Goal: Task Accomplishment & Management: Complete application form

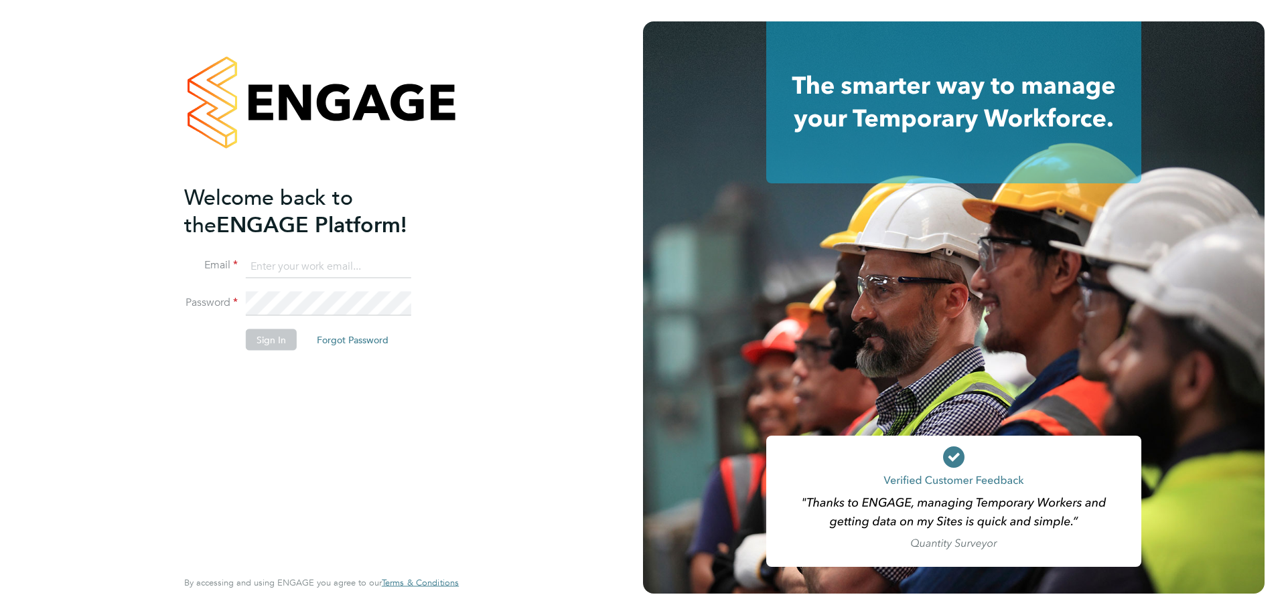
type input "l.moody@ionic.jobs"
click at [265, 342] on button "Sign In" at bounding box center [271, 340] width 51 height 21
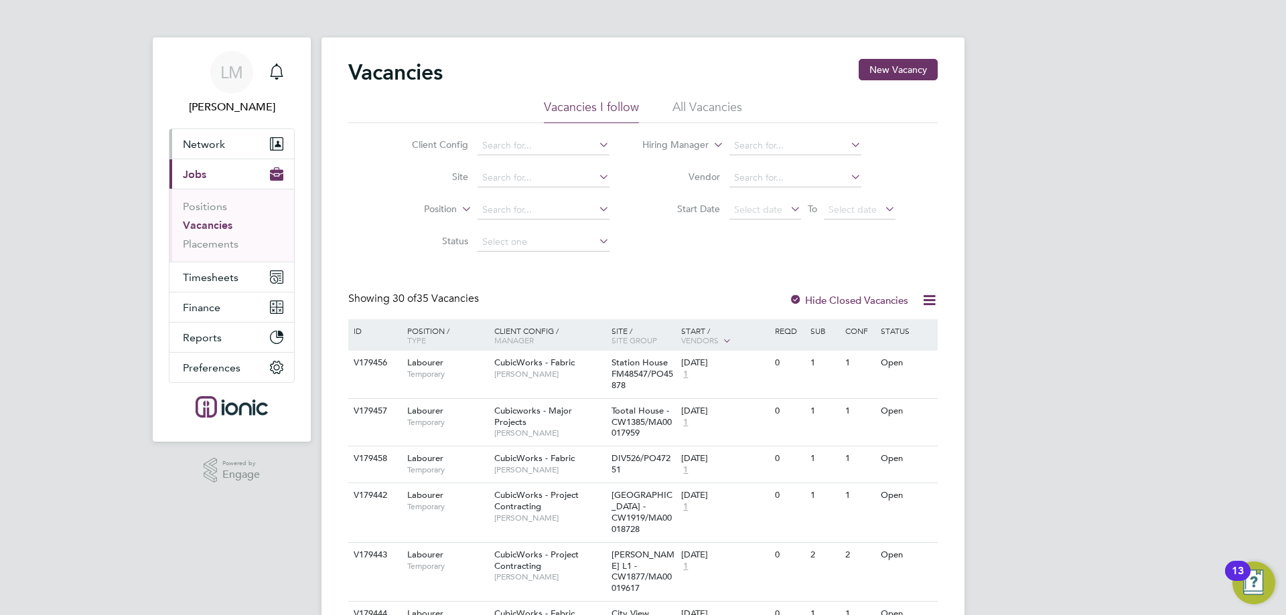
click at [220, 138] on span "Network" at bounding box center [204, 144] width 42 height 13
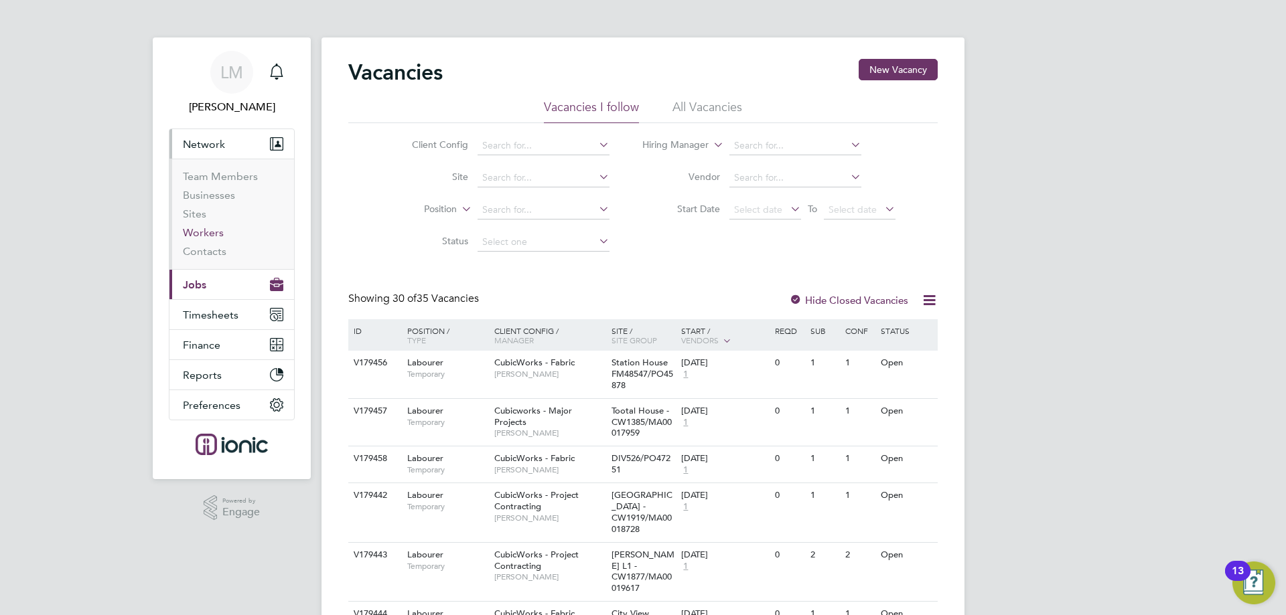
click at [200, 230] on link "Workers" at bounding box center [203, 232] width 41 height 13
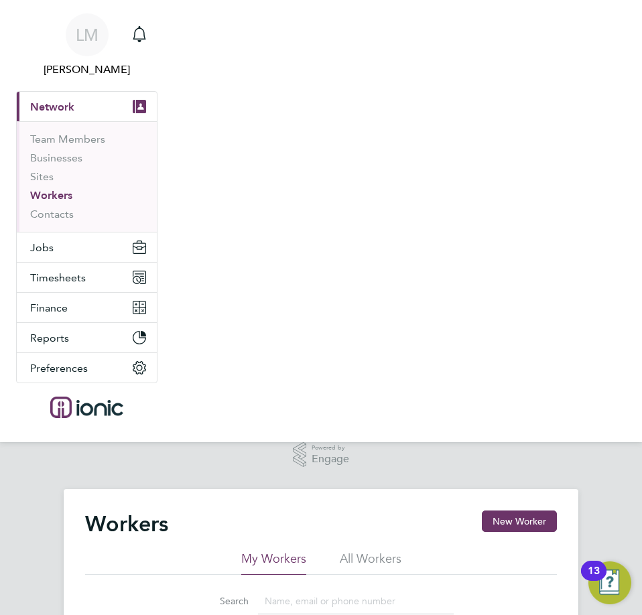
scroll to position [268, 0]
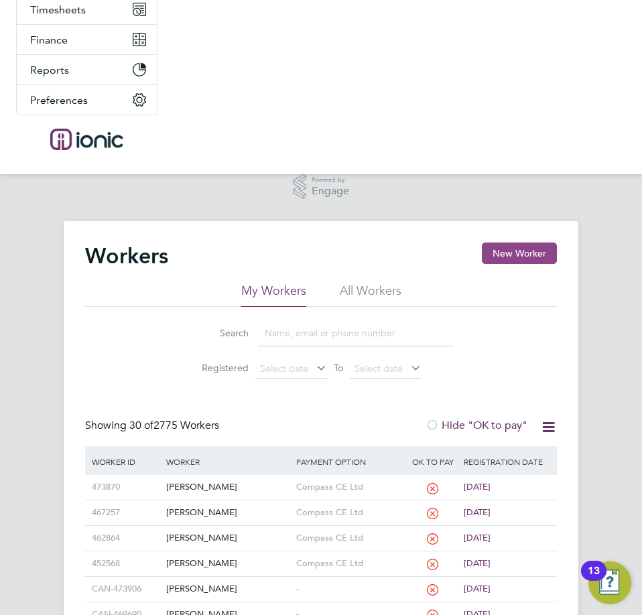
click at [526, 257] on button "New Worker" at bounding box center [519, 252] width 75 height 21
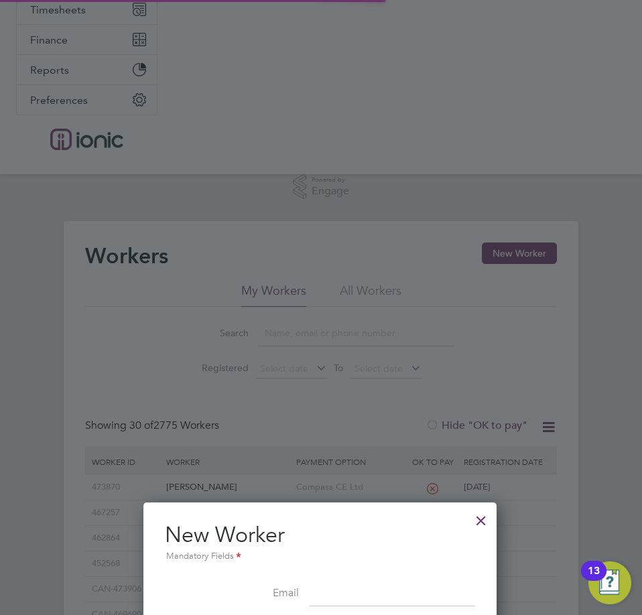
scroll to position [536, 0]
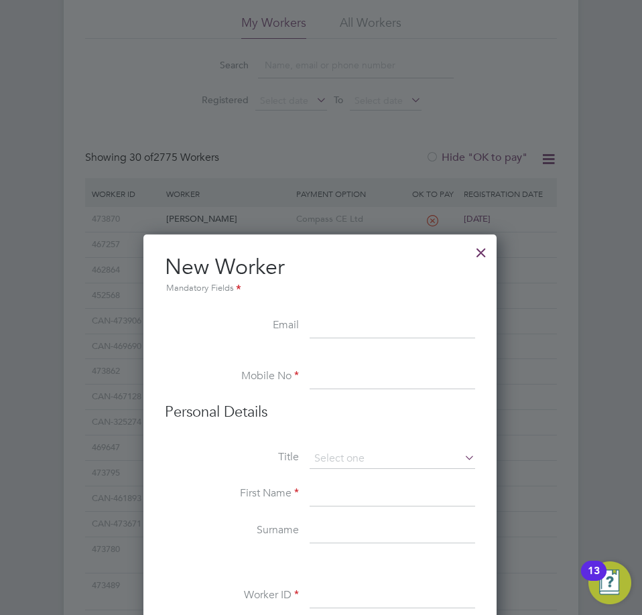
click at [391, 321] on input at bounding box center [391, 327] width 165 height 24
paste input "Dareal.bishop@yahoo.com"
type input "Dareal.bishop@yahoo.com"
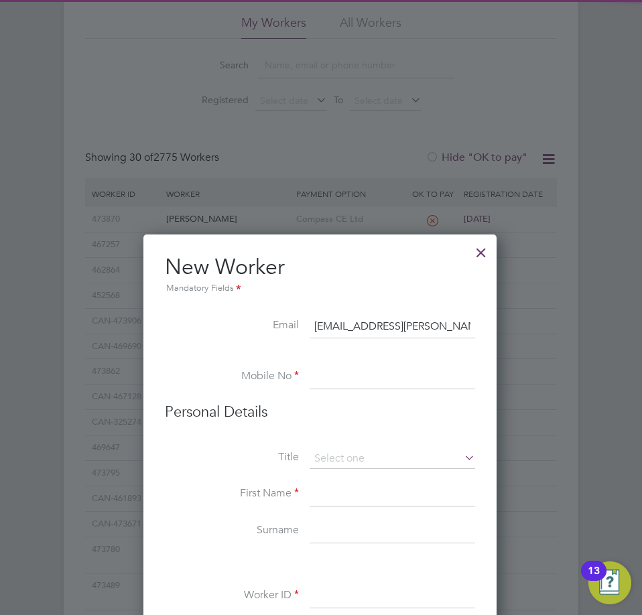
drag, startPoint x: 356, startPoint y: 375, endPoint x: 366, endPoint y: 372, distance: 9.8
click at [359, 377] on input at bounding box center [391, 377] width 165 height 24
paste input "07776882175"
type input "07776882175"
click at [399, 445] on li "Personal Details" at bounding box center [320, 426] width 310 height 46
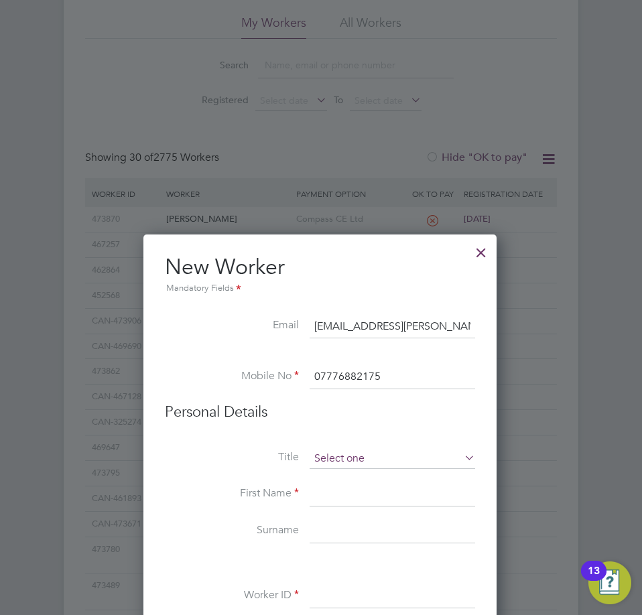
click at [386, 459] on input at bounding box center [391, 459] width 165 height 20
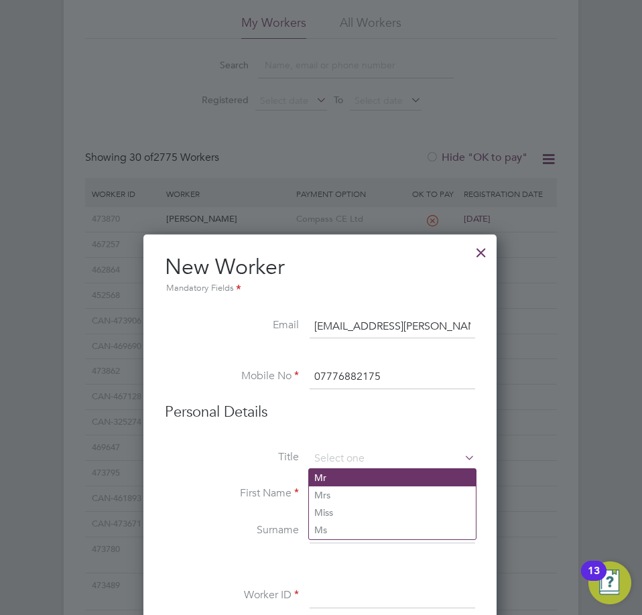
click at [355, 480] on li "Mr" at bounding box center [392, 477] width 167 height 17
type input "Mr"
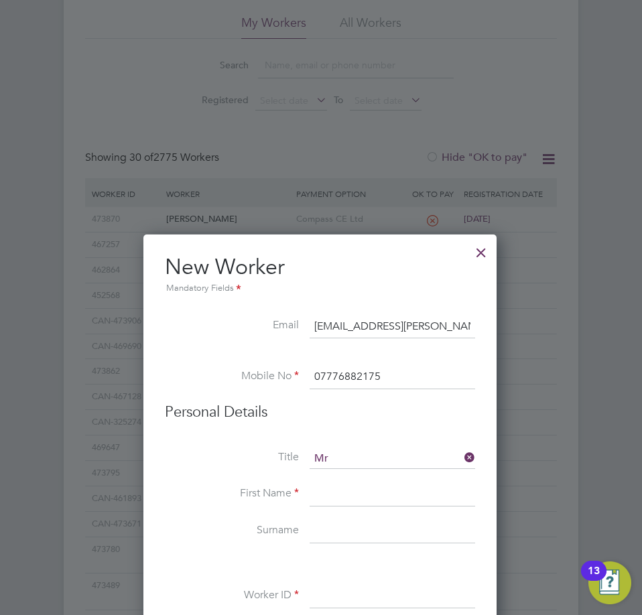
scroll to position [603, 0]
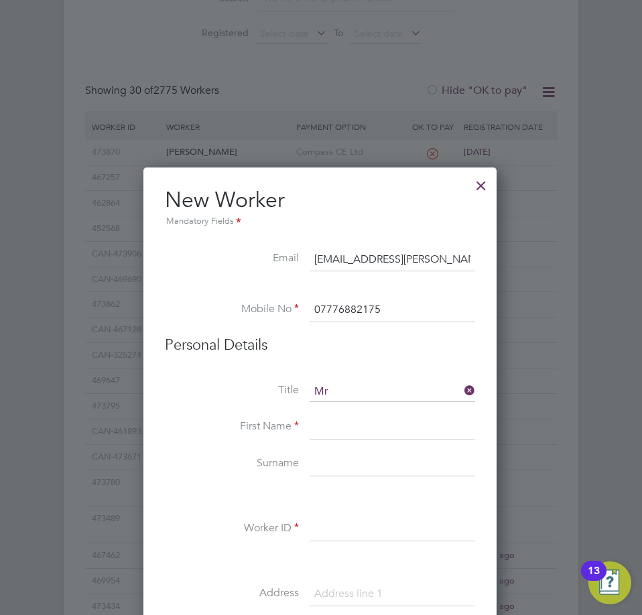
drag, startPoint x: 363, startPoint y: 446, endPoint x: 360, endPoint y: 439, distance: 7.2
click at [364, 446] on li "First Name" at bounding box center [320, 434] width 310 height 38
paste input "David"
drag, startPoint x: 360, startPoint y: 433, endPoint x: 551, endPoint y: 366, distance: 202.9
click at [360, 433] on input at bounding box center [391, 427] width 165 height 24
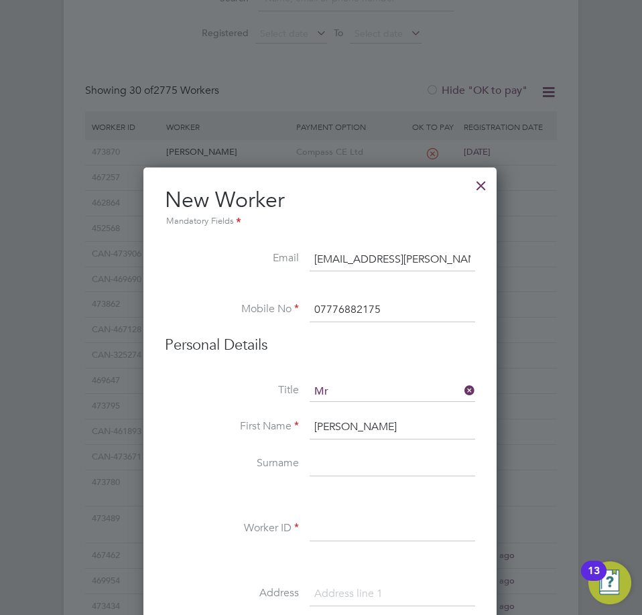
type input "David"
click at [380, 465] on input at bounding box center [391, 465] width 165 height 24
paste input "Bishop"
type input "Bishop"
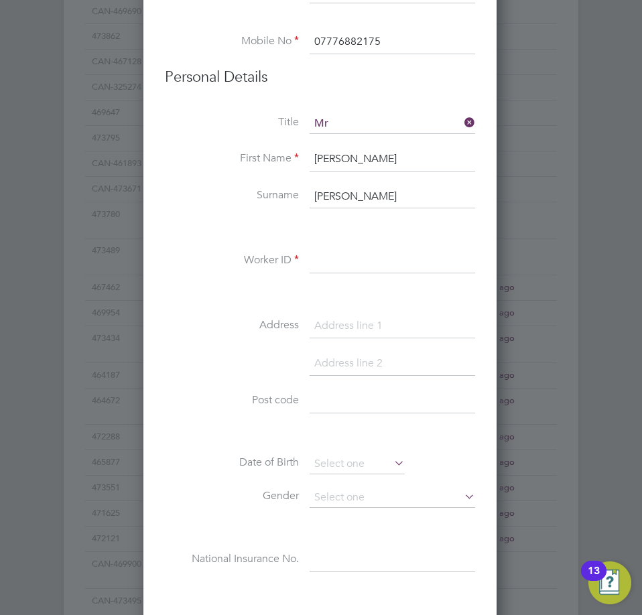
click at [325, 273] on input at bounding box center [391, 261] width 165 height 24
paste input "473901"
type input "473901"
click at [355, 345] on li "Address" at bounding box center [320, 333] width 310 height 38
drag, startPoint x: 358, startPoint y: 319, endPoint x: 494, endPoint y: 342, distance: 137.7
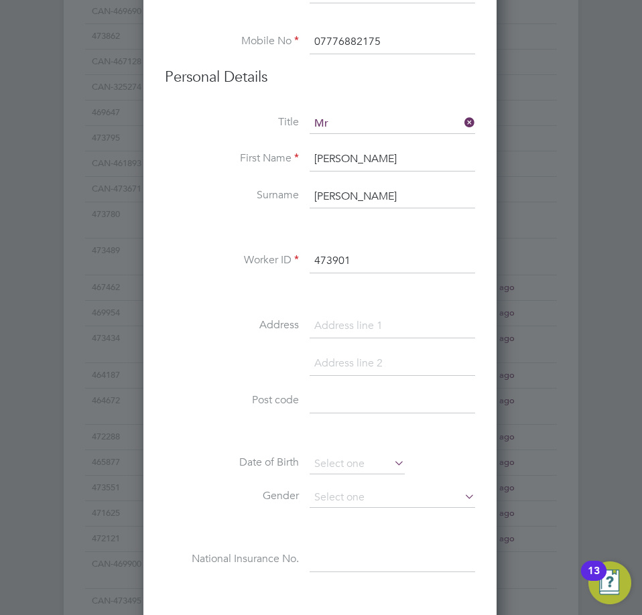
click at [359, 319] on input at bounding box center [391, 326] width 165 height 24
paste input "6 Fenton Road"
type input "6 Fenton Road"
click at [334, 397] on input at bounding box center [391, 401] width 165 height 24
paste input "FY1 3RT"
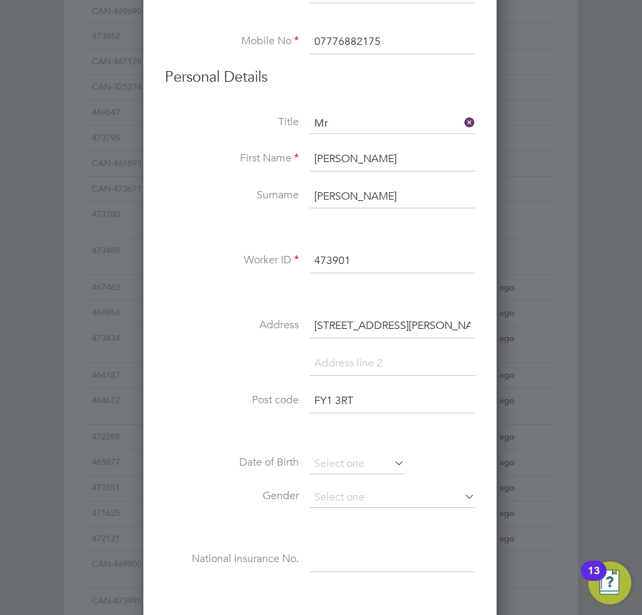
scroll to position [1005, 0]
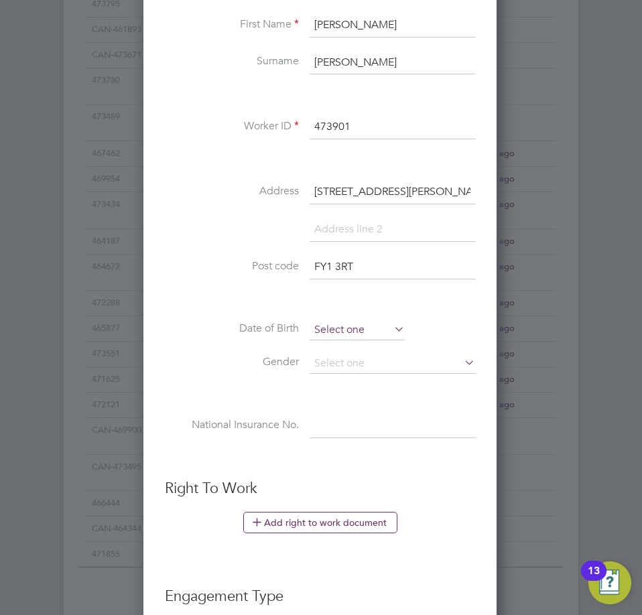
type input "FY1 3RT"
click at [361, 336] on input at bounding box center [356, 330] width 95 height 20
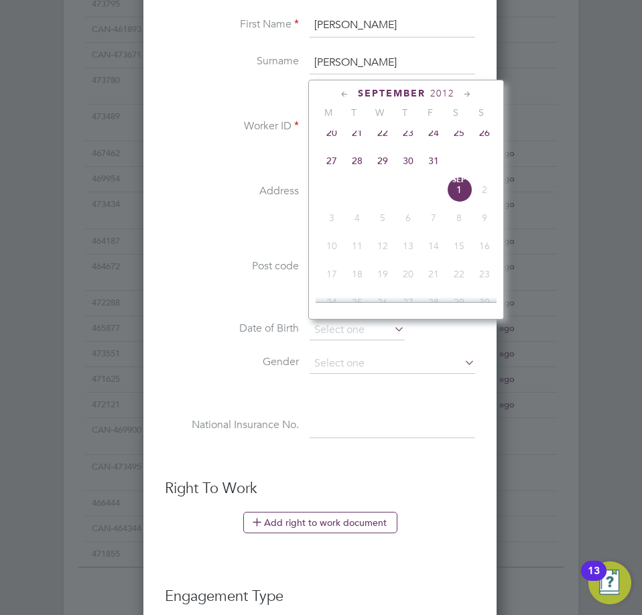
click at [443, 91] on span "2012" at bounding box center [442, 93] width 24 height 11
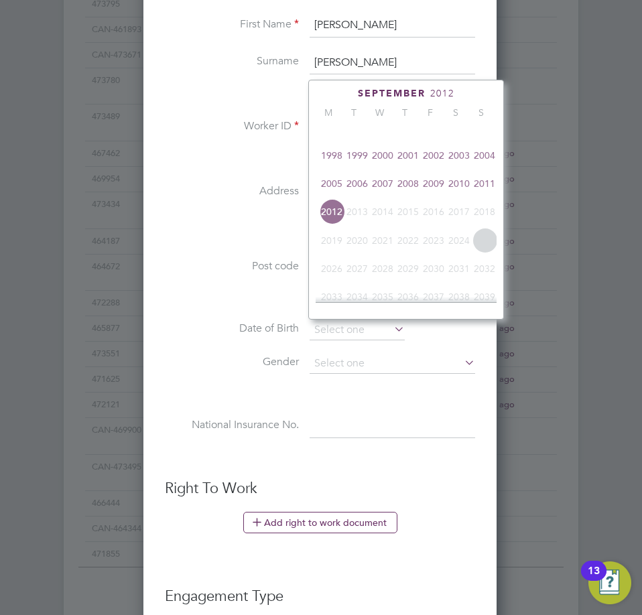
scroll to position [221, 0]
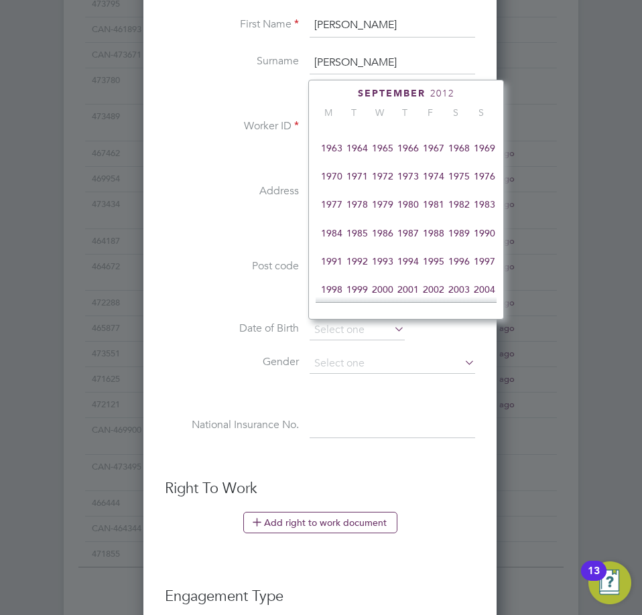
click at [390, 243] on span "1986" at bounding box center [382, 232] width 25 height 25
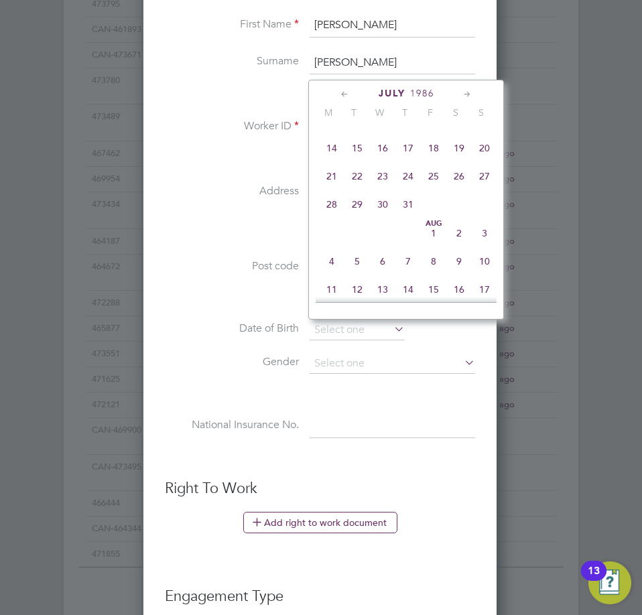
click at [352, 93] on div "July 1986" at bounding box center [405, 93] width 181 height 13
click at [344, 91] on icon at bounding box center [344, 94] width 13 height 15
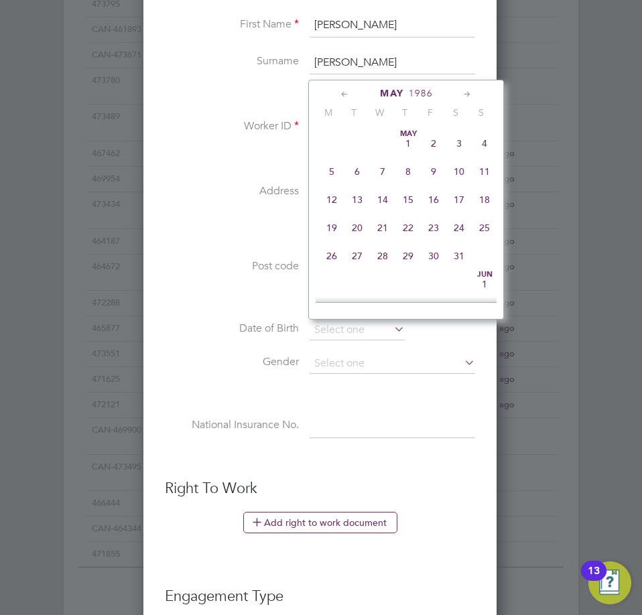
click at [344, 91] on icon at bounding box center [344, 94] width 13 height 15
click at [405, 176] on span "6" at bounding box center [407, 171] width 25 height 25
type input "06 Feb 1986"
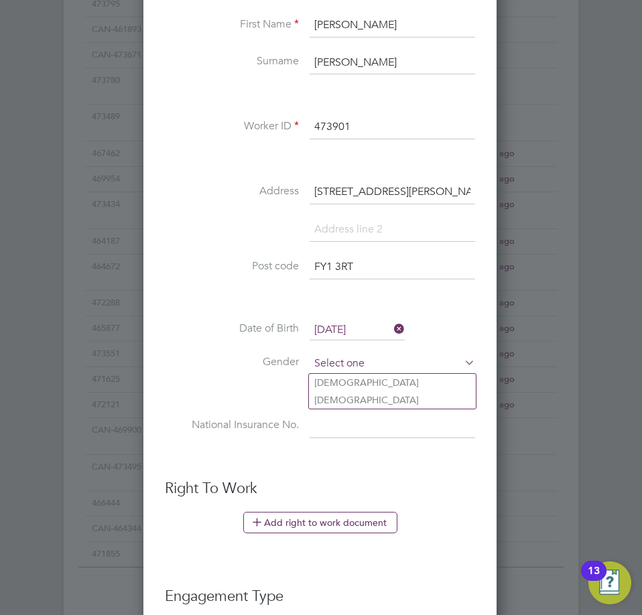
click at [385, 370] on input at bounding box center [391, 364] width 165 height 20
click at [388, 375] on li "Male" at bounding box center [392, 382] width 167 height 17
type input "Male"
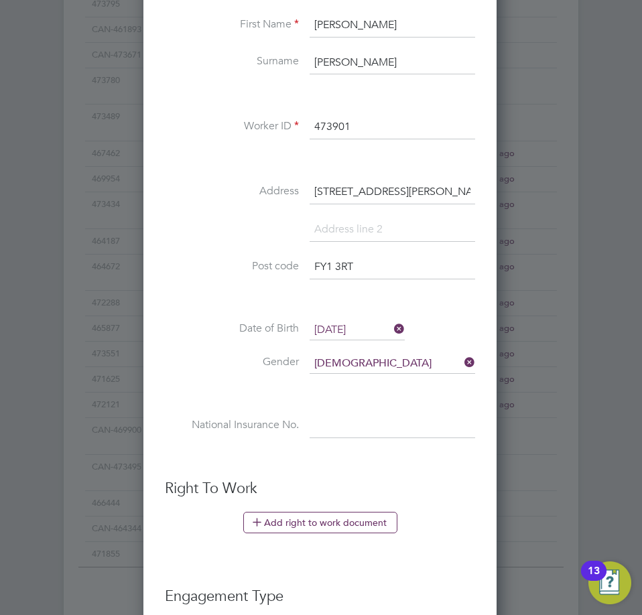
click at [354, 423] on input at bounding box center [391, 427] width 165 height 24
paste input "JL562339D"
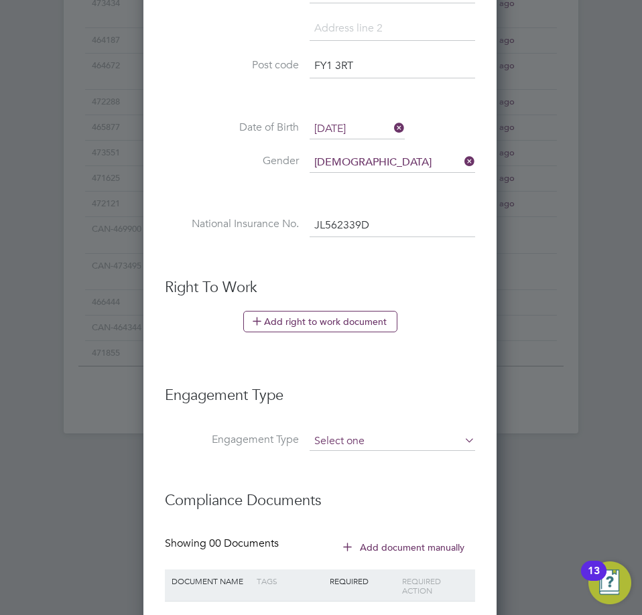
type input "JL 56 23 39 D"
click at [431, 440] on input at bounding box center [391, 441] width 165 height 19
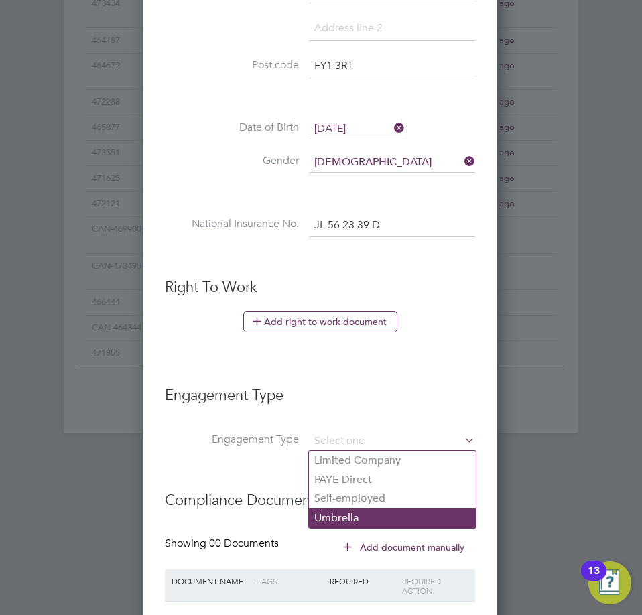
click at [379, 519] on li "Umbrella" at bounding box center [392, 517] width 167 height 19
type input "Umbrella"
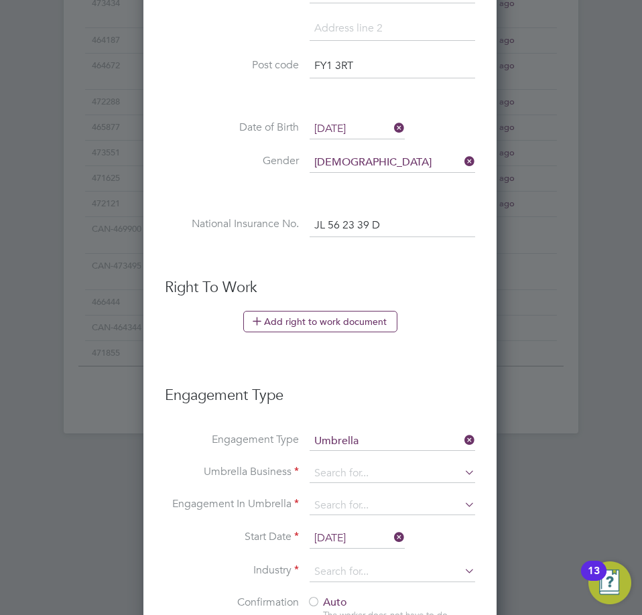
scroll to position [1473, 0]
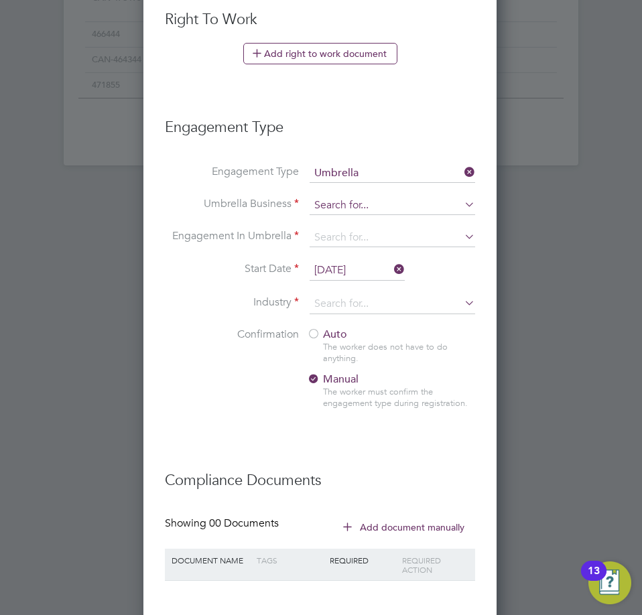
click at [371, 208] on input at bounding box center [391, 205] width 165 height 19
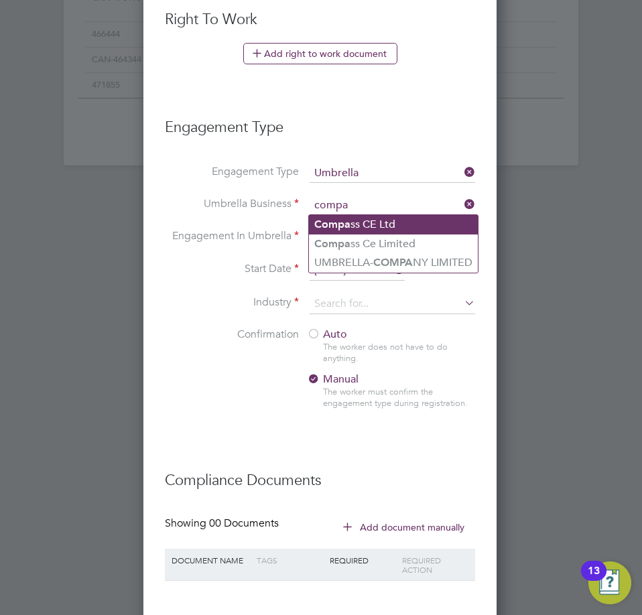
click at [356, 227] on li "Compa ss CE Ltd" at bounding box center [393, 224] width 169 height 19
type input "Compass CE Ltd"
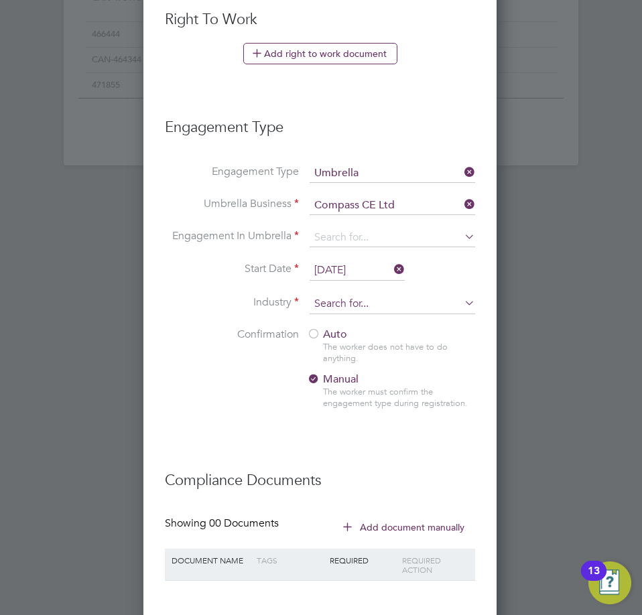
scroll to position [1542, 0]
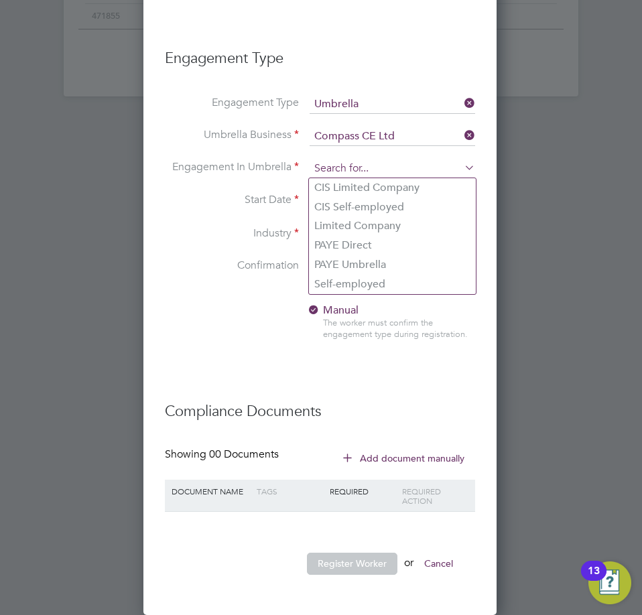
click at [335, 168] on input at bounding box center [391, 168] width 165 height 19
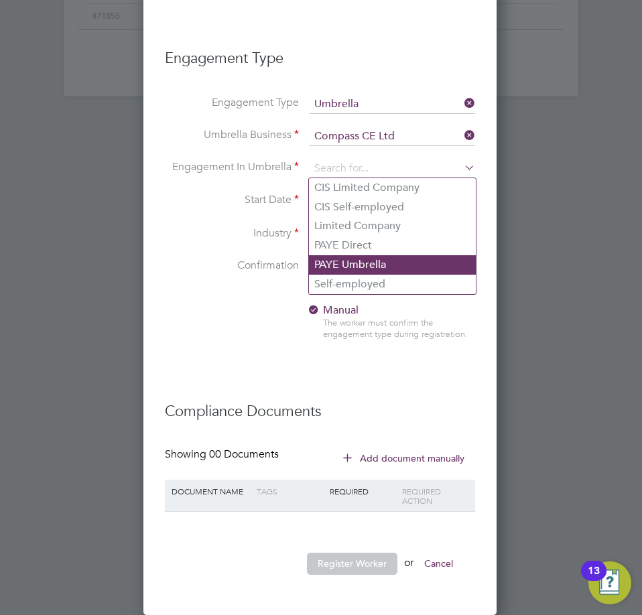
click at [367, 264] on li "PAYE Umbrella" at bounding box center [392, 264] width 167 height 19
type input "PAYE Umbrella"
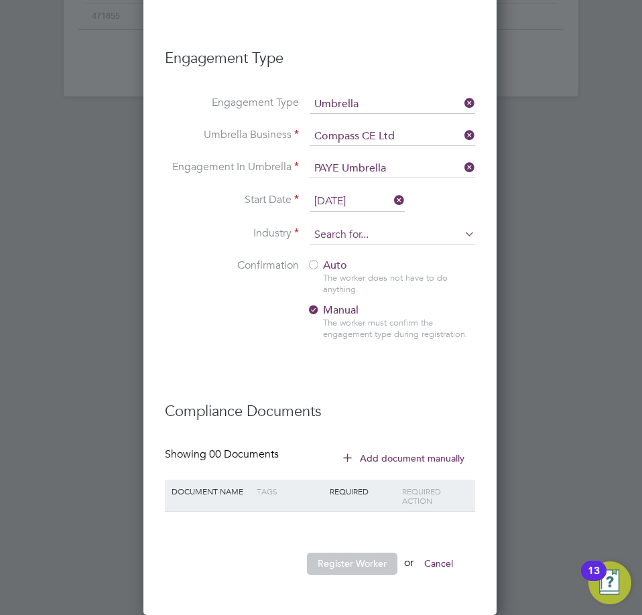
click at [392, 240] on input at bounding box center [391, 235] width 165 height 20
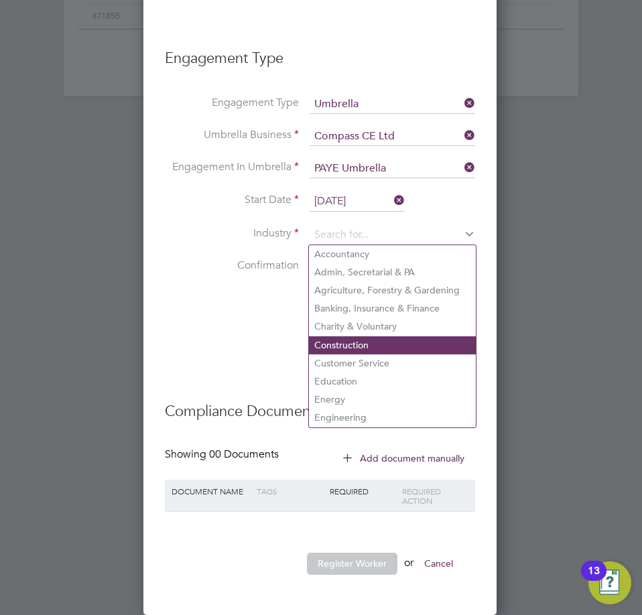
click at [362, 338] on li "Construction" at bounding box center [392, 345] width 167 height 18
type input "Construction"
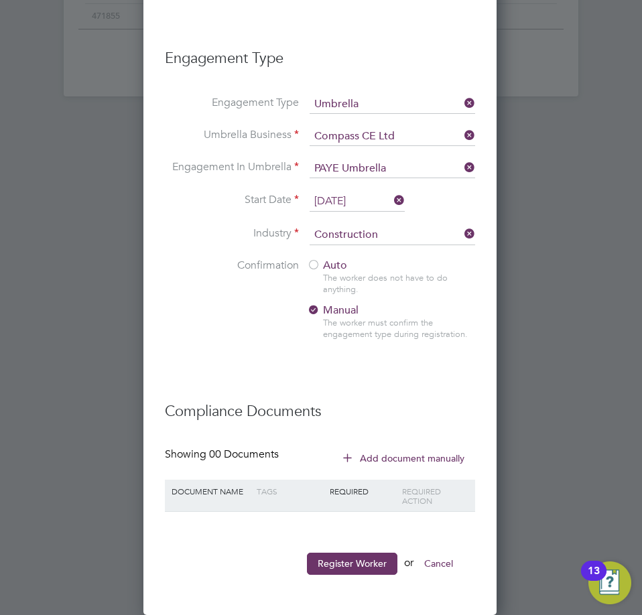
click at [322, 261] on span "Auto" at bounding box center [327, 265] width 40 height 13
click at [342, 559] on button "Register Worker" at bounding box center [352, 563] width 90 height 21
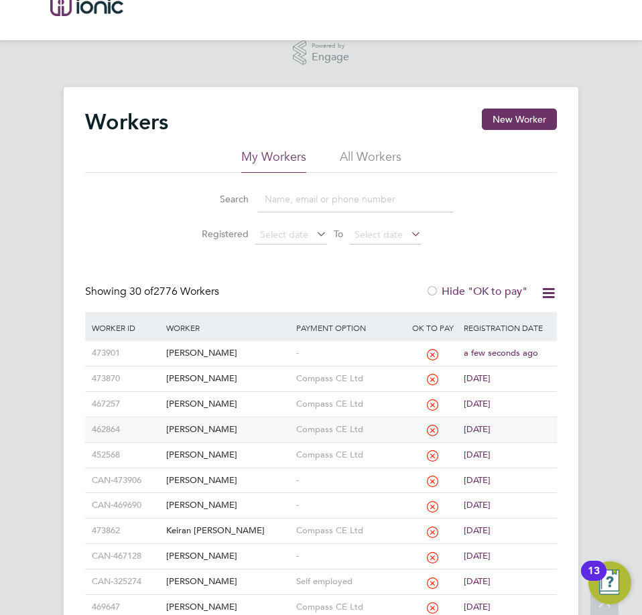
scroll to position [335, 0]
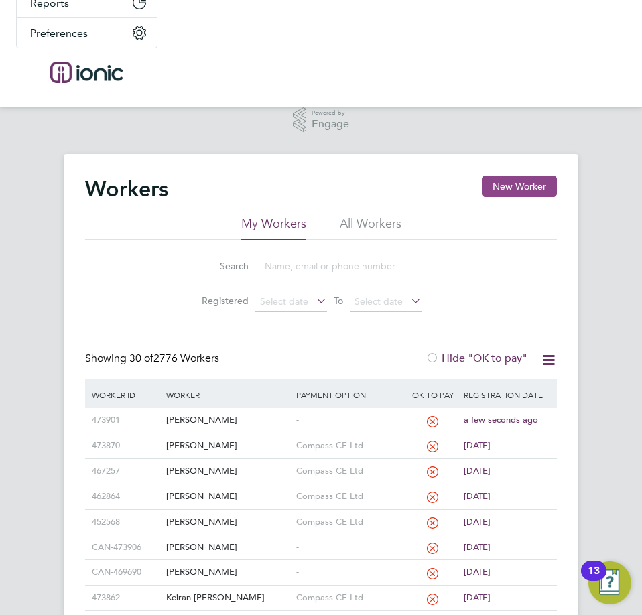
drag, startPoint x: 522, startPoint y: 181, endPoint x: 586, endPoint y: 186, distance: 63.8
click at [524, 181] on button "New Worker" at bounding box center [519, 185] width 75 height 21
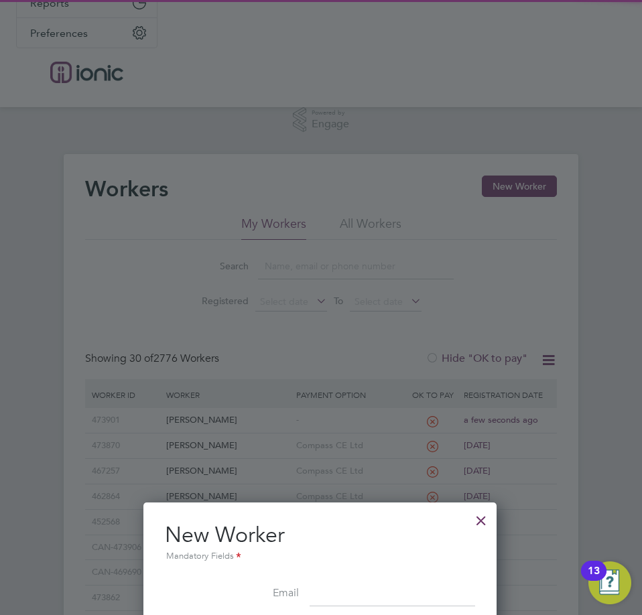
scroll to position [469, 0]
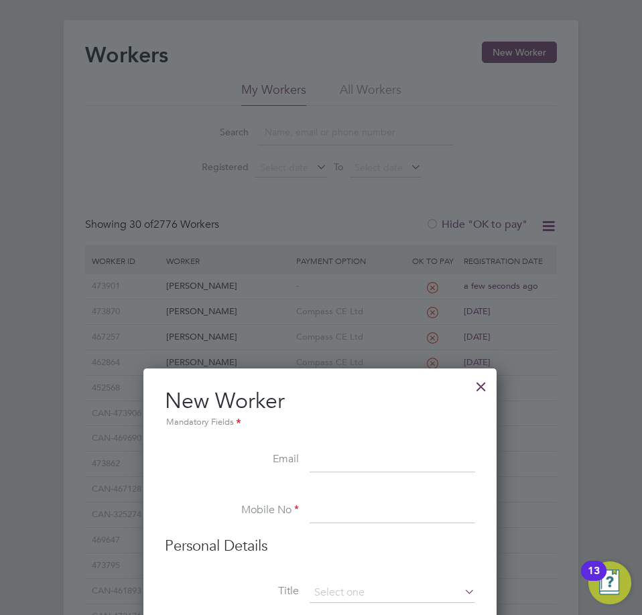
click at [389, 471] on input at bounding box center [391, 461] width 165 height 24
paste input "Cjacko136@gmail.com"
type input "Cjacko136@gmail.com"
click at [346, 510] on input at bounding box center [391, 511] width 165 height 24
paste input "07522170266"
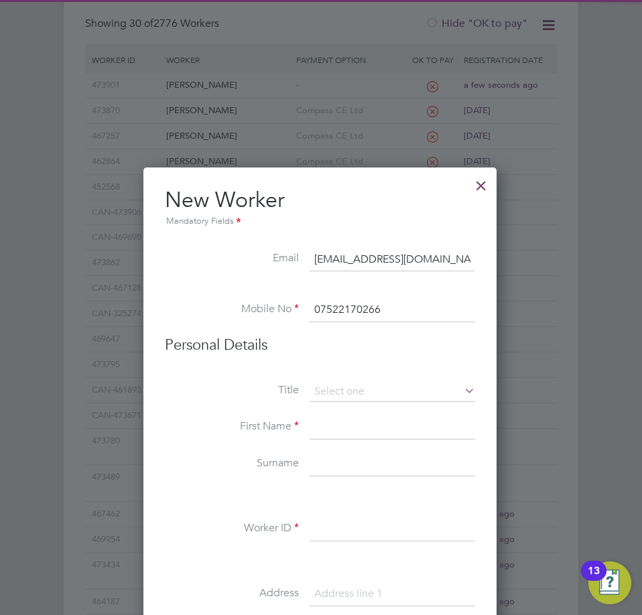
scroll to position [737, 0]
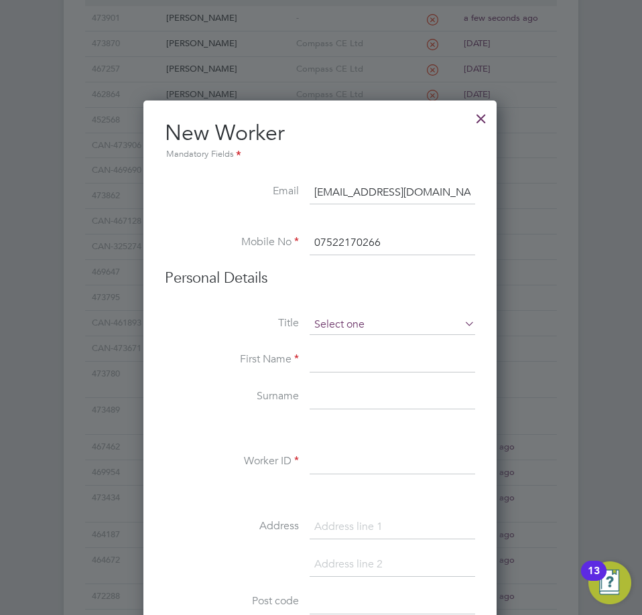
type input "07522170266"
click at [339, 325] on input at bounding box center [391, 325] width 165 height 20
click at [347, 346] on li "Mr" at bounding box center [392, 343] width 167 height 17
type input "Mr"
click at [344, 366] on input at bounding box center [391, 360] width 165 height 24
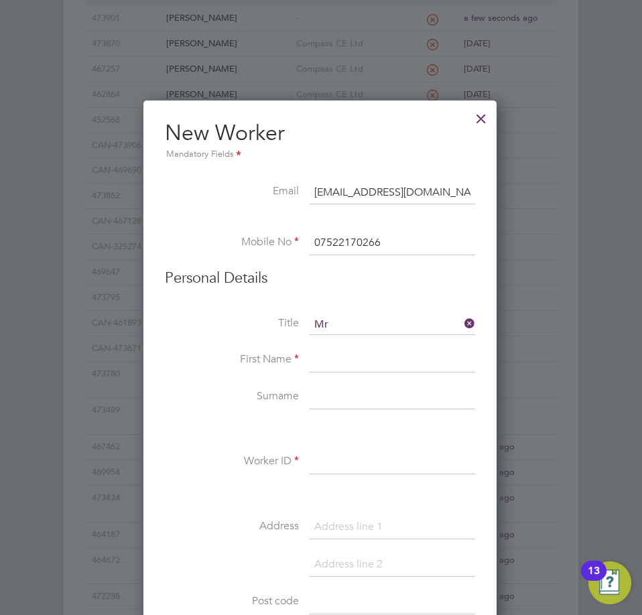
paste input "Cade"
type input "Cade"
click at [370, 394] on input at bounding box center [391, 398] width 165 height 24
paste input "Jackson"
type input "Jackson"
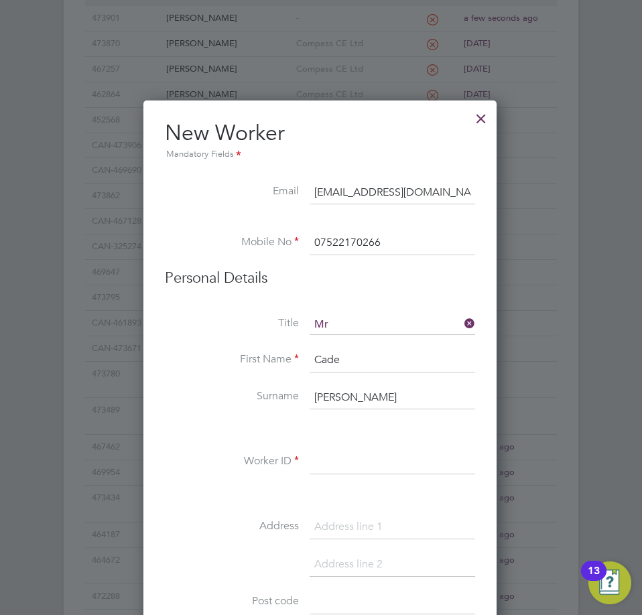
click at [422, 465] on input at bounding box center [391, 462] width 165 height 24
paste input "473919"
type input "473919"
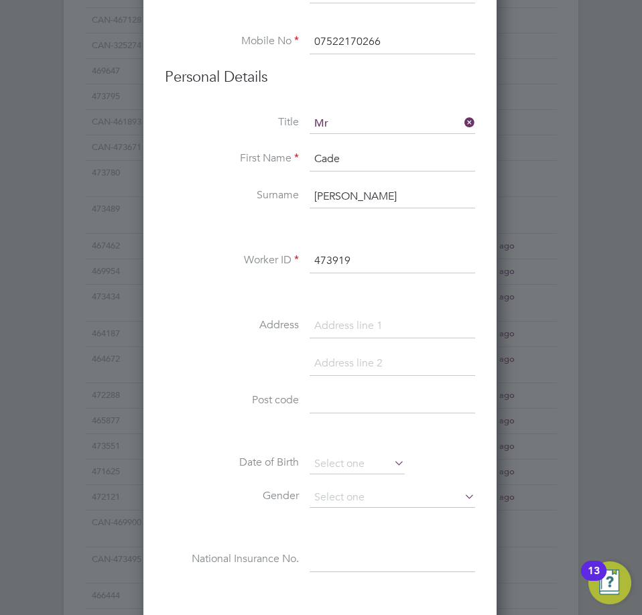
drag, startPoint x: 404, startPoint y: 324, endPoint x: 417, endPoint y: 326, distance: 12.9
click at [404, 324] on input at bounding box center [391, 326] width 165 height 24
paste input "13 George Street"
type input "13 George Street"
click at [332, 402] on input at bounding box center [391, 401] width 165 height 24
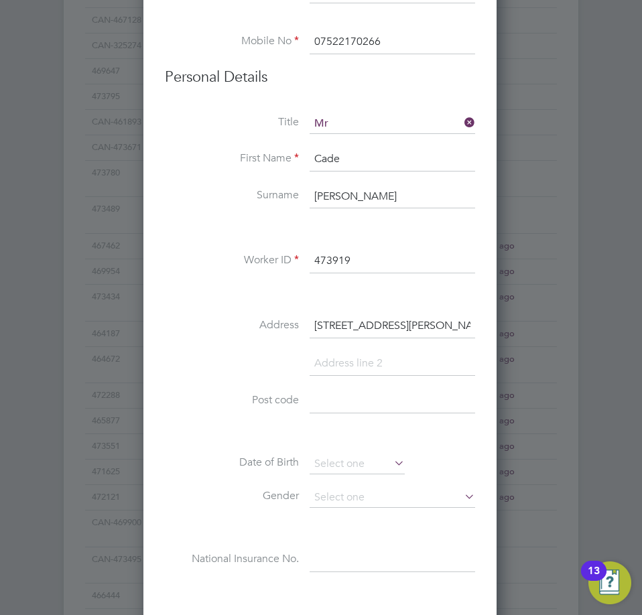
paste input "WN4 8QD"
type input "WN4 8QD"
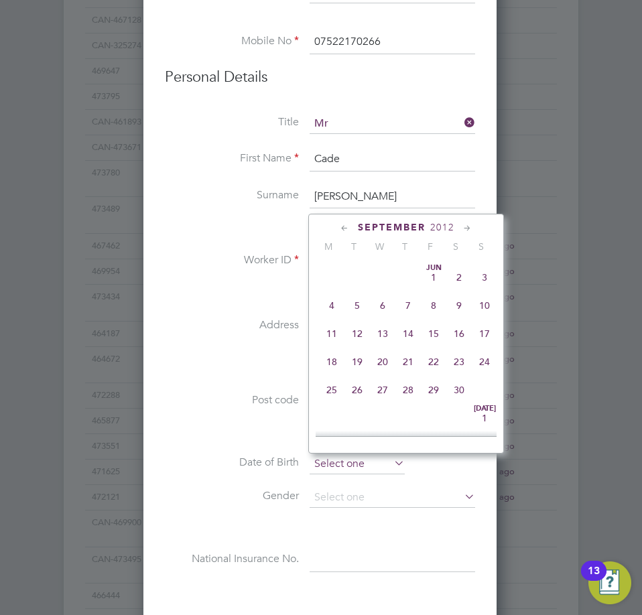
click at [332, 458] on input at bounding box center [356, 464] width 95 height 20
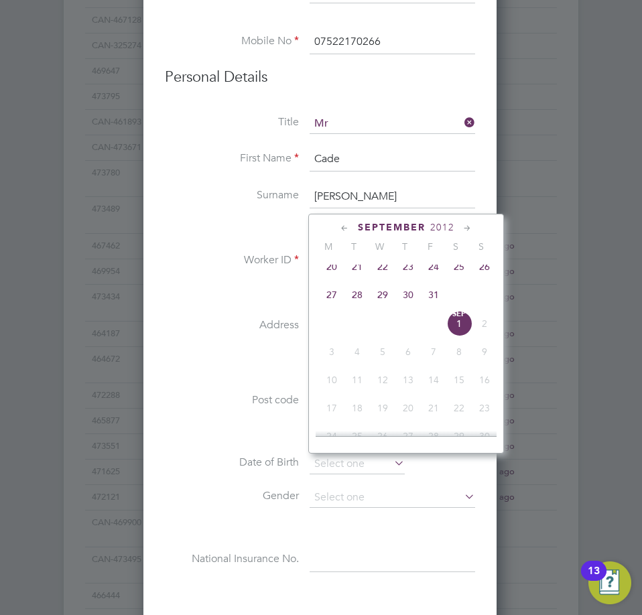
click at [446, 223] on span "2012" at bounding box center [442, 227] width 24 height 11
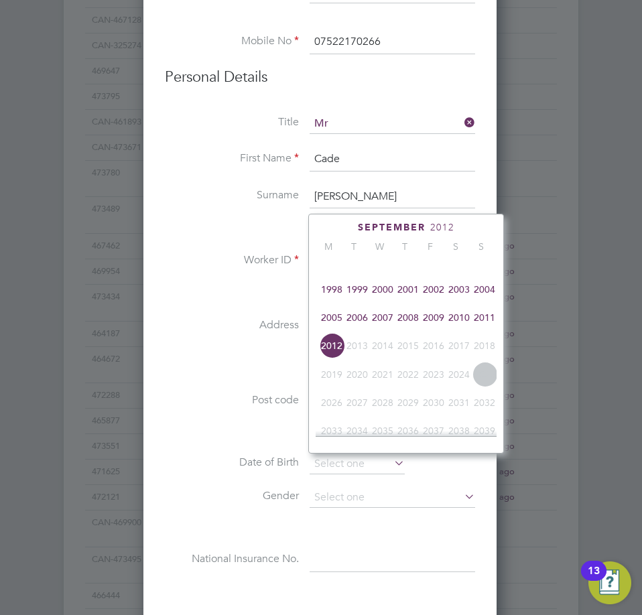
click at [492, 299] on span "2004" at bounding box center [483, 289] width 25 height 25
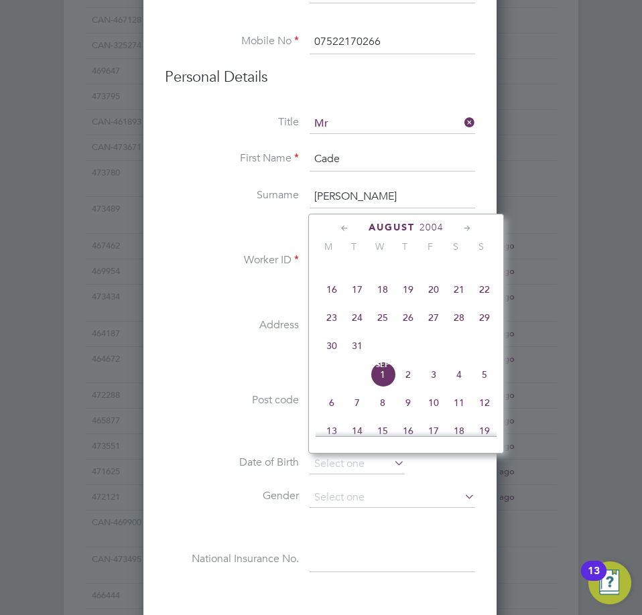
click at [352, 223] on div "August 2004" at bounding box center [405, 227] width 181 height 13
click at [346, 222] on icon at bounding box center [344, 228] width 13 height 15
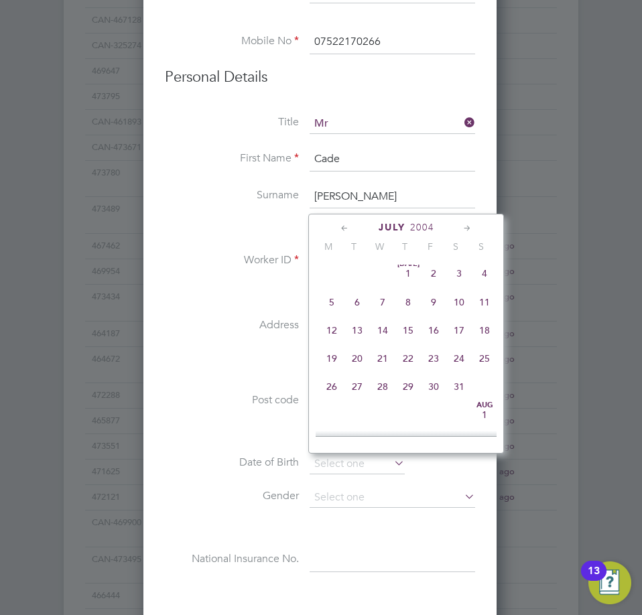
click at [343, 227] on icon at bounding box center [344, 228] width 13 height 15
click at [380, 386] on span "28" at bounding box center [382, 389] width 25 height 25
type input "28 Apr 2004"
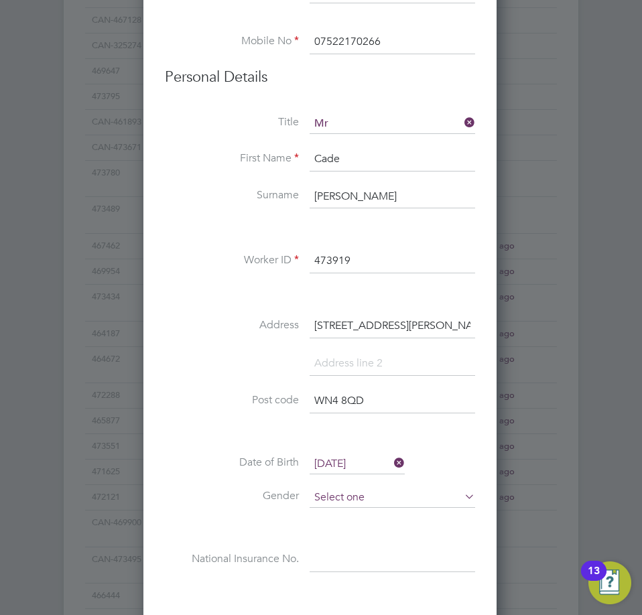
click at [354, 494] on input at bounding box center [391, 498] width 165 height 20
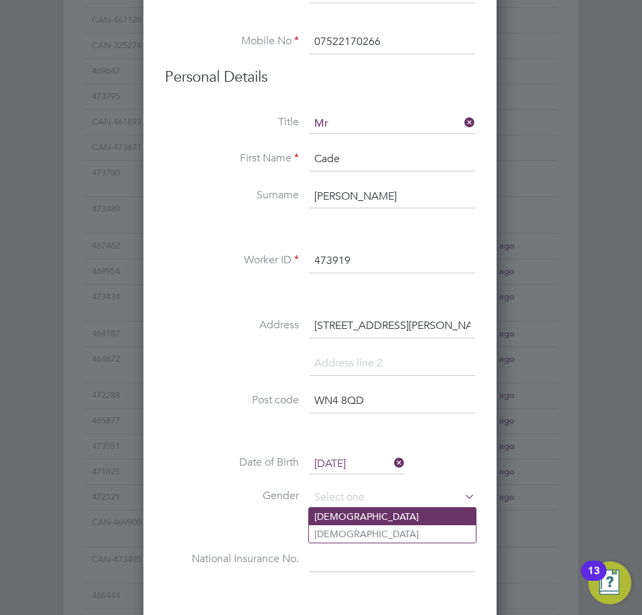
click at [354, 514] on li "Male" at bounding box center [392, 516] width 167 height 17
type input "Male"
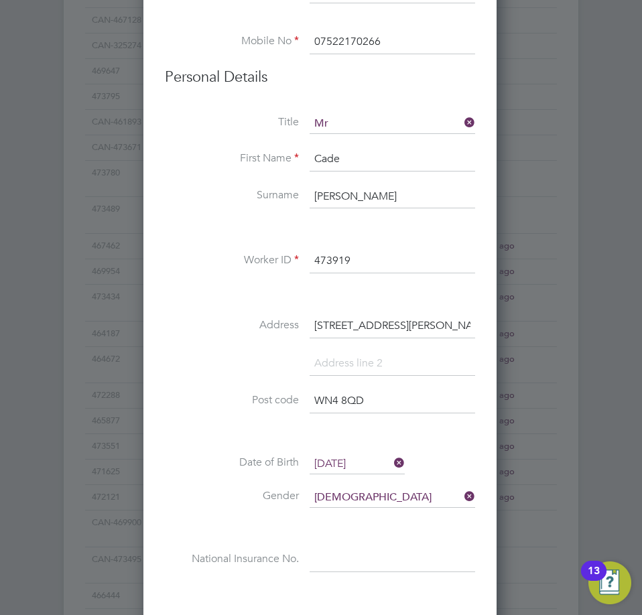
click at [419, 549] on div "Title Mr First Name Cade Surname Jackson Worker ID 473919 Address 13 George Str…" at bounding box center [320, 357] width 310 height 486
click at [376, 551] on input at bounding box center [391, 561] width 165 height 24
paste input "pj846865b"
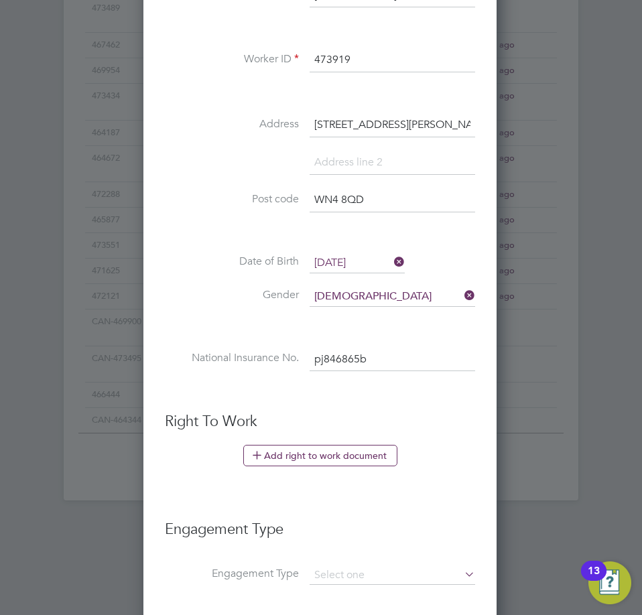
scroll to position [1272, 0]
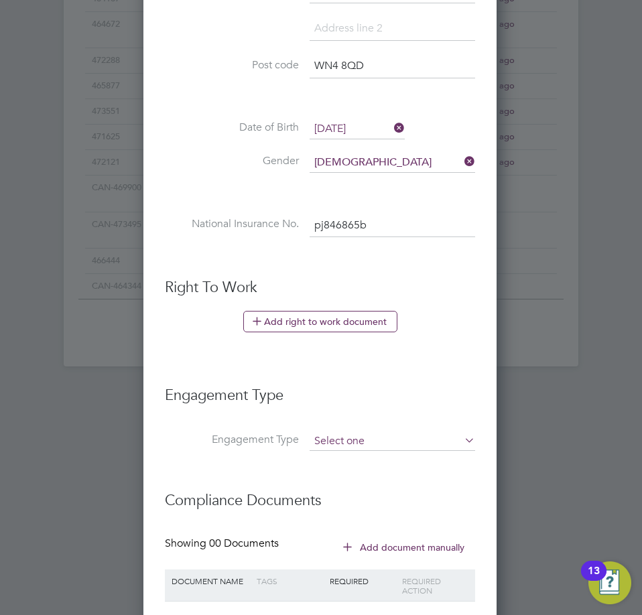
type input "PJ 84 68 65 B"
click at [414, 442] on input at bounding box center [391, 441] width 165 height 19
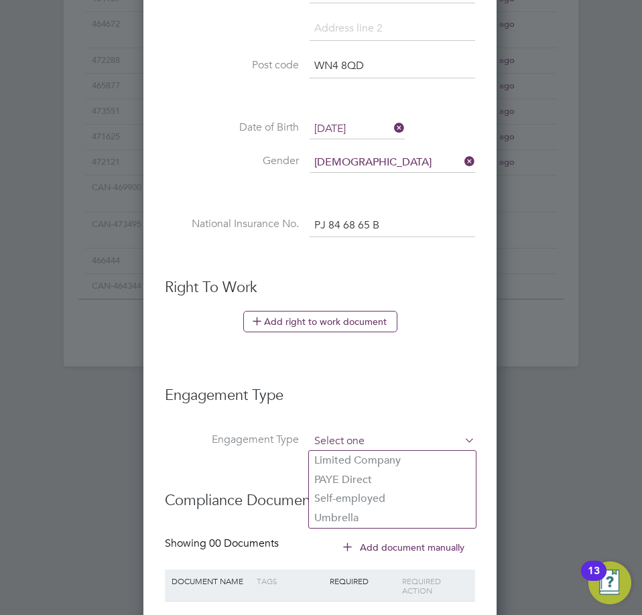
scroll to position [1362, 0]
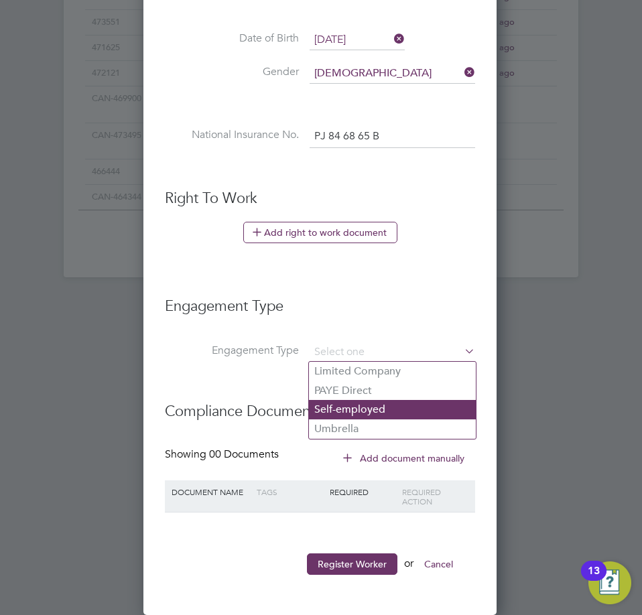
drag, startPoint x: 375, startPoint y: 429, endPoint x: 370, endPoint y: 415, distance: 14.8
click at [374, 428] on li "Umbrella" at bounding box center [392, 428] width 167 height 19
type input "Umbrella"
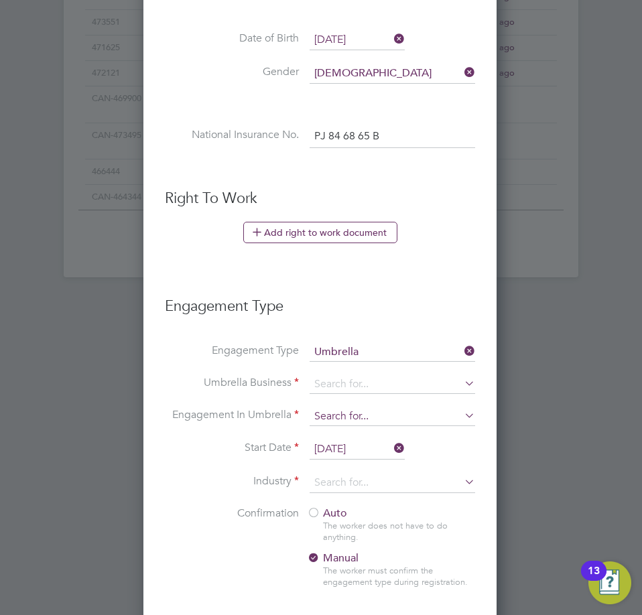
scroll to position [1388, 355]
click at [360, 386] on input at bounding box center [391, 384] width 165 height 19
click at [403, 409] on li "Comp ass CE Ltd" at bounding box center [393, 403] width 169 height 19
type input "Compass CE Ltd"
click at [378, 416] on input at bounding box center [391, 416] width 165 height 19
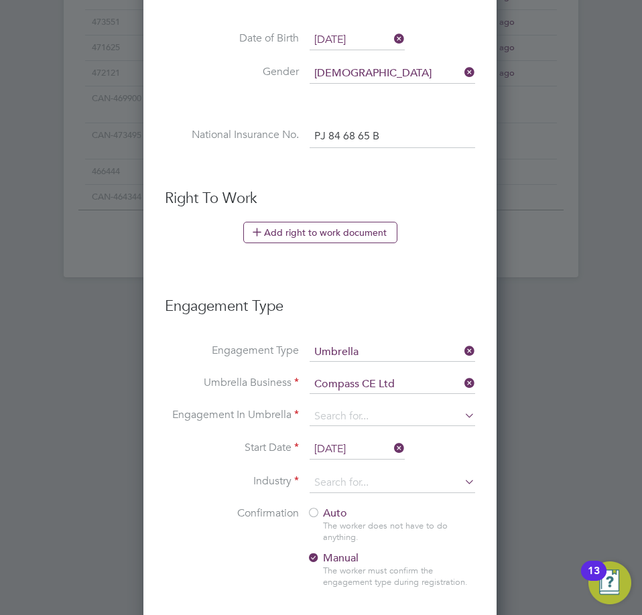
click at [374, 417] on input at bounding box center [391, 416] width 165 height 19
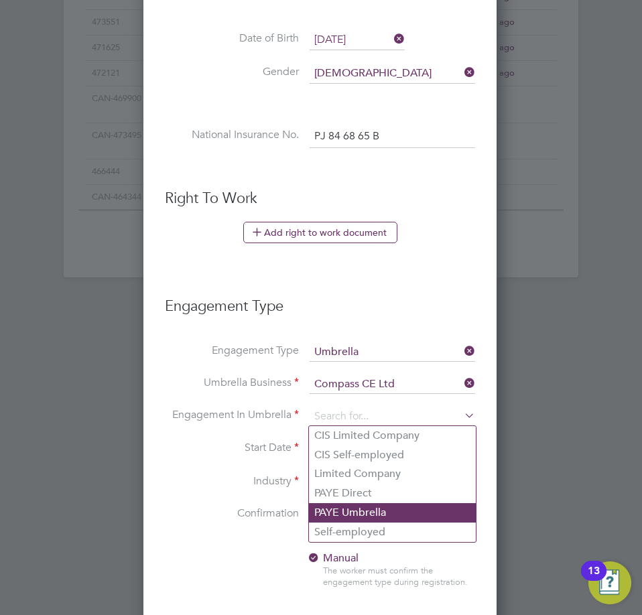
click at [381, 510] on li "PAYE Umbrella" at bounding box center [392, 512] width 167 height 19
type input "PAYE Umbrella"
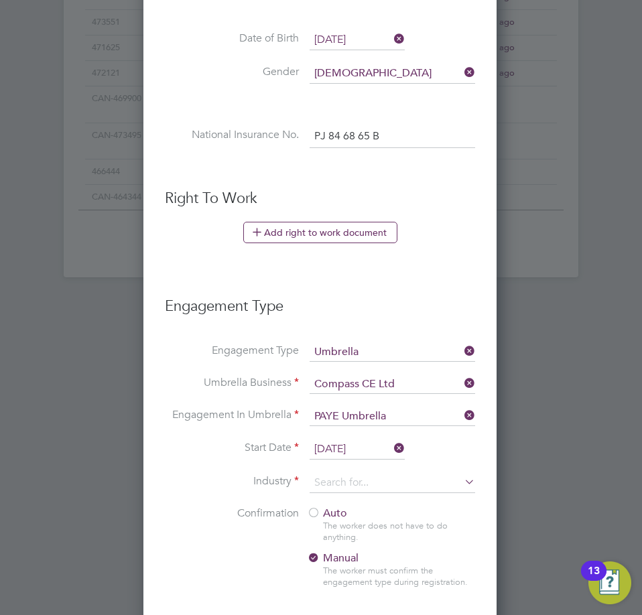
click at [350, 446] on input "01 Sep 2025" at bounding box center [356, 449] width 95 height 20
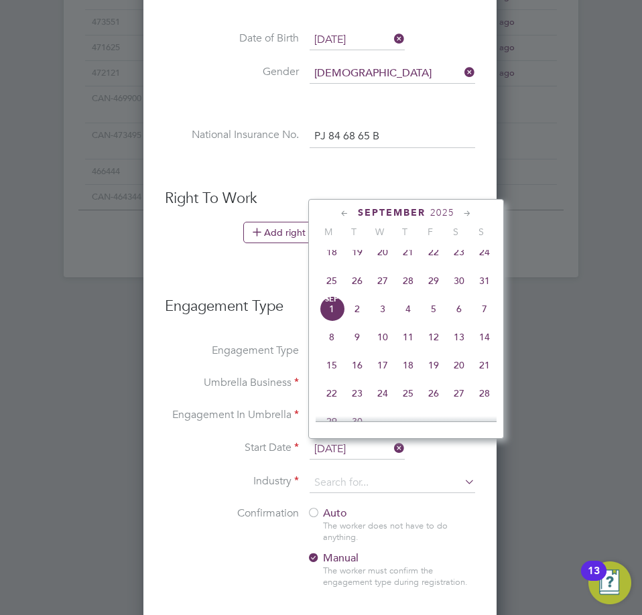
click at [350, 446] on input "01 Sep 2025" at bounding box center [356, 449] width 95 height 20
click at [350, 486] on input at bounding box center [391, 483] width 165 height 20
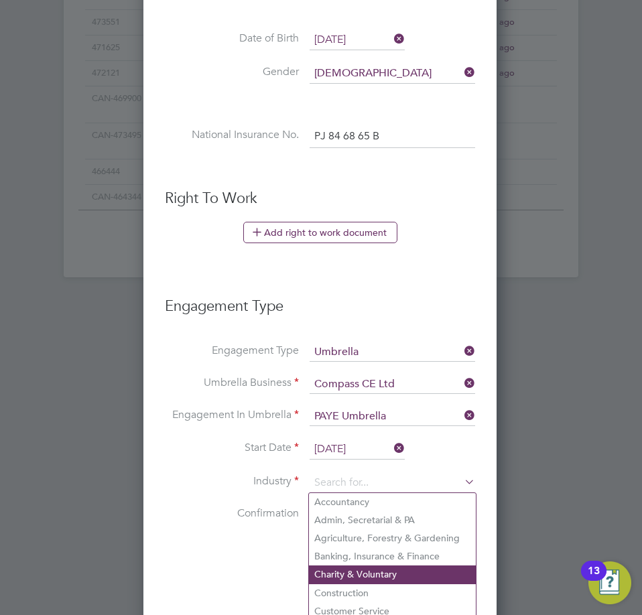
drag, startPoint x: 345, startPoint y: 589, endPoint x: 344, endPoint y: 570, distance: 18.8
click at [345, 587] on li "Construction" at bounding box center [392, 593] width 167 height 18
type input "Construction"
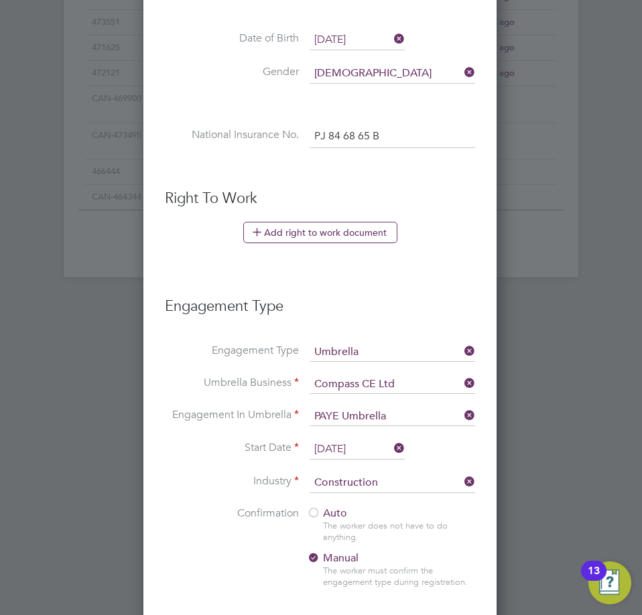
drag, startPoint x: 320, startPoint y: 520, endPoint x: 317, endPoint y: 514, distance: 6.9
click at [319, 520] on div "Auto The worker does not have to do anything. Manual The worker must confirm th…" at bounding box center [390, 551] width 167 height 90
click at [316, 505] on li "Industry Construction" at bounding box center [320, 489] width 310 height 33
click at [313, 513] on div at bounding box center [313, 513] width 13 height 13
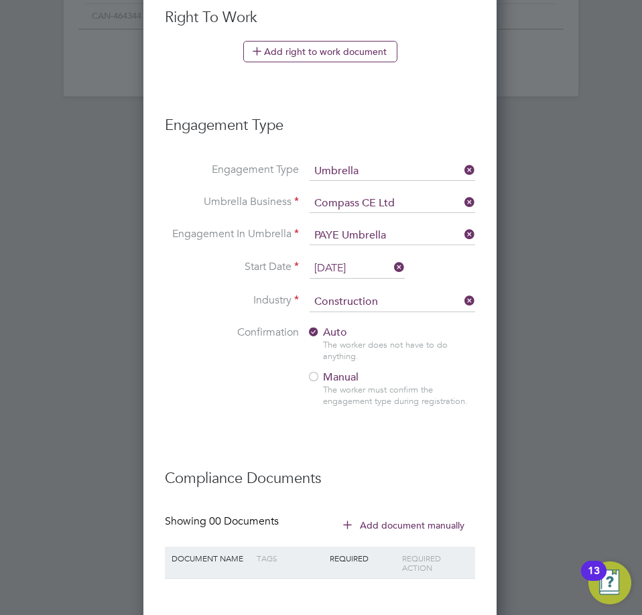
scroll to position [1609, 0]
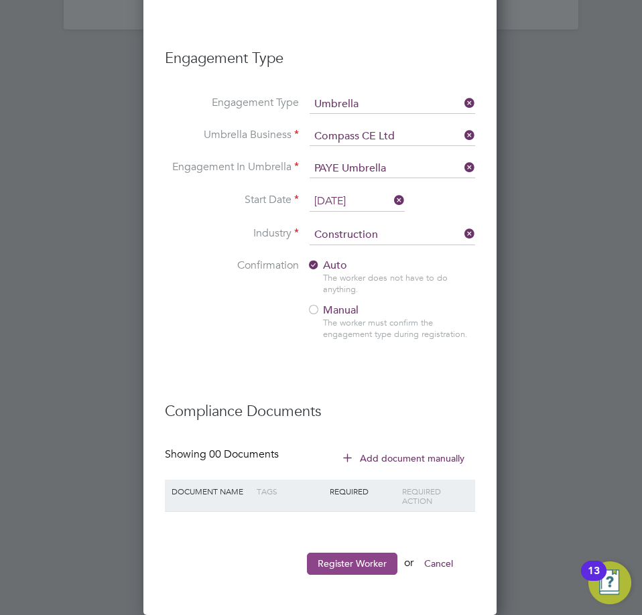
click at [342, 555] on button "Register Worker" at bounding box center [352, 563] width 90 height 21
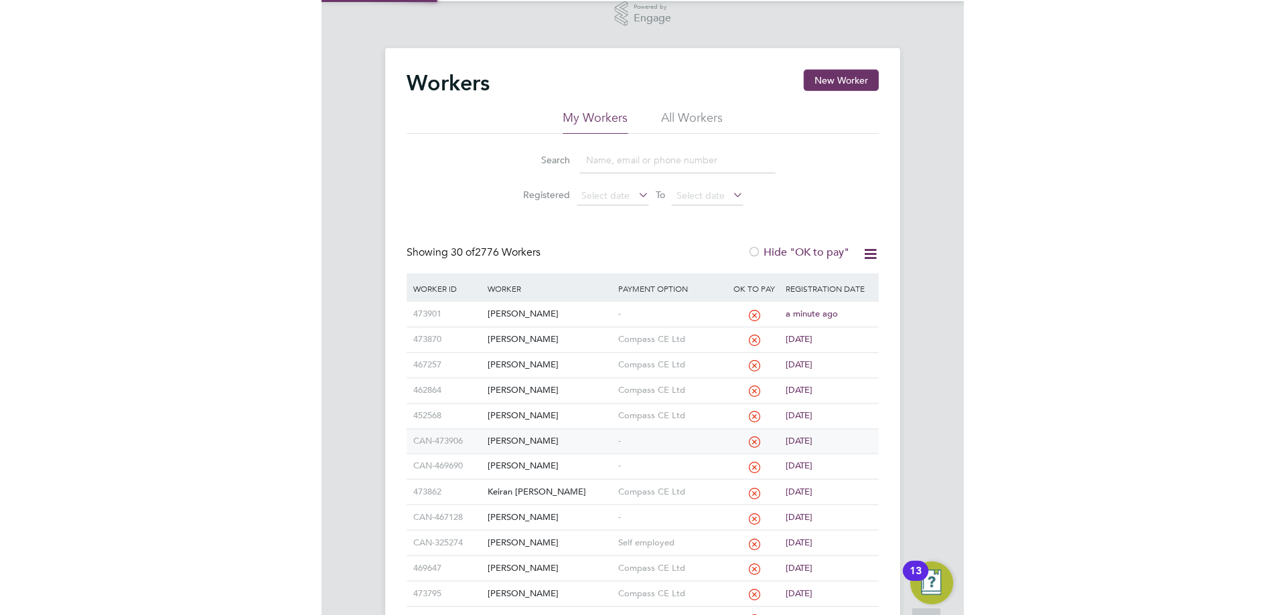
scroll to position [335, 0]
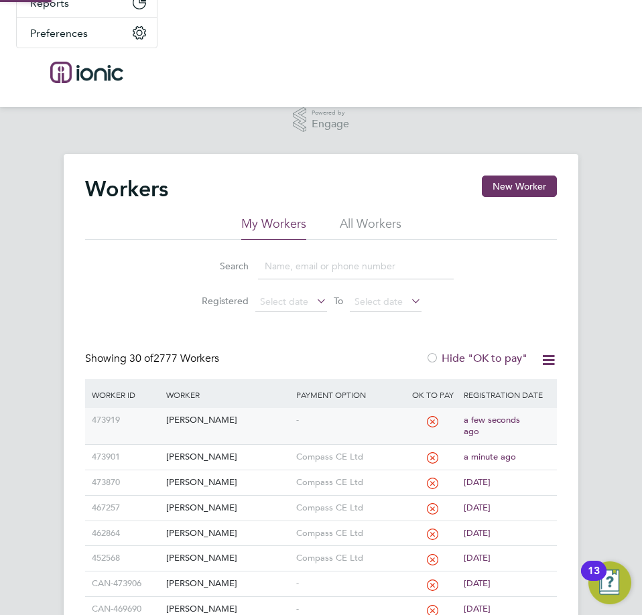
click at [285, 423] on div "Cade Jackson" at bounding box center [228, 420] width 130 height 25
click at [313, 443] on div "473919 Cade Jackson - a few seconds ago" at bounding box center [320, 426] width 471 height 36
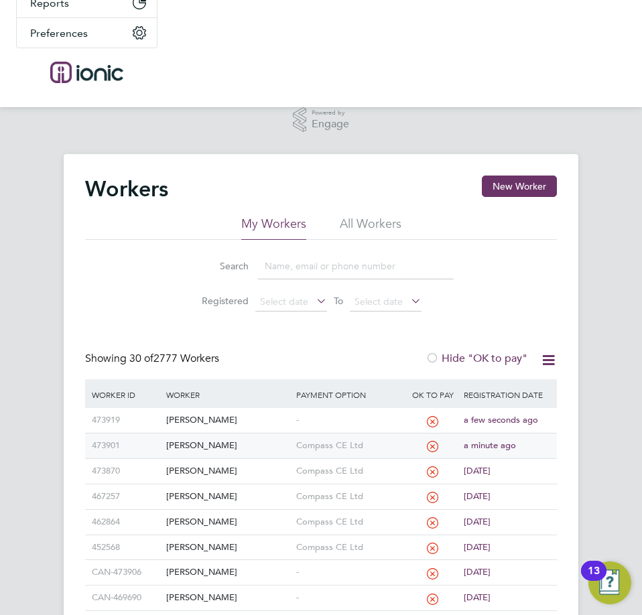
click at [317, 457] on div "Compass CE Ltd" at bounding box center [349, 445] width 112 height 25
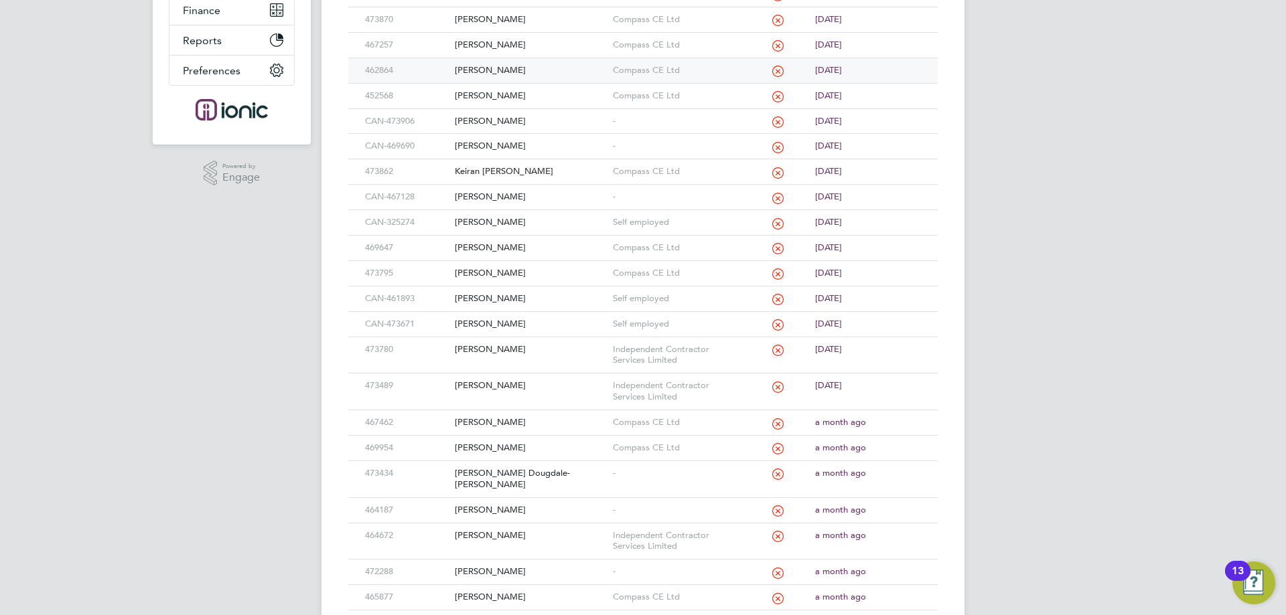
scroll to position [67, 0]
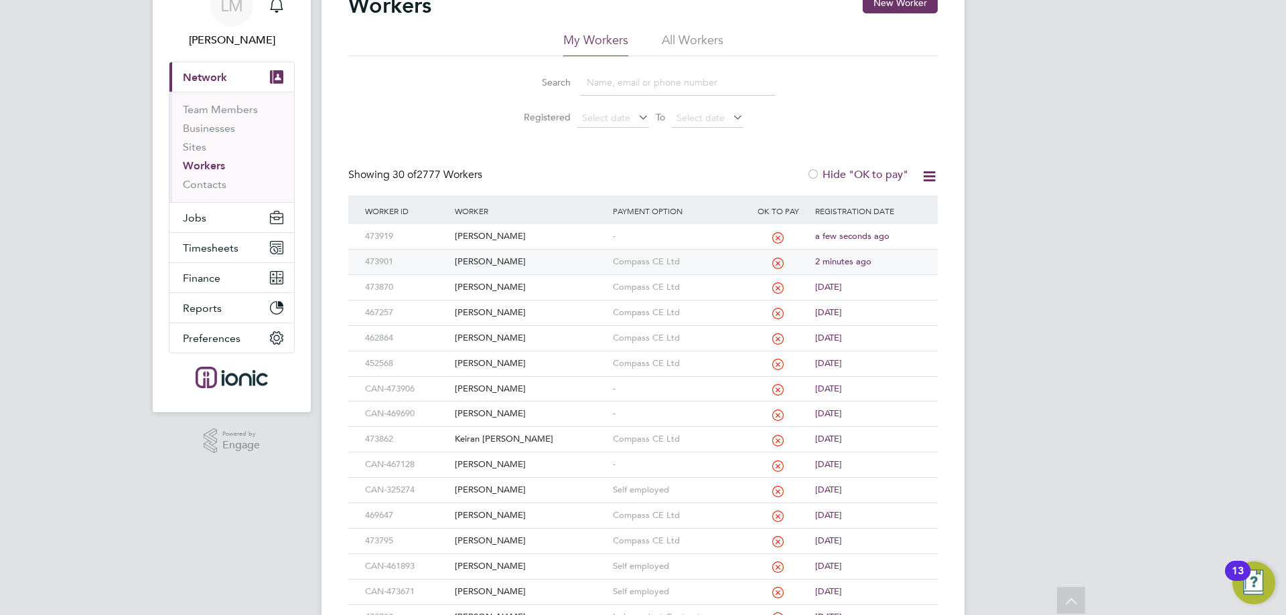
click at [526, 267] on div "David Bishop" at bounding box center [529, 262] width 157 height 25
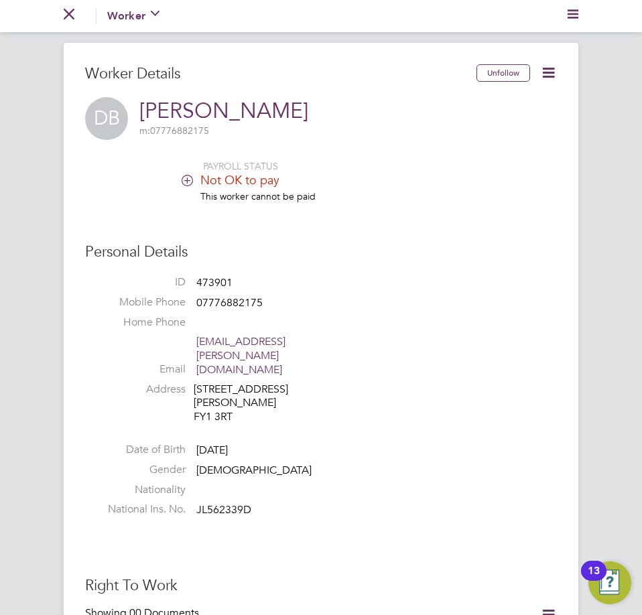
click at [551, 75] on icon at bounding box center [548, 72] width 17 height 17
click at [528, 103] on li "Edit Personal Details e" at bounding box center [497, 104] width 109 height 19
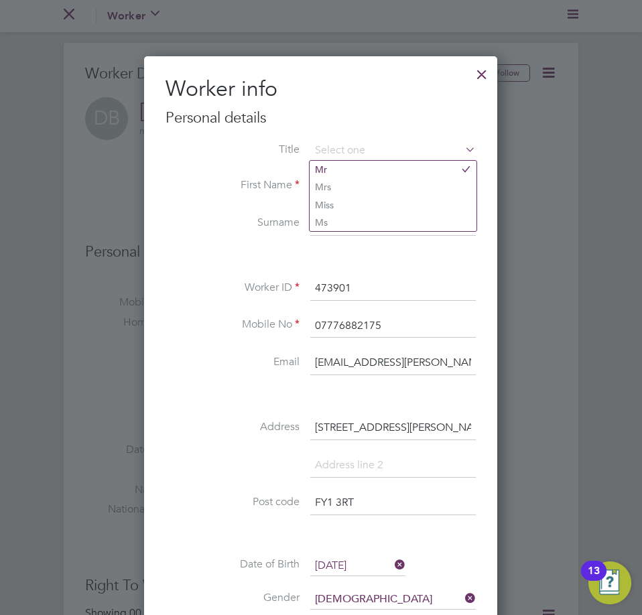
click at [483, 78] on div at bounding box center [481, 71] width 24 height 24
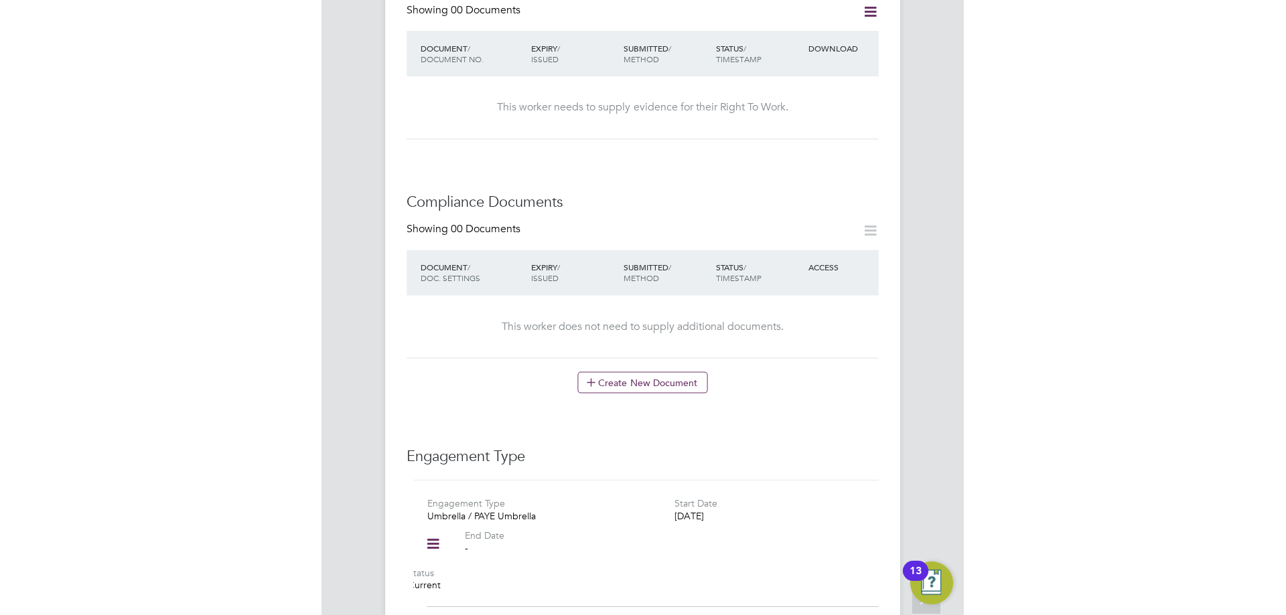
scroll to position [871, 0]
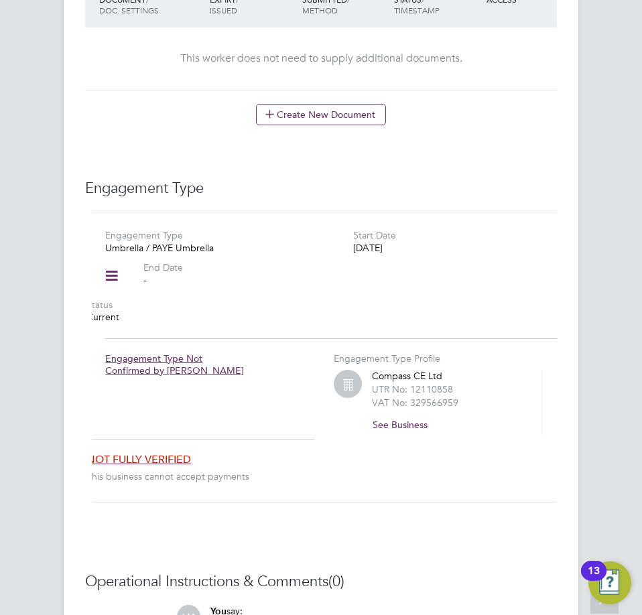
click at [116, 261] on icon at bounding box center [111, 276] width 23 height 31
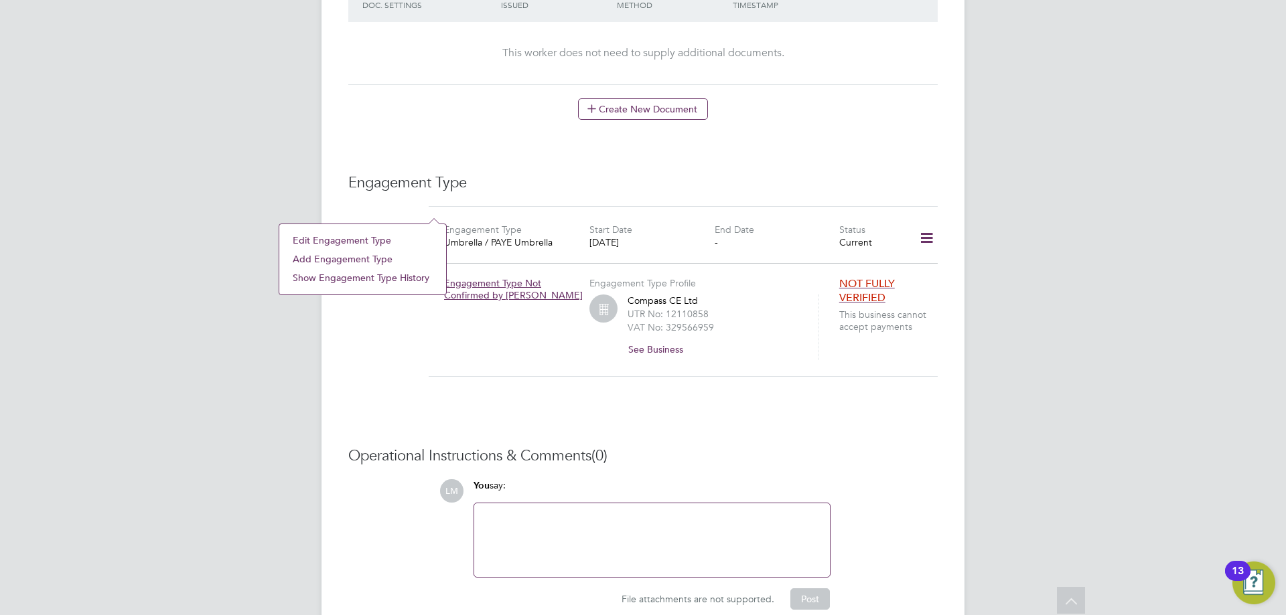
click at [356, 241] on li "Edit Engagement Type" at bounding box center [362, 240] width 153 height 19
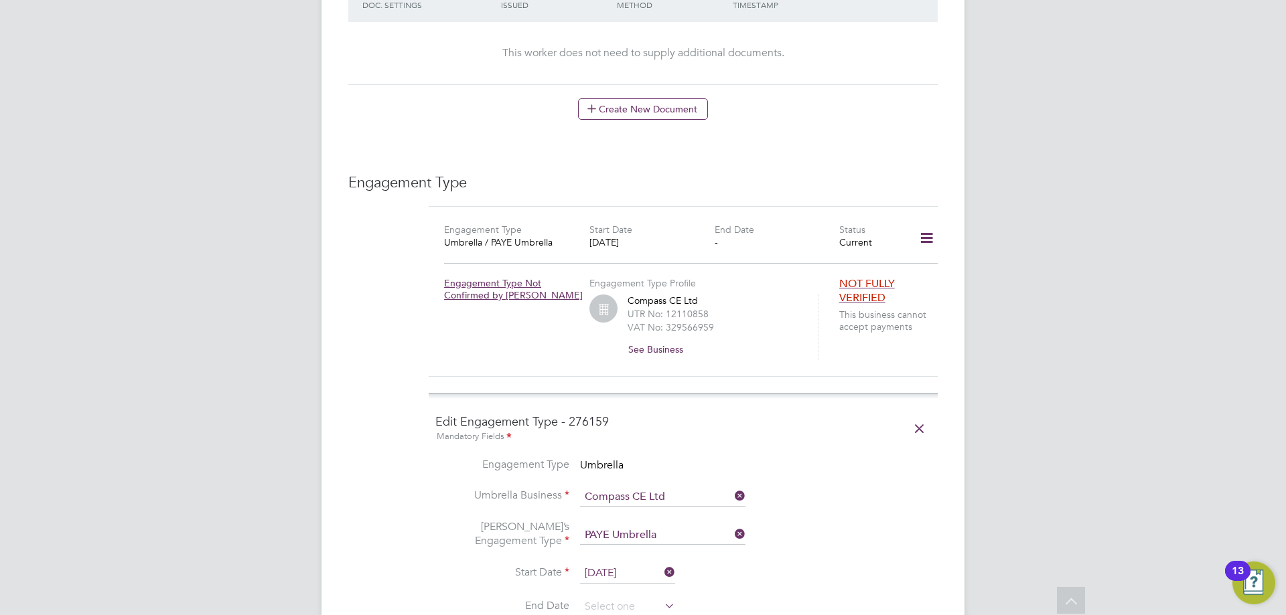
click at [641, 487] on icon at bounding box center [732, 496] width 0 height 19
click at [628, 488] on input at bounding box center [662, 497] width 165 height 19
click at [641, 470] on li "Inde pendent Contractor Services Limited" at bounding box center [685, 473] width 212 height 19
type input "Independent Contractor Services Limited"
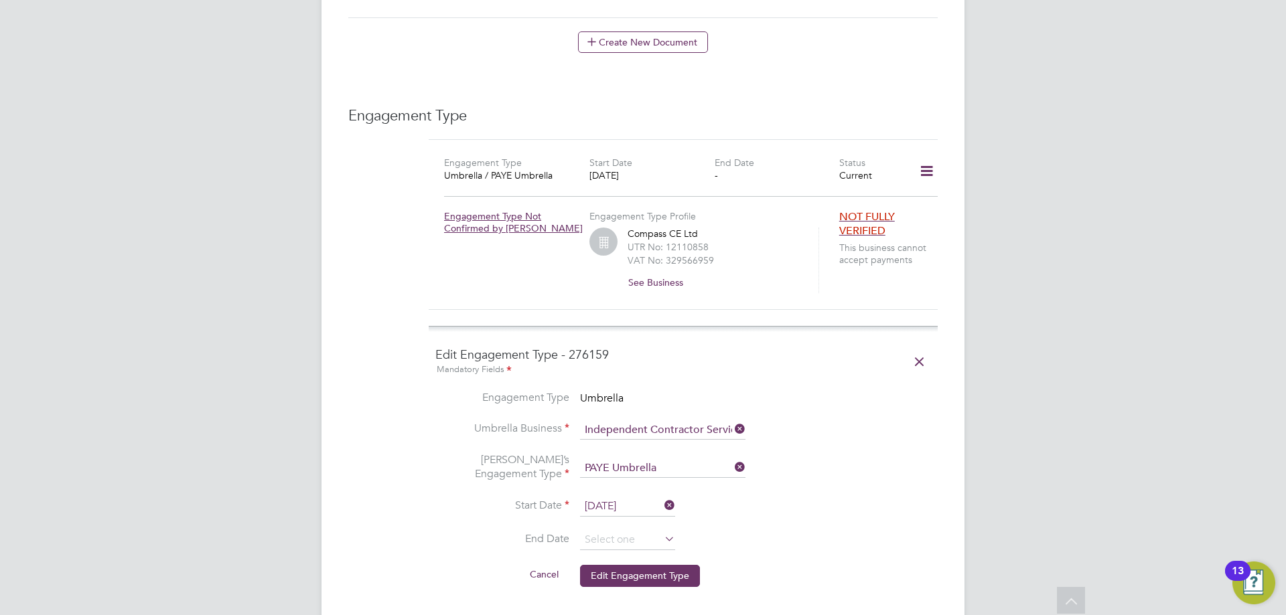
click at [641, 421] on li "Umbrella Business Independent Contractor Services Limited" at bounding box center [683, 437] width 496 height 32
click at [641, 459] on input "PAYE Umbrella" at bounding box center [662, 468] width 165 height 19
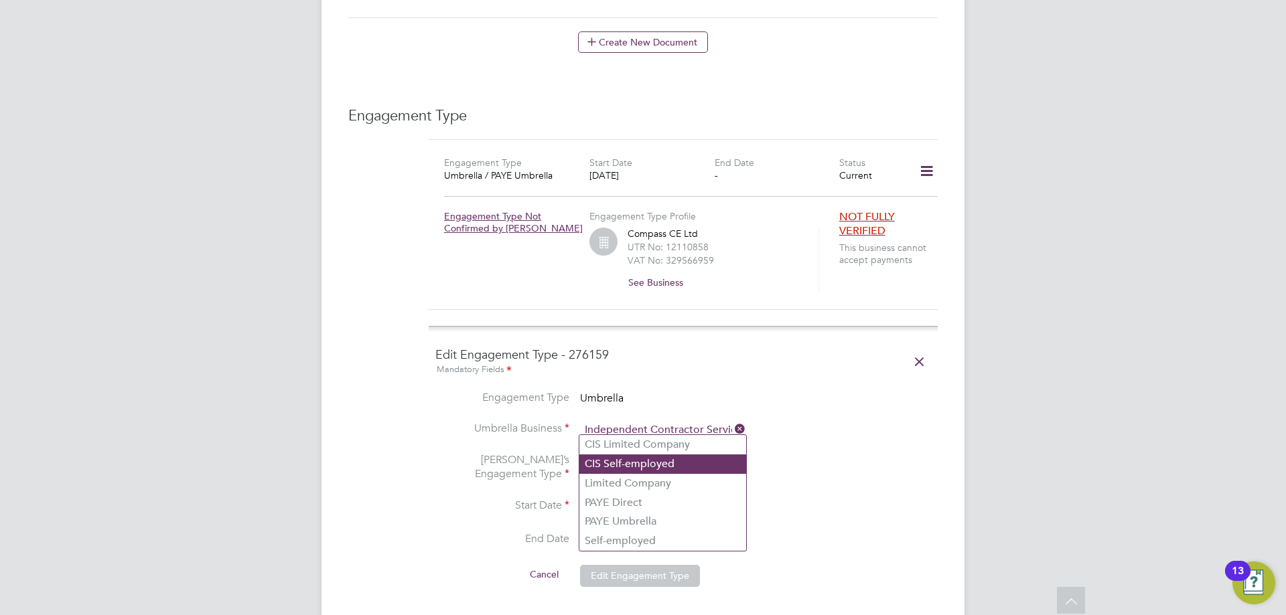
click at [636, 463] on li "CIS Self-employed" at bounding box center [662, 464] width 167 height 19
type input "CIS Self-employed"
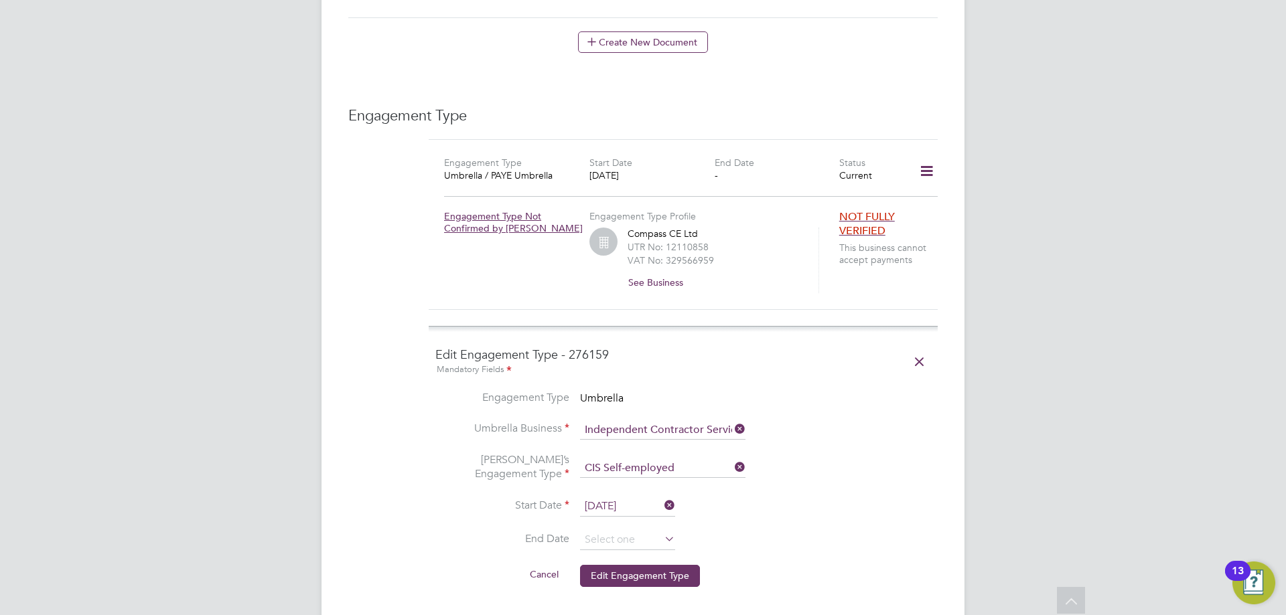
scroll to position [1072, 0]
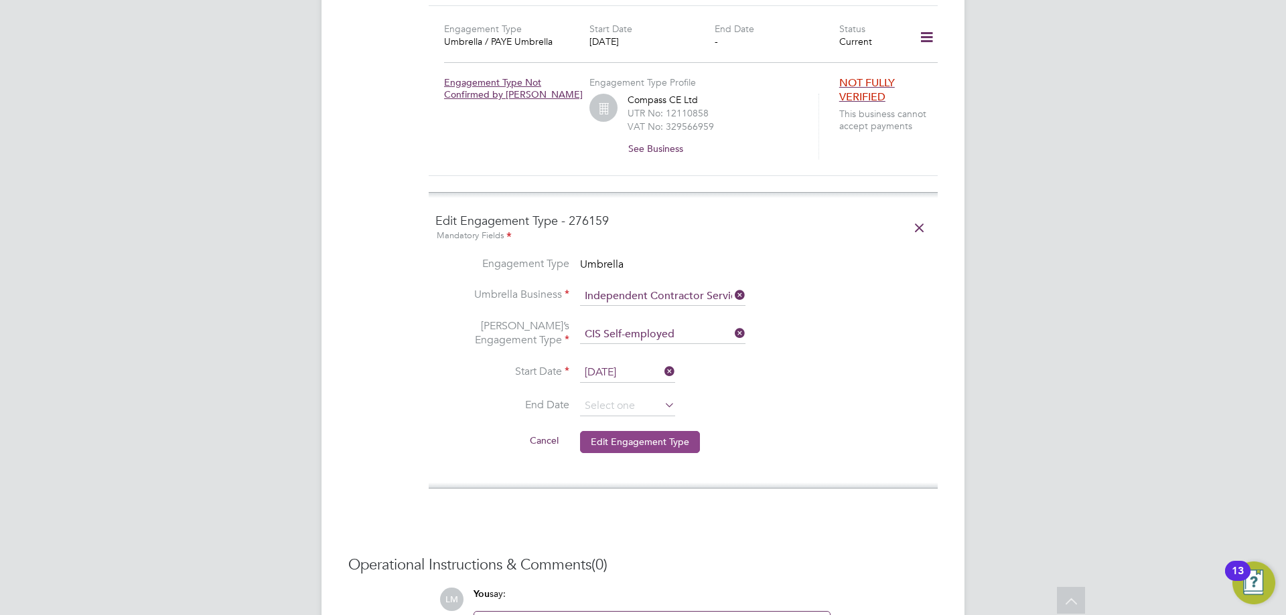
click at [641, 431] on button "Edit Engagement Type" at bounding box center [640, 441] width 120 height 21
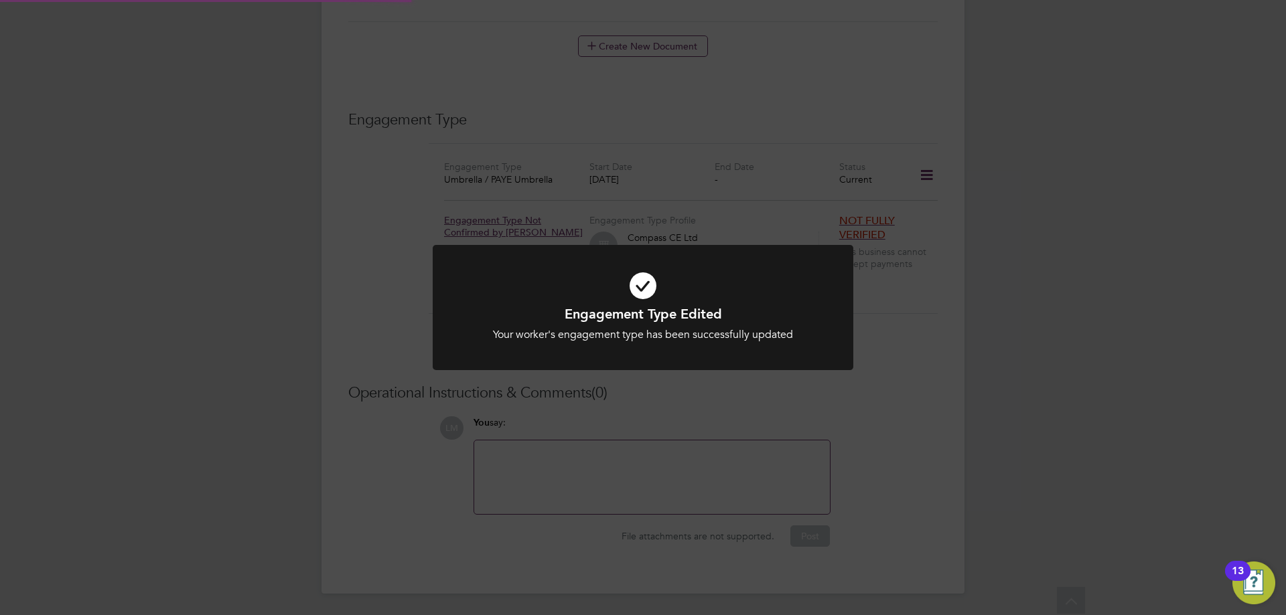
scroll to position [891, 0]
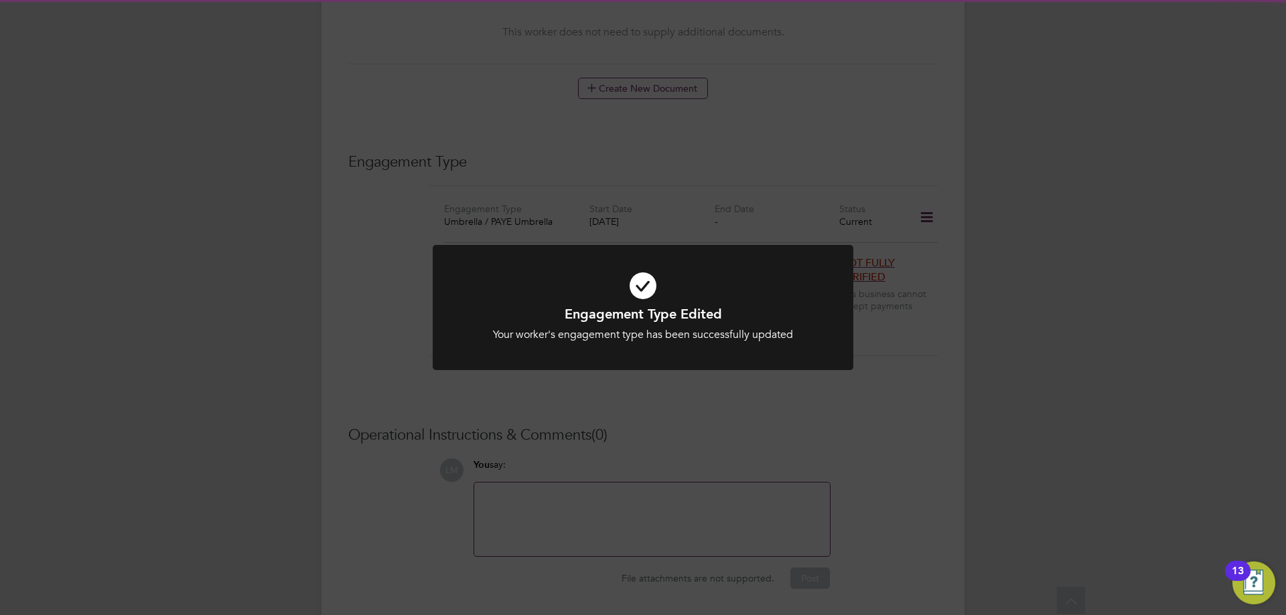
click at [641, 421] on div "Engagement Type Edited Your worker's engagement type has been successfully upda…" at bounding box center [643, 307] width 1286 height 615
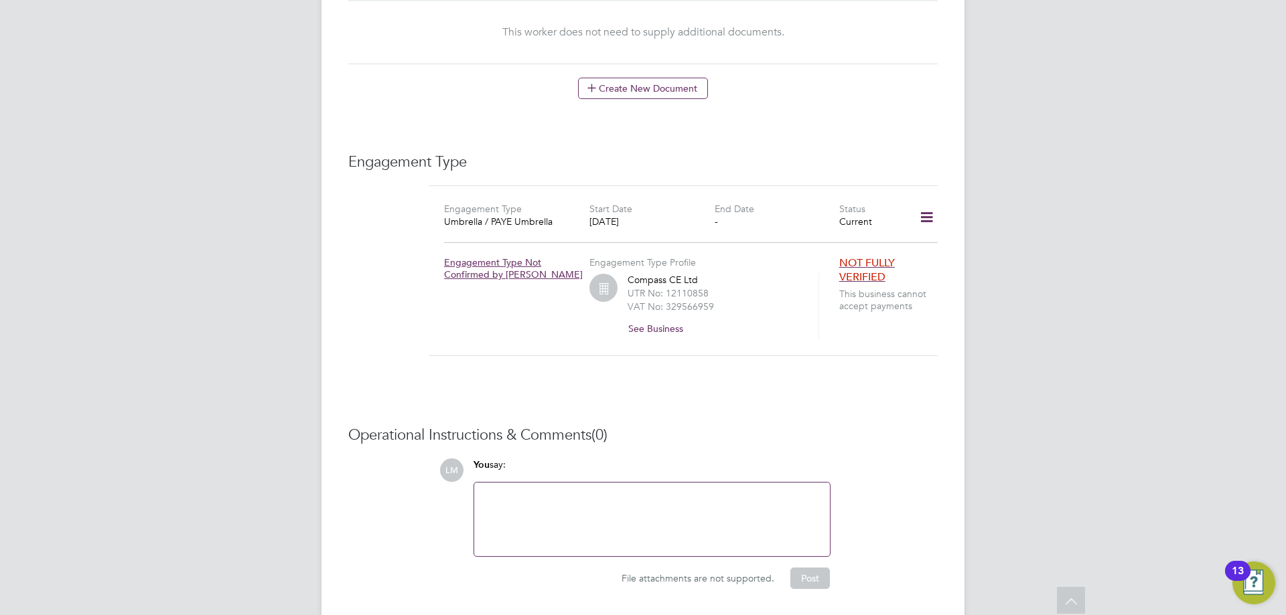
scroll to position [356, 0]
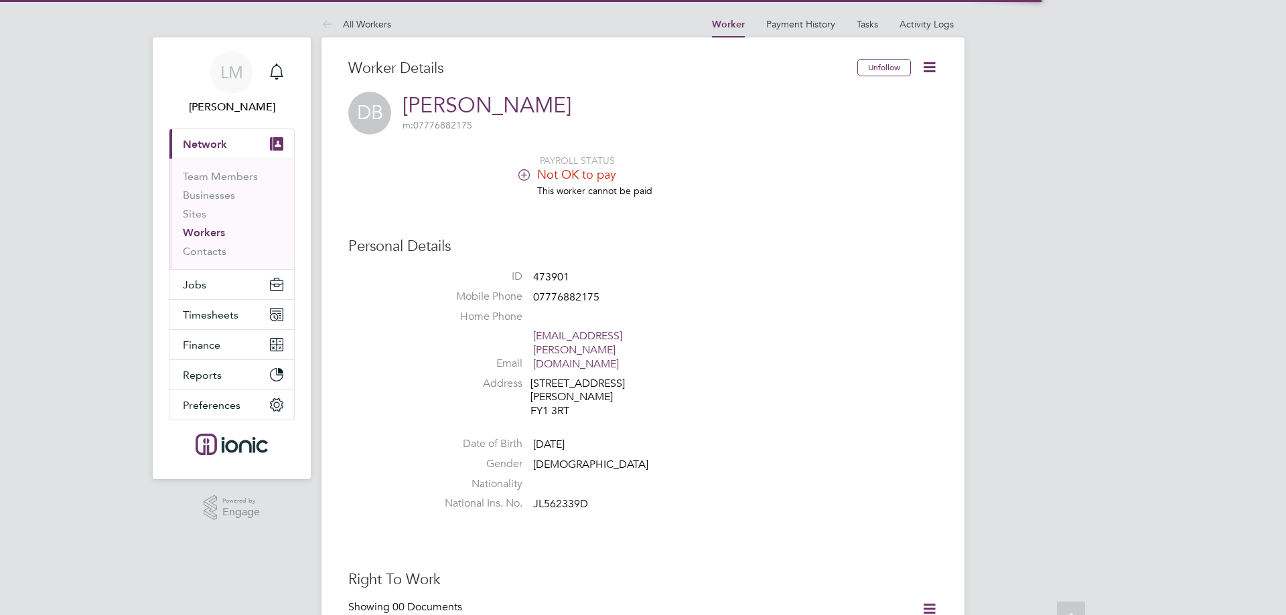
scroll to position [670, 0]
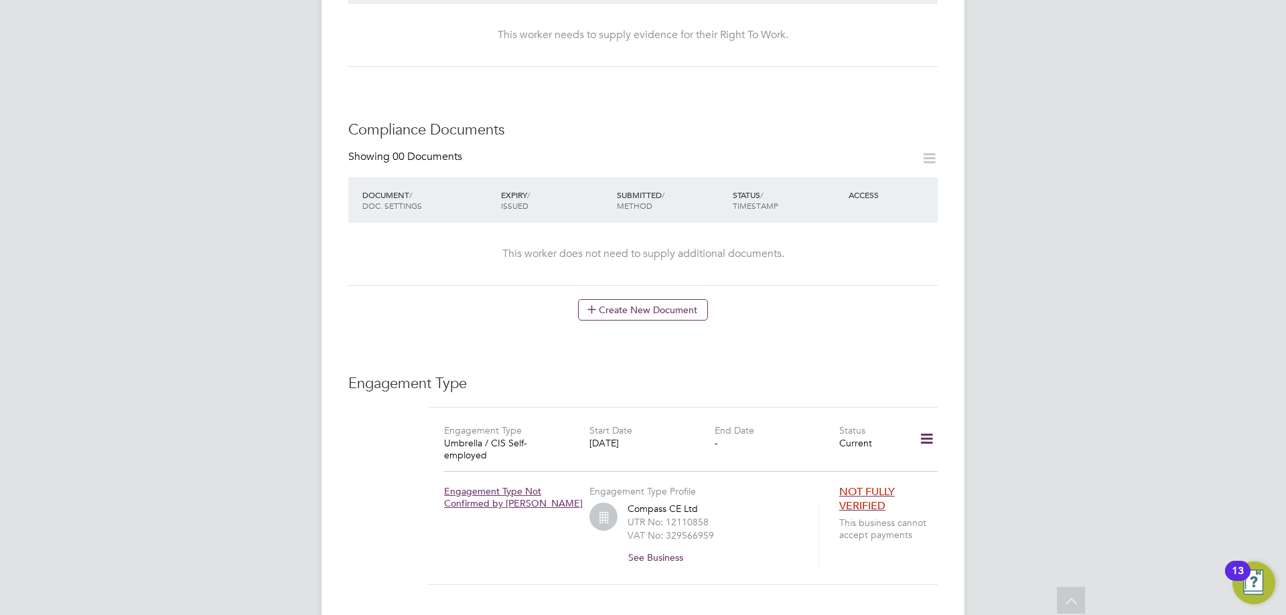
click at [920, 424] on icon at bounding box center [926, 439] width 23 height 31
click at [839, 437] on li "Edit Engagement Type" at bounding box center [856, 436] width 153 height 19
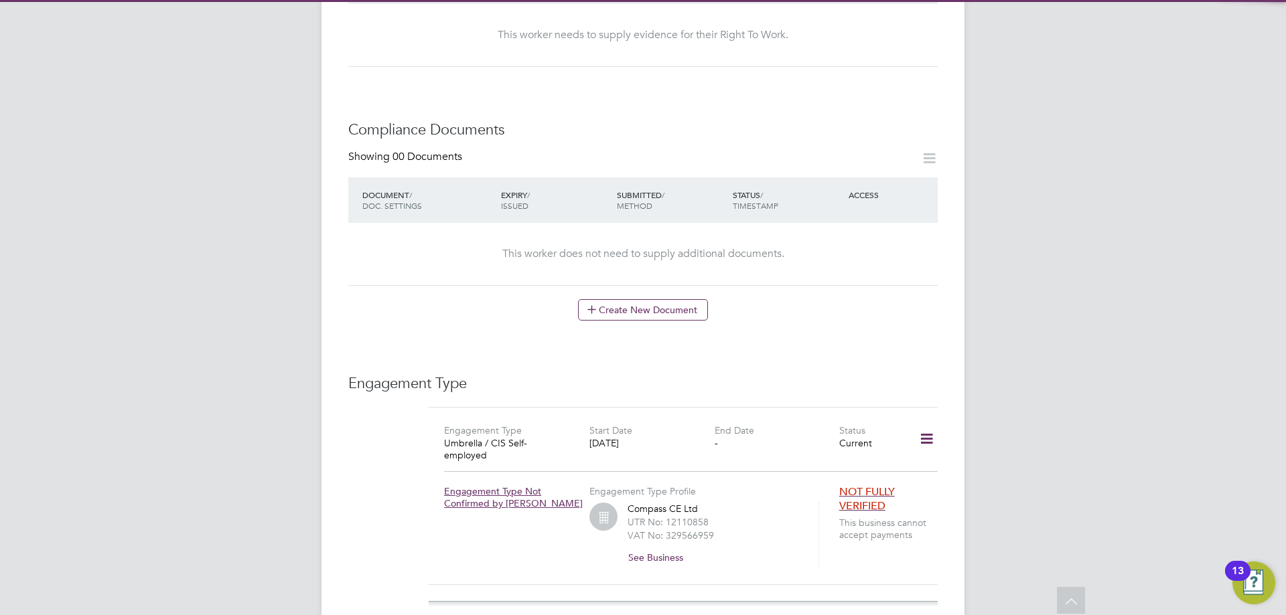
scroll to position [938, 0]
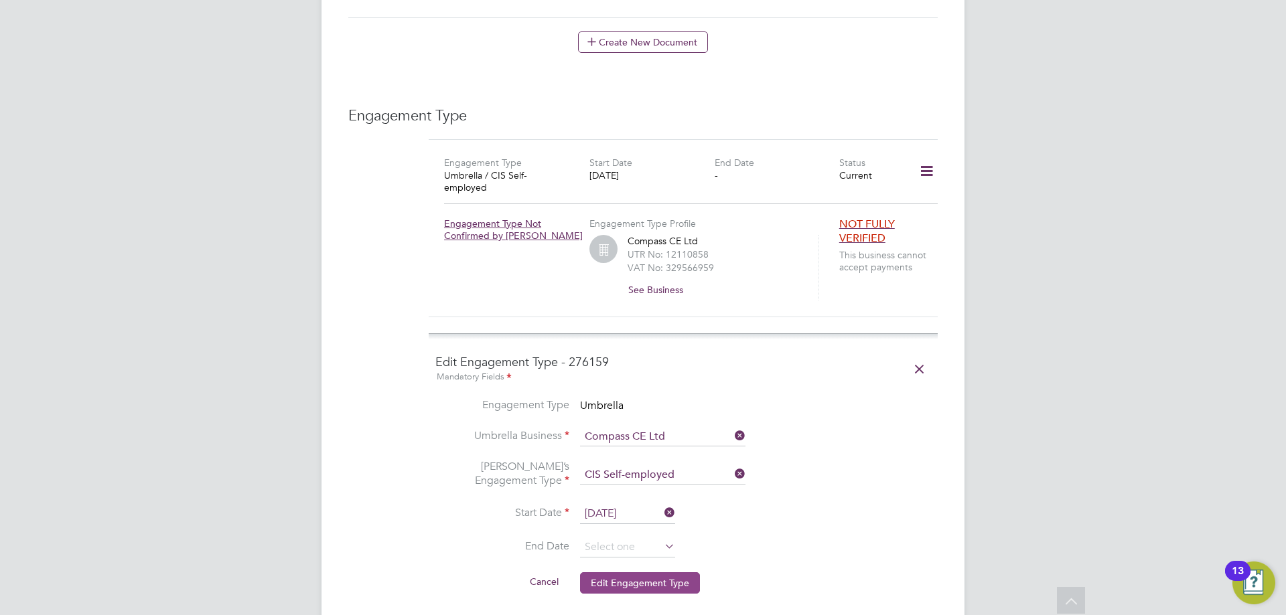
click at [665, 573] on button "Edit Engagement Type" at bounding box center [640, 583] width 120 height 21
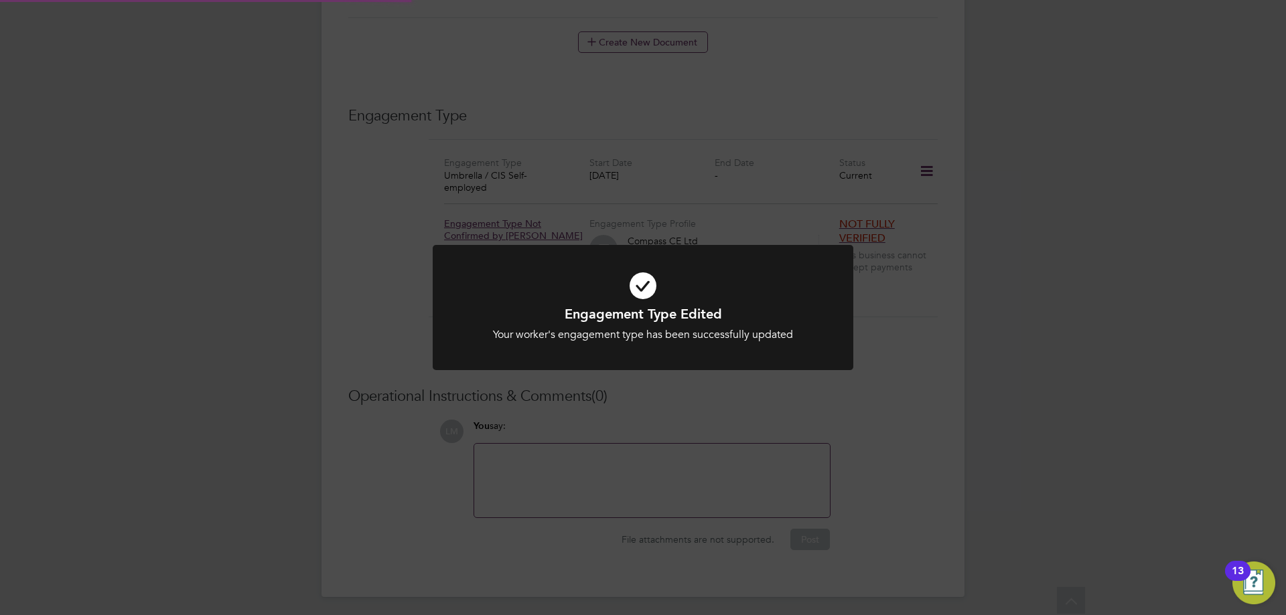
scroll to position [891, 0]
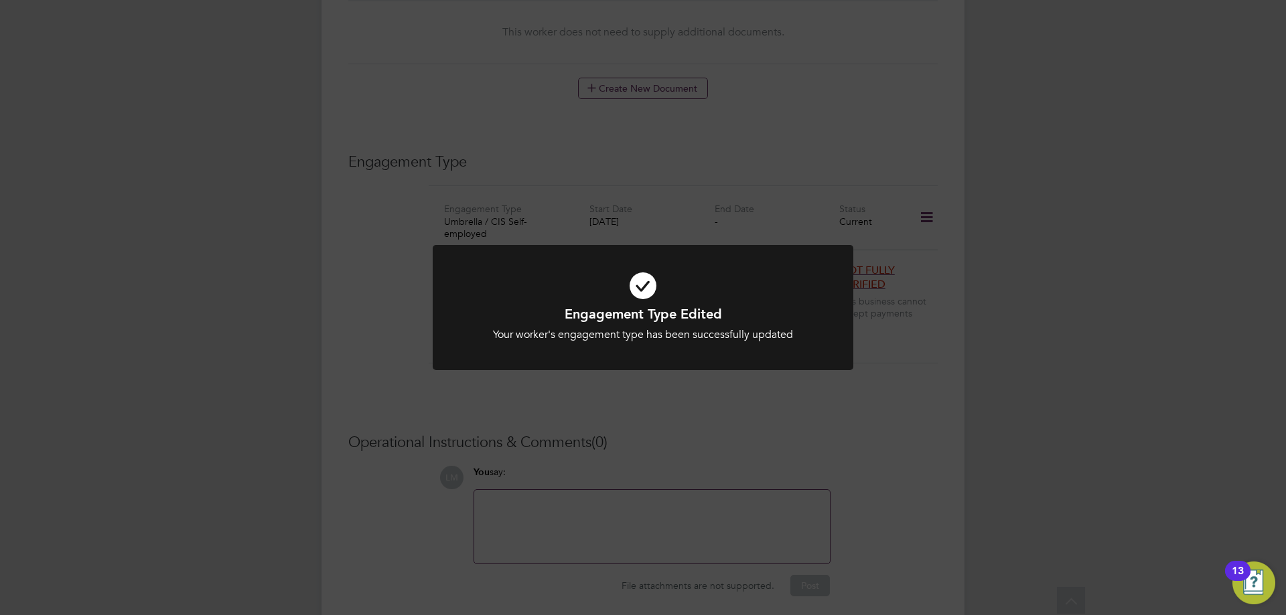
click at [632, 418] on div "Engagement Type Edited Your worker's engagement type has been successfully upda…" at bounding box center [643, 307] width 1286 height 615
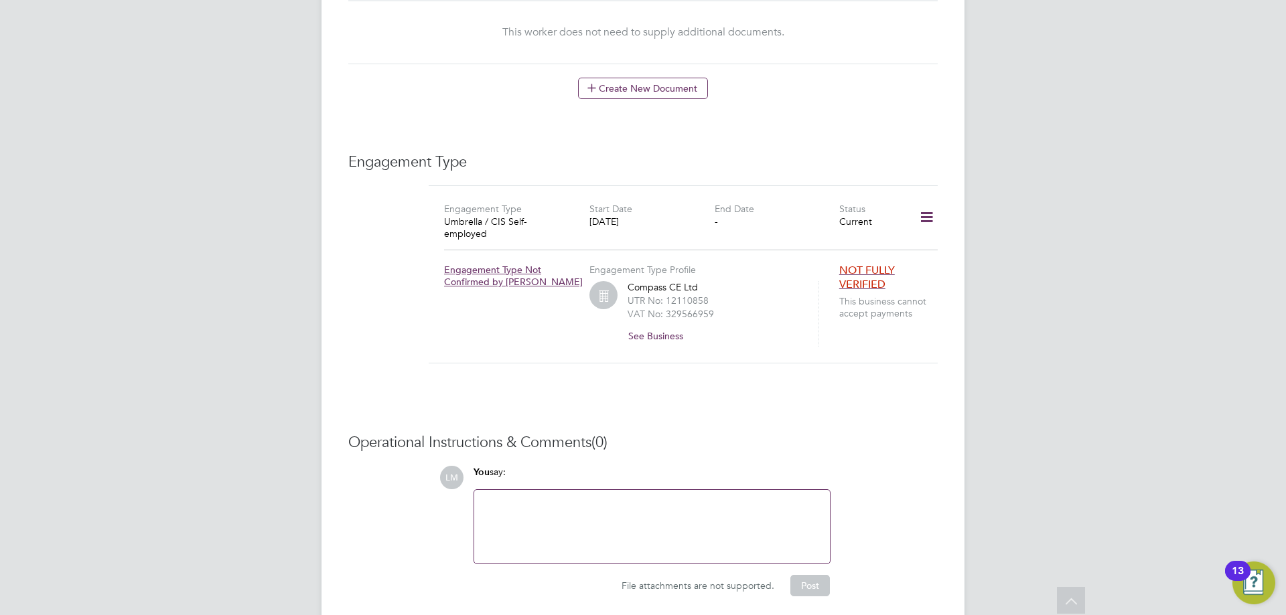
click at [924, 202] on icon at bounding box center [926, 217] width 23 height 31
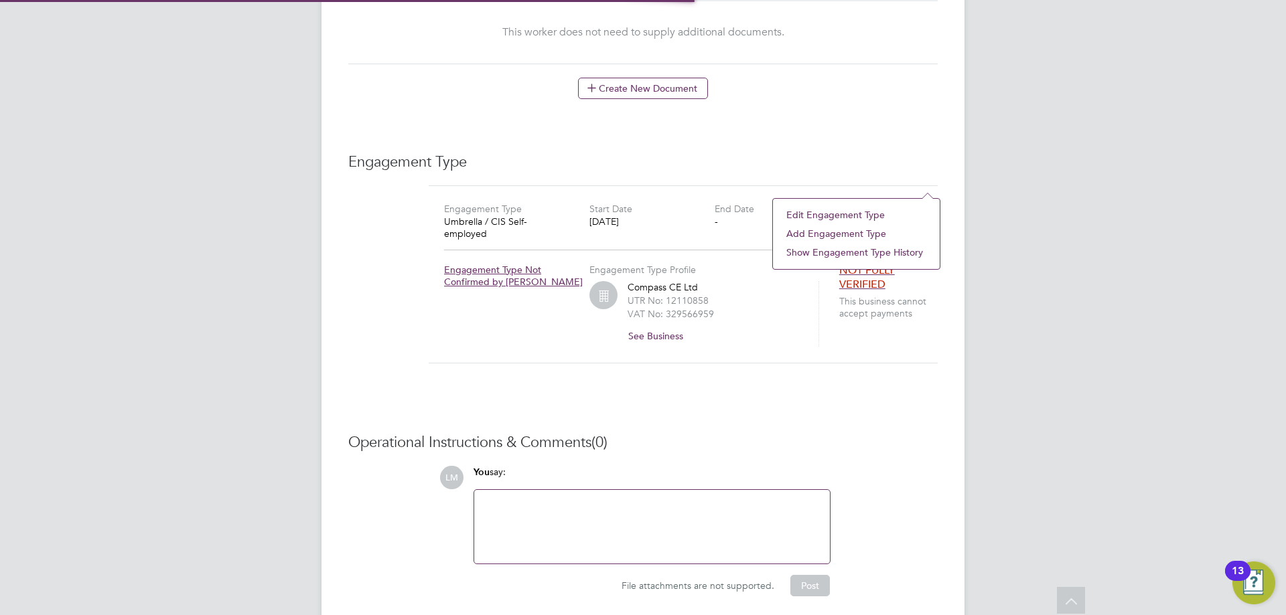
click at [859, 216] on li "Edit Engagement Type" at bounding box center [856, 215] width 153 height 19
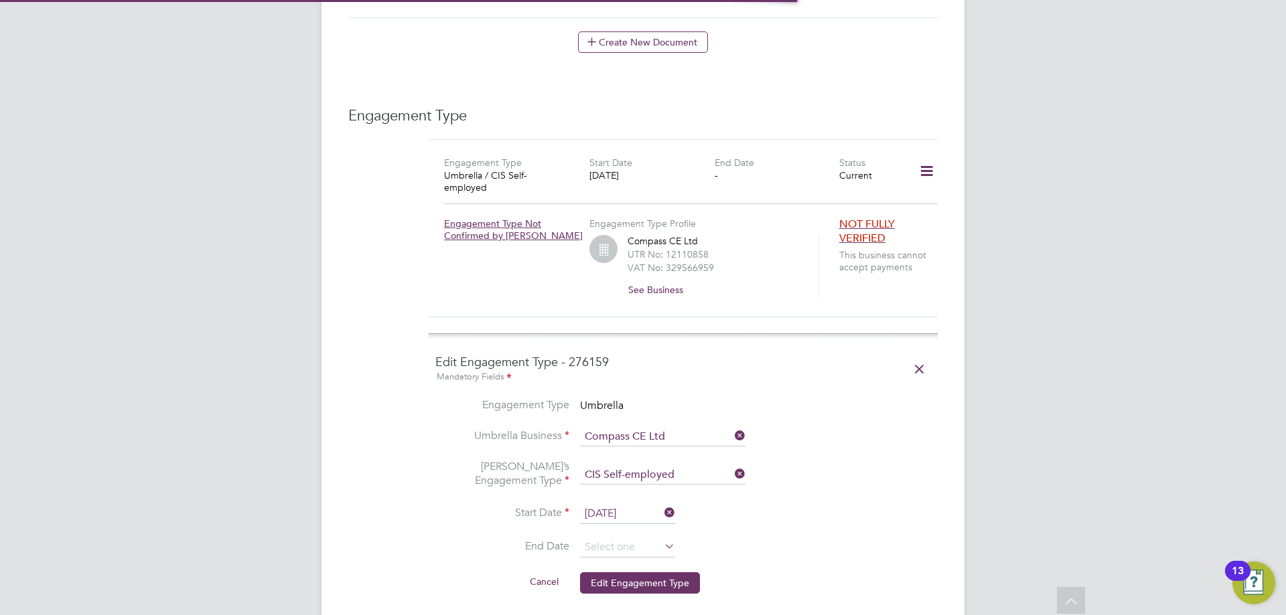
scroll to position [1005, 0]
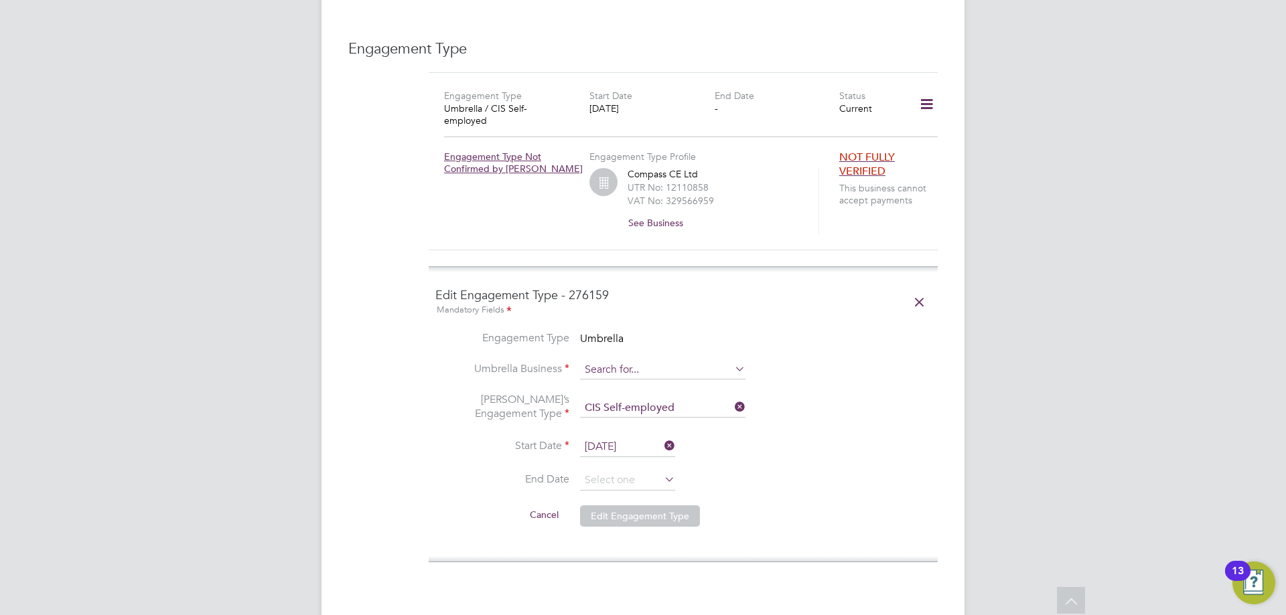
click at [644, 361] on input at bounding box center [662, 370] width 165 height 19
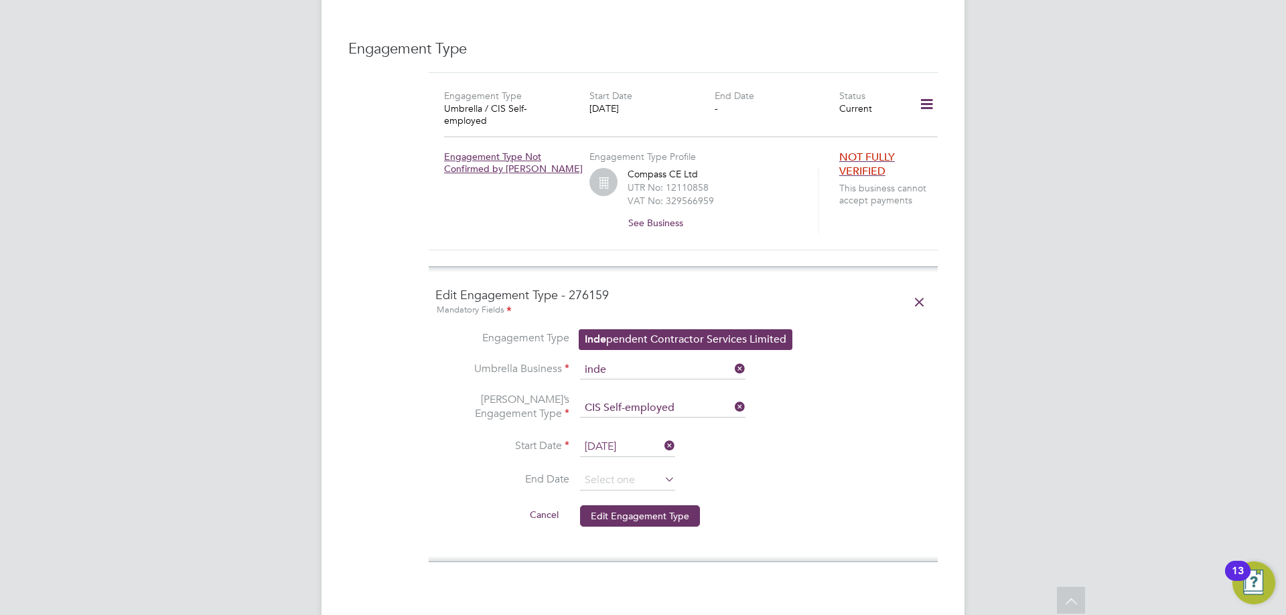
click at [614, 338] on li "Inde pendent Contractor Services Limited" at bounding box center [685, 339] width 212 height 19
type input "Independent Contractor Services Limited"
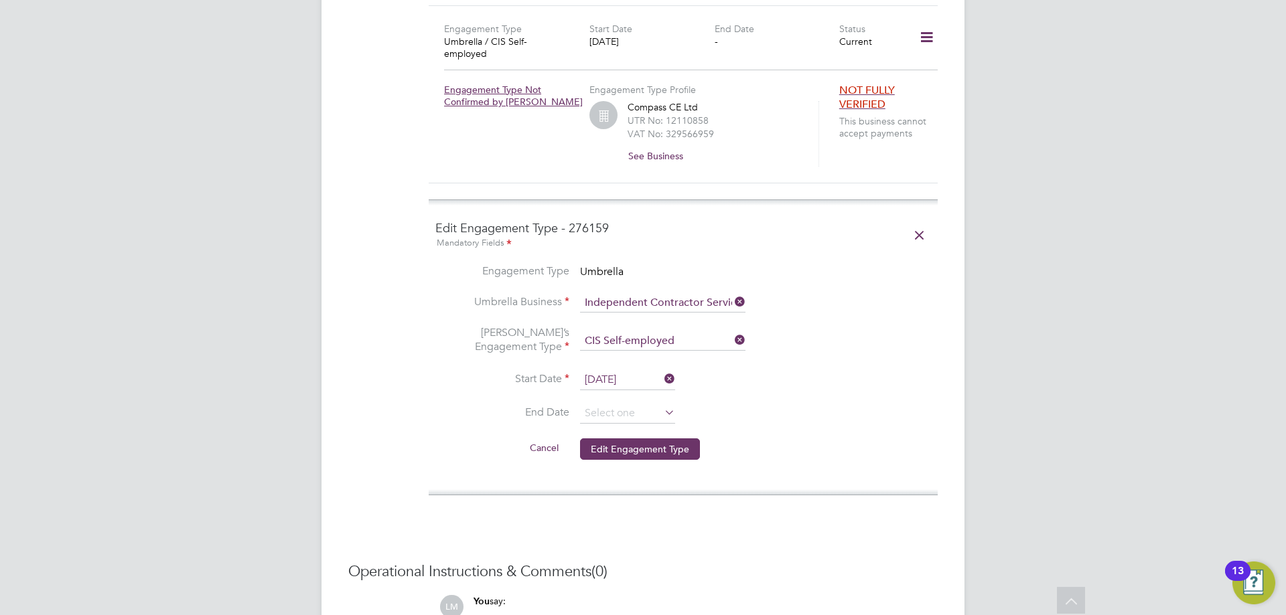
click at [637, 439] on button "Edit Engagement Type" at bounding box center [640, 449] width 120 height 21
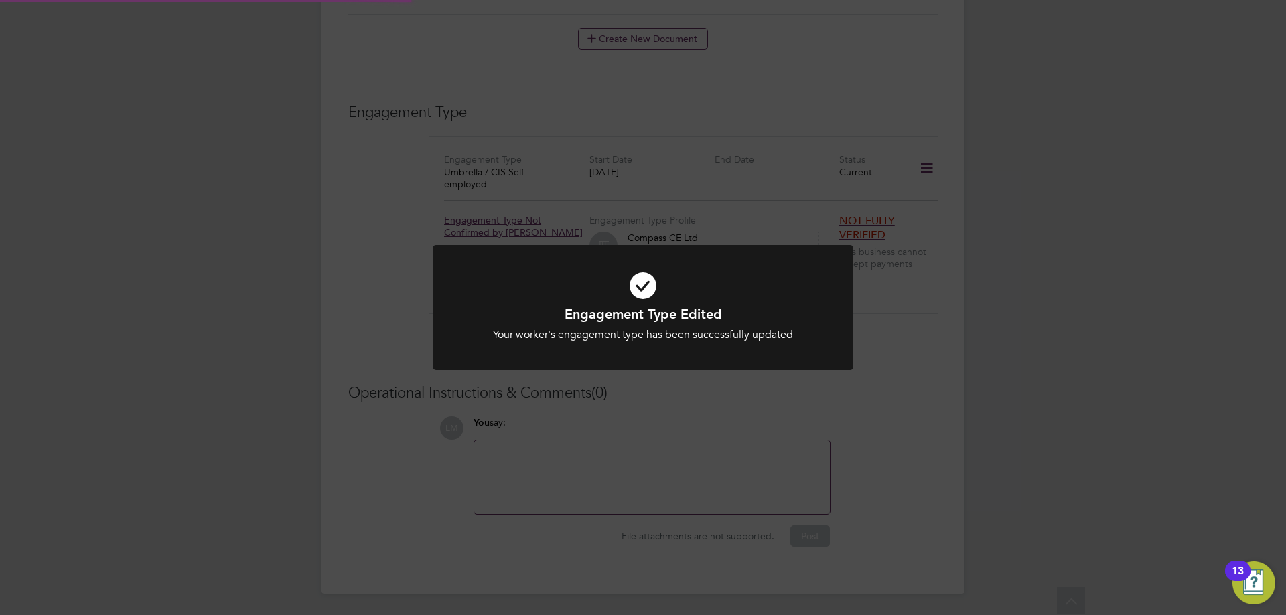
scroll to position [891, 0]
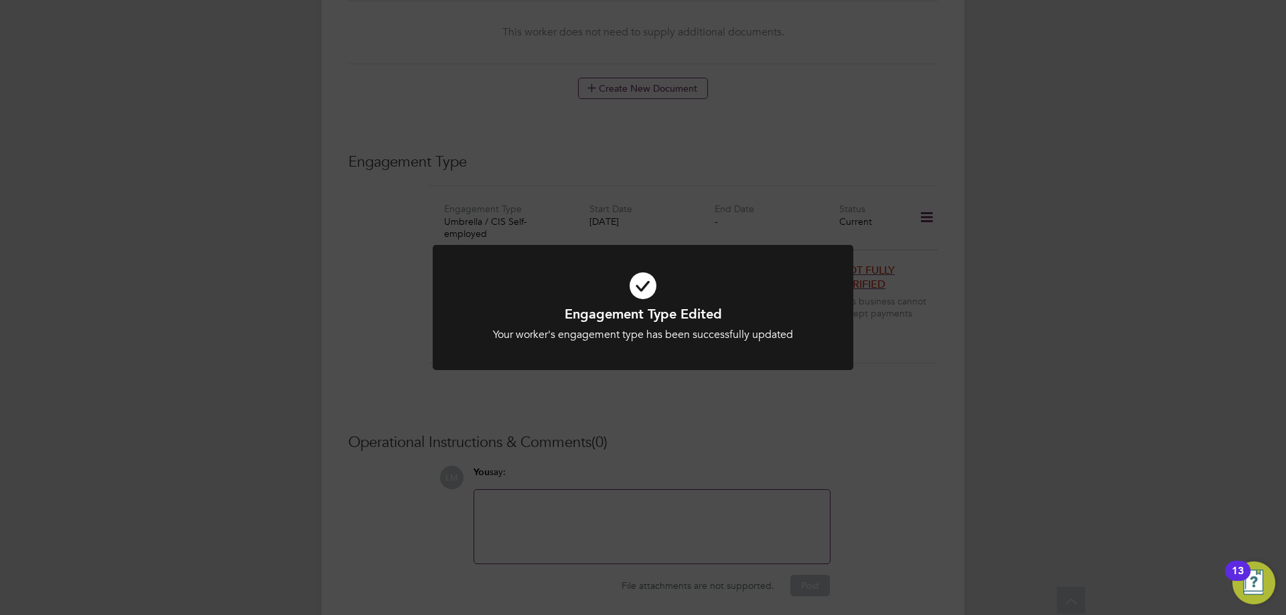
click at [642, 454] on div "Engagement Type Edited Your worker's engagement type has been successfully upda…" at bounding box center [643, 307] width 1286 height 615
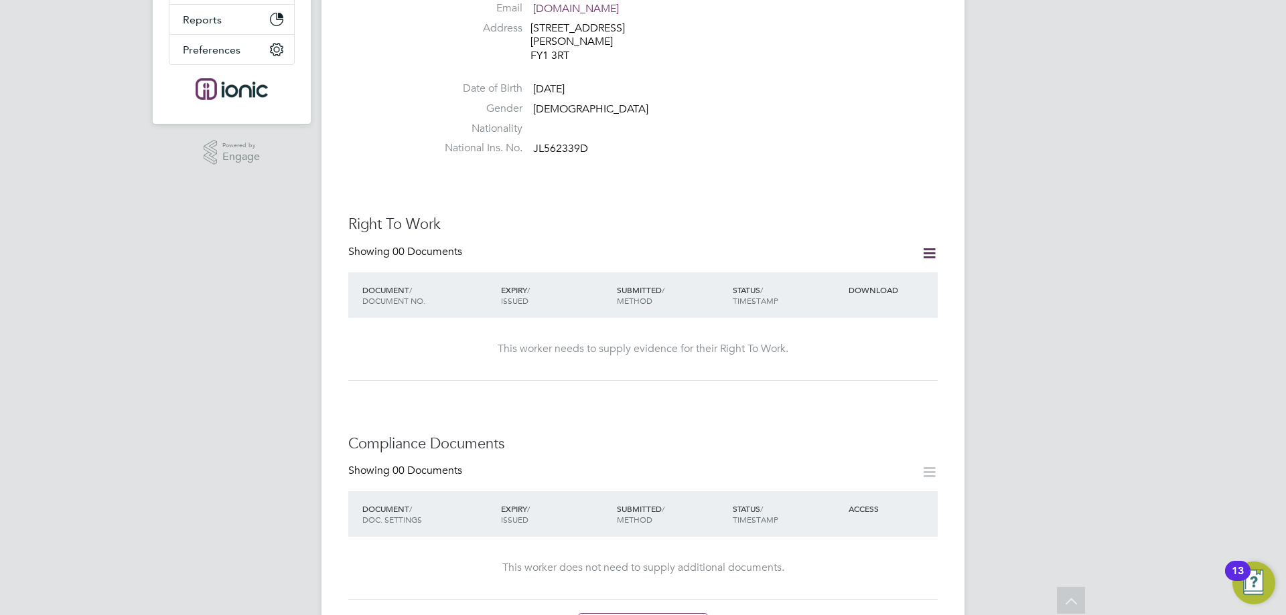
scroll to position [0, 0]
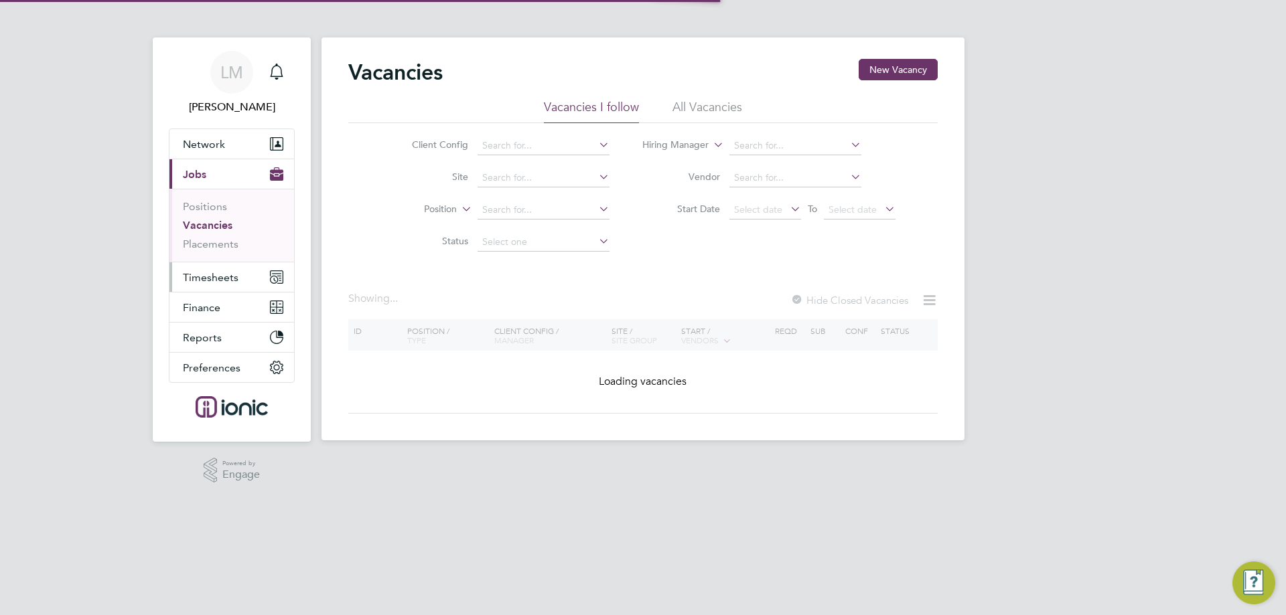
click at [201, 278] on span "Timesheets" at bounding box center [211, 277] width 56 height 13
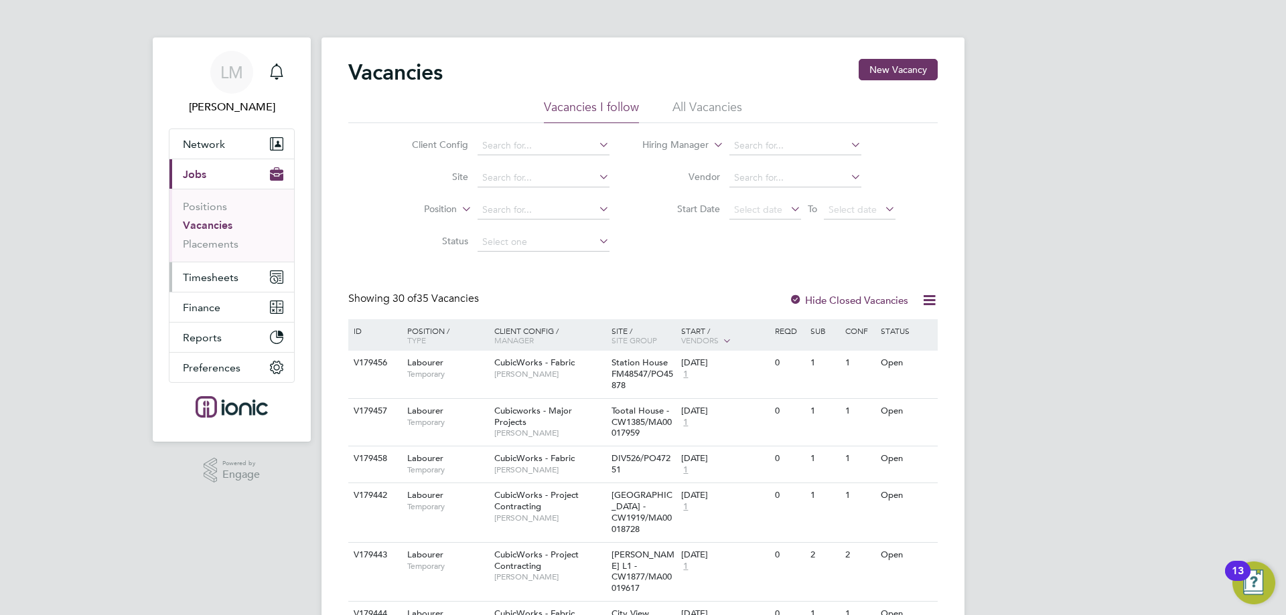
click at [220, 275] on span "Timesheets" at bounding box center [211, 277] width 56 height 13
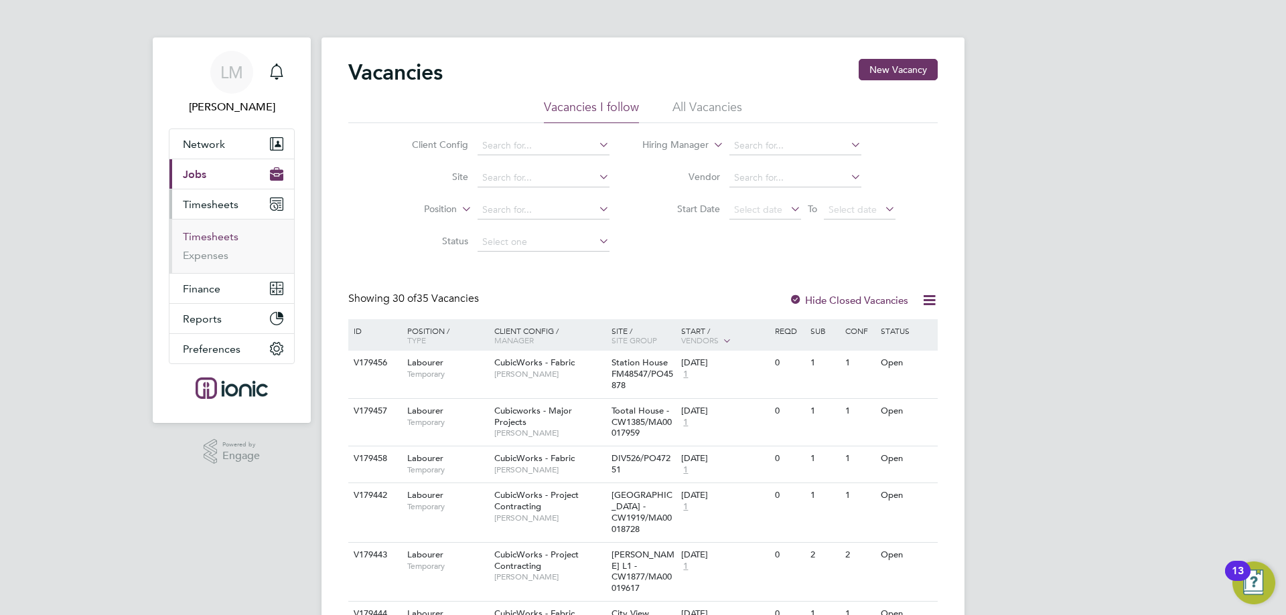
click at [222, 237] on link "Timesheets" at bounding box center [211, 236] width 56 height 13
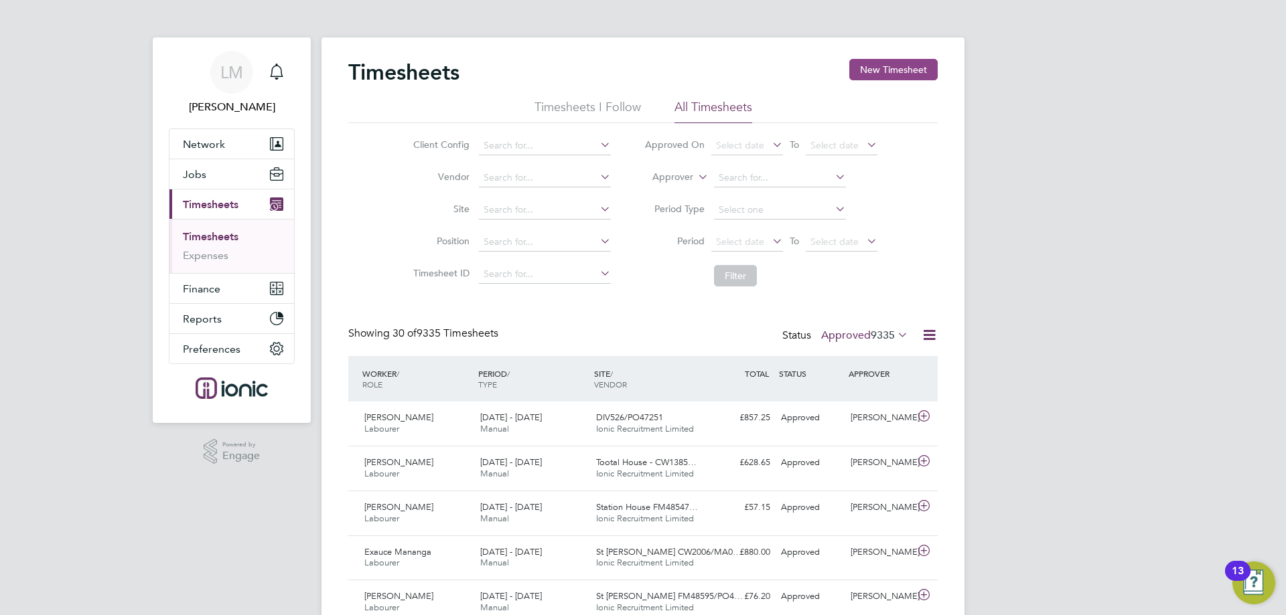
click at [909, 72] on button "New Timesheet" at bounding box center [893, 69] width 88 height 21
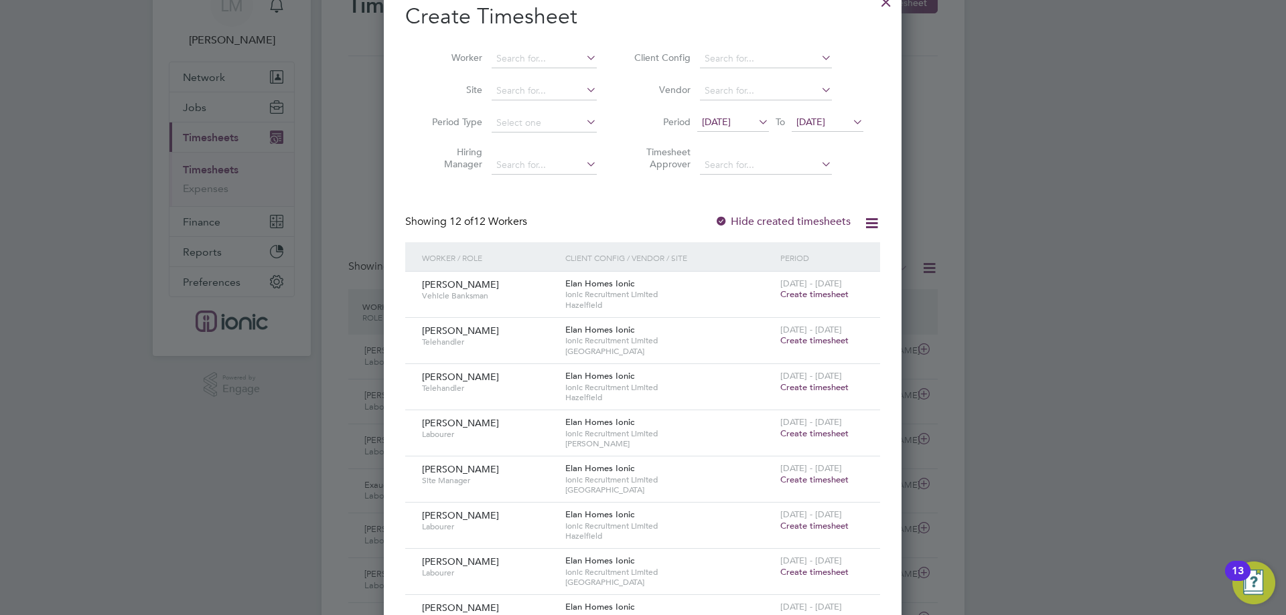
click at [814, 385] on span "Create timesheet" at bounding box center [814, 387] width 68 height 11
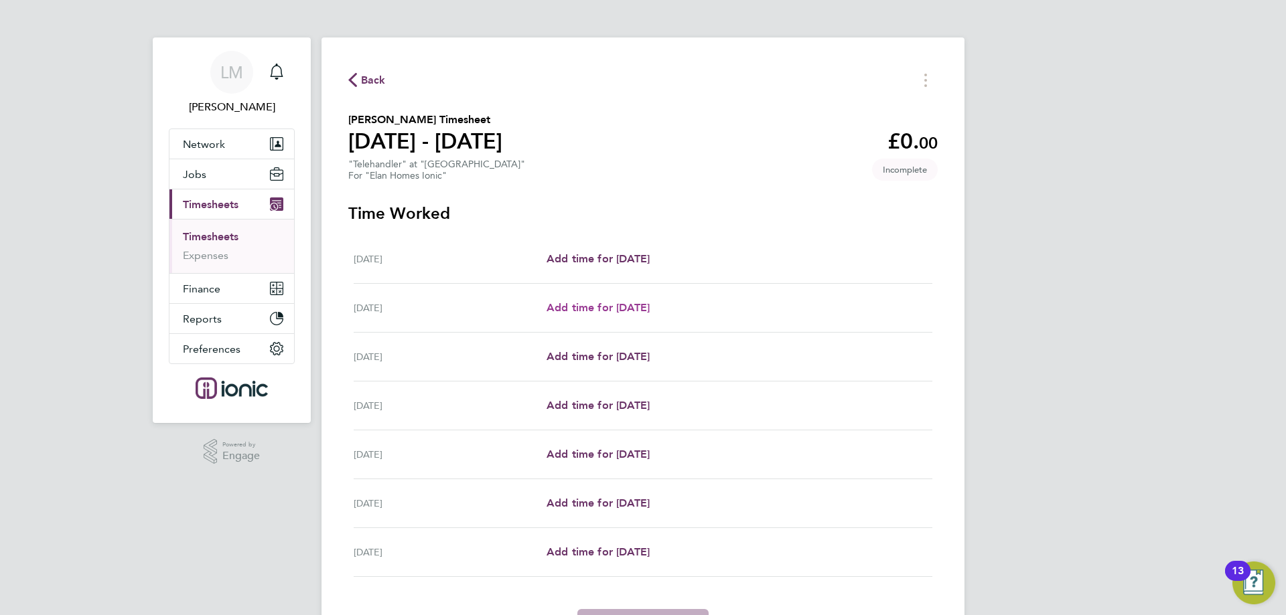
click at [612, 308] on span "Add time for Tue 26 Aug" at bounding box center [598, 307] width 103 height 13
select select "30"
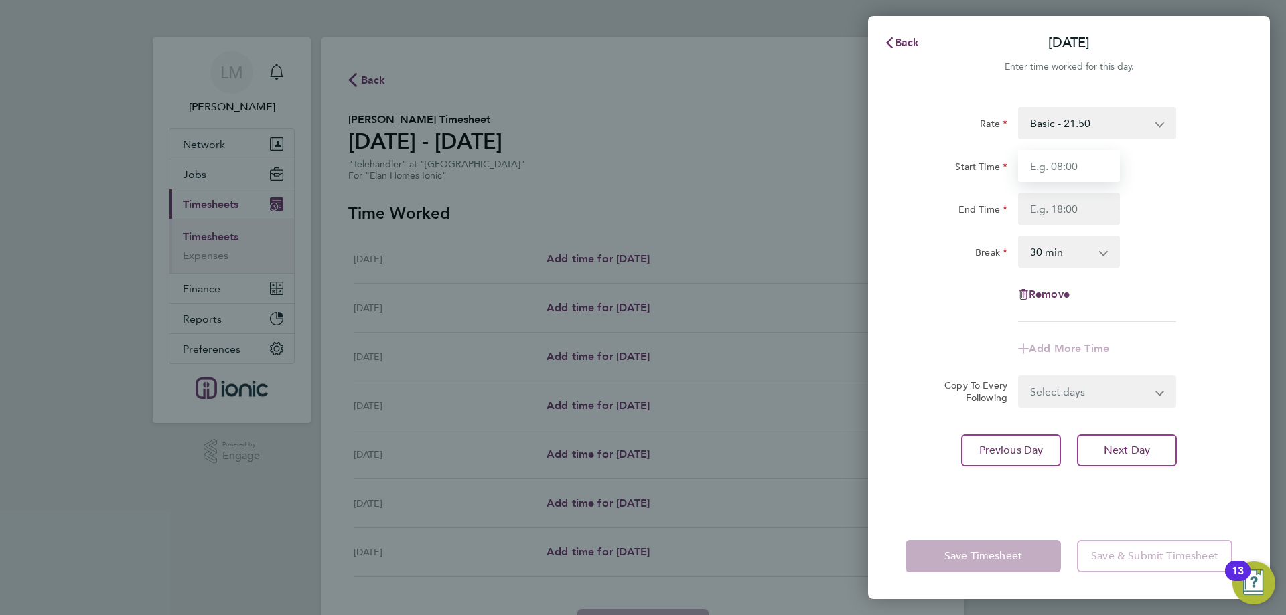
click at [1078, 175] on input "Start Time" at bounding box center [1069, 166] width 102 height 32
type input "06:30"
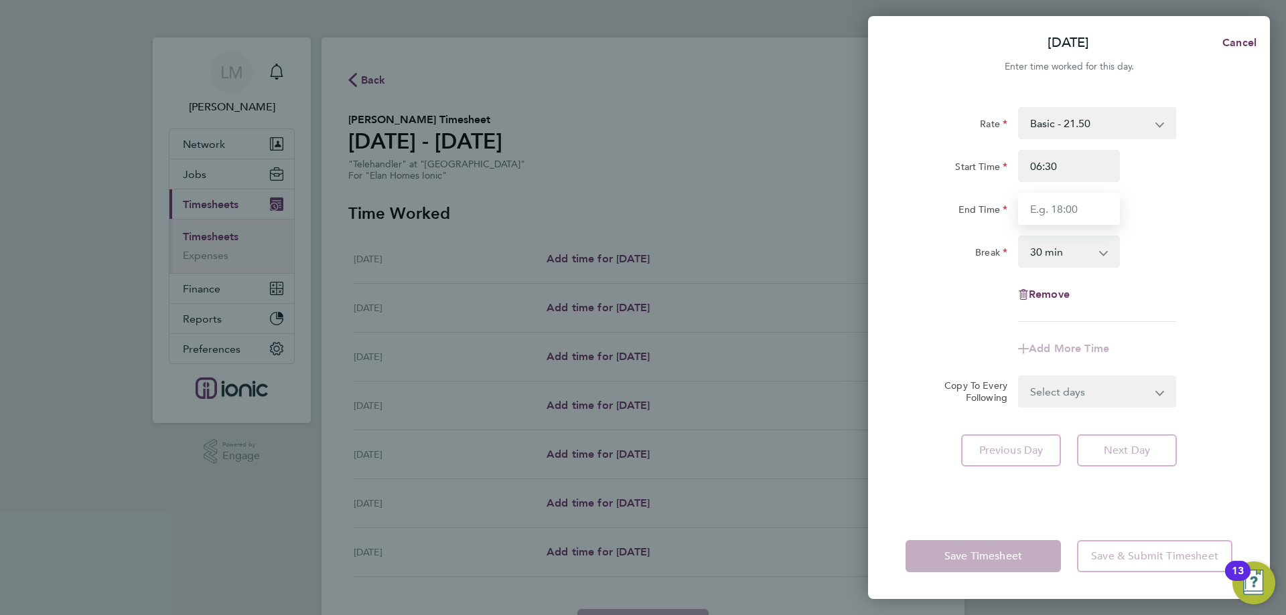
drag, startPoint x: 1046, startPoint y: 212, endPoint x: 1036, endPoint y: 198, distance: 16.7
click at [1046, 210] on input "End Time" at bounding box center [1069, 209] width 102 height 32
type input "17:00"
click at [1117, 396] on div "Select days Day Weekday (Mon-Fri) Weekend (Sat-Sun) Wednesday Thursday Friday S…" at bounding box center [1097, 392] width 158 height 32
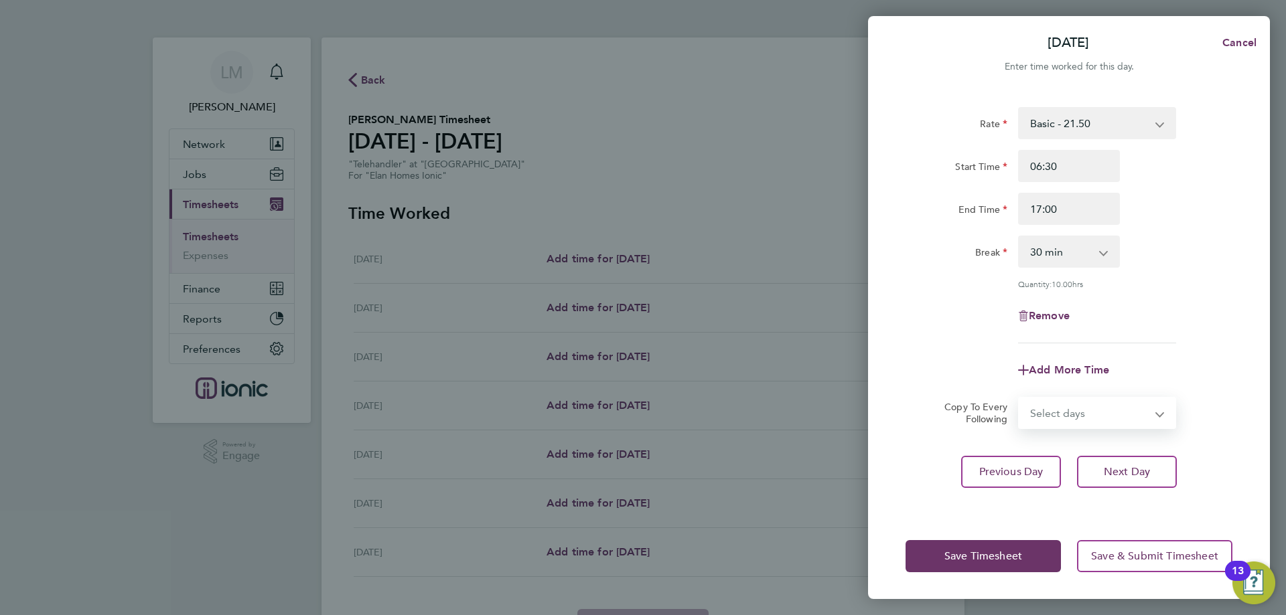
select select "WEEKDAY"
click at [1019, 398] on select "Select days Day Weekday (Mon-Fri) Weekend (Sat-Sun) Wednesday Thursday Friday S…" at bounding box center [1089, 412] width 141 height 29
select select "2025-08-31"
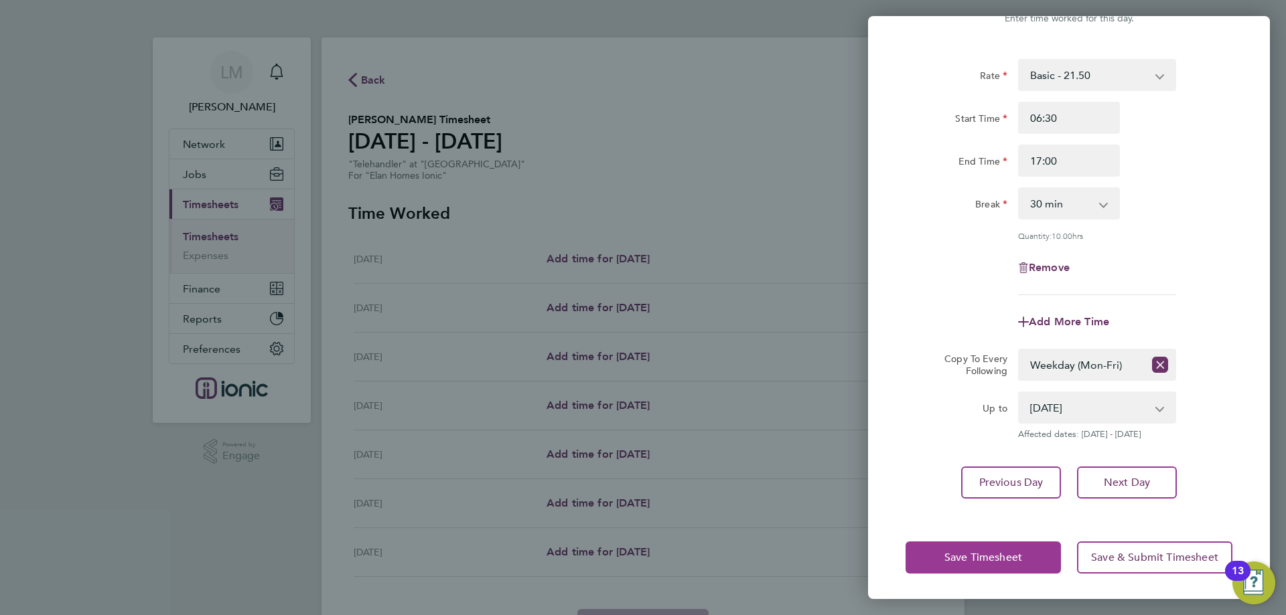
click at [970, 557] on span "Save Timesheet" at bounding box center [983, 557] width 78 height 13
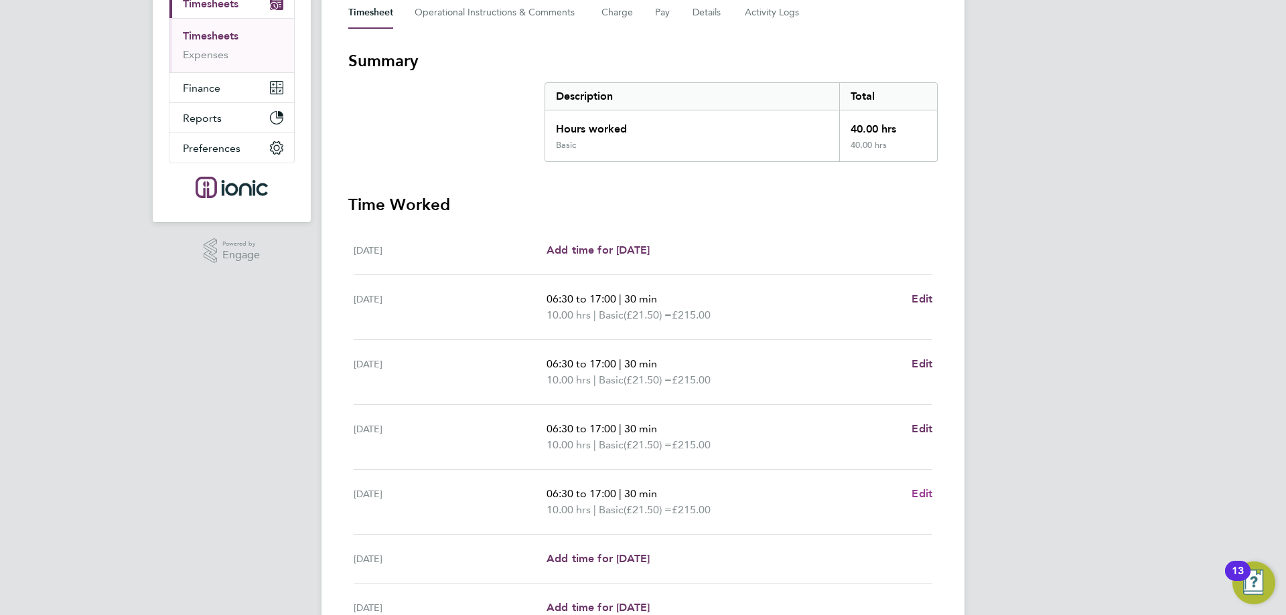
click at [920, 493] on span "Edit" at bounding box center [922, 494] width 21 height 13
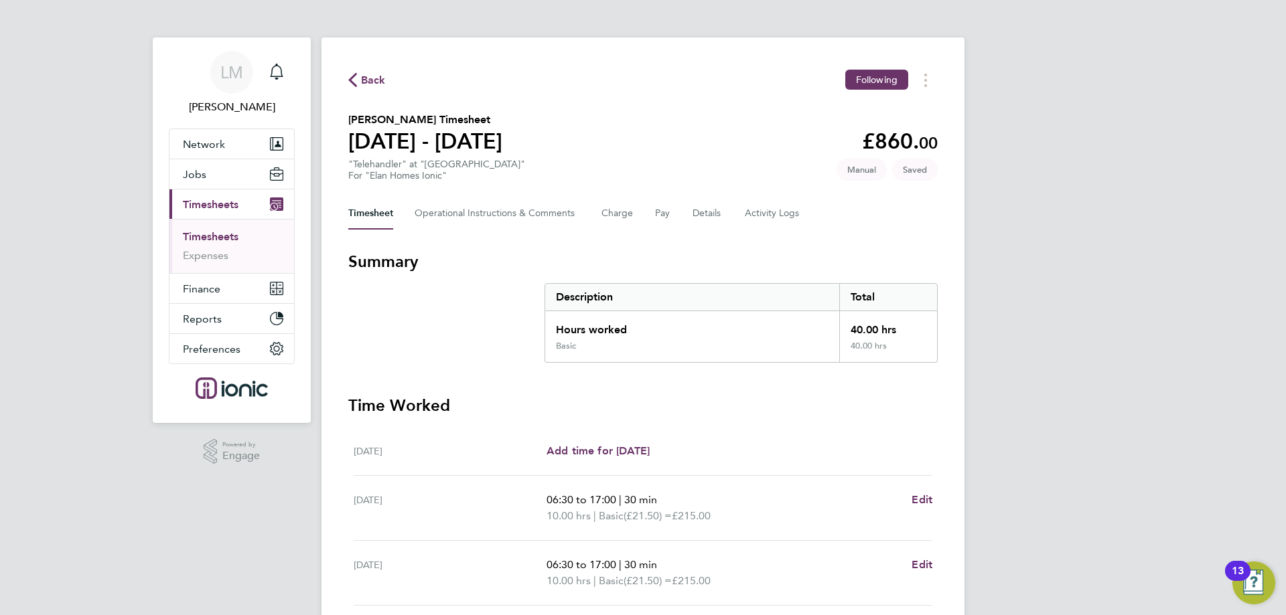
select select "30"
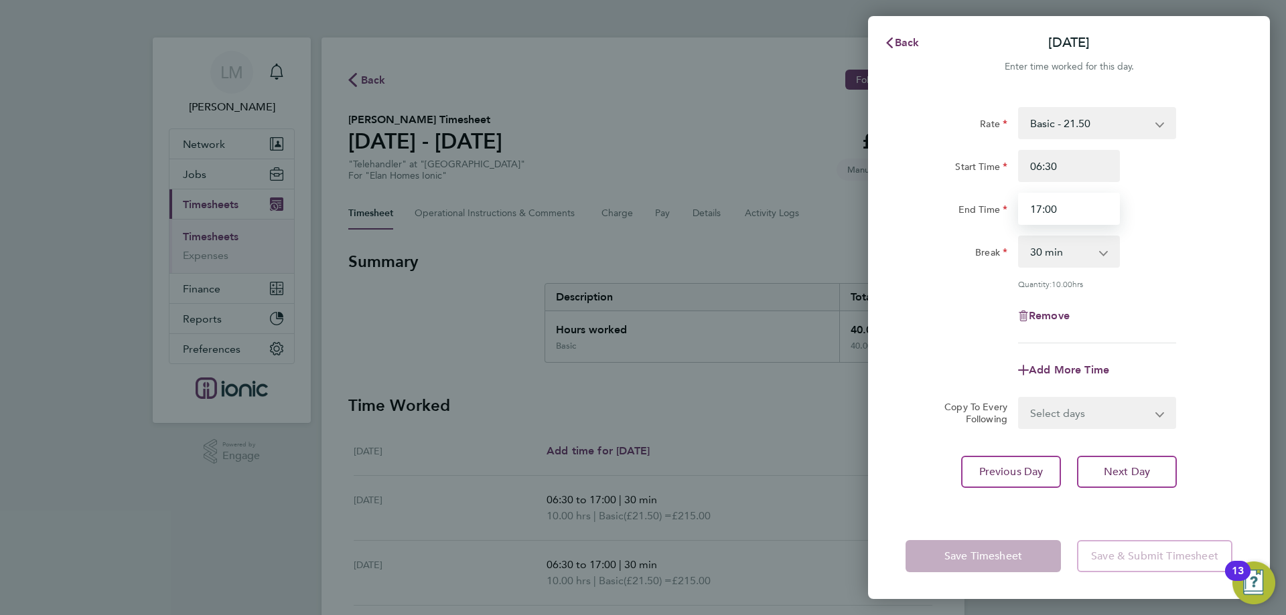
click at [1038, 210] on input "17:00" at bounding box center [1069, 209] width 102 height 32
type input "16:00"
click at [1216, 348] on app-timesheet-line-form-group "Rate Basic - 21.50 Start Time 06:30 End Time 16:00 Break 0 min 15 min 30 min 45…" at bounding box center [1068, 246] width 327 height 279
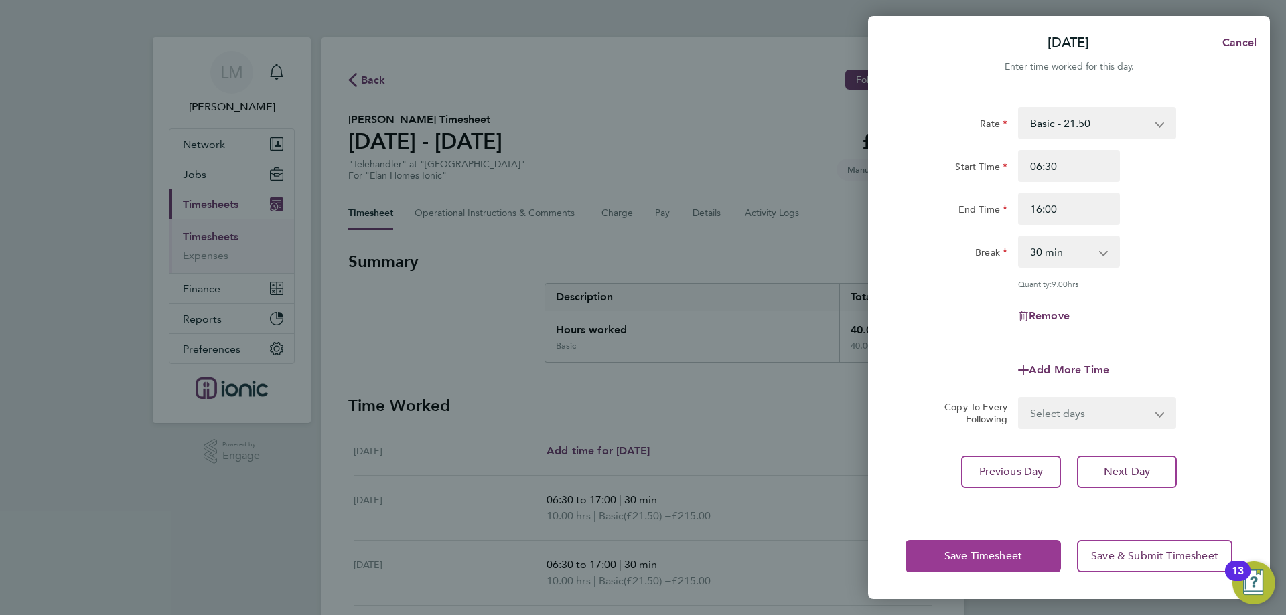
click at [999, 565] on button "Save Timesheet" at bounding box center [982, 556] width 155 height 32
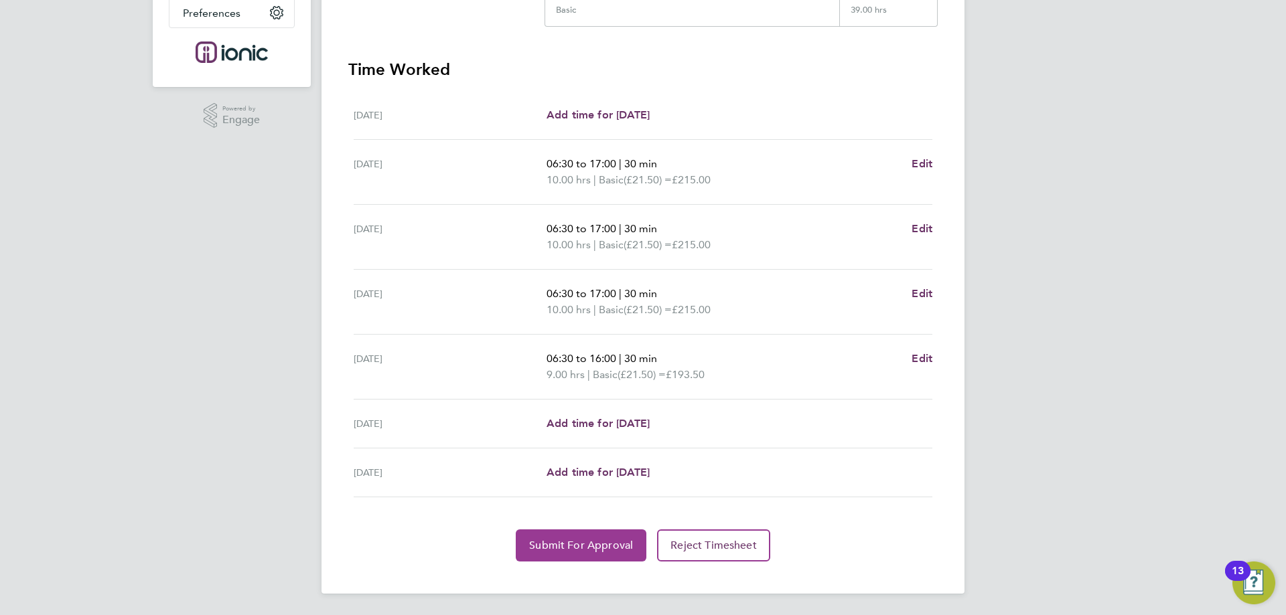
click at [586, 543] on span "Submit For Approval" at bounding box center [581, 545] width 104 height 13
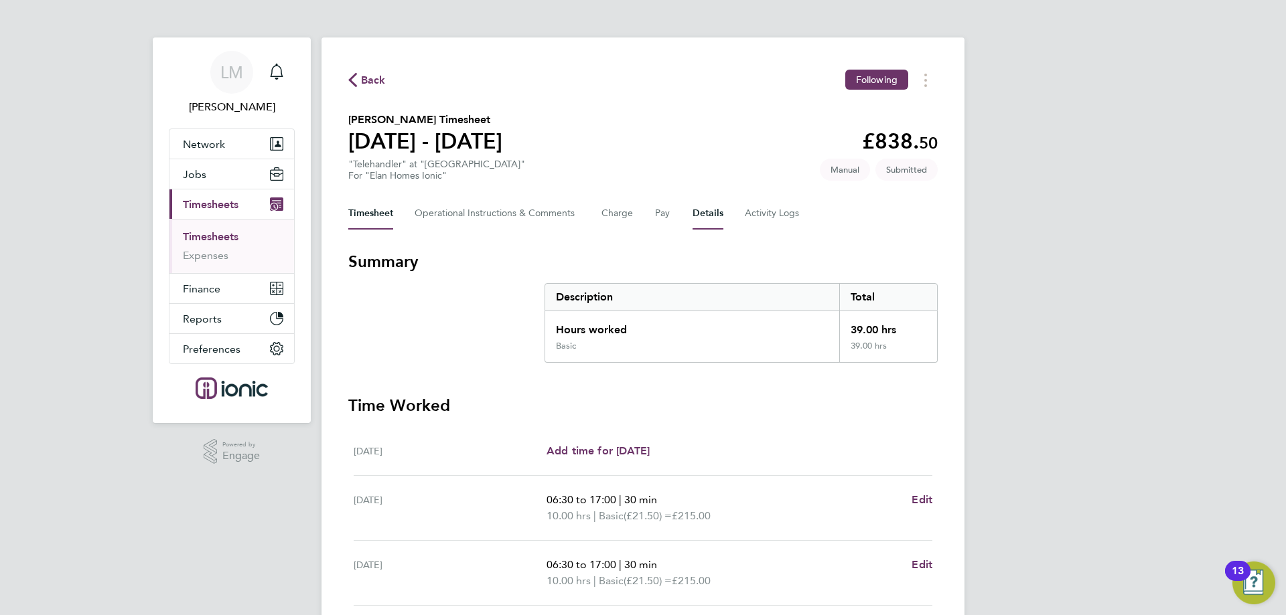
click at [706, 218] on button "Details" at bounding box center [708, 214] width 31 height 32
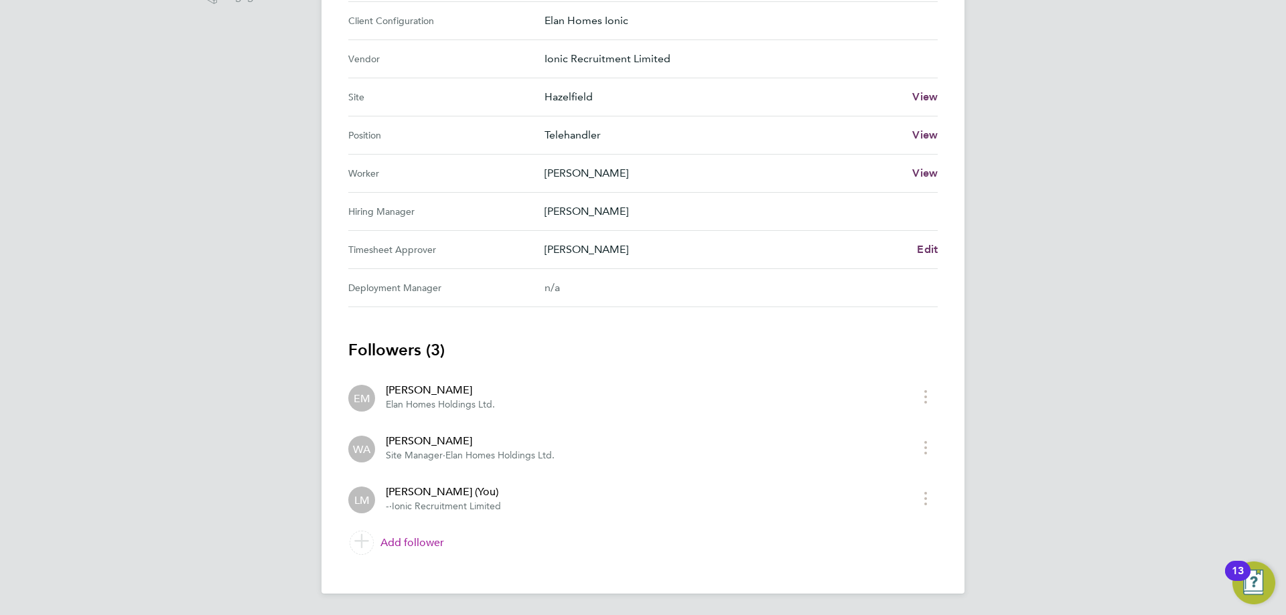
click at [402, 534] on link "Add follower" at bounding box center [642, 543] width 589 height 38
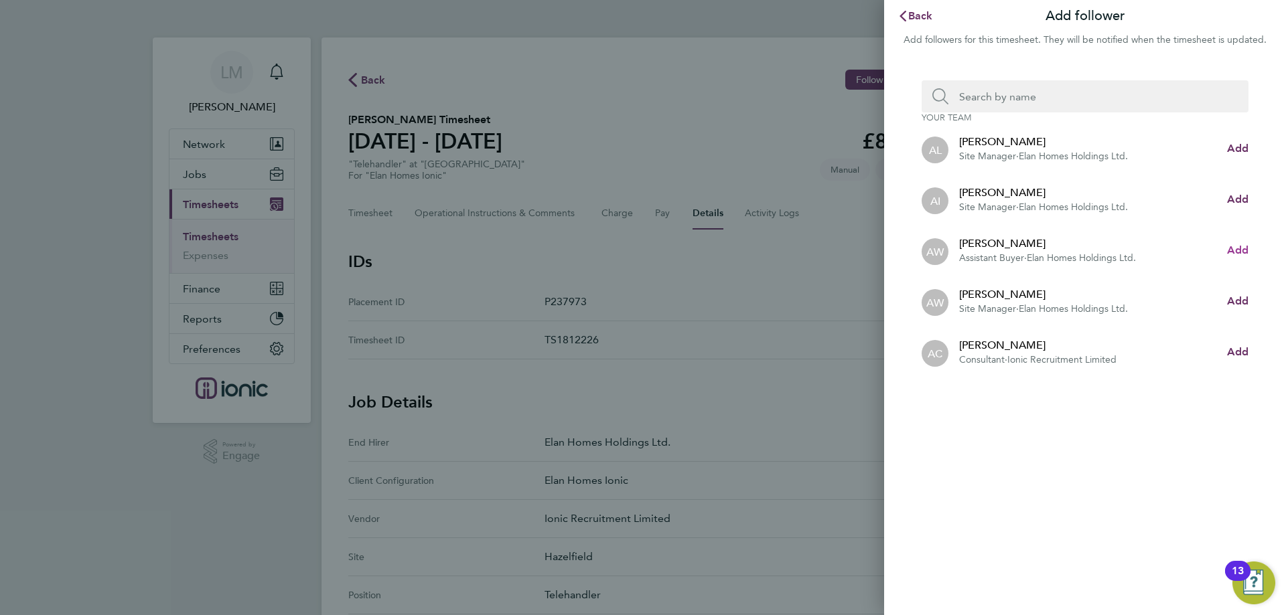
click at [1232, 250] on span "Add" at bounding box center [1237, 250] width 21 height 13
click at [1041, 98] on input "Search team member by name:" at bounding box center [1090, 96] width 284 height 32
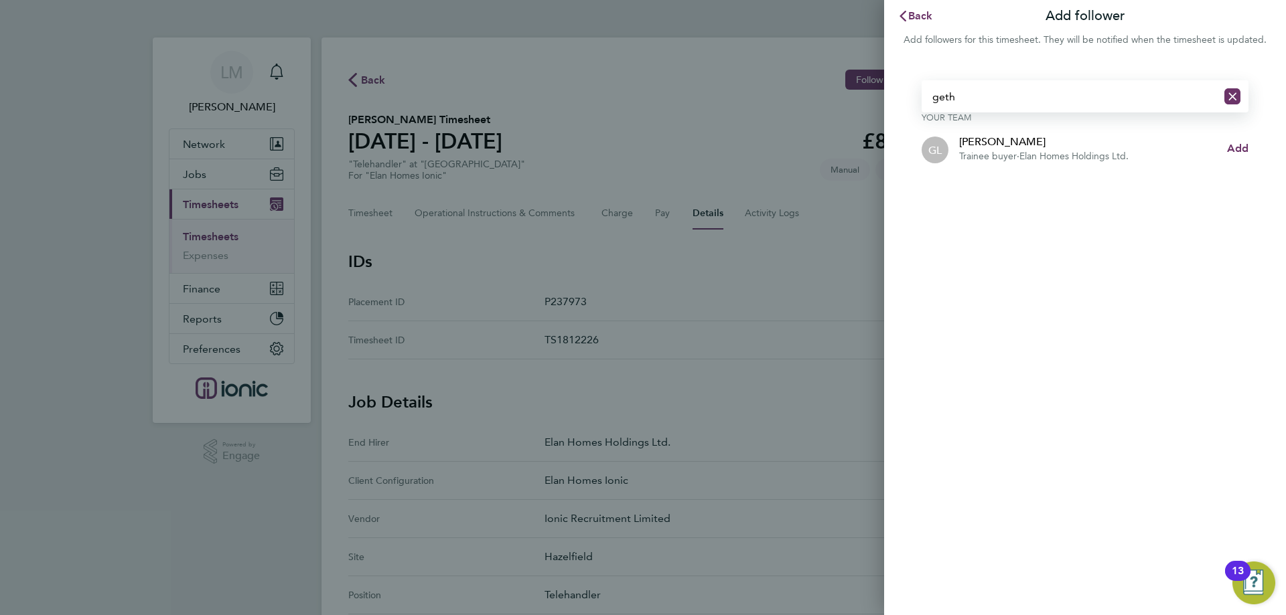
type input "geth"
drag, startPoint x: 1248, startPoint y: 143, endPoint x: 1078, endPoint y: 86, distance: 180.2
click at [1247, 143] on div "geth Your team GL Gethin Lloyd Trainee buyer · Elan Homes Holdings Ltd. Add" at bounding box center [1085, 127] width 402 height 126
click at [1238, 147] on span "Add" at bounding box center [1237, 148] width 21 height 13
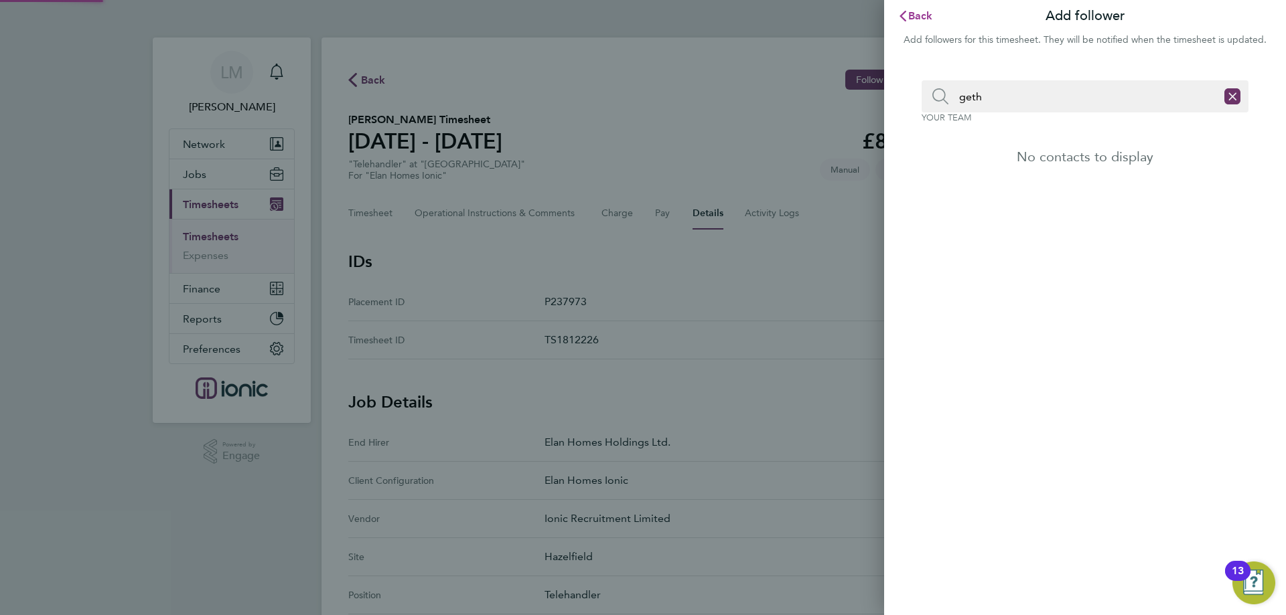
click at [911, 15] on span "Back" at bounding box center [920, 15] width 25 height 13
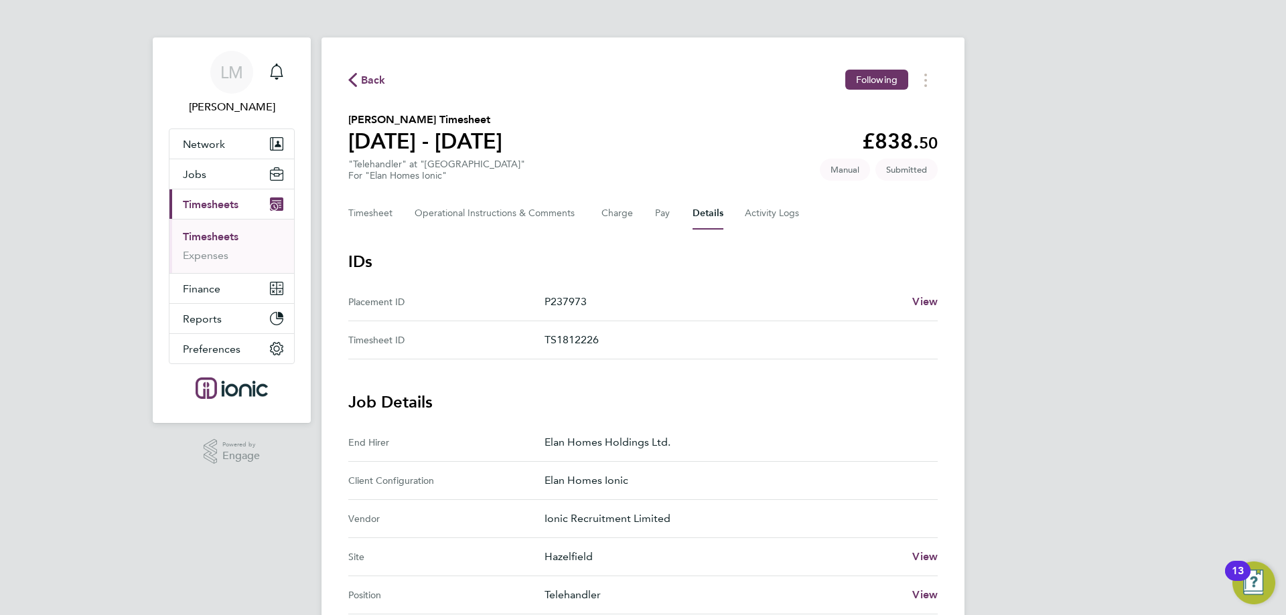
click at [369, 80] on span "Back" at bounding box center [373, 80] width 25 height 16
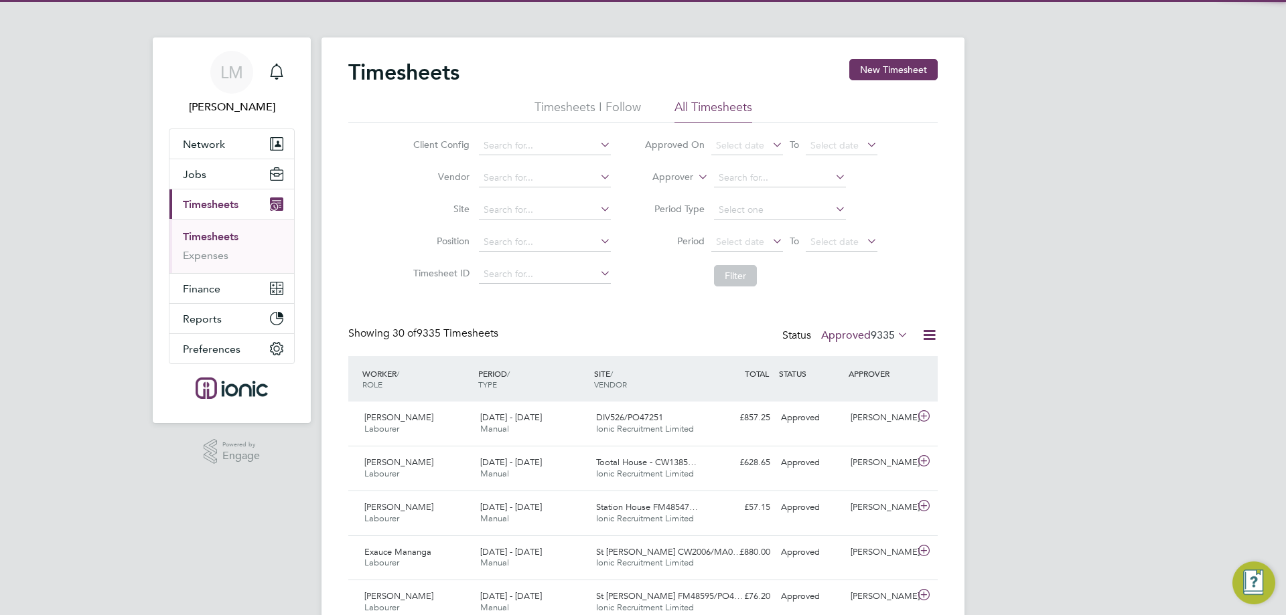
scroll to position [34, 117]
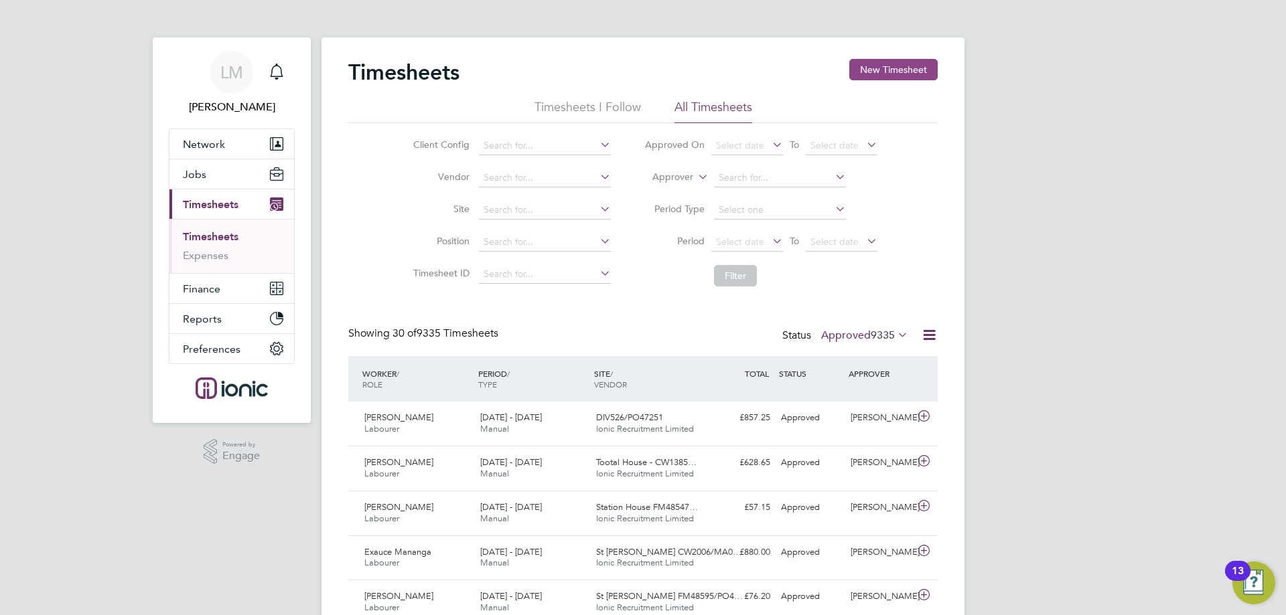
click at [909, 70] on button "New Timesheet" at bounding box center [893, 69] width 88 height 21
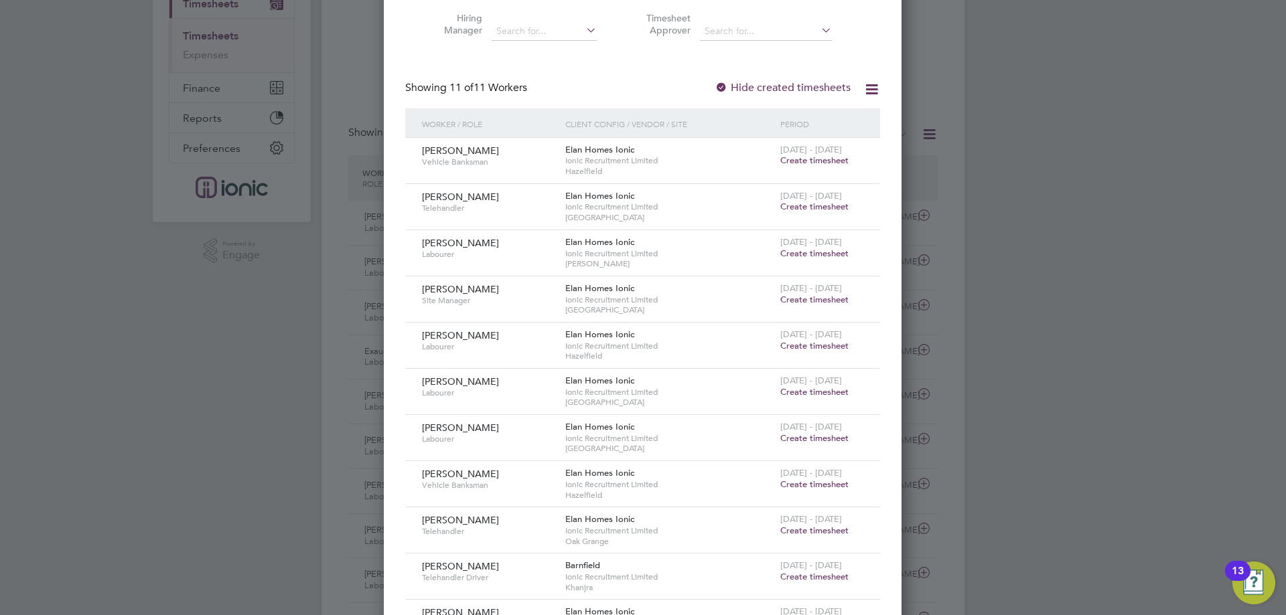
click at [792, 345] on span "Create timesheet" at bounding box center [814, 345] width 68 height 11
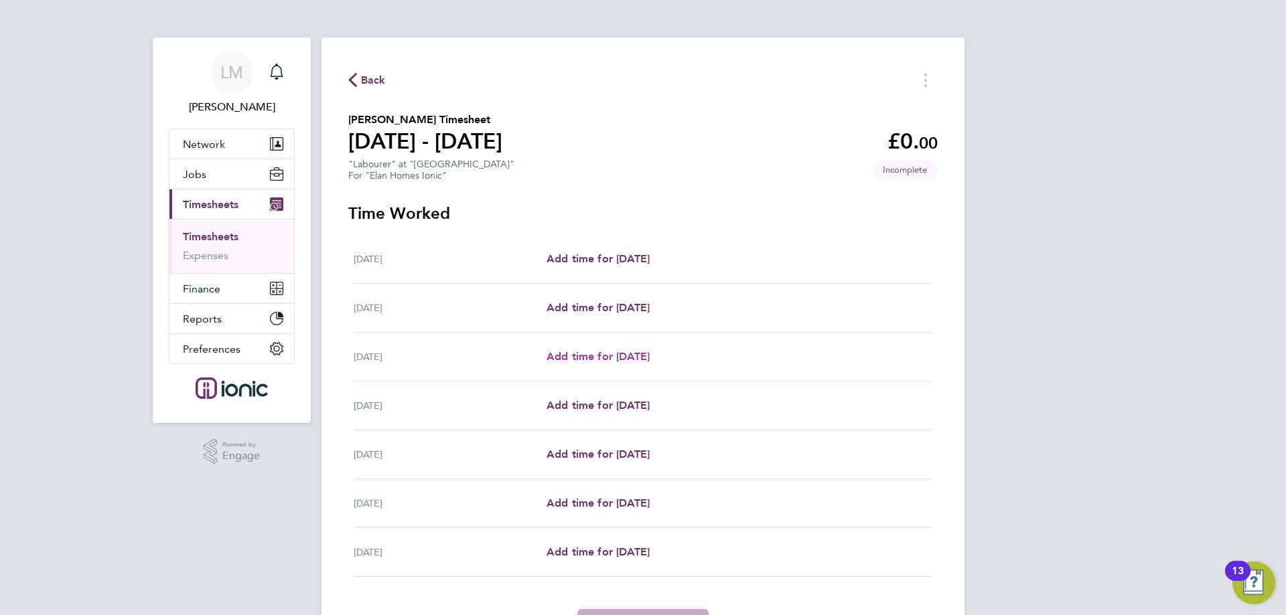
click at [609, 351] on span "Add time for [DATE]" at bounding box center [598, 356] width 103 height 13
select select "30"
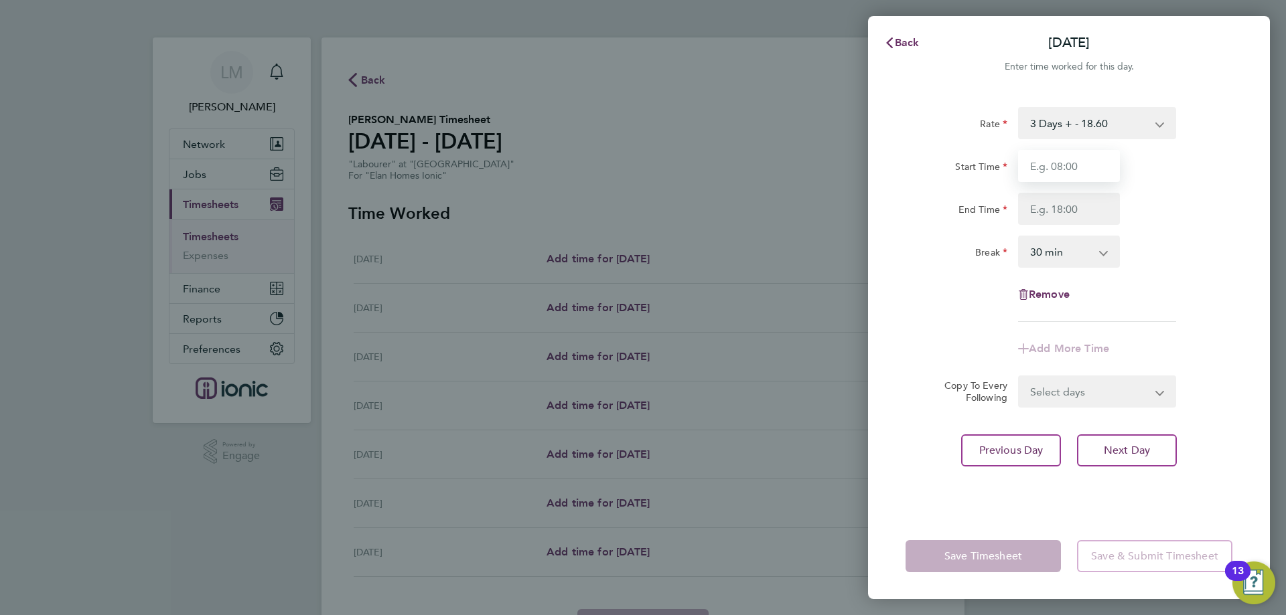
drag, startPoint x: 1081, startPoint y: 175, endPoint x: 1081, endPoint y: 184, distance: 8.7
click at [1081, 175] on input "Start Time" at bounding box center [1069, 166] width 102 height 32
type input "07:30"
click at [1074, 207] on input "End Time" at bounding box center [1069, 209] width 102 height 32
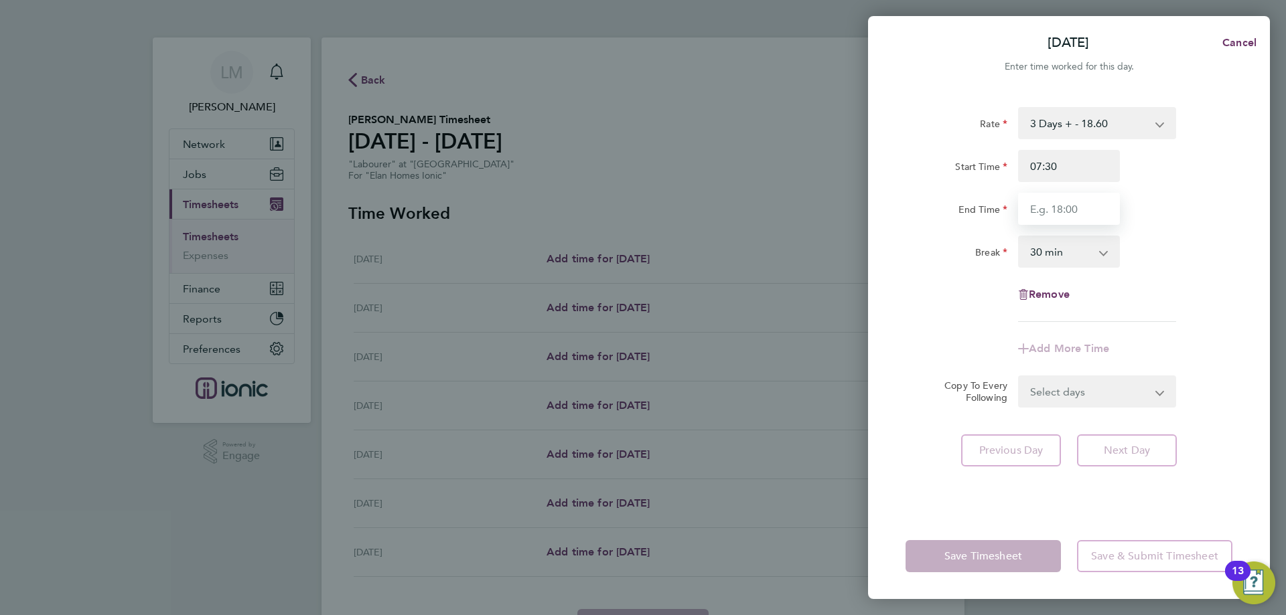
type input "16:30"
click at [1084, 392] on form "Rate 3 Days + - 18.60 3 Days - - 16.78 Start Time 07:30 End Time 16:30 Break 0 …" at bounding box center [1068, 257] width 327 height 301
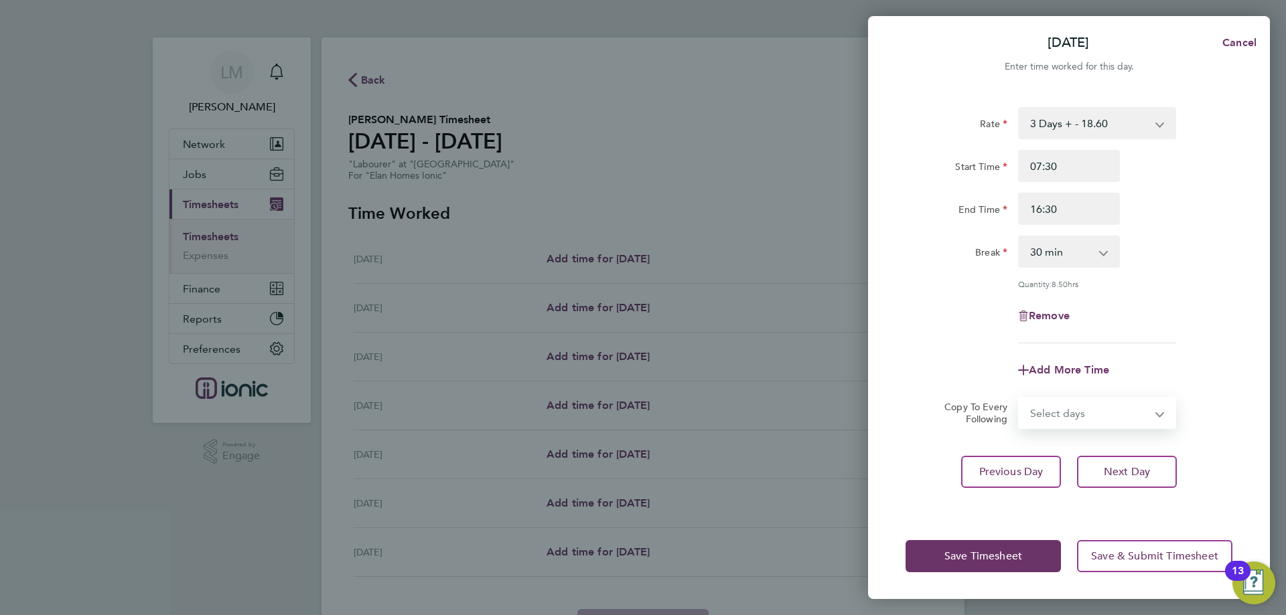
select select "WEEKDAY"
click at [1019, 398] on select "Select days Day Weekday (Mon-Fri) Weekend (Sat-Sun) Thursday Friday Saturday Su…" at bounding box center [1089, 412] width 141 height 29
select select "2025-08-31"
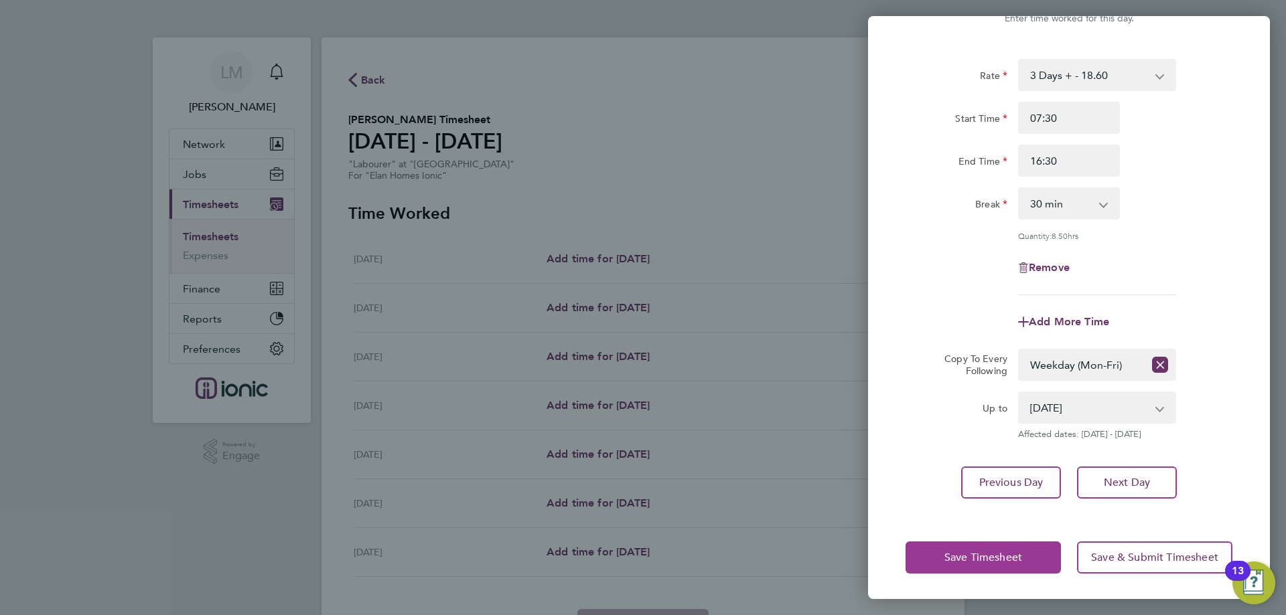
click at [944, 555] on span "Save Timesheet" at bounding box center [983, 557] width 78 height 13
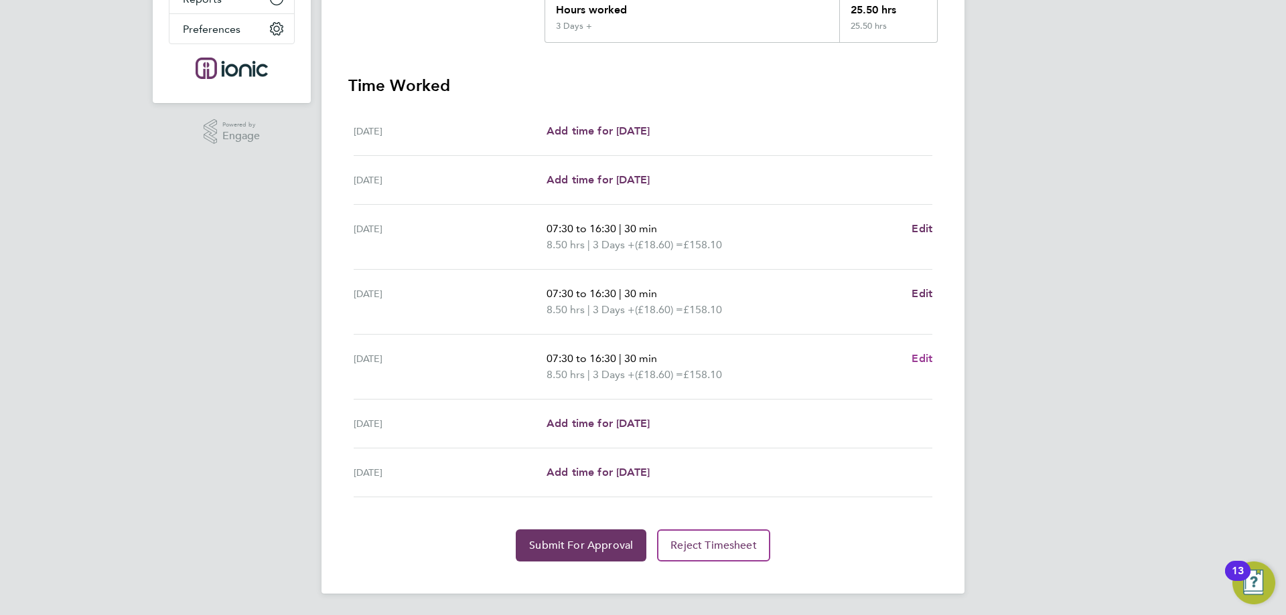
click at [920, 356] on span "Edit" at bounding box center [922, 358] width 21 height 13
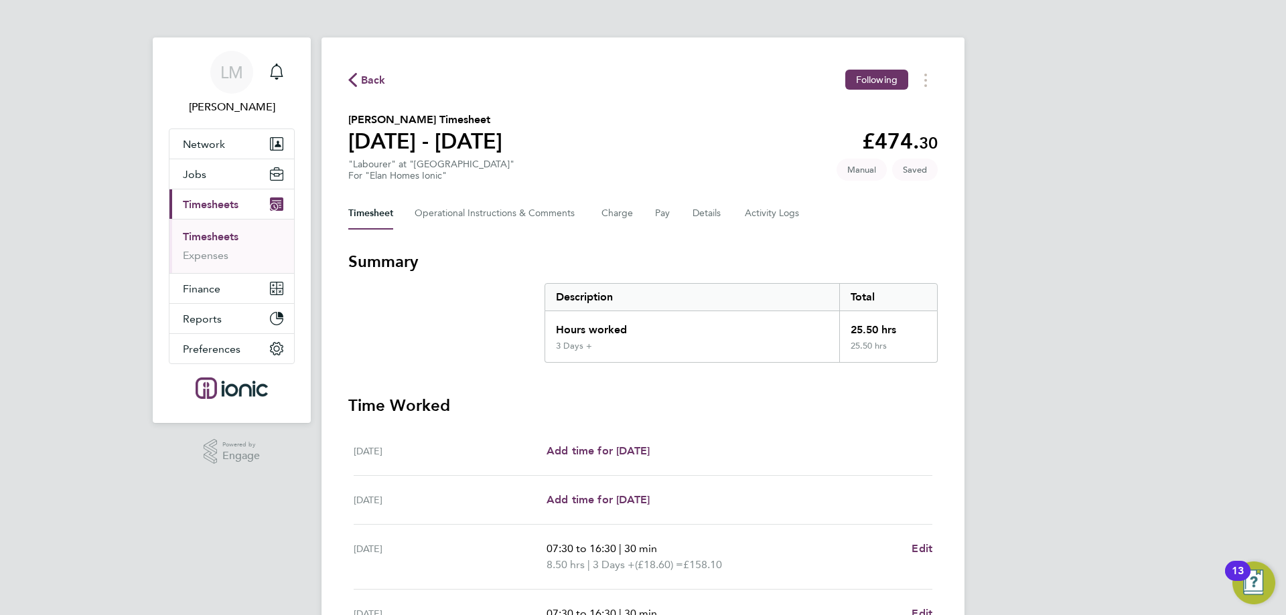
select select "30"
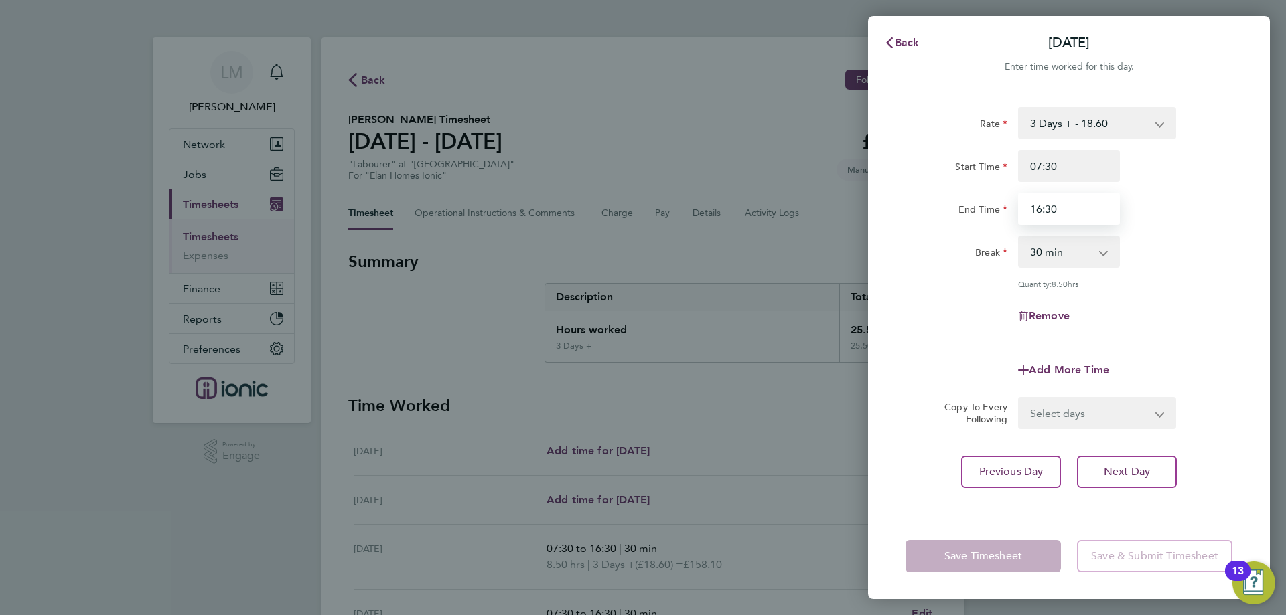
click at [1052, 207] on input "16:30" at bounding box center [1069, 209] width 102 height 32
type input "16:00"
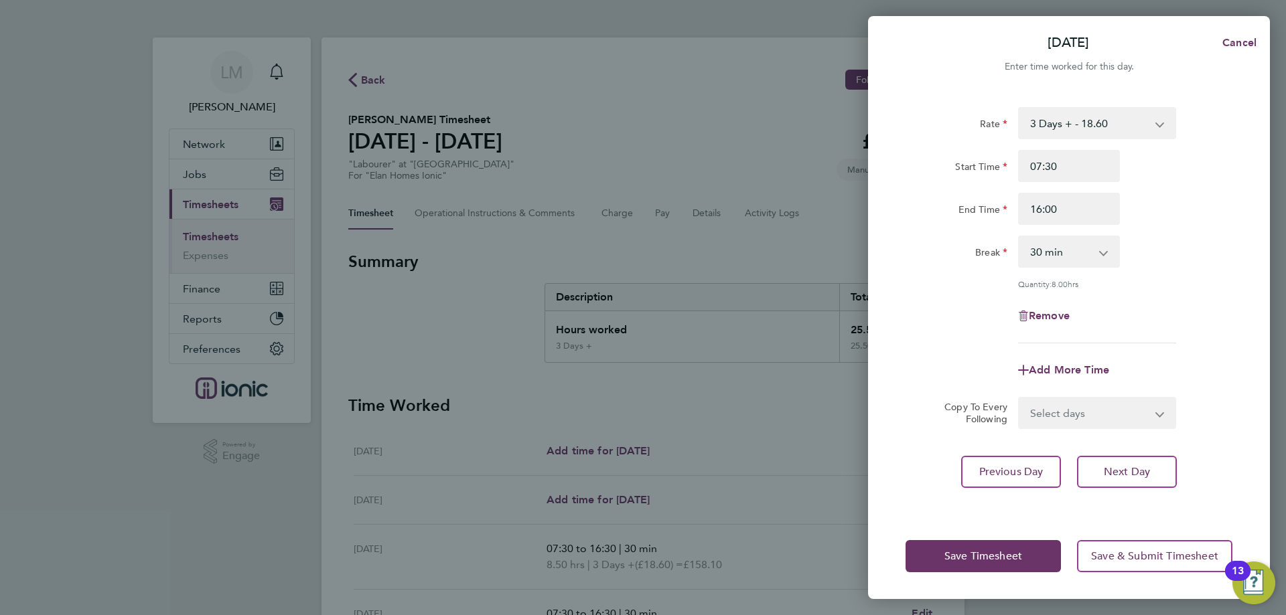
click at [934, 408] on label "Copy To Every Following" at bounding box center [971, 413] width 74 height 24
click at [1019, 408] on select "Select days Day Weekend (Sat-Sun) Saturday Sunday" at bounding box center [1089, 412] width 141 height 29
click at [983, 555] on span "Save Timesheet" at bounding box center [983, 556] width 78 height 13
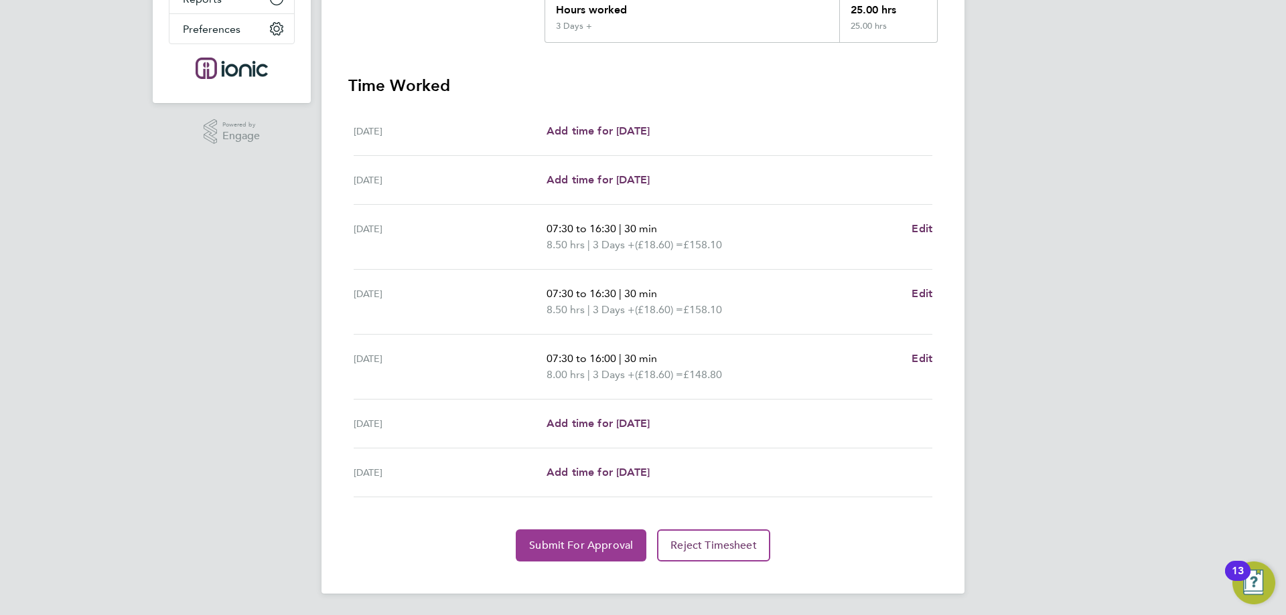
click at [577, 536] on button "Submit For Approval" at bounding box center [581, 546] width 131 height 32
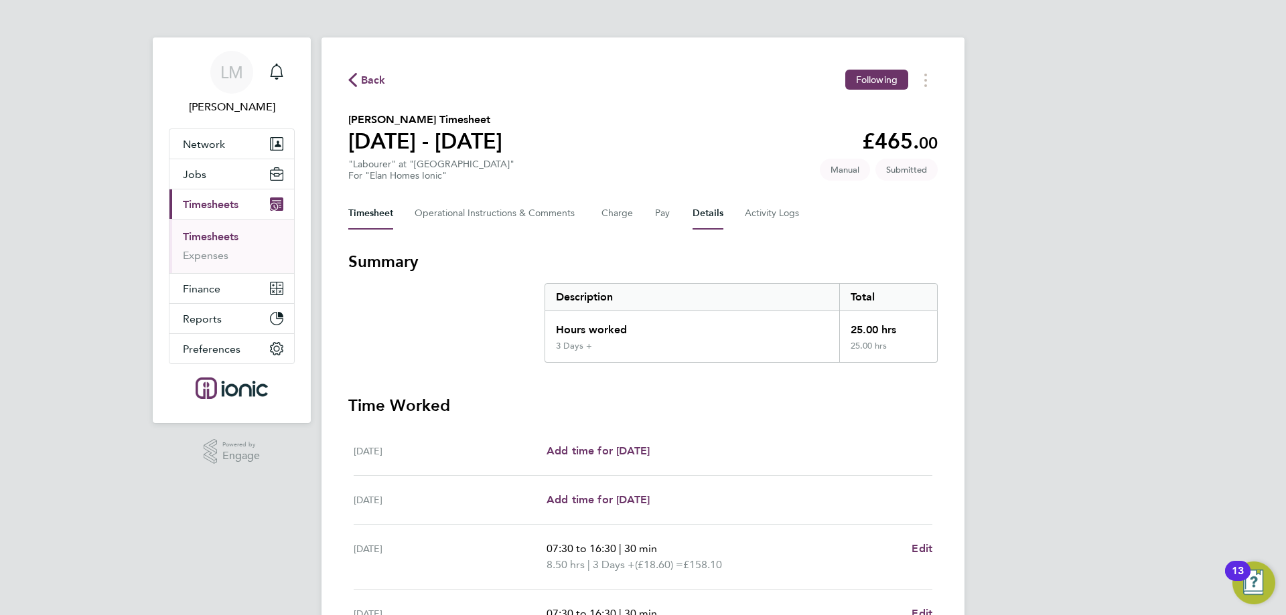
click at [705, 214] on button "Details" at bounding box center [708, 214] width 31 height 32
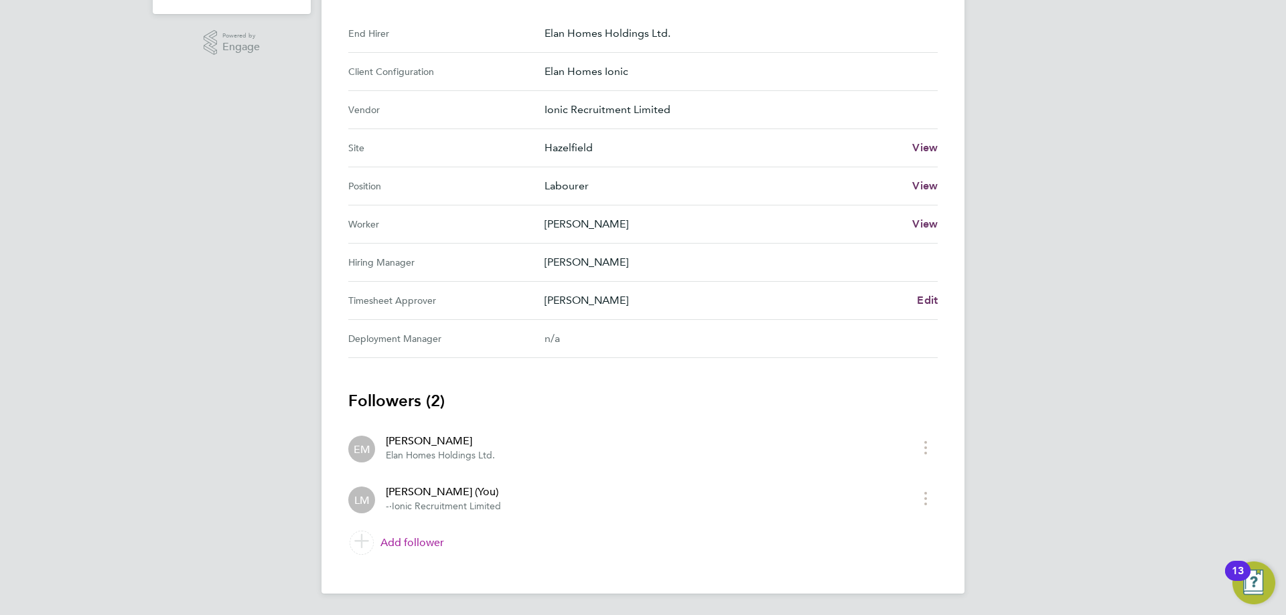
click at [409, 552] on link "Add follower" at bounding box center [642, 543] width 589 height 38
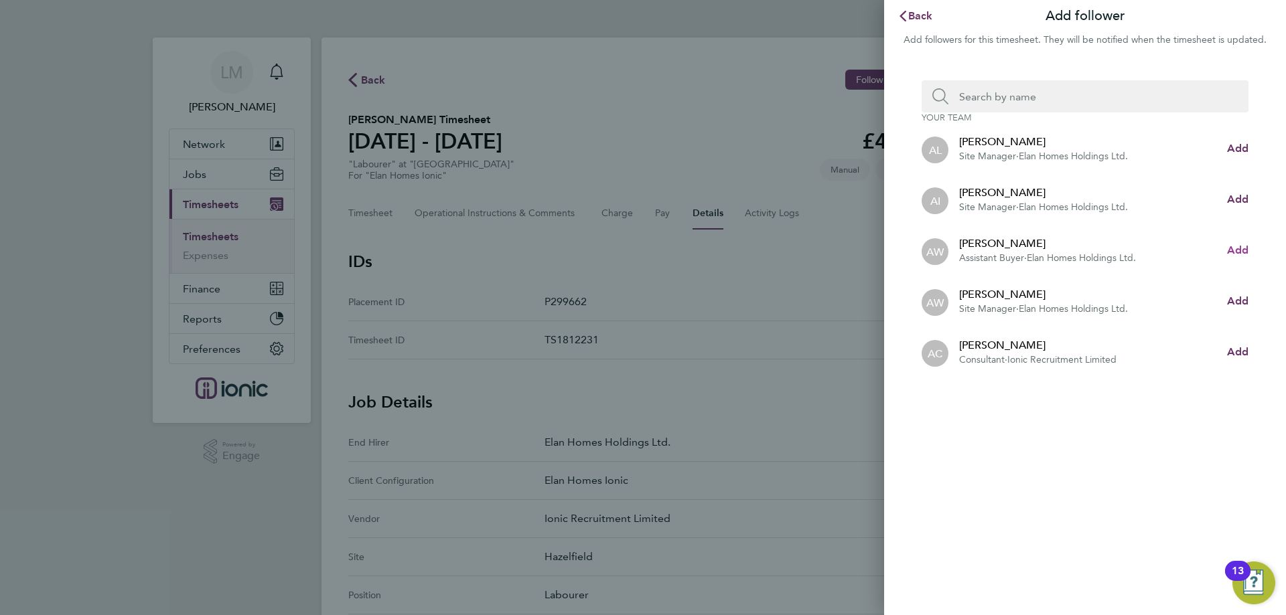
click at [1240, 250] on span "Add" at bounding box center [1237, 250] width 21 height 13
click at [1030, 90] on input "Search team member by name:" at bounding box center [1090, 96] width 284 height 32
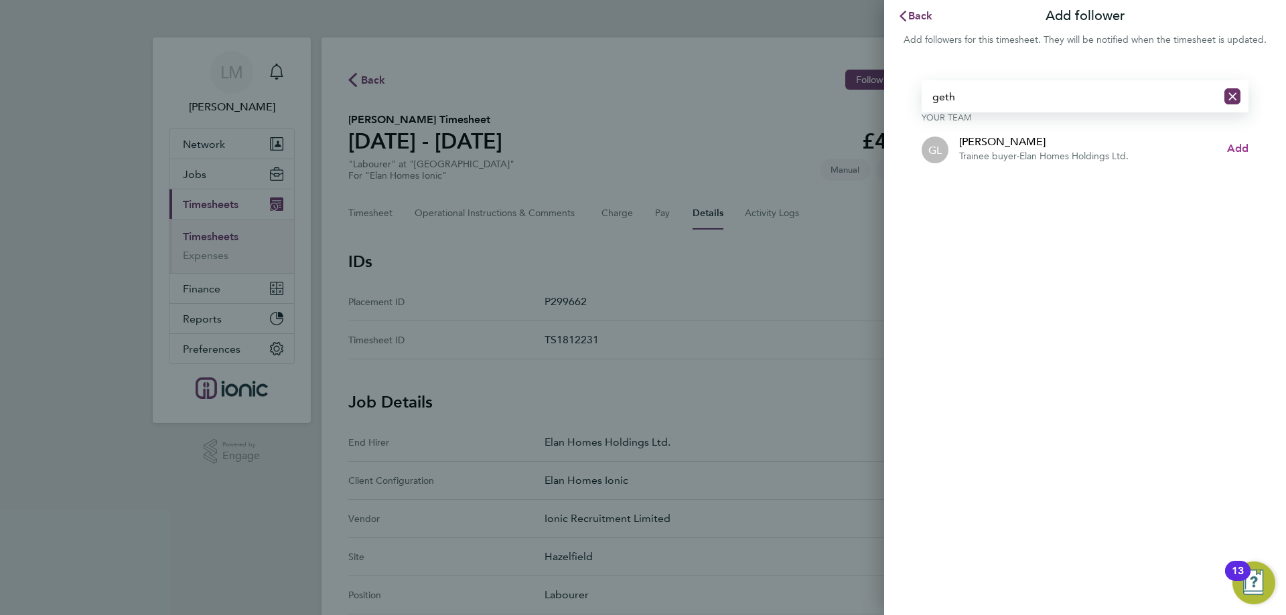
type input "geth"
drag, startPoint x: 1240, startPoint y: 149, endPoint x: 1231, endPoint y: 144, distance: 9.9
click at [1238, 147] on span "Add" at bounding box center [1237, 148] width 21 height 13
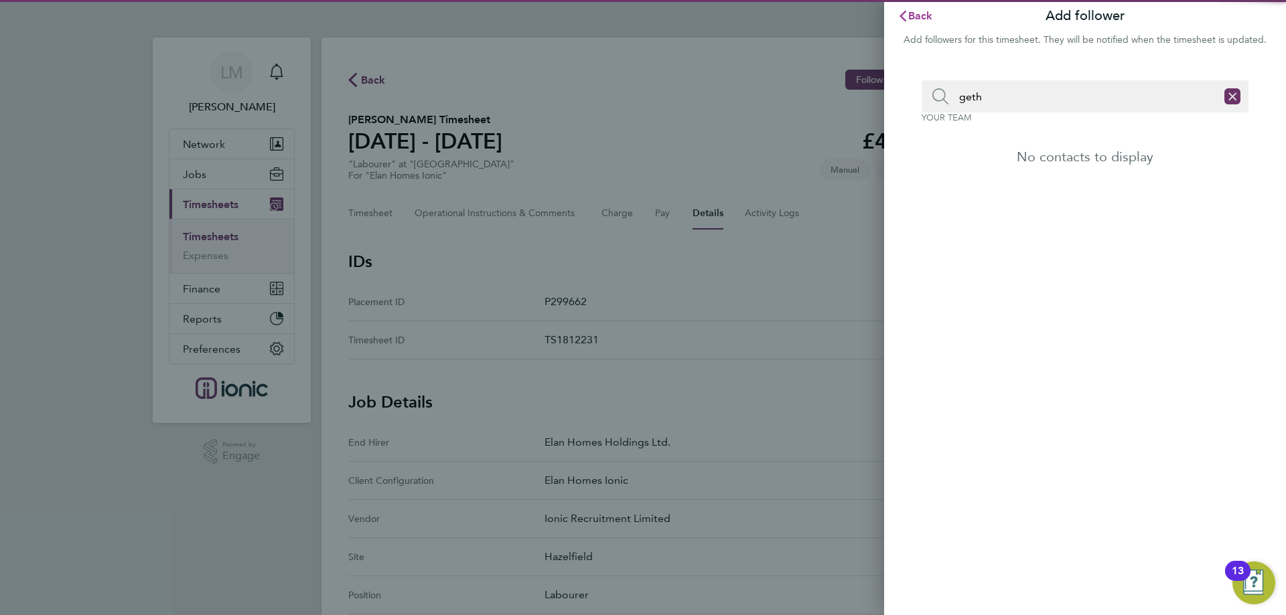
click at [907, 12] on icon "button" at bounding box center [902, 16] width 11 height 11
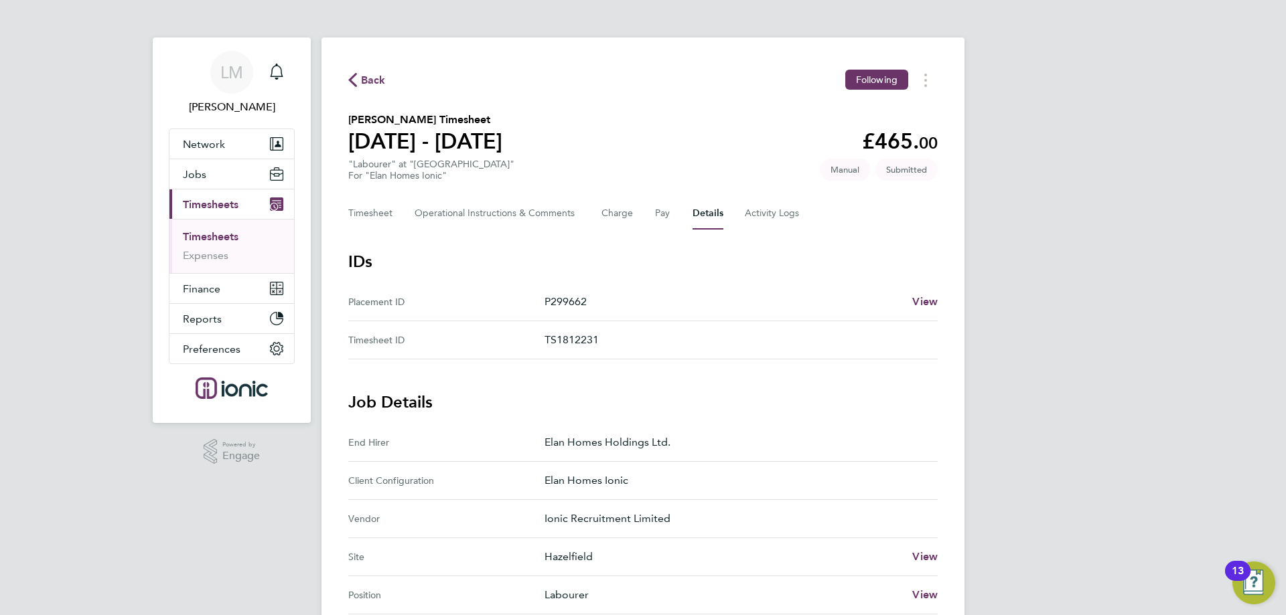
click at [375, 74] on span "Back" at bounding box center [373, 80] width 25 height 16
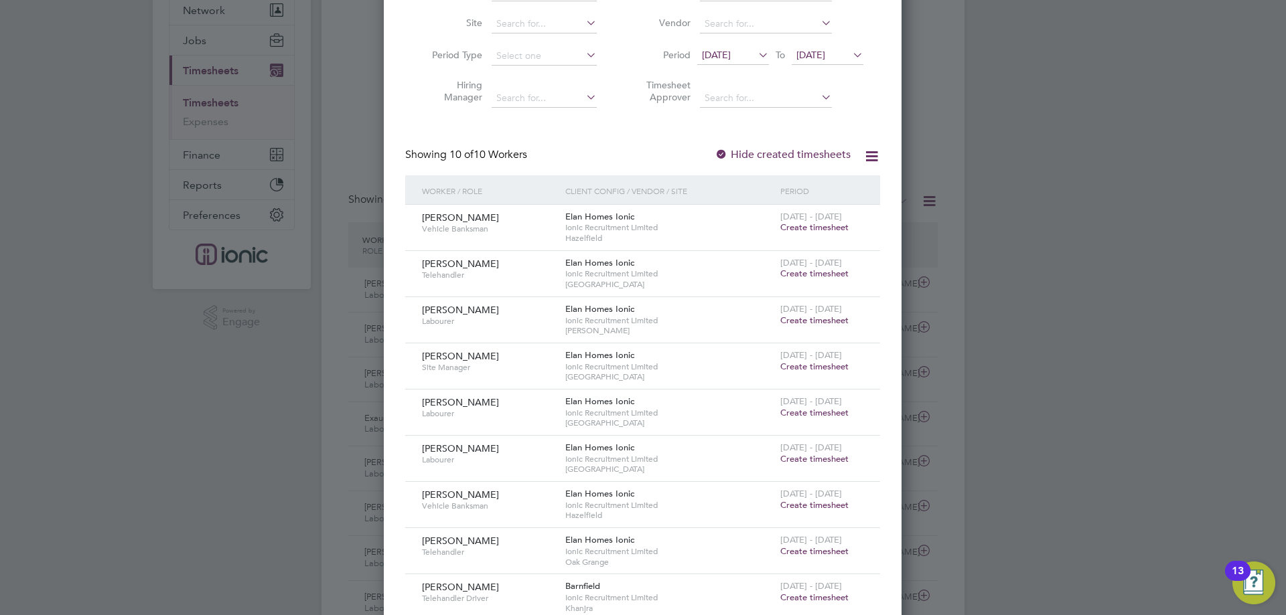
click at [790, 408] on span "Create timesheet" at bounding box center [814, 412] width 68 height 11
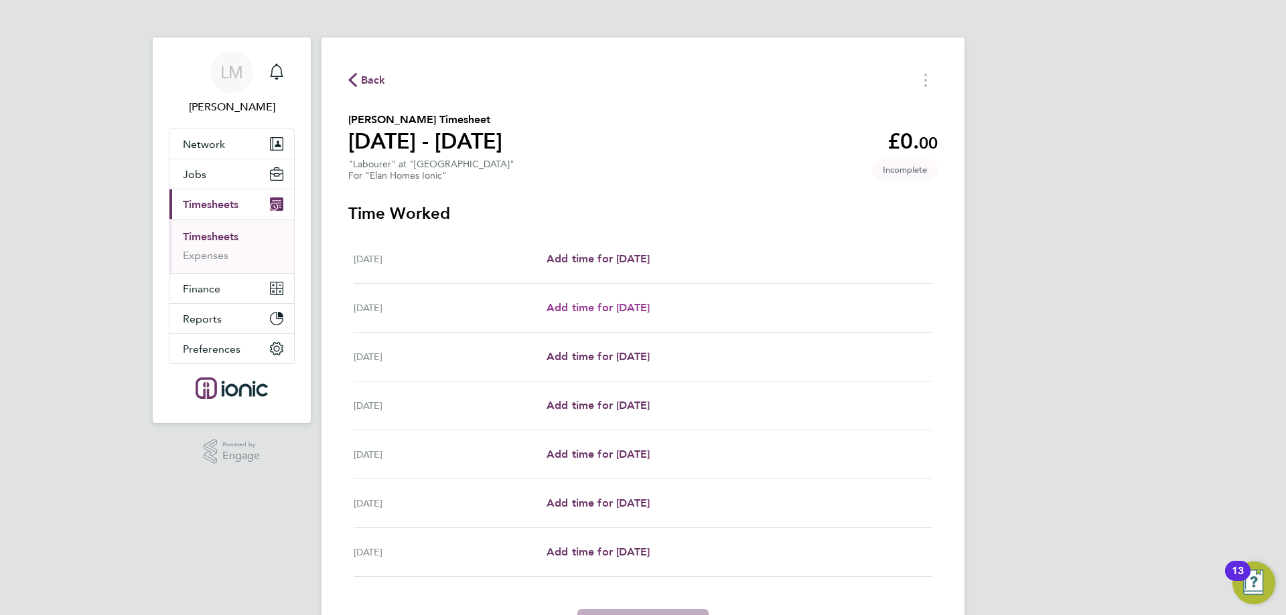
click at [606, 305] on span "Add time for [DATE]" at bounding box center [598, 307] width 103 height 13
select select "30"
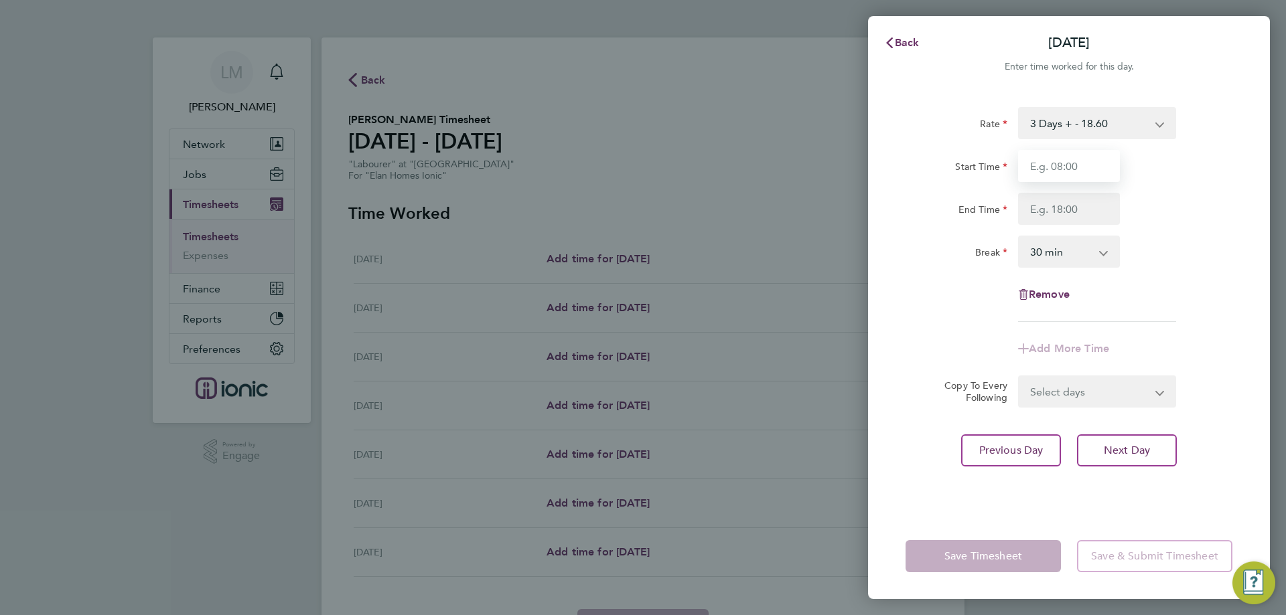
click at [1070, 179] on input "Start Time" at bounding box center [1069, 166] width 102 height 32
type input "07:30"
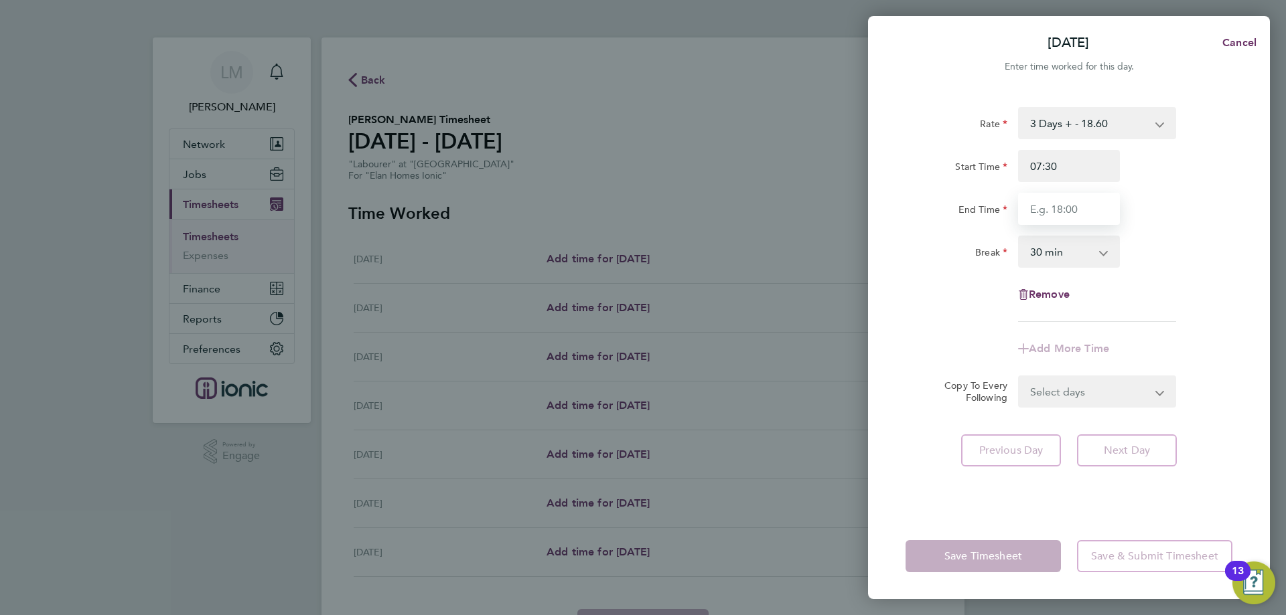
click at [1081, 208] on input "End Time" at bounding box center [1069, 209] width 102 height 32
type input "16:00"
click at [1078, 381] on form "Rate 3 Days + - 18.60 3 Days - - 16.78 Start Time 07:30 End Time 16:00 Break 0 …" at bounding box center [1068, 257] width 327 height 301
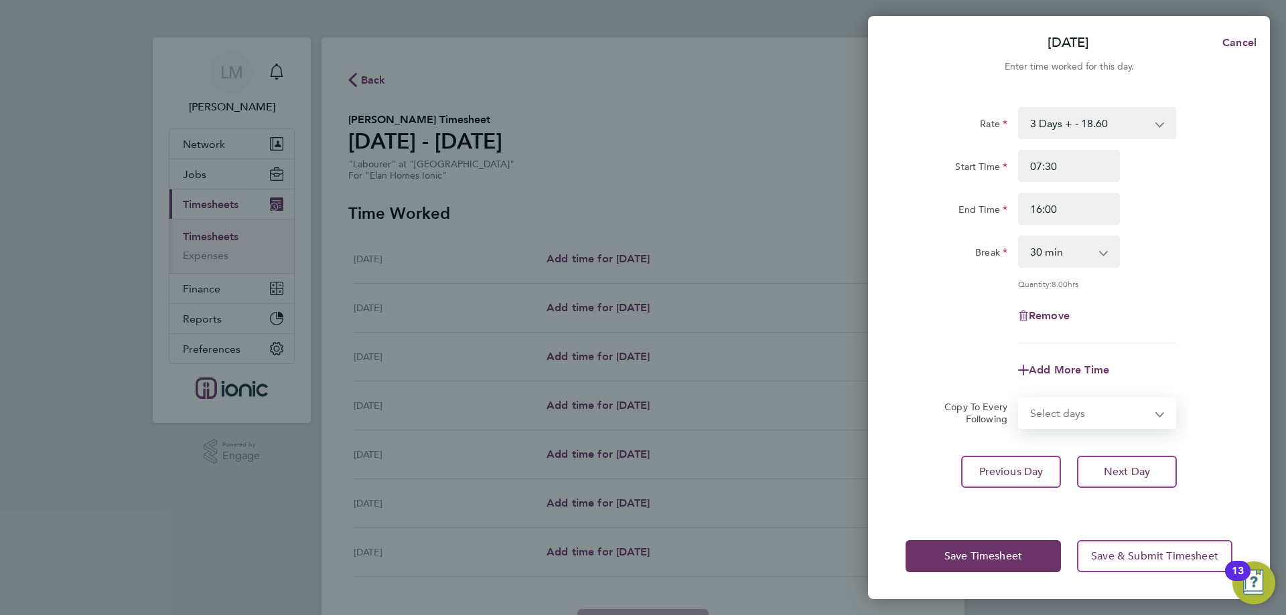
select select "WEEKDAY"
click at [1019, 398] on select "Select days Day Weekday (Mon-Fri) Weekend (Sat-Sun) Wednesday Thursday Friday S…" at bounding box center [1089, 412] width 141 height 29
select select "2025-08-31"
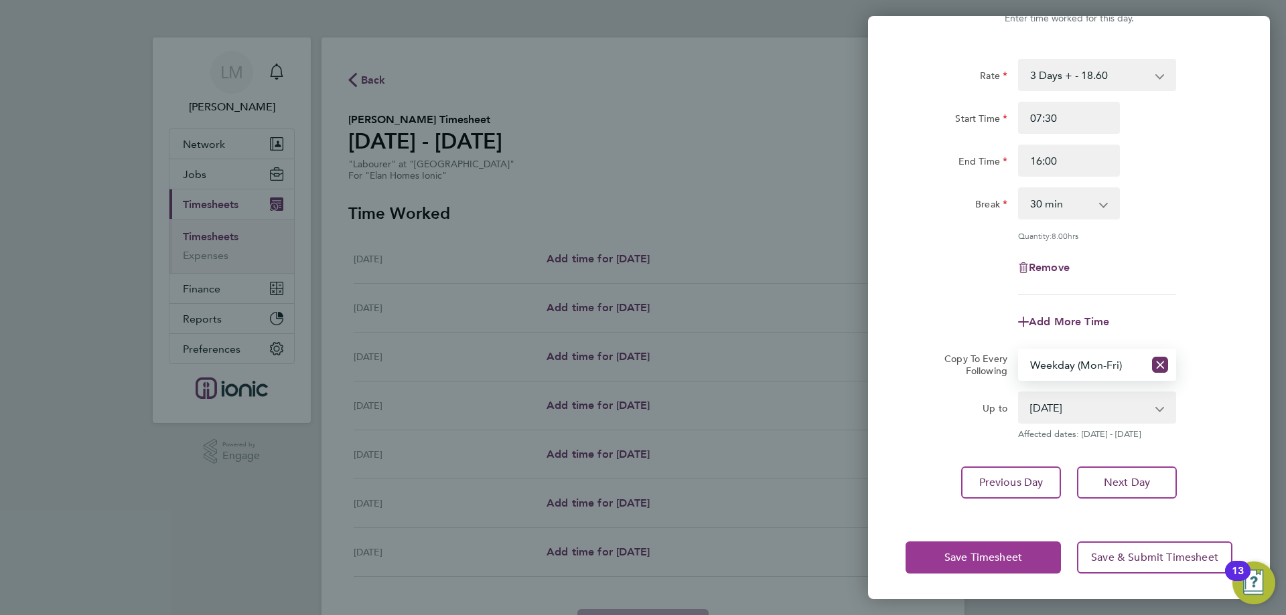
click at [1019, 551] on span "Save Timesheet" at bounding box center [983, 557] width 78 height 13
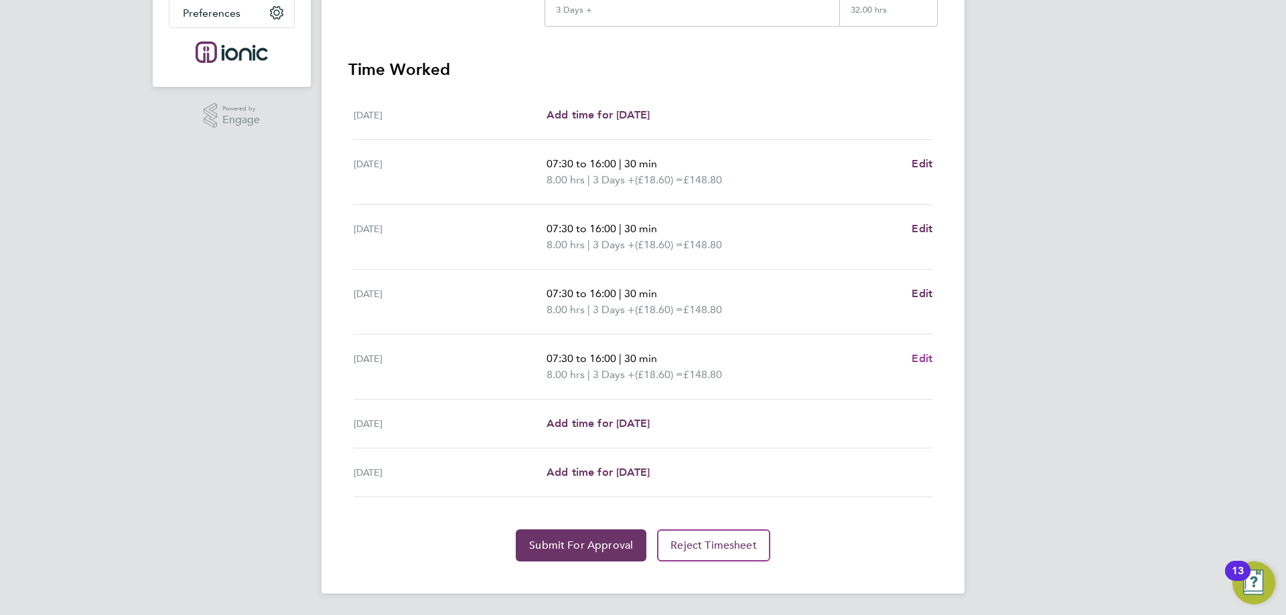
click at [922, 356] on span "Edit" at bounding box center [922, 358] width 21 height 13
select select "30"
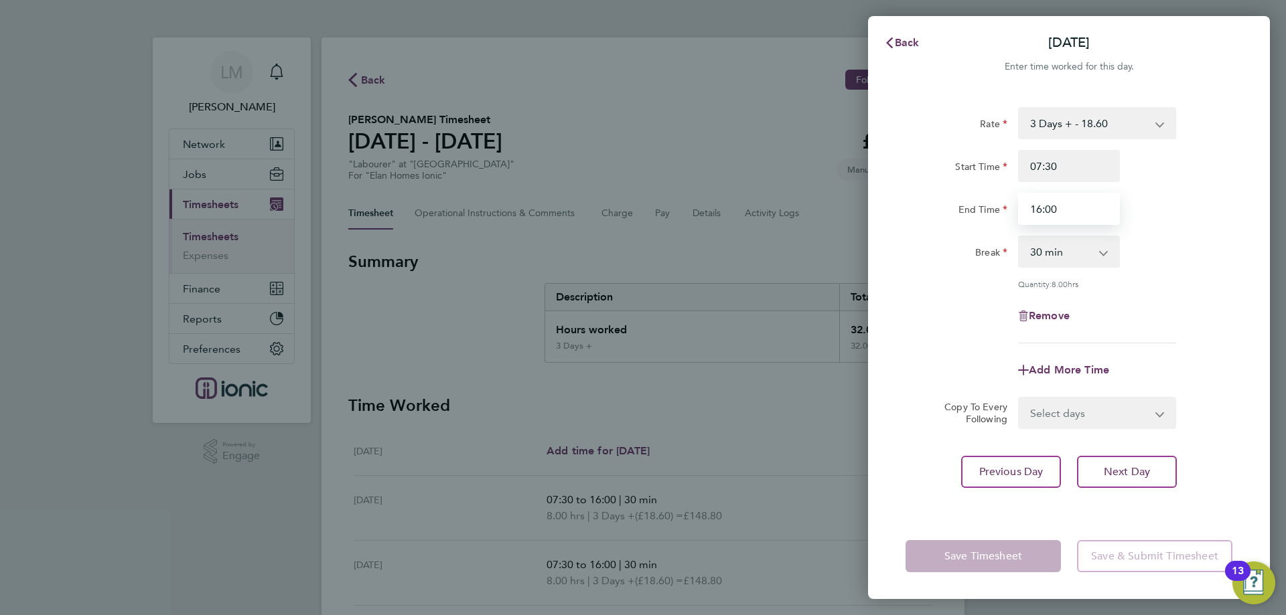
click at [1040, 205] on input "16:00" at bounding box center [1069, 209] width 102 height 32
type input "15:00"
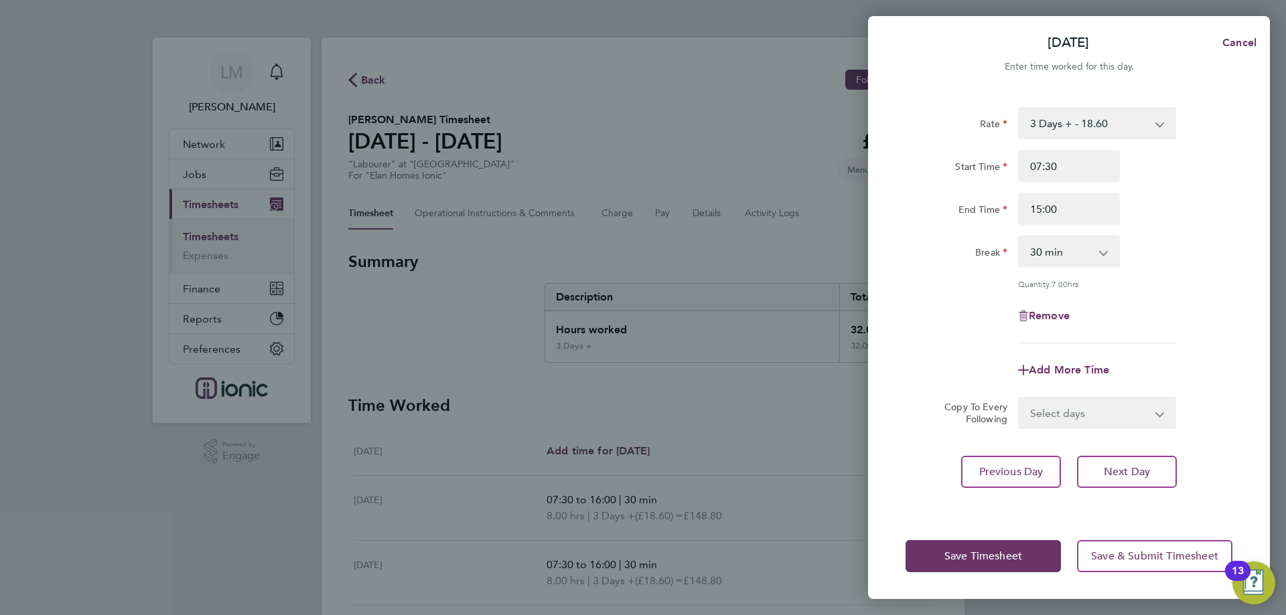
click at [966, 306] on div "Remove" at bounding box center [1069, 316] width 338 height 32
click at [978, 553] on span "Save Timesheet" at bounding box center [983, 556] width 78 height 13
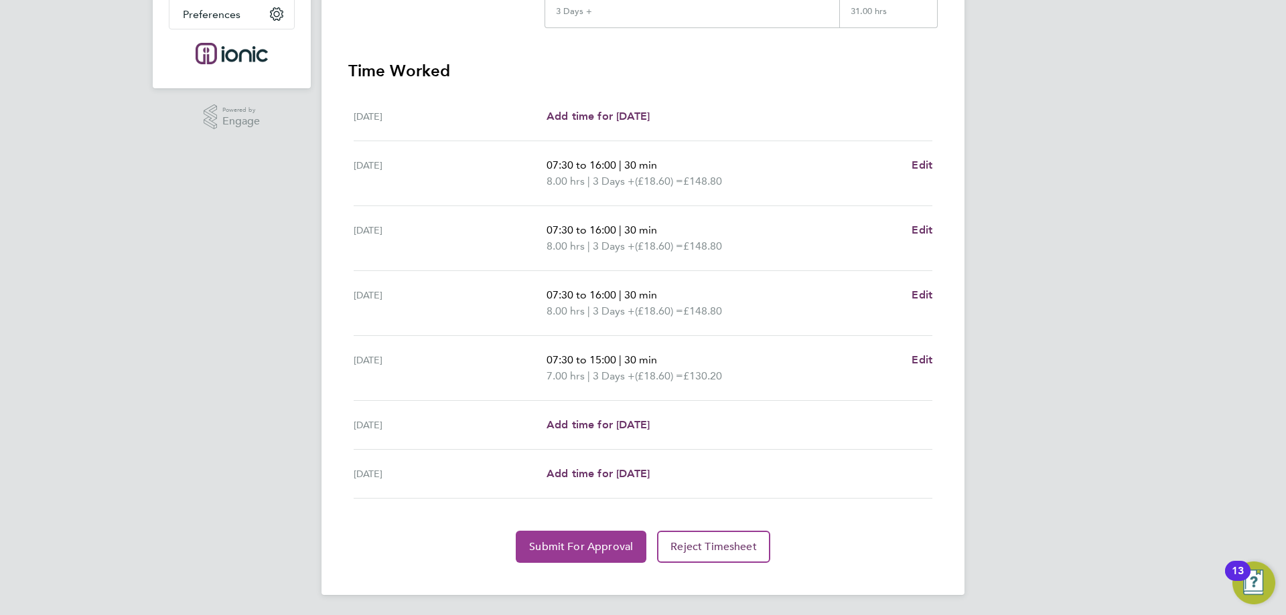
click at [573, 547] on span "Submit For Approval" at bounding box center [581, 546] width 104 height 13
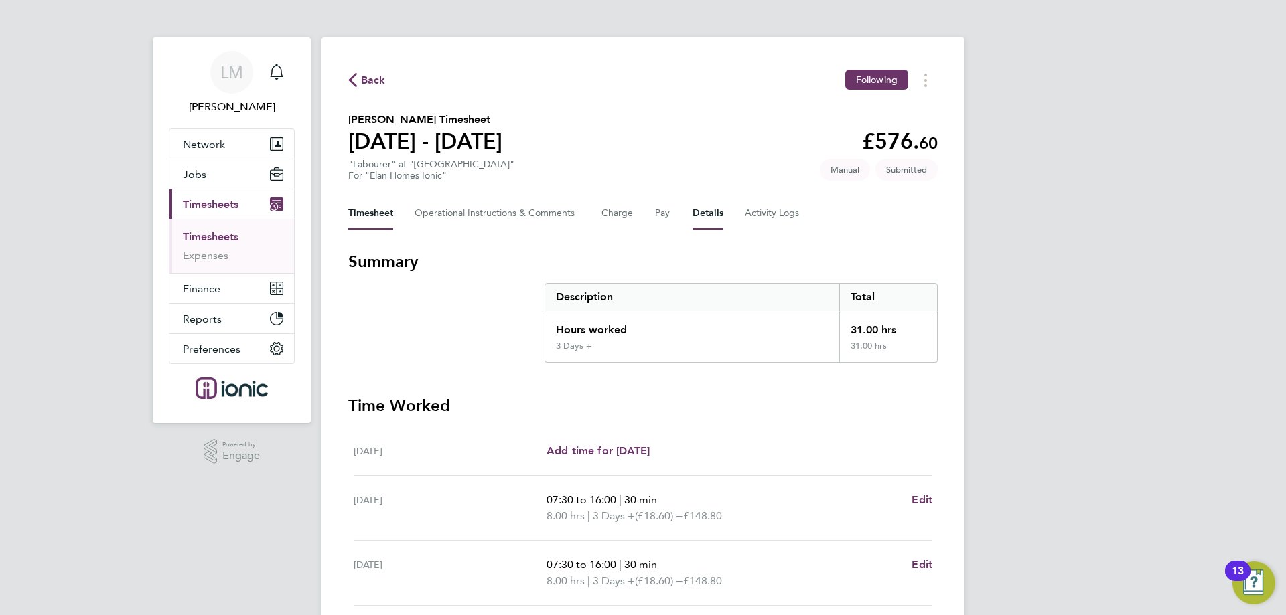
drag, startPoint x: 710, startPoint y: 212, endPoint x: 707, endPoint y: 239, distance: 26.9
click at [710, 210] on button "Details" at bounding box center [708, 214] width 31 height 32
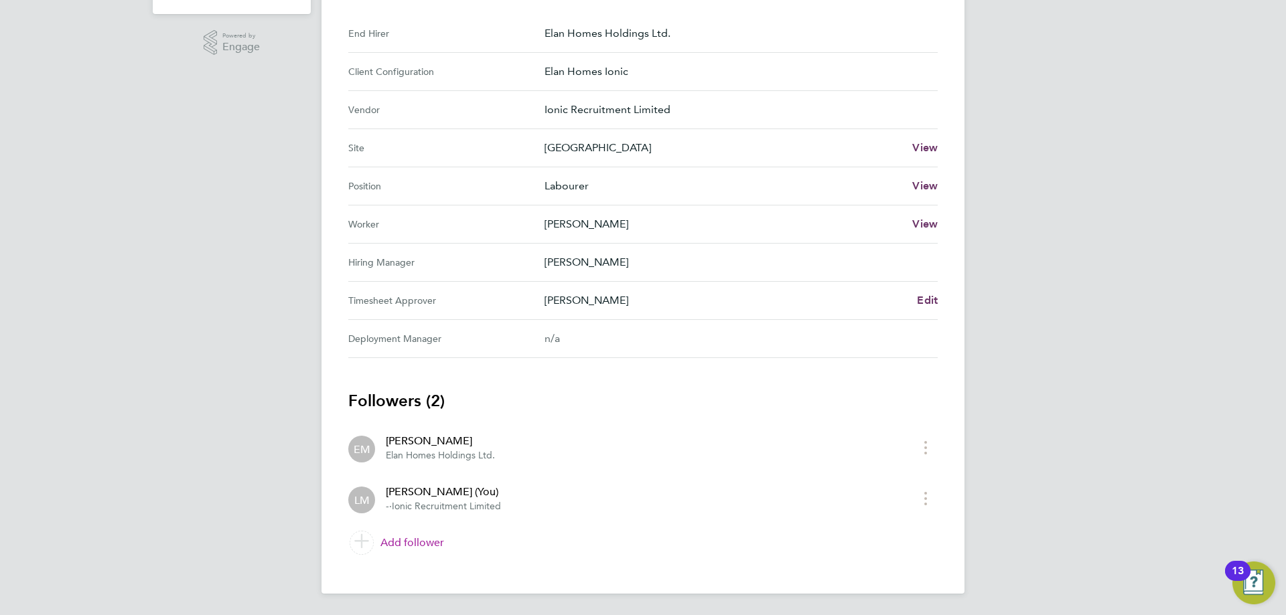
click at [416, 539] on link "Add follower" at bounding box center [642, 543] width 589 height 38
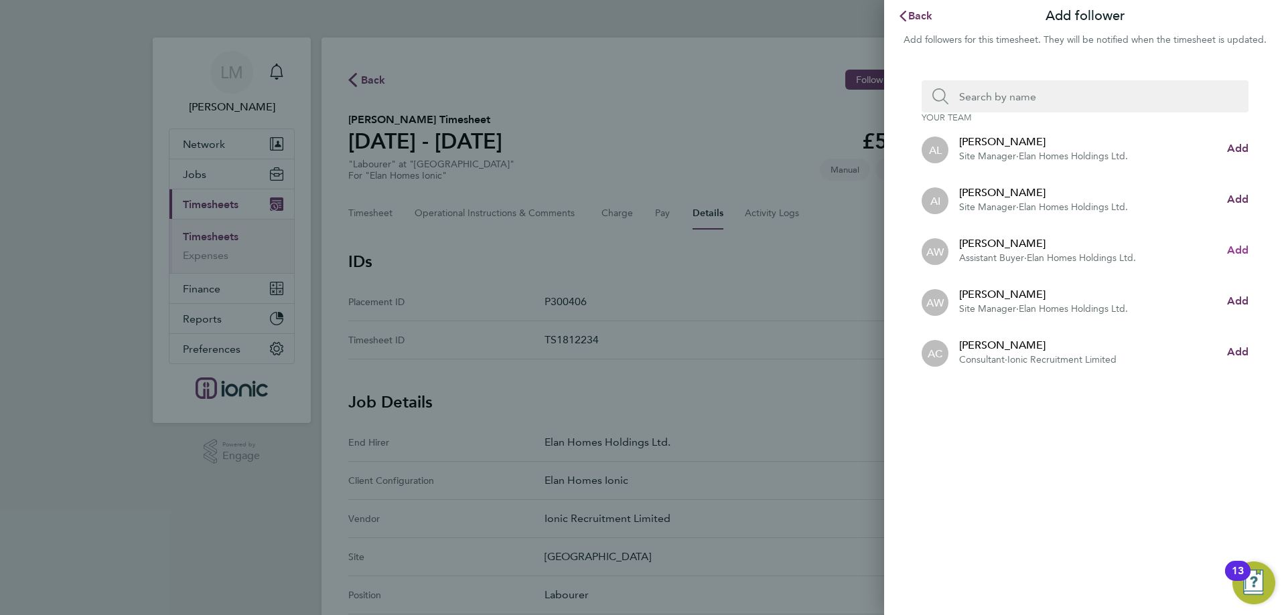
click at [1246, 254] on span "Add" at bounding box center [1237, 250] width 21 height 13
click at [1021, 110] on input "Search team member by name:" at bounding box center [1090, 96] width 284 height 32
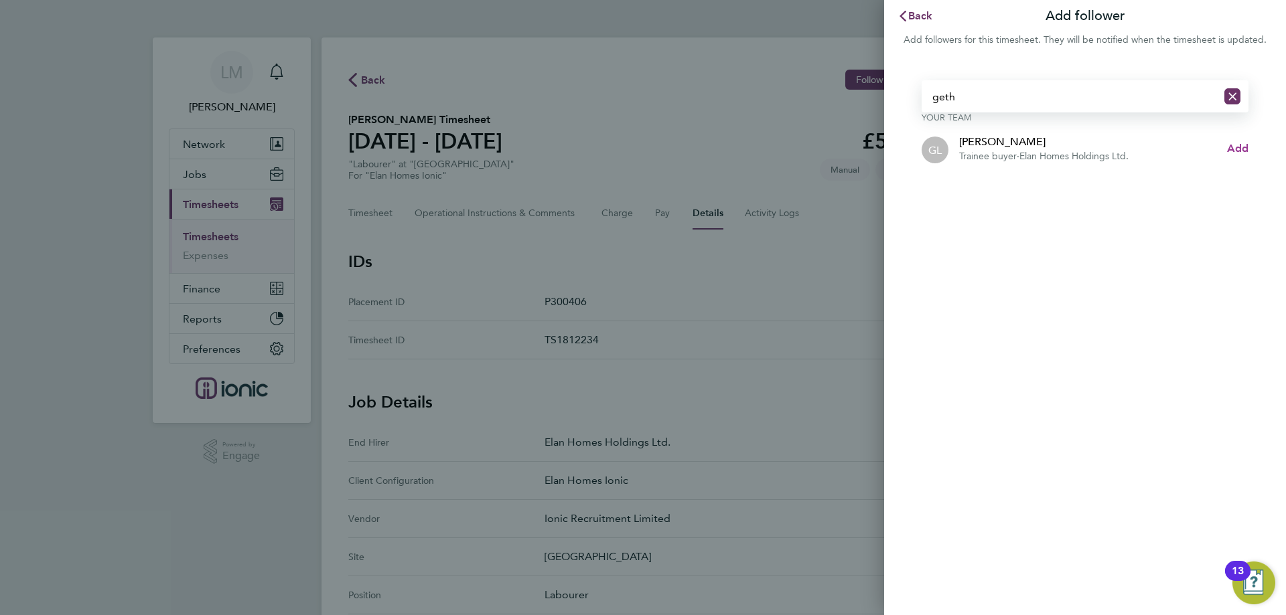
type input "geth"
drag, startPoint x: 1236, startPoint y: 147, endPoint x: 1222, endPoint y: 138, distance: 16.5
click at [1235, 145] on span "Add" at bounding box center [1237, 148] width 21 height 13
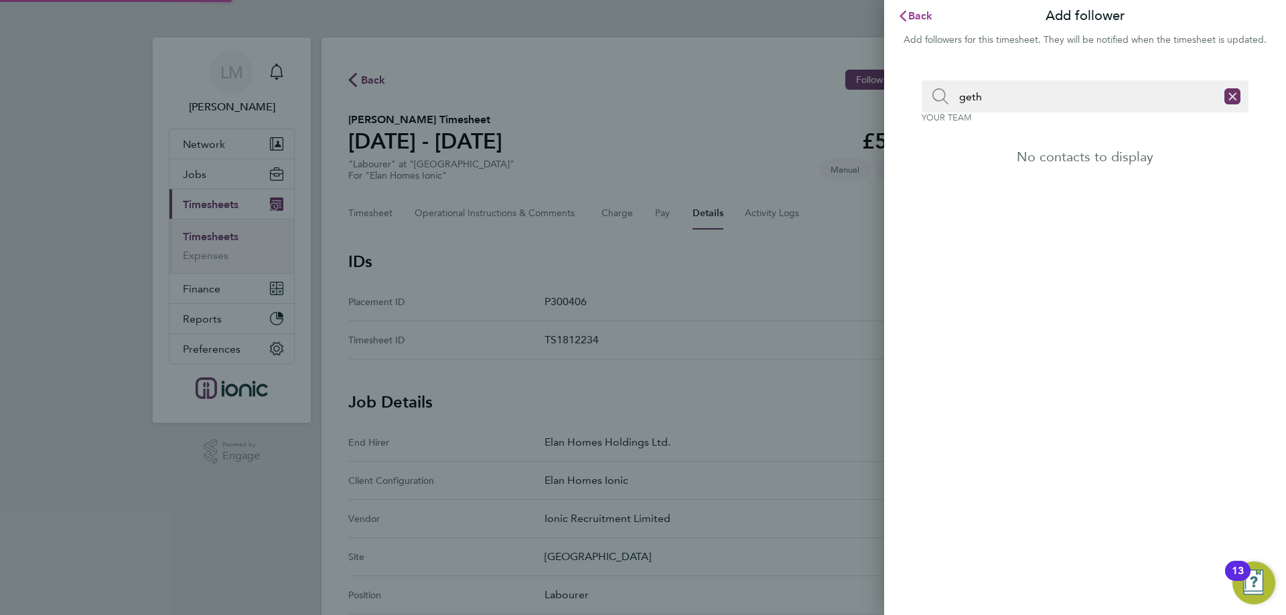
click at [907, 10] on svg-icon "button" at bounding box center [902, 15] width 11 height 13
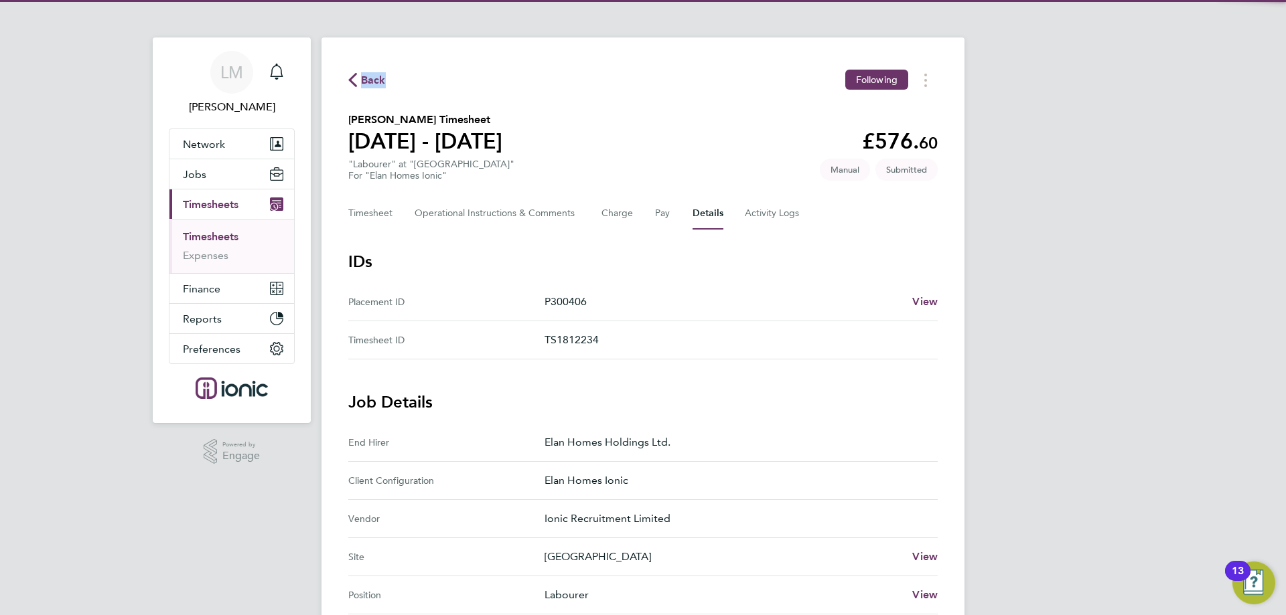
click at [363, 86] on div "Back Following" at bounding box center [642, 80] width 589 height 21
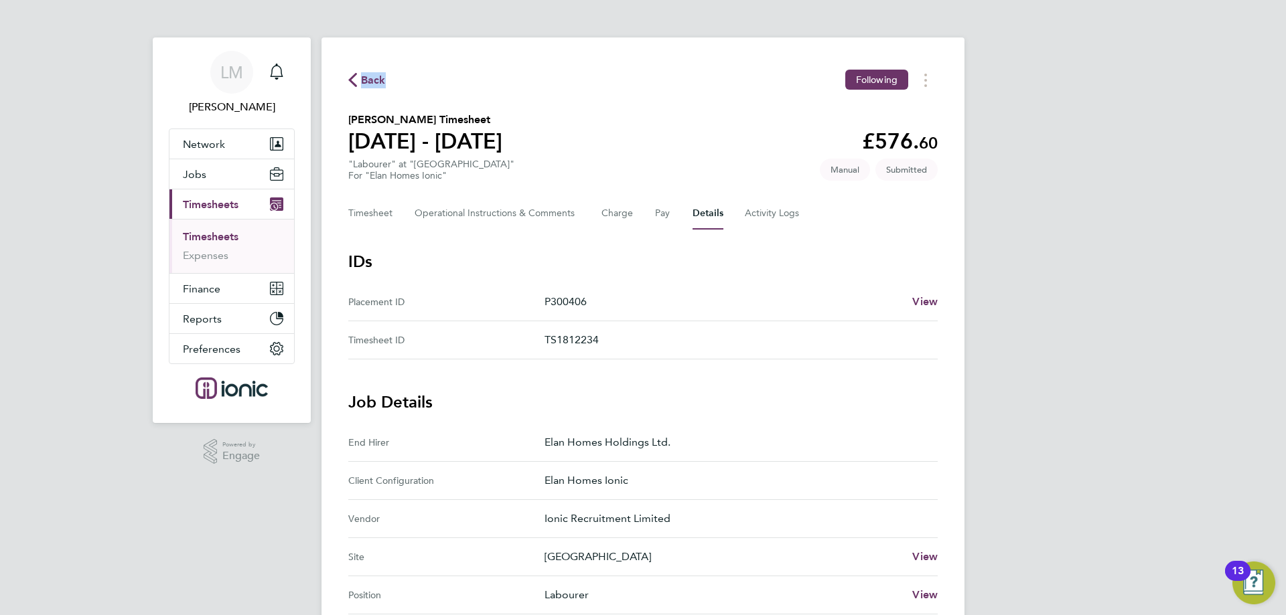
click at [370, 72] on span "Back" at bounding box center [373, 80] width 25 height 16
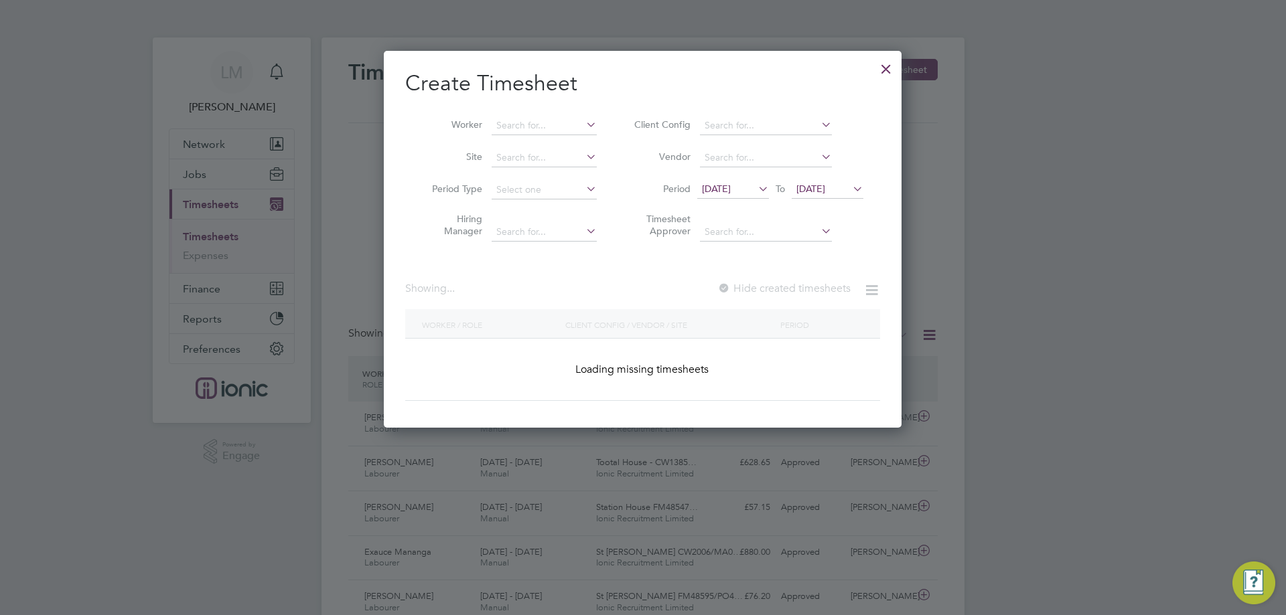
scroll to position [34, 117]
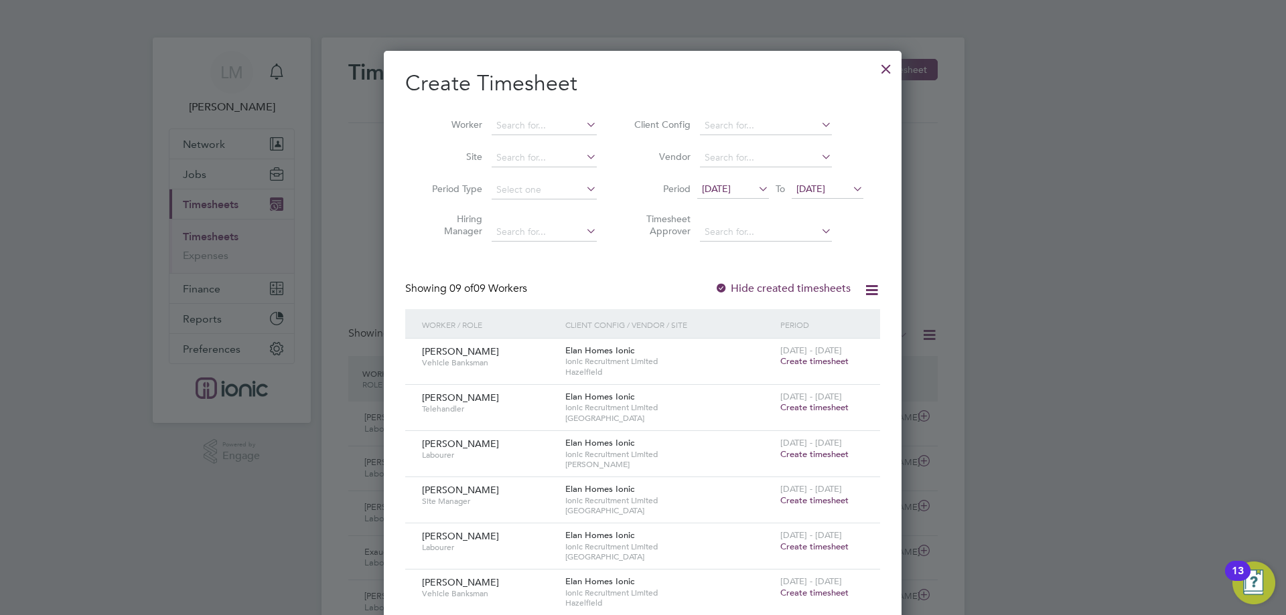
click at [731, 190] on span "[DATE]" at bounding box center [716, 189] width 29 height 12
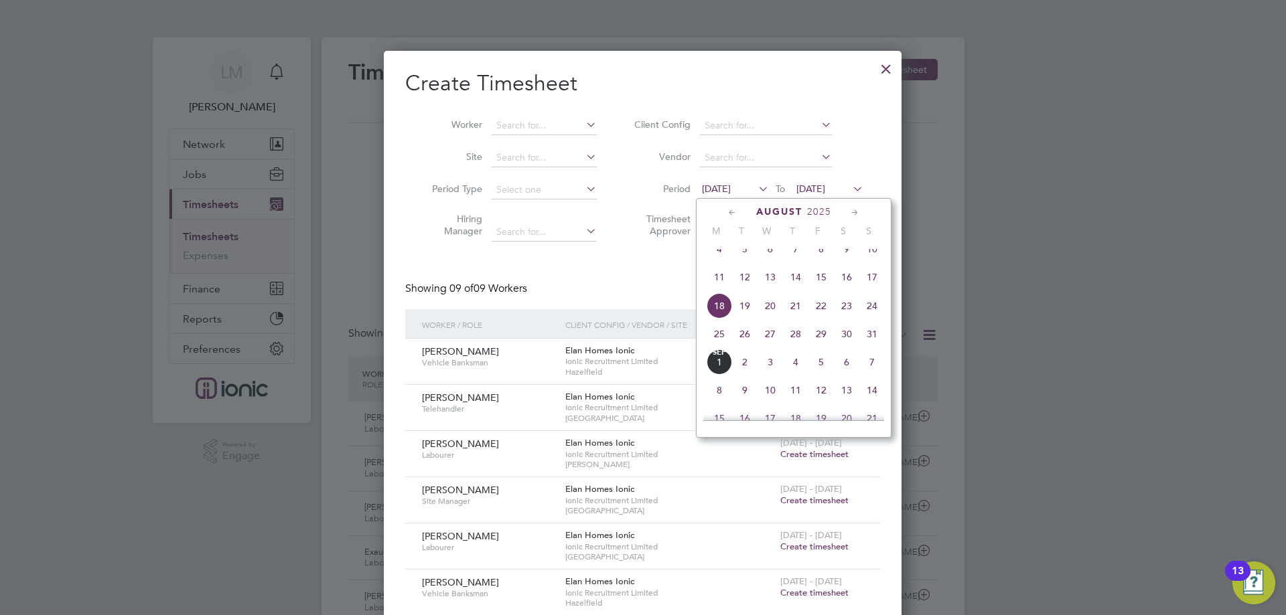
click at [720, 344] on span "25" at bounding box center [719, 333] width 25 height 25
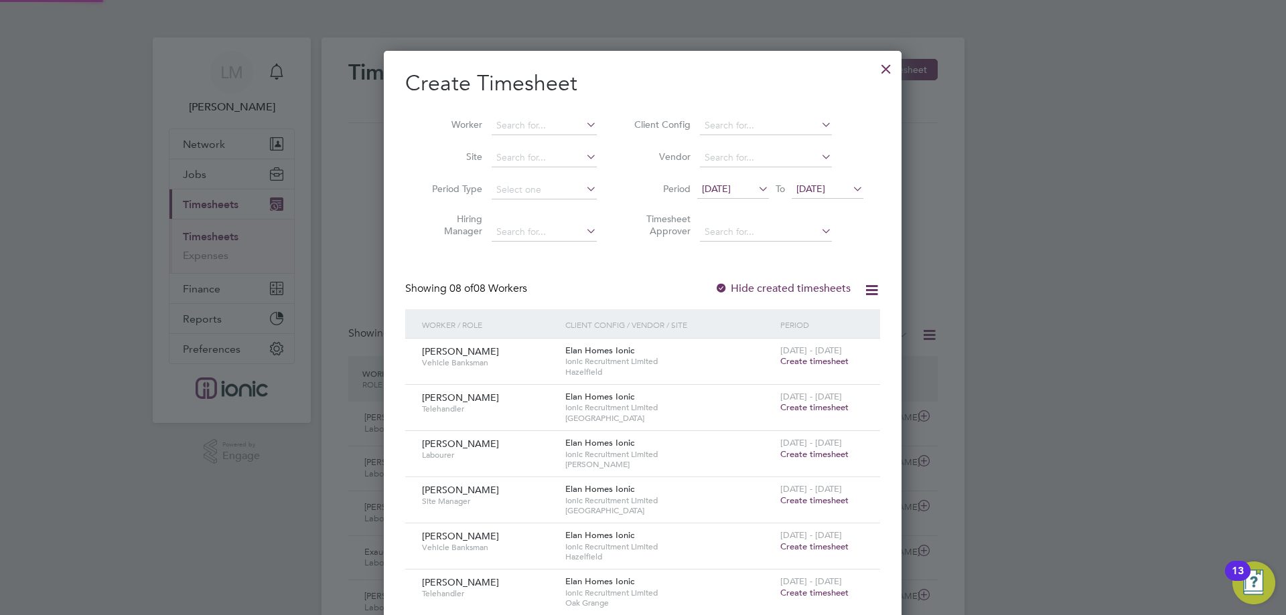
click at [816, 192] on span "[DATE]" at bounding box center [810, 189] width 29 height 12
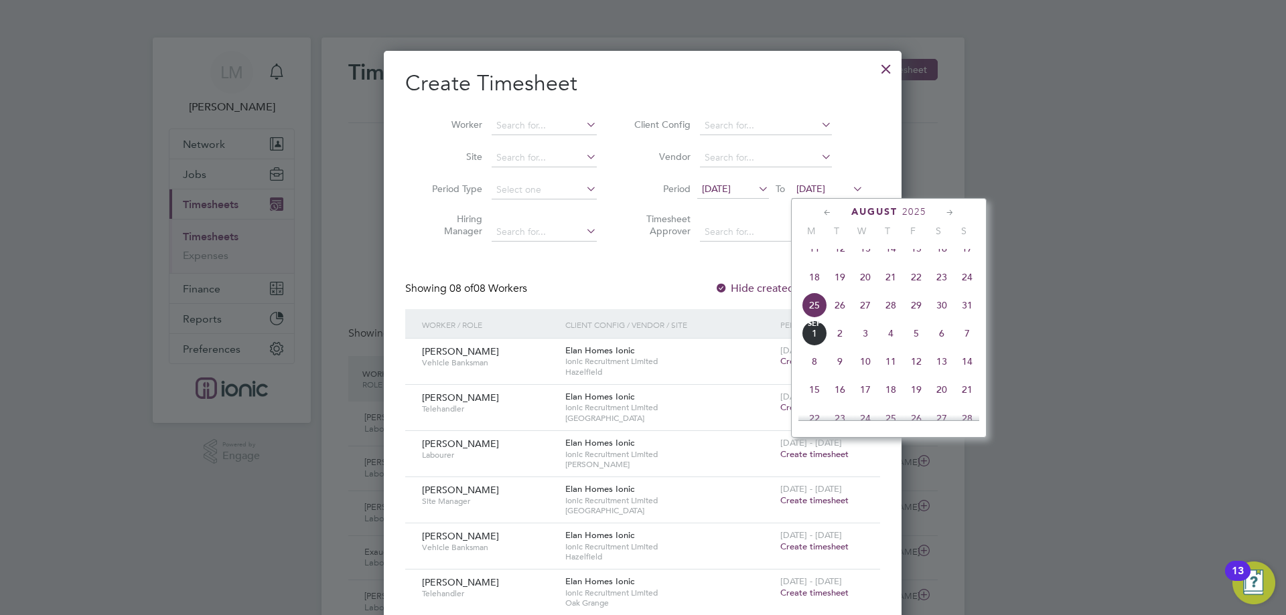
click at [965, 318] on span "31" at bounding box center [966, 305] width 25 height 25
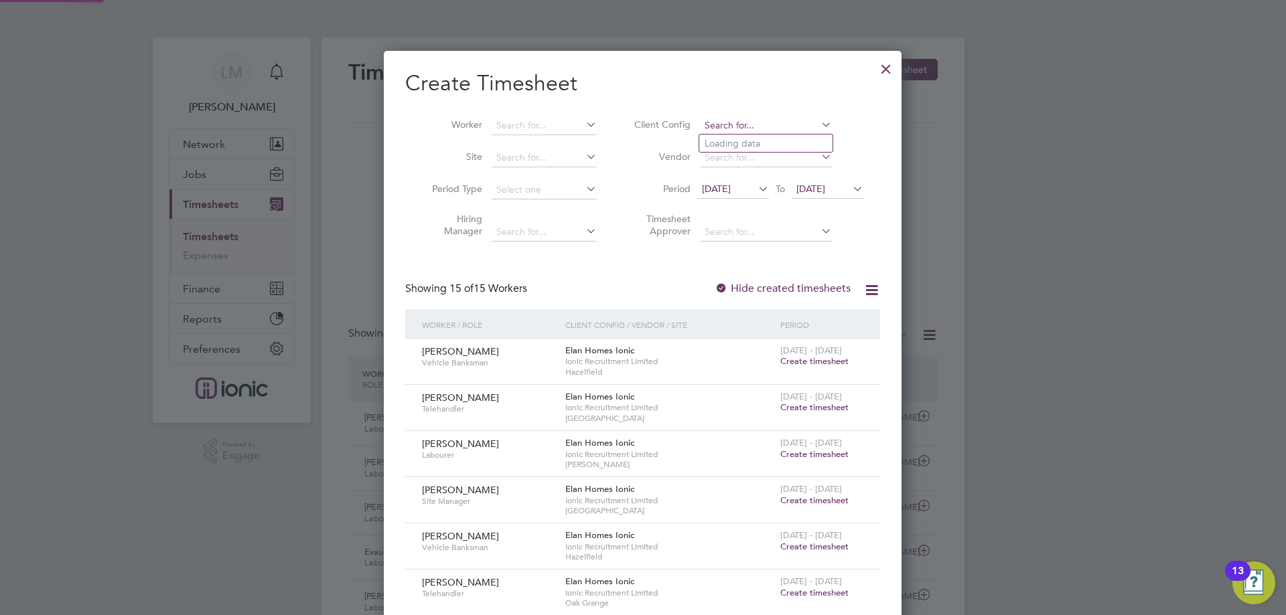
click at [725, 124] on input at bounding box center [766, 126] width 132 height 19
click at [751, 250] on li "Elan Homes Ionic" at bounding box center [791, 253] width 184 height 18
type input "Elan Homes Ionic"
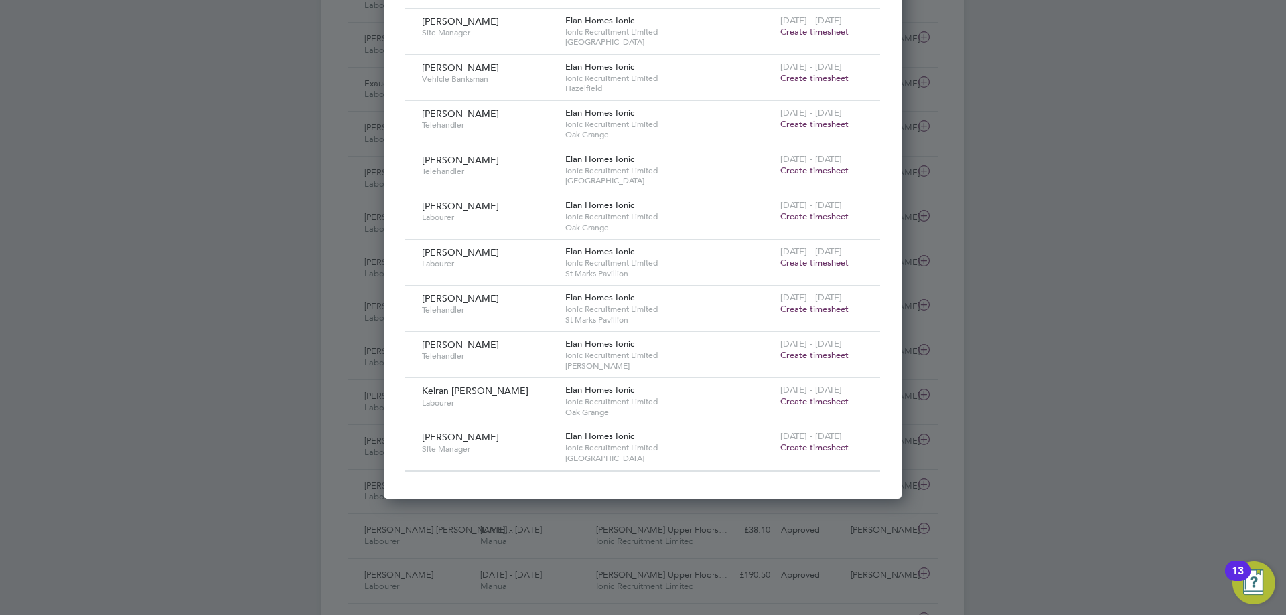
scroll to position [0, 0]
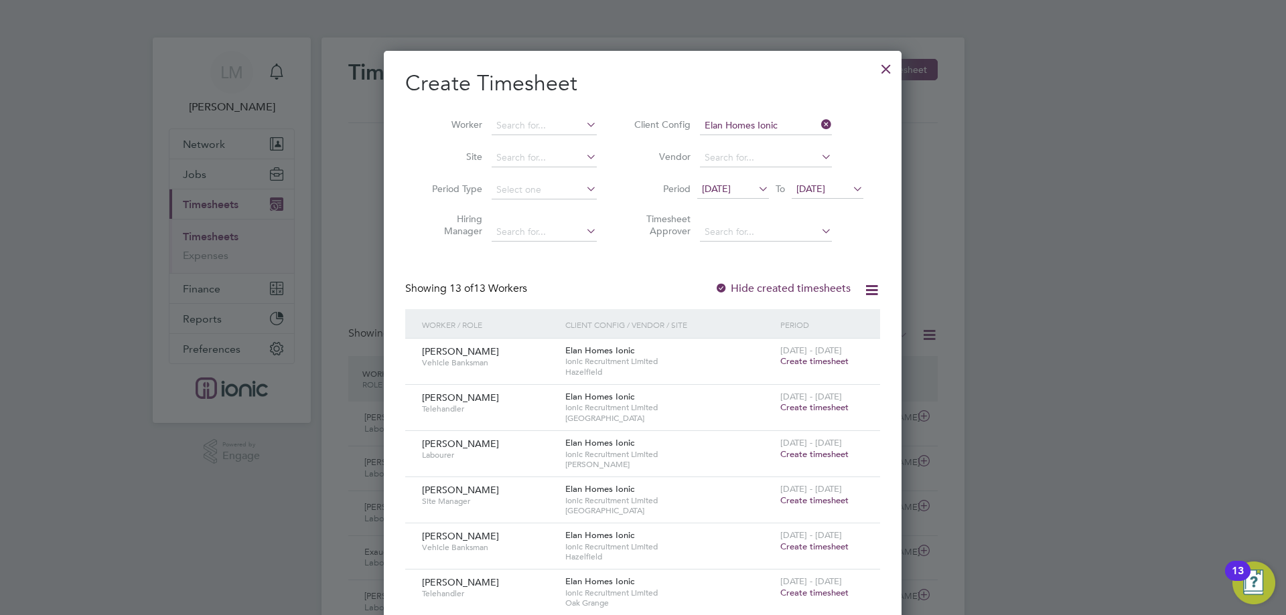
click at [894, 68] on div at bounding box center [886, 66] width 24 height 24
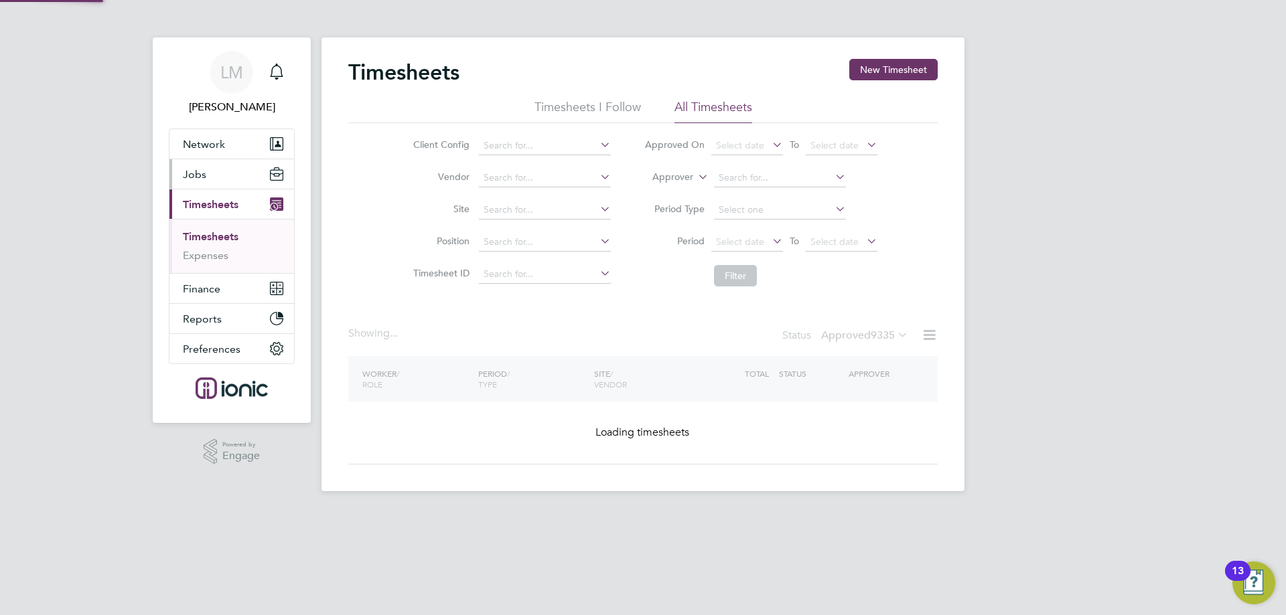
click at [221, 183] on button "Jobs" at bounding box center [231, 173] width 125 height 29
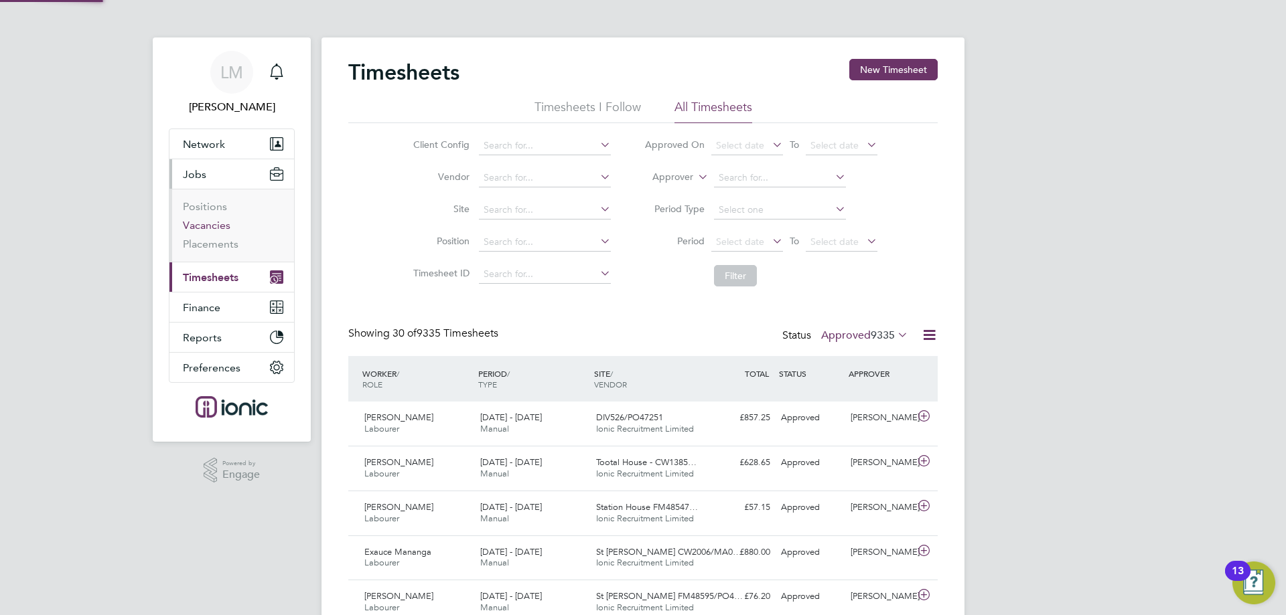
click at [217, 229] on link "Vacancies" at bounding box center [207, 225] width 48 height 13
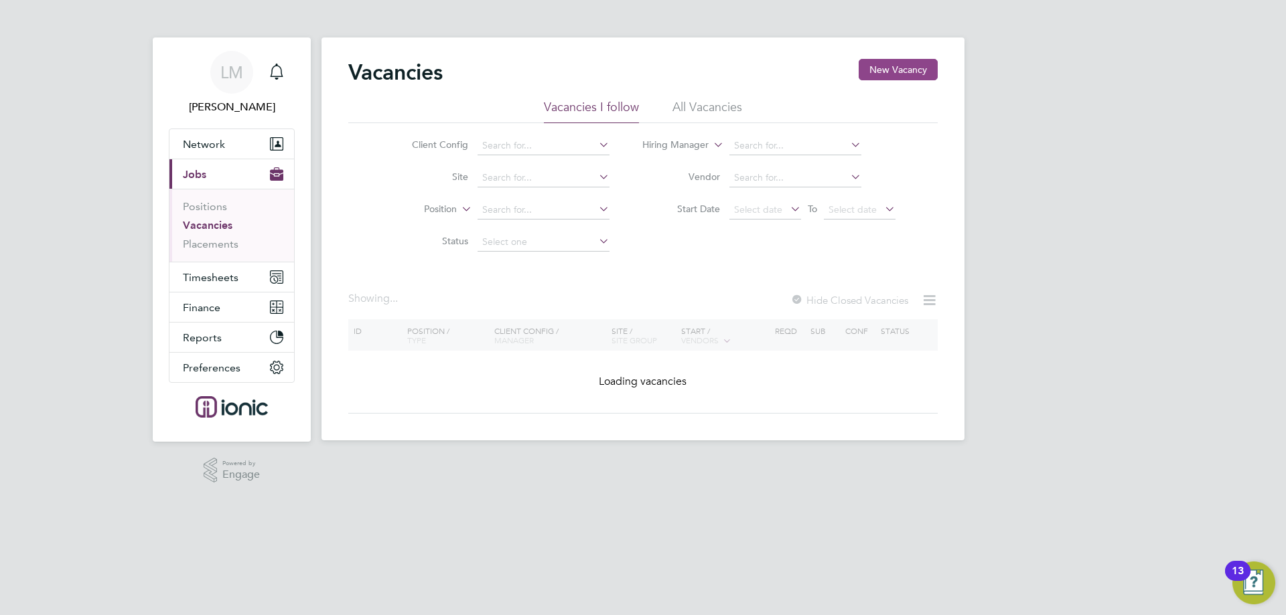
click at [901, 62] on button "New Vacancy" at bounding box center [898, 69] width 79 height 21
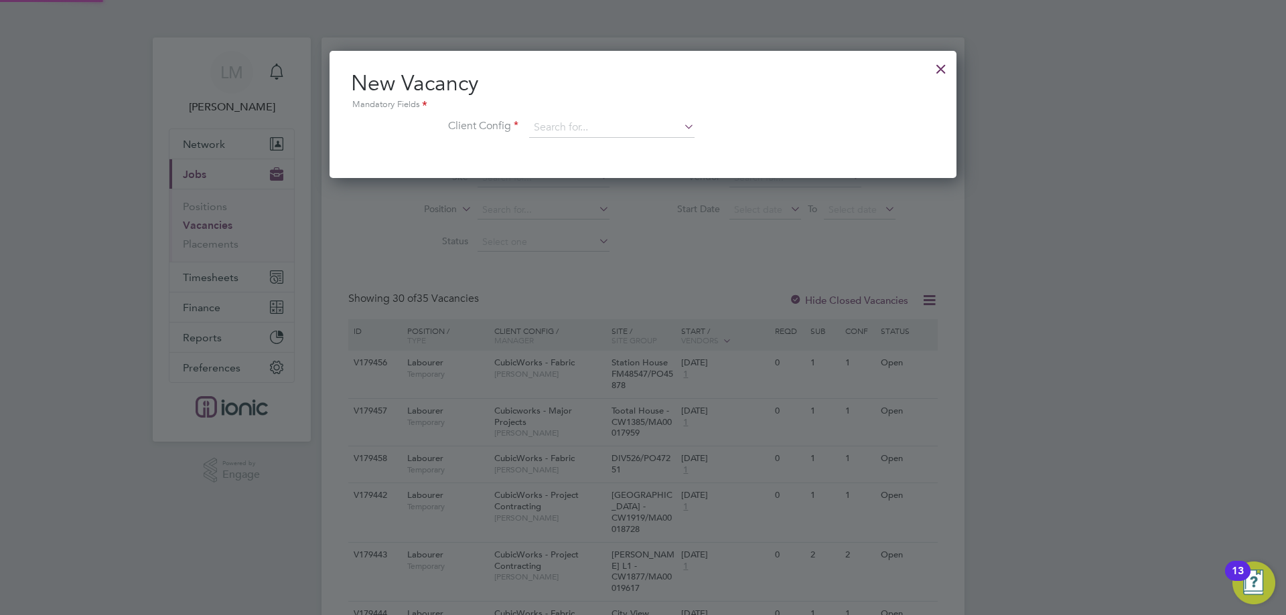
scroll to position [127, 628]
click at [601, 135] on input at bounding box center [611, 128] width 165 height 20
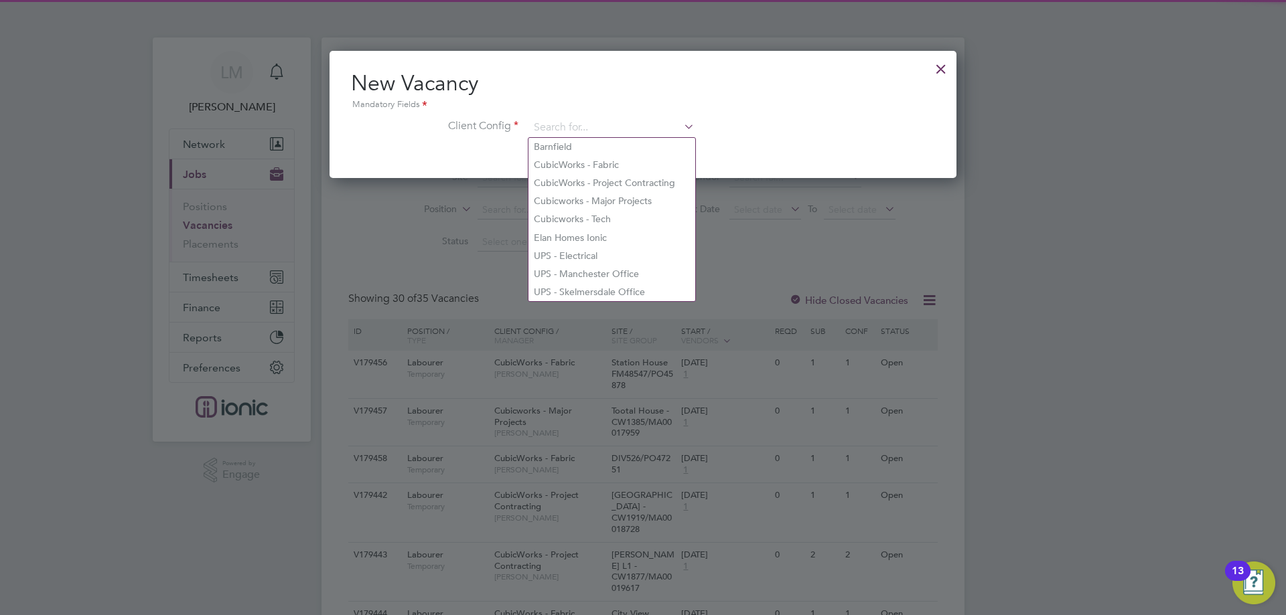
click at [826, 108] on div "Mandatory Fields" at bounding box center [643, 105] width 584 height 15
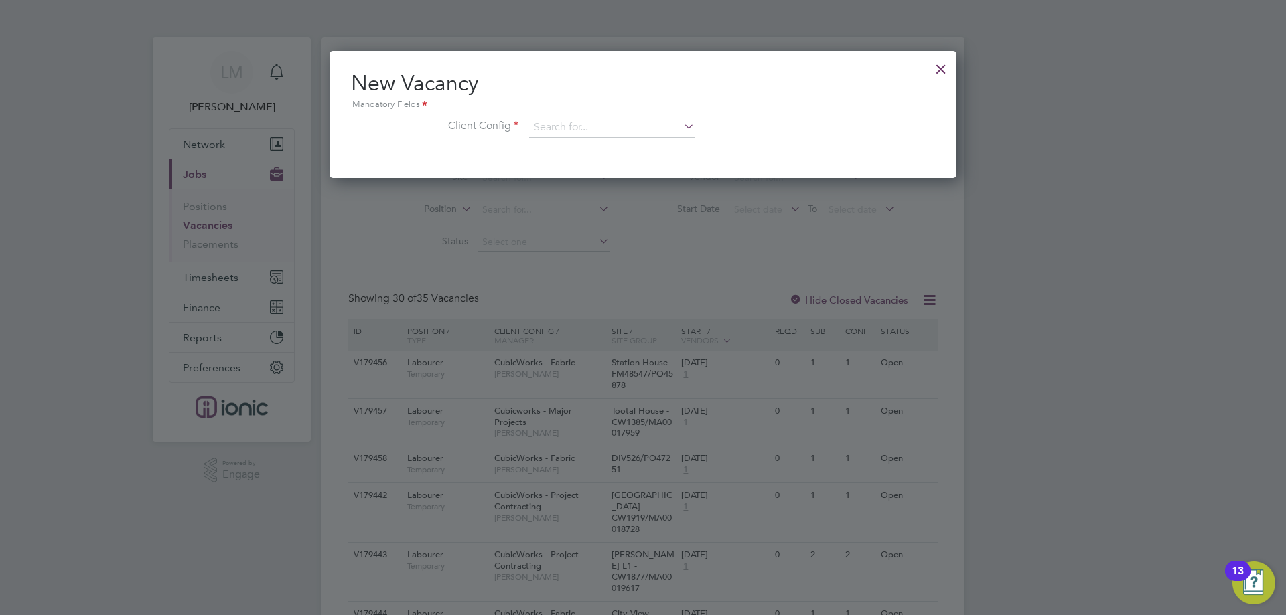
click at [939, 69] on div at bounding box center [941, 66] width 24 height 24
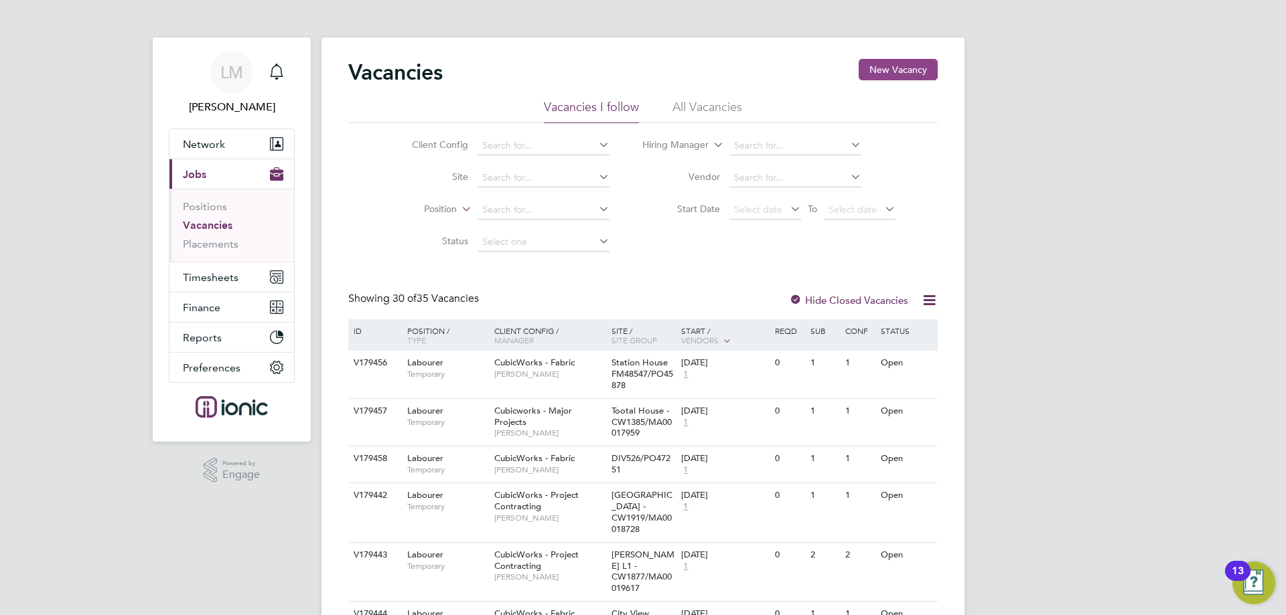
click at [902, 68] on button "New Vacancy" at bounding box center [898, 69] width 79 height 21
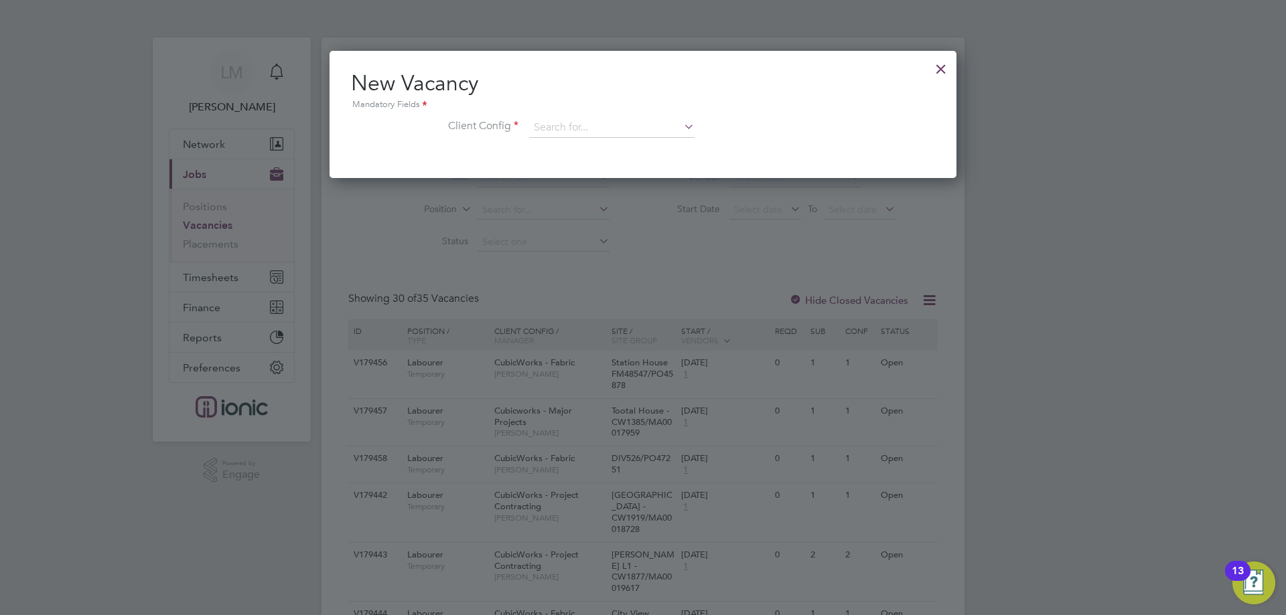
click at [607, 139] on li "Client Config" at bounding box center [643, 134] width 584 height 33
click at [607, 131] on input at bounding box center [611, 128] width 165 height 20
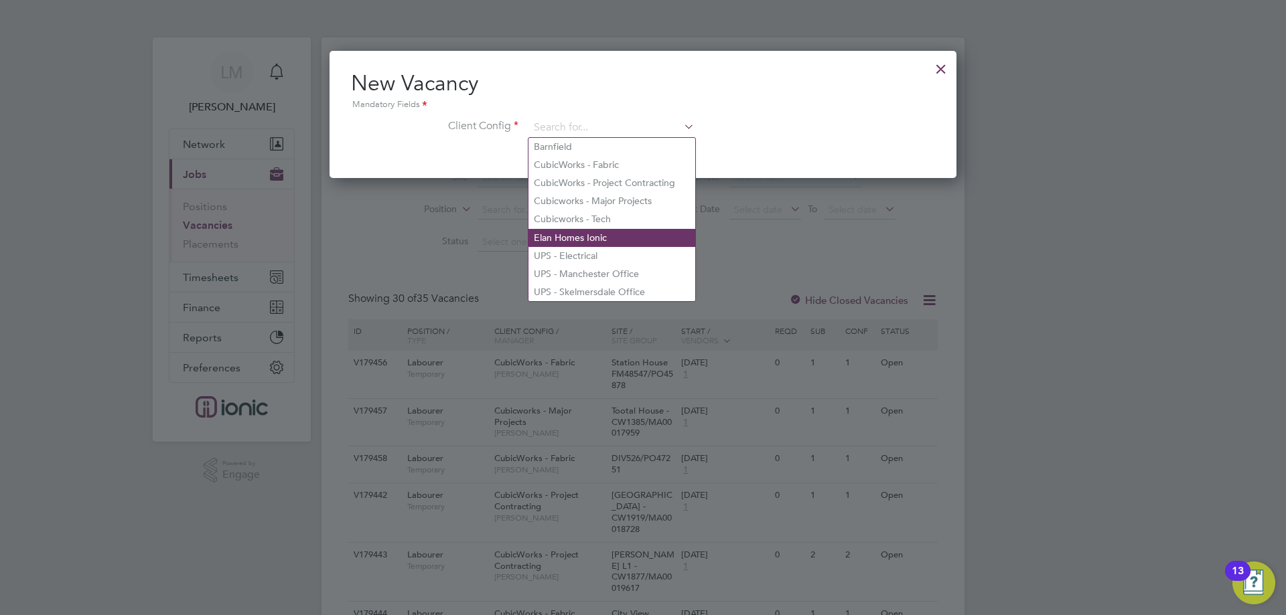
click at [591, 230] on li "Elan Homes Ionic" at bounding box center [611, 238] width 167 height 18
type input "Elan Homes Ionic"
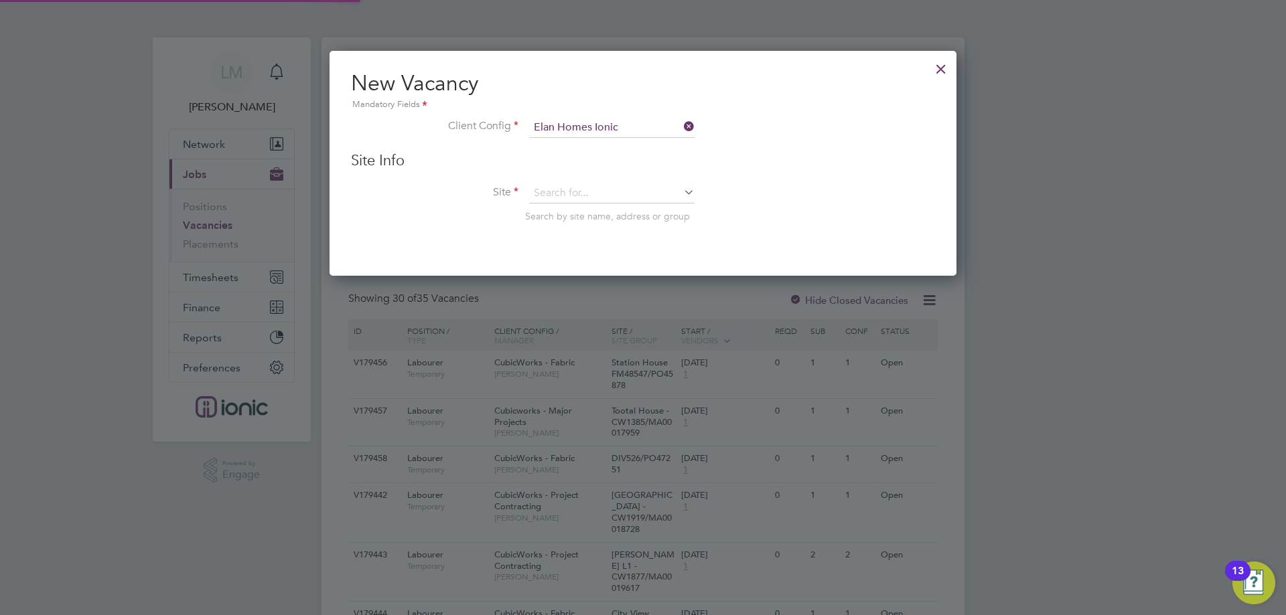
scroll to position [226, 628]
click at [582, 196] on input at bounding box center [611, 194] width 165 height 20
click at [578, 214] on li "Red wood Gardens" at bounding box center [611, 213] width 167 height 18
type input "[GEOGRAPHIC_DATA]"
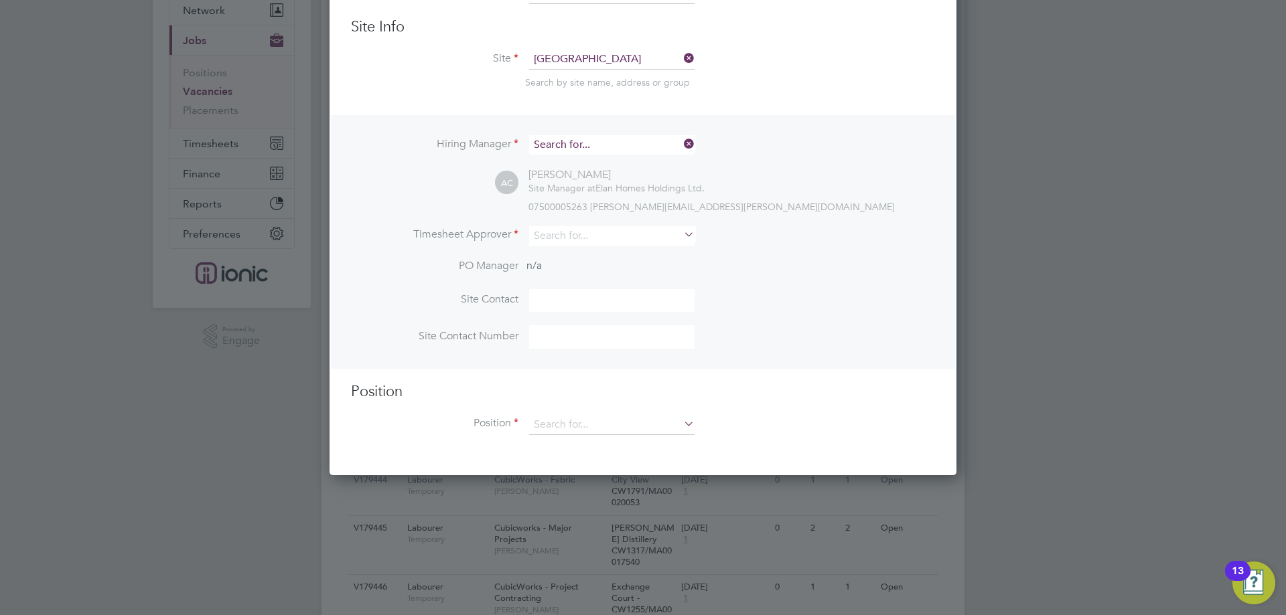
scroll to position [502, 628]
drag, startPoint x: 595, startPoint y: 136, endPoint x: 615, endPoint y: 142, distance: 21.0
click at [596, 136] on input at bounding box center [611, 144] width 165 height 19
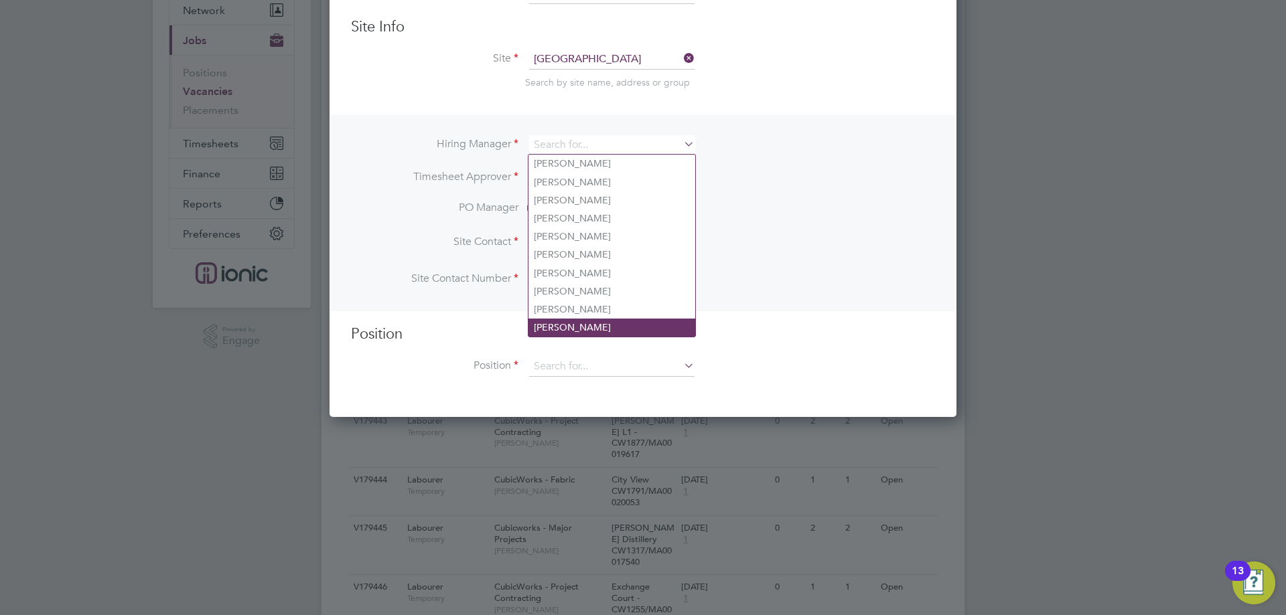
click at [589, 320] on li "[PERSON_NAME]" at bounding box center [611, 328] width 167 height 18
type input "[PERSON_NAME]"
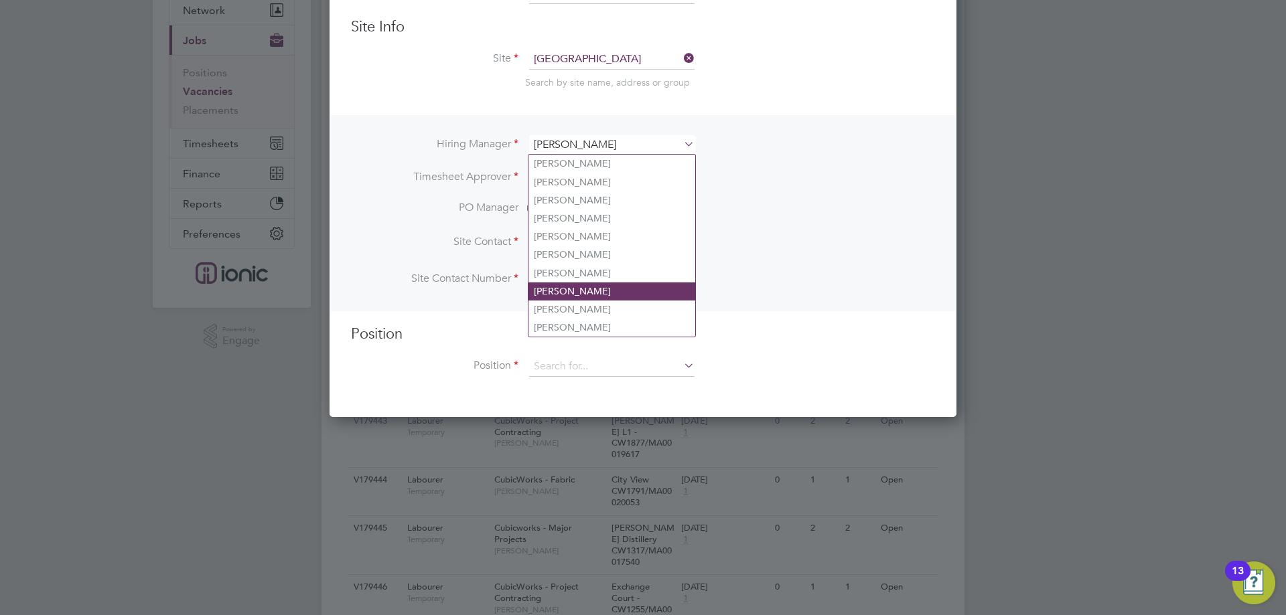
scroll to position [560, 628]
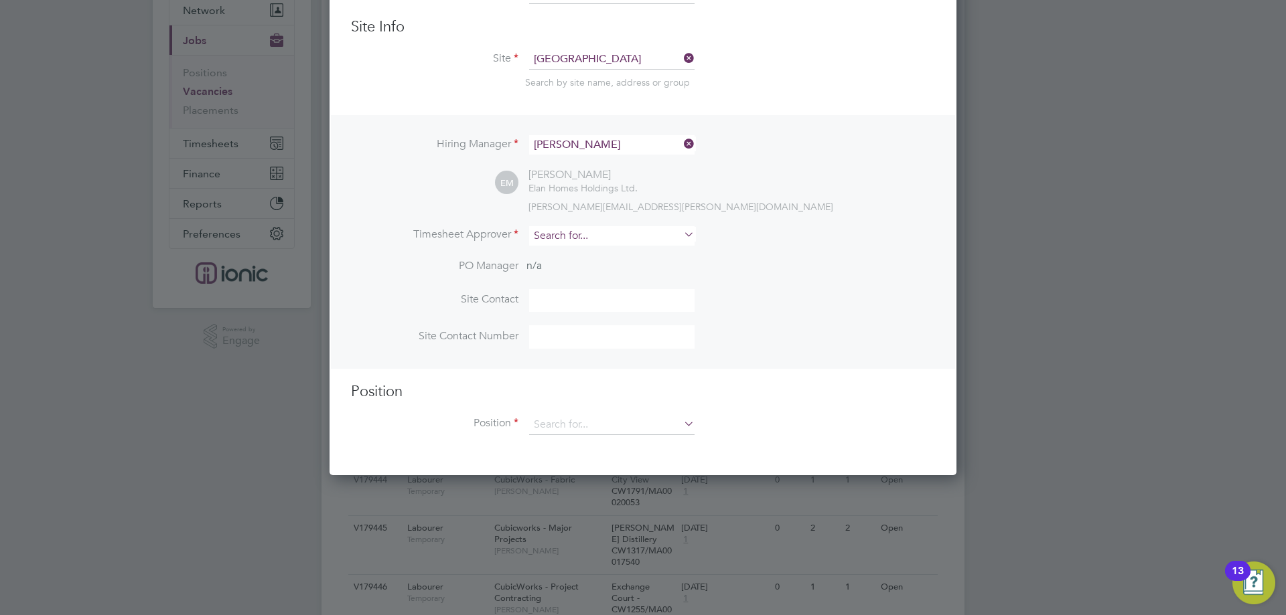
click at [565, 236] on input at bounding box center [611, 235] width 165 height 19
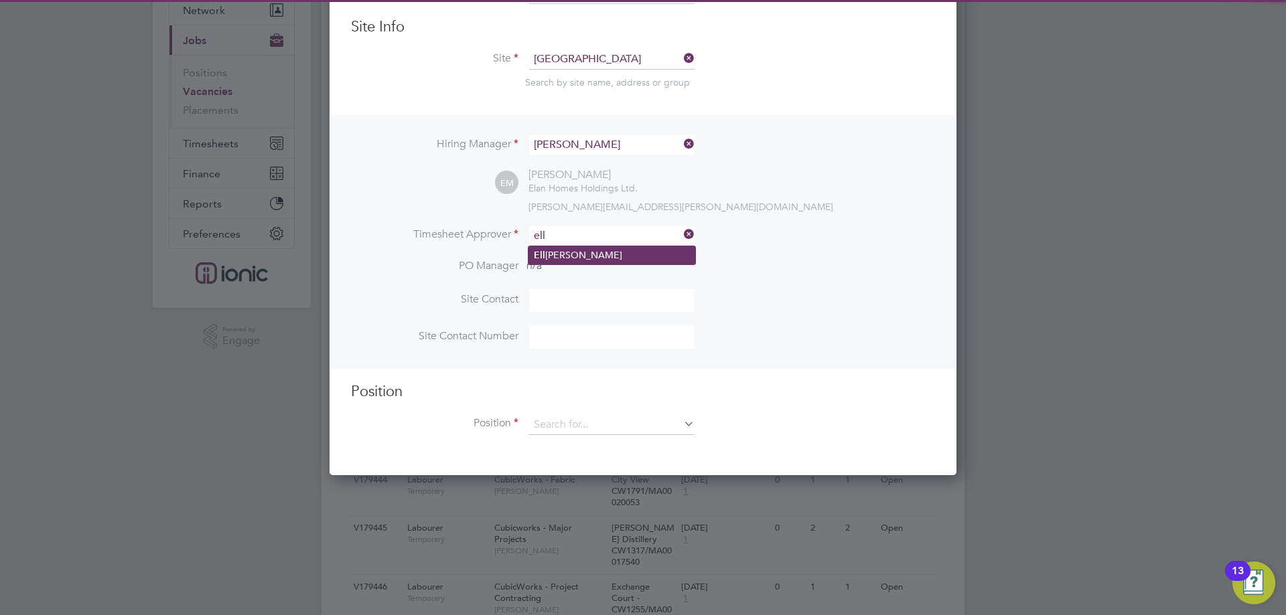
click at [558, 251] on li "Ell iot Murphy" at bounding box center [611, 255] width 167 height 18
type input "[PERSON_NAME]"
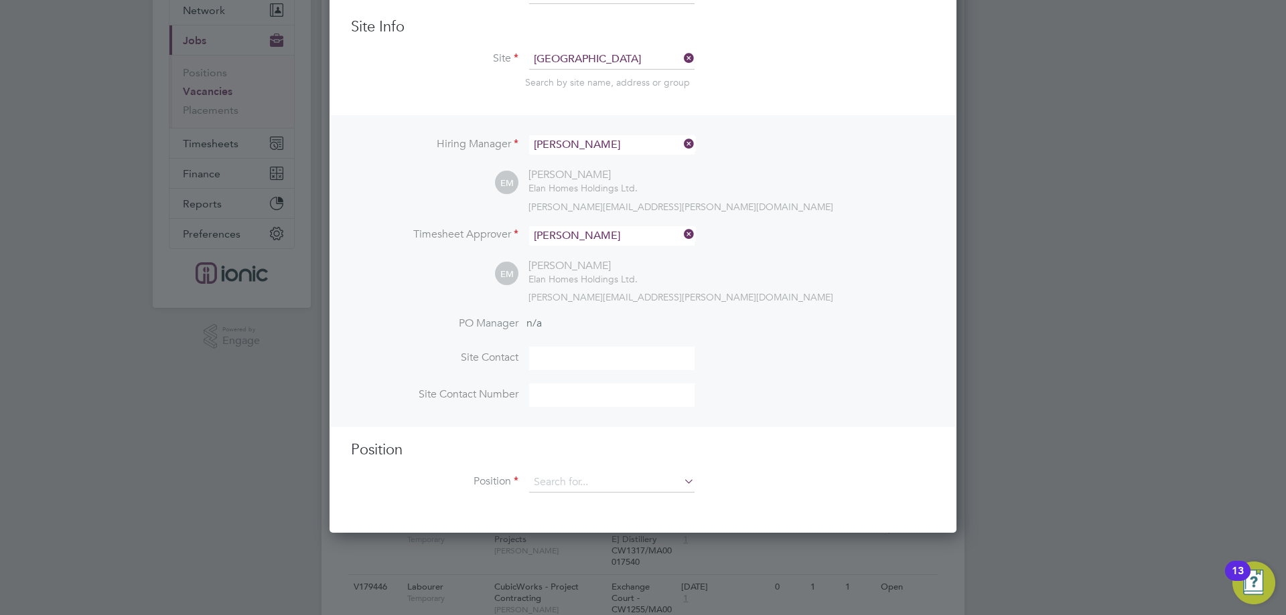
scroll to position [201, 0]
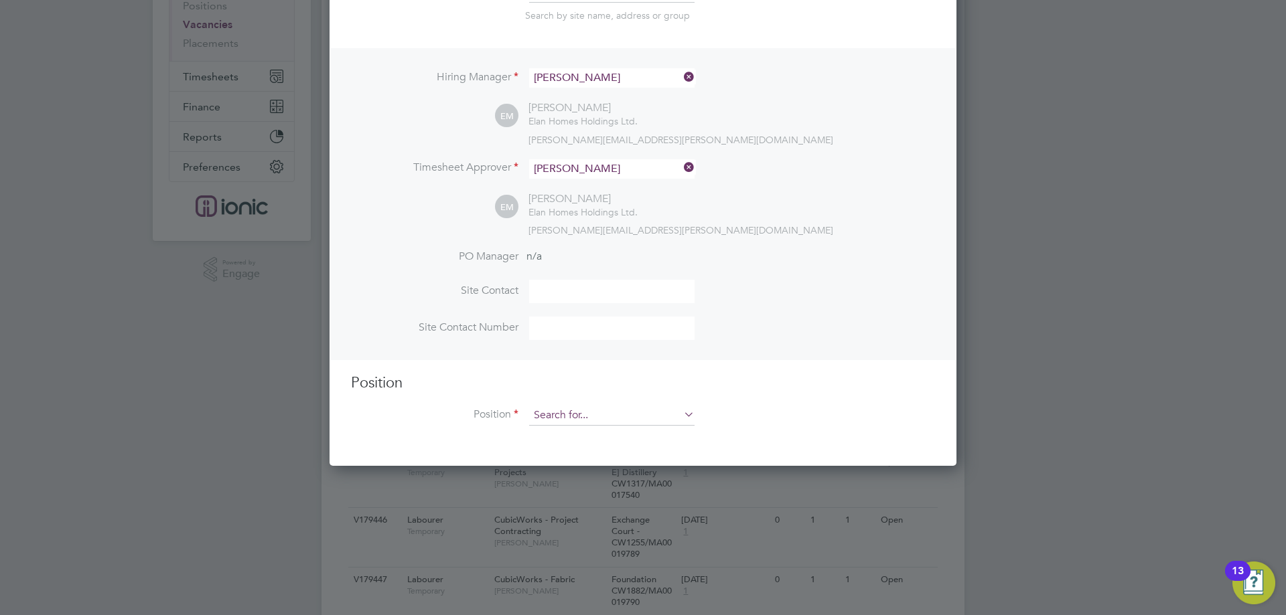
click at [579, 409] on input at bounding box center [611, 416] width 165 height 20
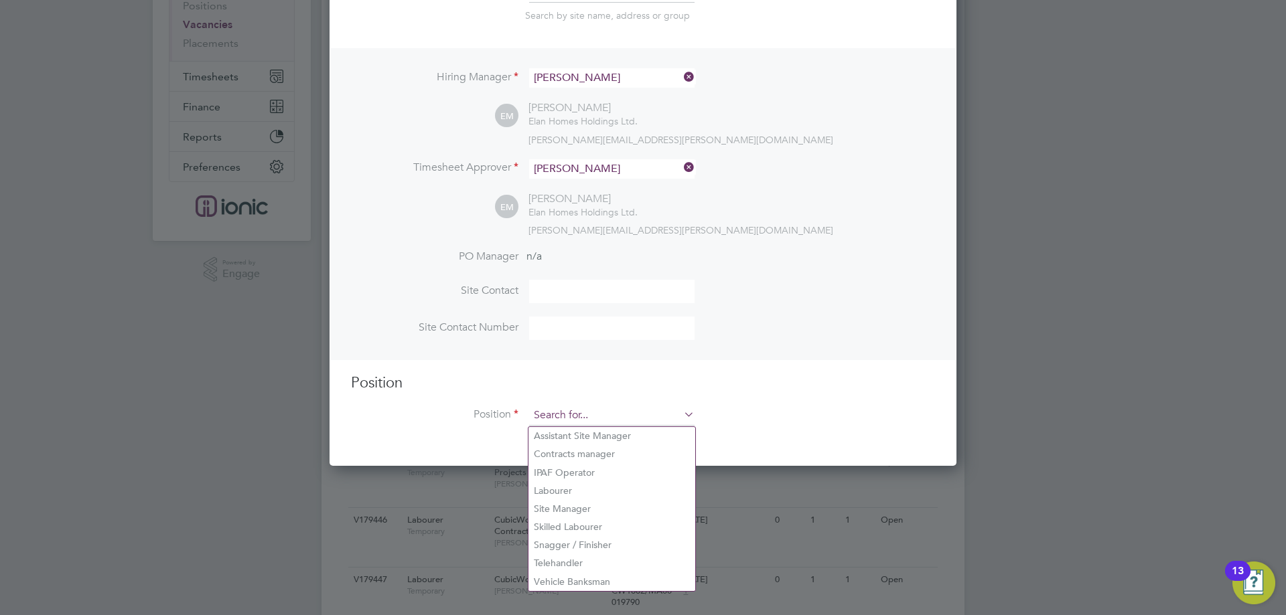
click at [579, 411] on input at bounding box center [611, 416] width 165 height 20
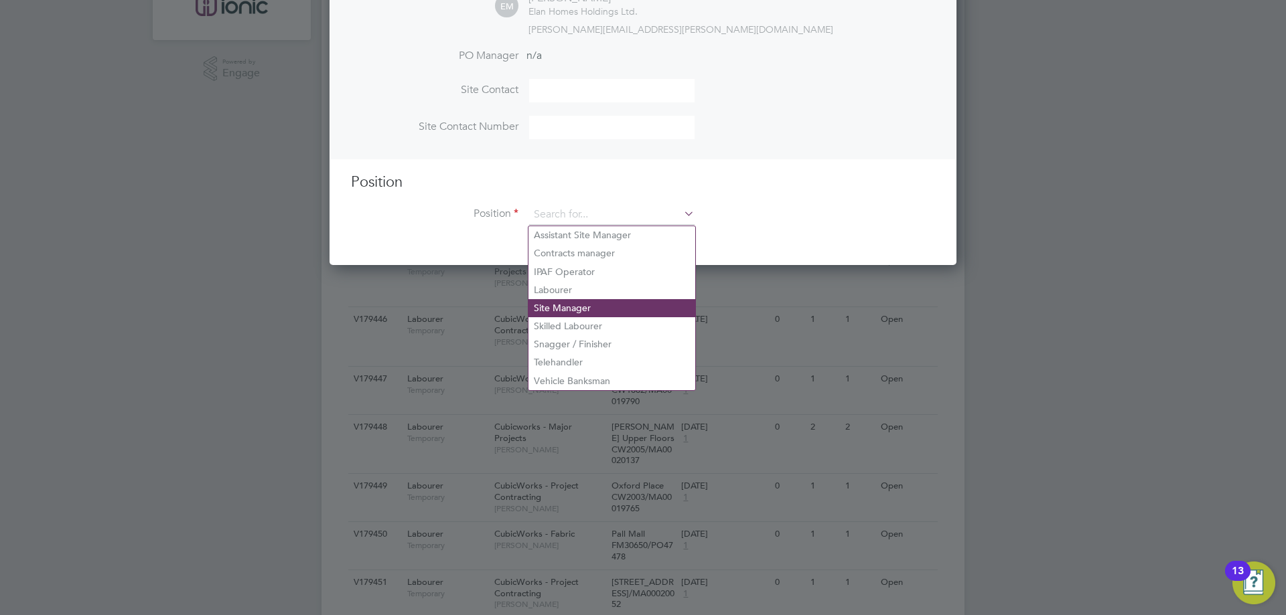
click at [549, 359] on li "Telehandler" at bounding box center [611, 363] width 167 height 18
type input "Telehandler"
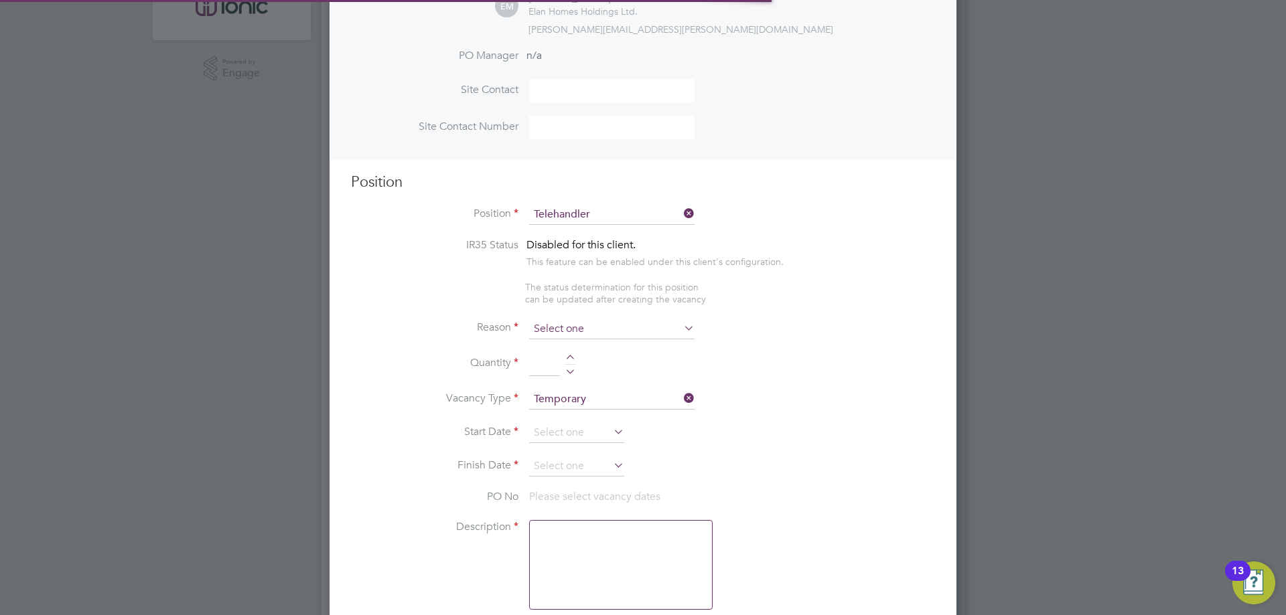
scroll to position [40, 70]
click at [578, 323] on input at bounding box center [611, 329] width 165 height 20
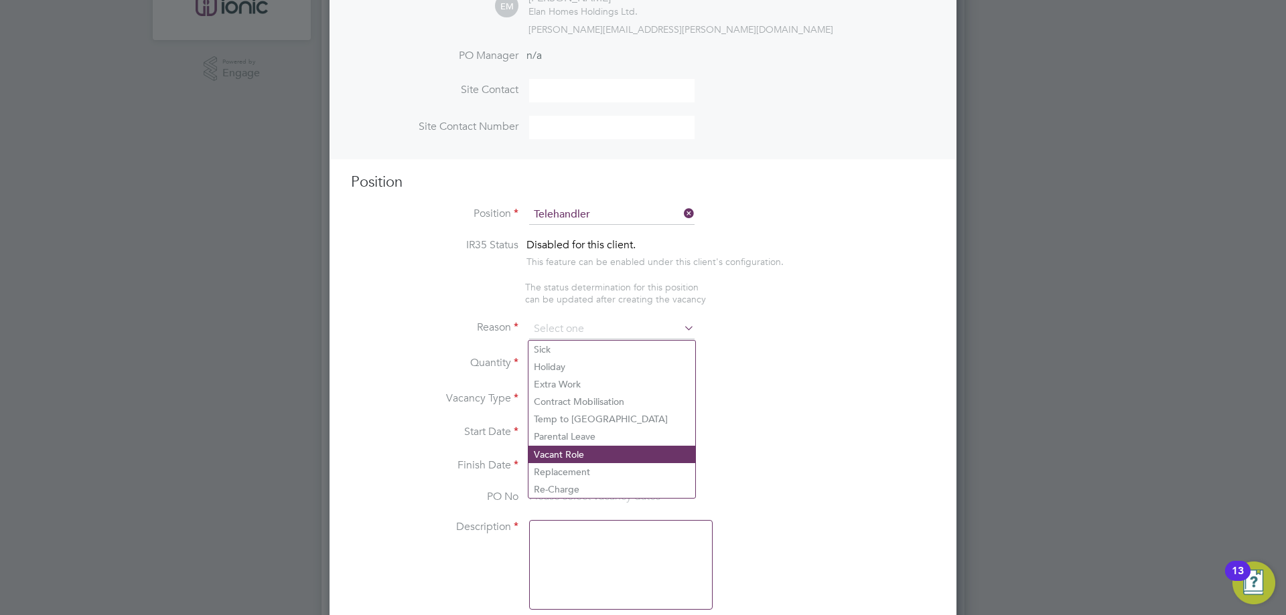
click at [579, 453] on li "Vacant Role" at bounding box center [611, 454] width 167 height 17
type input "Vacant Role"
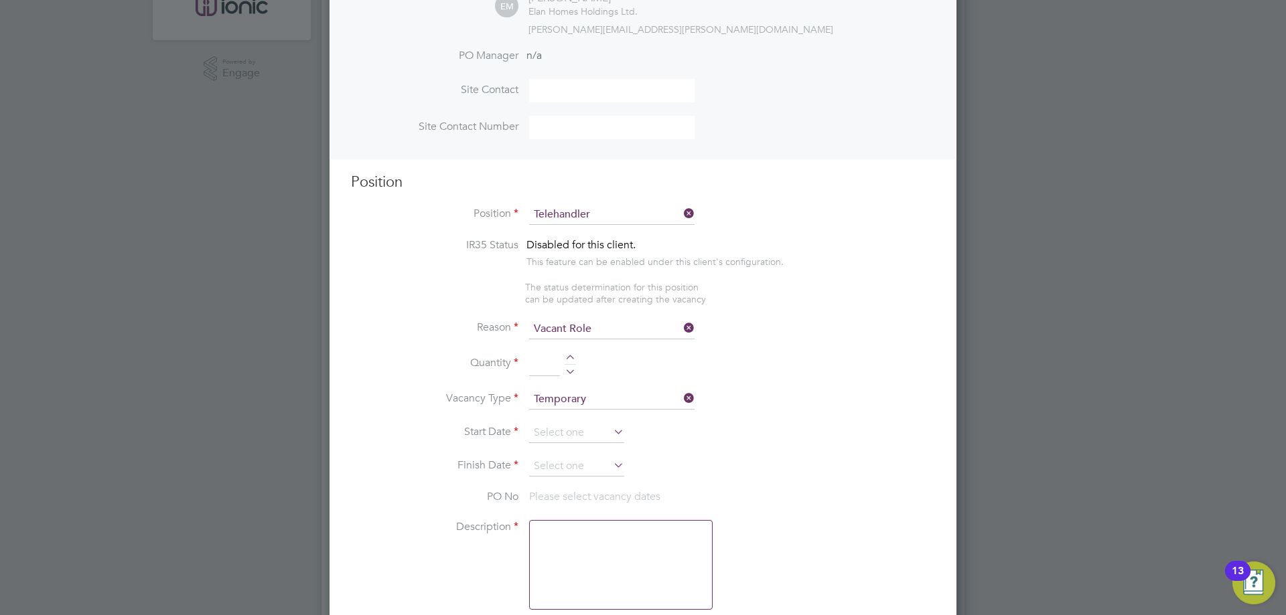
click at [570, 358] on div at bounding box center [570, 359] width 11 height 9
type input "1"
click at [559, 429] on input at bounding box center [576, 433] width 95 height 20
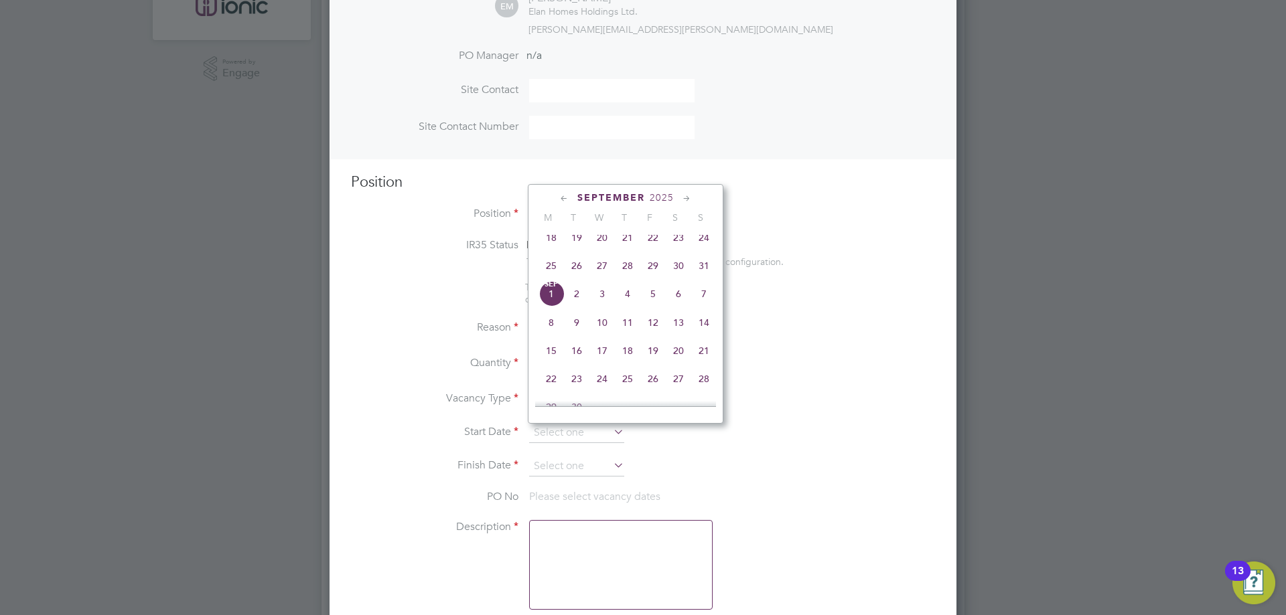
click at [573, 274] on span "26" at bounding box center [576, 265] width 25 height 25
type input "26 Aug 2025"
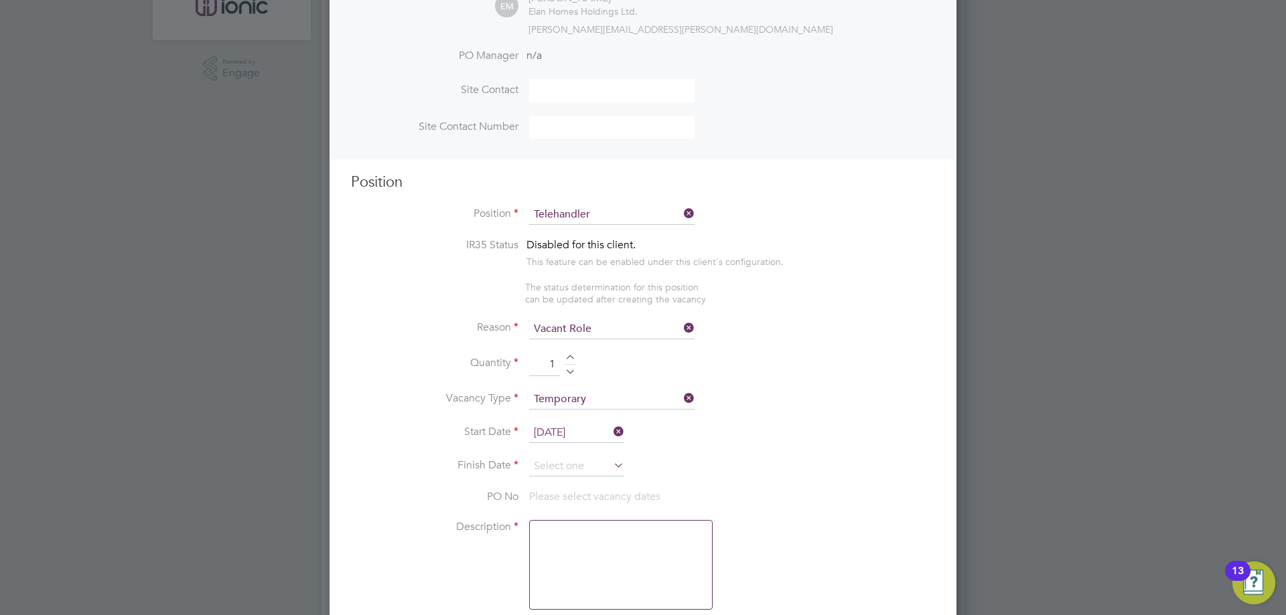
click at [560, 462] on input at bounding box center [576, 467] width 95 height 20
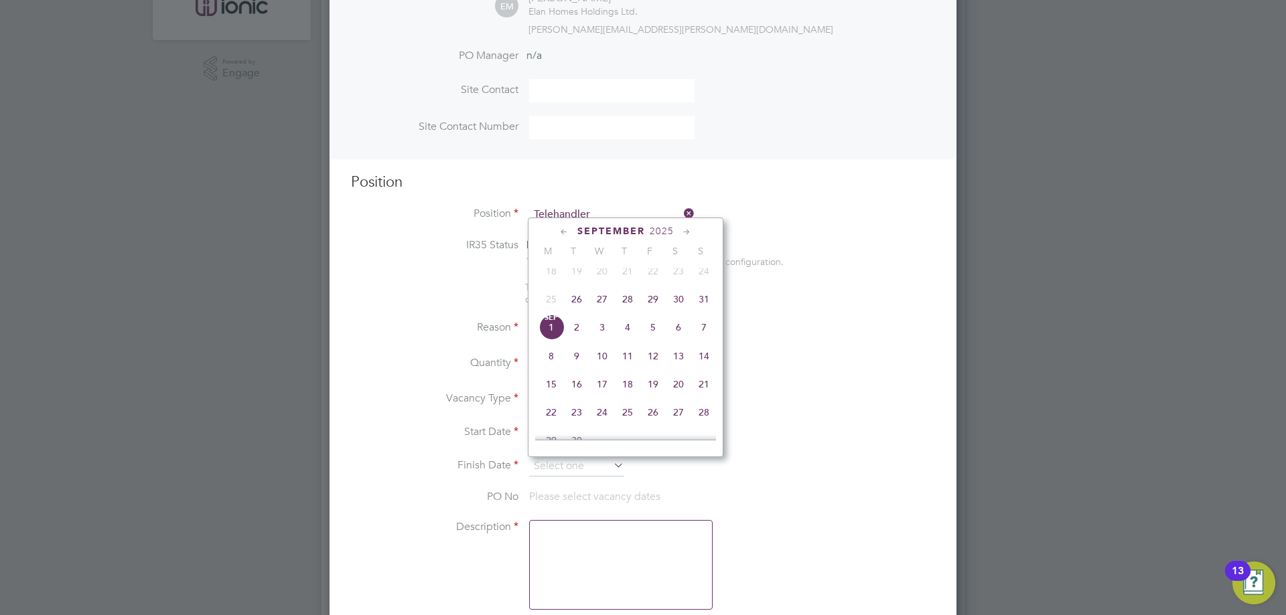
click at [571, 306] on span "26" at bounding box center [576, 299] width 25 height 25
type input "26 Aug 2025"
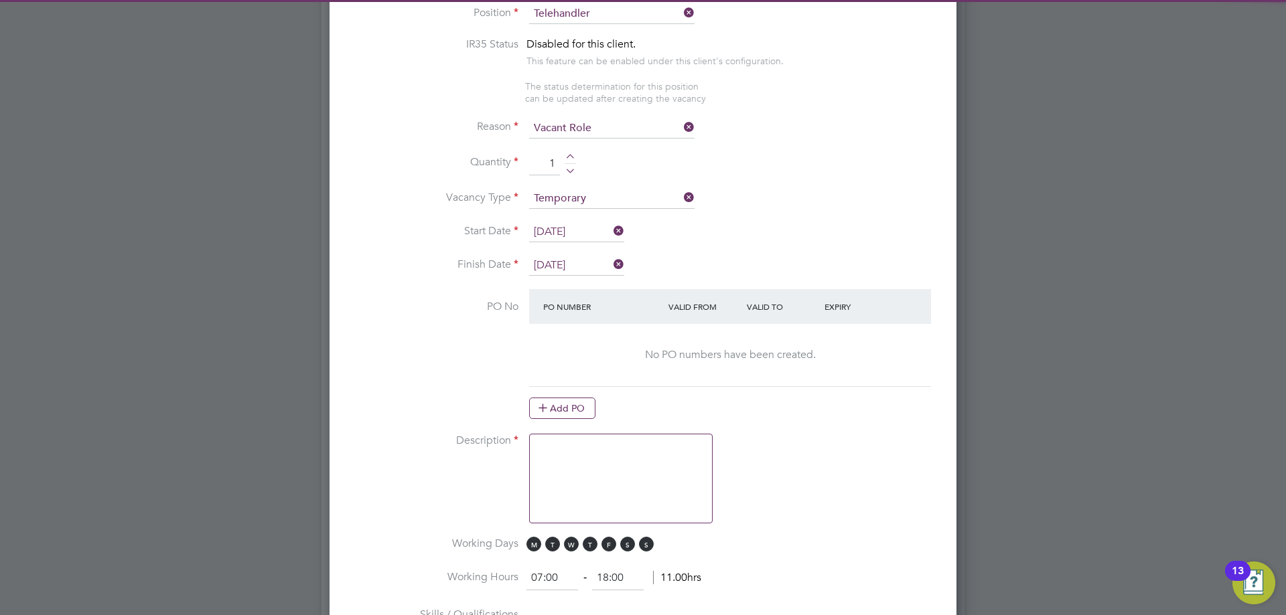
scroll to position [737, 0]
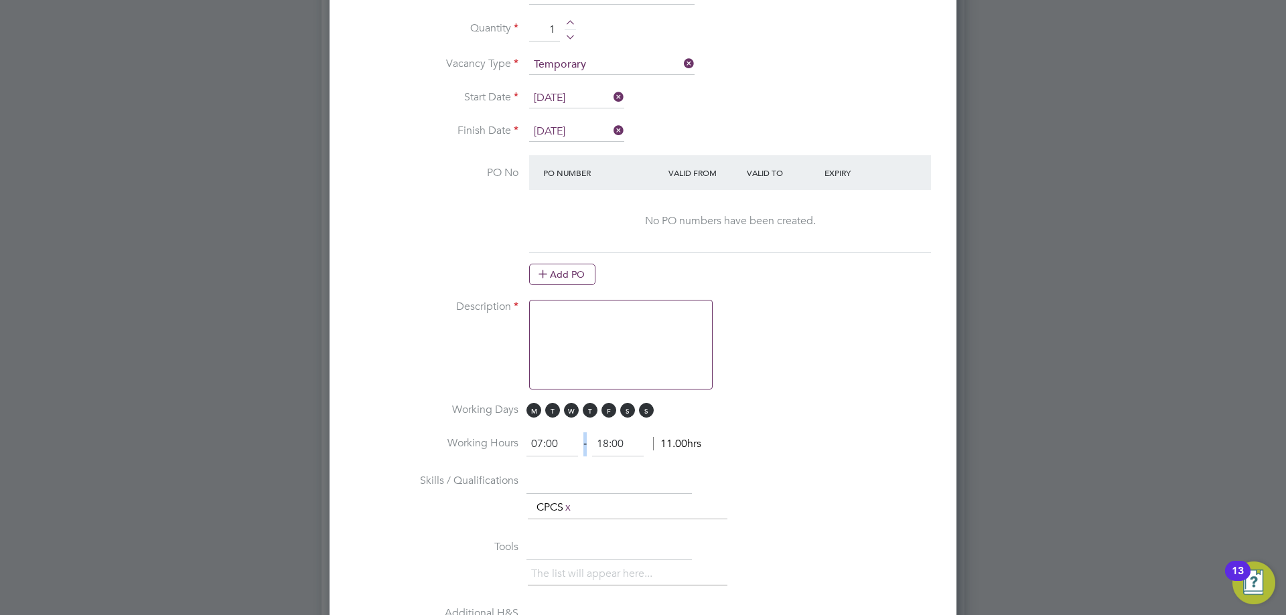
drag, startPoint x: 586, startPoint y: 437, endPoint x: 585, endPoint y: 429, distance: 7.5
click at [585, 433] on div "07:00 ‐ 18:00 11.00hrs" at bounding box center [613, 445] width 175 height 24
click at [602, 321] on textarea at bounding box center [621, 345] width 184 height 90
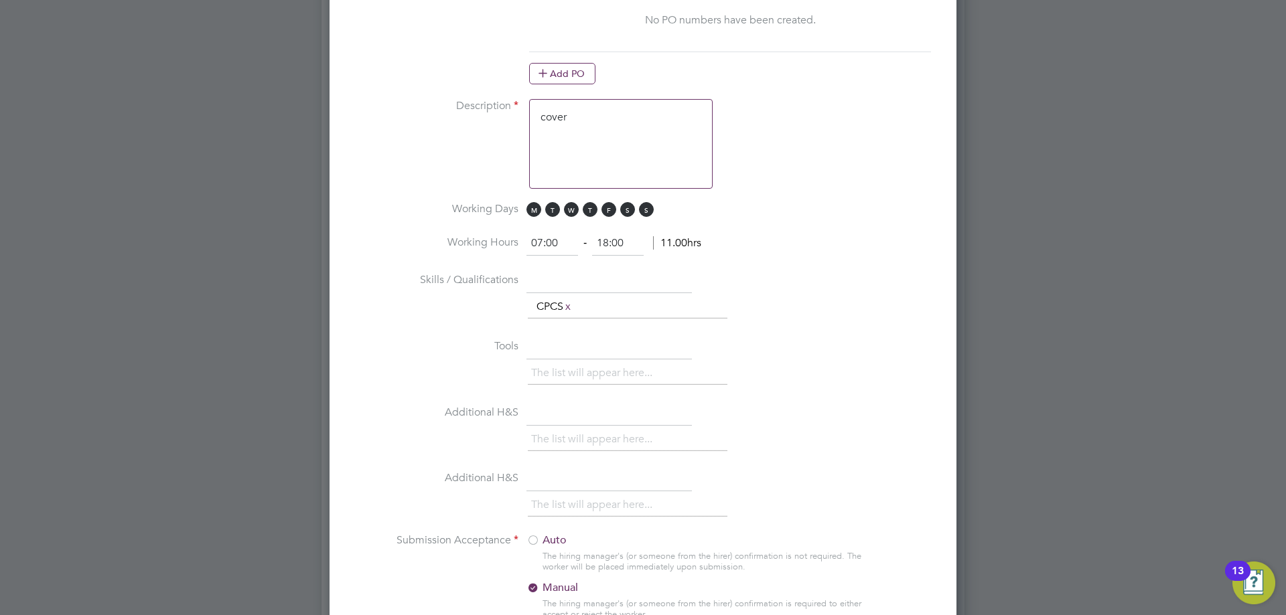
scroll to position [1272, 0]
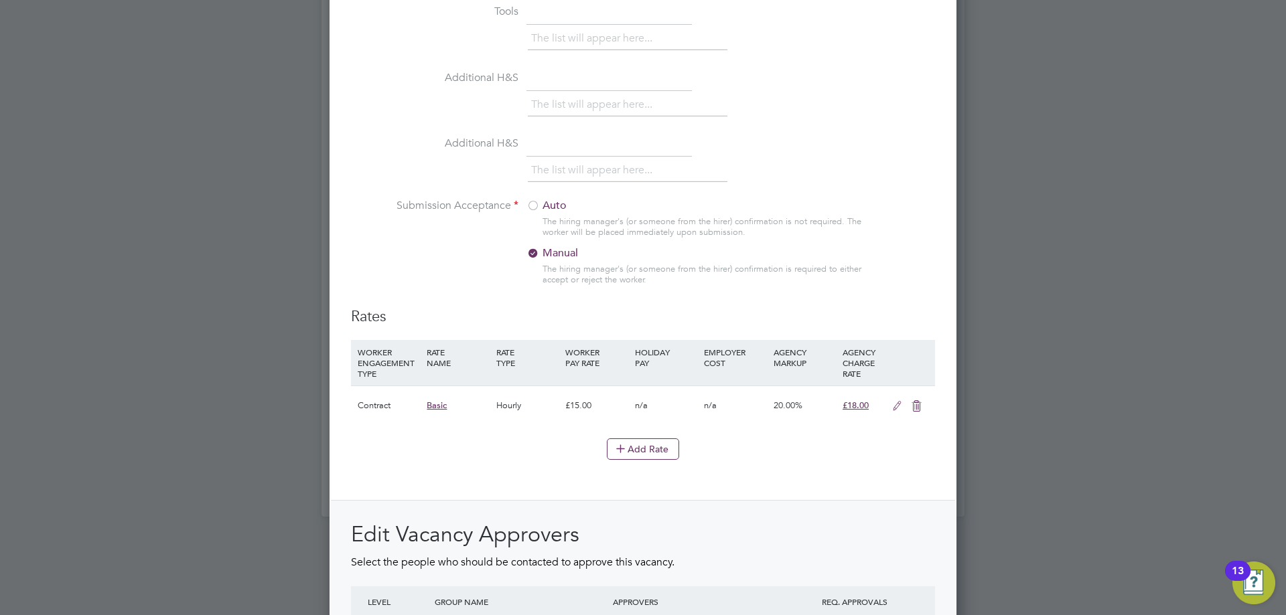
type textarea "cover"
click at [545, 209] on label "Auto" at bounding box center [609, 206] width 167 height 14
click at [897, 409] on icon at bounding box center [897, 406] width 17 height 11
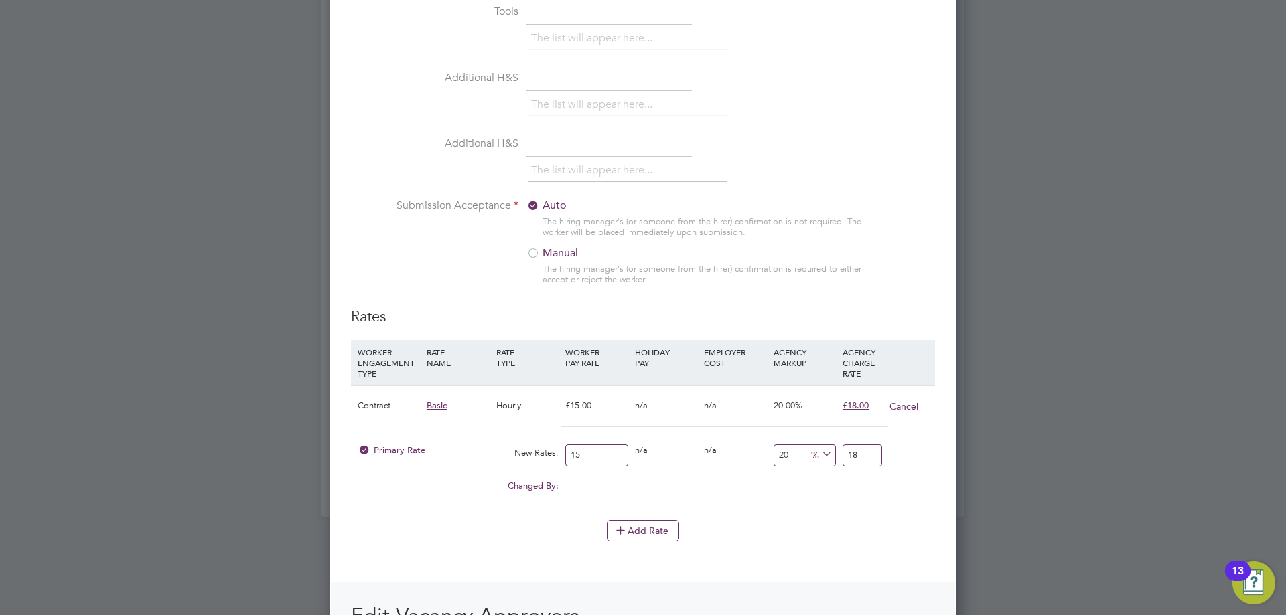
drag, startPoint x: 583, startPoint y: 453, endPoint x: 286, endPoint y: 448, distance: 297.4
type input "2"
type input "2.4"
type input "22"
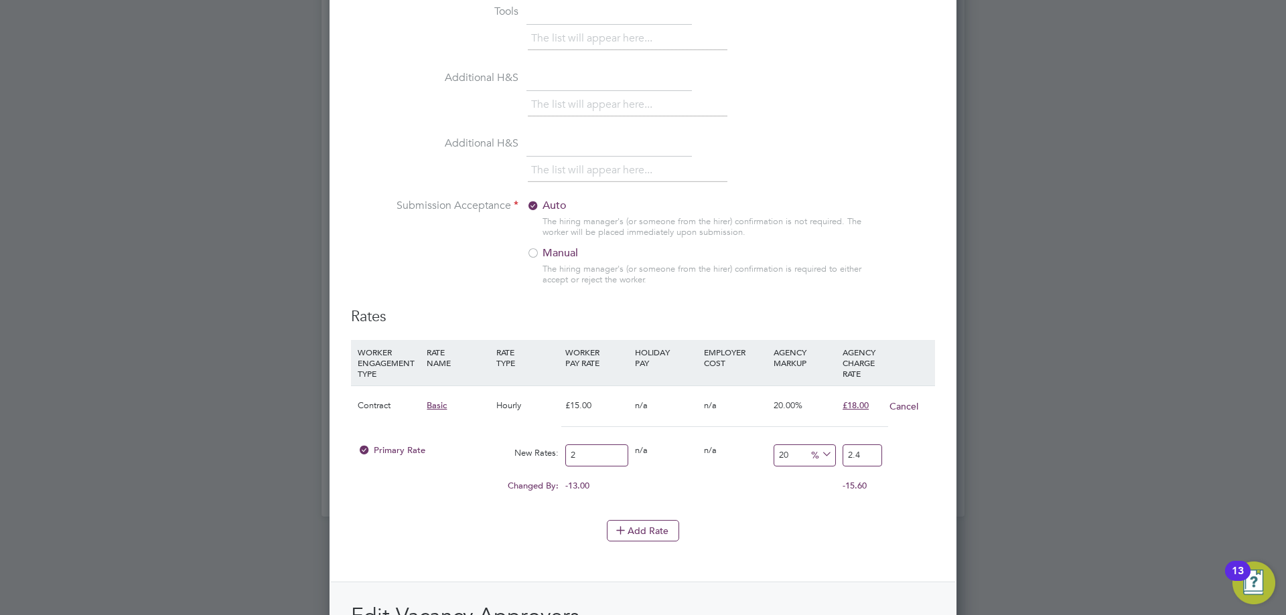
type input "26.4"
type input "22.00"
drag, startPoint x: 868, startPoint y: 455, endPoint x: 596, endPoint y: 437, distance: 272.5
click at [602, 435] on div "Contract Basic Hourly £15.00 n/a n/a 20.00% £18.00 Cancel Primary Rate New Rate…" at bounding box center [643, 446] width 584 height 121
type input "-90.9090909090909"
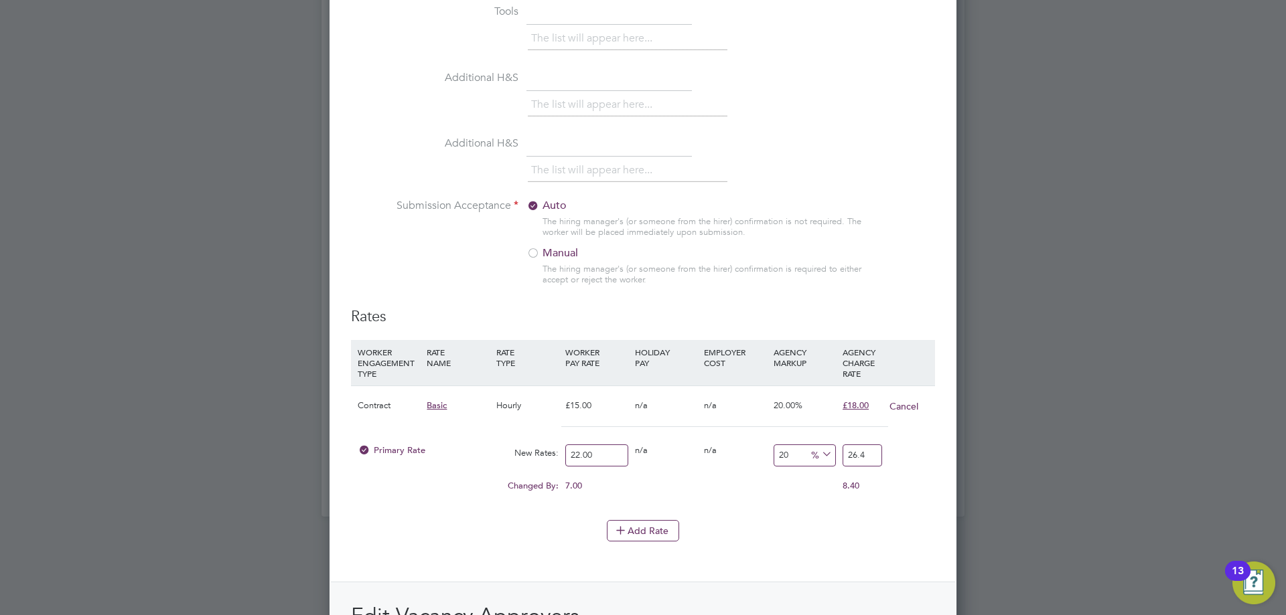
type input "2"
type input "0"
type input "22.00"
click at [490, 537] on div "Add Rate" at bounding box center [643, 530] width 584 height 21
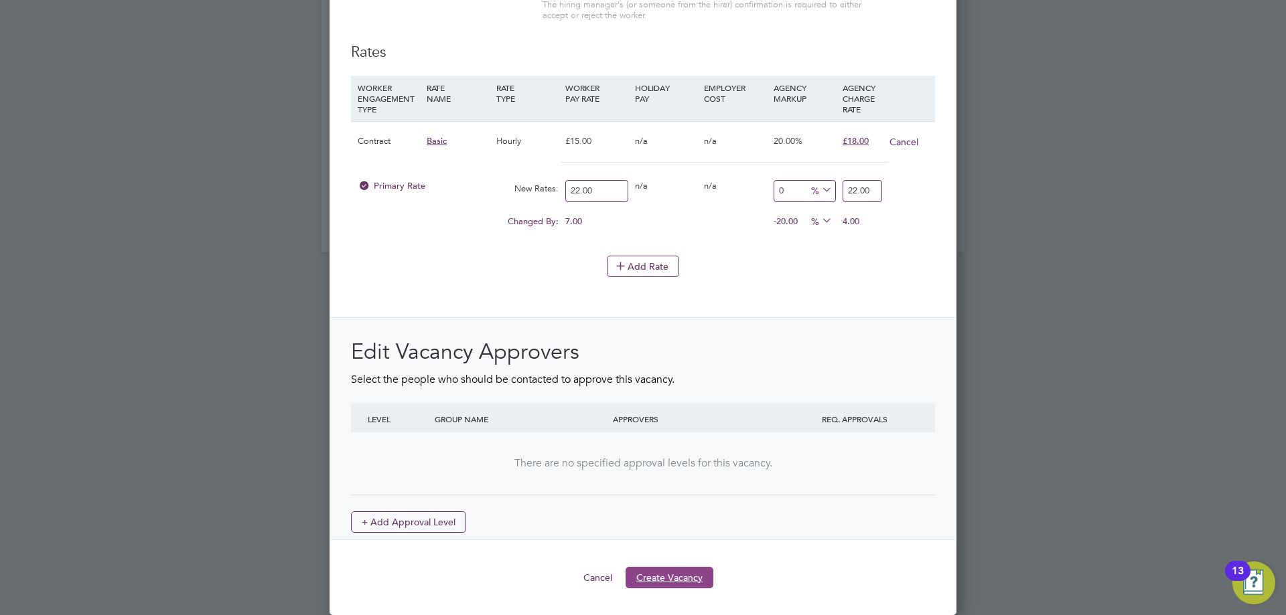
click at [673, 575] on button "Create Vacancy" at bounding box center [670, 577] width 88 height 21
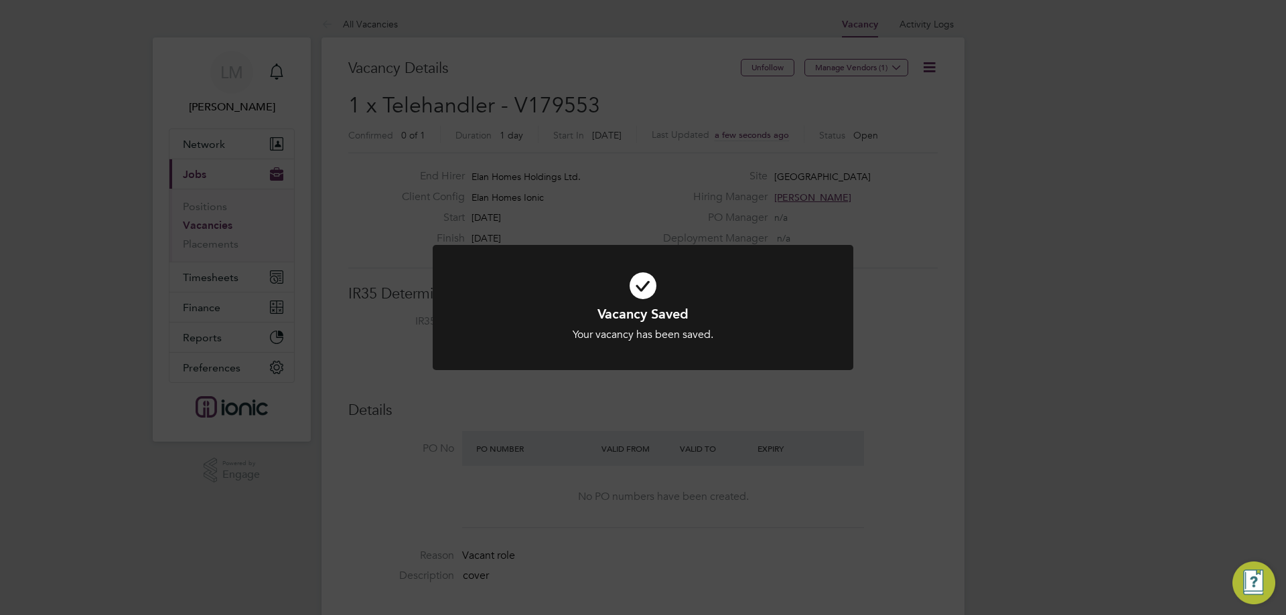
drag, startPoint x: 477, startPoint y: 443, endPoint x: 471, endPoint y: 439, distance: 7.2
click at [473, 442] on div "Vacancy Saved Your vacancy has been saved. Cancel Okay" at bounding box center [643, 307] width 1286 height 615
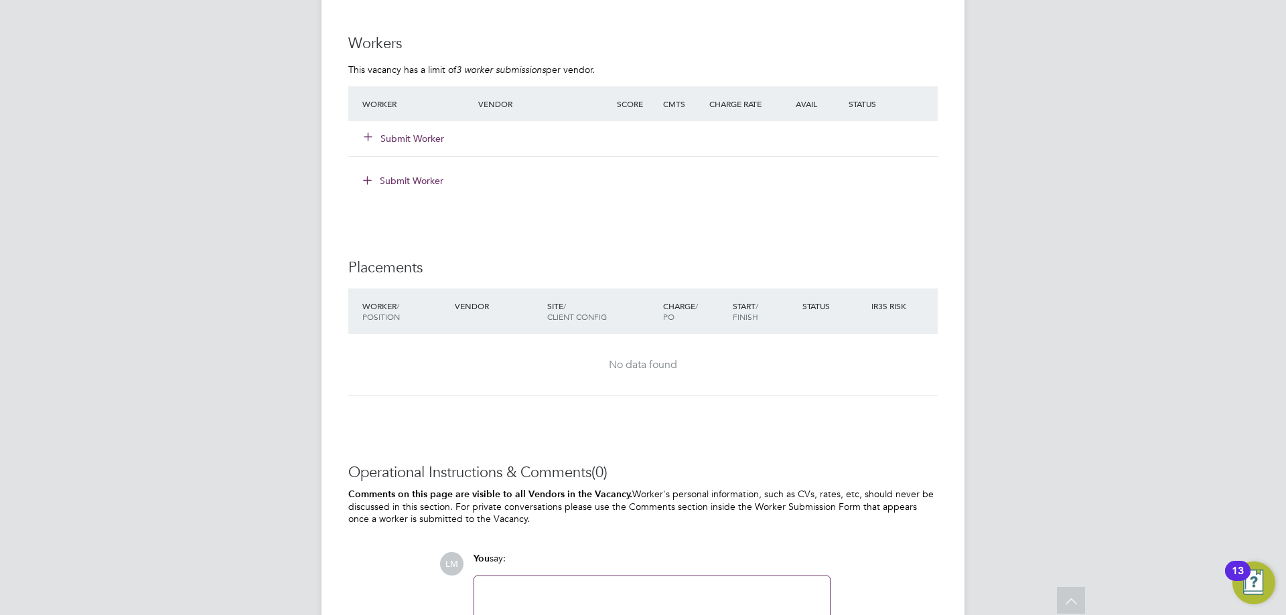
click at [422, 132] on button "Submit Worker" at bounding box center [404, 138] width 80 height 13
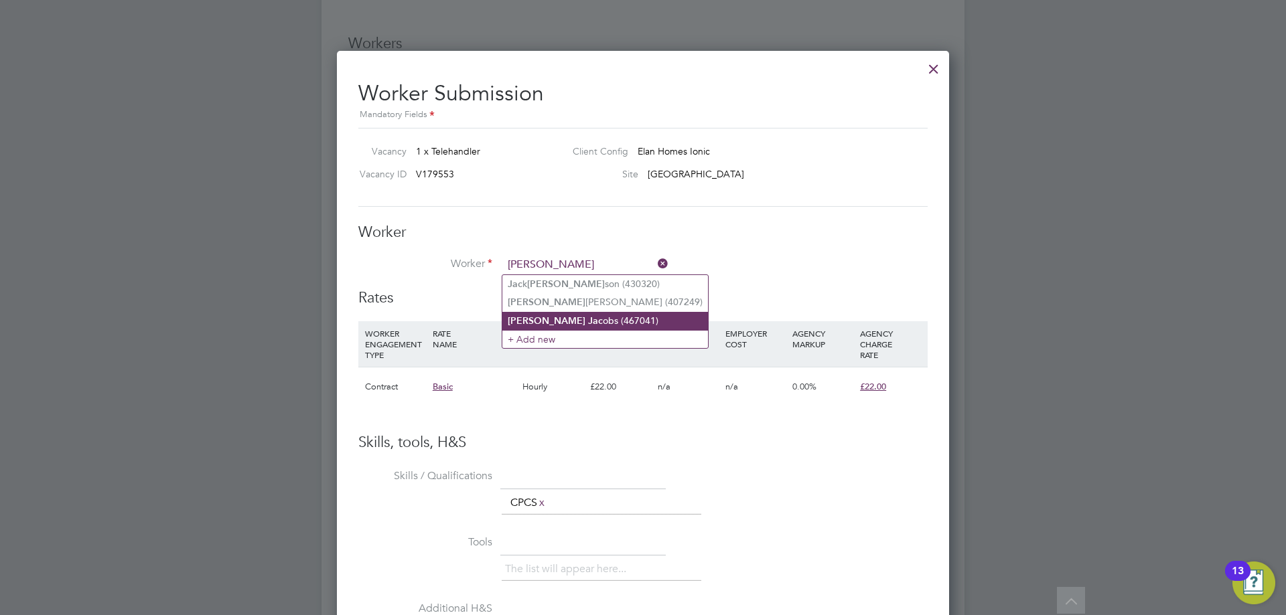
click at [557, 316] on li "John Jac obs (467041)" at bounding box center [605, 321] width 206 height 18
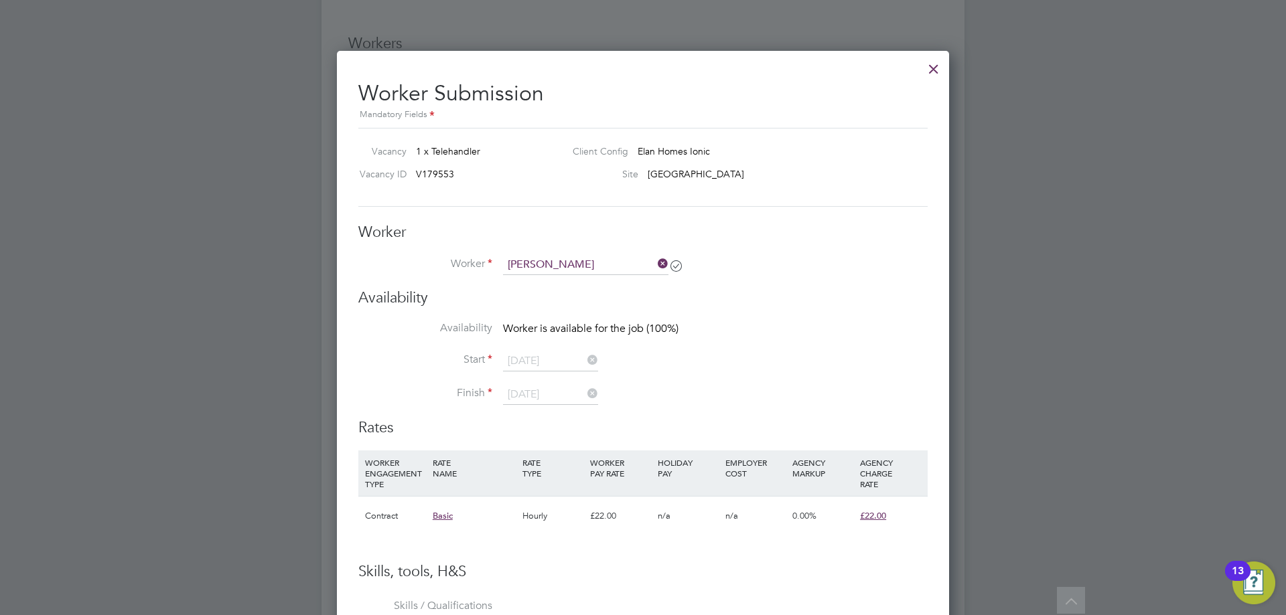
type input "John Jacobs (467041)"
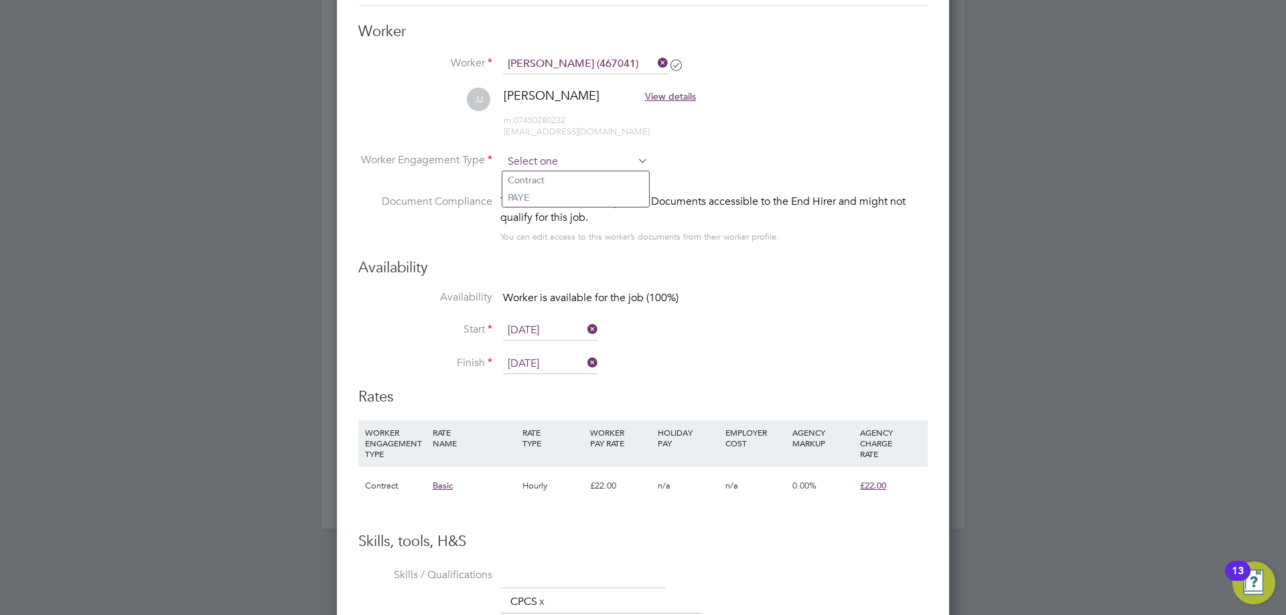
click at [539, 159] on input at bounding box center [575, 162] width 145 height 20
click at [542, 188] on li "Contract" at bounding box center [575, 179] width 147 height 17
type input "Contract"
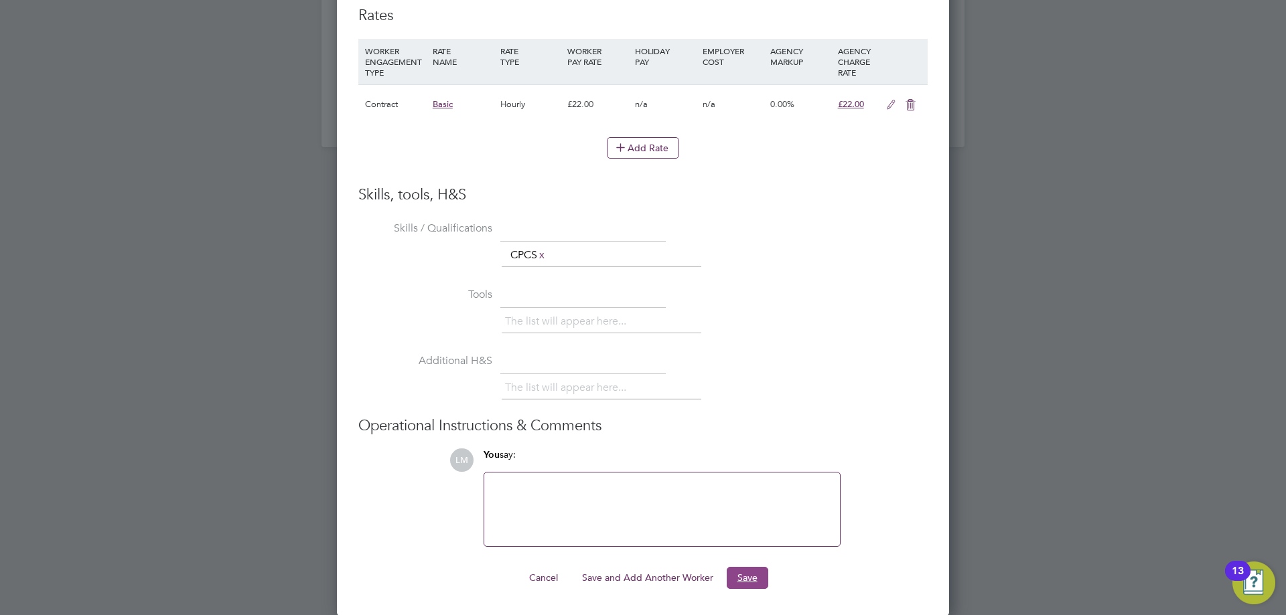
click at [741, 584] on button "Save" at bounding box center [748, 577] width 42 height 21
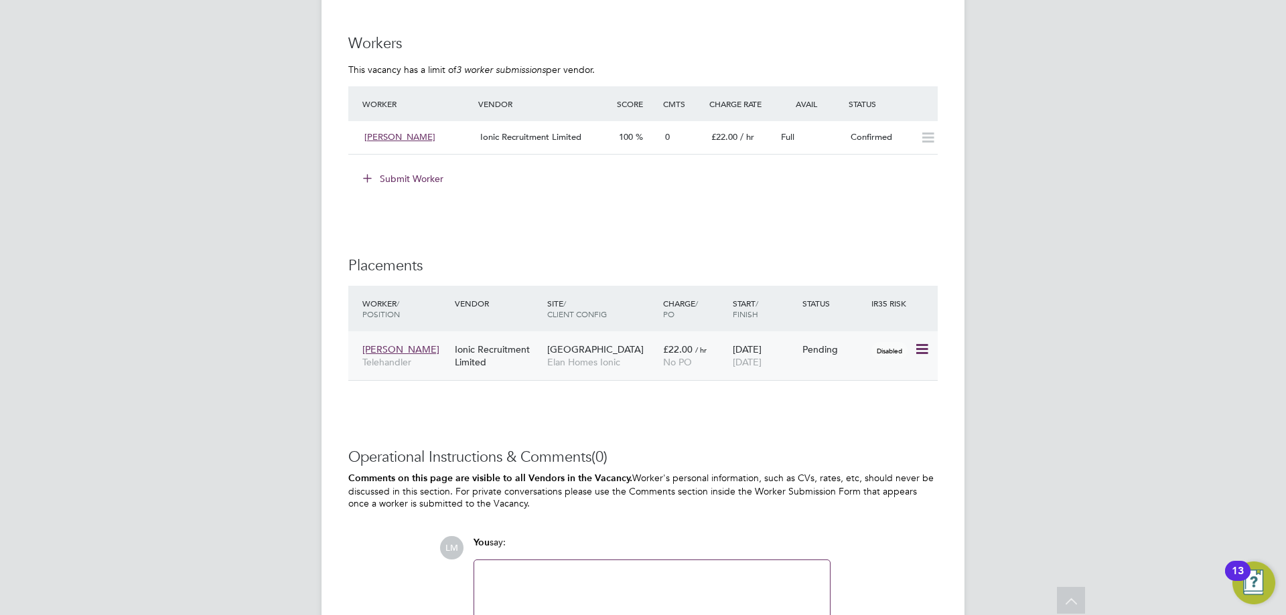
click at [918, 349] on icon at bounding box center [920, 350] width 13 height 16
click at [862, 429] on li "Start" at bounding box center [880, 433] width 95 height 19
type input "[PERSON_NAME]"
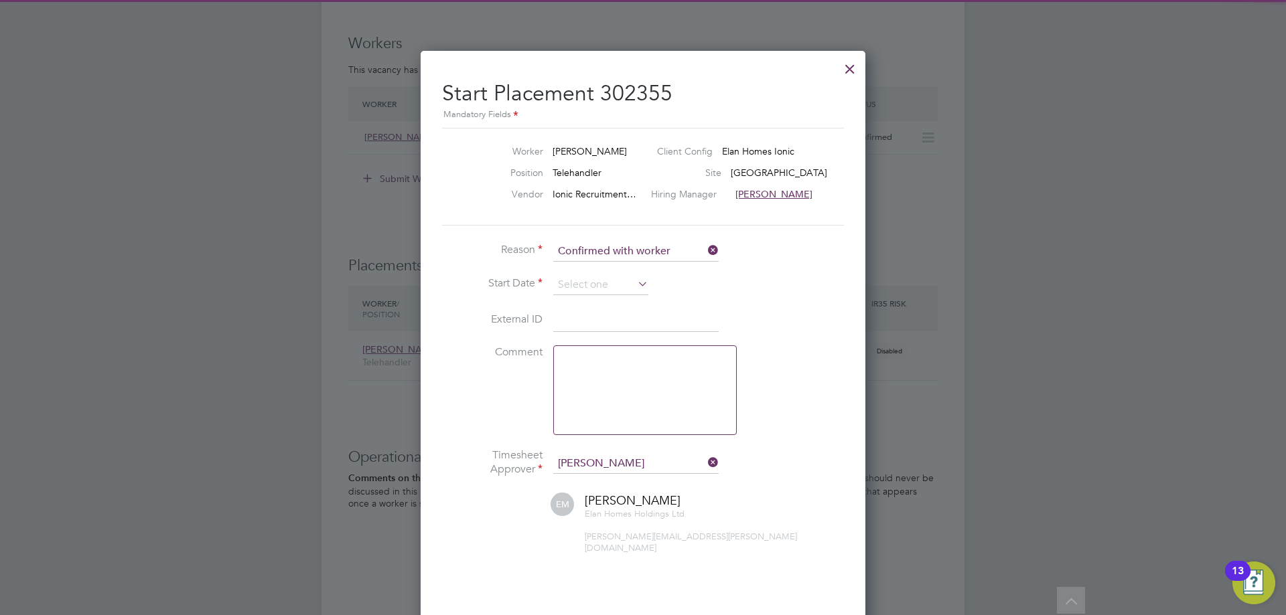
click at [587, 286] on input at bounding box center [600, 285] width 95 height 20
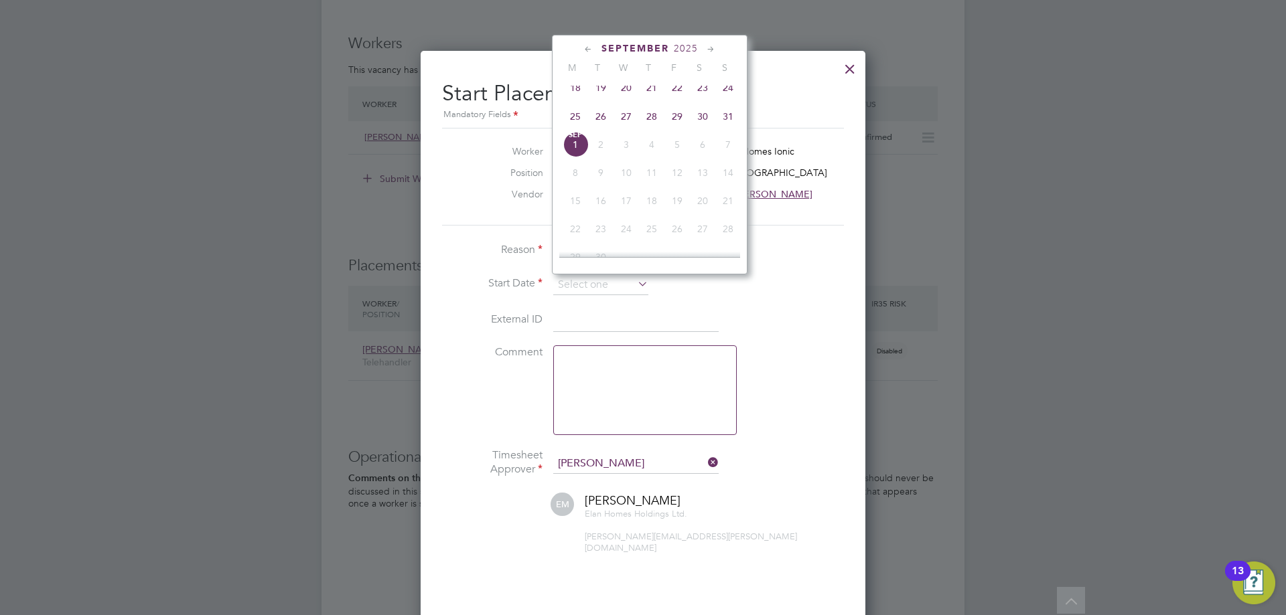
click at [598, 123] on span "26" at bounding box center [600, 116] width 25 height 25
type input "26 Aug 2025"
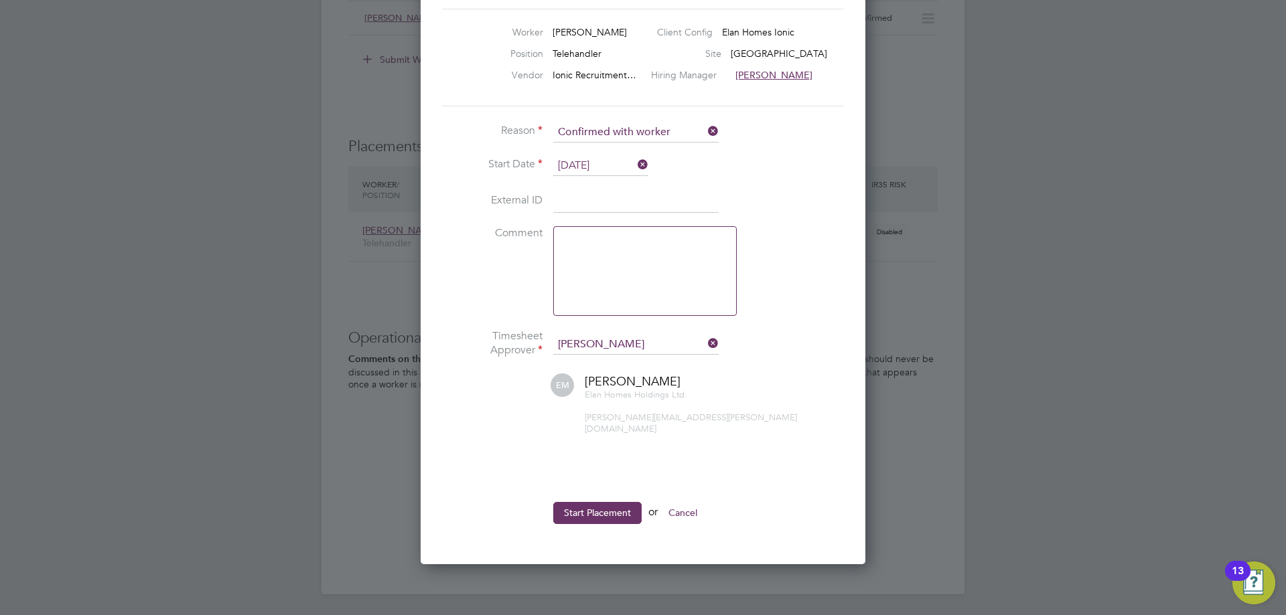
click at [589, 488] on ul "Reason Confirmed with worker Start Date 26 Aug 2025 External ID Comment Timeshe…" at bounding box center [643, 330] width 402 height 415
click at [595, 502] on button "Start Placement" at bounding box center [597, 512] width 88 height 21
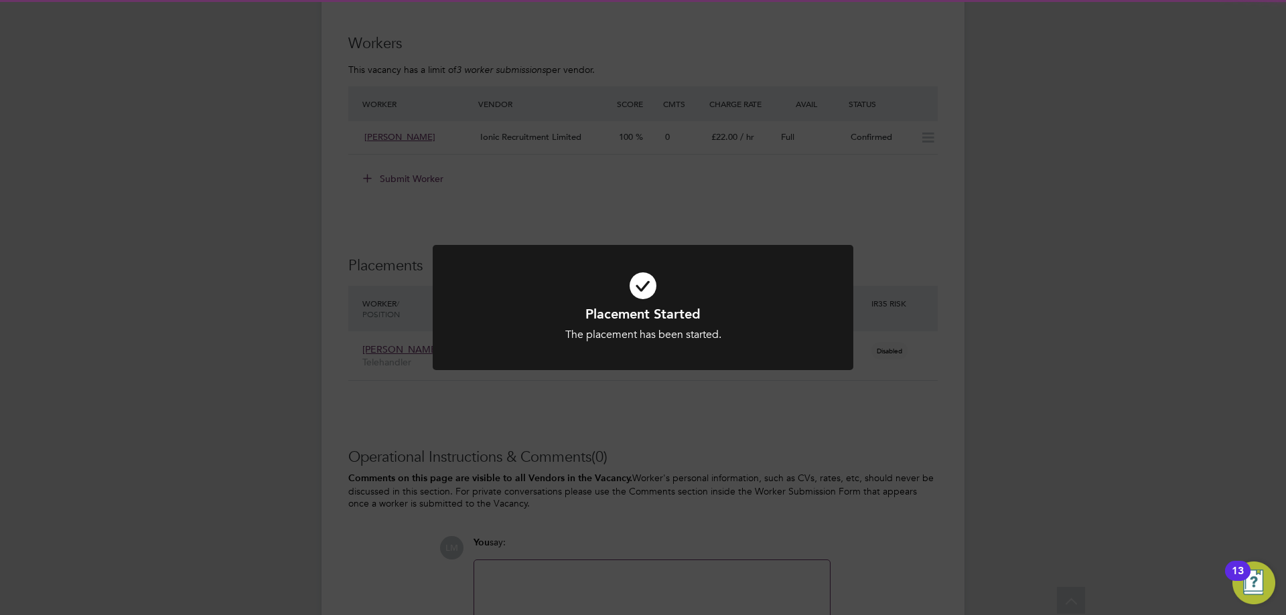
click at [852, 311] on div at bounding box center [643, 307] width 421 height 125
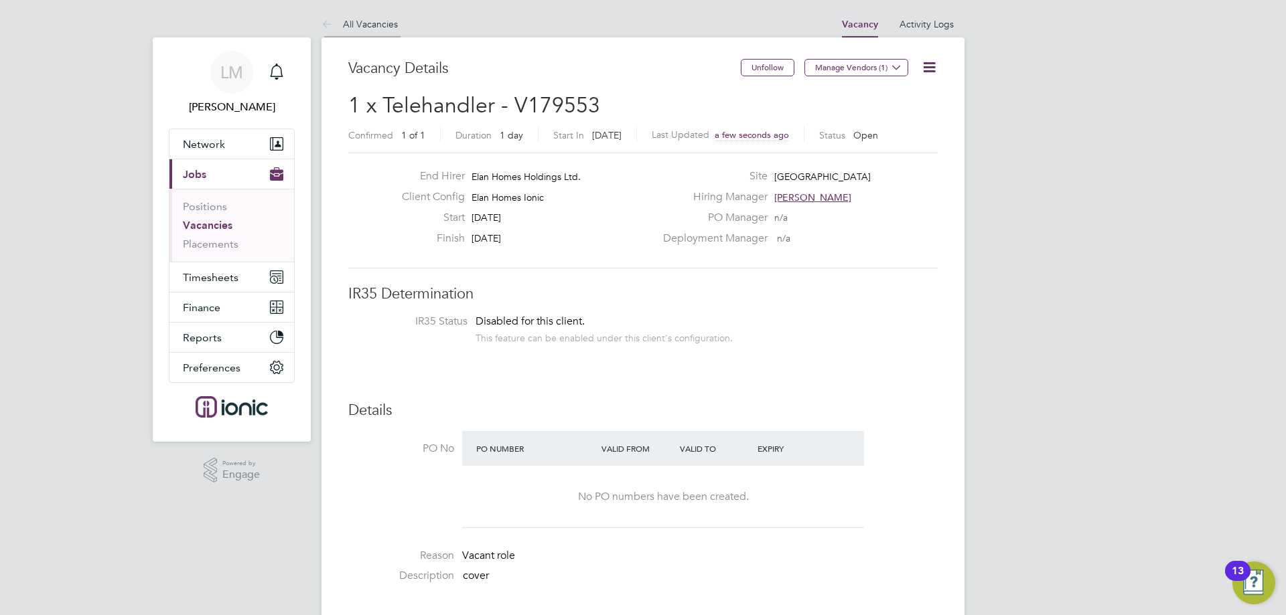
click at [362, 21] on link "All Vacancies" at bounding box center [359, 24] width 76 height 12
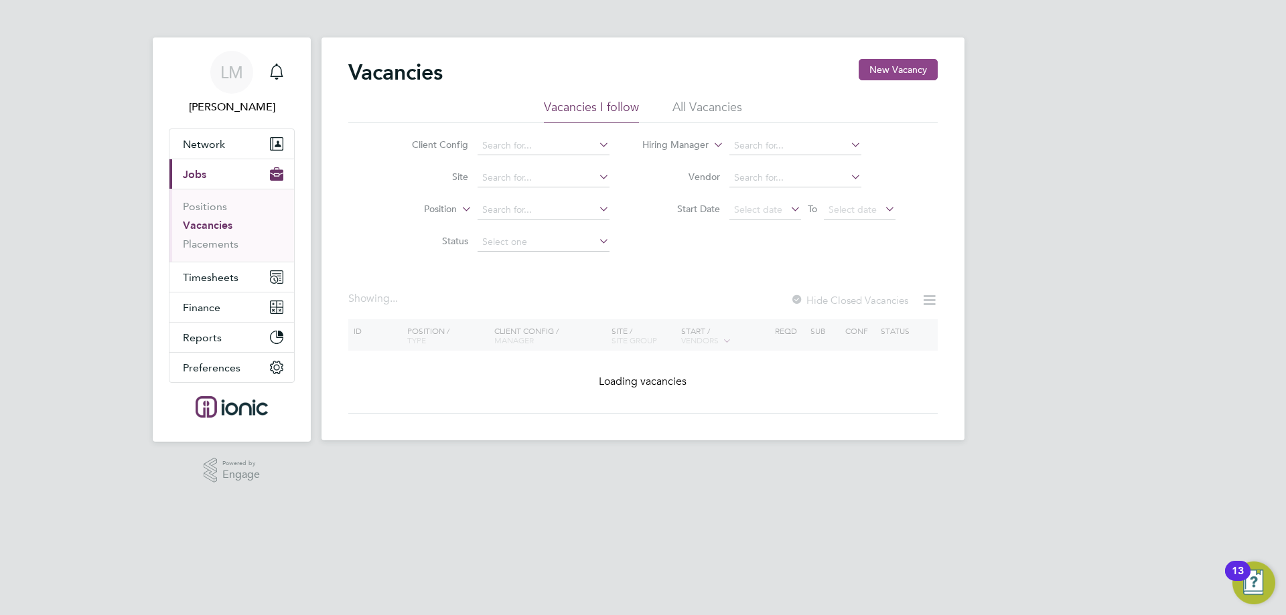
click at [895, 65] on button "New Vacancy" at bounding box center [898, 69] width 79 height 21
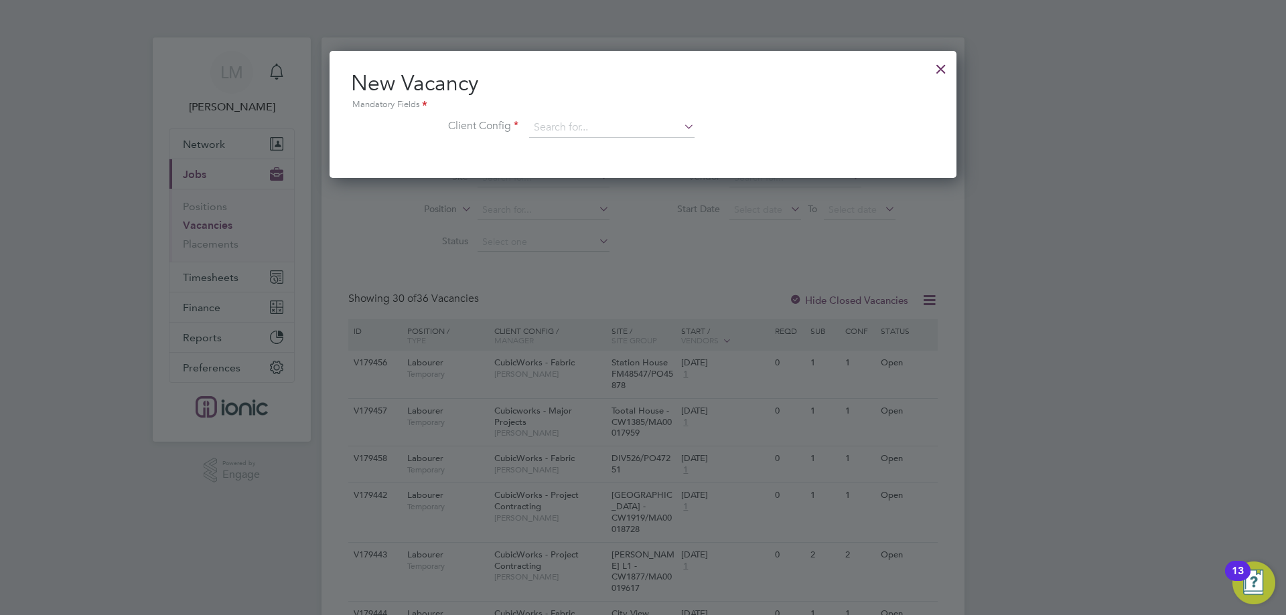
click at [938, 62] on div at bounding box center [941, 66] width 24 height 24
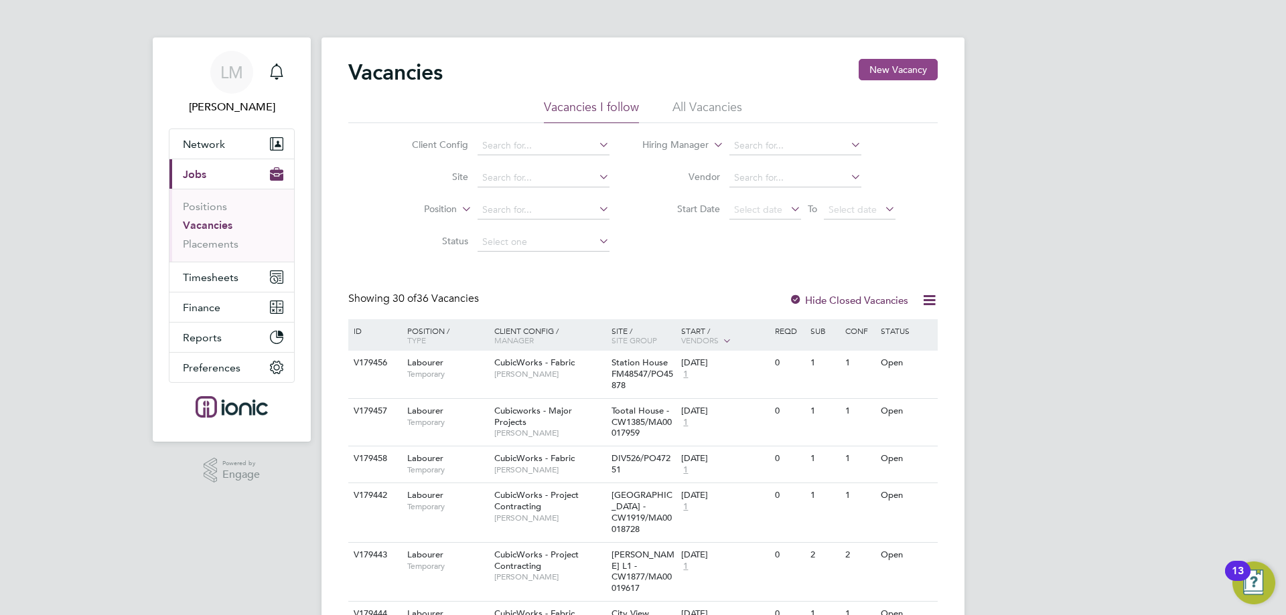
click at [899, 62] on button "New Vacancy" at bounding box center [898, 69] width 79 height 21
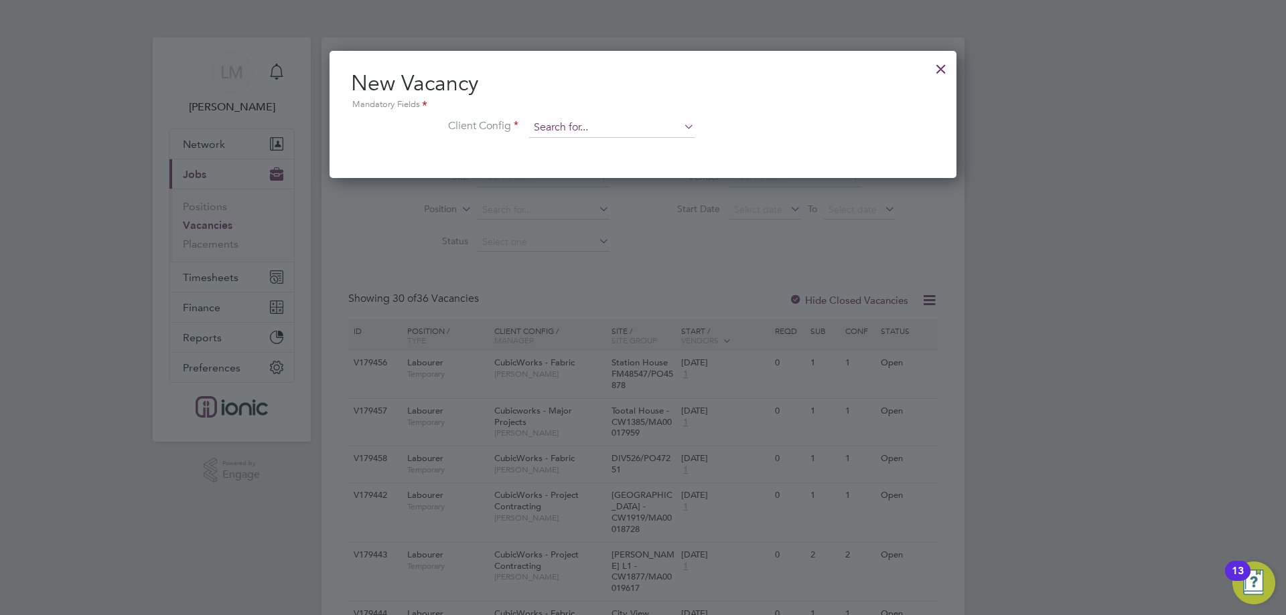
click at [597, 119] on input at bounding box center [611, 128] width 165 height 20
click at [600, 229] on li "Elan Homes Ionic" at bounding box center [611, 238] width 167 height 18
type input "Elan Homes Ionic"
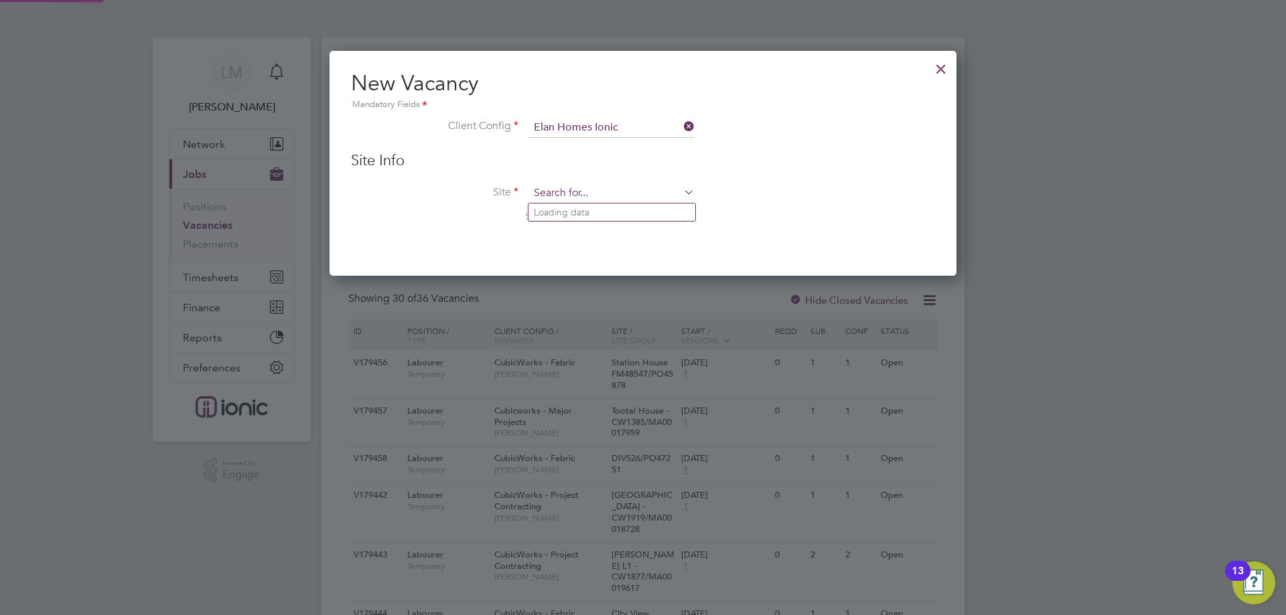
click at [581, 197] on input at bounding box center [611, 194] width 165 height 20
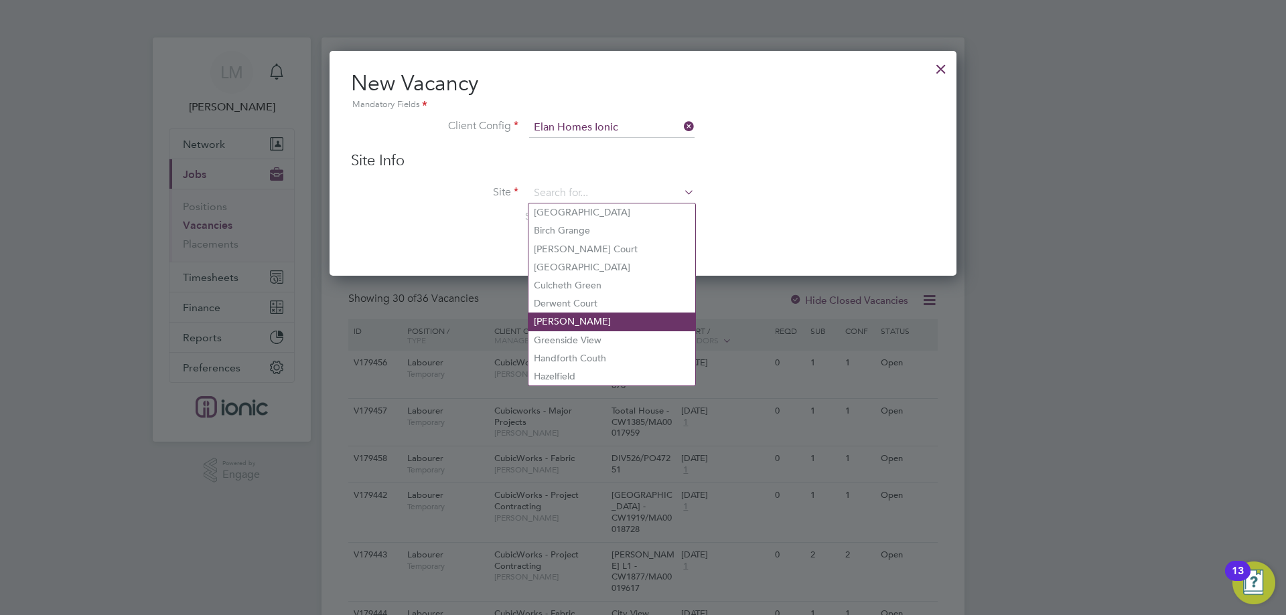
click at [584, 323] on li "[PERSON_NAME]" at bounding box center [611, 322] width 167 height 18
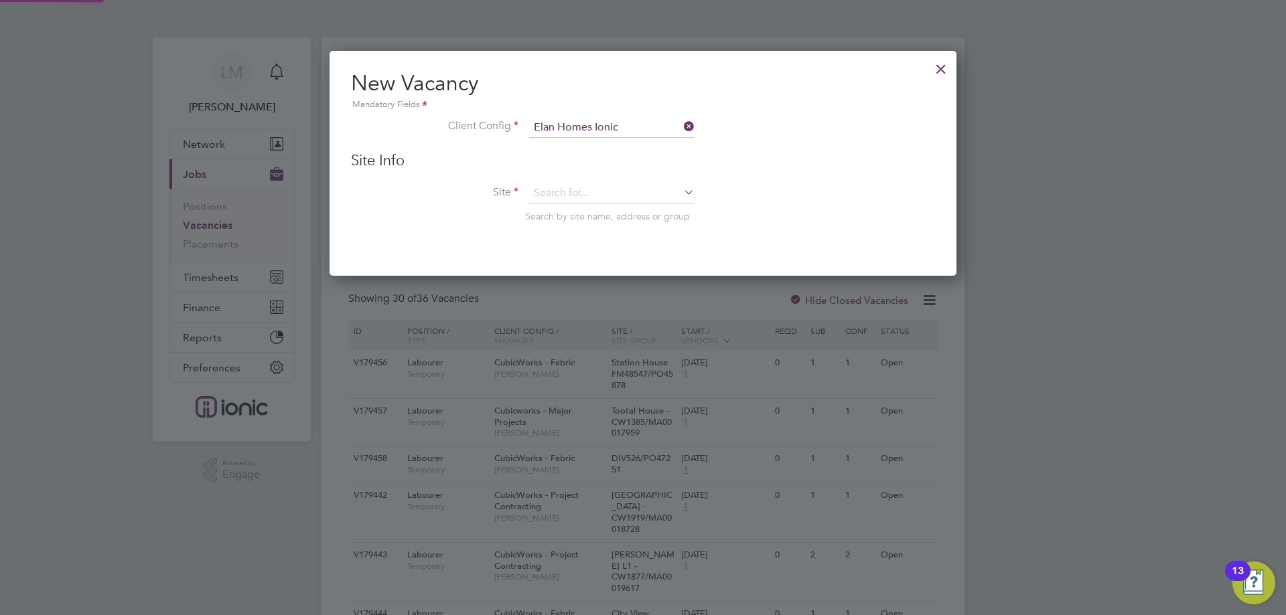
type input "[PERSON_NAME]"
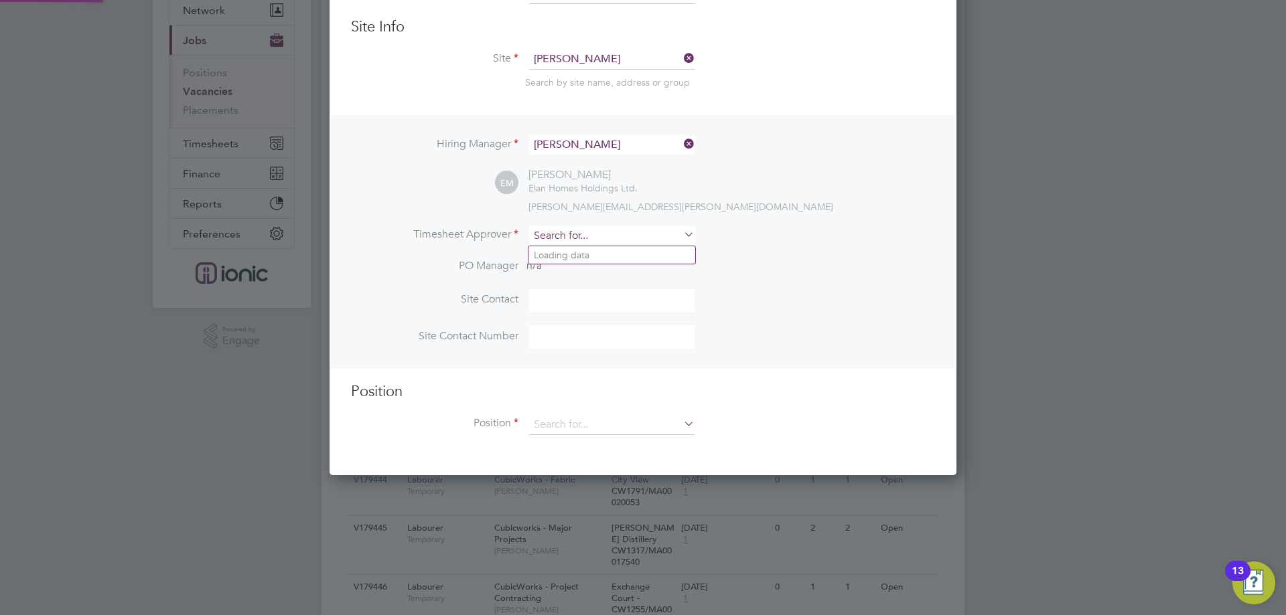
click at [579, 232] on input at bounding box center [611, 235] width 165 height 19
click at [583, 257] on li "Ell iot Murphy" at bounding box center [611, 255] width 167 height 18
type input "[PERSON_NAME]"
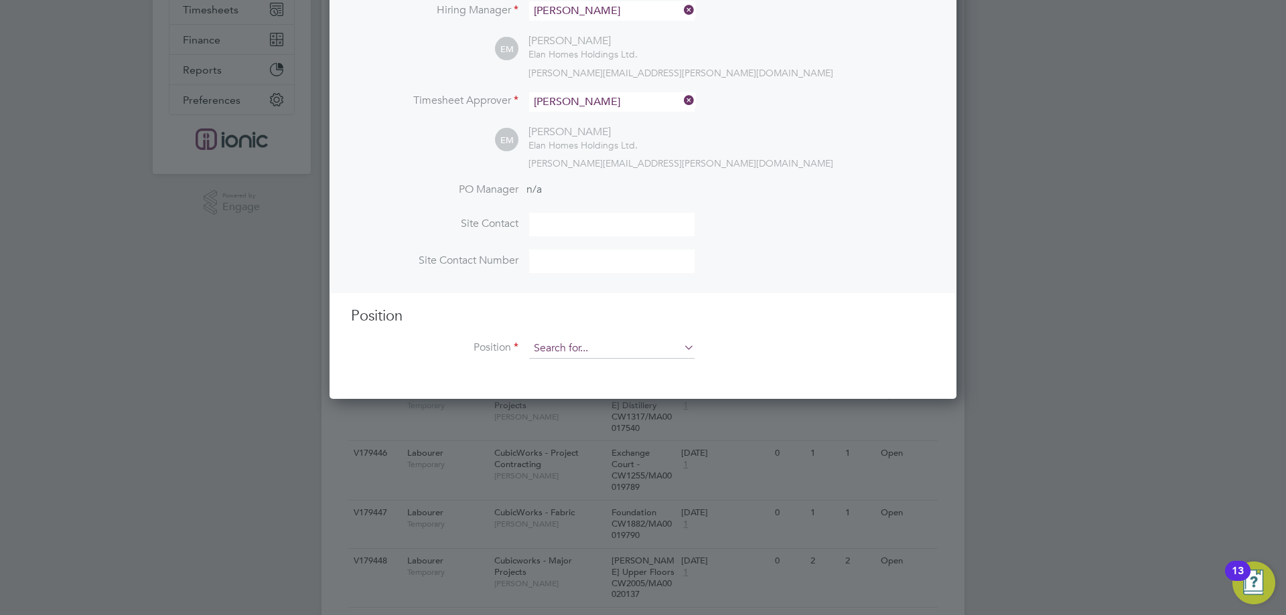
click at [594, 348] on input at bounding box center [611, 349] width 165 height 20
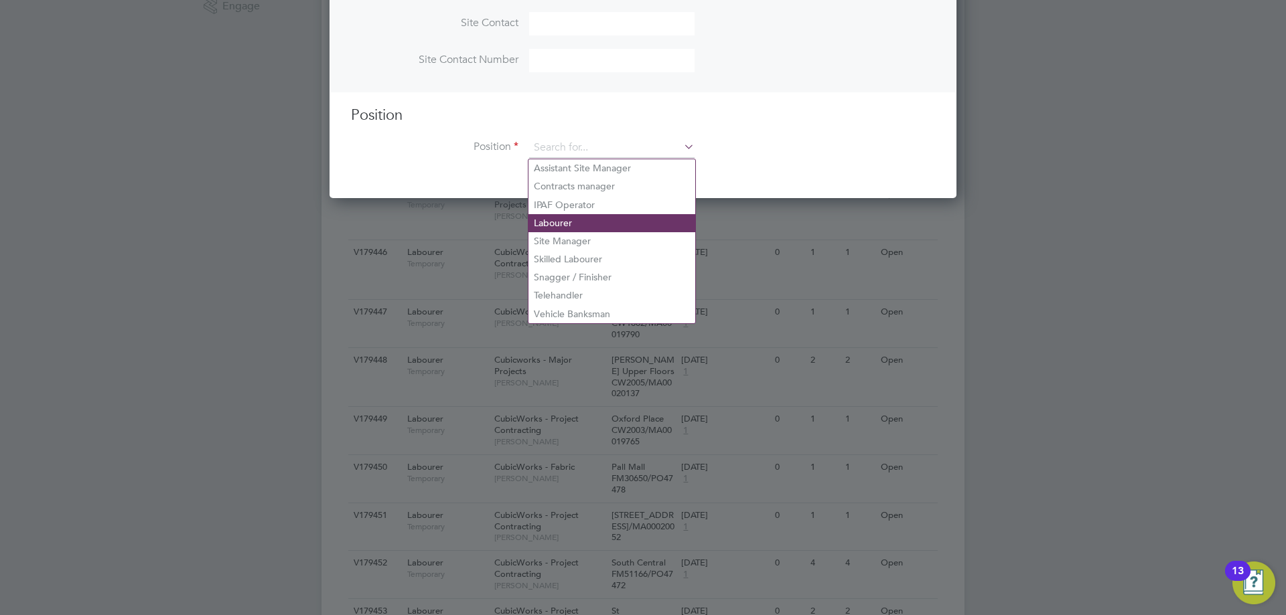
click at [565, 222] on li "Labourer" at bounding box center [611, 223] width 167 height 18
type input "Labourer"
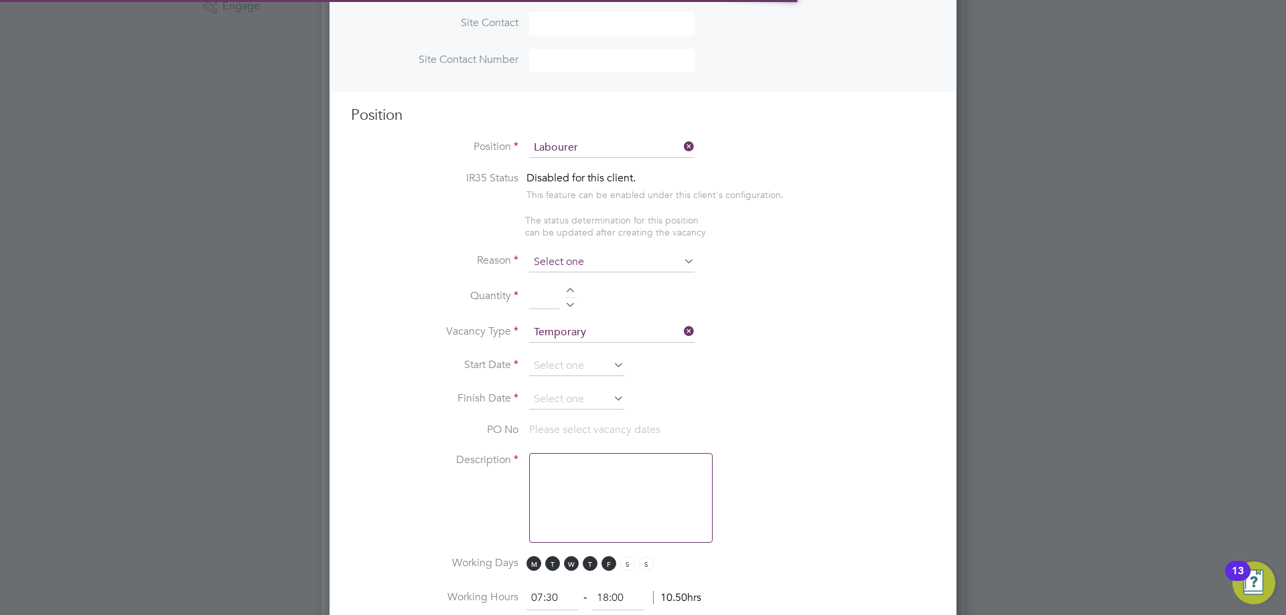
click at [587, 266] on input at bounding box center [611, 262] width 165 height 20
click at [582, 388] on li "Vacant Role" at bounding box center [611, 387] width 167 height 17
type input "Vacant Role"
click at [571, 289] on div at bounding box center [570, 292] width 11 height 9
type input "1"
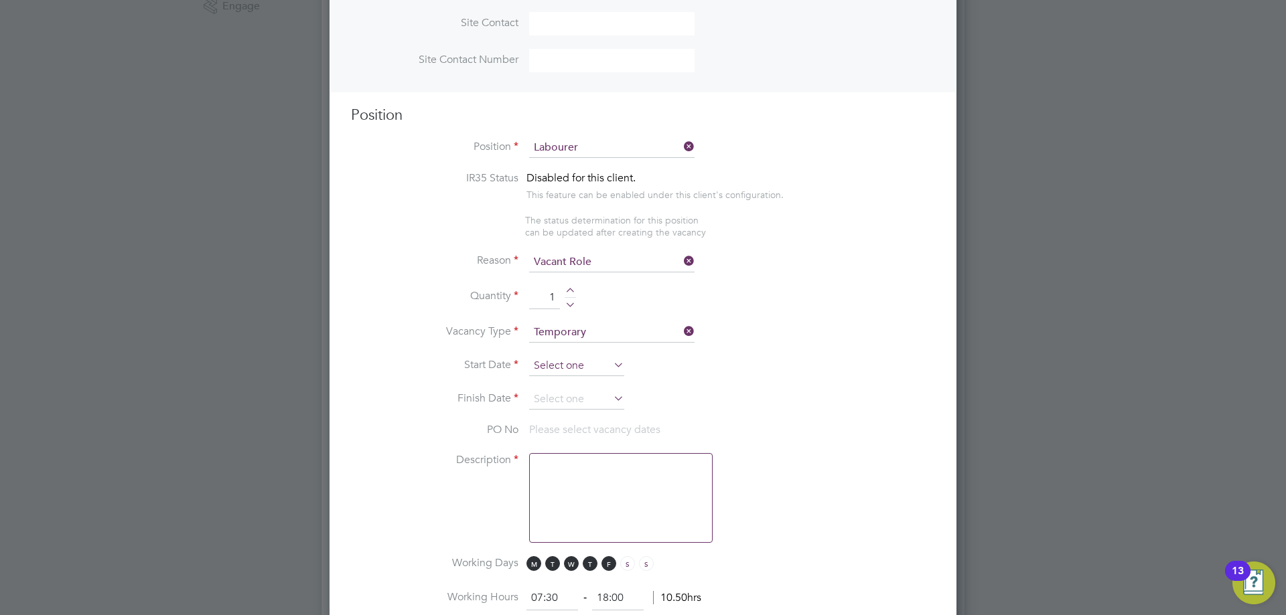
click at [589, 363] on input at bounding box center [576, 366] width 95 height 20
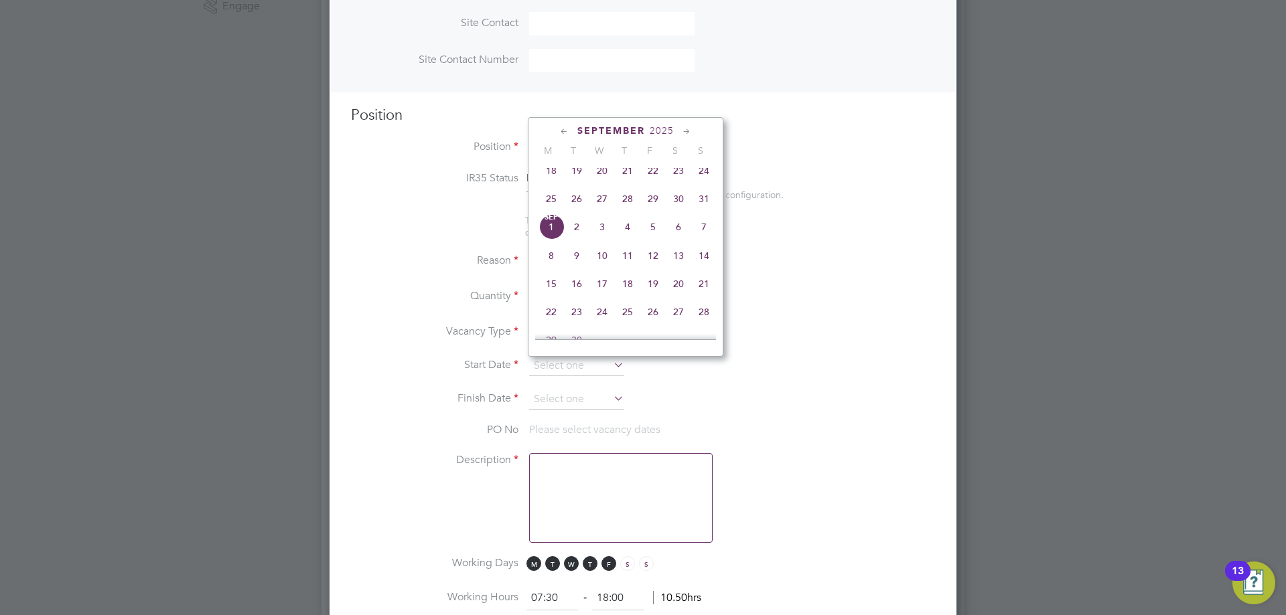
click at [553, 236] on span "Sep 1" at bounding box center [550, 226] width 25 height 25
type input "01 Sep 2025"
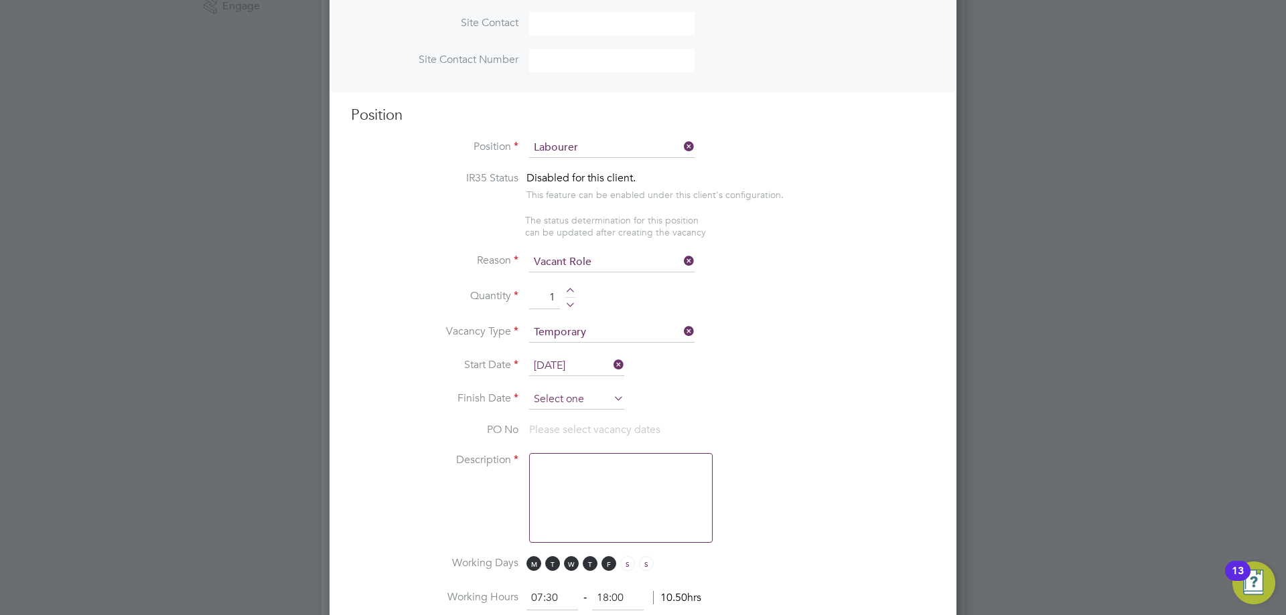
click at [550, 394] on input at bounding box center [576, 400] width 95 height 20
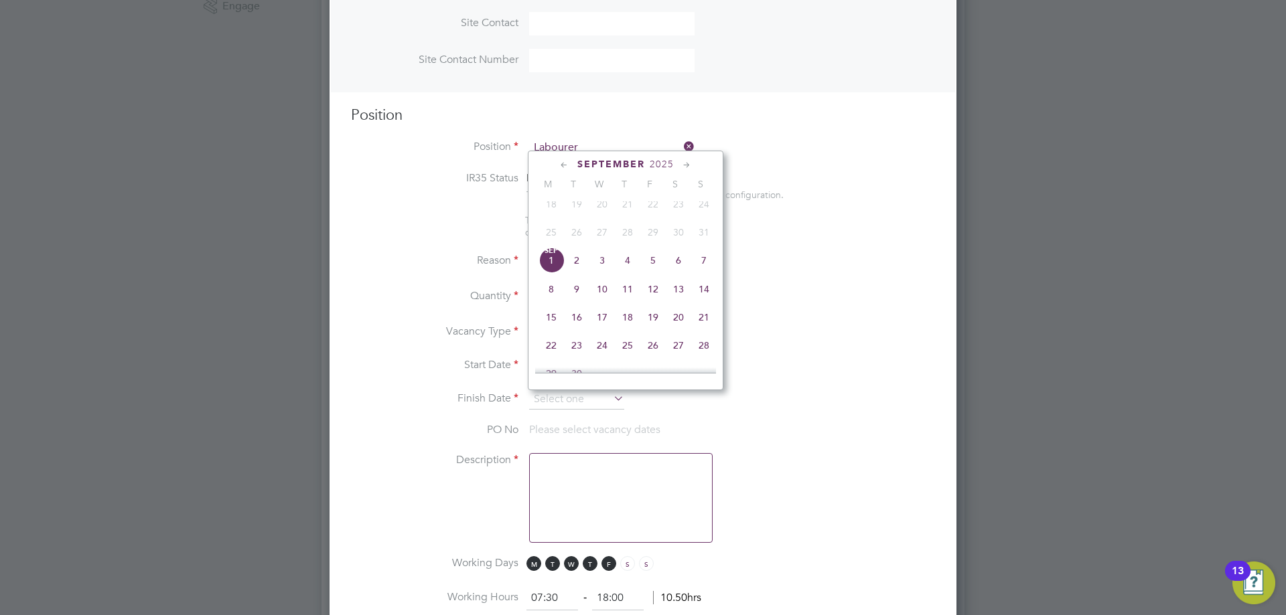
click at [705, 271] on span "7" at bounding box center [703, 260] width 25 height 25
type input "07 Sep 2025"
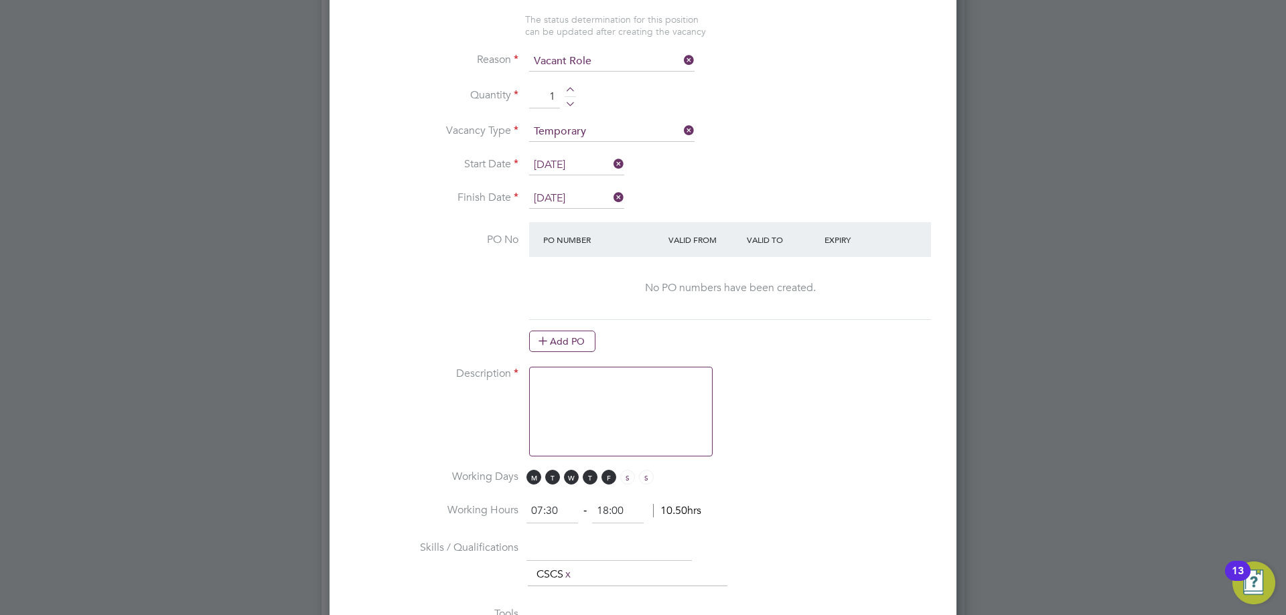
click at [599, 392] on textarea at bounding box center [621, 412] width 184 height 90
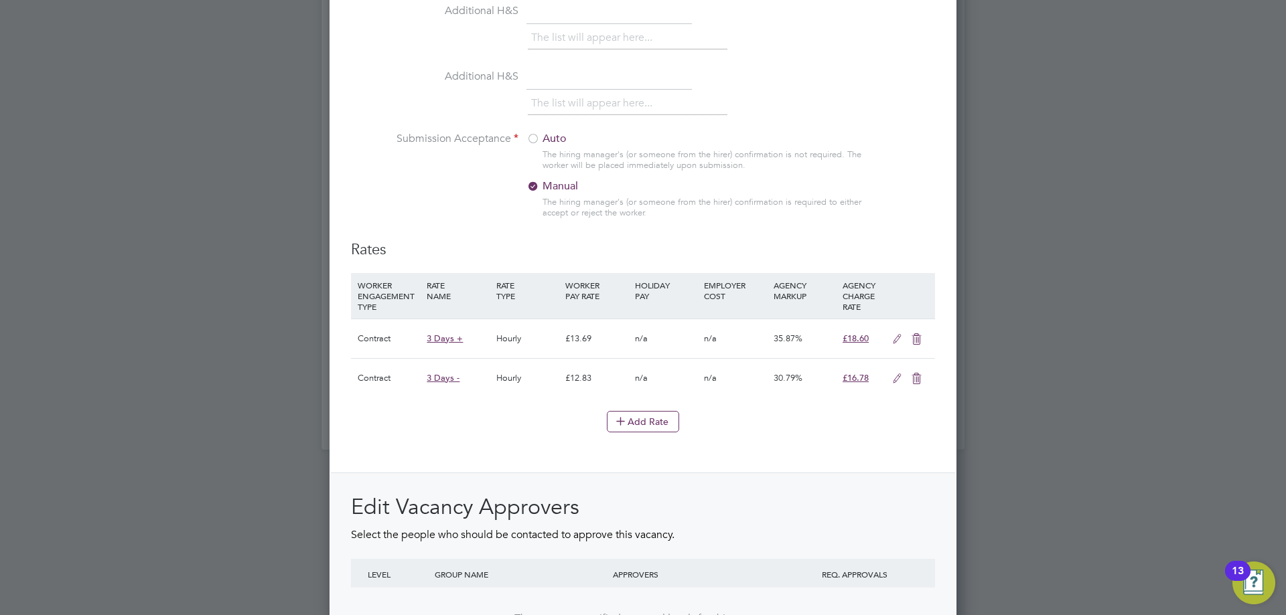
type textarea "REquirement"
click at [543, 139] on label "Auto" at bounding box center [609, 139] width 167 height 14
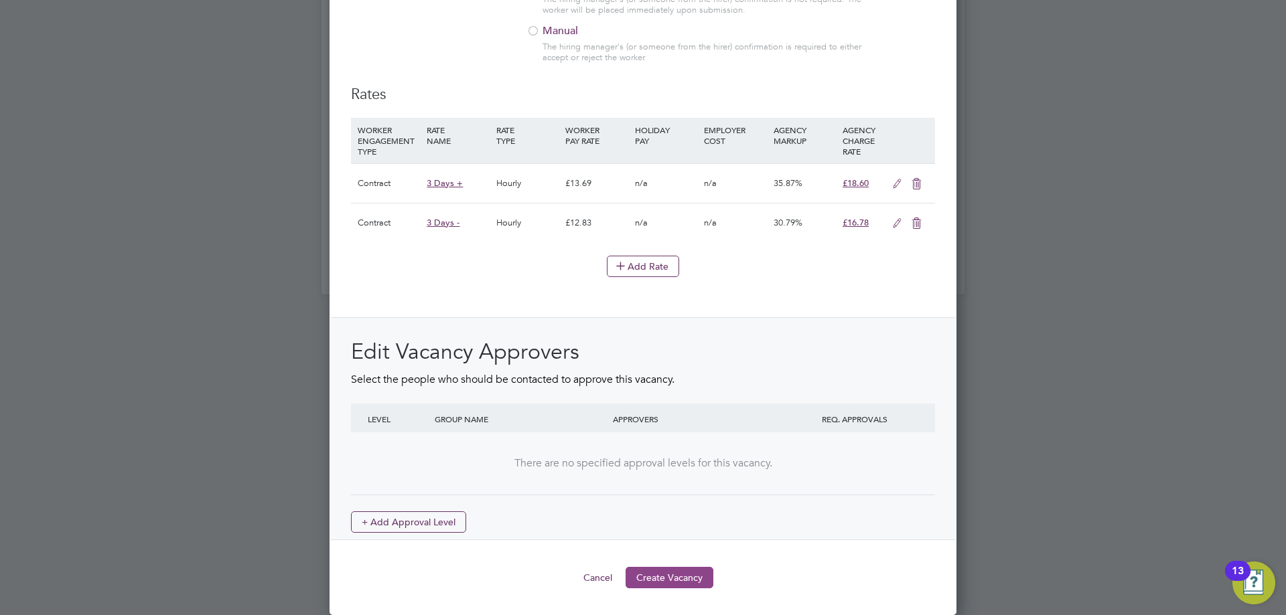
click at [674, 577] on button "Create Vacancy" at bounding box center [670, 577] width 88 height 21
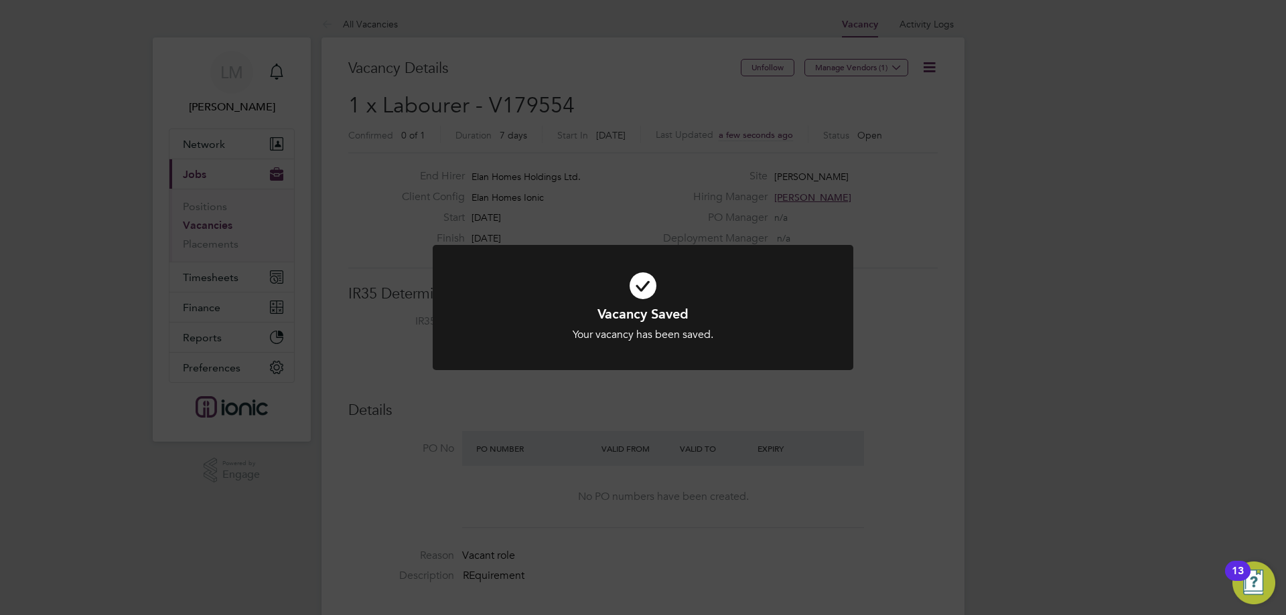
click at [739, 376] on div "Vacancy Saved Your vacancy has been saved. Cancel Okay" at bounding box center [643, 315] width 421 height 141
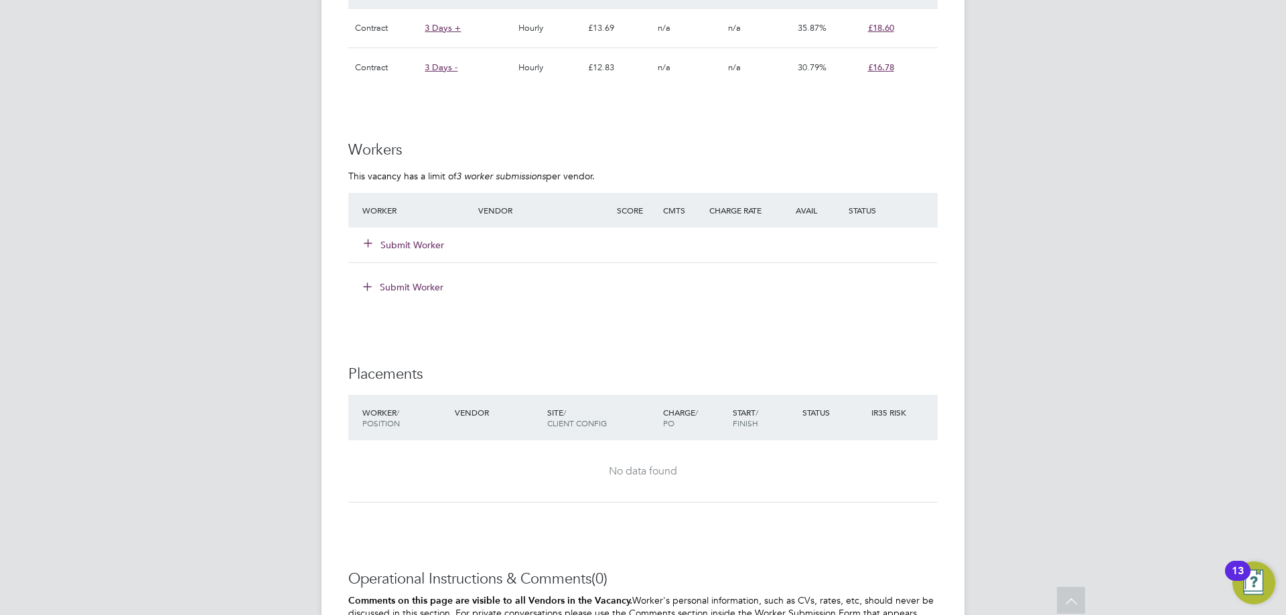
click at [411, 240] on button "Submit Worker" at bounding box center [404, 244] width 80 height 13
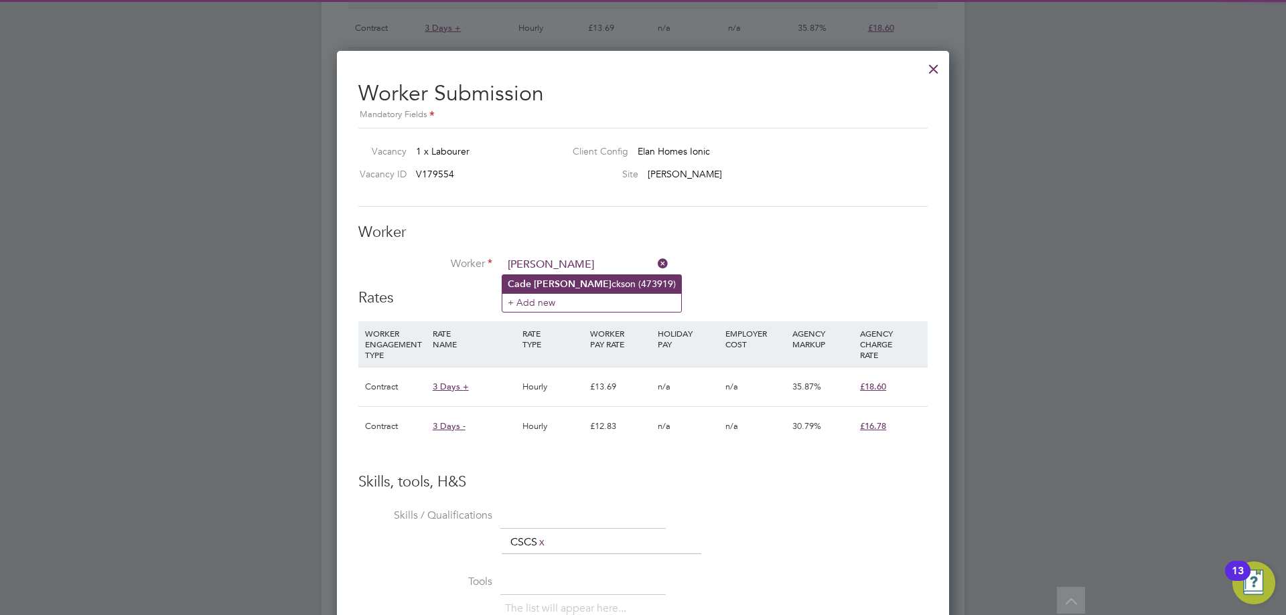
click at [538, 277] on li "Cade Ja ckson (473919)" at bounding box center [591, 284] width 179 height 18
type input "Cade Jackson (473919)"
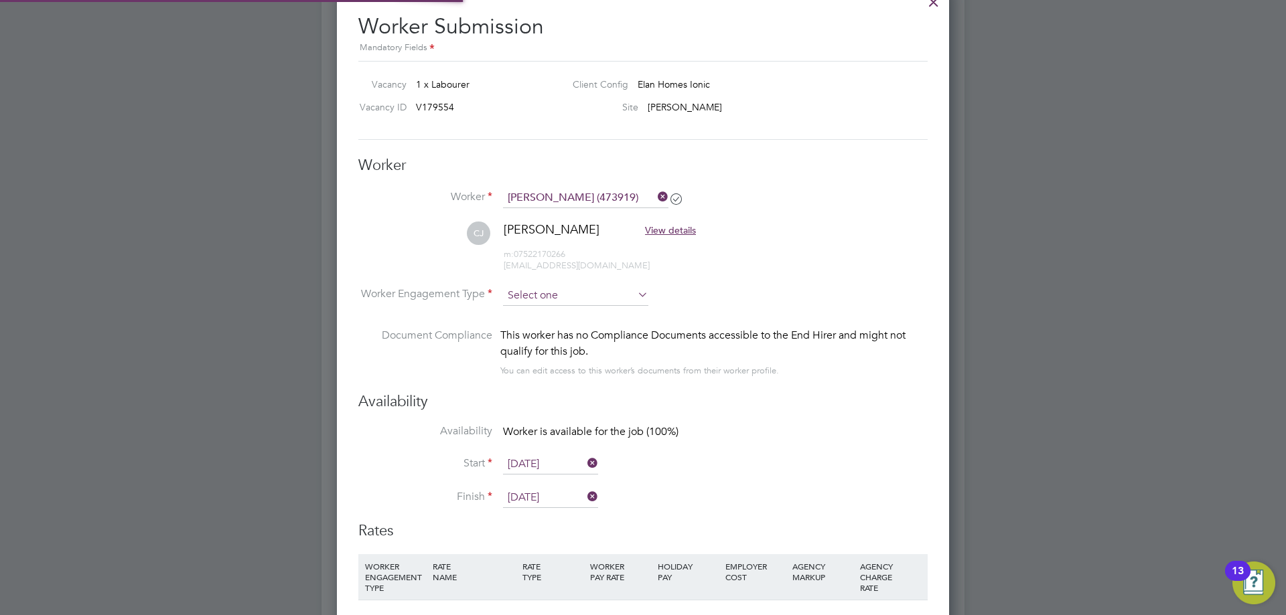
click at [539, 293] on input at bounding box center [575, 296] width 145 height 20
click at [549, 317] on li "Contract" at bounding box center [575, 313] width 147 height 17
type input "Contract"
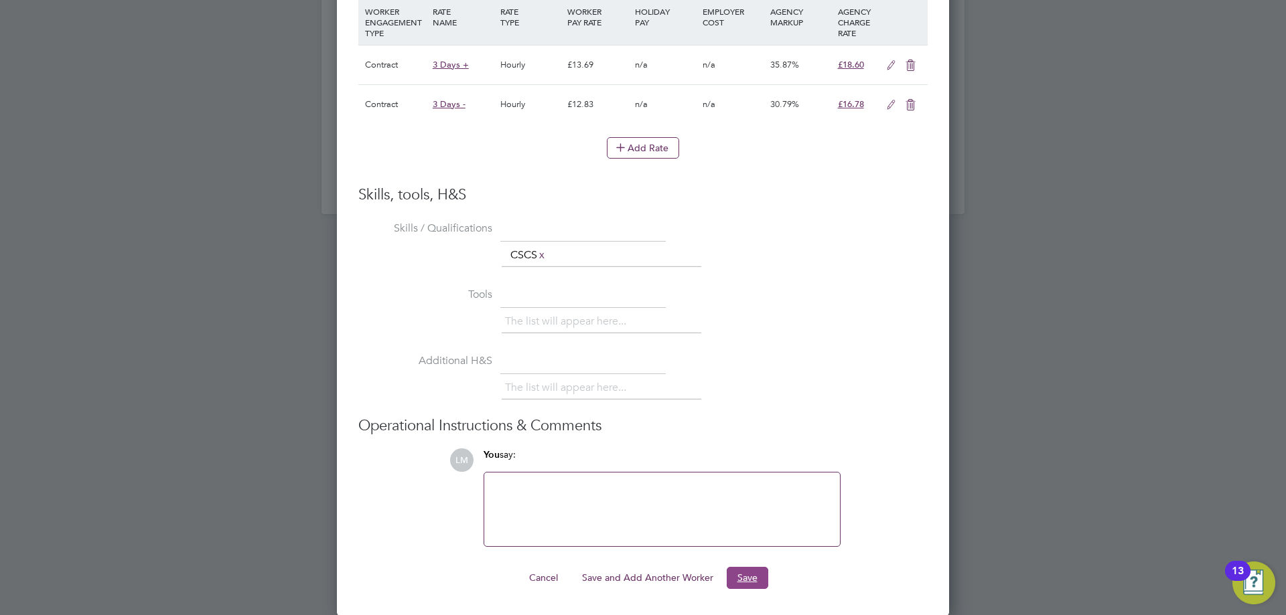
click at [761, 578] on button "Save" at bounding box center [748, 577] width 42 height 21
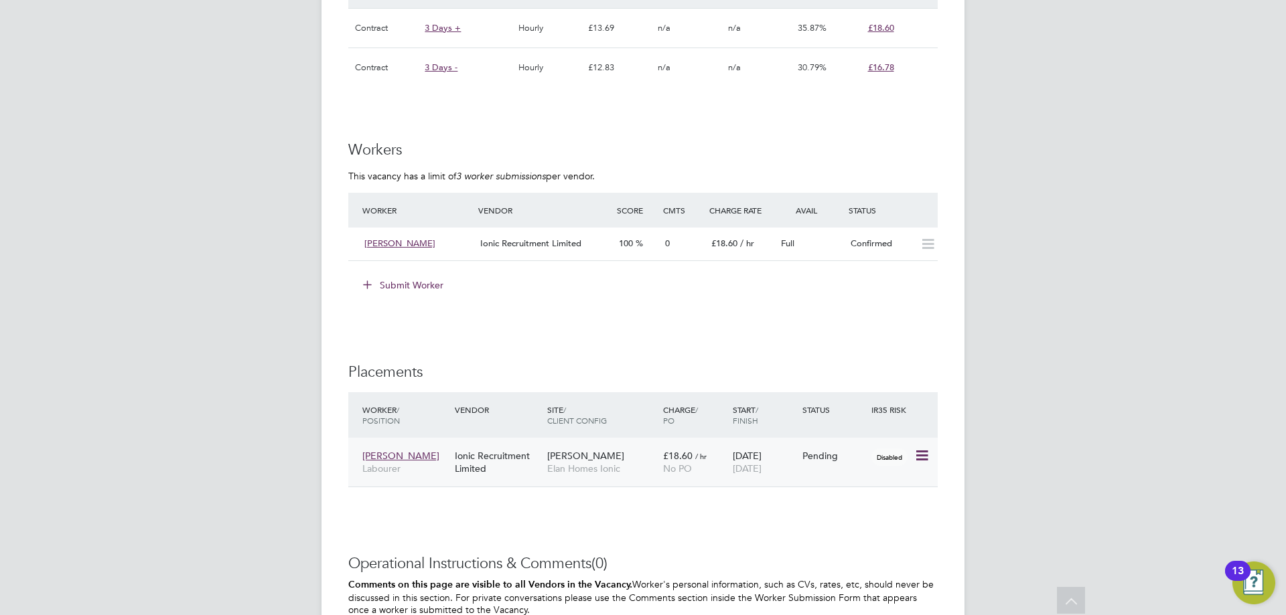
click at [919, 455] on icon at bounding box center [920, 456] width 13 height 16
click at [887, 532] on li "Start" at bounding box center [880, 539] width 95 height 19
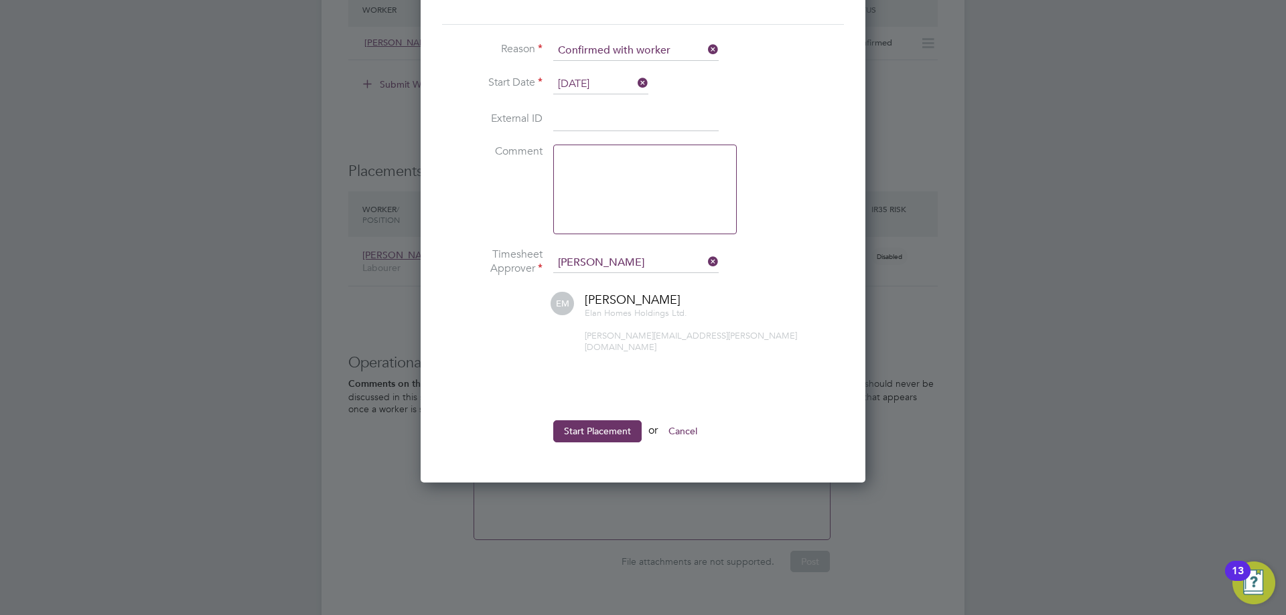
click at [575, 409] on ul "Reason Confirmed with worker Start Date 01 Sep 2025 External ID Comment Timeshe…" at bounding box center [643, 248] width 402 height 415
click at [629, 404] on ul "Reason Confirmed with worker Start Date 01 Sep 2025 External ID Comment Timeshe…" at bounding box center [643, 248] width 402 height 415
click at [618, 421] on button "Start Placement" at bounding box center [597, 431] width 88 height 21
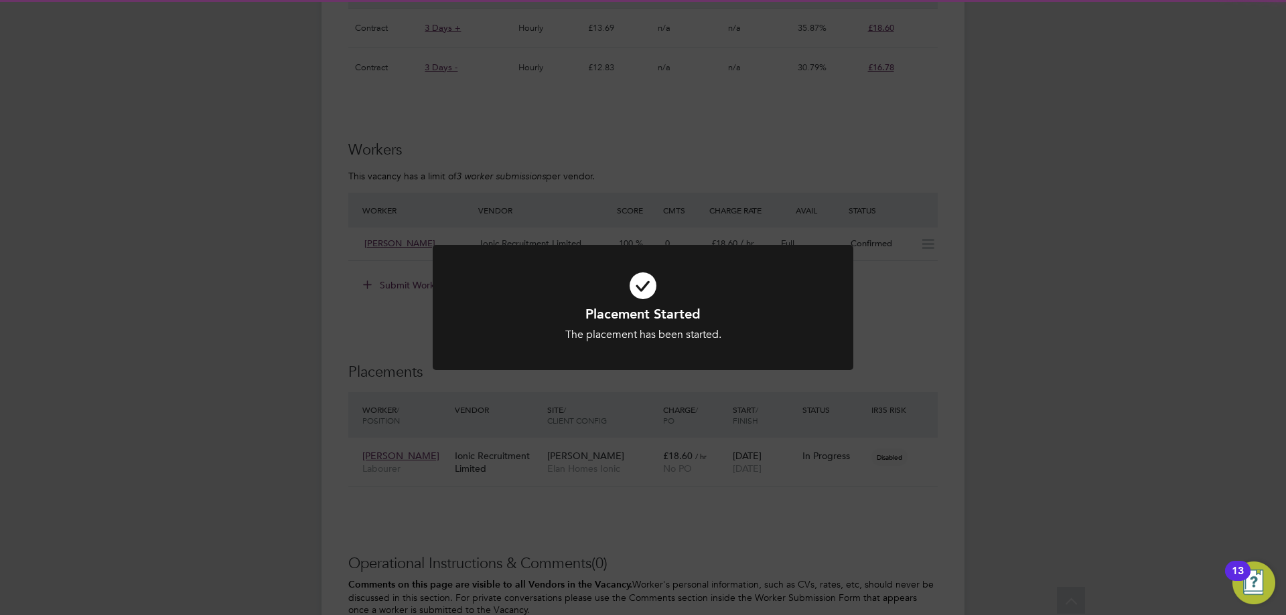
click at [981, 376] on div "Placement Started The placement has been started. Cancel Okay" at bounding box center [643, 307] width 1286 height 615
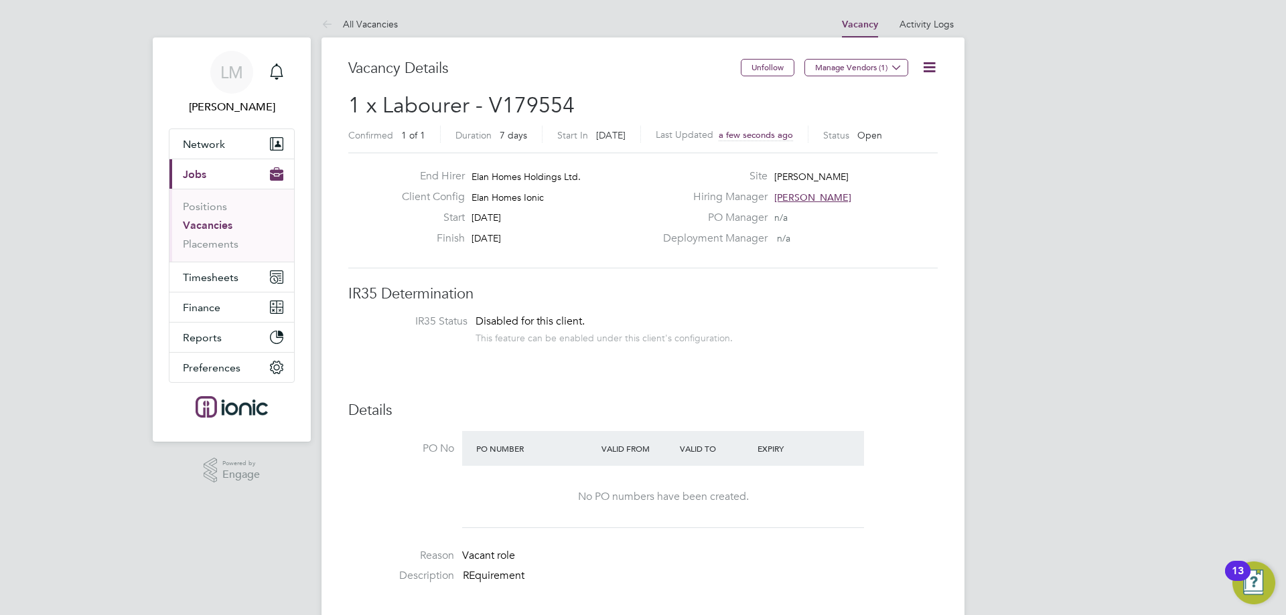
drag, startPoint x: 225, startPoint y: 226, endPoint x: 258, endPoint y: 222, distance: 33.0
click at [225, 225] on link "Vacancies" at bounding box center [208, 225] width 50 height 13
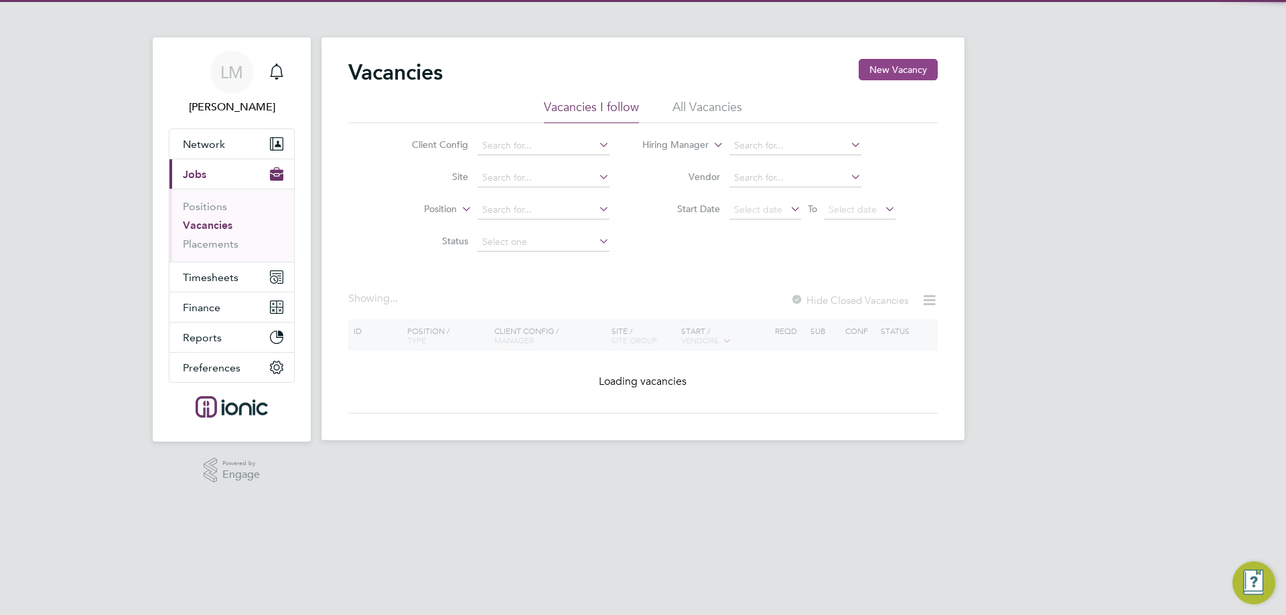
click at [885, 70] on button "New Vacancy" at bounding box center [898, 69] width 79 height 21
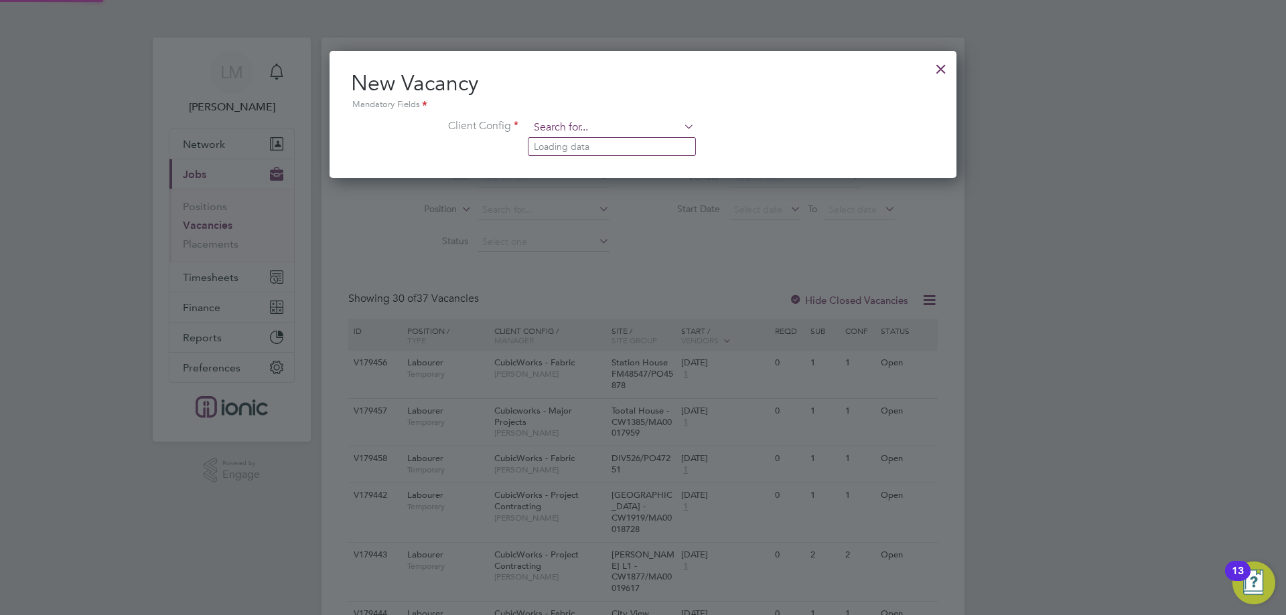
click at [661, 118] on input at bounding box center [611, 128] width 165 height 20
click at [609, 229] on li "Elan Homes Ionic" at bounding box center [611, 238] width 167 height 18
type input "Elan Homes Ionic"
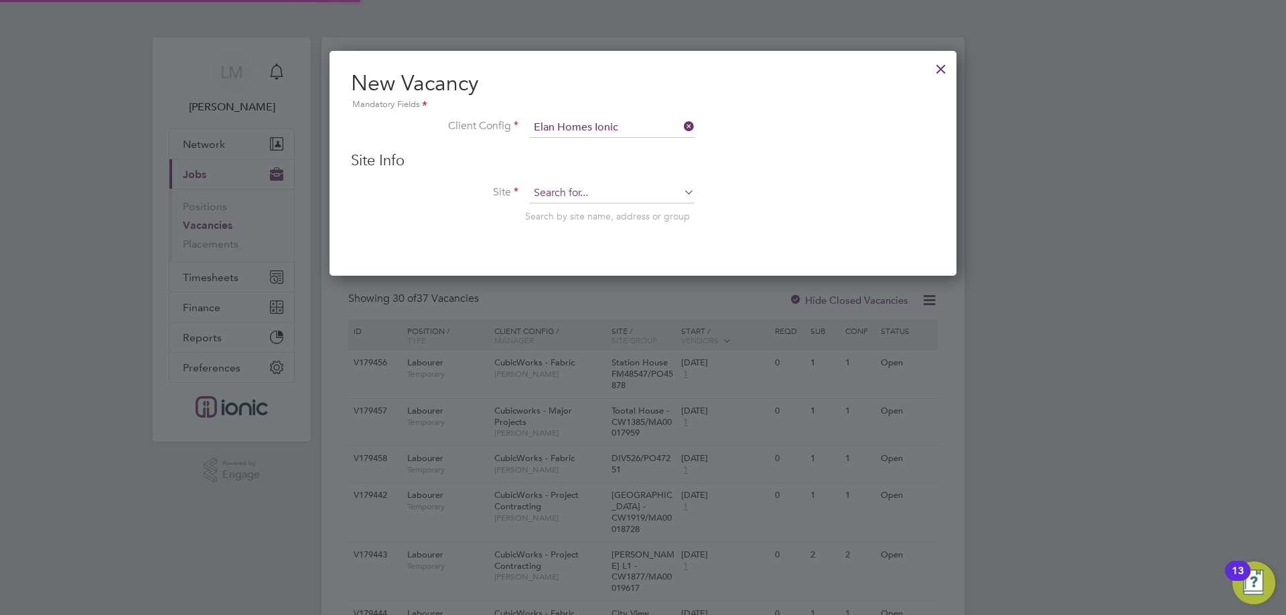
click at [614, 198] on input at bounding box center [611, 194] width 165 height 20
click at [606, 215] on li "Tower Gardens" at bounding box center [611, 213] width 167 height 18
type input "[GEOGRAPHIC_DATA]"
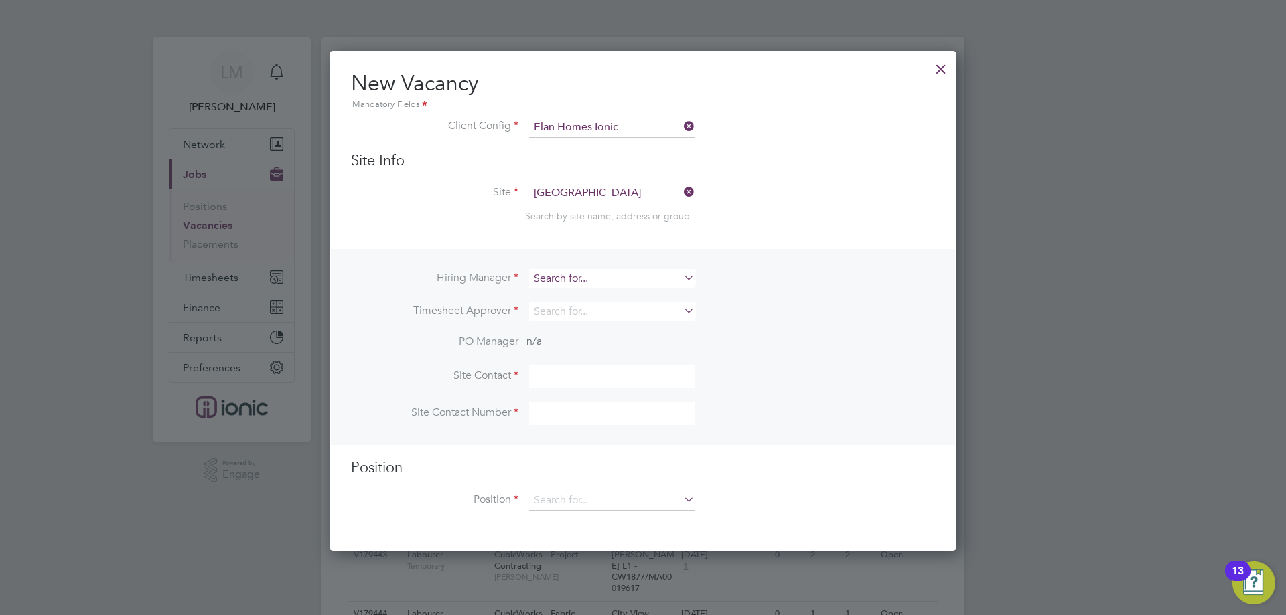
click at [592, 277] on input at bounding box center [611, 278] width 165 height 19
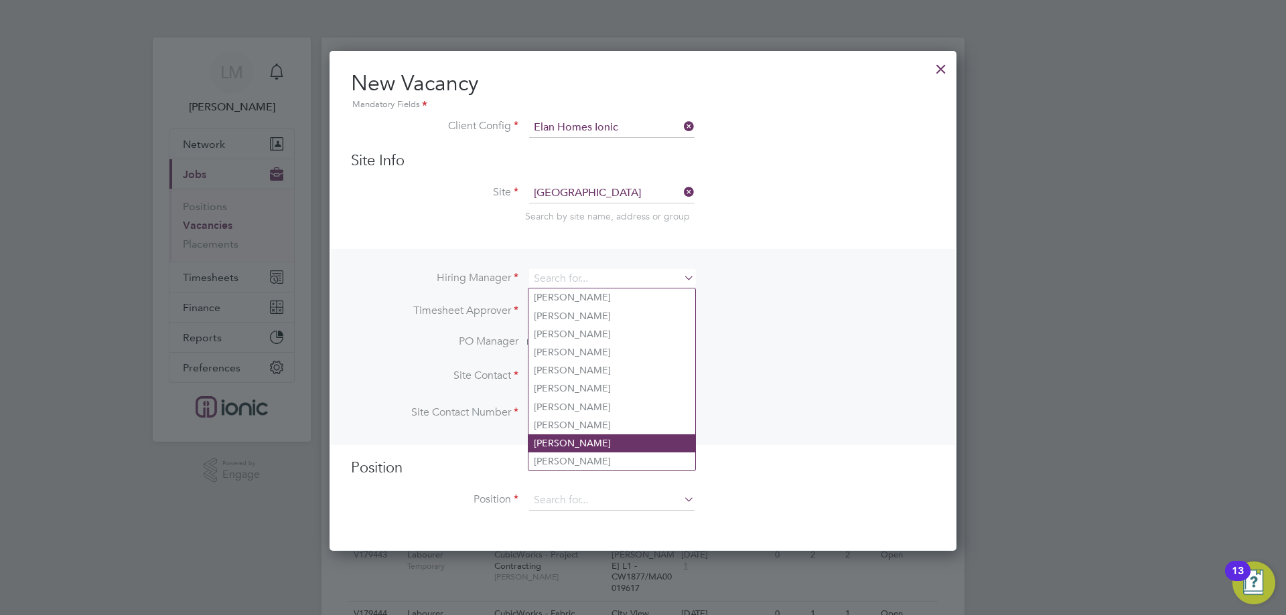
drag, startPoint x: 640, startPoint y: 453, endPoint x: 631, endPoint y: 446, distance: 11.5
click at [639, 453] on li "[PERSON_NAME]" at bounding box center [611, 462] width 167 height 18
type input "[PERSON_NAME]"
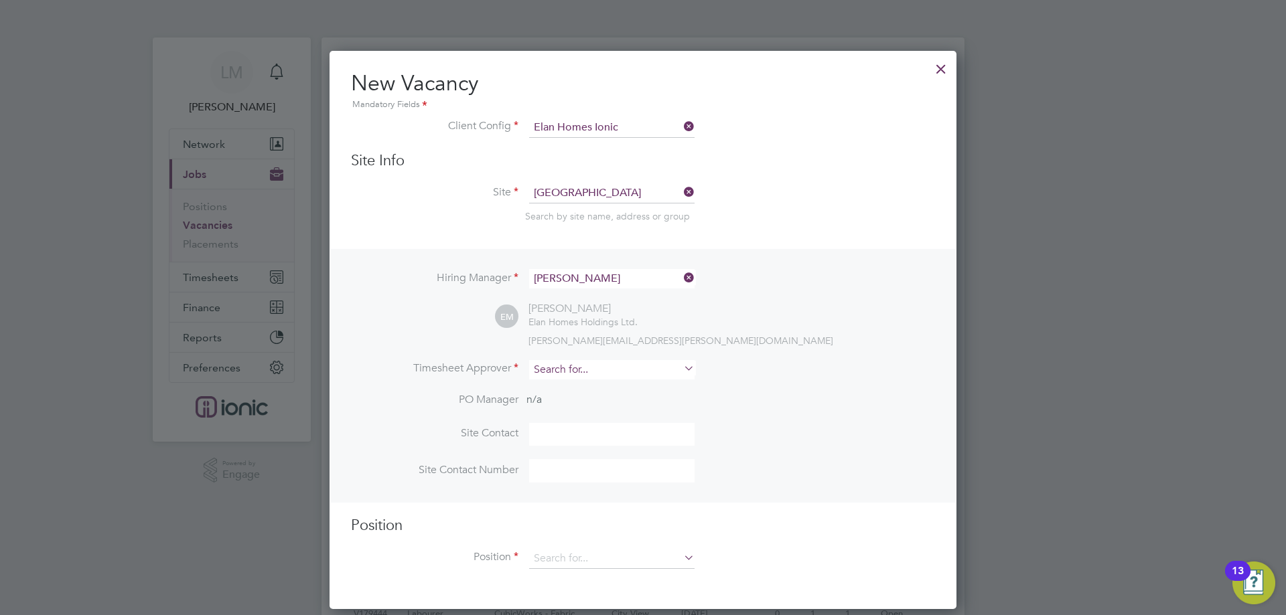
click at [584, 364] on input at bounding box center [611, 369] width 165 height 19
click at [593, 380] on li "Ell iot Murphy" at bounding box center [611, 389] width 167 height 18
type input "[PERSON_NAME]"
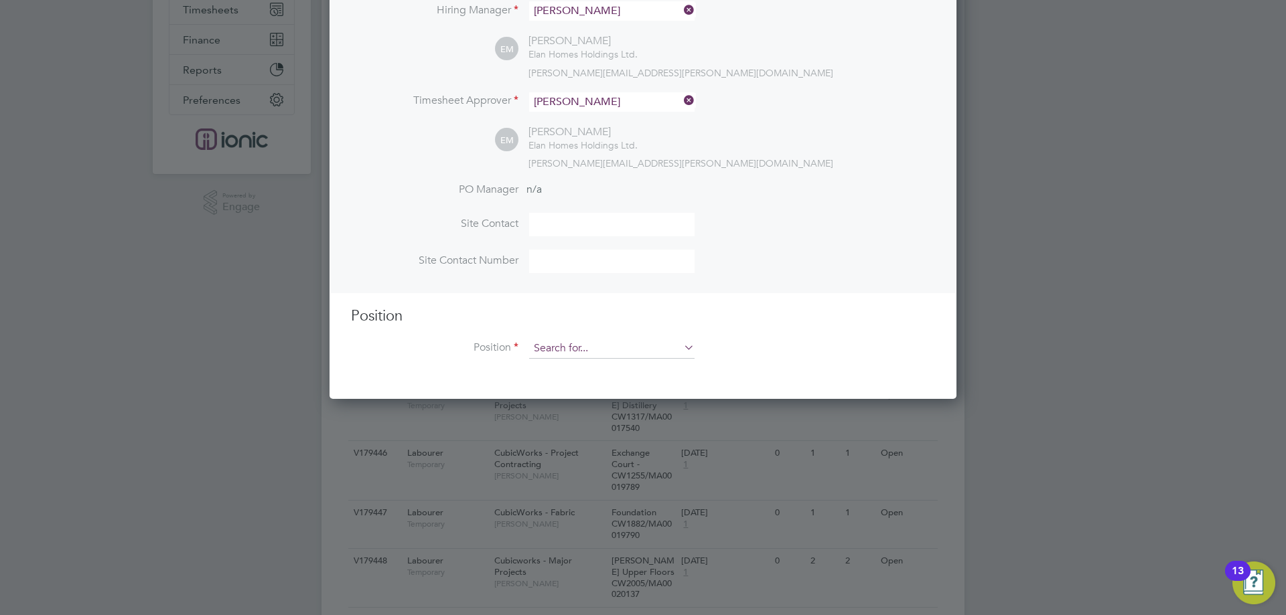
click at [586, 356] on input at bounding box center [611, 349] width 165 height 20
click at [592, 472] on li "Snagger / Finisher" at bounding box center [611, 478] width 167 height 18
type input "Snagger / Finisher"
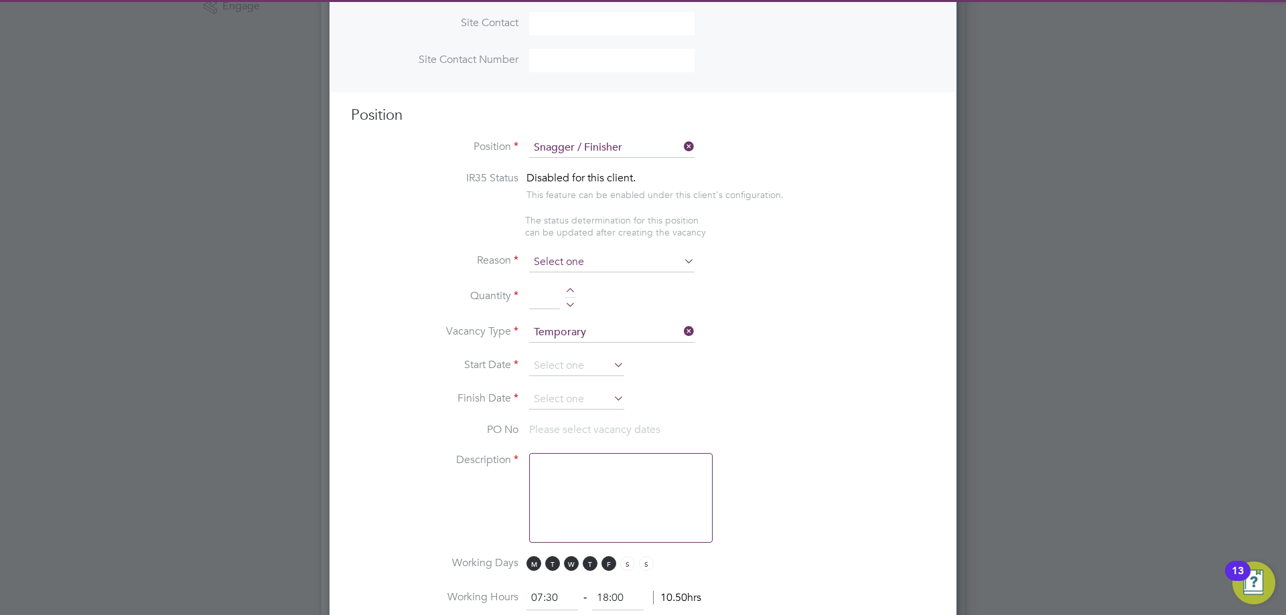
click at [585, 269] on input at bounding box center [611, 262] width 165 height 20
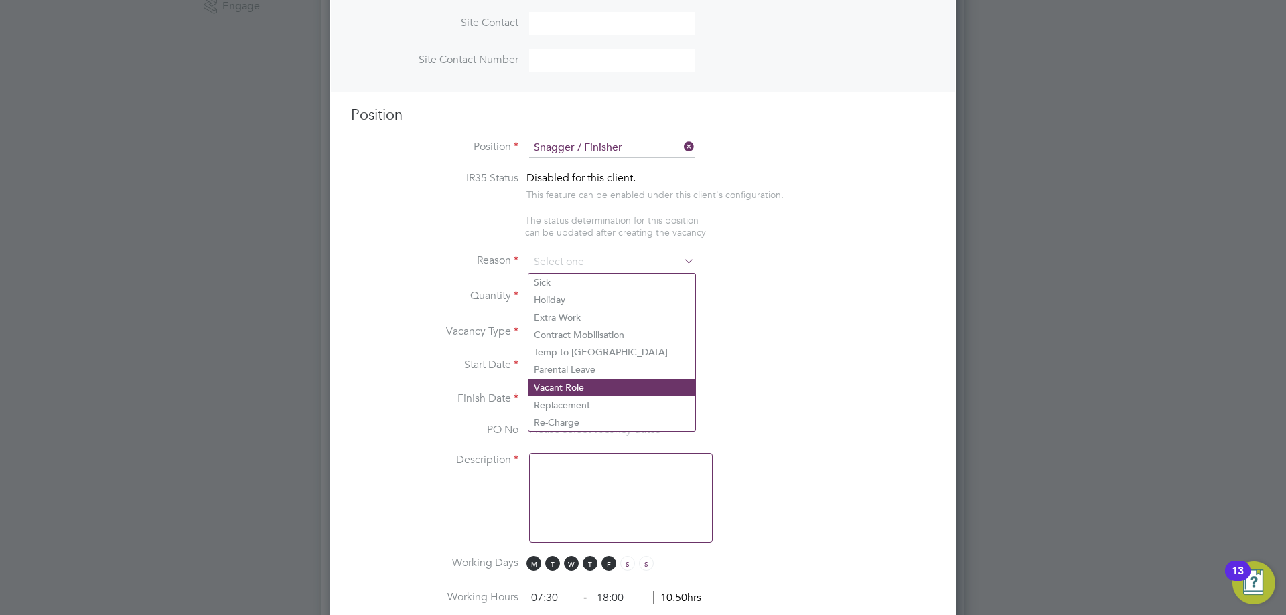
click at [567, 388] on li "Vacant Role" at bounding box center [611, 387] width 167 height 17
type input "Vacant Role"
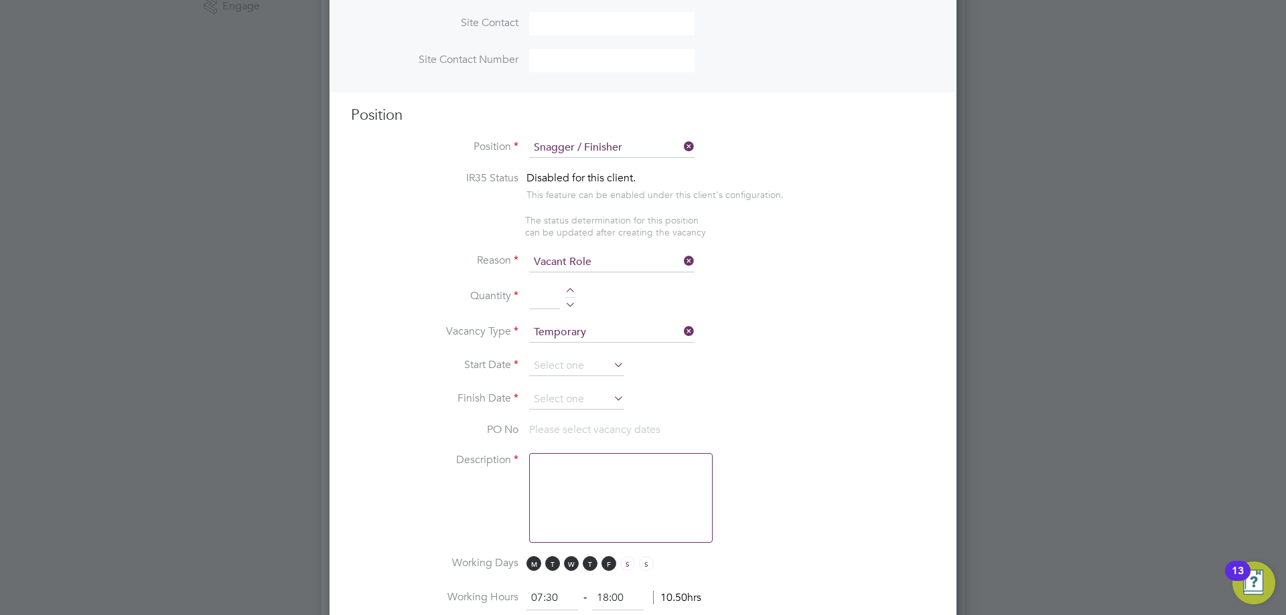
drag, startPoint x: 569, startPoint y: 291, endPoint x: 573, endPoint y: 313, distance: 23.1
click at [569, 291] on div at bounding box center [570, 292] width 11 height 9
type input "1"
click at [577, 364] on input at bounding box center [576, 366] width 95 height 20
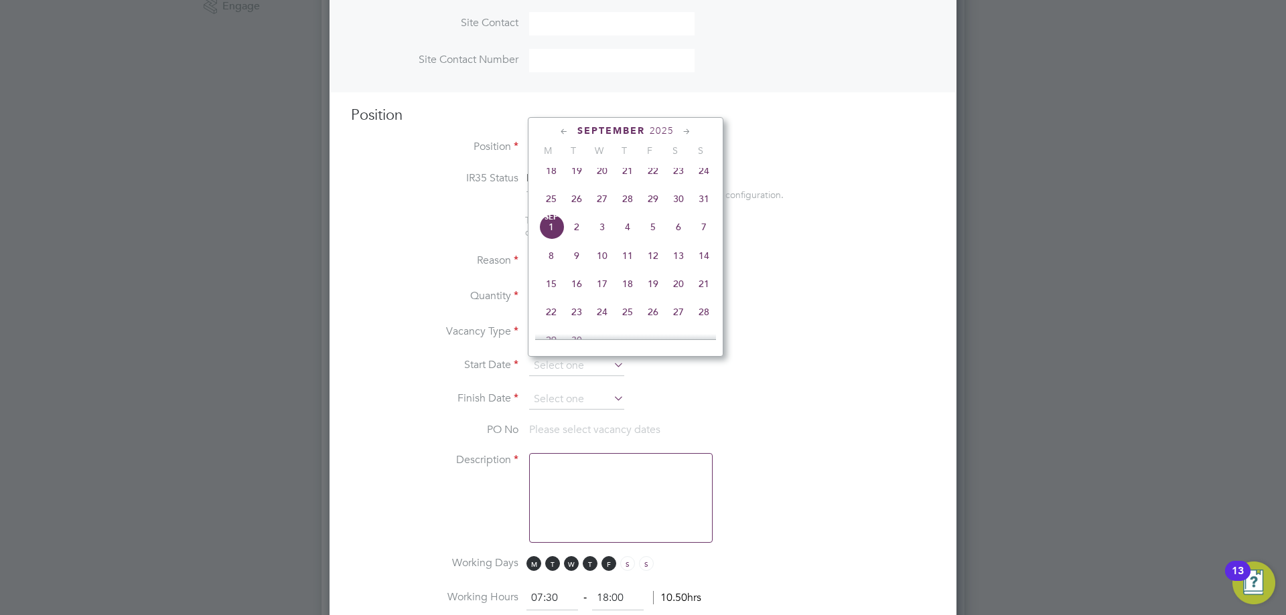
click at [557, 240] on span "Sep 1" at bounding box center [550, 226] width 25 height 25
type input "01 Sep 2025"
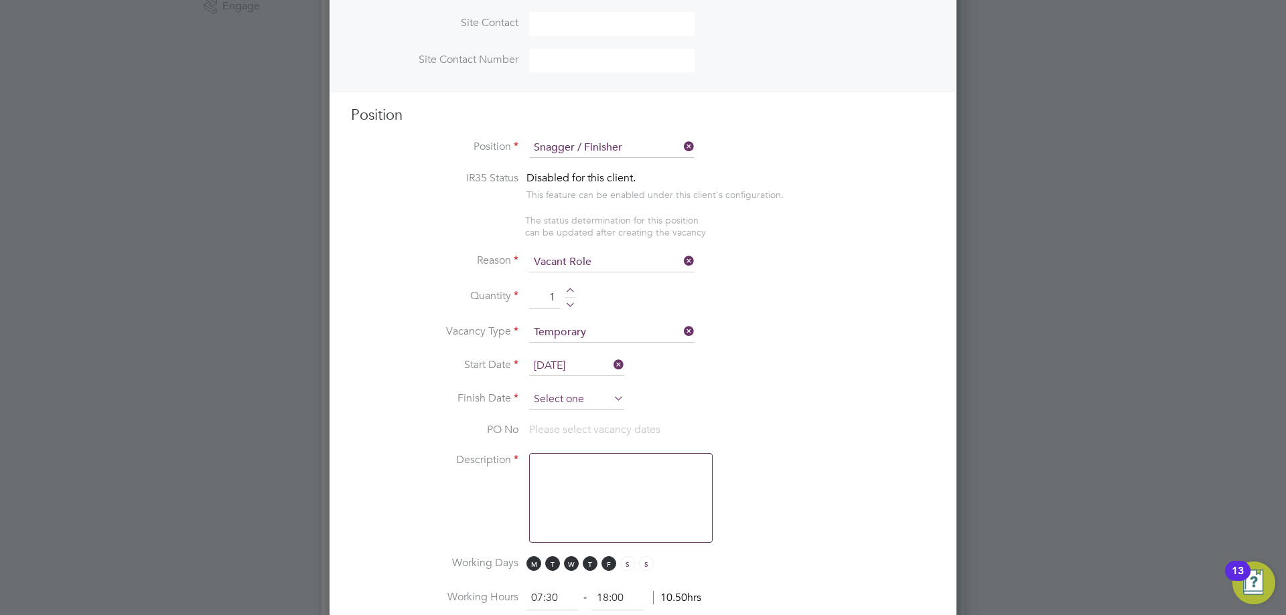
click at [575, 396] on input at bounding box center [576, 400] width 95 height 20
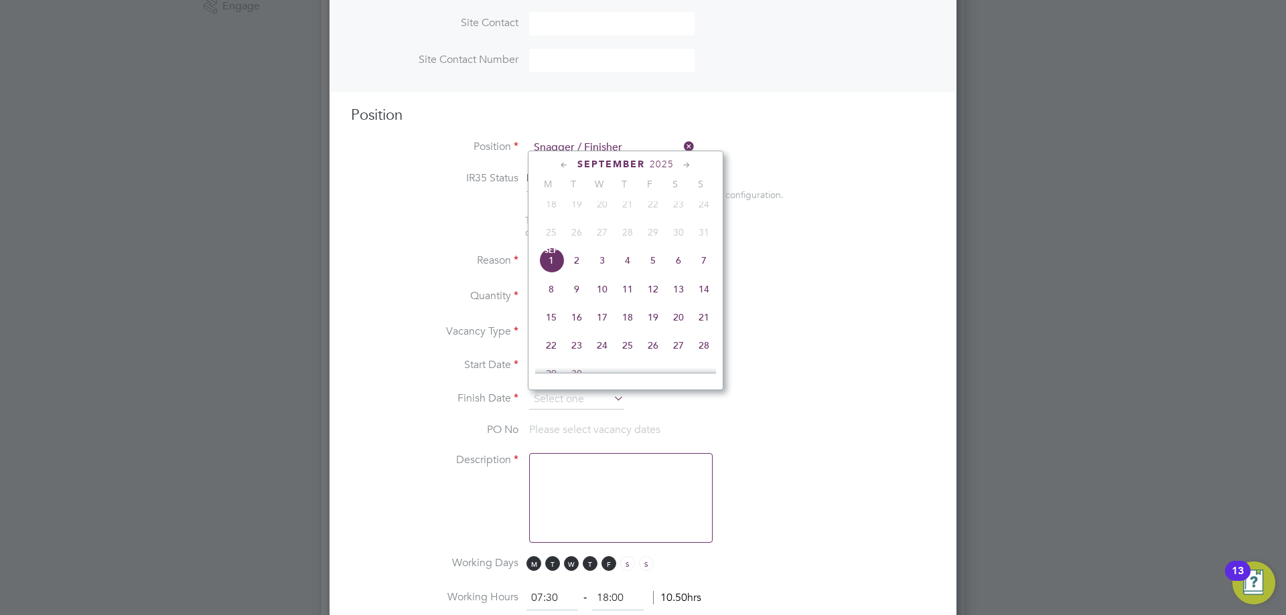
click at [663, 299] on span "12" at bounding box center [652, 289] width 25 height 25
type input "12 Sep 2025"
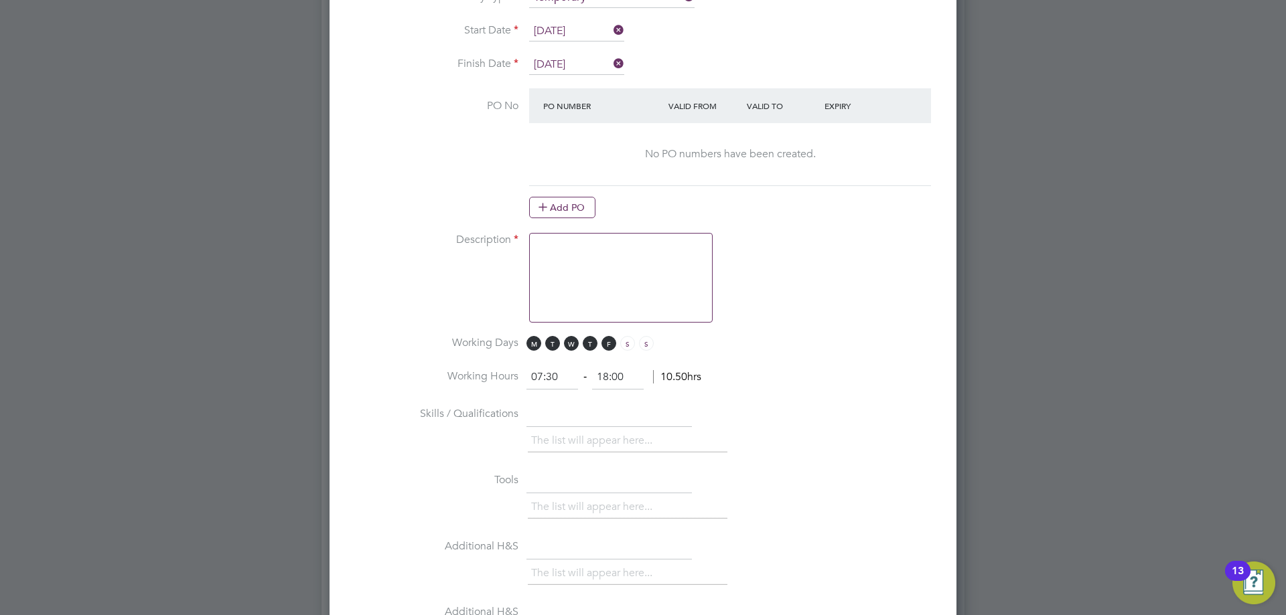
click at [592, 283] on textarea at bounding box center [621, 278] width 184 height 90
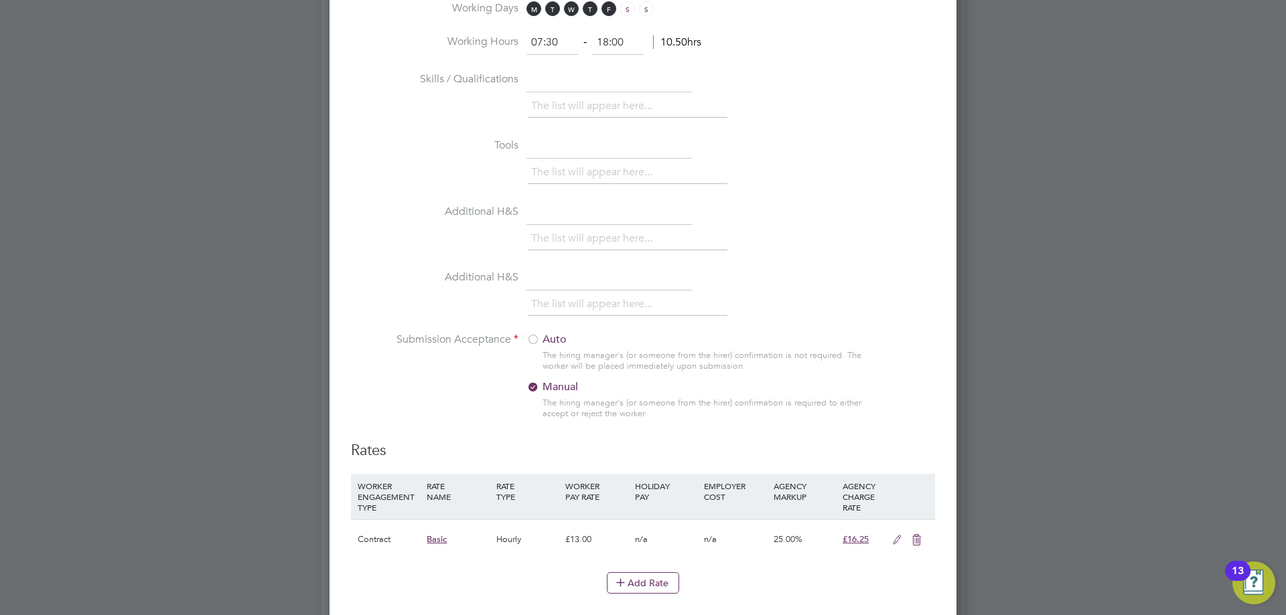
type textarea "requirement"
click at [522, 346] on li "Submission Acceptance Auto The hiring manager's (or someone from the hirer) con…" at bounding box center [643, 387] width 584 height 108
click at [530, 344] on div at bounding box center [532, 340] width 13 height 13
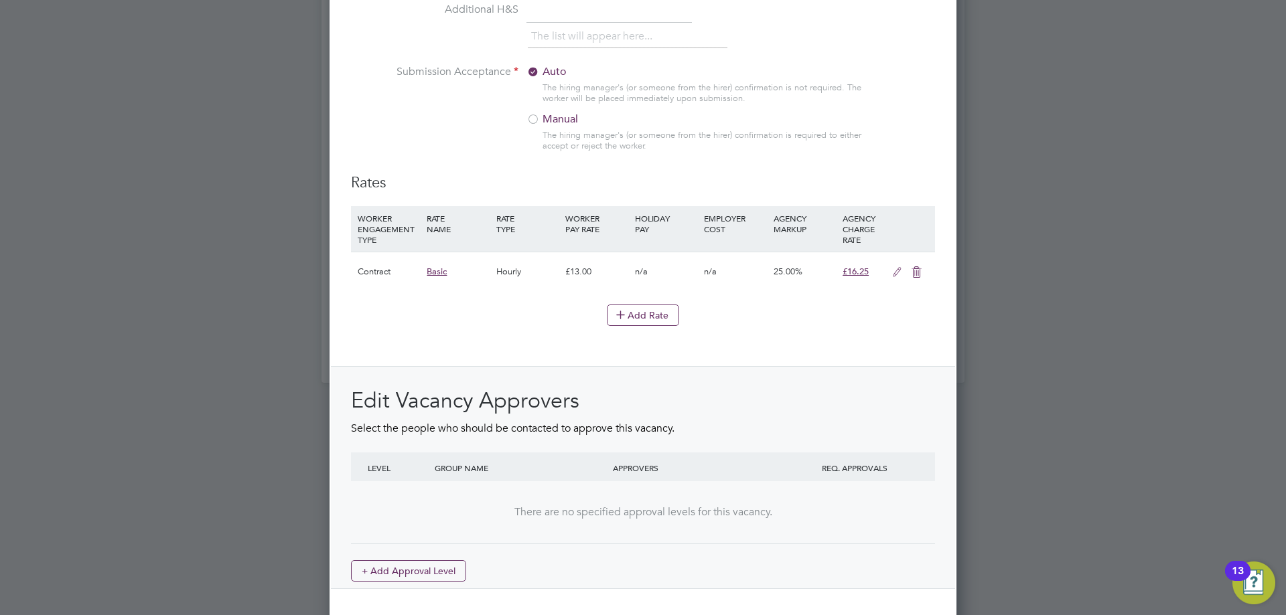
click at [900, 278] on icon at bounding box center [897, 272] width 17 height 11
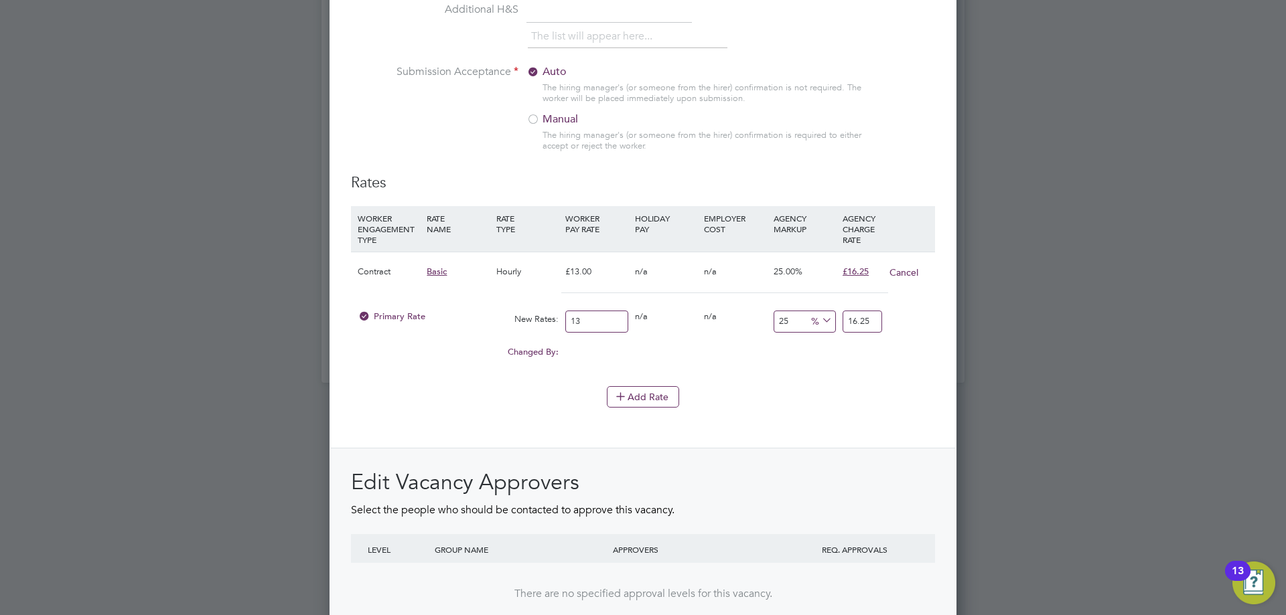
drag, startPoint x: 599, startPoint y: 332, endPoint x: 238, endPoint y: 302, distance: 361.5
type input "1"
type input "1.25"
type input "17"
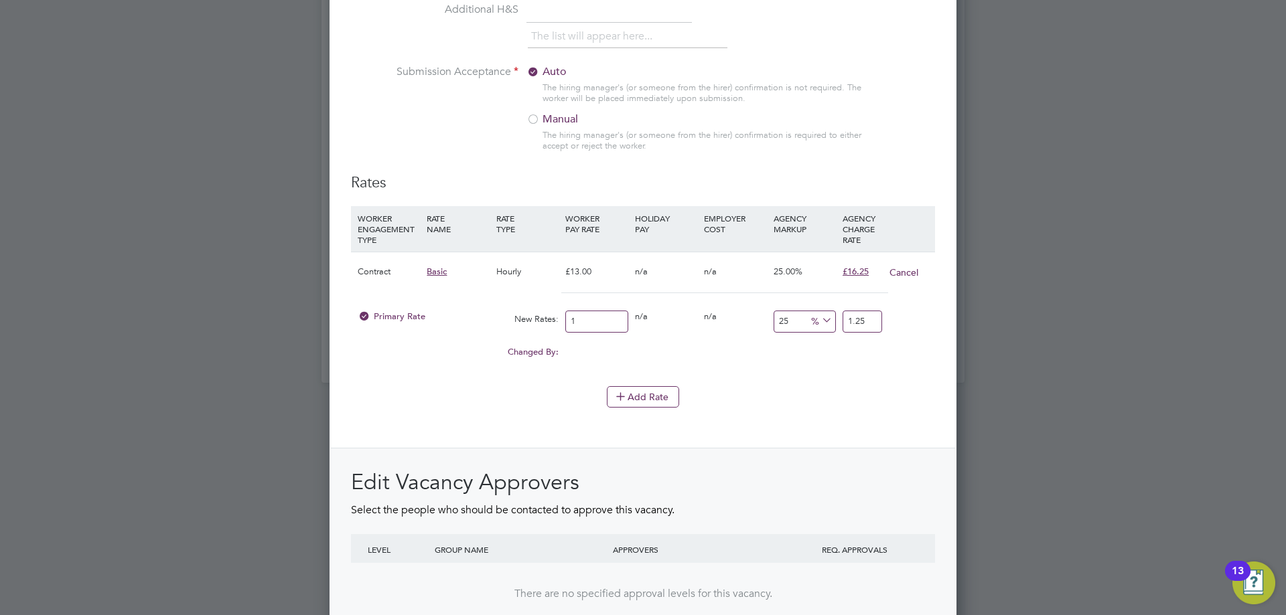
type input "21.25"
type input "17.00"
type input "-88.23529411764706"
type input "2"
type input "17.647058823529413"
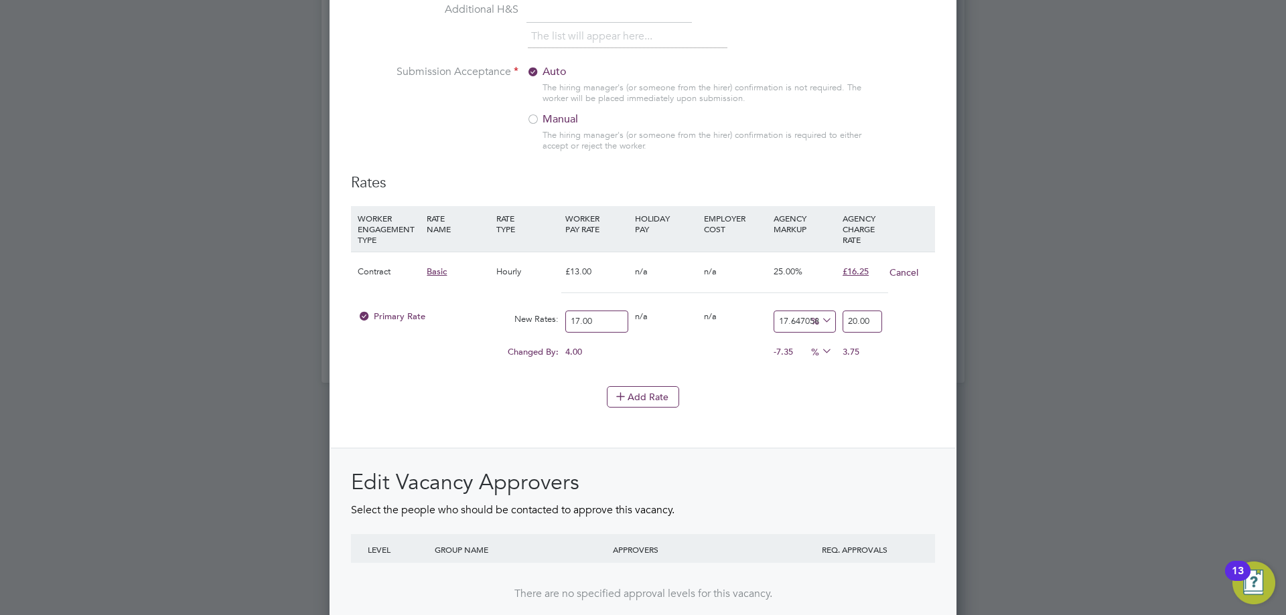
type input "20.00"
click at [419, 407] on div "Add Rate" at bounding box center [643, 396] width 584 height 21
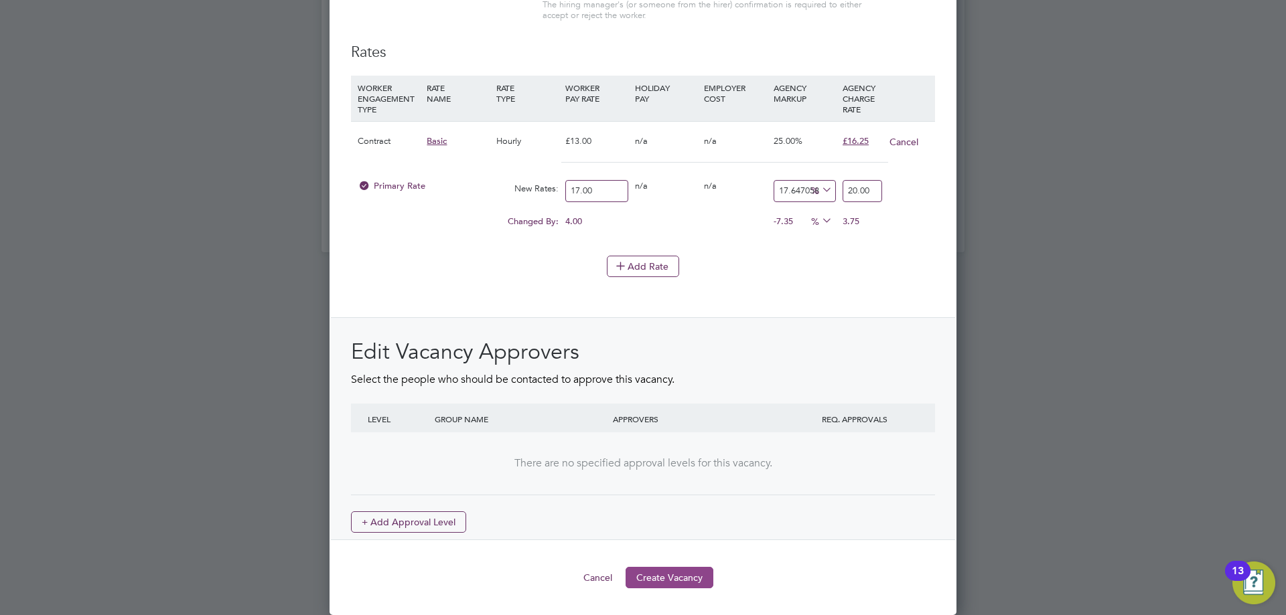
click at [689, 573] on button "Create Vacancy" at bounding box center [670, 577] width 88 height 21
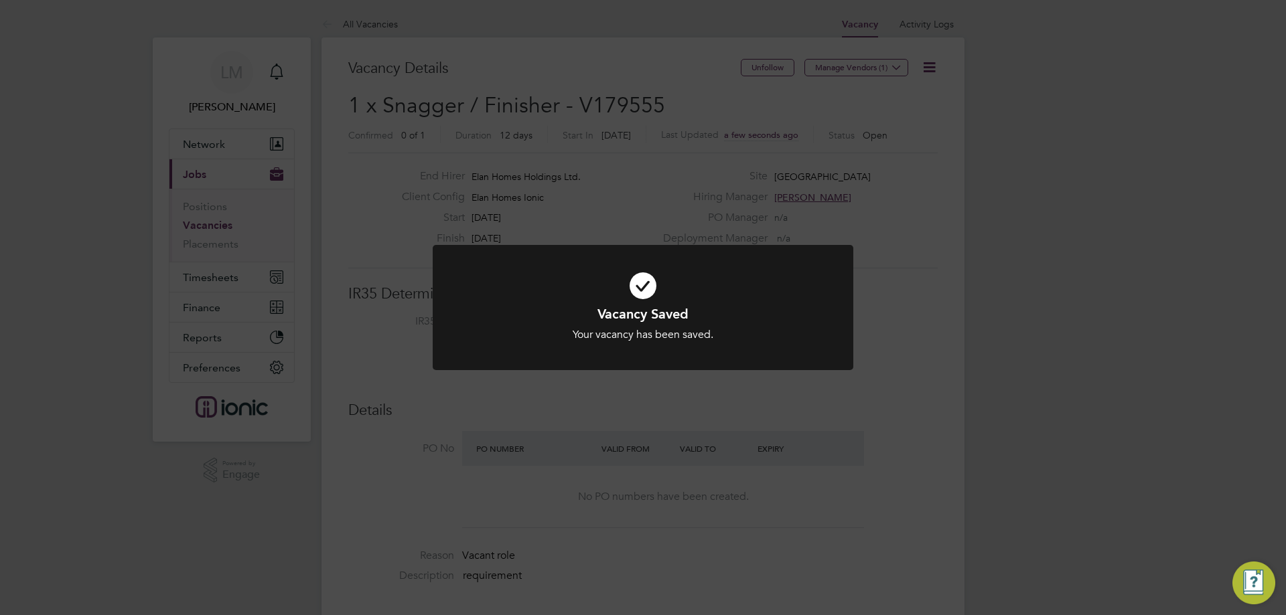
click at [445, 431] on div "Vacancy Saved Your vacancy has been saved. Cancel Okay" at bounding box center [643, 307] width 1286 height 615
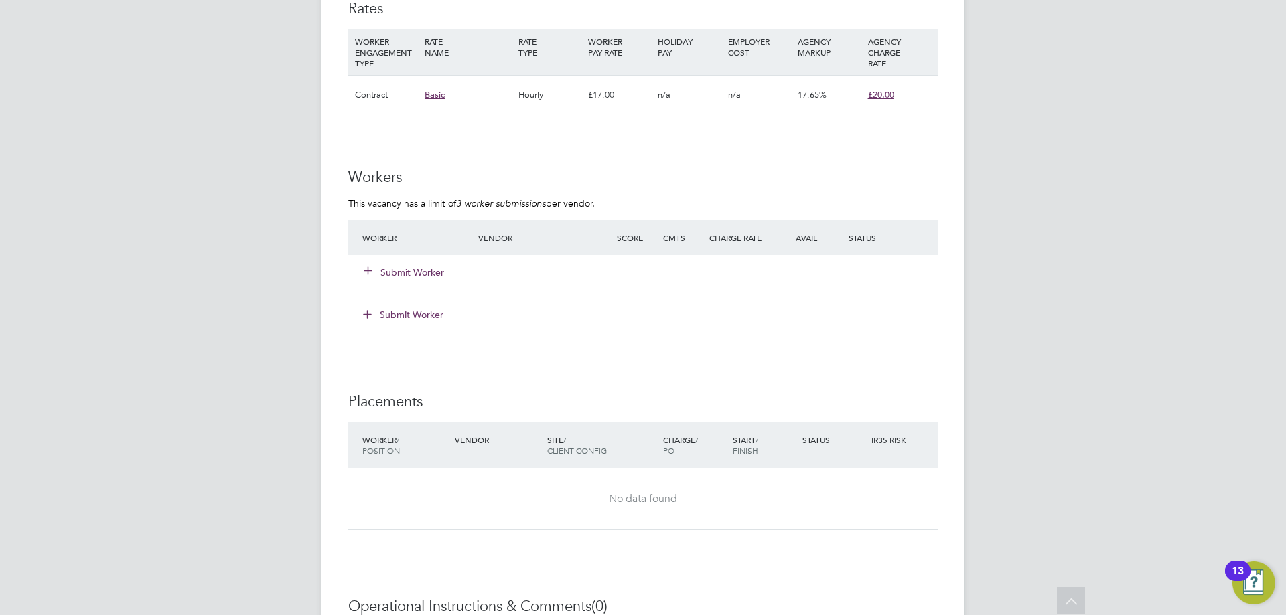
click at [407, 271] on button "Submit Worker" at bounding box center [404, 272] width 80 height 13
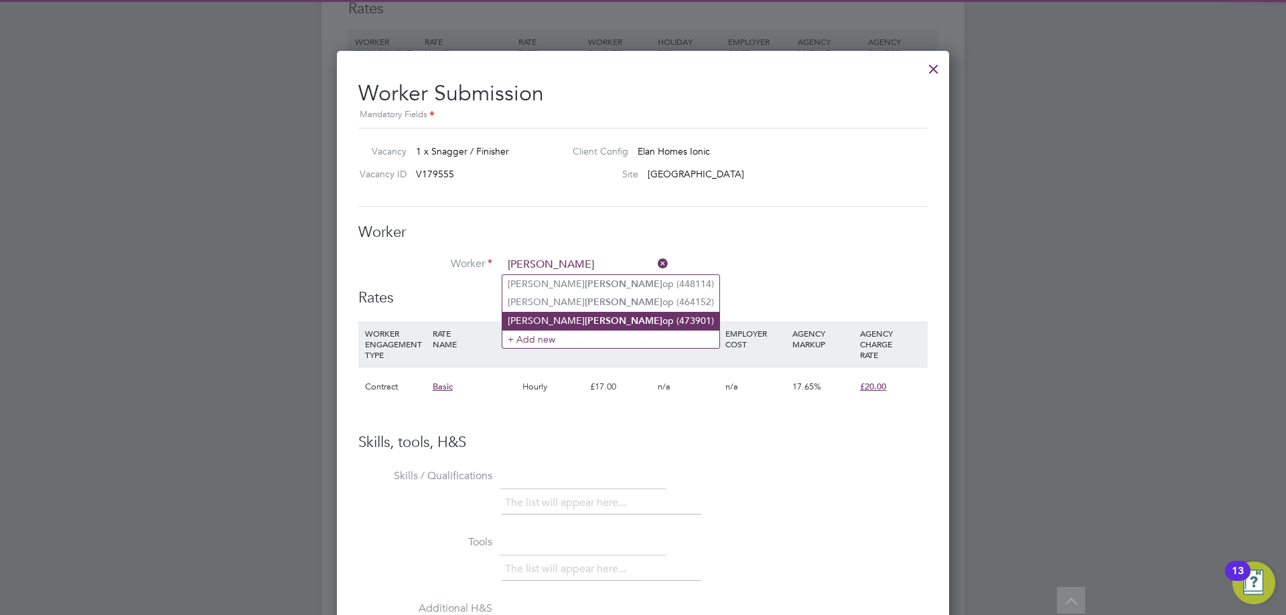
click at [557, 318] on li "David Bish op (473901)" at bounding box center [610, 321] width 217 height 18
type input "David Bishop (473901)"
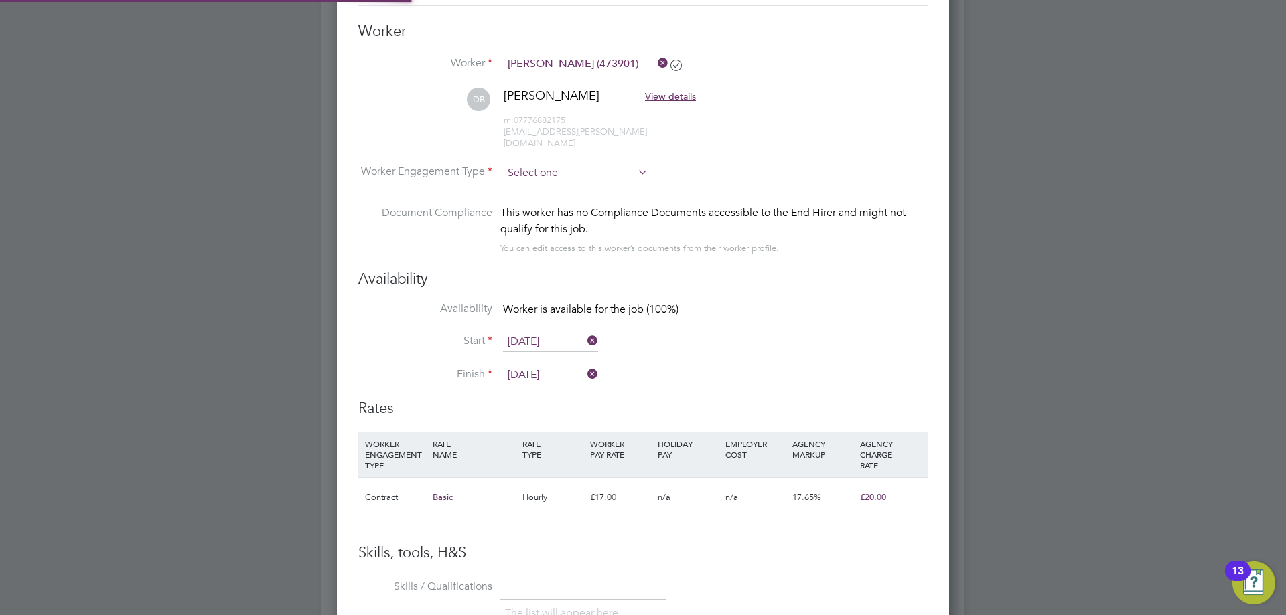
click at [557, 163] on input at bounding box center [575, 173] width 145 height 20
click at [559, 175] on li "Contract" at bounding box center [575, 179] width 147 height 17
type input "Contract"
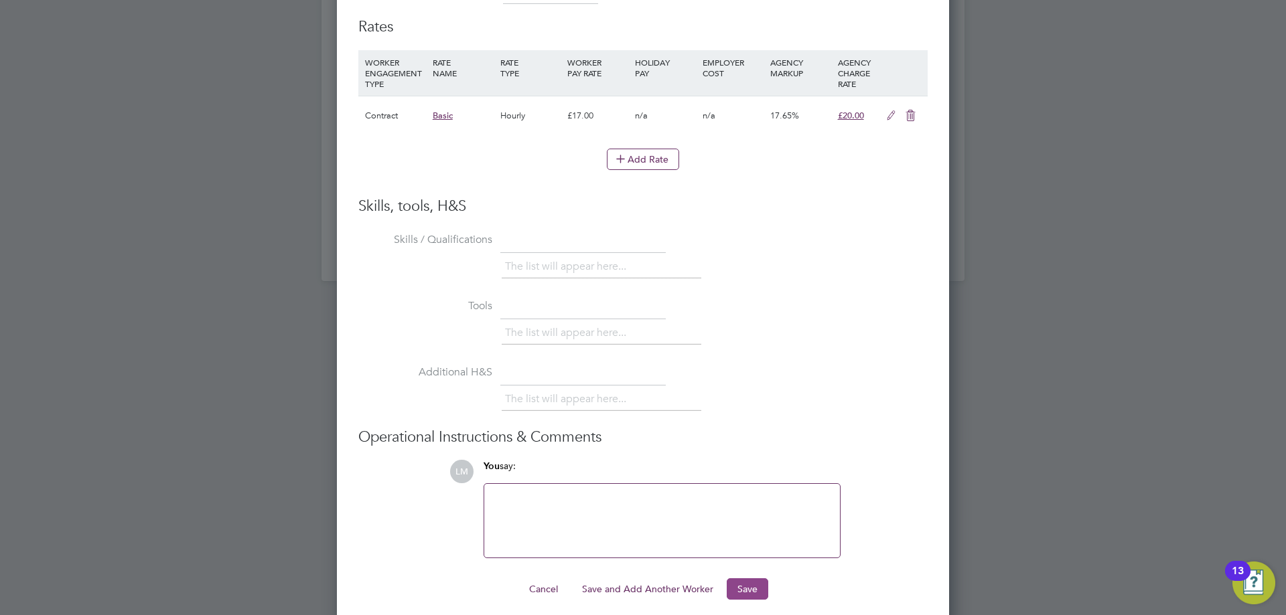
click at [748, 579] on button "Save" at bounding box center [748, 589] width 42 height 21
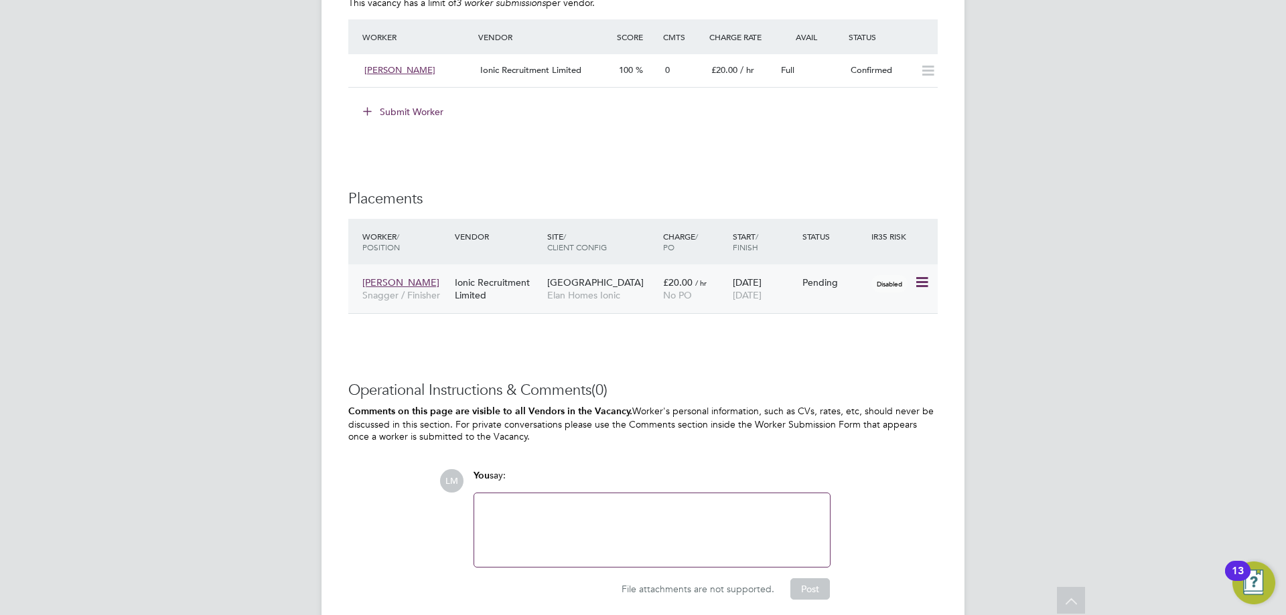
click at [924, 276] on icon at bounding box center [920, 283] width 13 height 16
click at [851, 360] on li "Start" at bounding box center [880, 366] width 95 height 19
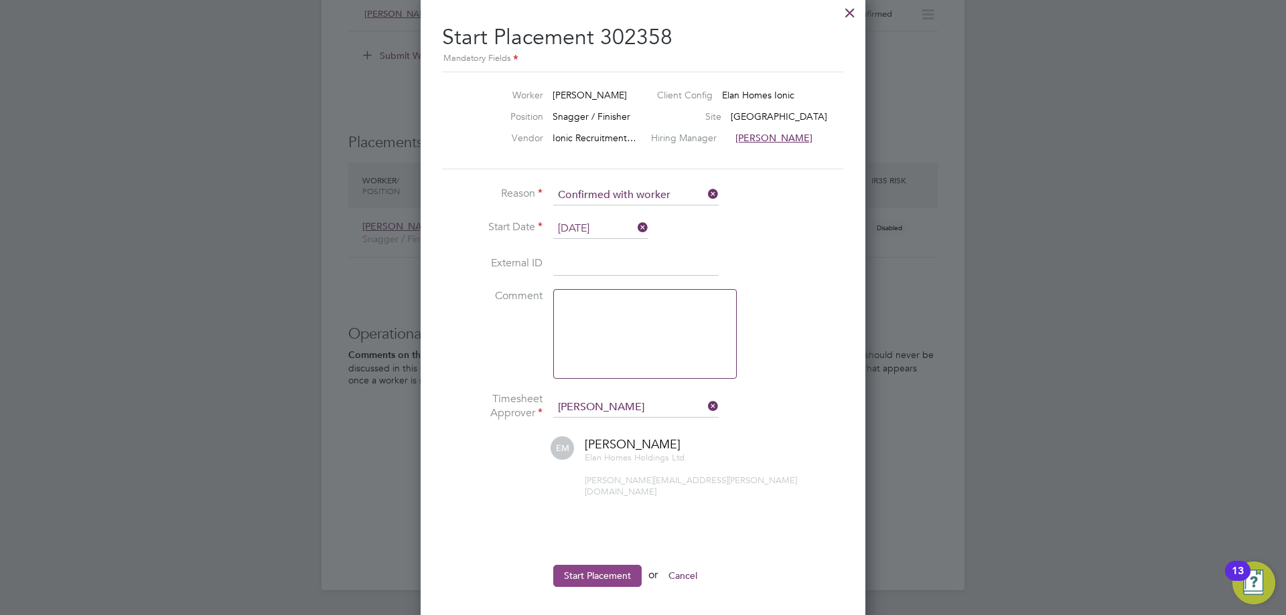
click at [597, 568] on button "Start Placement" at bounding box center [597, 575] width 88 height 21
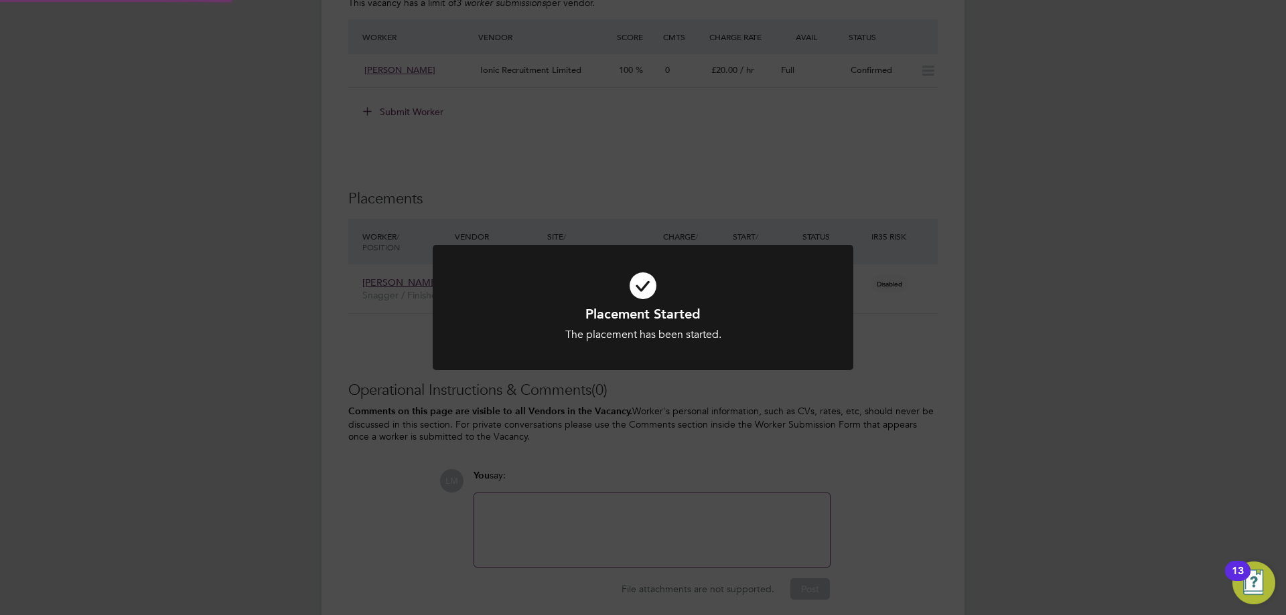
click at [315, 482] on div "Placement Started The placement has been started. Cancel Okay" at bounding box center [643, 307] width 1286 height 615
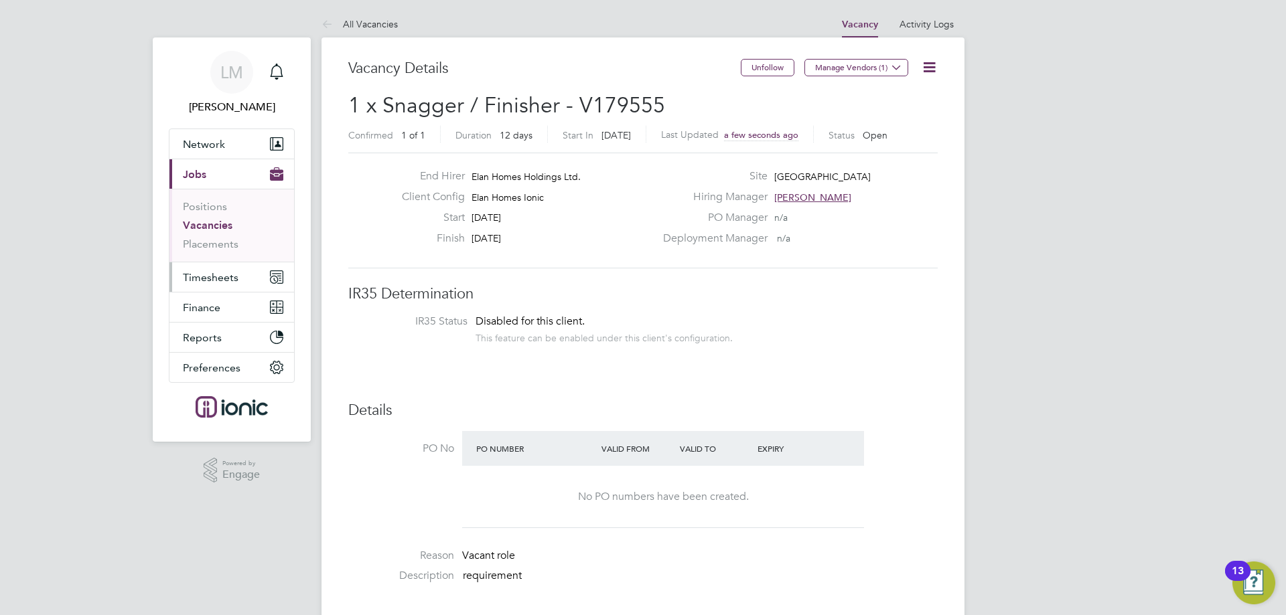
click at [196, 279] on span "Timesheets" at bounding box center [211, 277] width 56 height 13
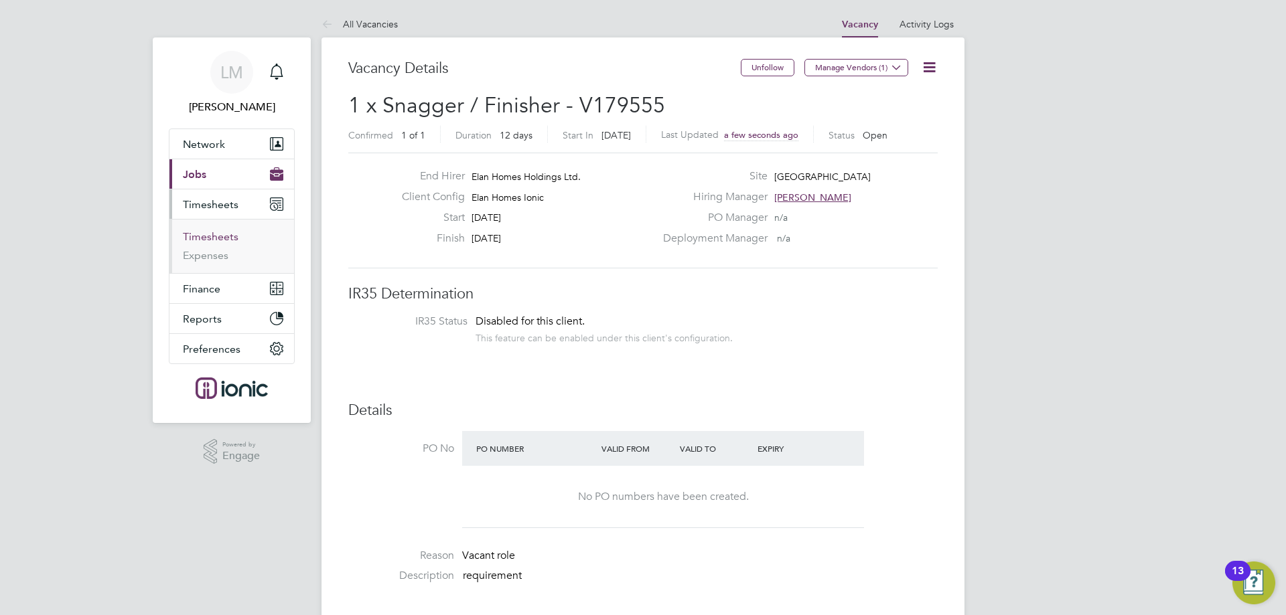
click at [214, 242] on link "Timesheets" at bounding box center [211, 236] width 56 height 13
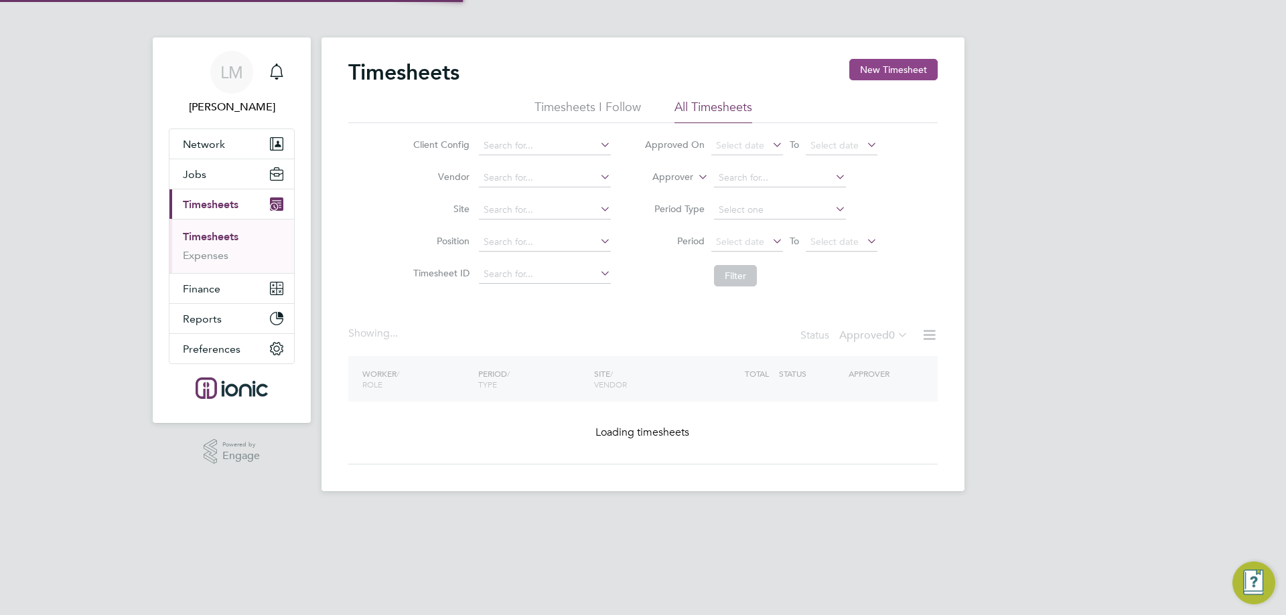
click at [903, 54] on div "Timesheets New Timesheet Timesheets I Follow All Timesheets Client Config Vendo…" at bounding box center [642, 265] width 643 height 454
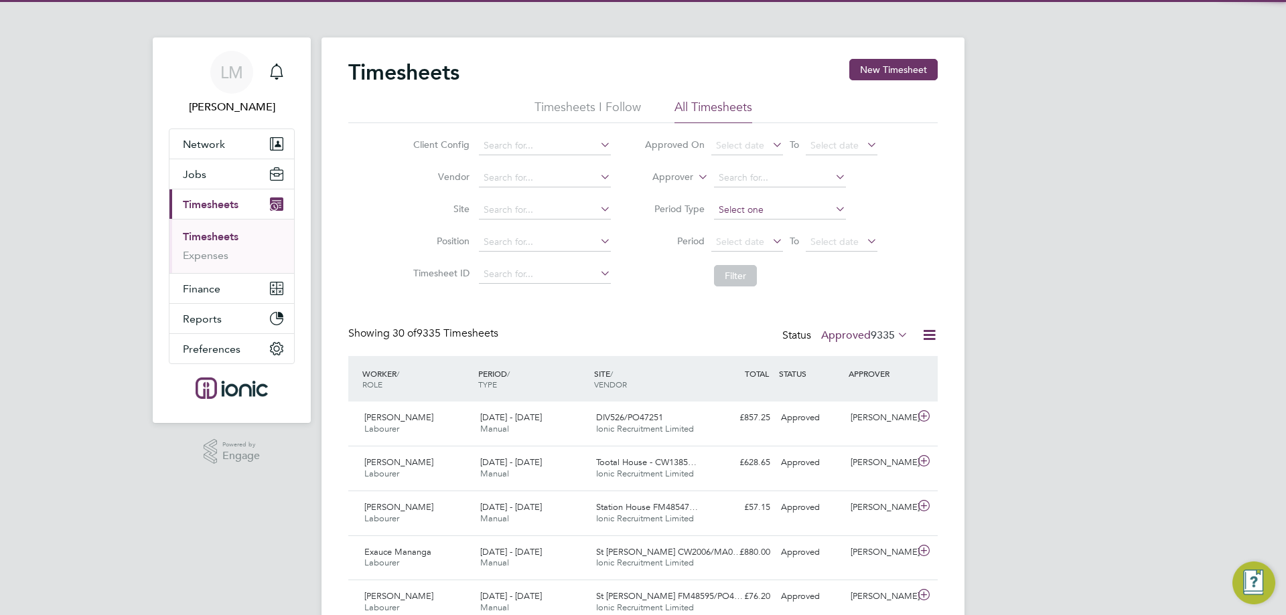
click at [905, 65] on button "New Timesheet" at bounding box center [893, 69] width 88 height 21
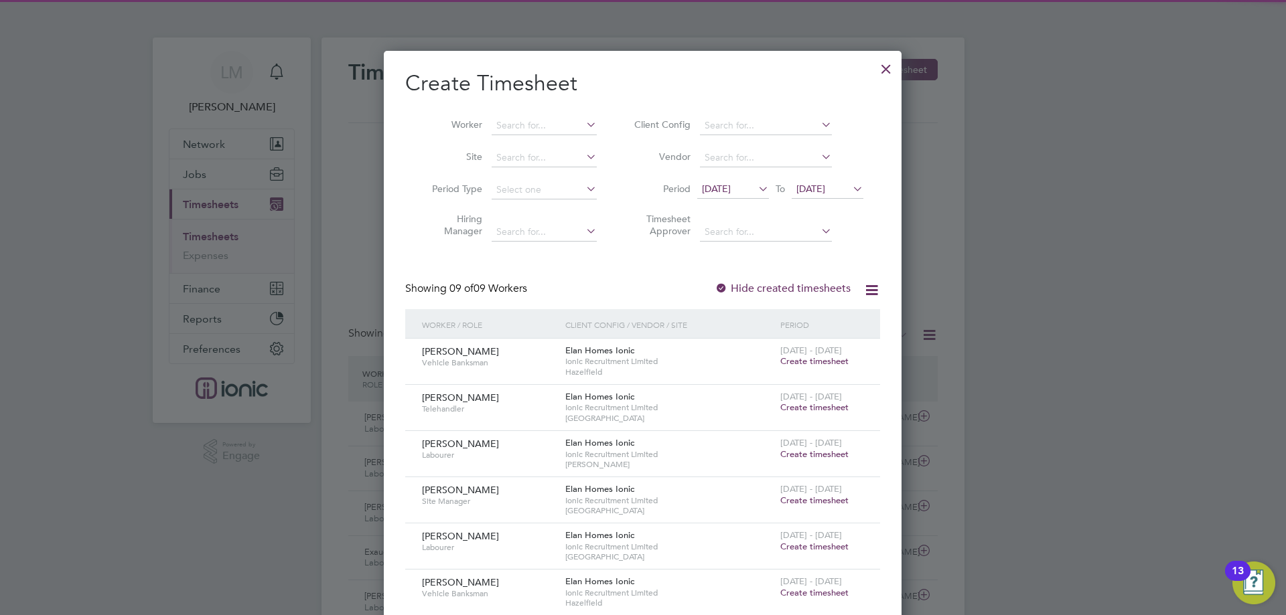
click at [732, 181] on span "[DATE]" at bounding box center [733, 190] width 72 height 18
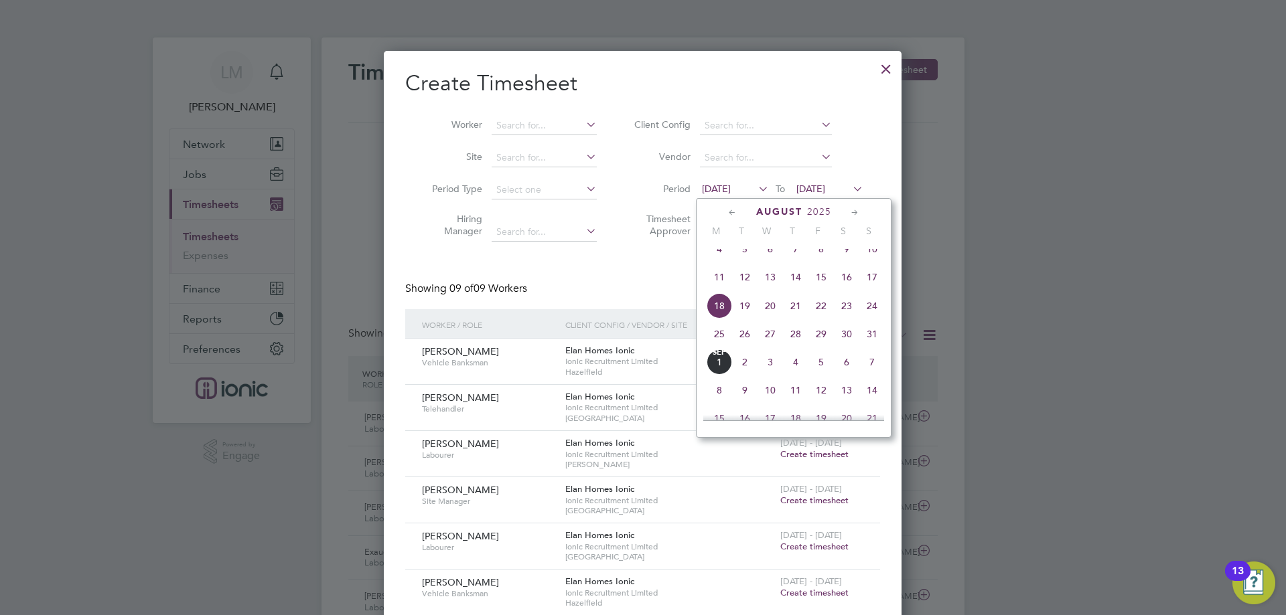
click at [727, 344] on span "25" at bounding box center [719, 333] width 25 height 25
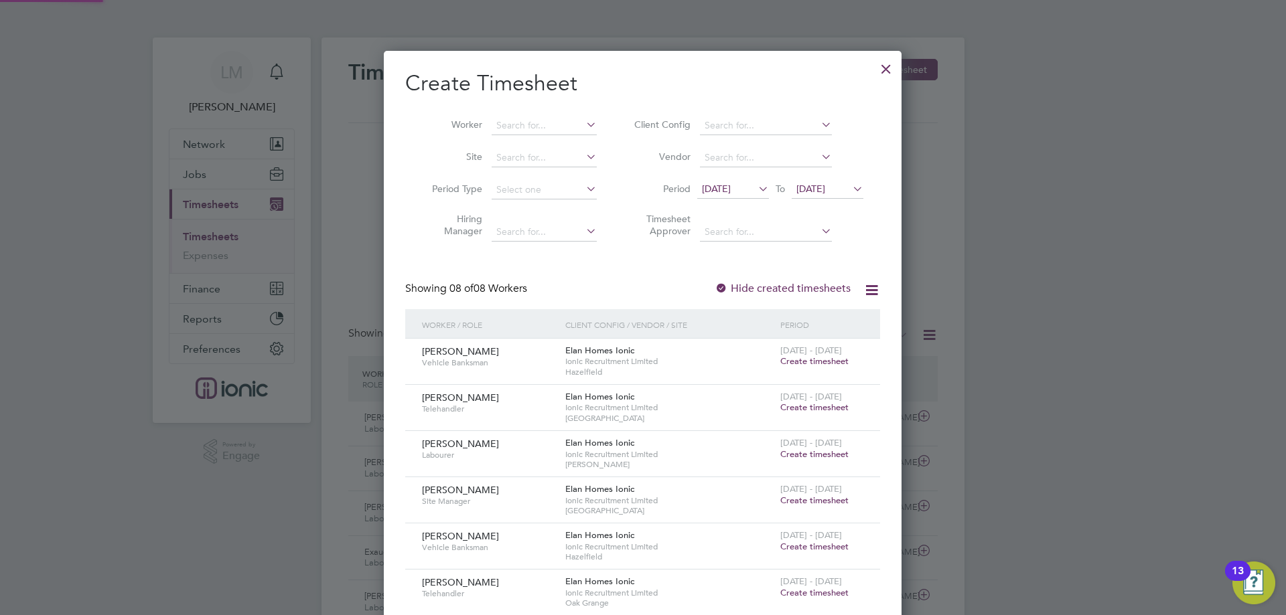
click at [825, 194] on span "[DATE]" at bounding box center [810, 189] width 29 height 12
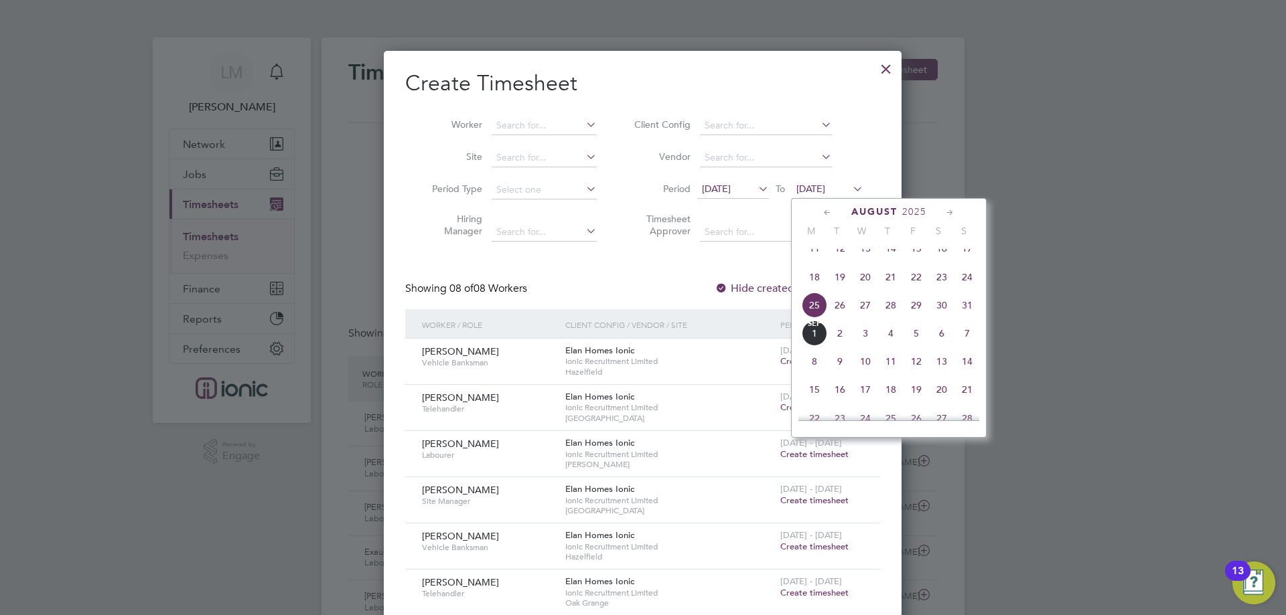
click at [964, 318] on span "31" at bounding box center [966, 305] width 25 height 25
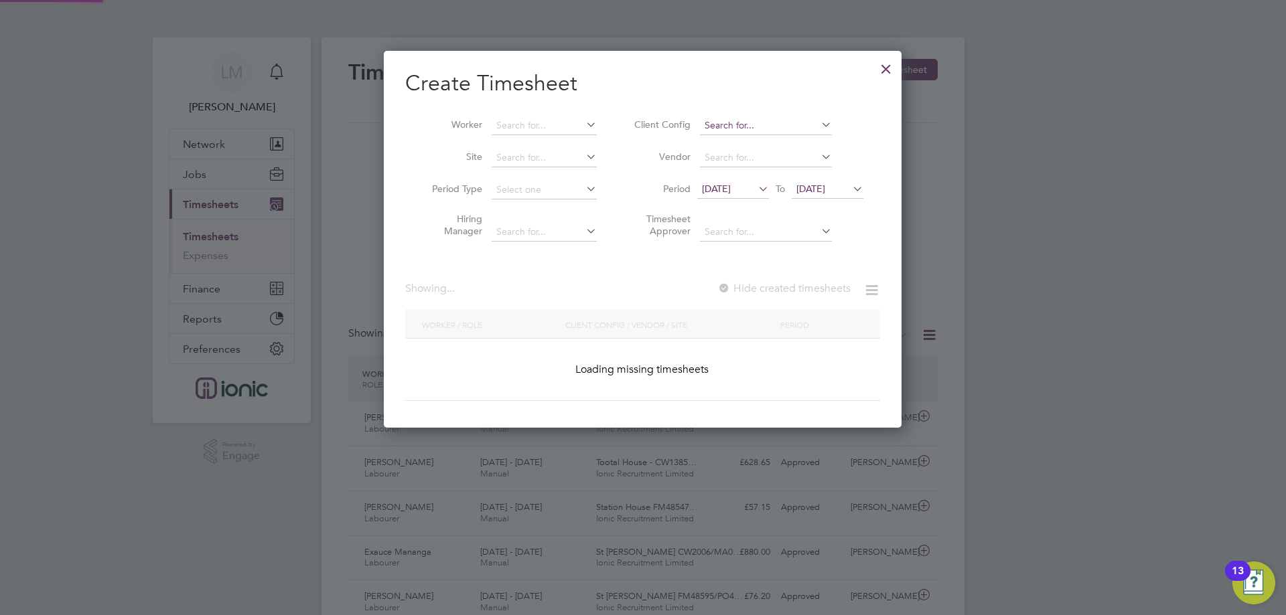
click at [766, 129] on input at bounding box center [766, 126] width 132 height 19
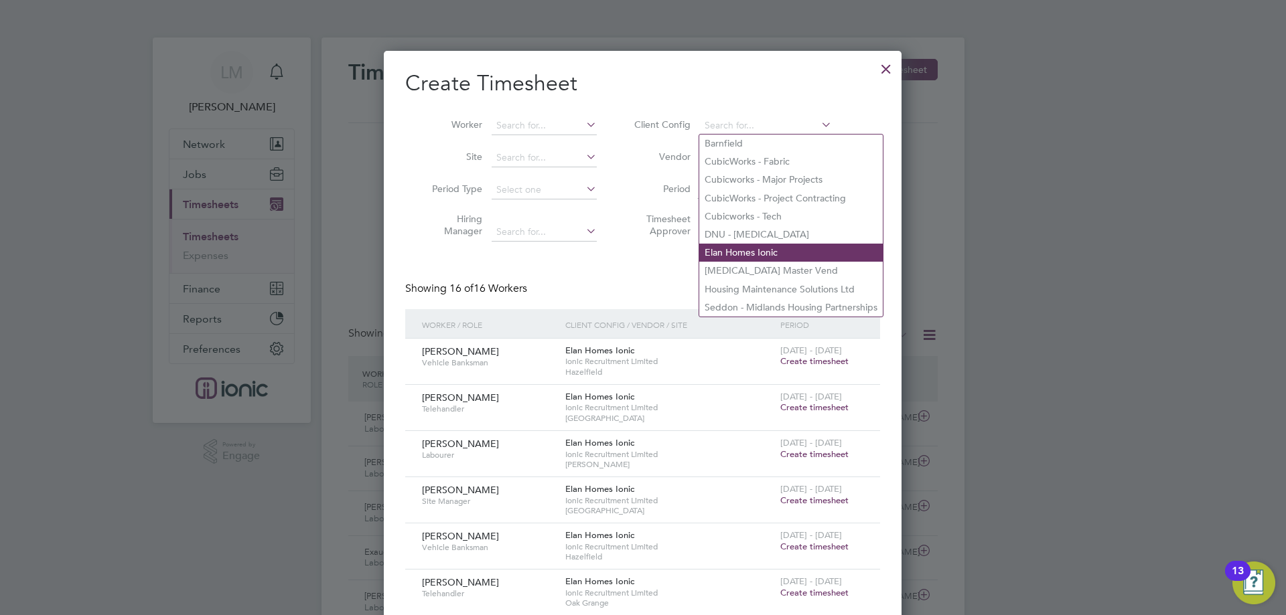
click at [755, 244] on li "Elan Homes Ionic" at bounding box center [791, 253] width 184 height 18
type input "Elan Homes Ionic"
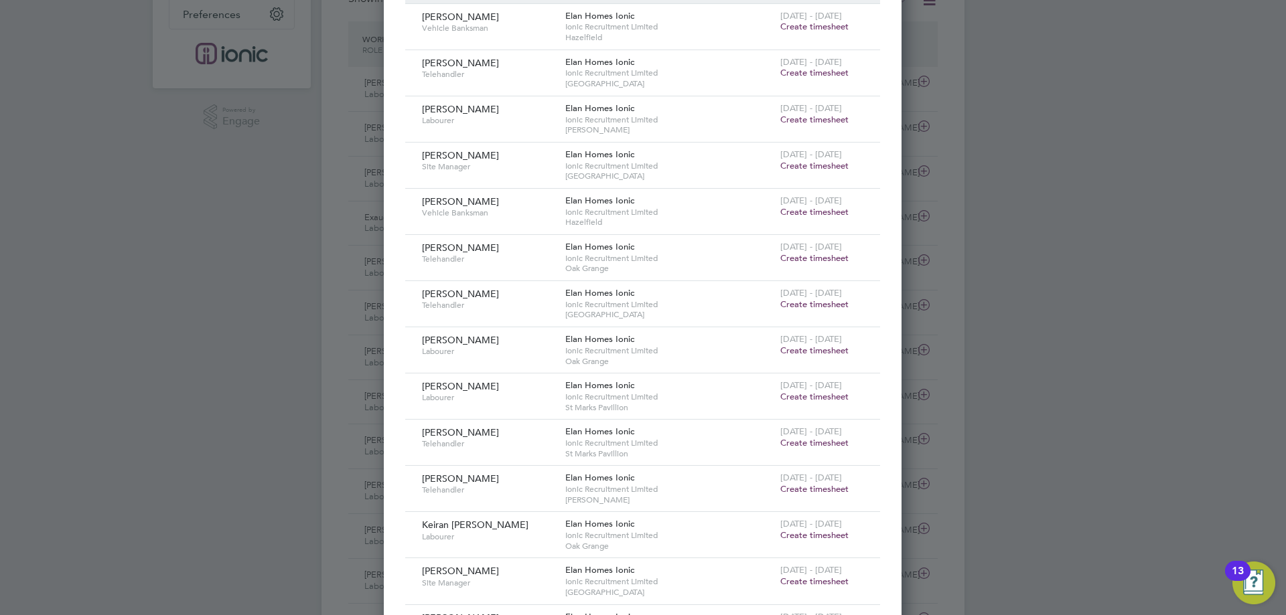
scroll to position [402, 0]
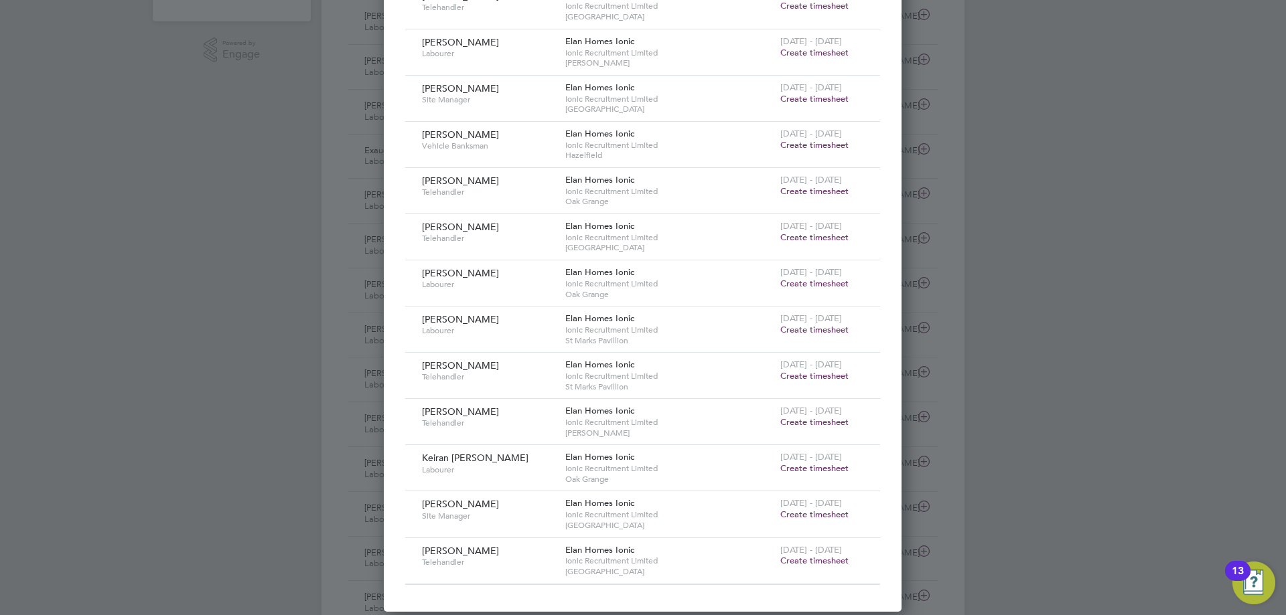
click at [815, 561] on span "Create timesheet" at bounding box center [814, 560] width 68 height 11
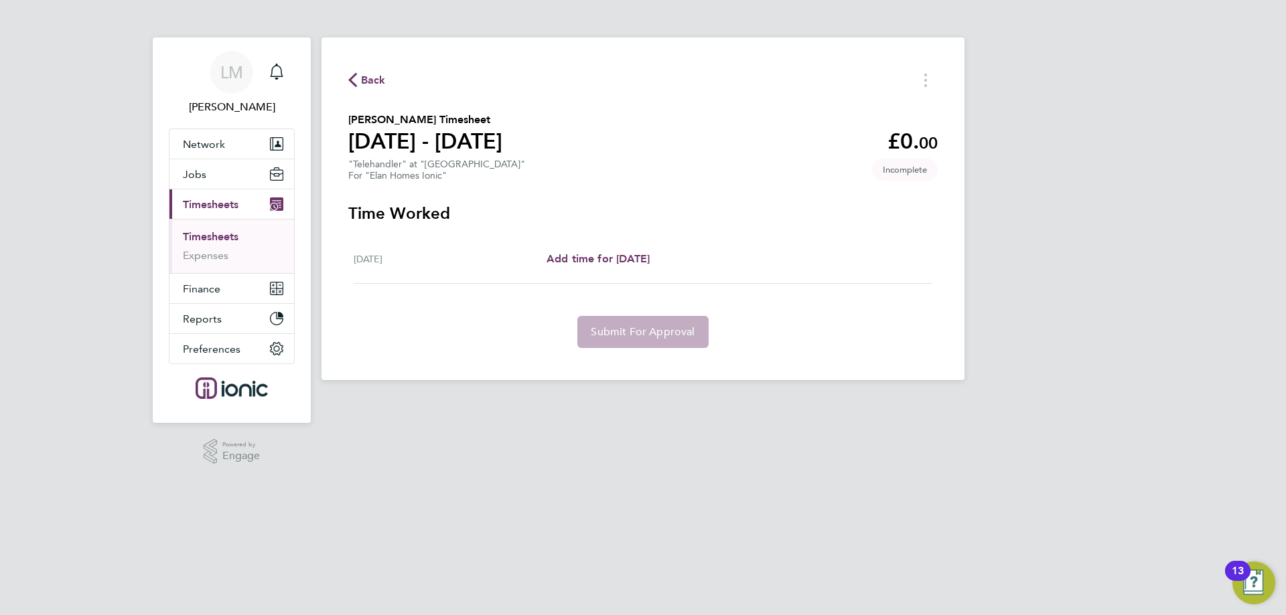
click at [591, 268] on div "[DATE] Add time for [DATE] Add time for [DATE]" at bounding box center [643, 259] width 579 height 49
click at [591, 263] on span "Add time for [DATE]" at bounding box center [598, 258] width 103 height 13
select select "30"
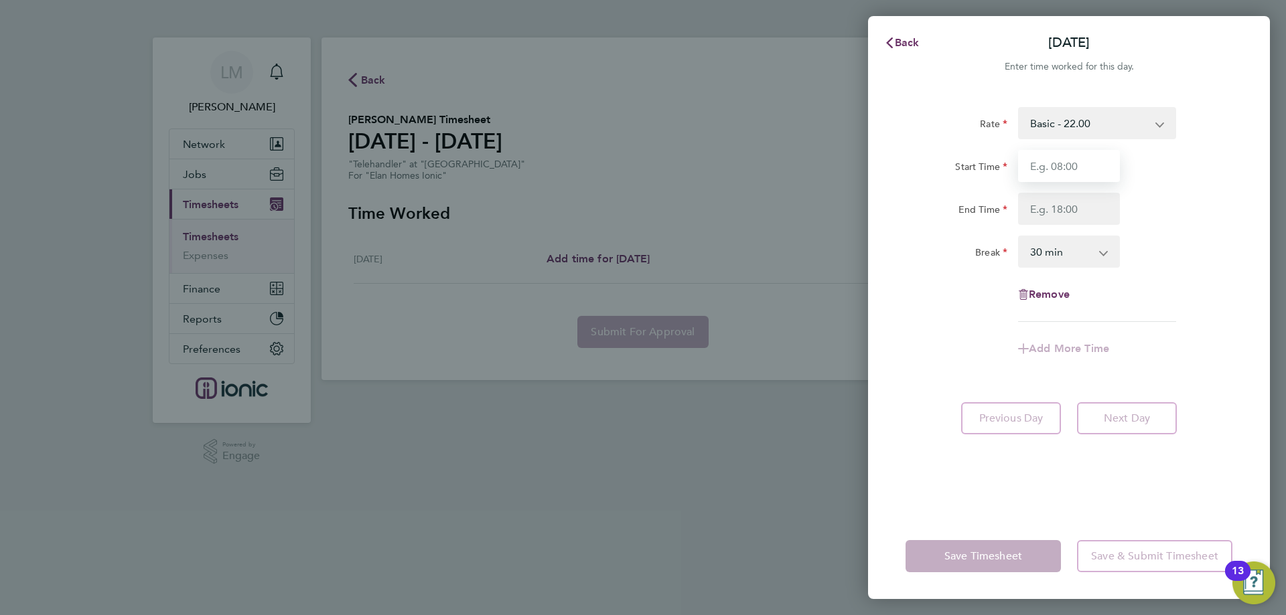
click at [1062, 179] on input "Start Time" at bounding box center [1069, 166] width 102 height 32
type input "07:30"
click at [1065, 209] on input "End Time" at bounding box center [1069, 209] width 102 height 32
type input "16:00"
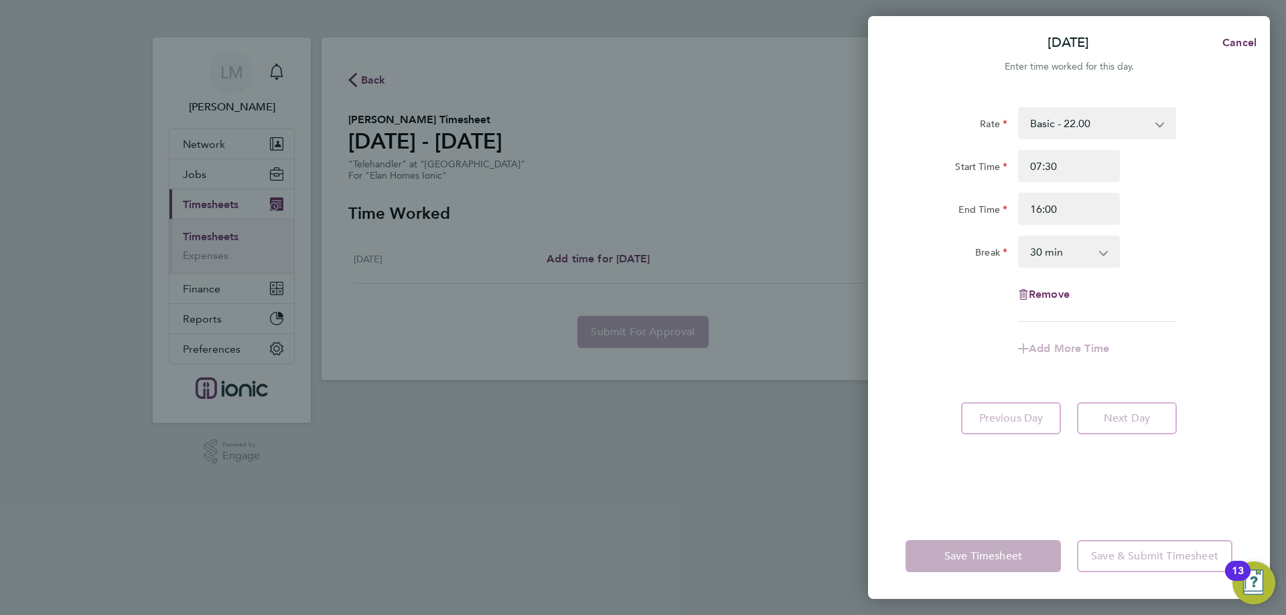
click at [1214, 269] on div "Rate Basic - 22.00 Start Time 07:30 End Time 16:00 Break 0 min 15 min 30 min 45…" at bounding box center [1068, 214] width 327 height 215
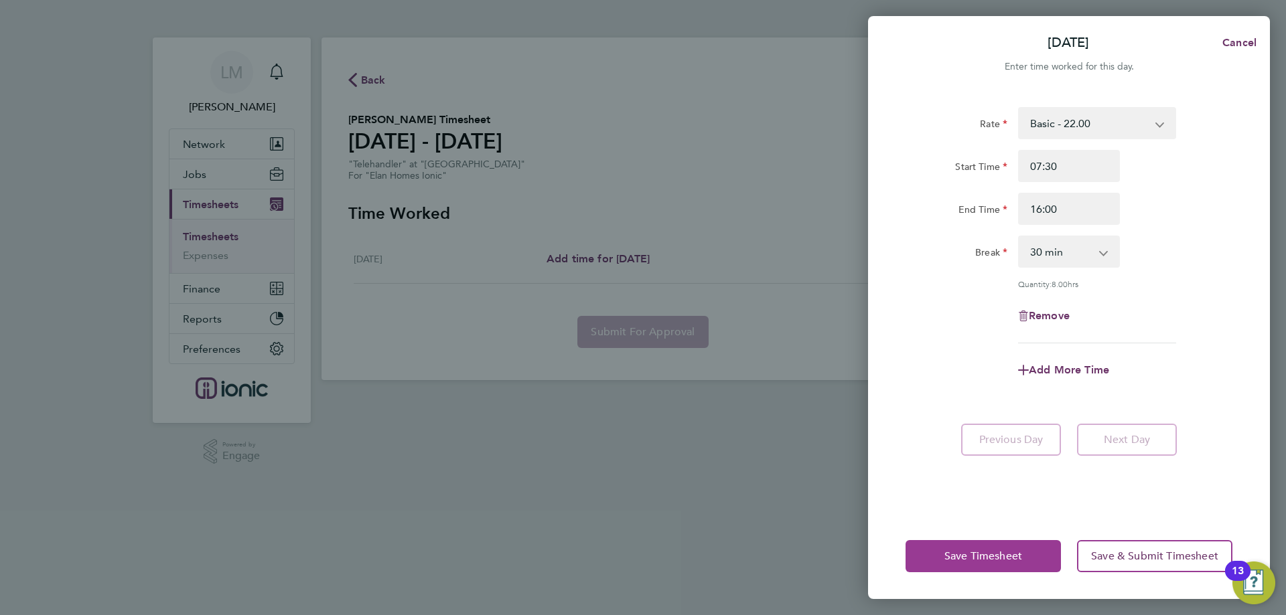
click at [1014, 558] on span "Save Timesheet" at bounding box center [983, 556] width 78 height 13
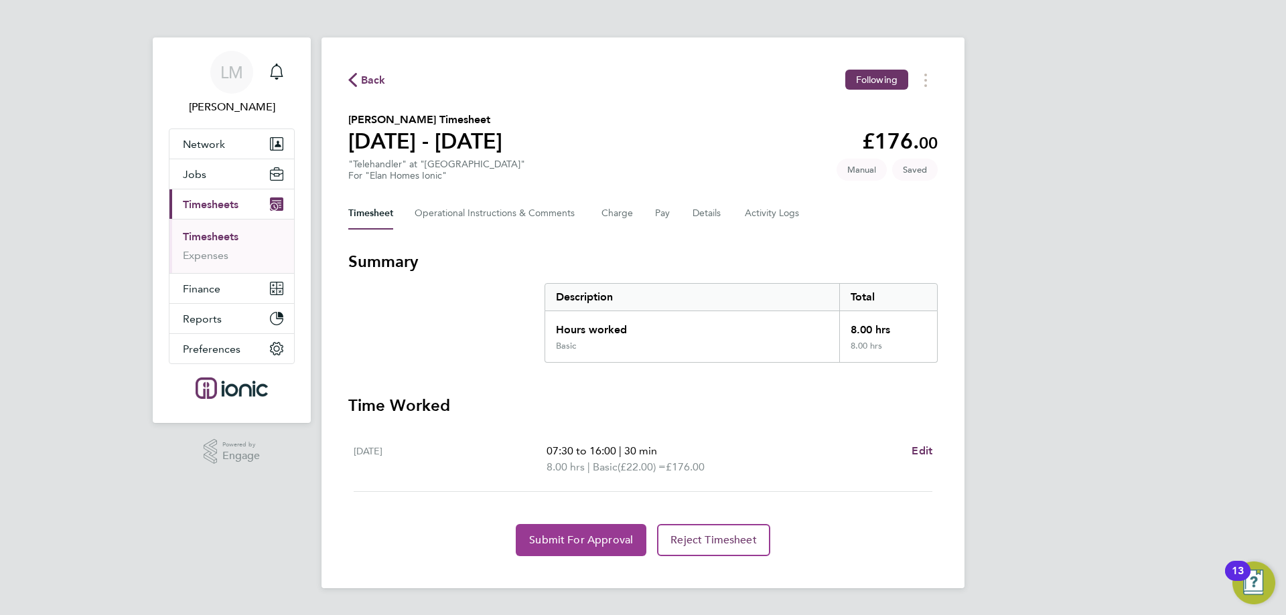
click at [583, 554] on button "Submit For Approval" at bounding box center [581, 540] width 131 height 32
click at [698, 211] on button "Details" at bounding box center [708, 214] width 31 height 32
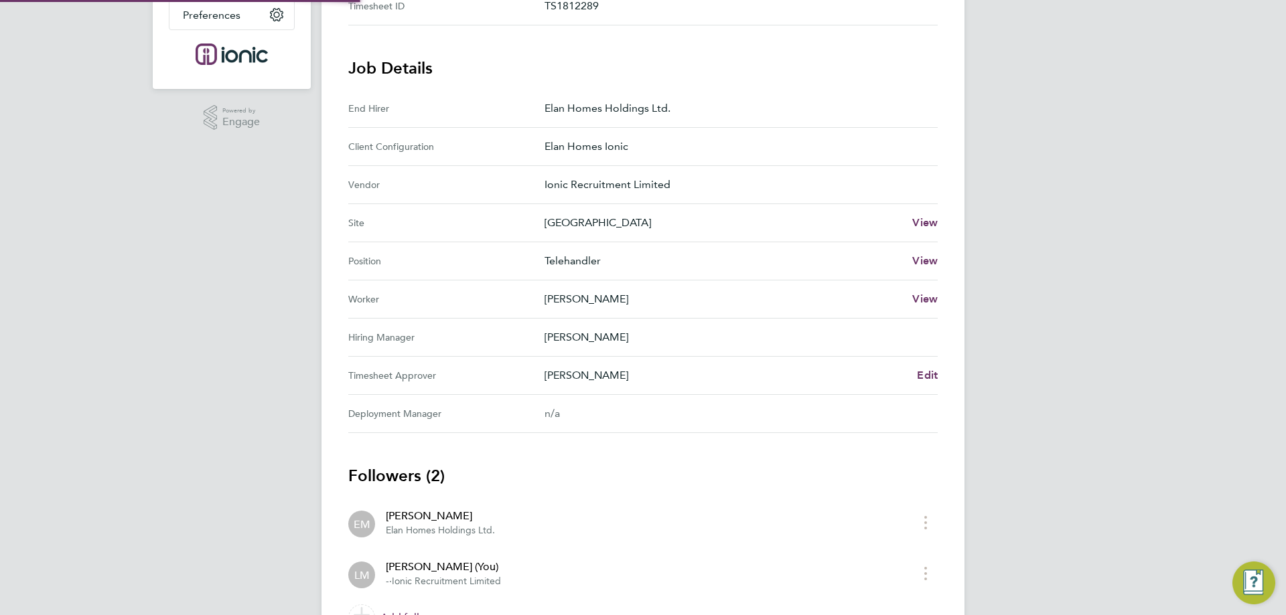
scroll to position [409, 0]
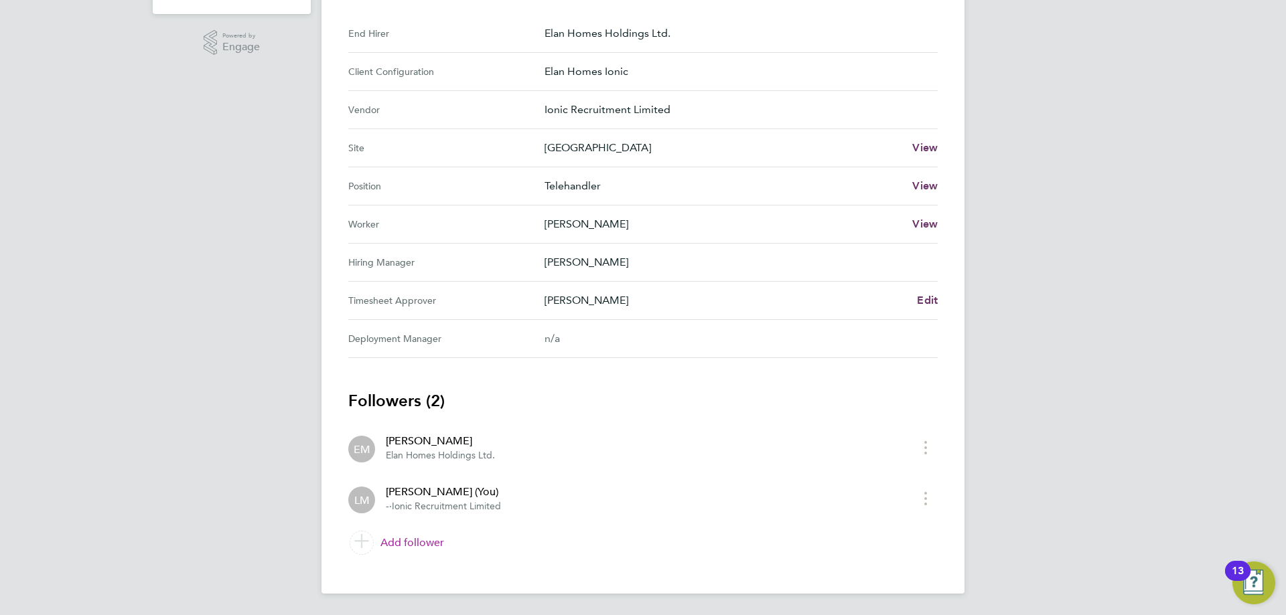
click at [389, 549] on link "Add follower" at bounding box center [642, 543] width 589 height 38
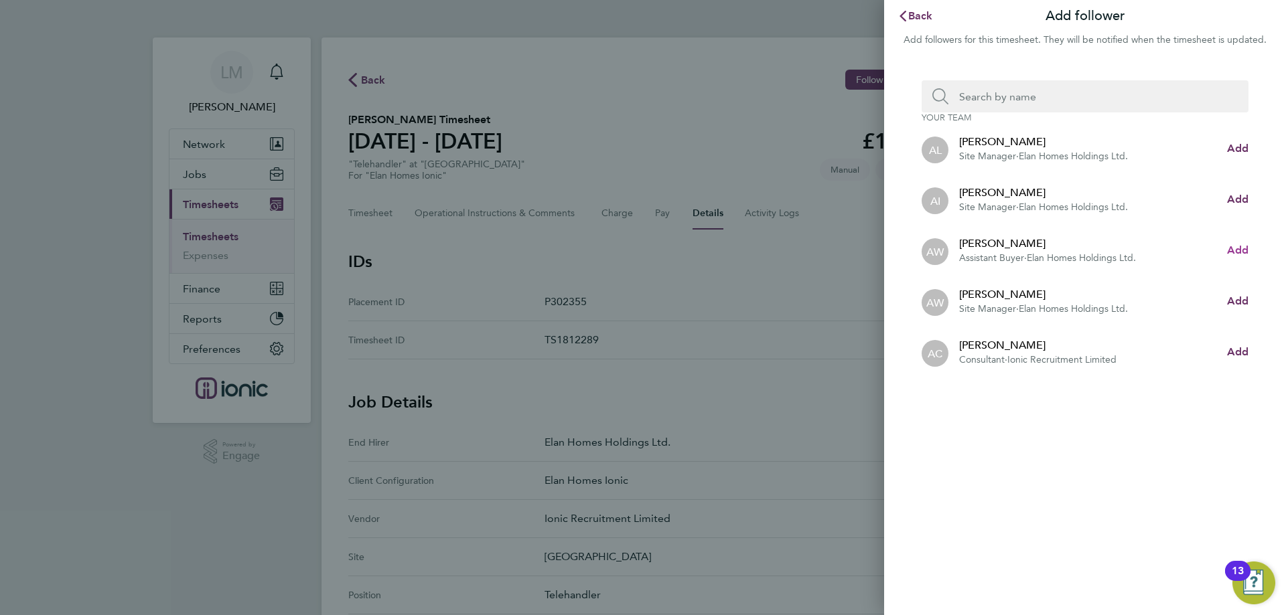
click at [1230, 245] on span "Add" at bounding box center [1237, 250] width 21 height 13
click at [1035, 101] on input "Search team member by name:" at bounding box center [1090, 96] width 284 height 32
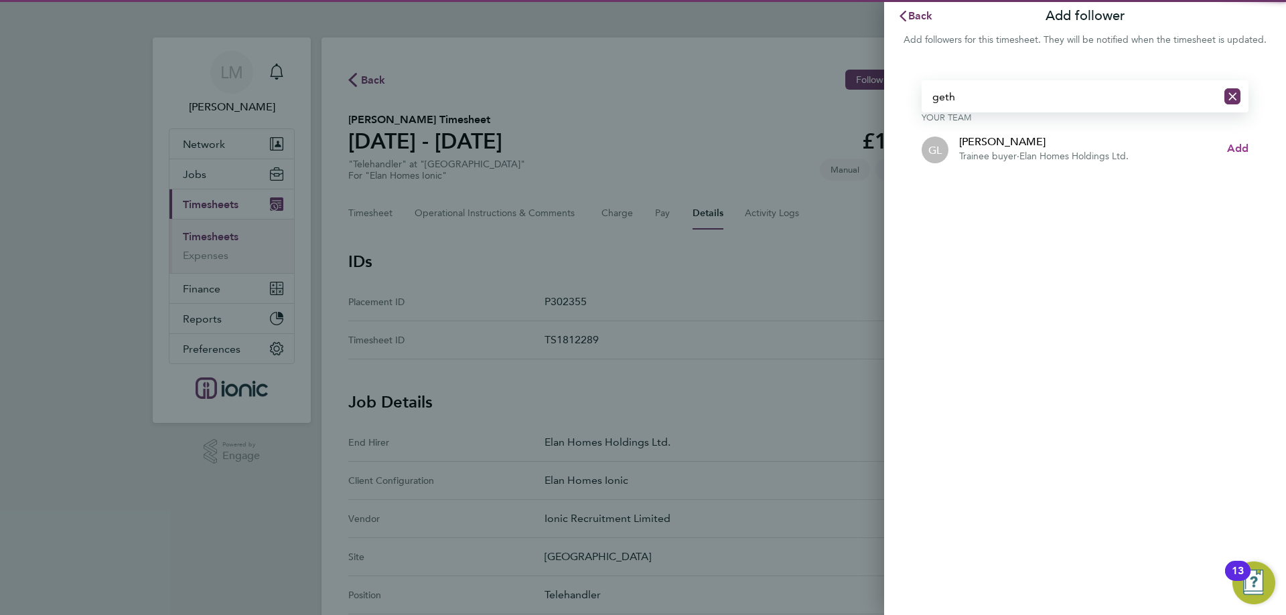
type input "geth"
click at [1239, 142] on span "Add" at bounding box center [1237, 148] width 21 height 13
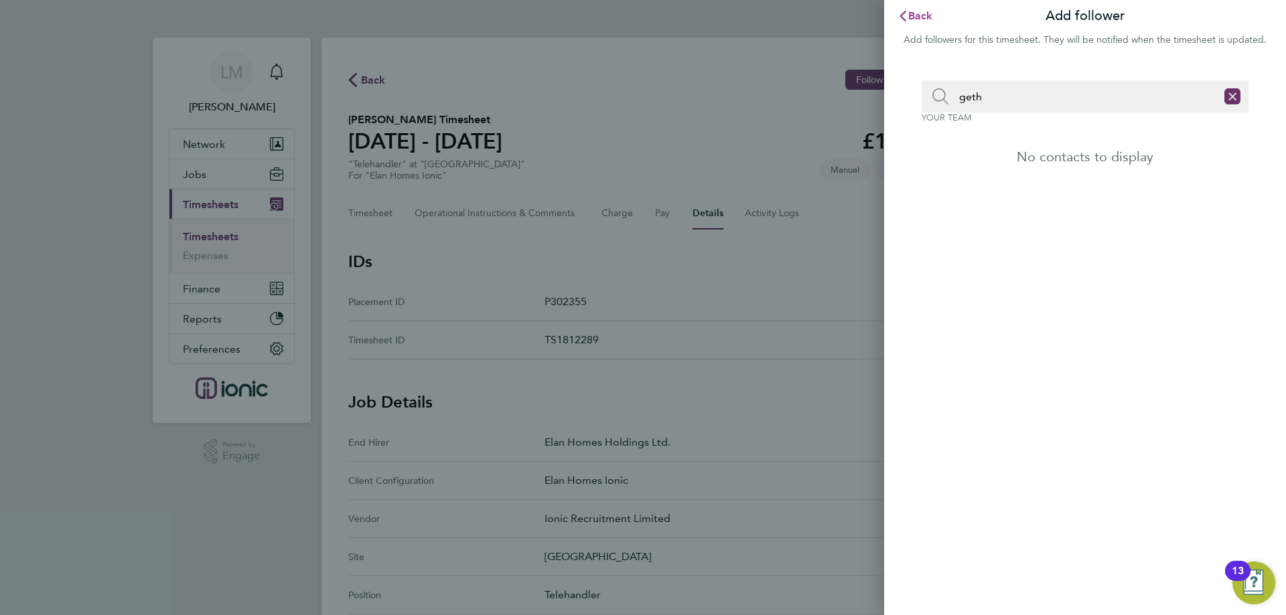
click at [922, 11] on span "Back" at bounding box center [920, 15] width 25 height 13
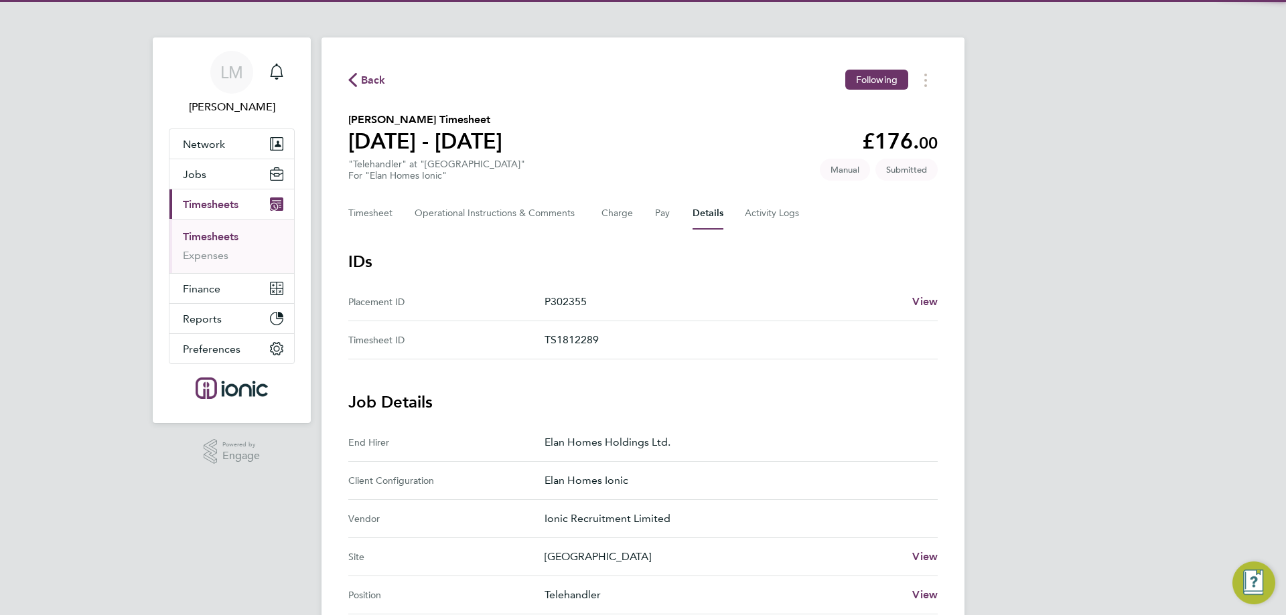
click at [354, 82] on icon "button" at bounding box center [352, 80] width 9 height 14
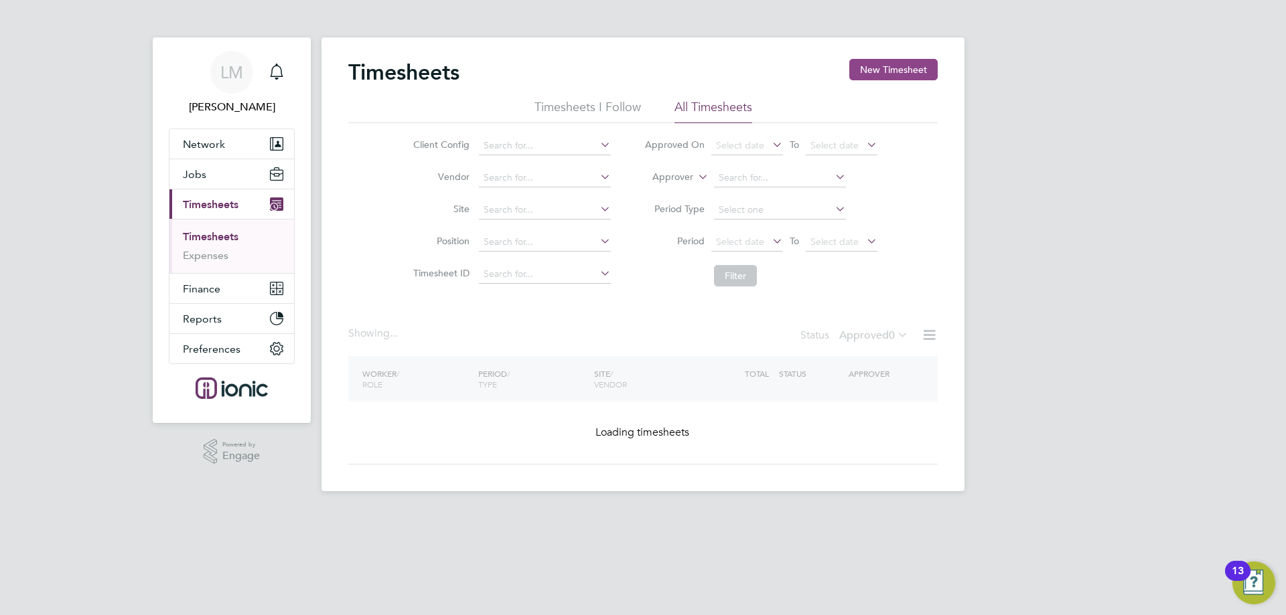
click at [899, 67] on button "New Timesheet" at bounding box center [893, 69] width 88 height 21
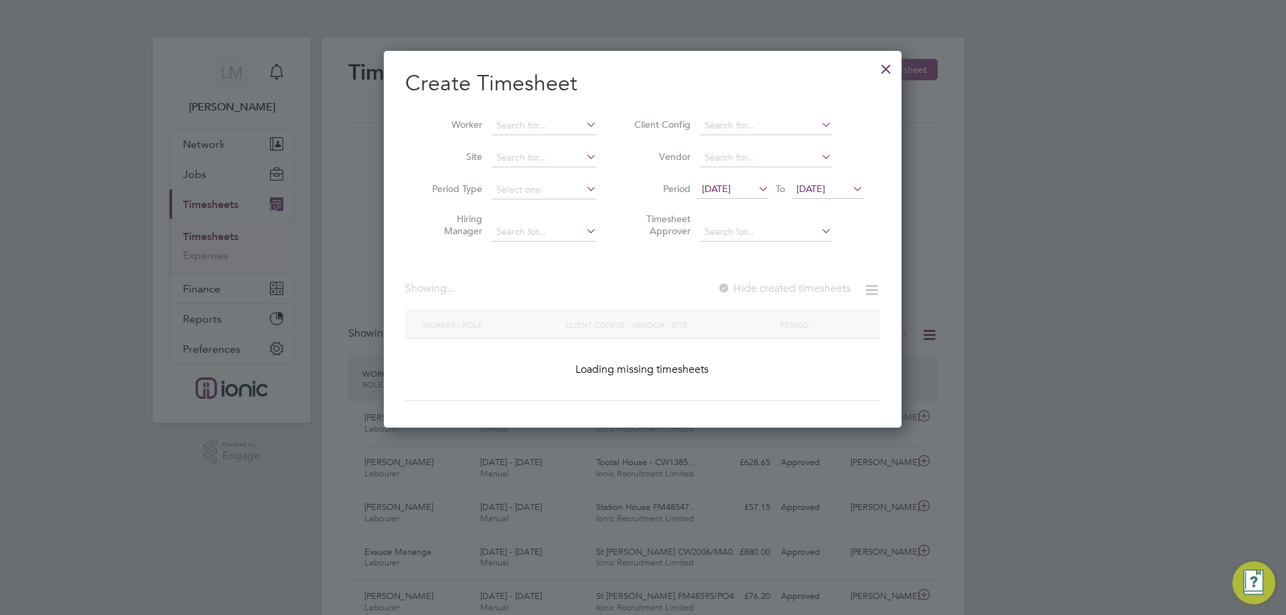
scroll to position [34, 117]
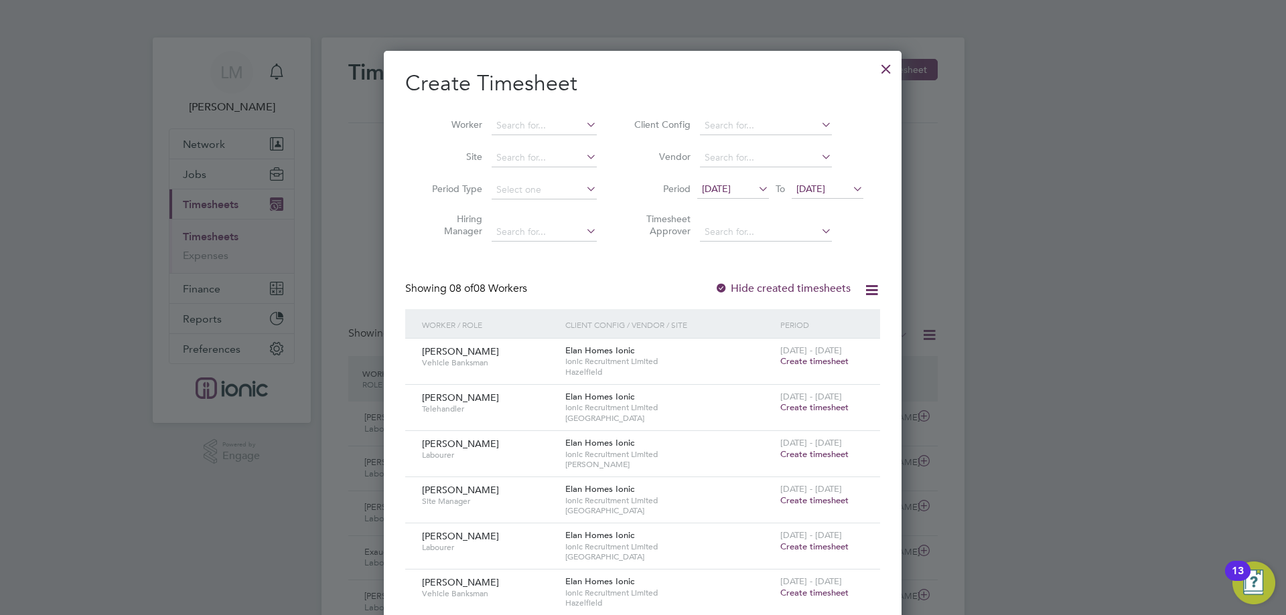
click at [822, 186] on span "[DATE]" at bounding box center [810, 189] width 29 height 12
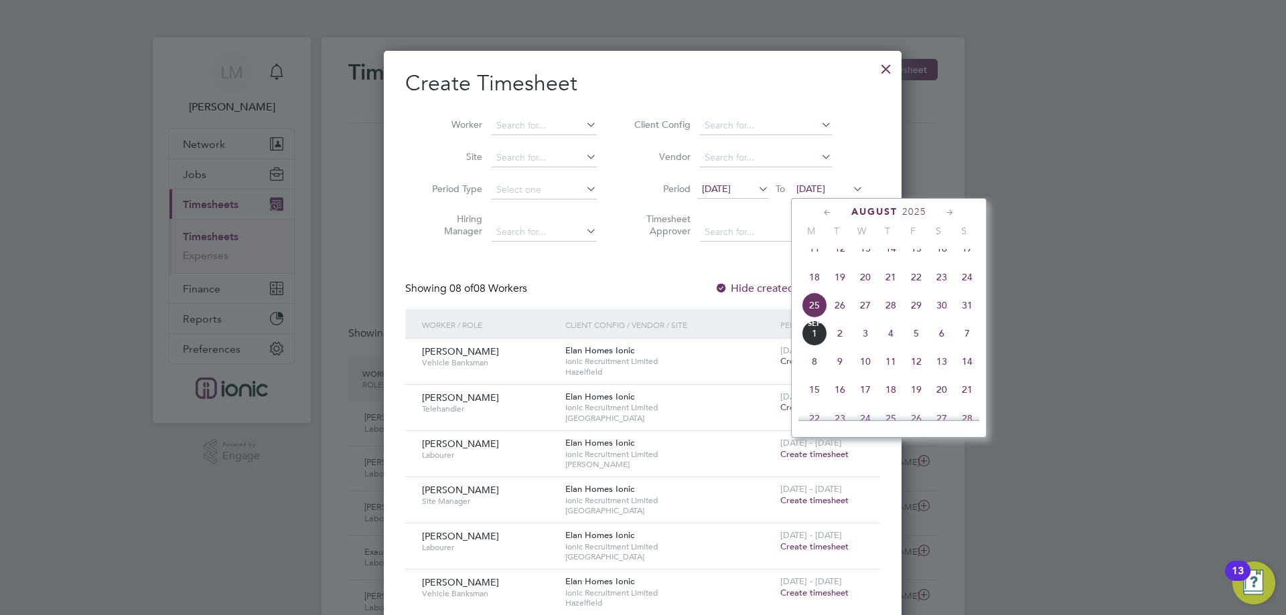
click at [941, 318] on span "30" at bounding box center [941, 305] width 25 height 25
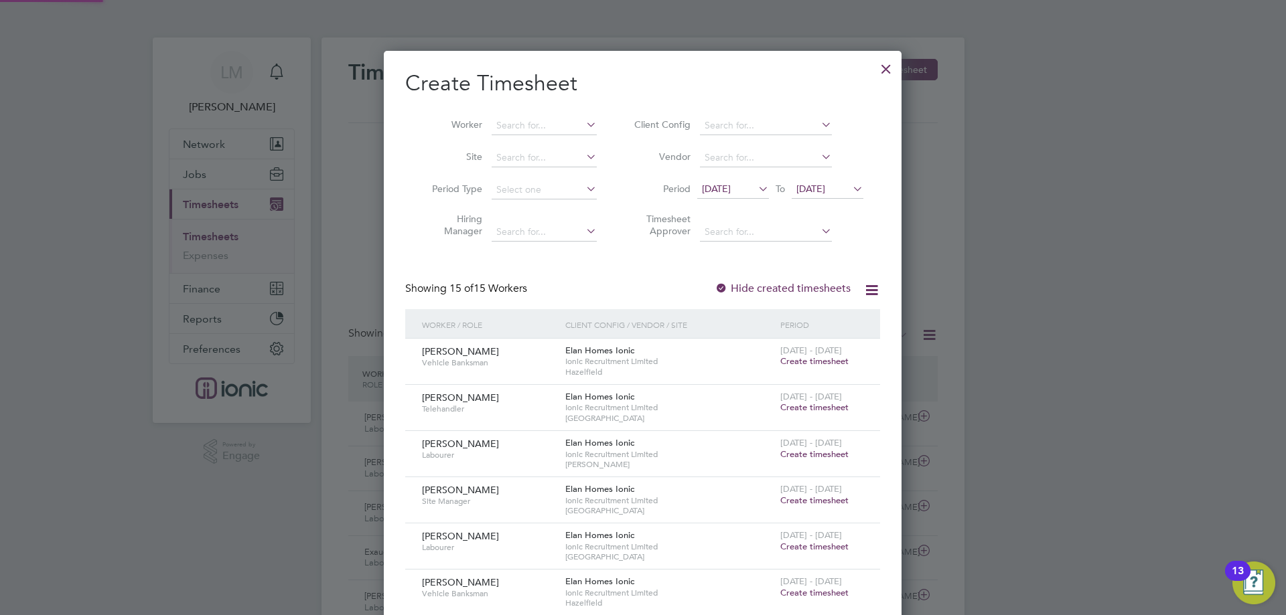
click at [723, 186] on span "[DATE]" at bounding box center [716, 189] width 29 height 12
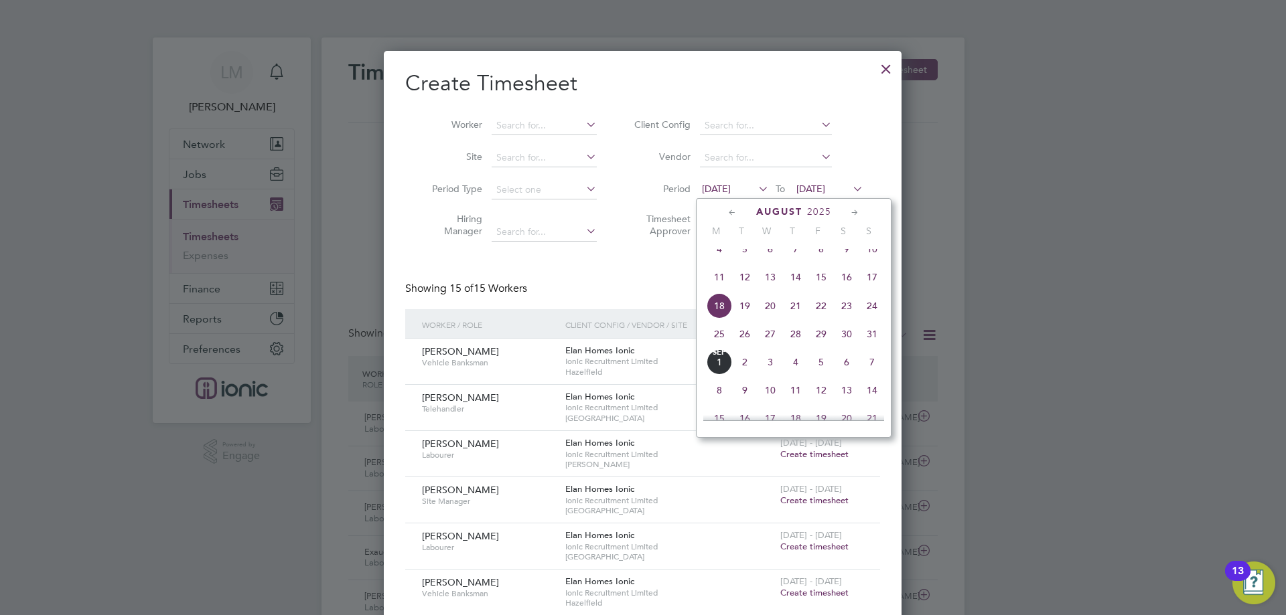
click at [723, 343] on span "25" at bounding box center [719, 333] width 25 height 25
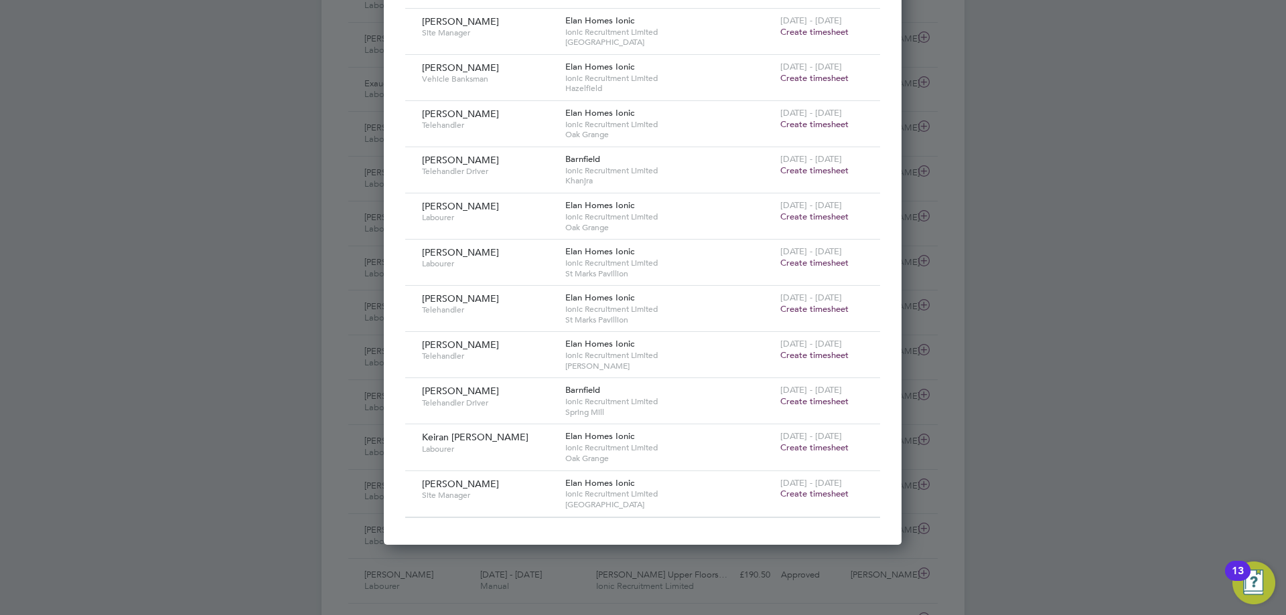
click at [826, 306] on span "Create timesheet" at bounding box center [814, 308] width 68 height 11
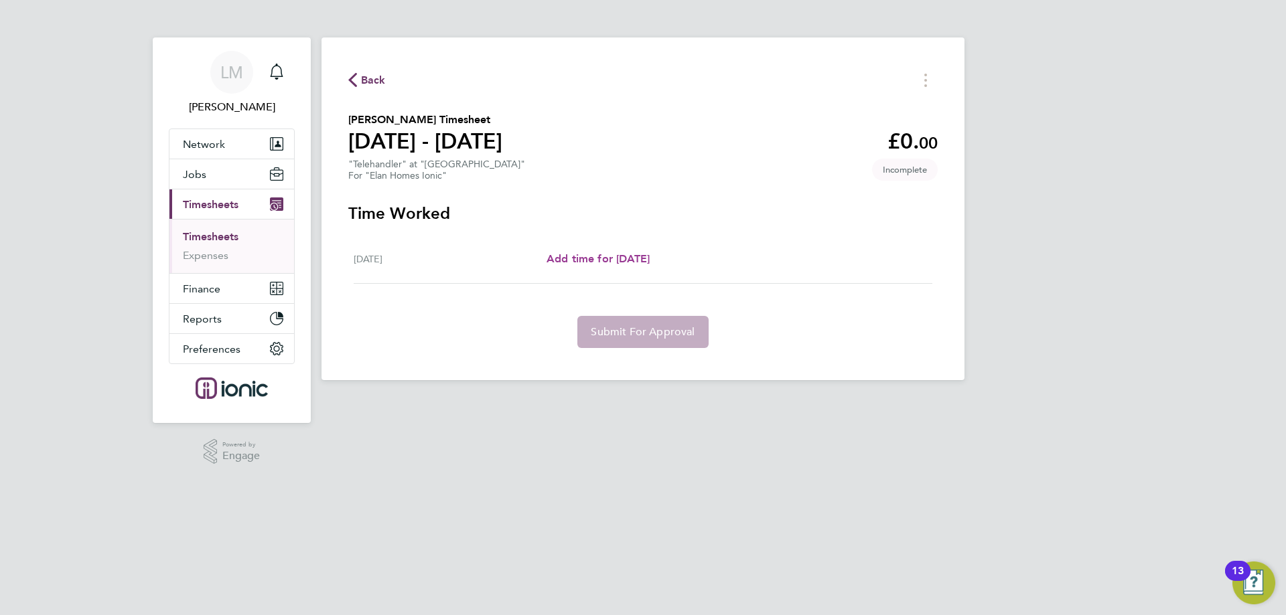
click at [610, 259] on span "Add time for [DATE]" at bounding box center [598, 258] width 103 height 13
select select "30"
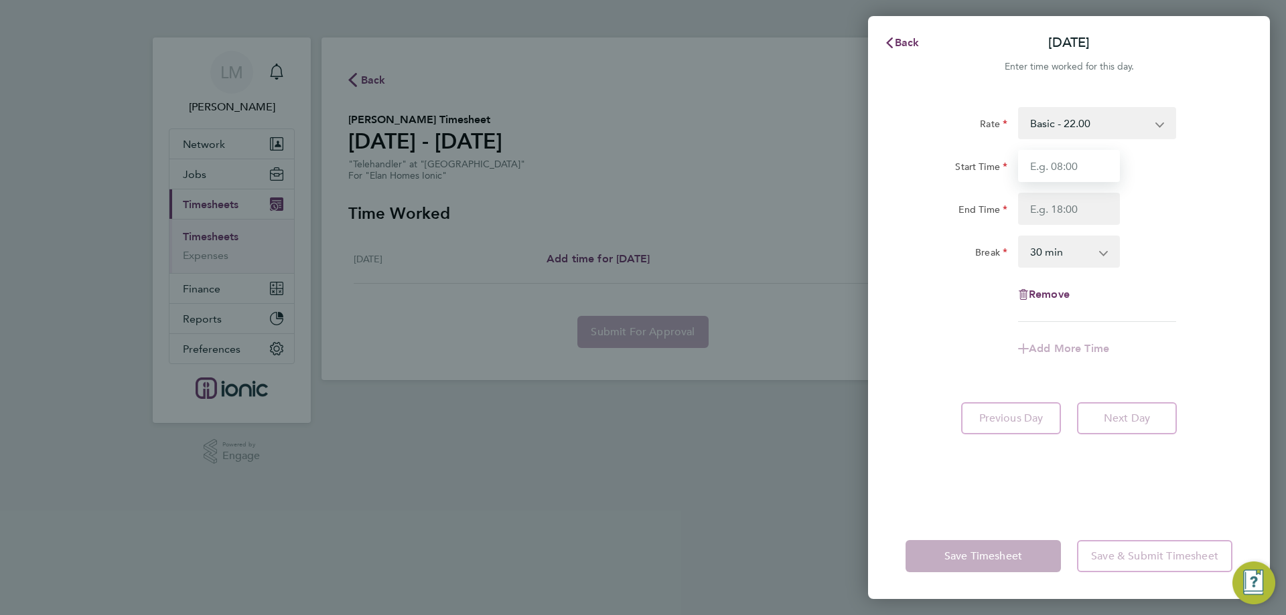
click at [1041, 177] on input "Start Time" at bounding box center [1069, 166] width 102 height 32
type input "07:30"
click at [1072, 206] on input "End Time" at bounding box center [1069, 209] width 102 height 32
type input "16:30"
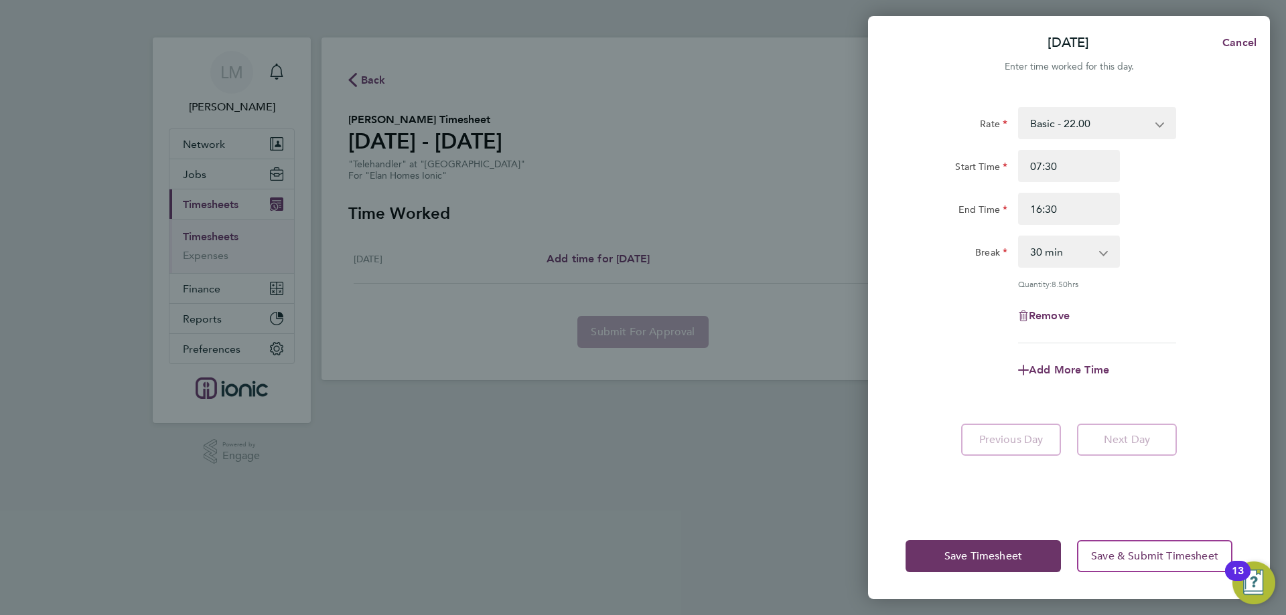
click at [1169, 267] on div "Break 0 min 15 min 30 min 45 min 60 min 75 min 90 min" at bounding box center [1069, 252] width 338 height 32
click at [969, 540] on div "Save Timesheet Save & Submit Timesheet" at bounding box center [1069, 557] width 402 height 86
click at [969, 544] on button "Save Timesheet" at bounding box center [982, 556] width 155 height 32
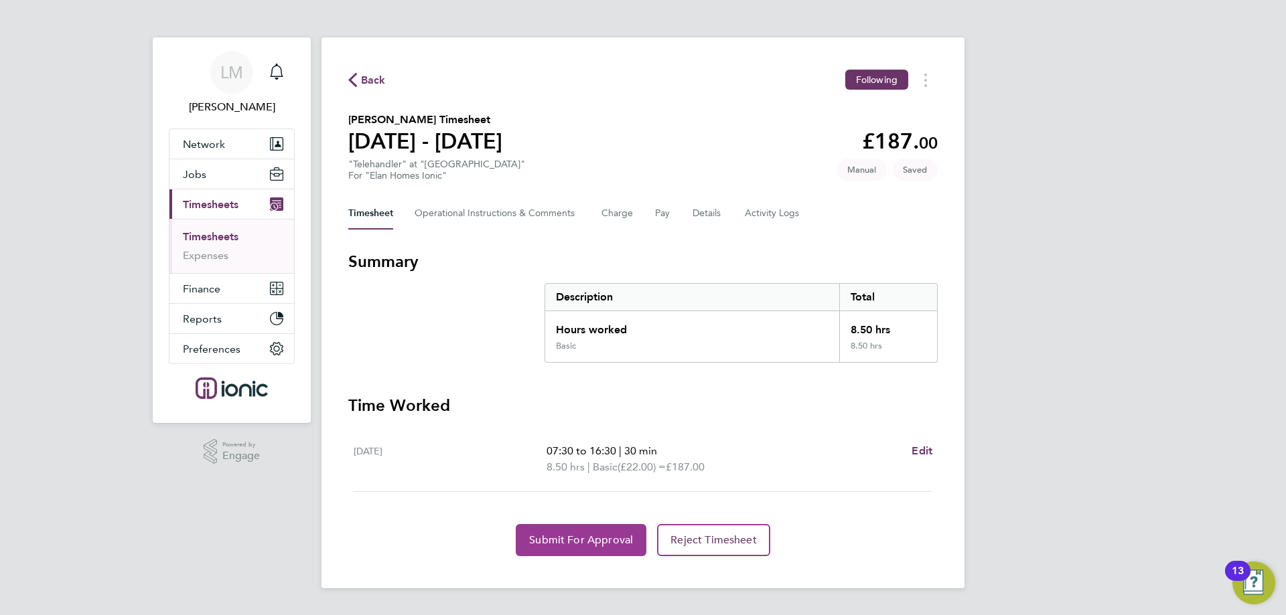
click at [569, 533] on button "Submit For Approval" at bounding box center [581, 540] width 131 height 32
click at [715, 208] on button "Details" at bounding box center [708, 214] width 31 height 32
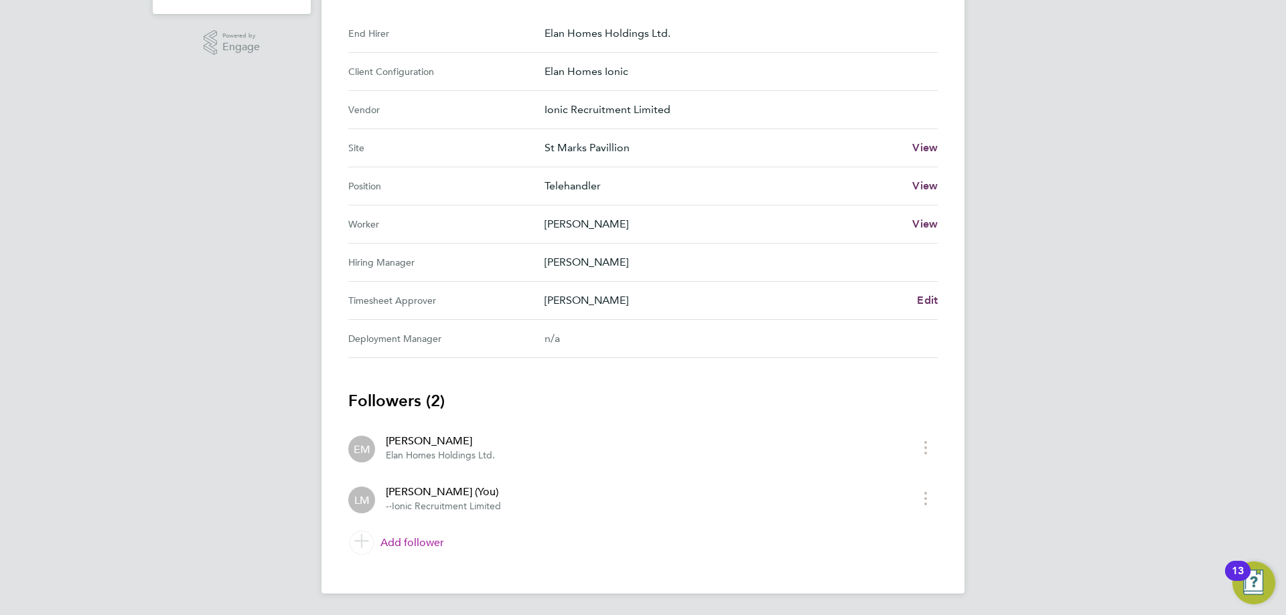
click at [431, 544] on link "Add follower" at bounding box center [642, 543] width 589 height 38
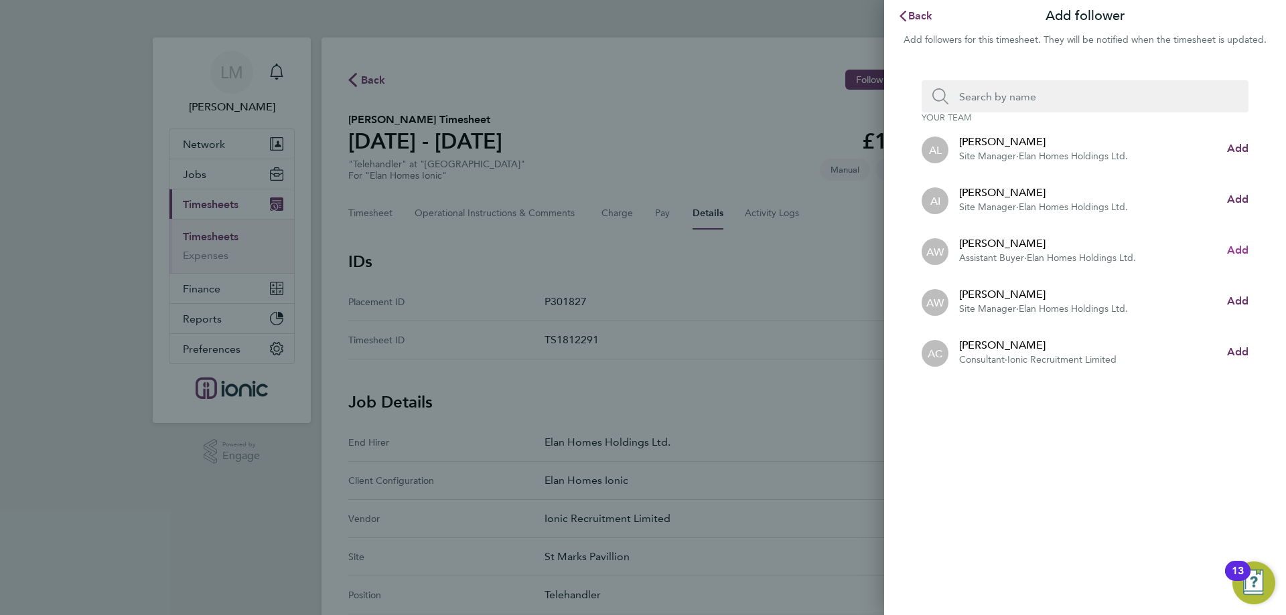
click at [1238, 257] on button "Add" at bounding box center [1237, 250] width 21 height 16
click at [1003, 100] on input "Search team member by name:" at bounding box center [1090, 96] width 284 height 32
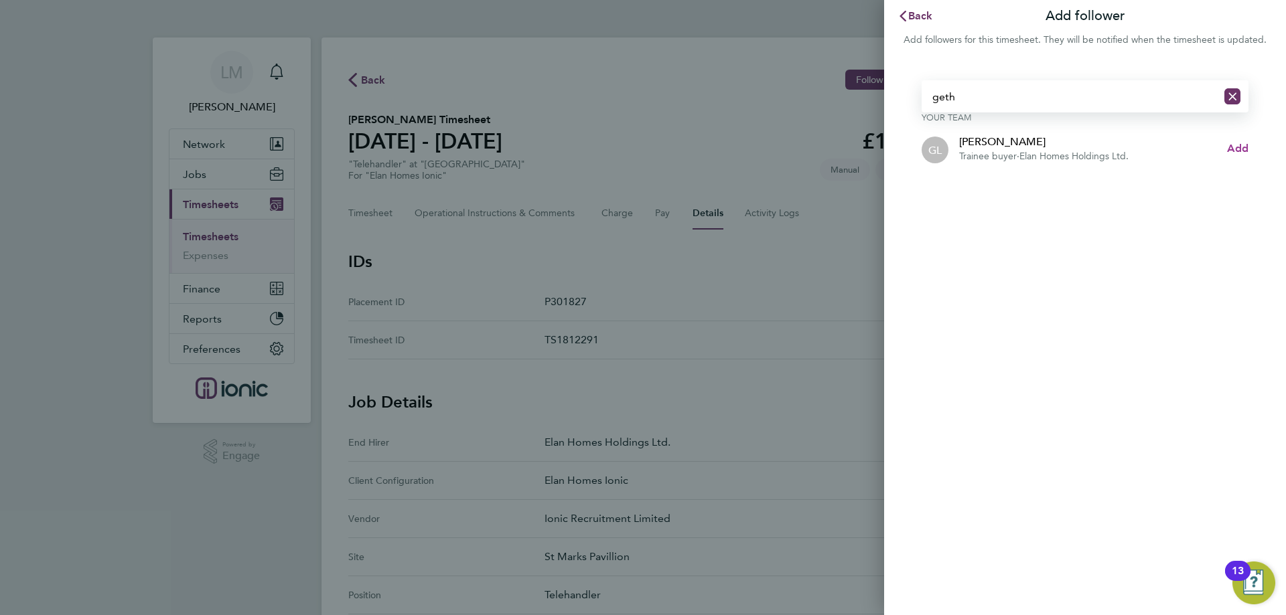
type input "geth"
click at [1242, 150] on span "Add" at bounding box center [1237, 148] width 21 height 13
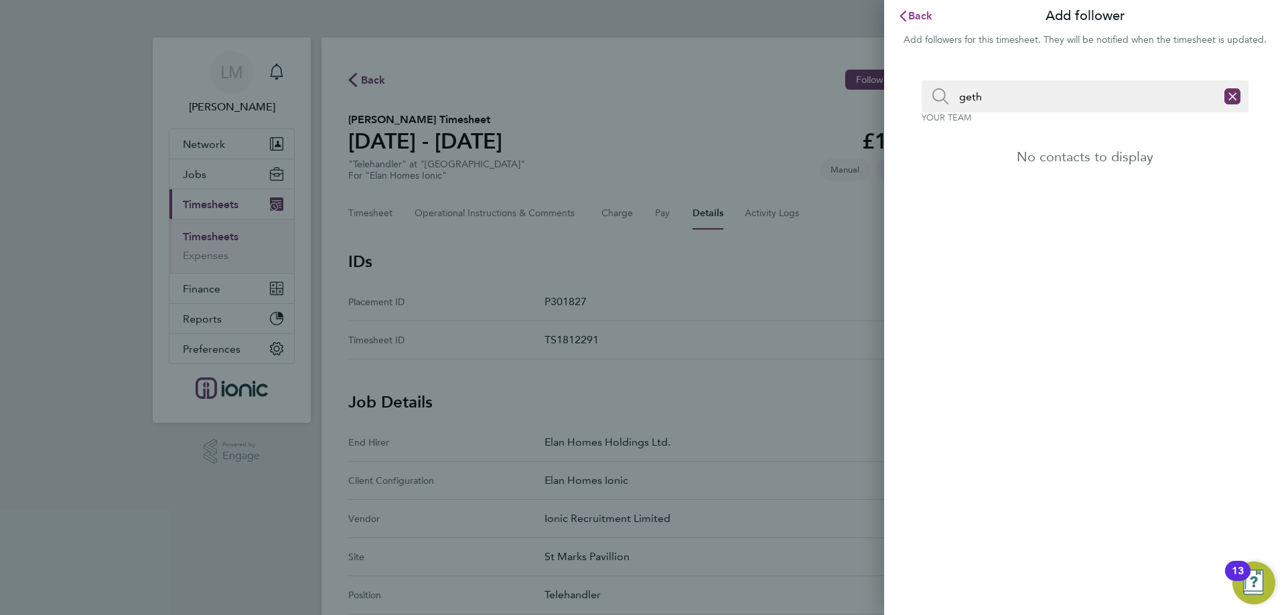
drag, startPoint x: 909, startPoint y: 12, endPoint x: 940, endPoint y: 89, distance: 83.0
click at [909, 12] on span "Back" at bounding box center [920, 15] width 25 height 13
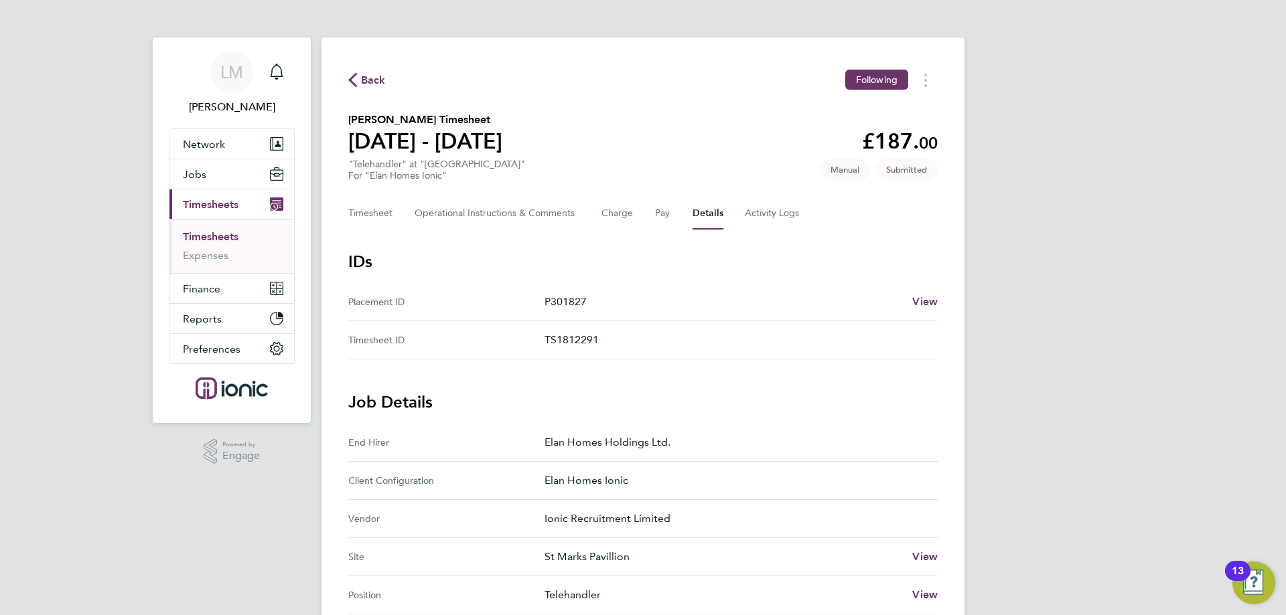
click at [370, 84] on span "Back" at bounding box center [373, 80] width 25 height 16
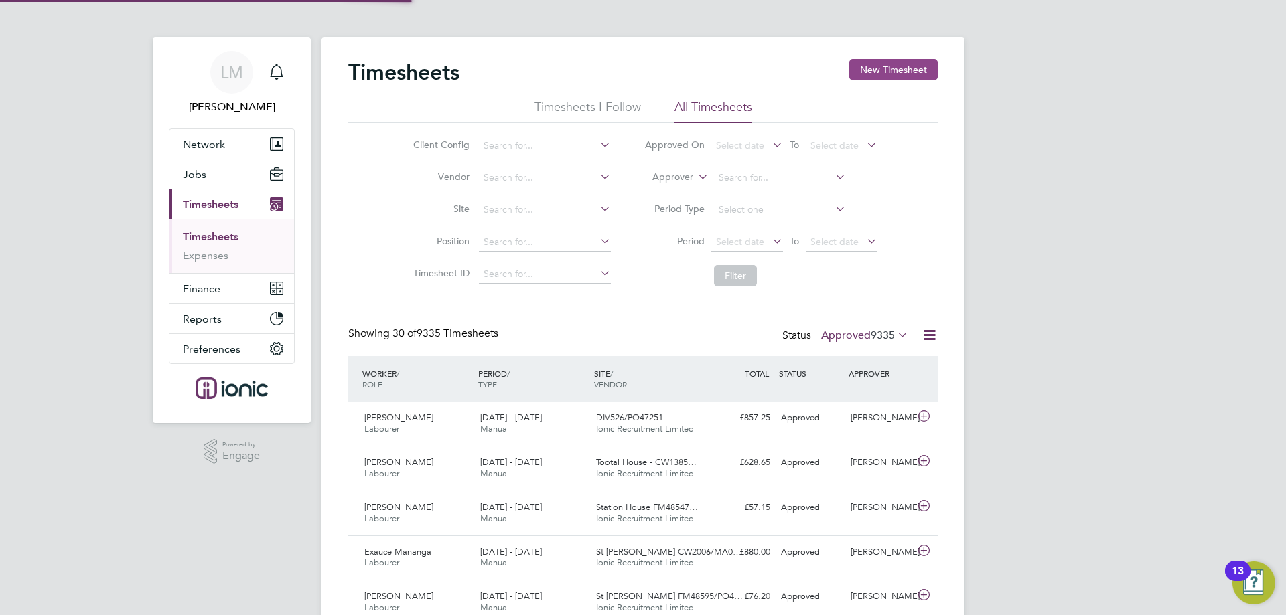
click at [881, 68] on button "New Timesheet" at bounding box center [893, 69] width 88 height 21
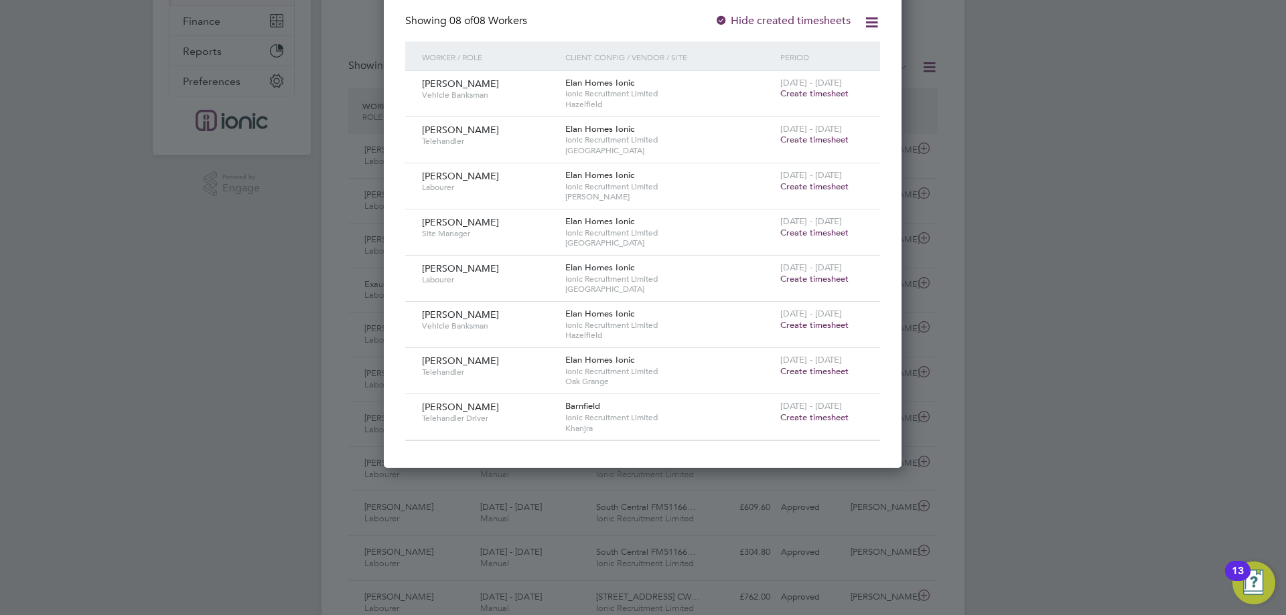
click at [808, 370] on span "Create timesheet" at bounding box center [814, 371] width 68 height 11
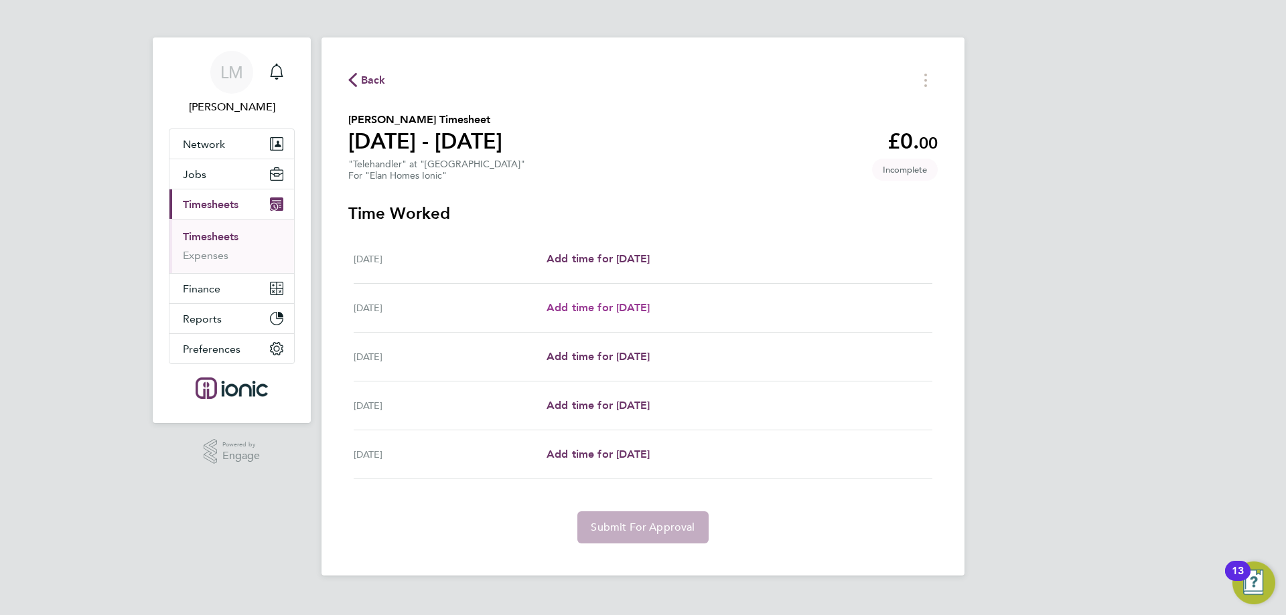
click at [610, 305] on span "Add time for [DATE]" at bounding box center [598, 307] width 103 height 13
select select "30"
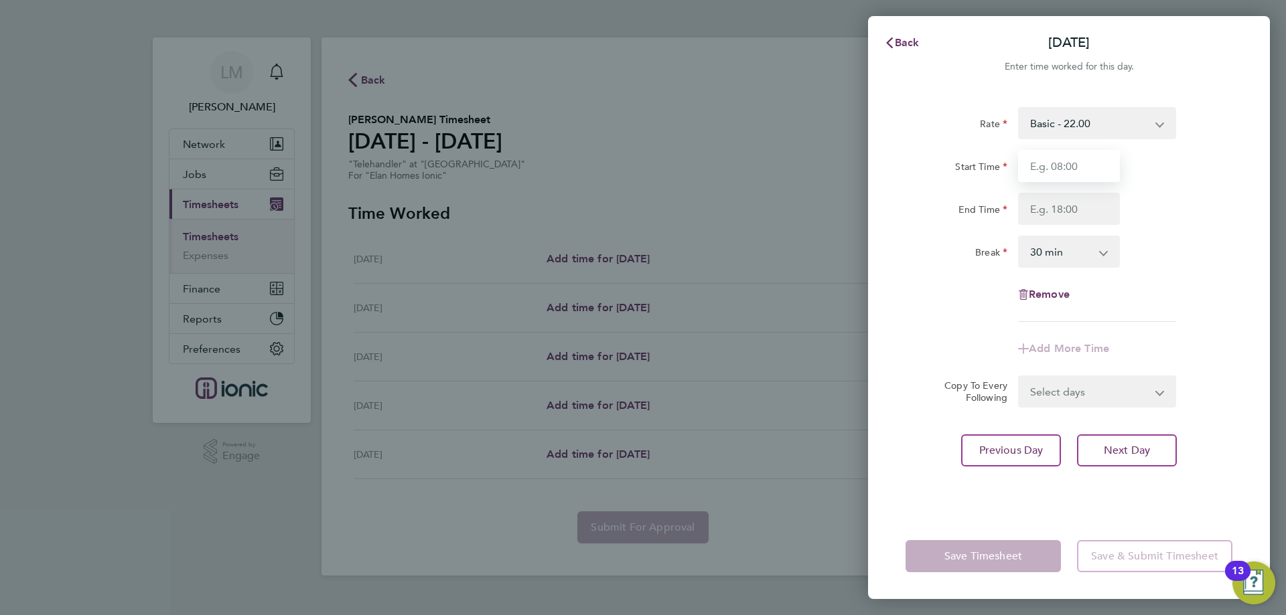
click at [1083, 173] on input "Start Time" at bounding box center [1069, 166] width 102 height 32
type input "07:30"
click at [1070, 209] on input "End Time" at bounding box center [1069, 209] width 102 height 32
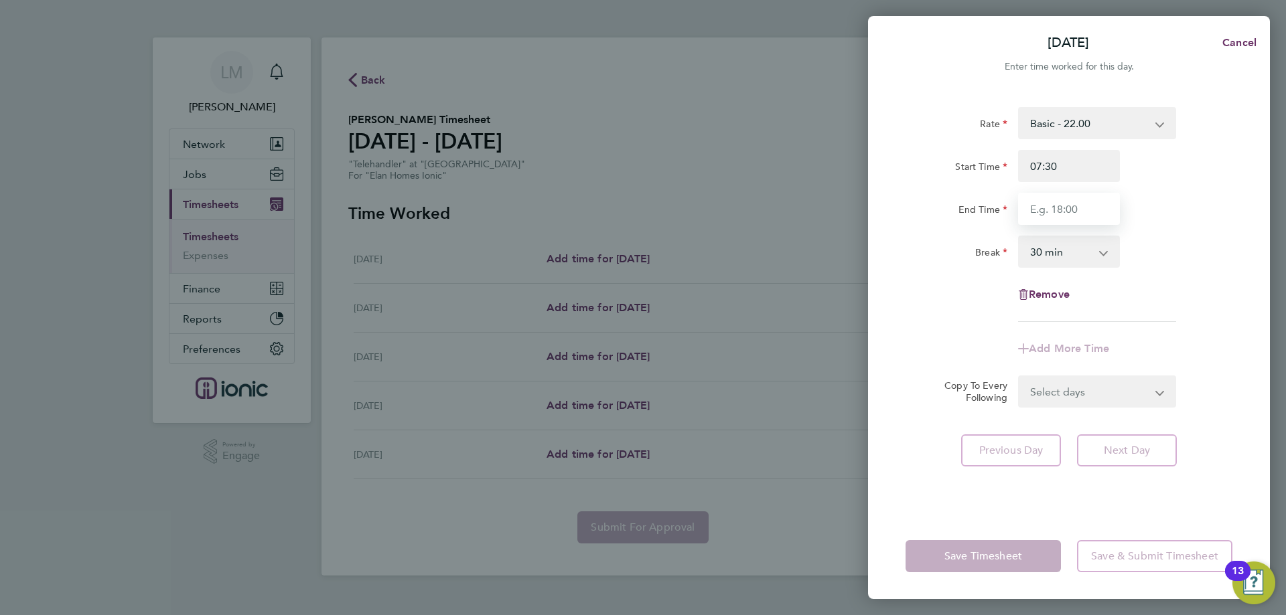
type input "16:30"
click at [1096, 377] on form "Rate Basic - 22.00 Start Time 07:30 End Time 16:30 Break 0 min 15 min 30 min 45…" at bounding box center [1068, 257] width 327 height 301
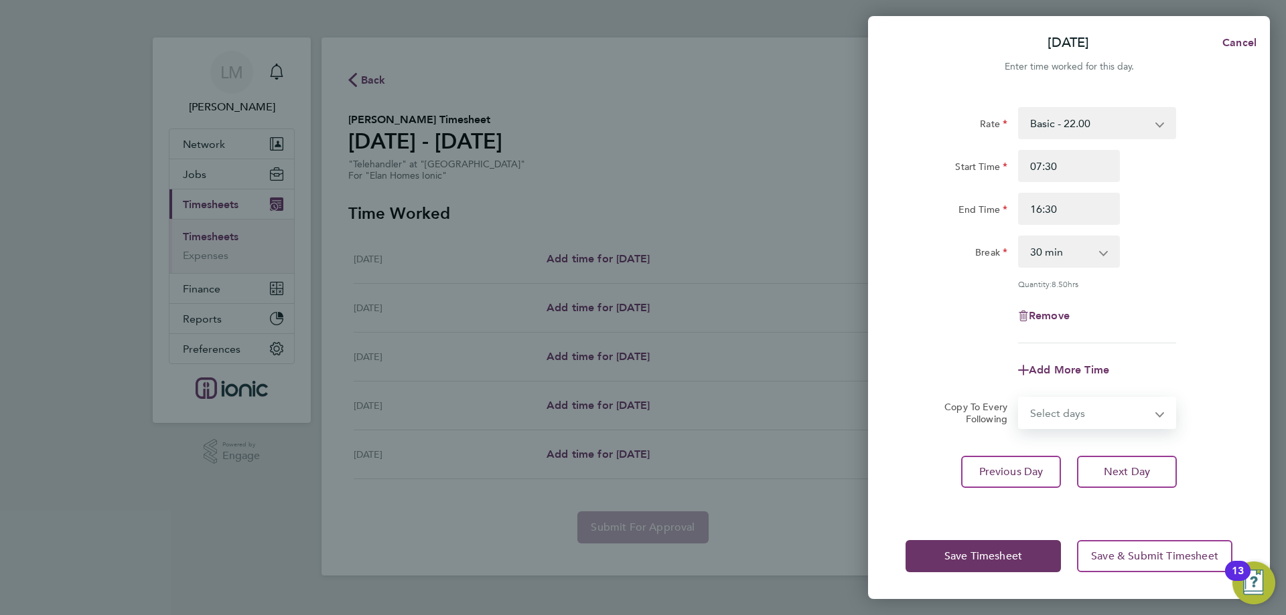
select select "WED"
click at [1019, 398] on select "Select days Day [DATE] [DATE] [DATE]" at bounding box center [1089, 412] width 141 height 29
select select "[DATE]"
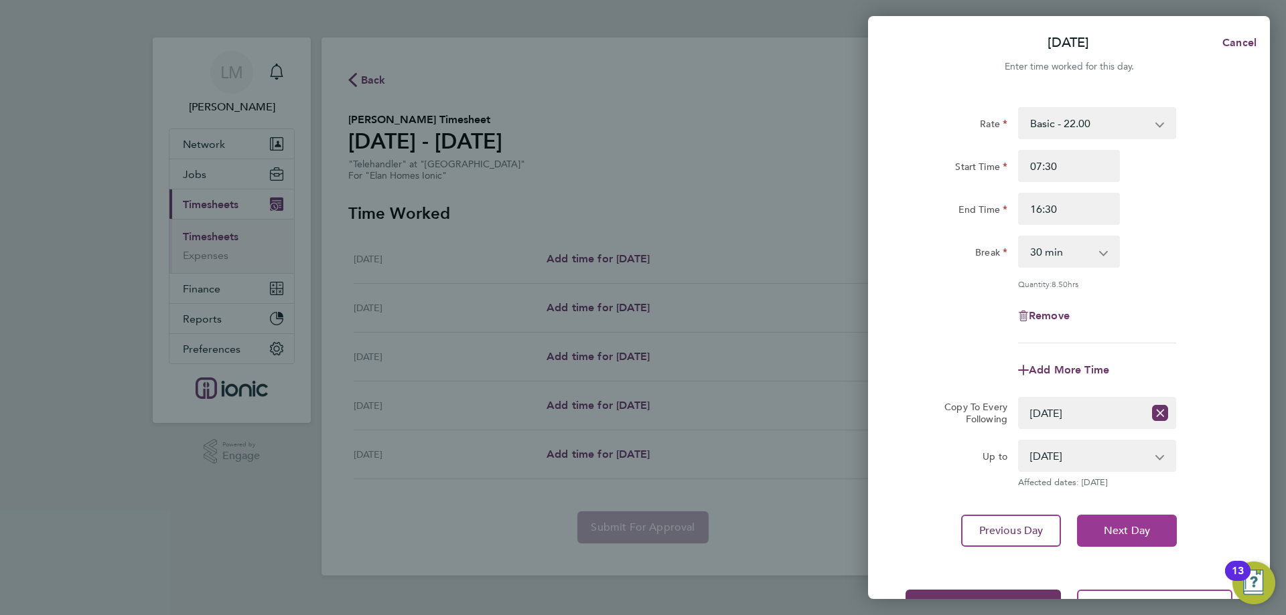
click at [1137, 518] on button "Next Day" at bounding box center [1127, 531] width 100 height 32
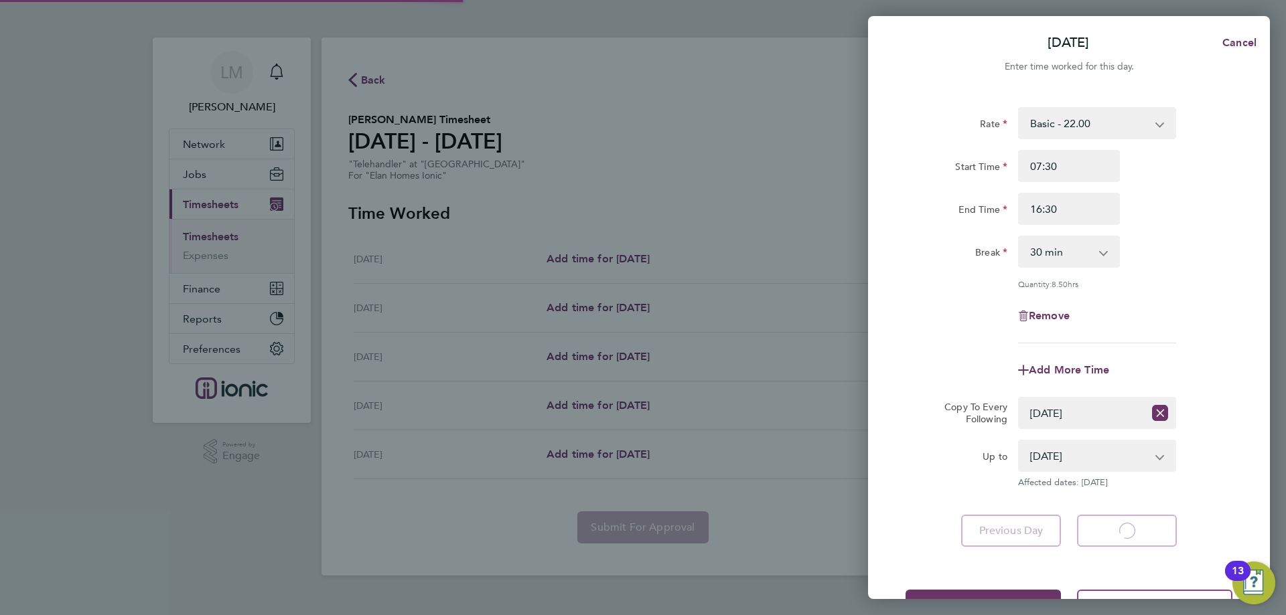
select select "30"
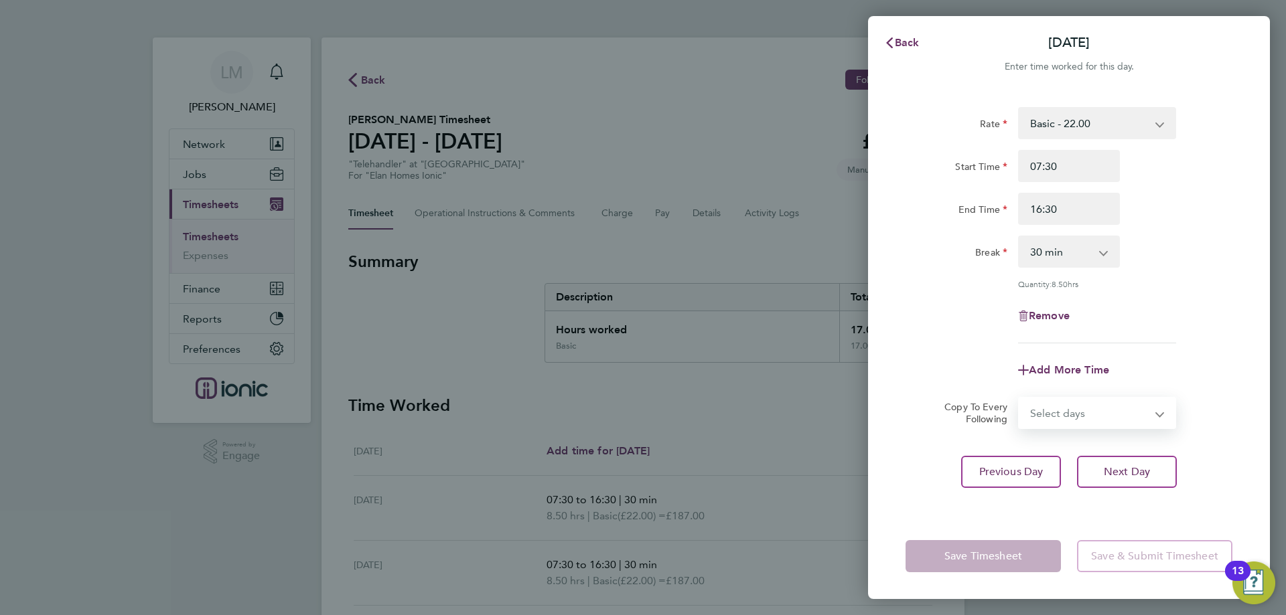
click at [1043, 413] on select "Select days Day [DATE] [DATE]" at bounding box center [1089, 412] width 141 height 29
select select "THU"
click at [1019, 398] on select "Select days Day [DATE] [DATE]" at bounding box center [1089, 412] width 141 height 29
select select "[DATE]"
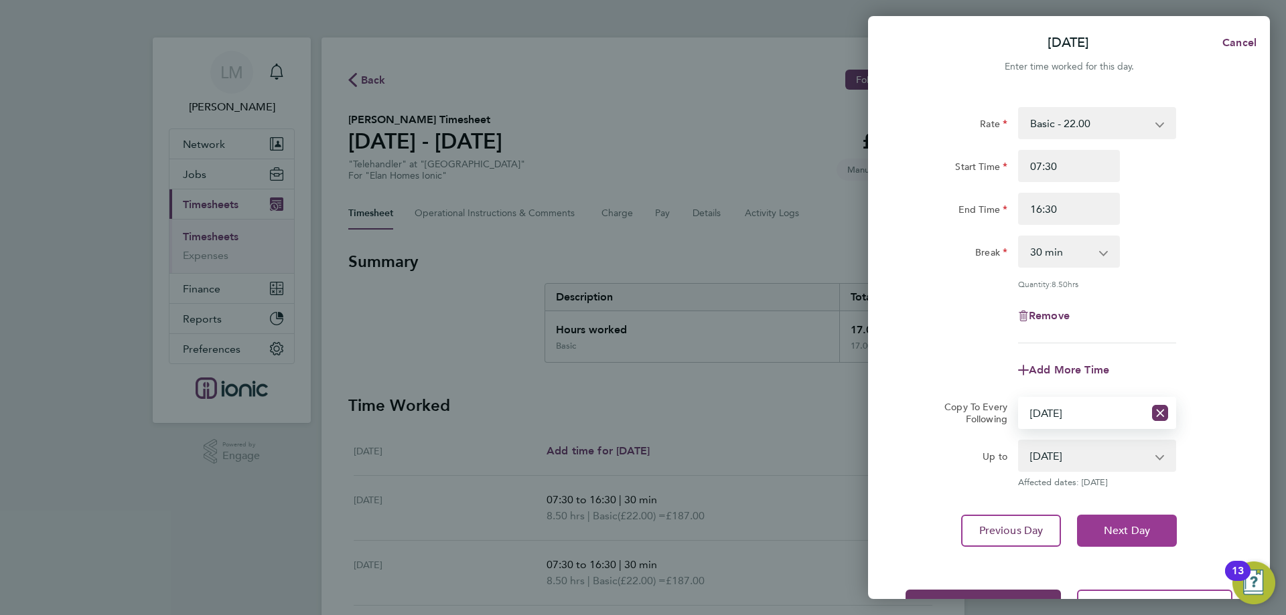
drag, startPoint x: 1135, startPoint y: 524, endPoint x: 1126, endPoint y: 500, distance: 25.0
click at [1135, 524] on span "Next Day" at bounding box center [1127, 530] width 46 height 13
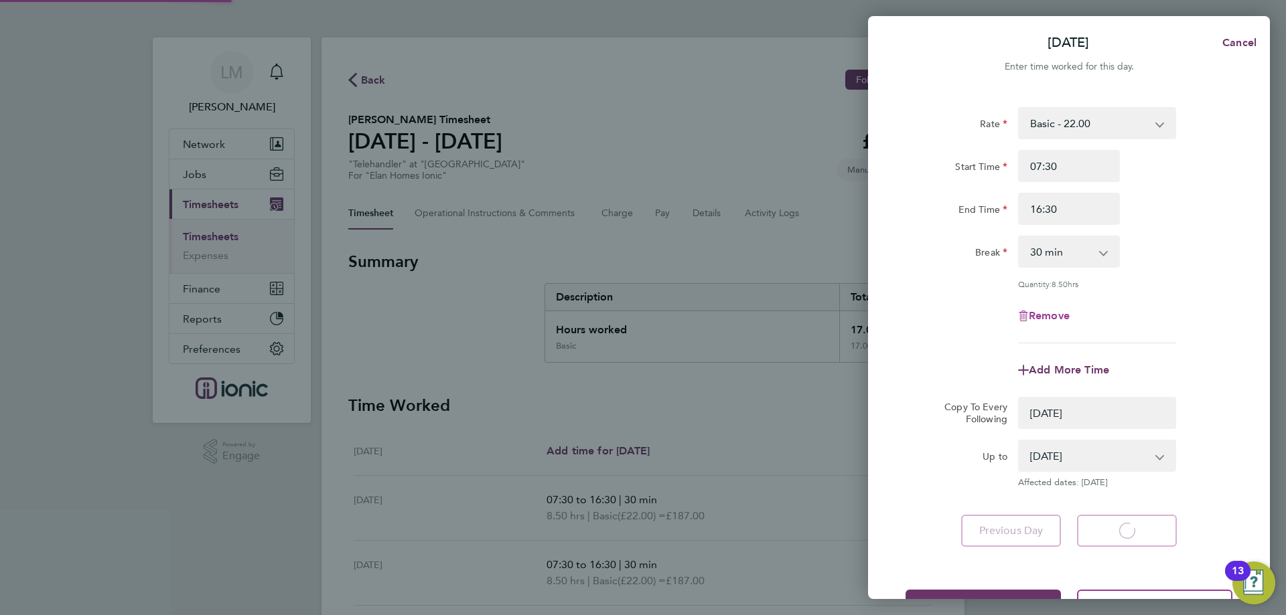
select select "0: null"
select select "30"
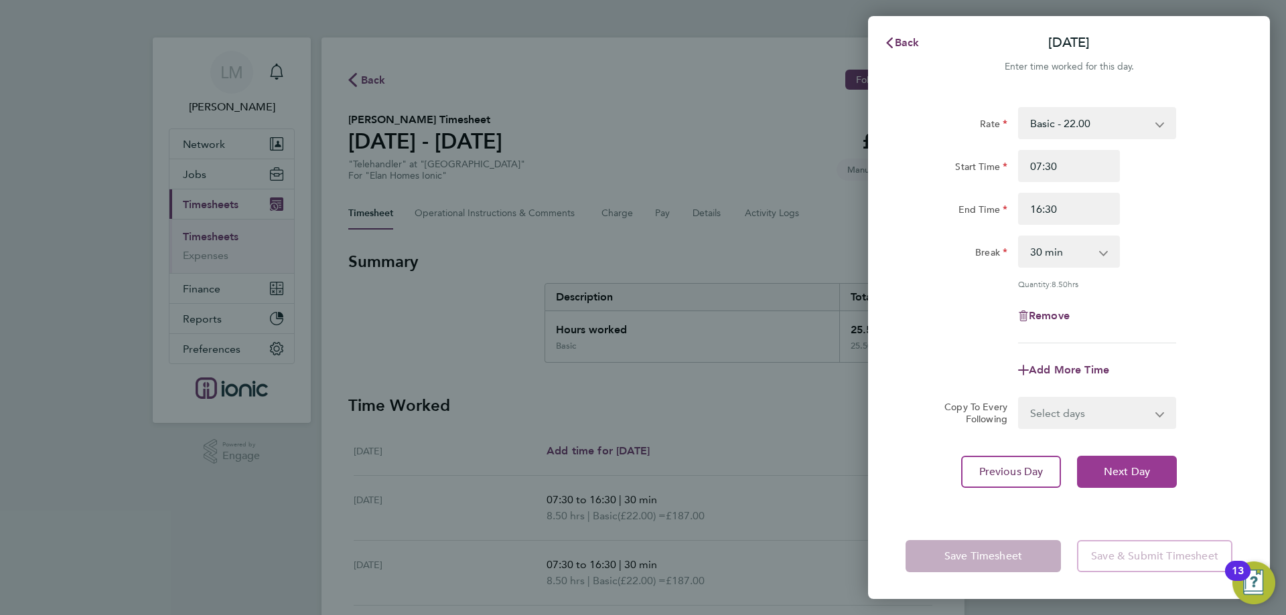
click at [1114, 472] on span "Next Day" at bounding box center [1127, 471] width 46 height 13
select select "30"
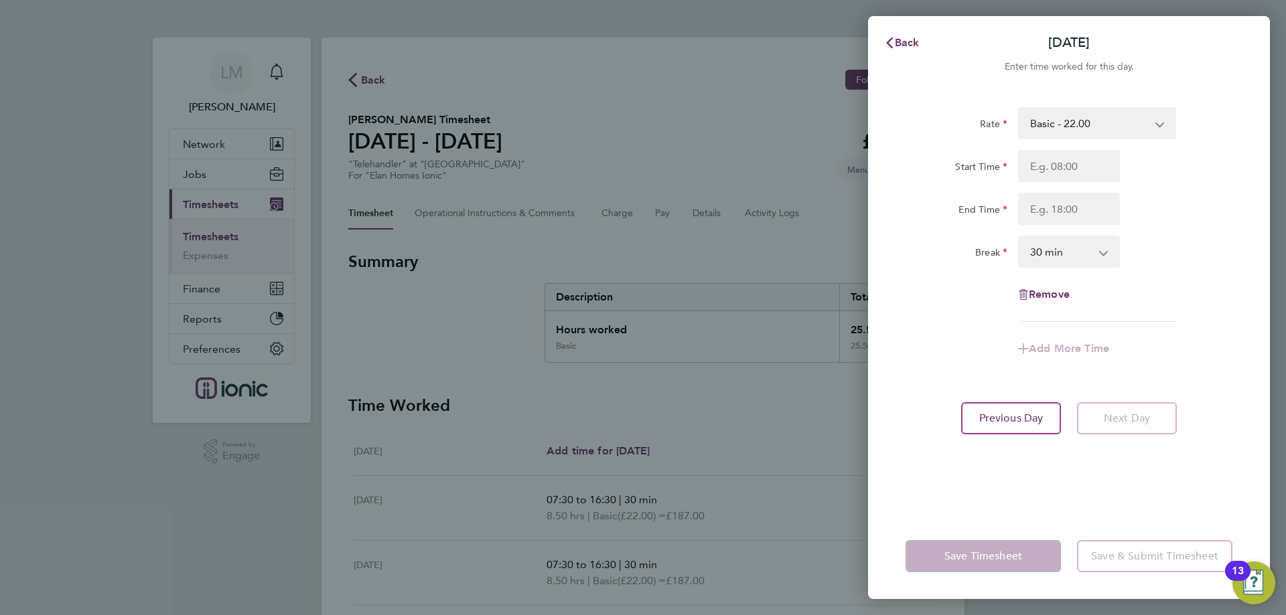
click at [942, 315] on div "Rate Basic - 22.00 Start Time End Time Break 0 min 15 min 30 min 45 min 60 min …" at bounding box center [1068, 214] width 327 height 215
click at [1054, 164] on input "Start Time" at bounding box center [1069, 166] width 102 height 32
type input "07:30"
click at [1067, 208] on input "End Time" at bounding box center [1069, 209] width 102 height 32
type input "15:30"
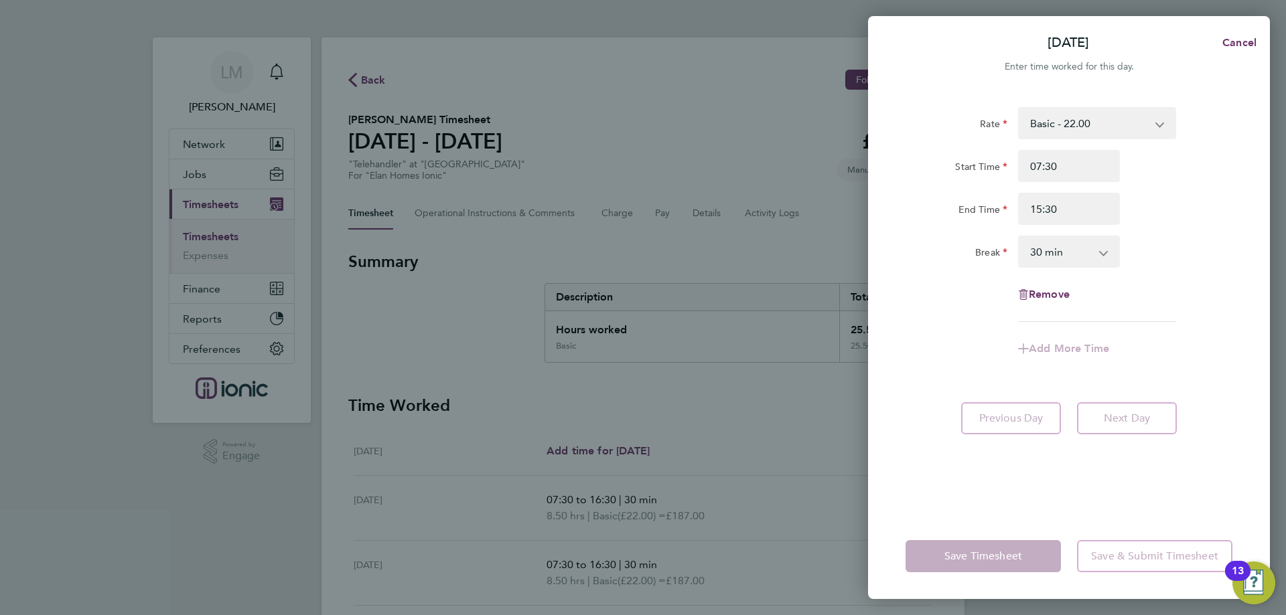
click at [904, 191] on div "Start Time 07:30 End Time 15:30" at bounding box center [1069, 187] width 338 height 75
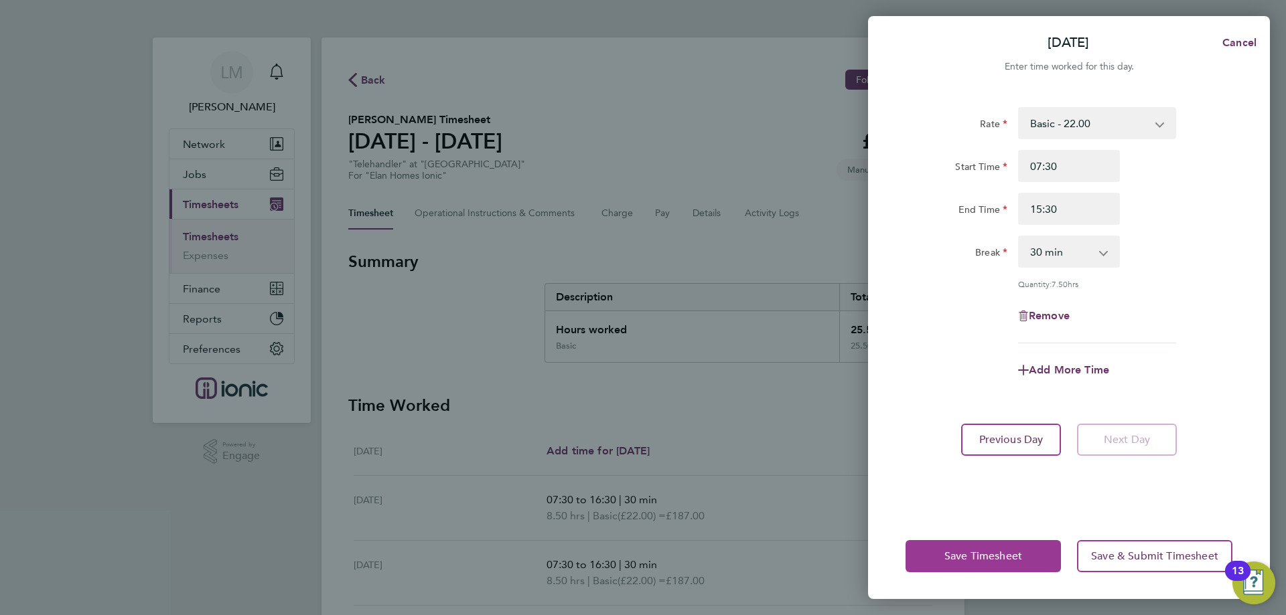
click at [962, 559] on span "Save Timesheet" at bounding box center [983, 556] width 78 height 13
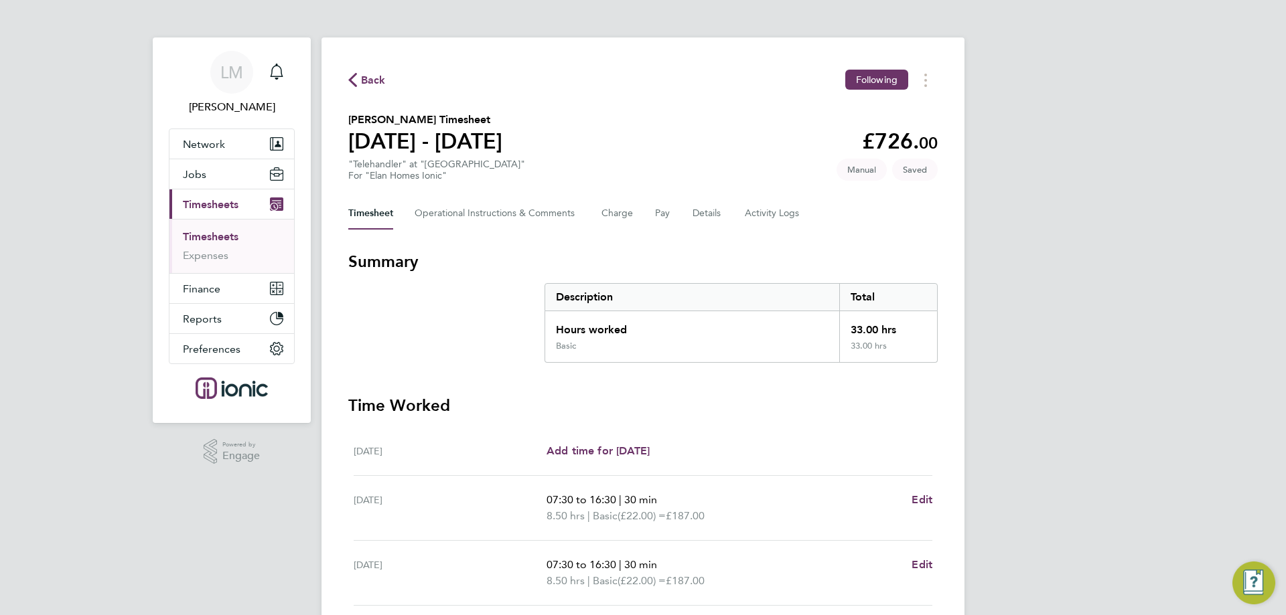
scroll to position [238, 0]
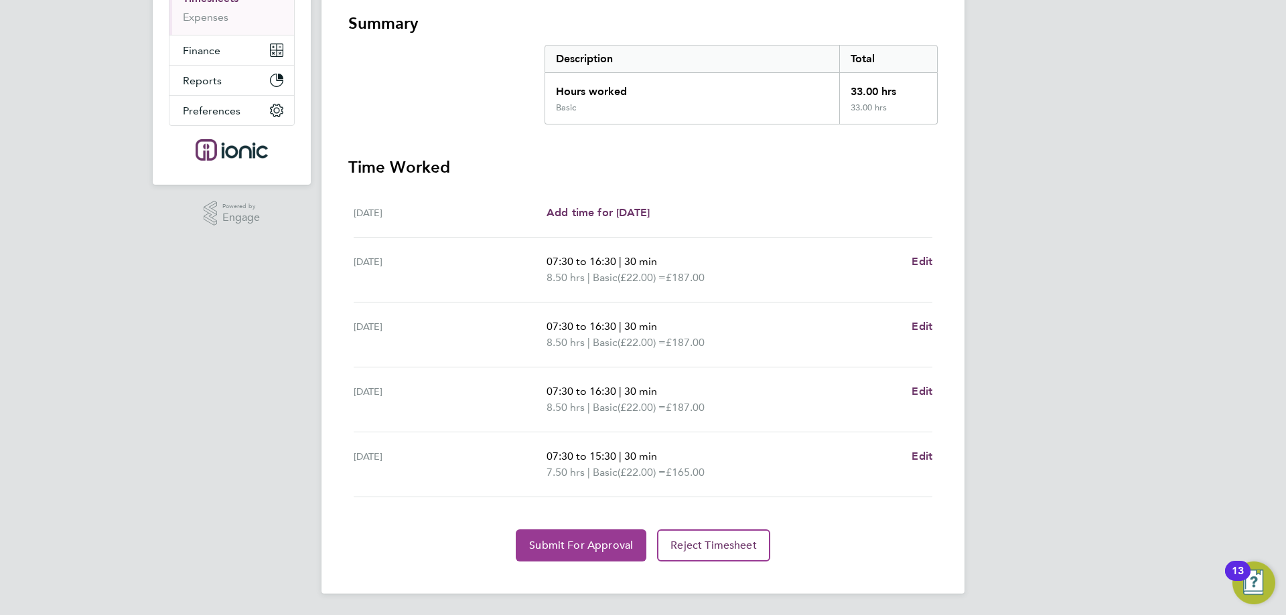
click at [570, 538] on button "Submit For Approval" at bounding box center [581, 546] width 131 height 32
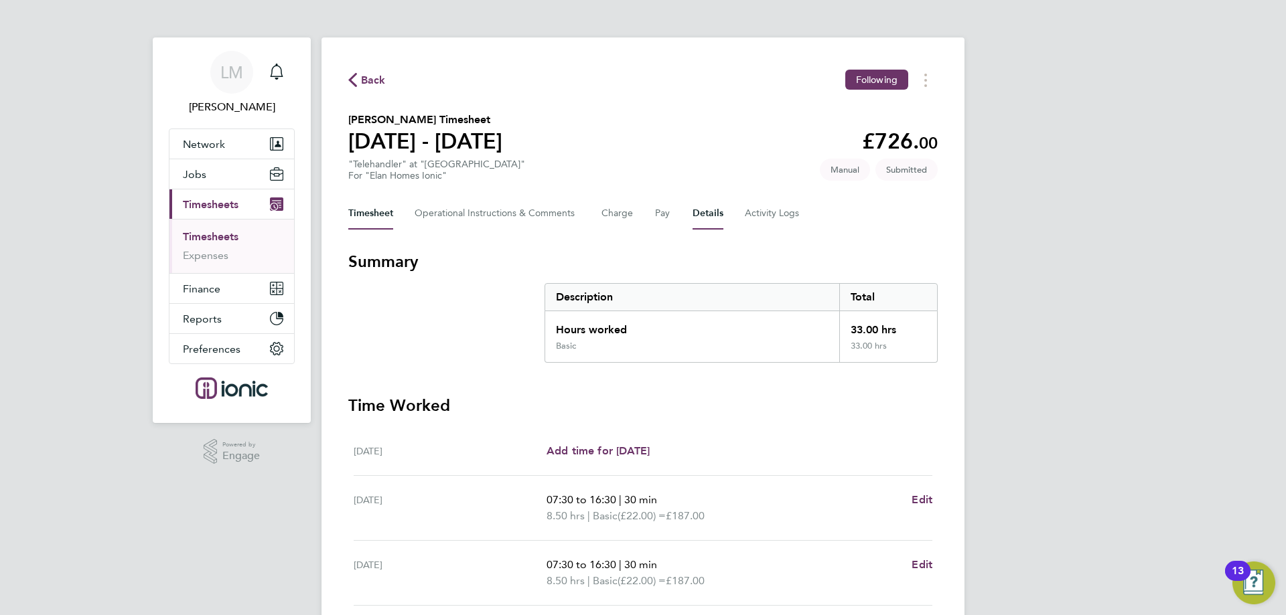
click at [701, 210] on button "Details" at bounding box center [708, 214] width 31 height 32
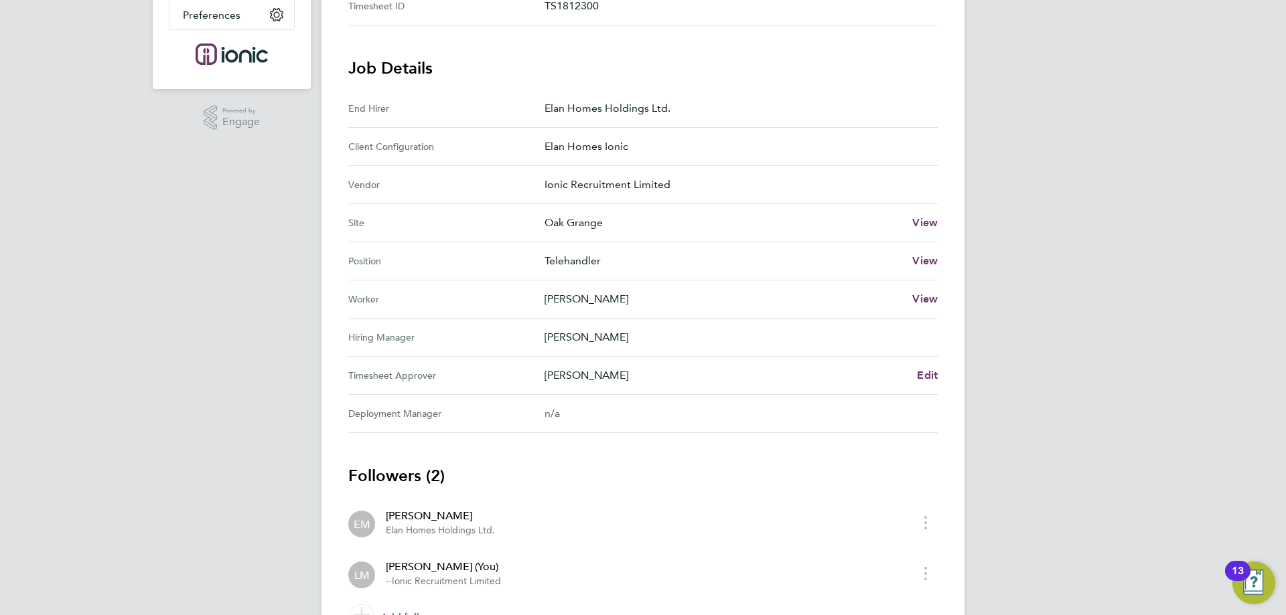
scroll to position [409, 0]
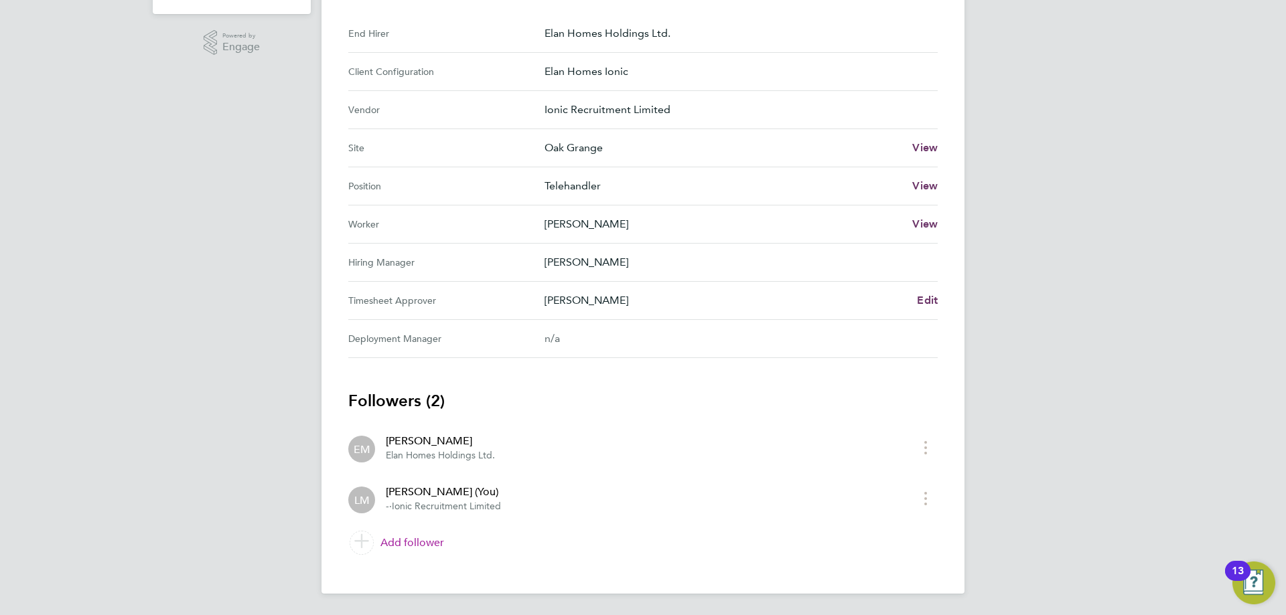
click at [409, 542] on link "Add follower" at bounding box center [642, 543] width 589 height 38
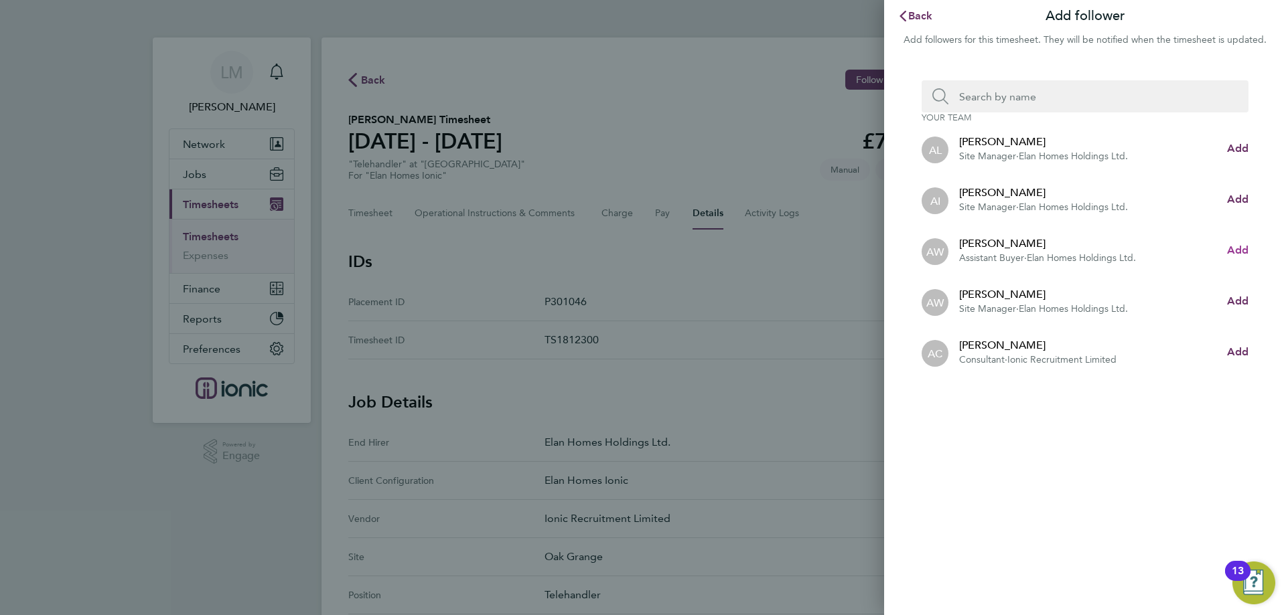
click at [1240, 246] on span "Add" at bounding box center [1237, 250] width 21 height 13
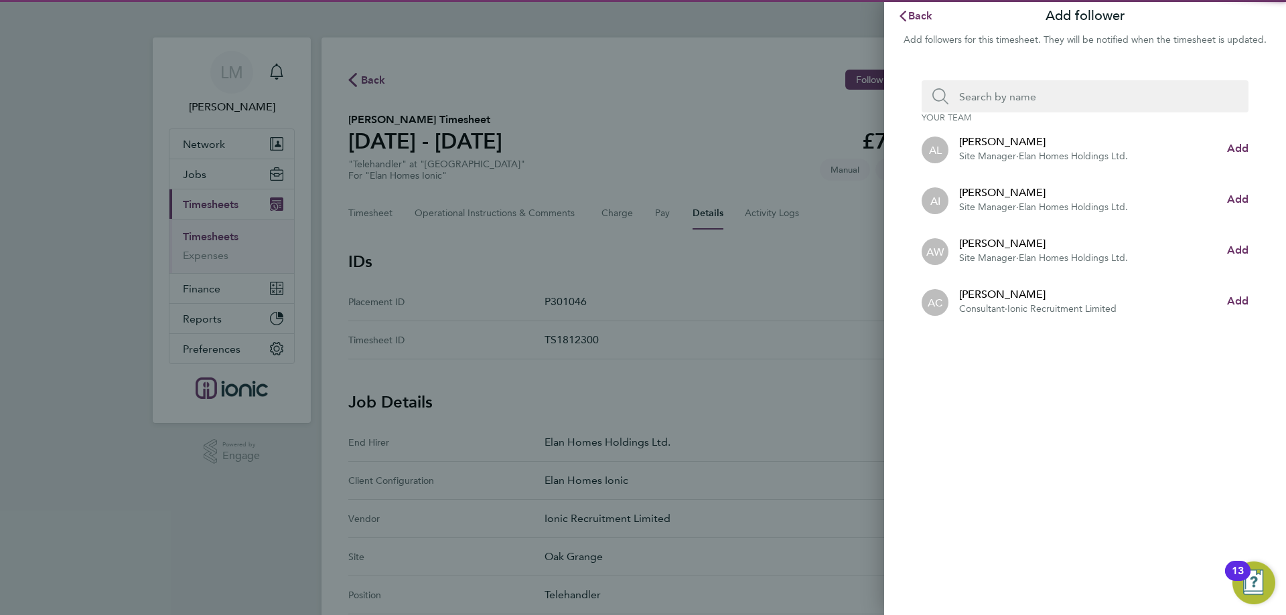
click at [1049, 105] on input "Search team member by name:" at bounding box center [1090, 96] width 284 height 32
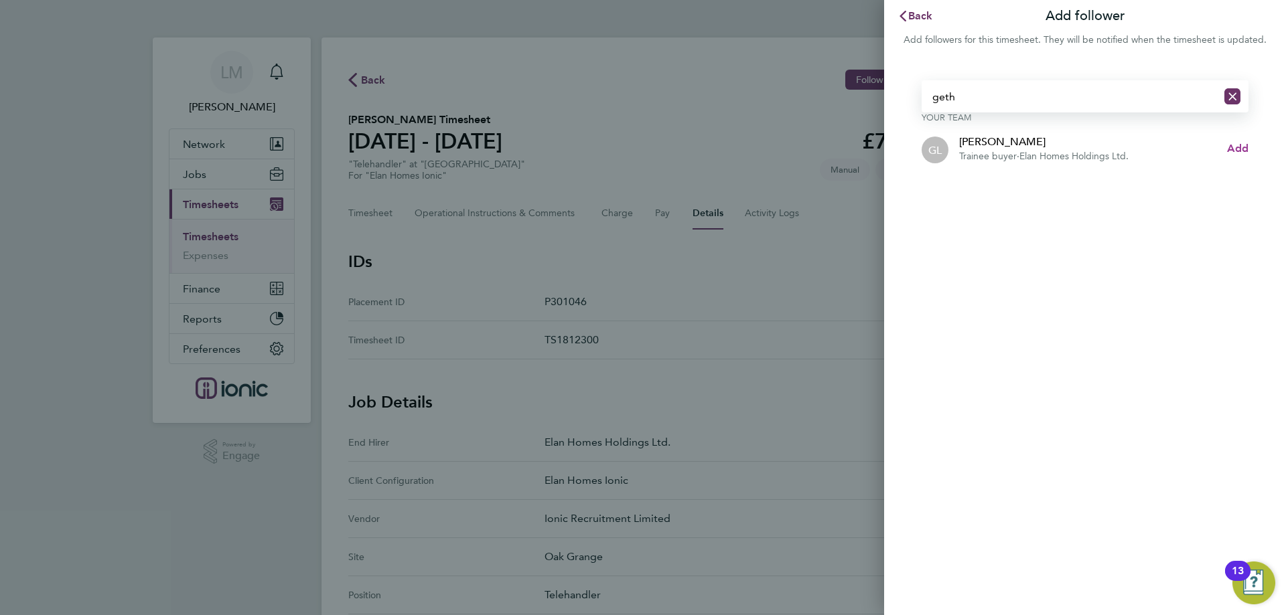
type input "geth"
click at [1246, 145] on div "geth Your team GL Gethin Lloyd Trainee buyer · Elan Homes Holdings Ltd. Add" at bounding box center [1085, 127] width 402 height 126
click at [1242, 145] on span "Add" at bounding box center [1237, 148] width 21 height 13
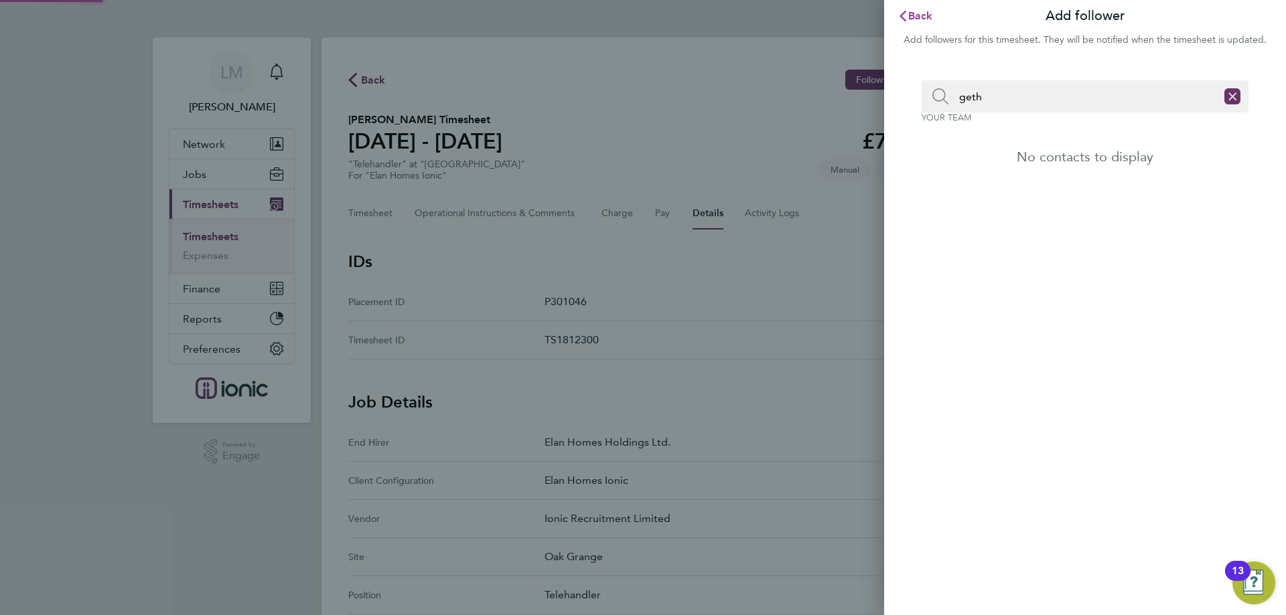
click at [927, 9] on button "Back" at bounding box center [915, 16] width 62 height 27
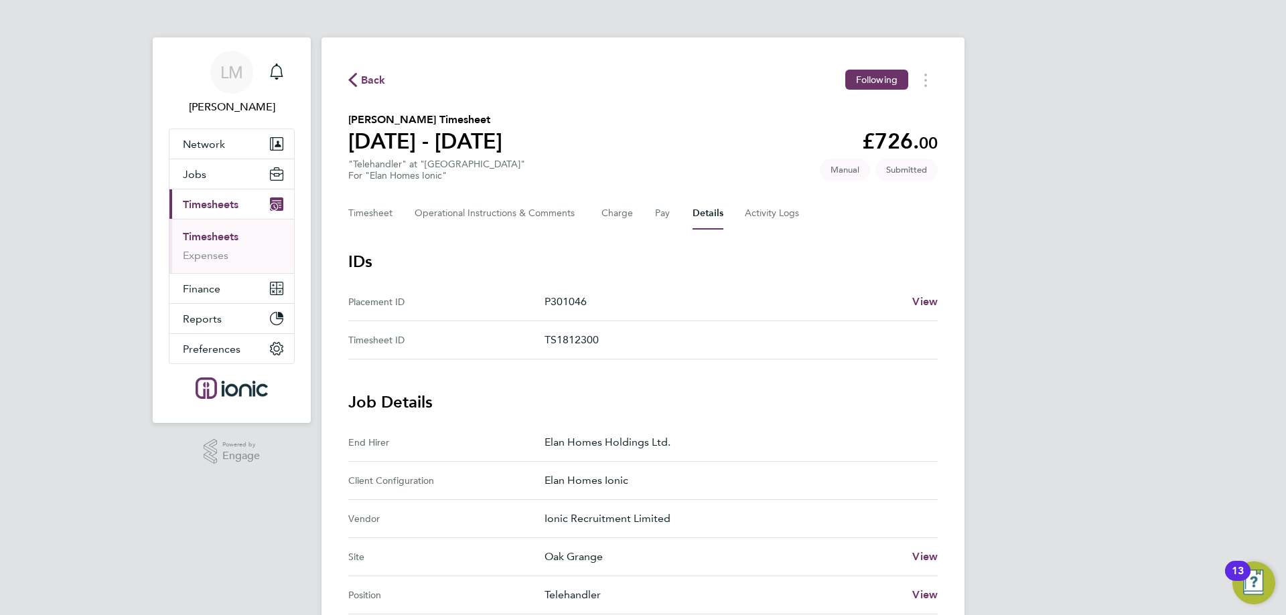
click at [352, 86] on icon "button" at bounding box center [352, 80] width 9 height 14
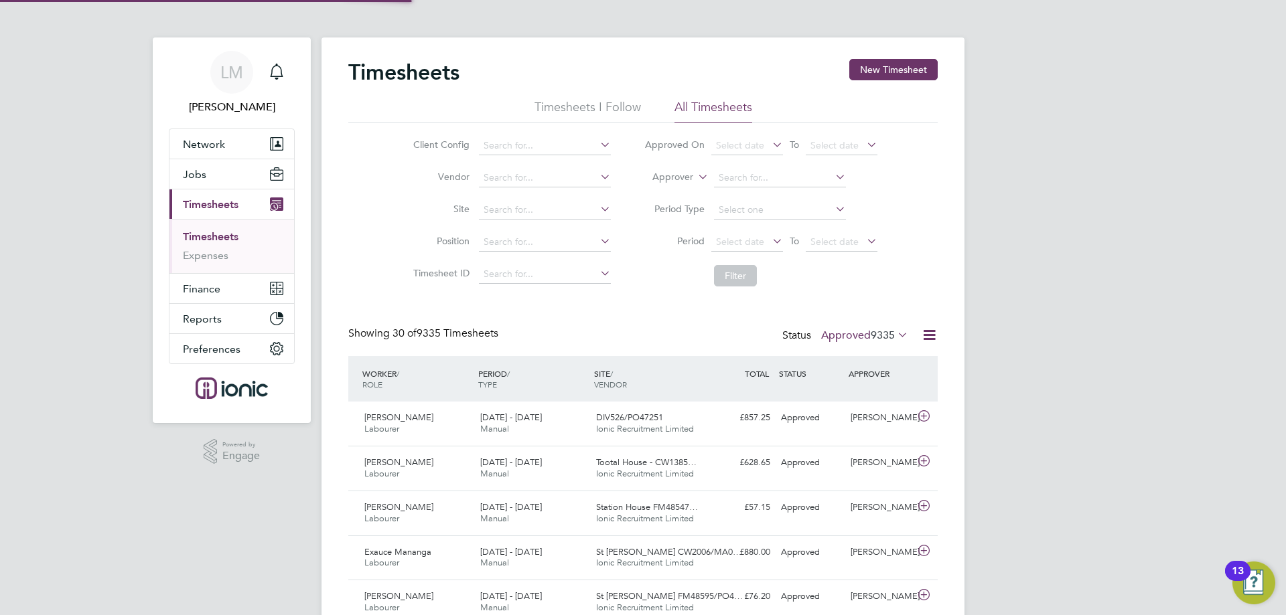
scroll to position [34, 117]
click at [353, 257] on div "Client Config Vendor Site Position Timesheet ID Approved On Select date To Sele…" at bounding box center [642, 208] width 589 height 170
click at [873, 75] on button "New Timesheet" at bounding box center [893, 69] width 88 height 21
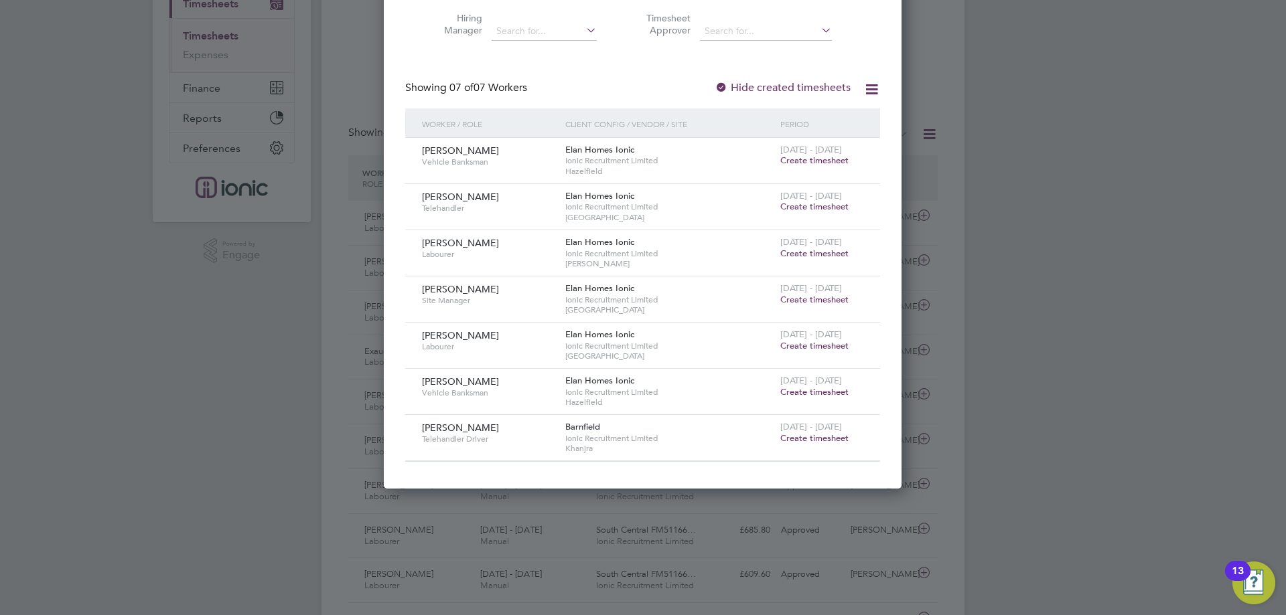
click at [820, 253] on span "Create timesheet" at bounding box center [814, 253] width 68 height 11
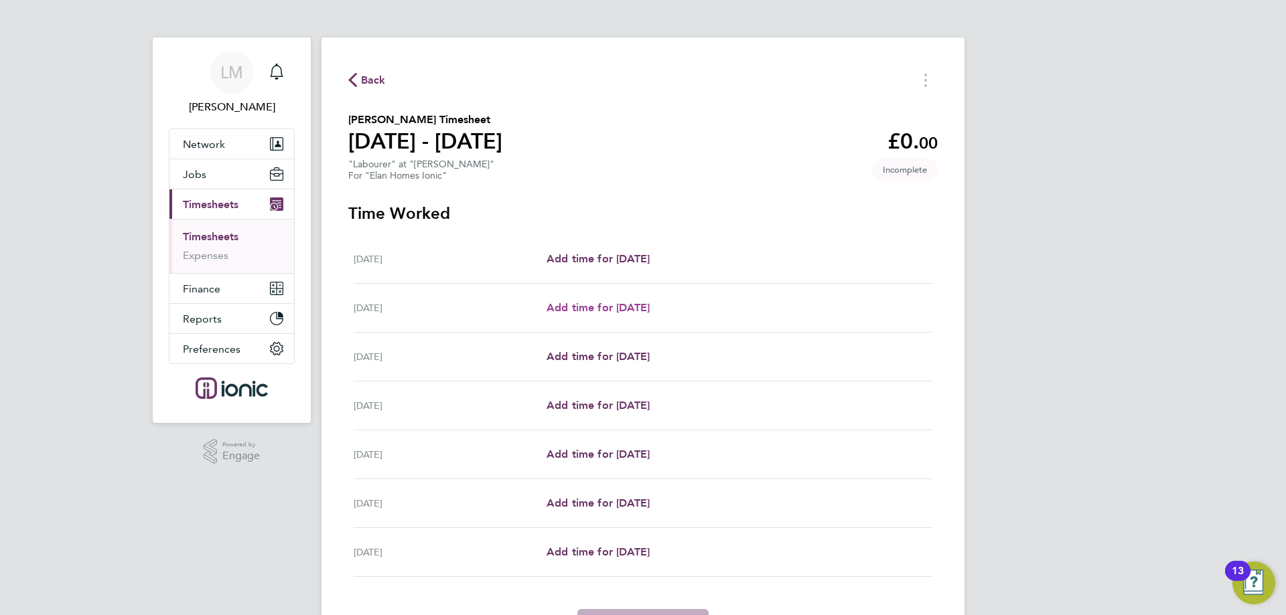
click at [606, 309] on span "Add time for [DATE]" at bounding box center [598, 307] width 103 height 13
select select "30"
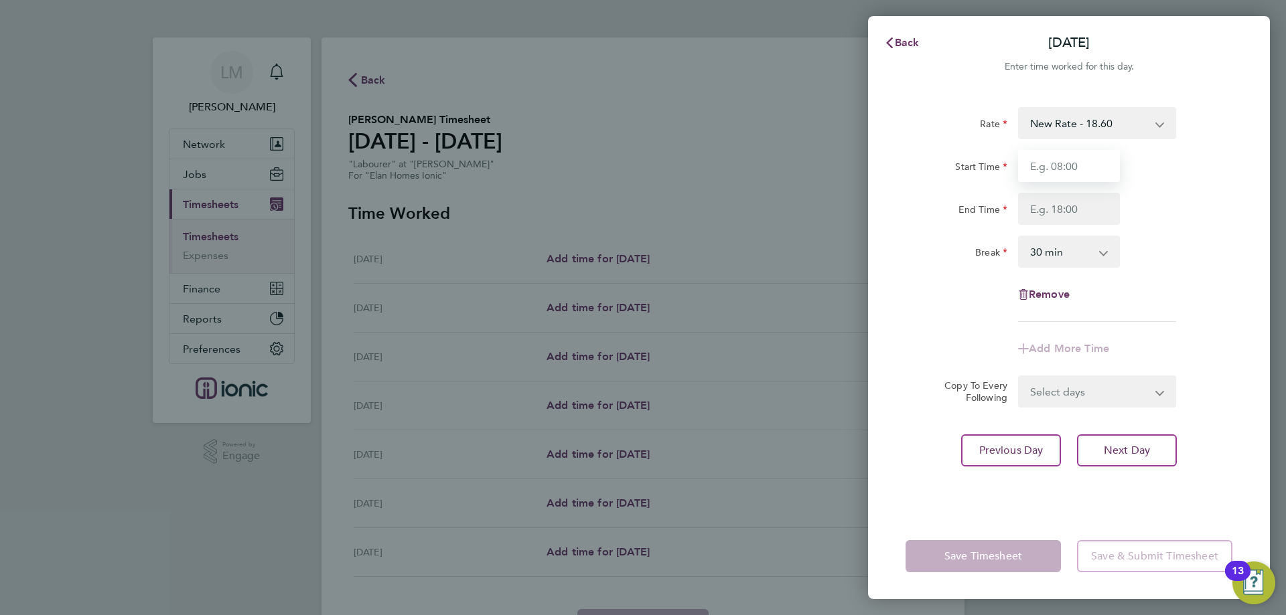
click at [1063, 160] on input "Start Time" at bounding box center [1069, 166] width 102 height 32
type input "07:30"
click at [1068, 212] on input "End Time" at bounding box center [1069, 209] width 102 height 32
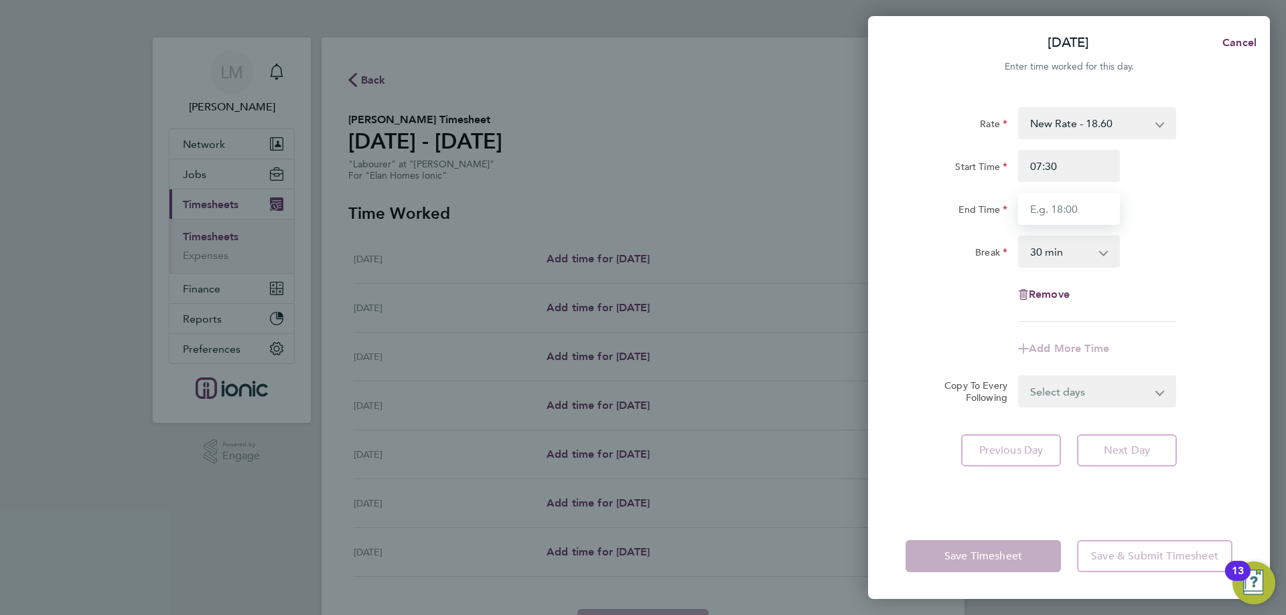
type input "16:30"
click at [1100, 391] on form "Rate New Rate - 18.60 3 Days + - 17.85 3 Days - - 16.78 Start Time 07:30 End Ti…" at bounding box center [1068, 257] width 327 height 301
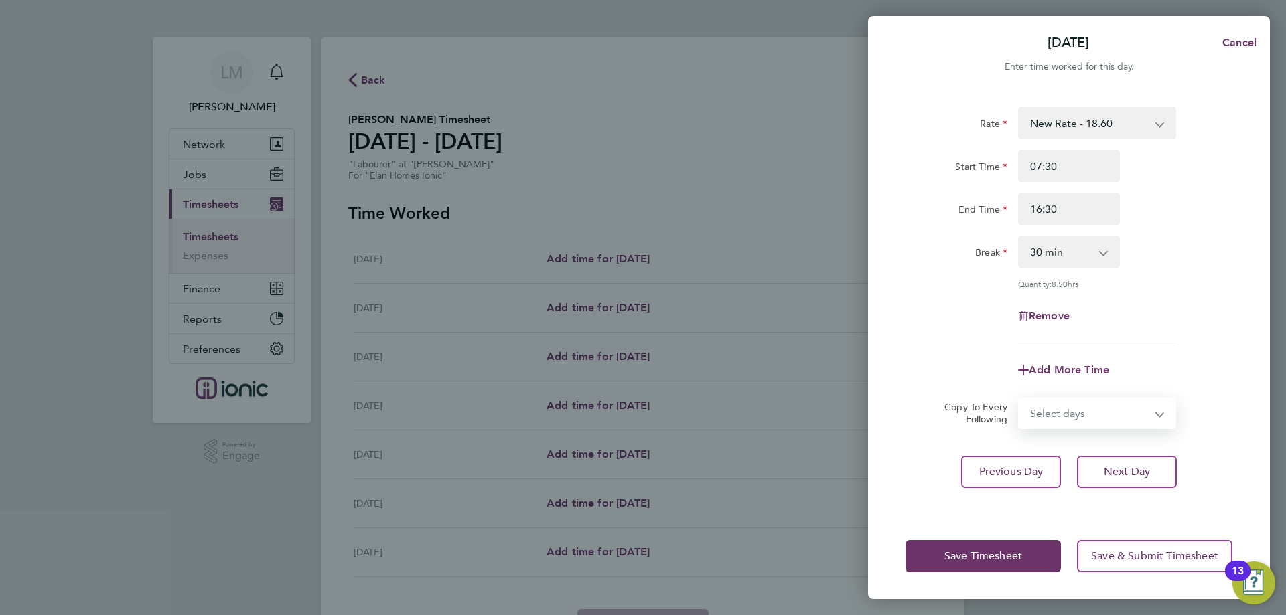
select select "WEEKDAY"
click at [1019, 398] on select "Select days Day Weekday (Mon-Fri) Weekend (Sat-Sun) Wednesday Thursday Friday S…" at bounding box center [1089, 412] width 141 height 29
select select "2025-08-31"
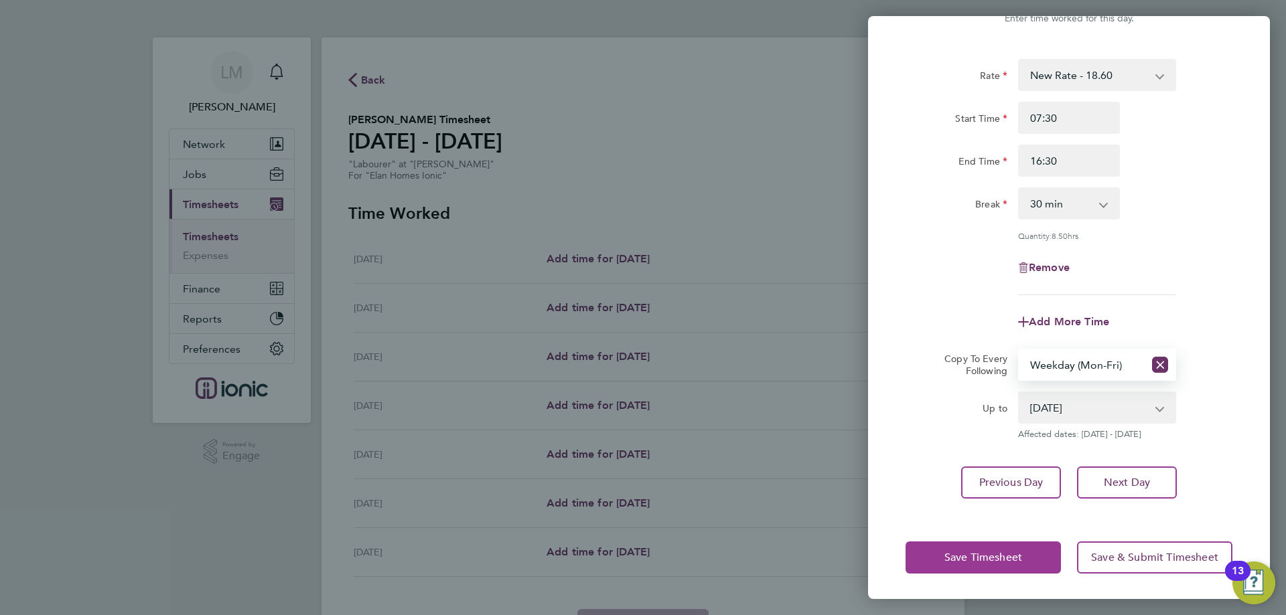
click at [963, 553] on span "Save Timesheet" at bounding box center [983, 557] width 78 height 13
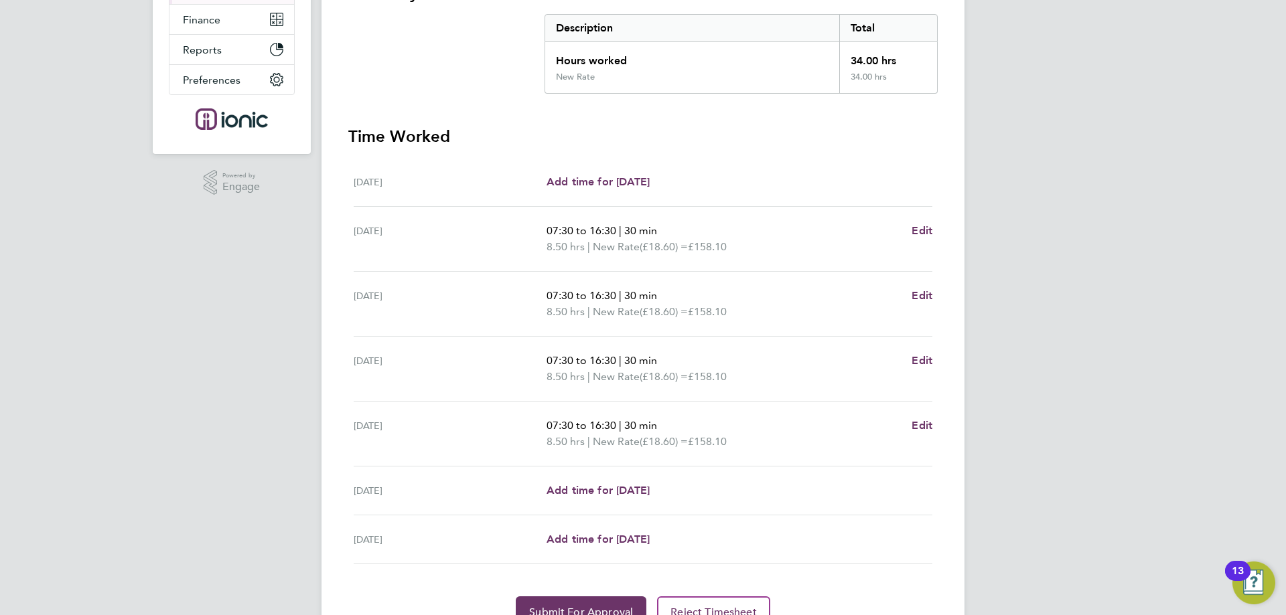
click at [934, 421] on ul "Mon 25 Aug Add time for Mon 25 Aug Add time for Mon 25 Aug Tue 26 Aug 07:30 to …" at bounding box center [642, 361] width 589 height 407
click at [930, 419] on span "Edit" at bounding box center [922, 425] width 21 height 13
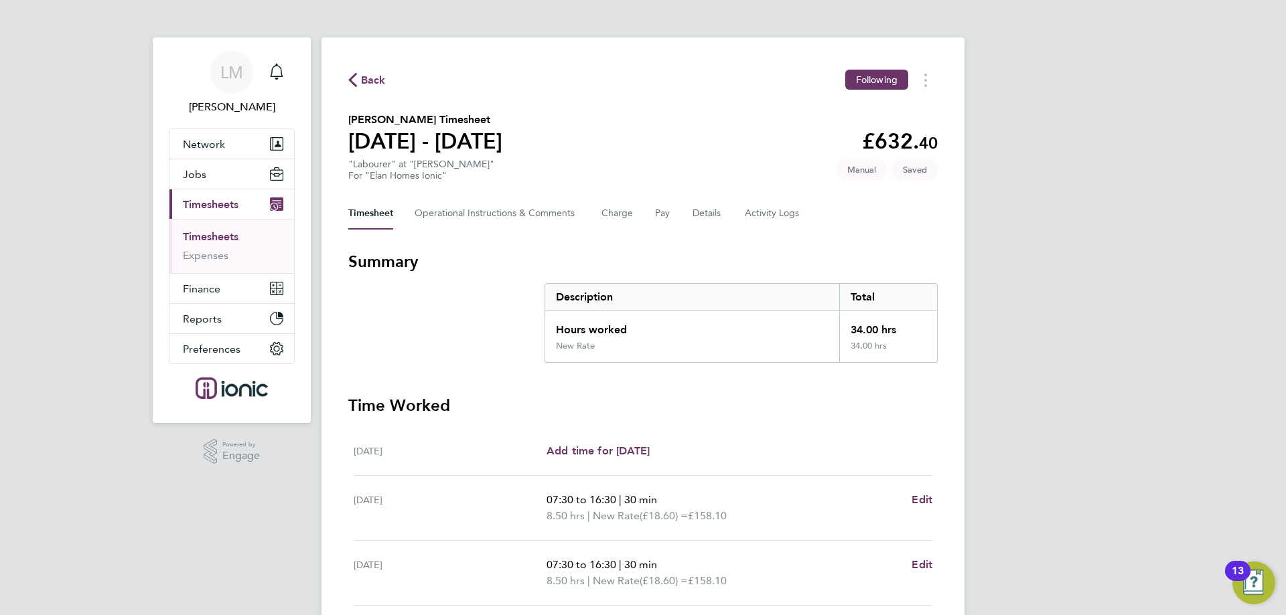
select select "30"
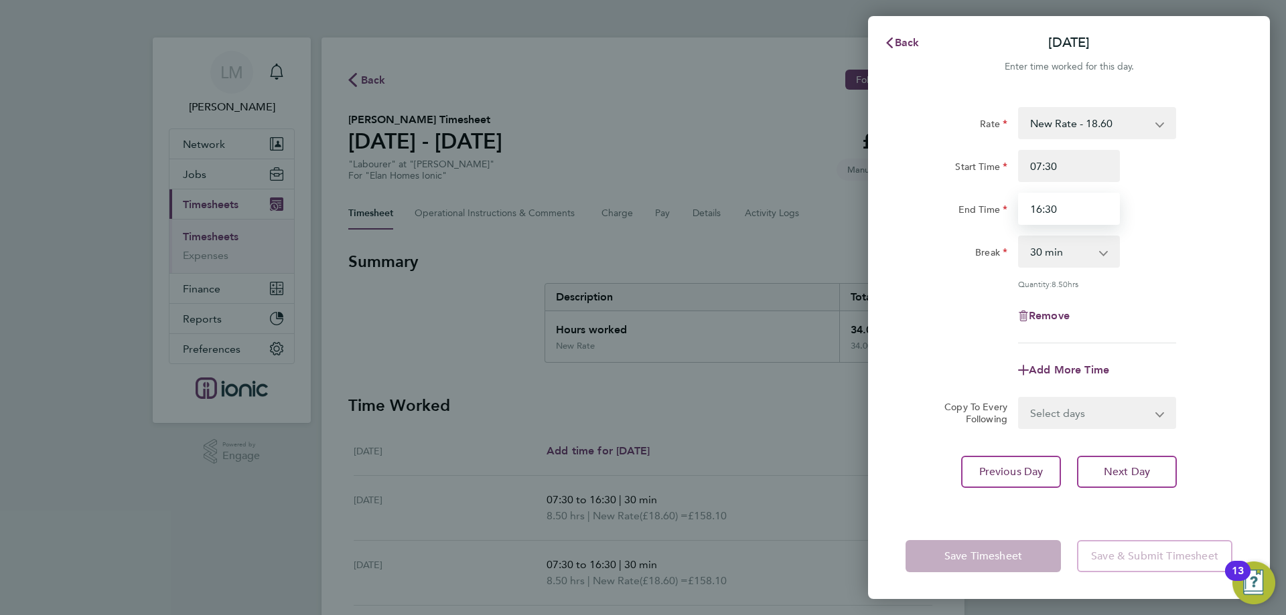
click at [1041, 205] on input "16:30" at bounding box center [1069, 209] width 102 height 32
type input "15:30"
click at [1209, 378] on div "Add More Time" at bounding box center [1069, 370] width 338 height 32
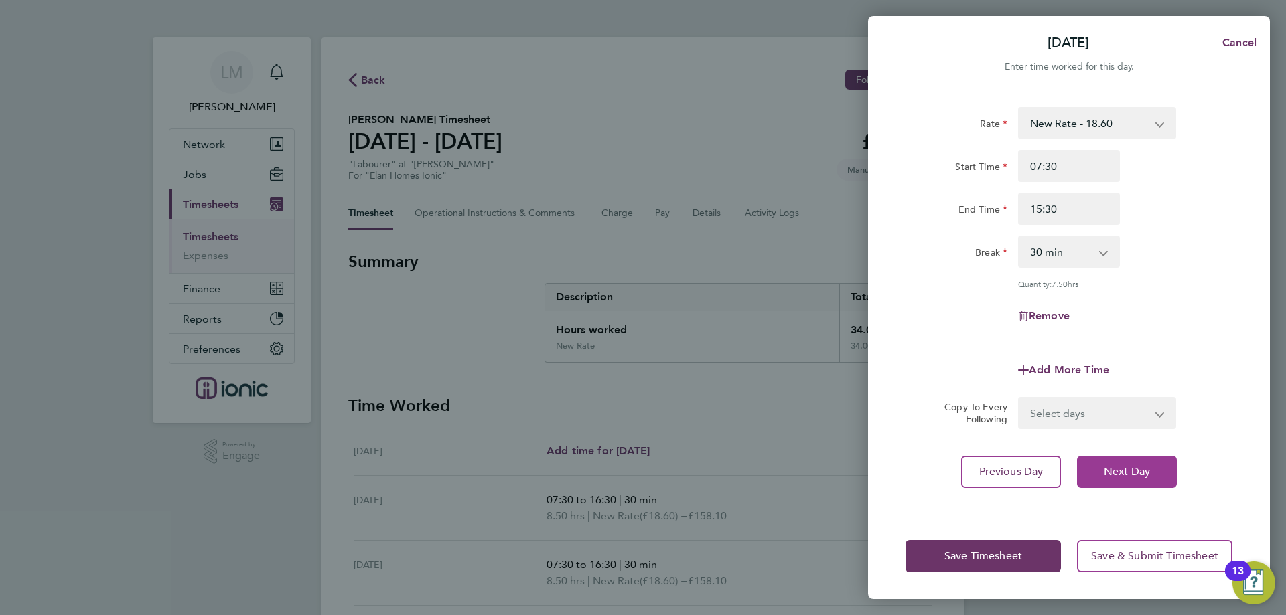
click at [1149, 471] on span "Next Day" at bounding box center [1127, 471] width 46 height 13
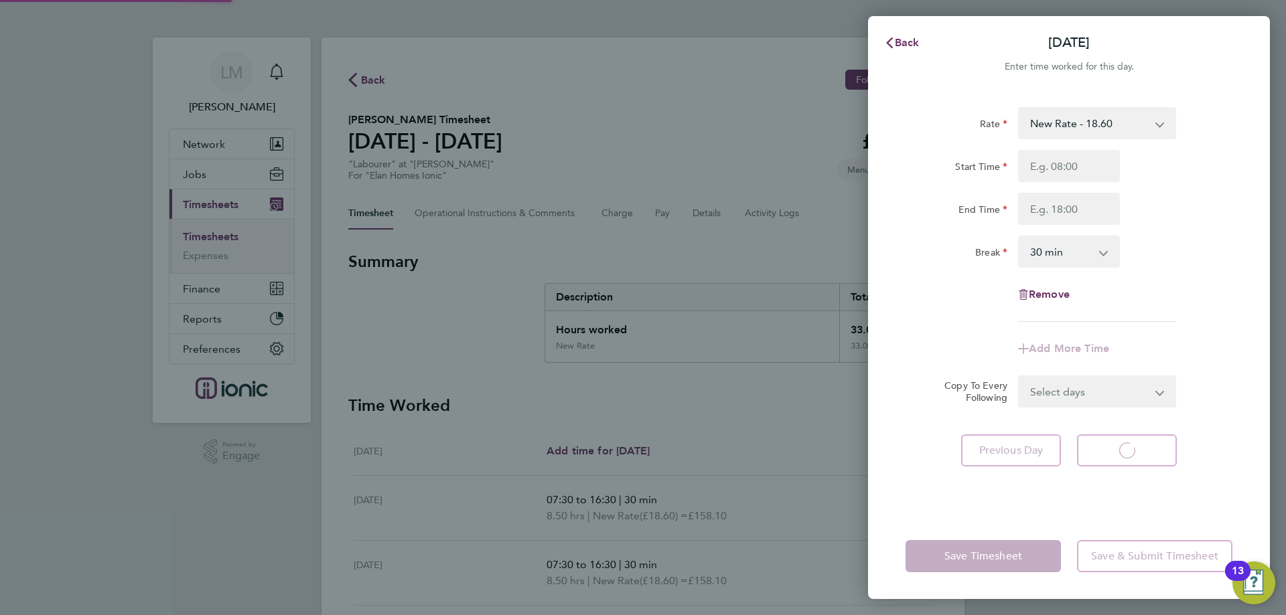
select select "30"
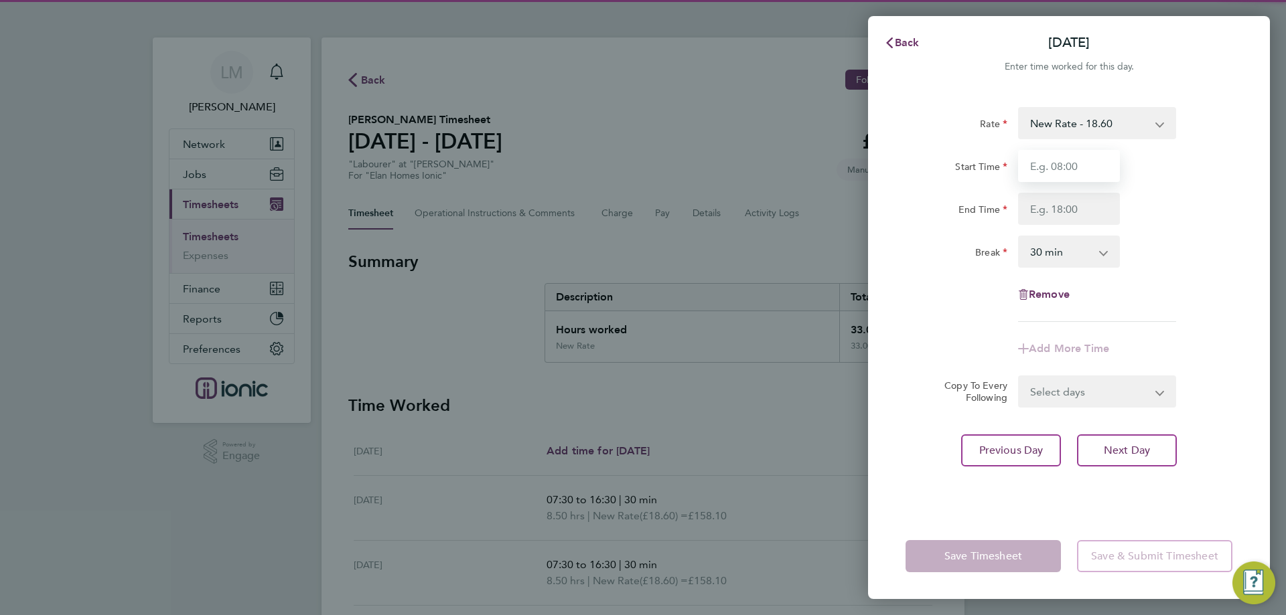
click at [1060, 165] on input "Start Time" at bounding box center [1069, 166] width 102 height 32
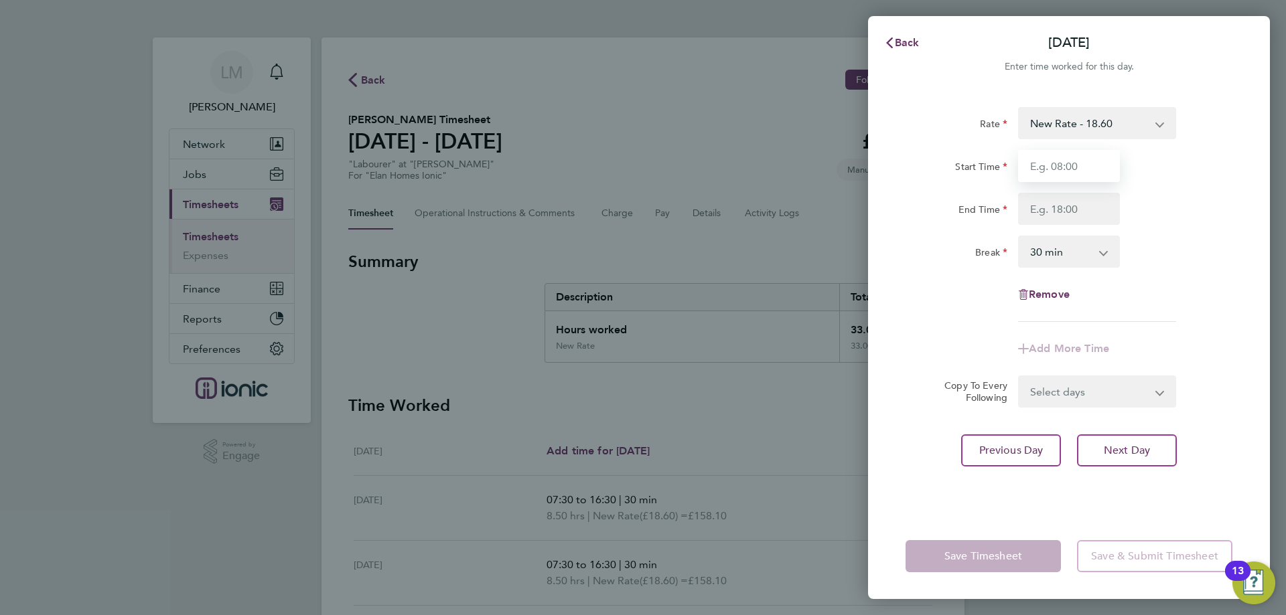
type input "07:30"
click at [1078, 213] on input "End Time" at bounding box center [1069, 209] width 102 height 32
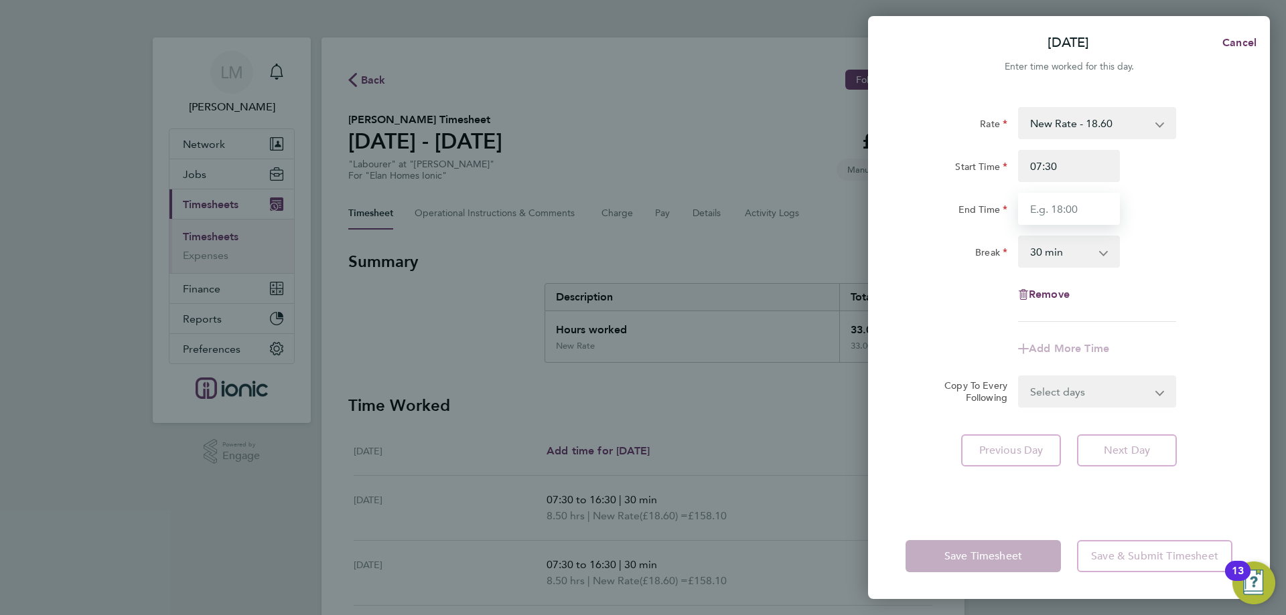
type input "16:30"
click at [1191, 261] on div "Break 0 min 15 min 30 min 45 min 60 min 75 min 90 min" at bounding box center [1069, 252] width 338 height 32
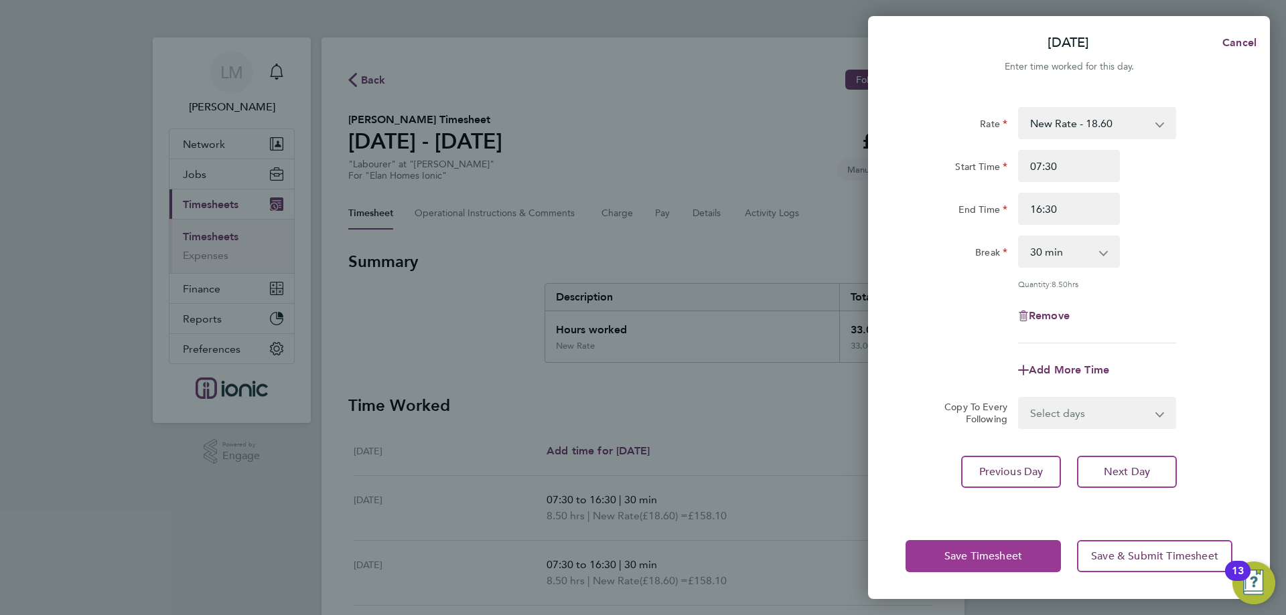
click at [957, 567] on button "Save Timesheet" at bounding box center [982, 556] width 155 height 32
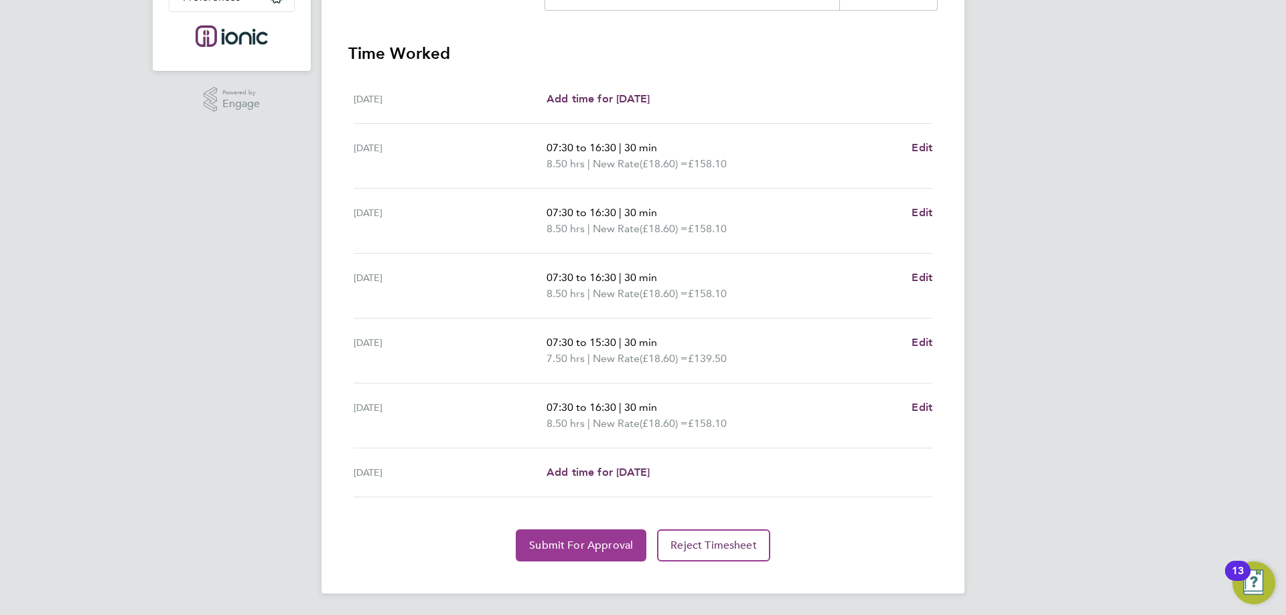
drag, startPoint x: 568, startPoint y: 548, endPoint x: 564, endPoint y: 539, distance: 9.6
click at [568, 549] on span "Submit For Approval" at bounding box center [581, 545] width 104 height 13
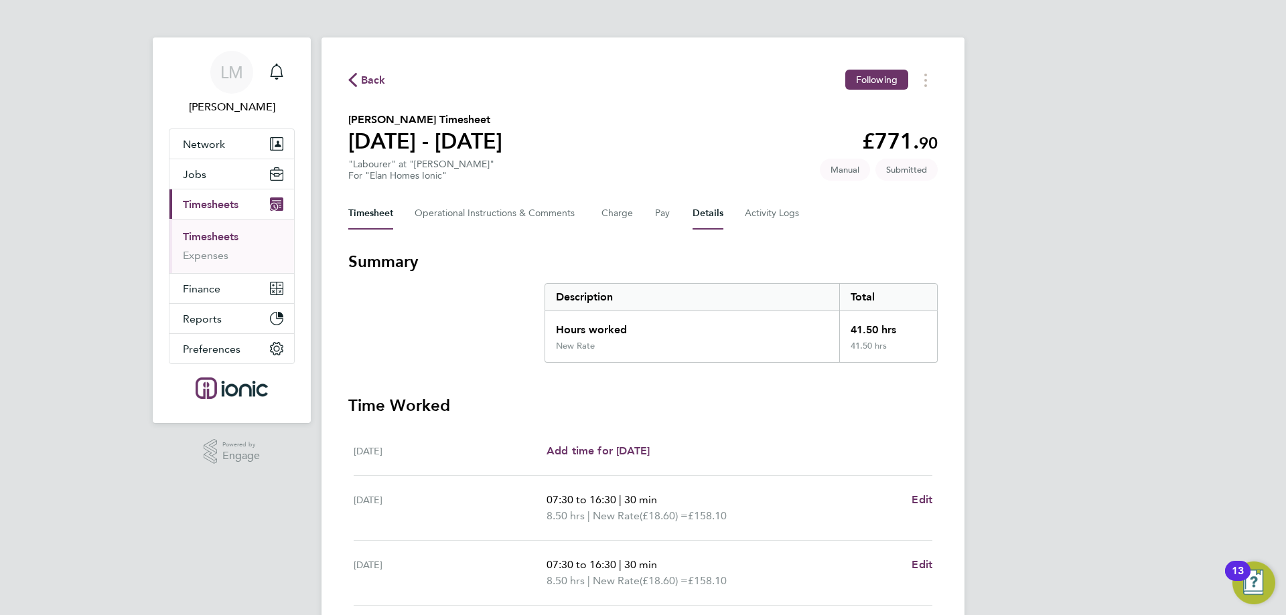
click at [709, 218] on button "Details" at bounding box center [708, 214] width 31 height 32
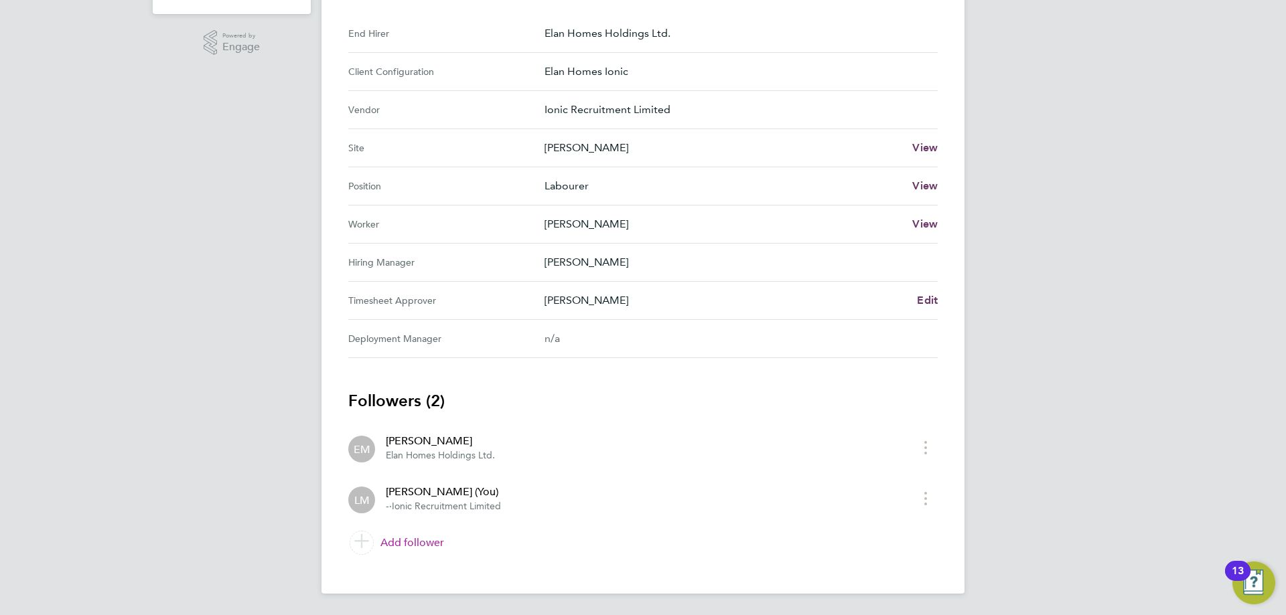
click at [403, 543] on link "Add follower" at bounding box center [642, 543] width 589 height 38
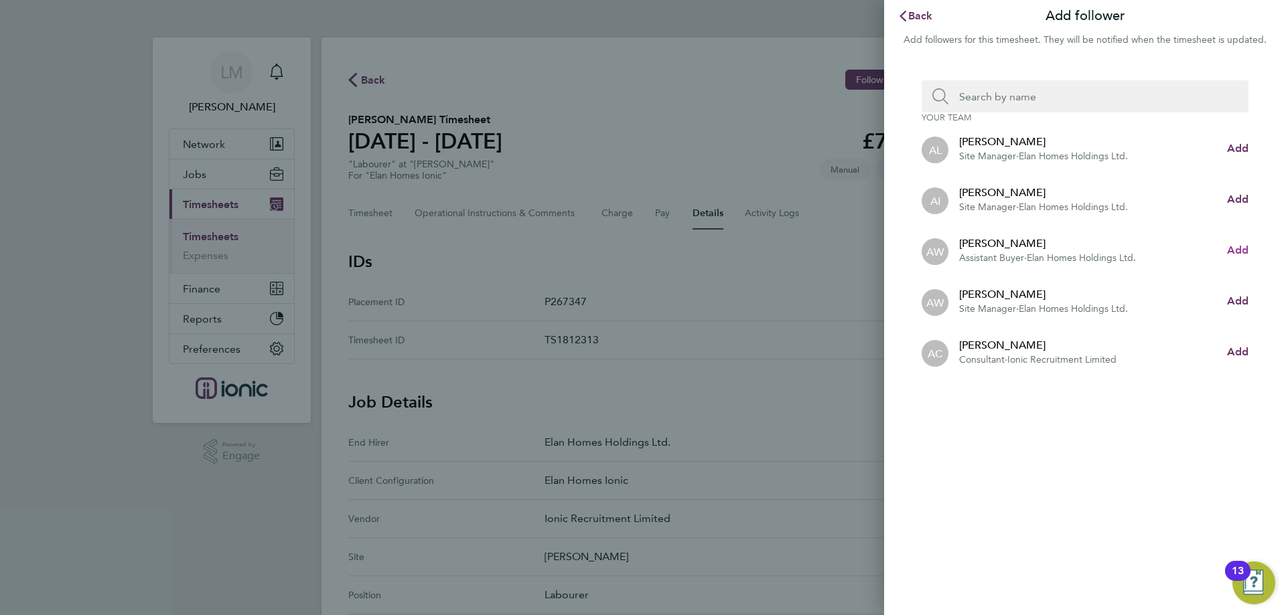
click at [1238, 251] on span "Add" at bounding box center [1237, 250] width 21 height 13
click at [1000, 96] on input "Search team member by name:" at bounding box center [1090, 96] width 284 height 32
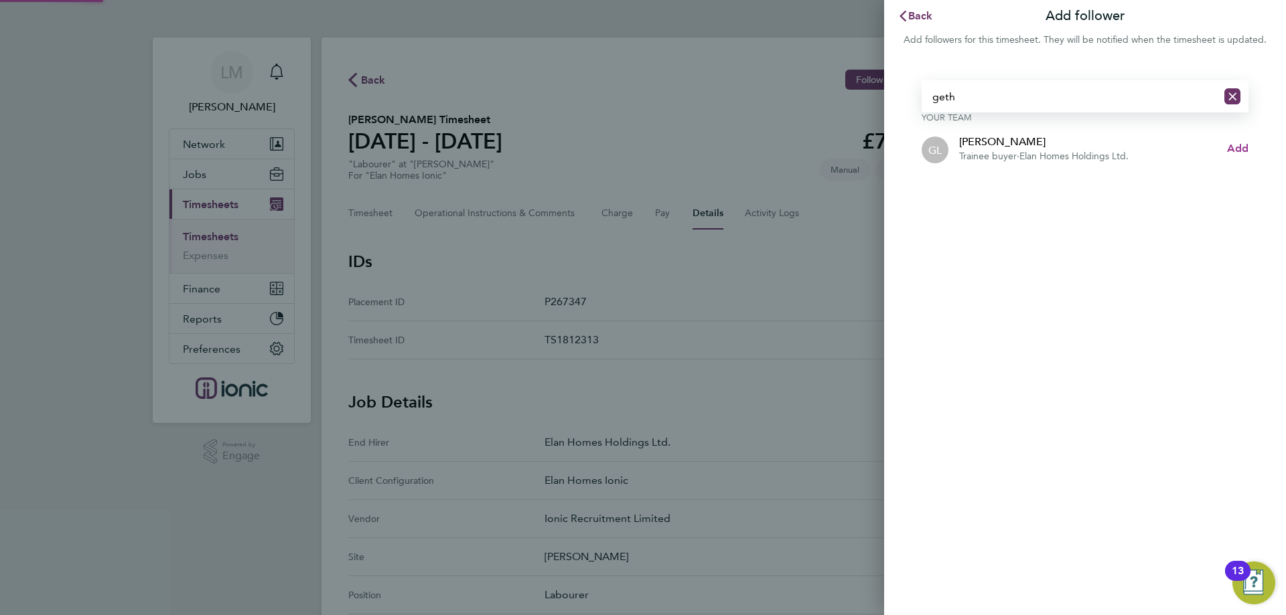
type input "geth"
click at [1244, 149] on span "Add" at bounding box center [1237, 148] width 21 height 13
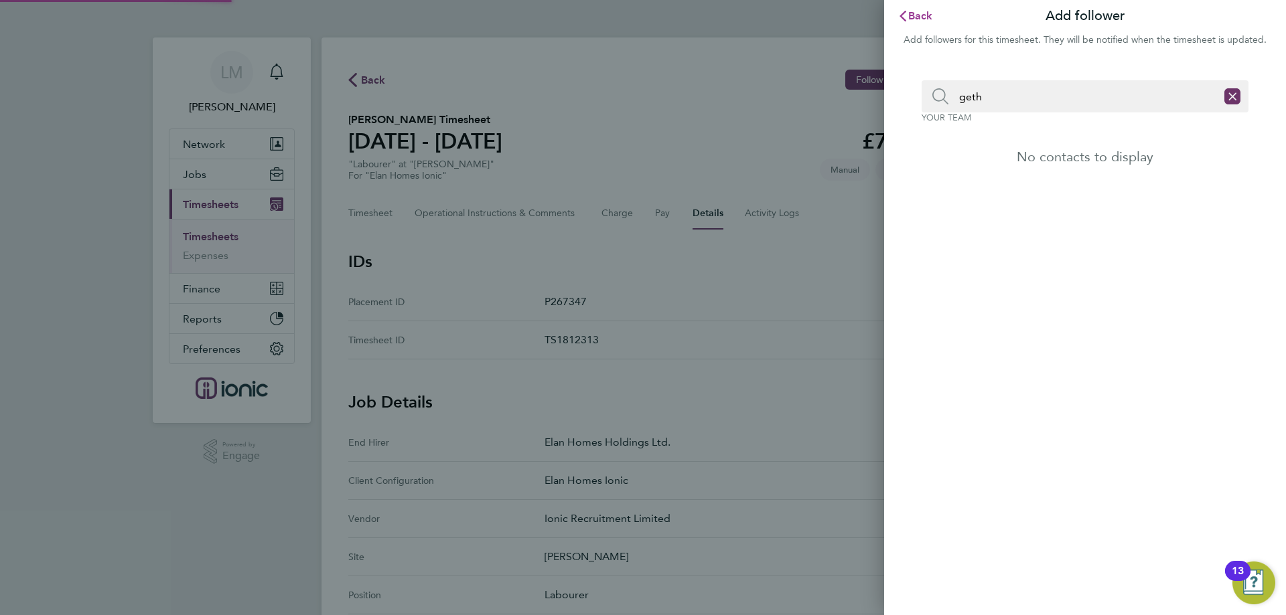
click at [921, 11] on span "Back" at bounding box center [920, 15] width 25 height 13
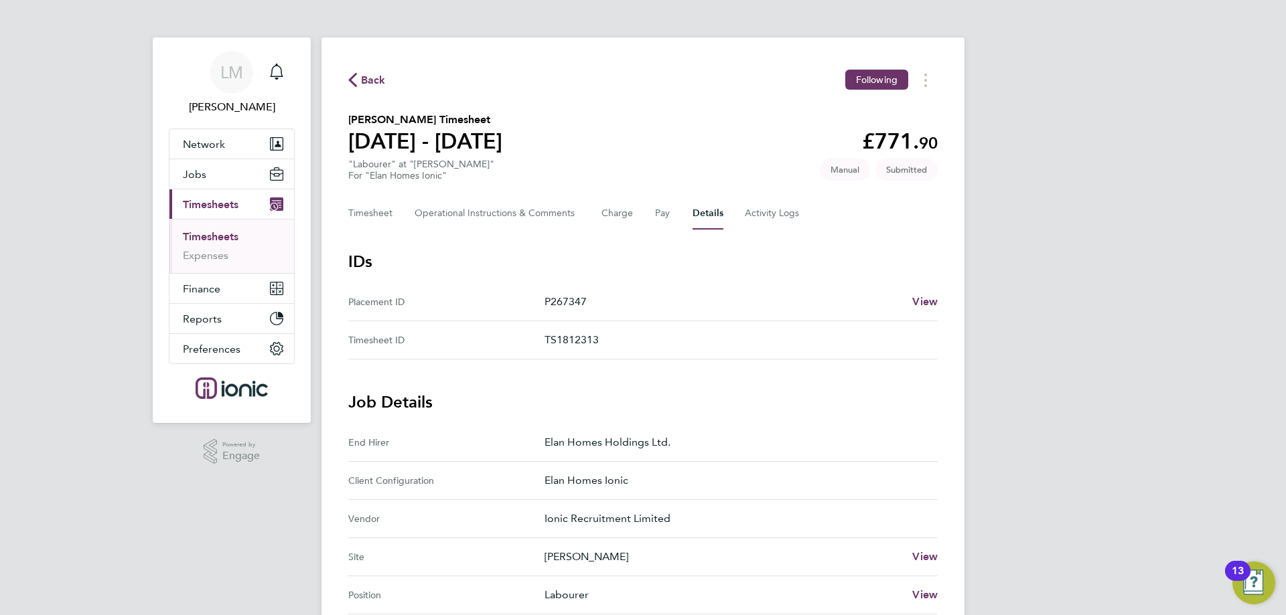
click at [360, 80] on span "Back" at bounding box center [367, 79] width 38 height 13
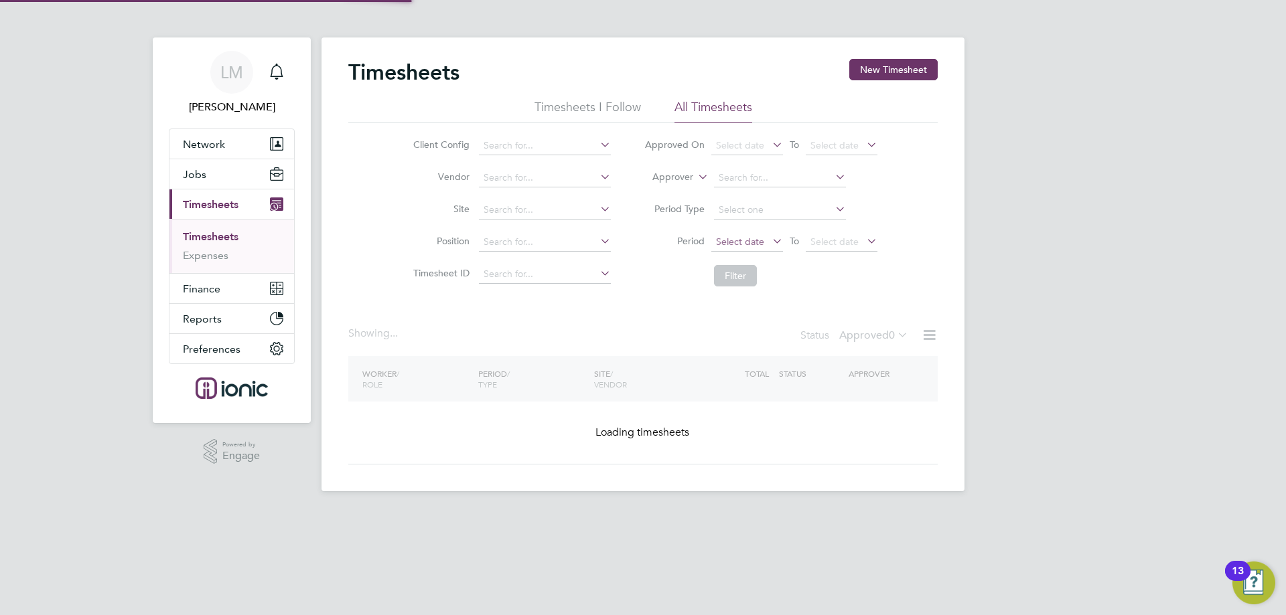
click at [901, 62] on button "New Timesheet" at bounding box center [893, 69] width 88 height 21
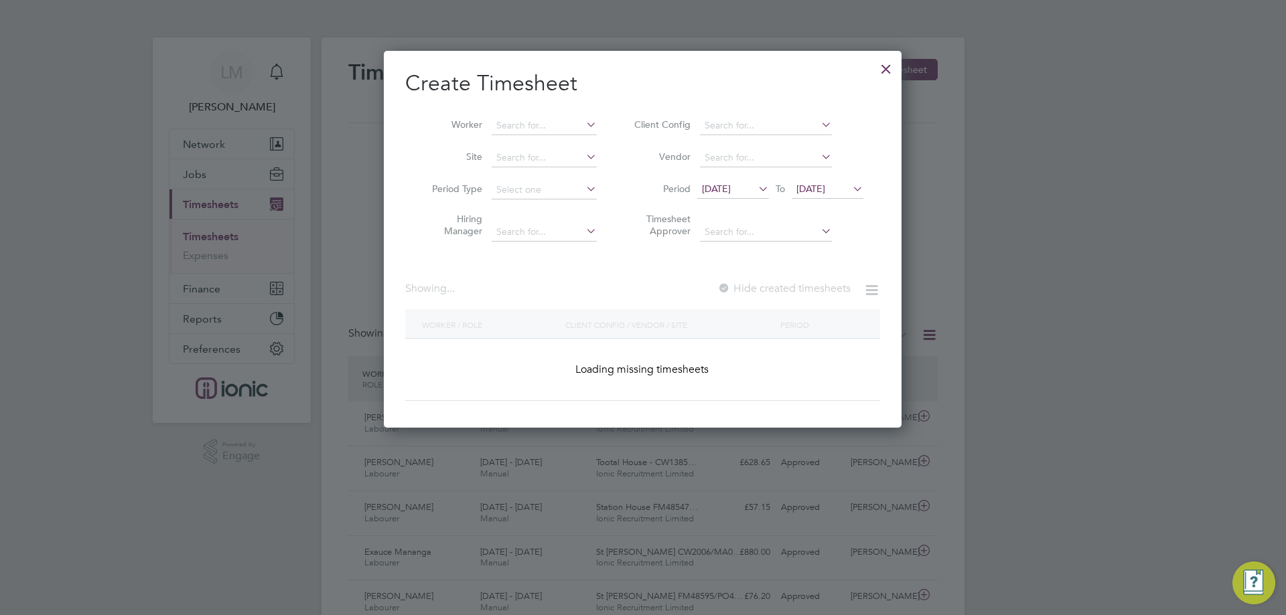
scroll to position [34, 117]
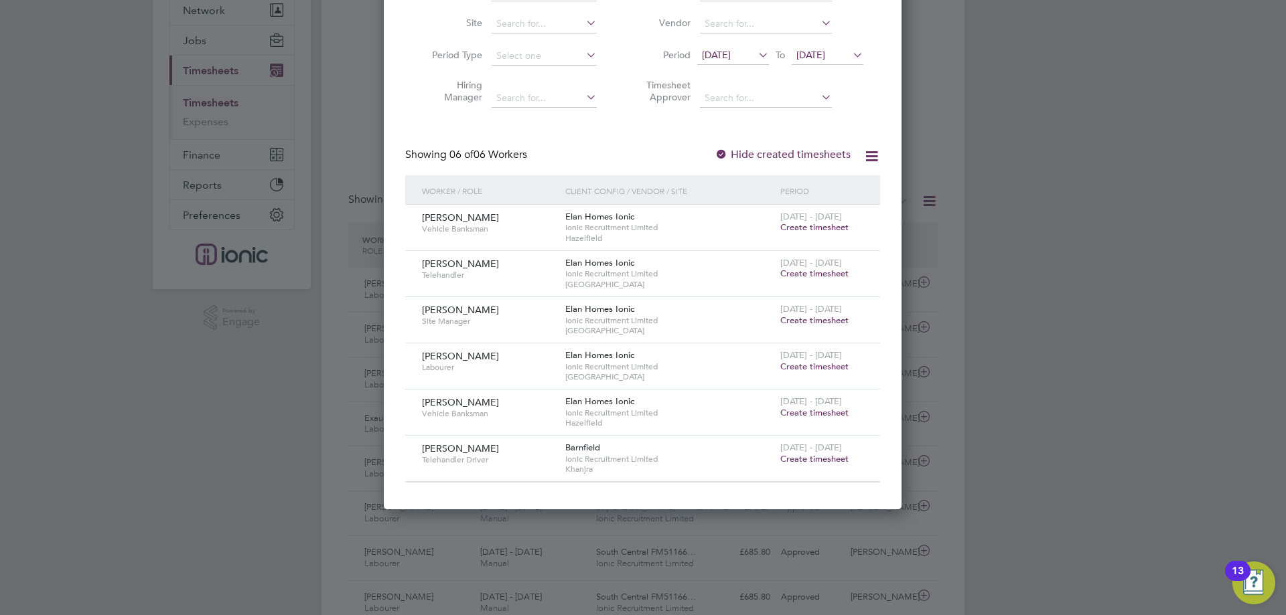
click at [810, 269] on span "Create timesheet" at bounding box center [814, 273] width 68 height 11
click at [811, 275] on span "Create timesheet" at bounding box center [814, 273] width 68 height 11
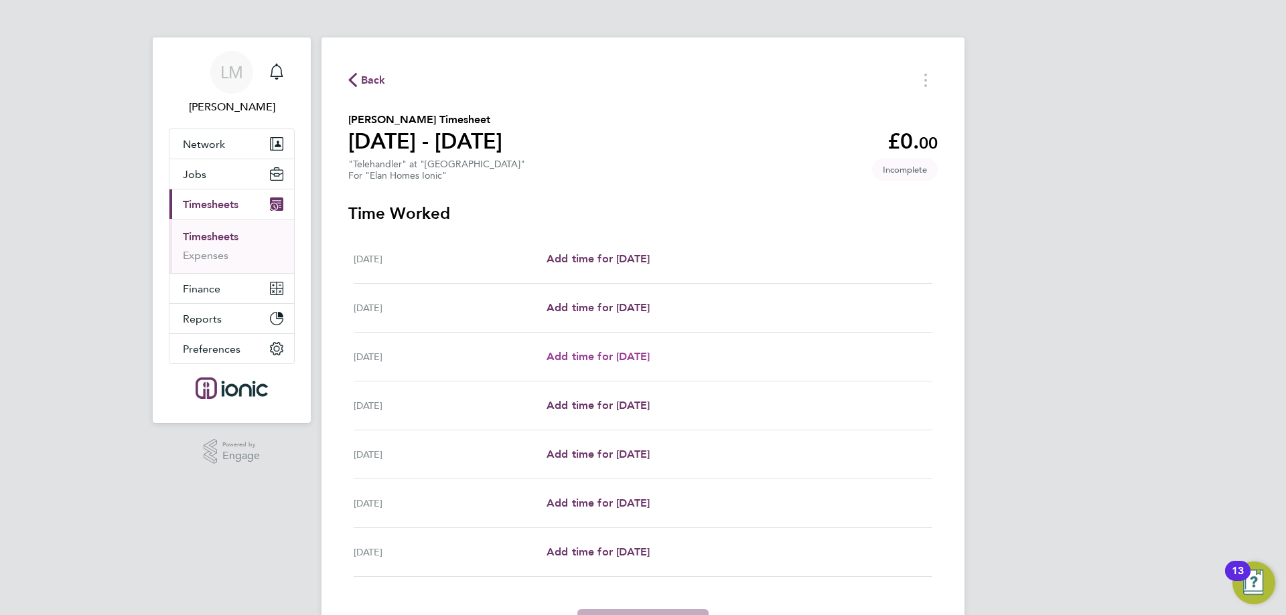
click at [567, 356] on span "Add time for [DATE]" at bounding box center [598, 356] width 103 height 13
select select "30"
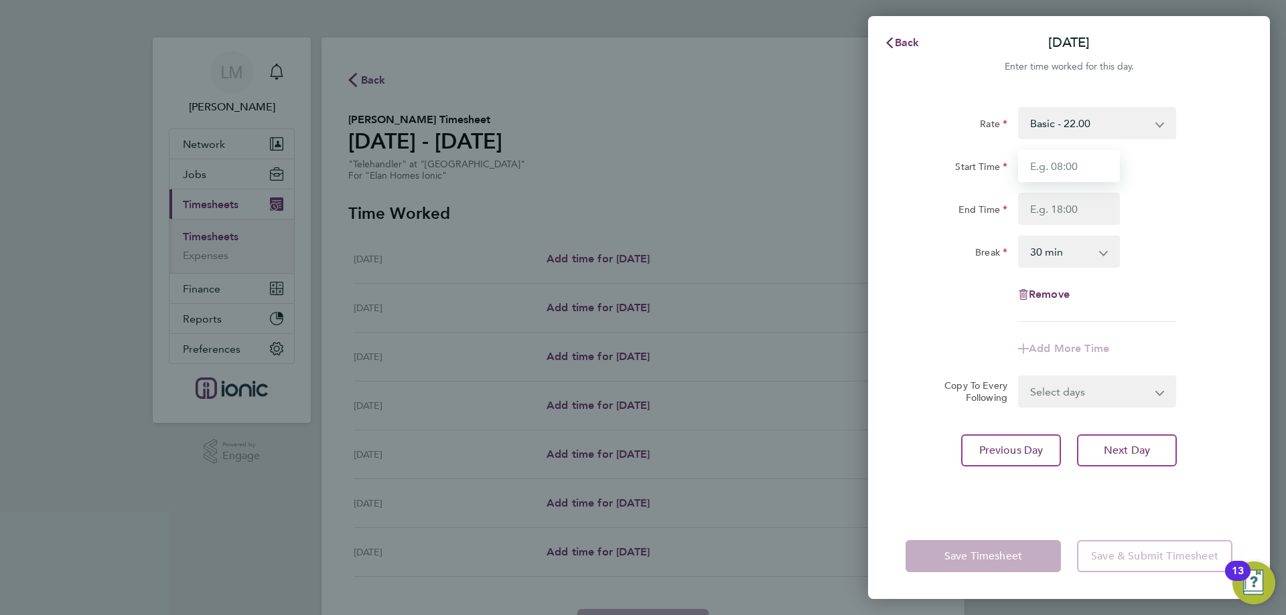
click at [1089, 166] on input "Start Time" at bounding box center [1069, 166] width 102 height 32
type input "07:30"
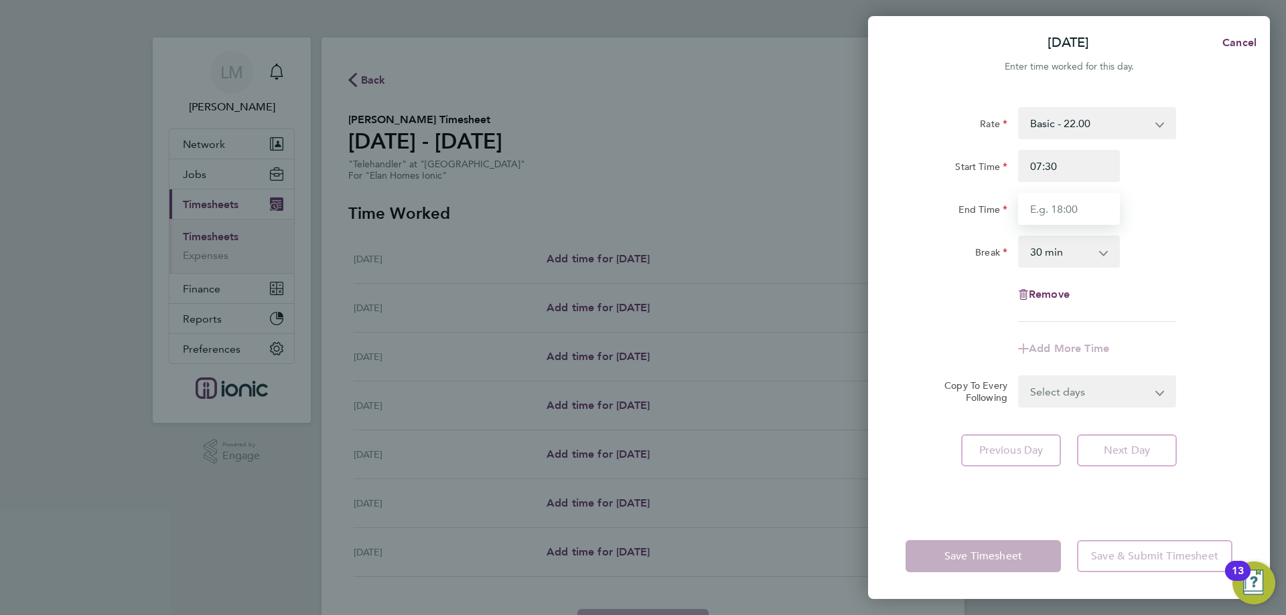
drag, startPoint x: 1064, startPoint y: 216, endPoint x: 1064, endPoint y: 224, distance: 8.0
click at [1064, 216] on input "End Time" at bounding box center [1069, 209] width 102 height 32
type input "16:00"
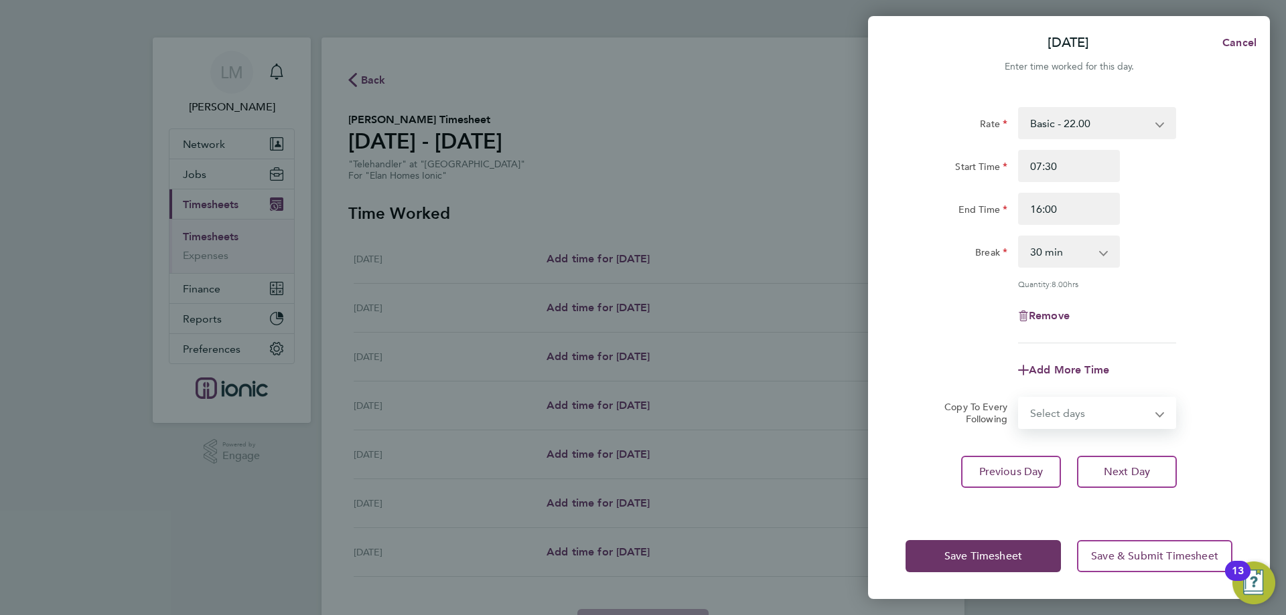
click at [1082, 394] on form "Rate Basic - 22.00 Start Time 07:30 End Time 16:00 Break 0 min 15 min 30 min 45…" at bounding box center [1068, 268] width 327 height 322
select select "WEEKDAY"
click at [1019, 398] on select "Select days Day Weekday (Mon-Fri) Weekend (Sat-Sun) Thursday Friday Saturday Su…" at bounding box center [1089, 412] width 141 height 29
select select "2025-08-31"
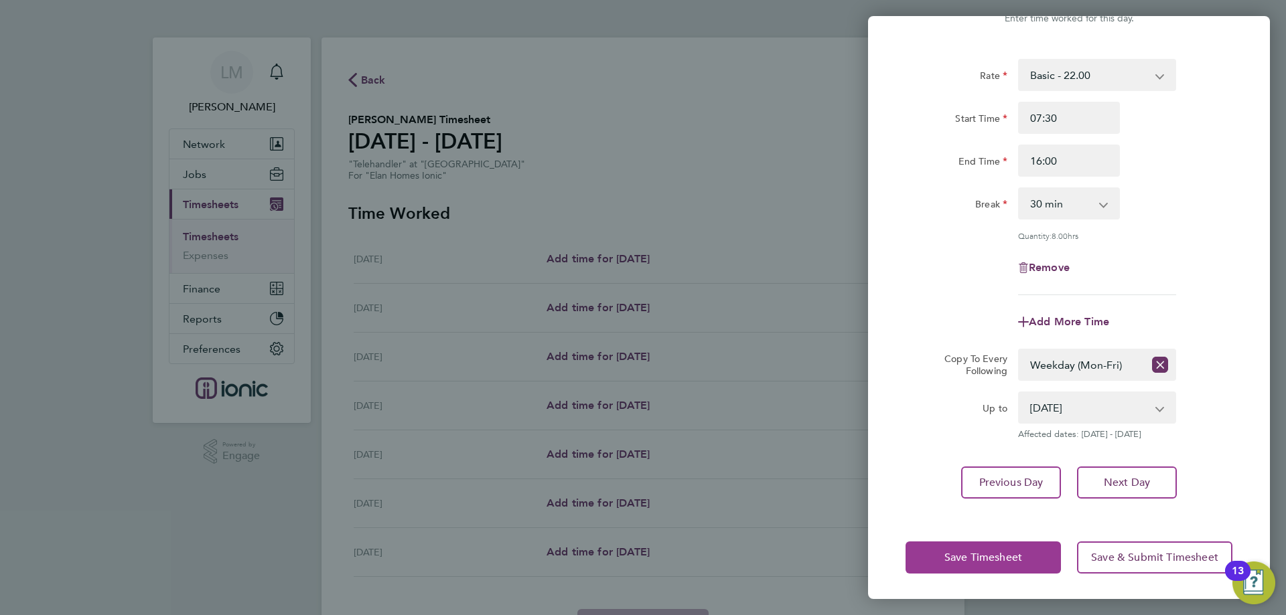
click at [995, 564] on button "Save Timesheet" at bounding box center [982, 558] width 155 height 32
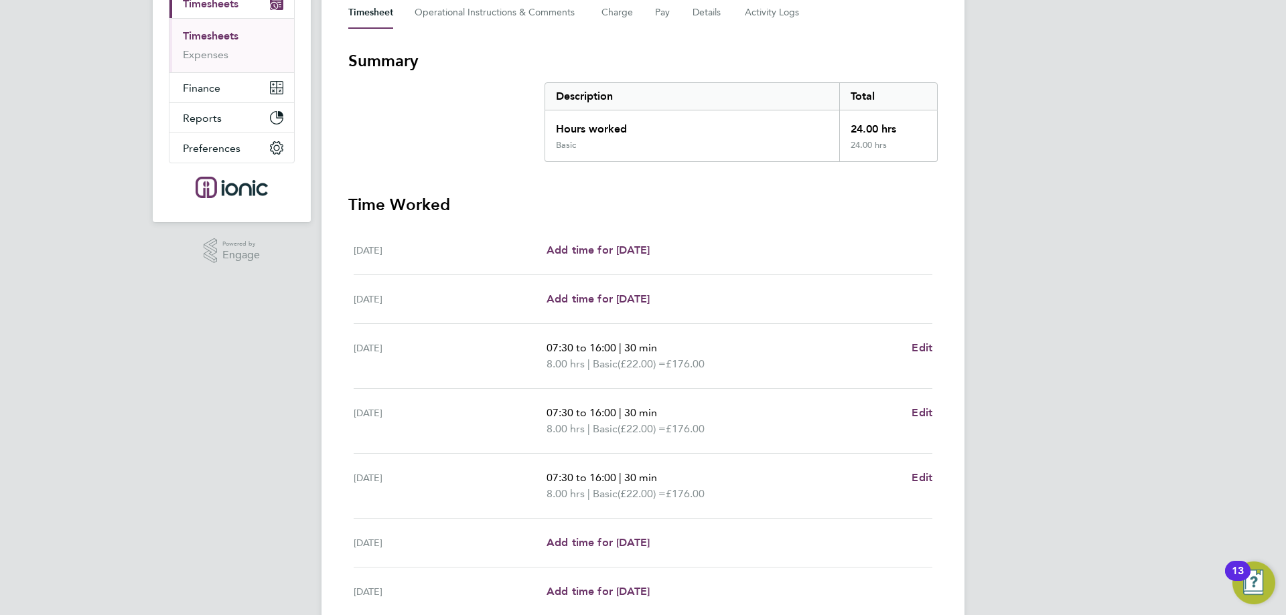
click at [936, 481] on ul "Mon 25 Aug Add time for Mon 25 Aug Add time for Mon 25 Aug Tue 26 Aug Add time …" at bounding box center [642, 421] width 589 height 390
click at [922, 480] on span "Edit" at bounding box center [922, 477] width 21 height 13
select select "30"
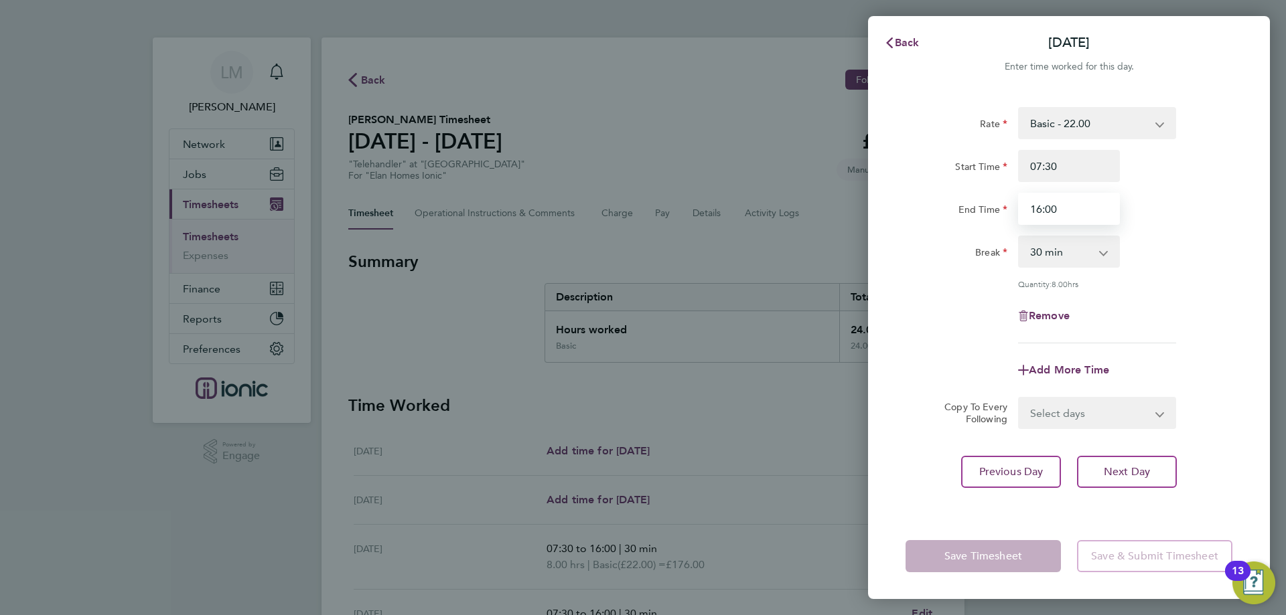
drag, startPoint x: 1036, startPoint y: 212, endPoint x: 1072, endPoint y: 260, distance: 59.9
click at [1039, 212] on input "16:00" at bounding box center [1069, 209] width 102 height 32
type input "15:00"
click at [908, 284] on div "Quantity: 8.00 hrs" at bounding box center [1069, 284] width 338 height 11
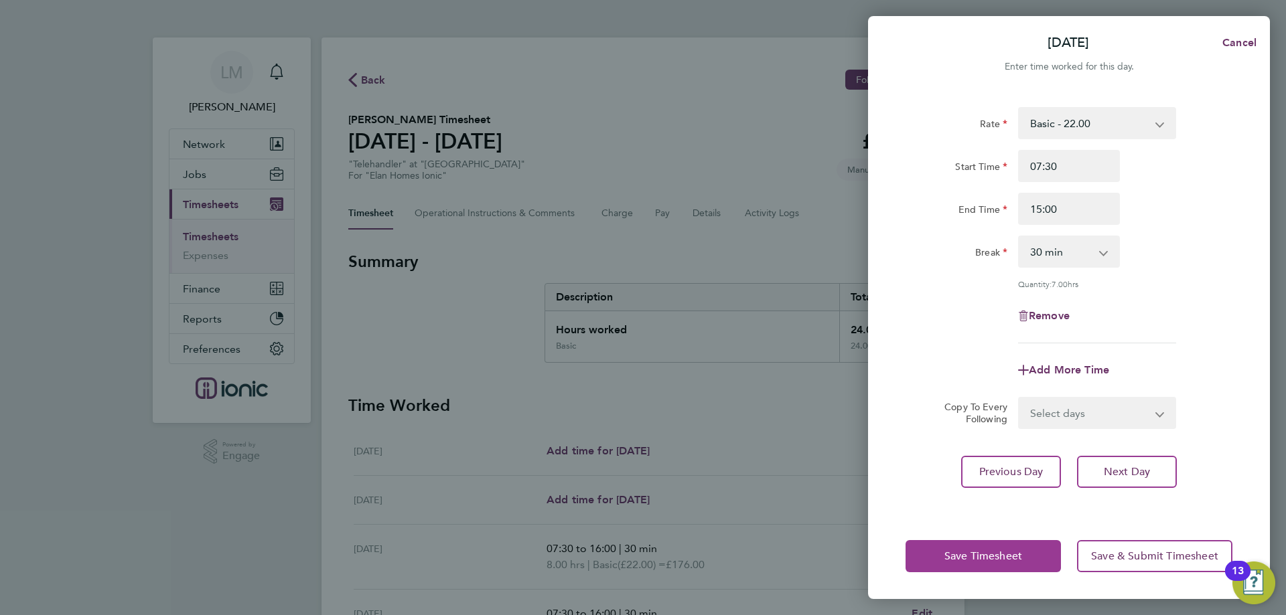
click at [962, 555] on span "Save Timesheet" at bounding box center [983, 556] width 78 height 13
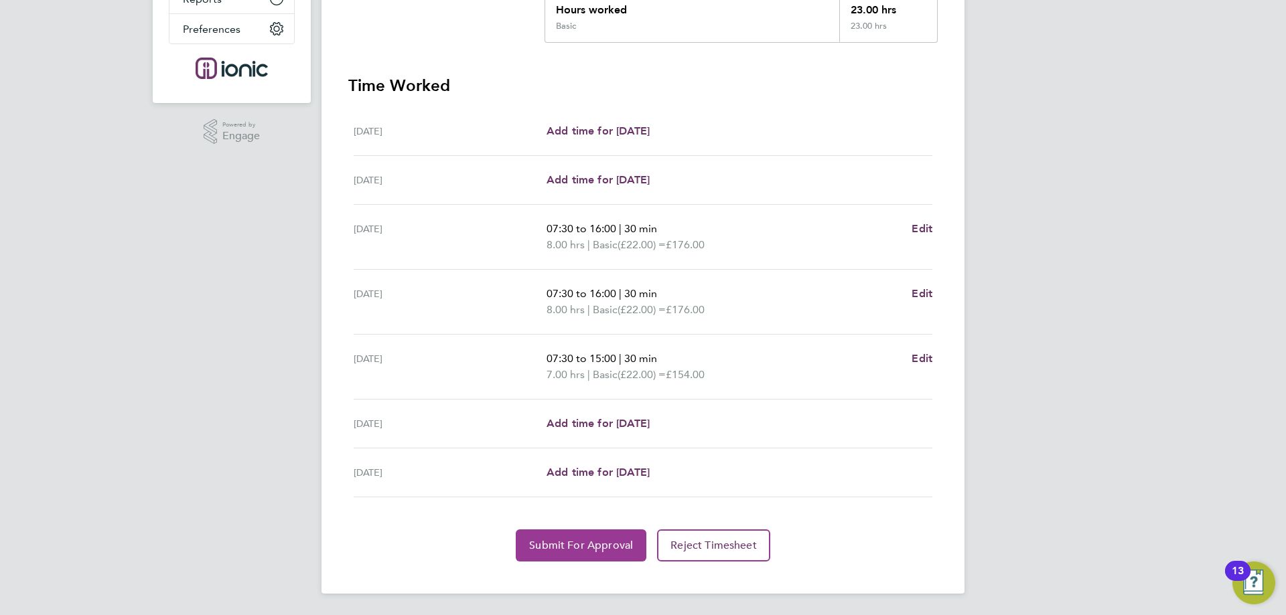
click at [574, 538] on button "Submit For Approval" at bounding box center [581, 546] width 131 height 32
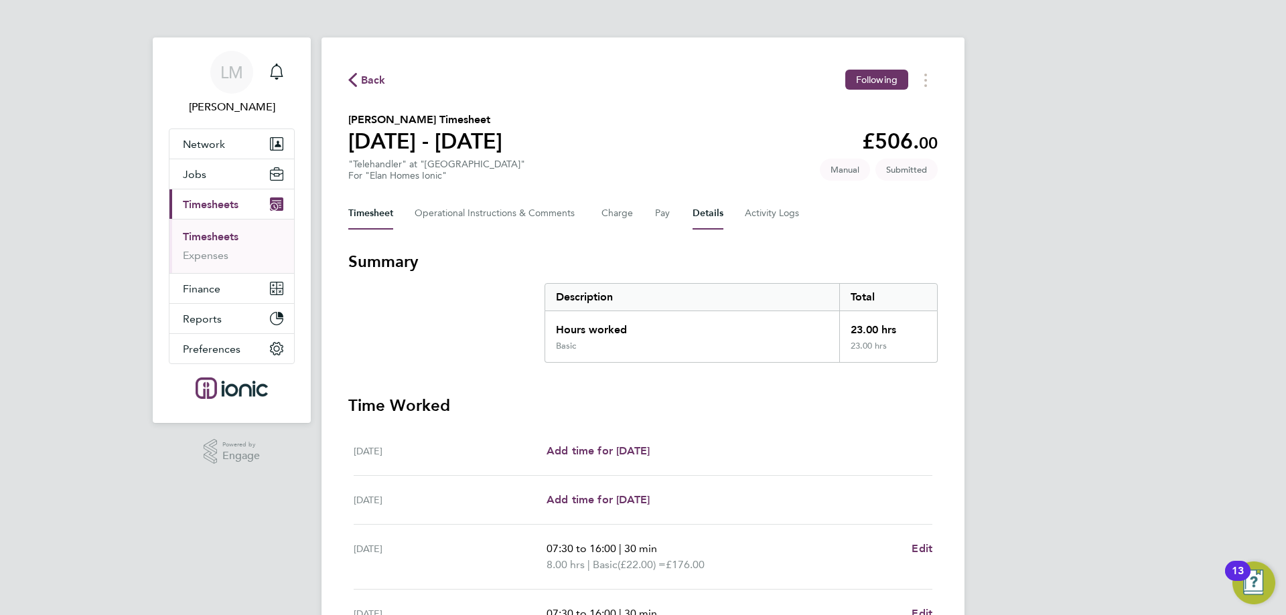
click at [705, 212] on button "Details" at bounding box center [708, 214] width 31 height 32
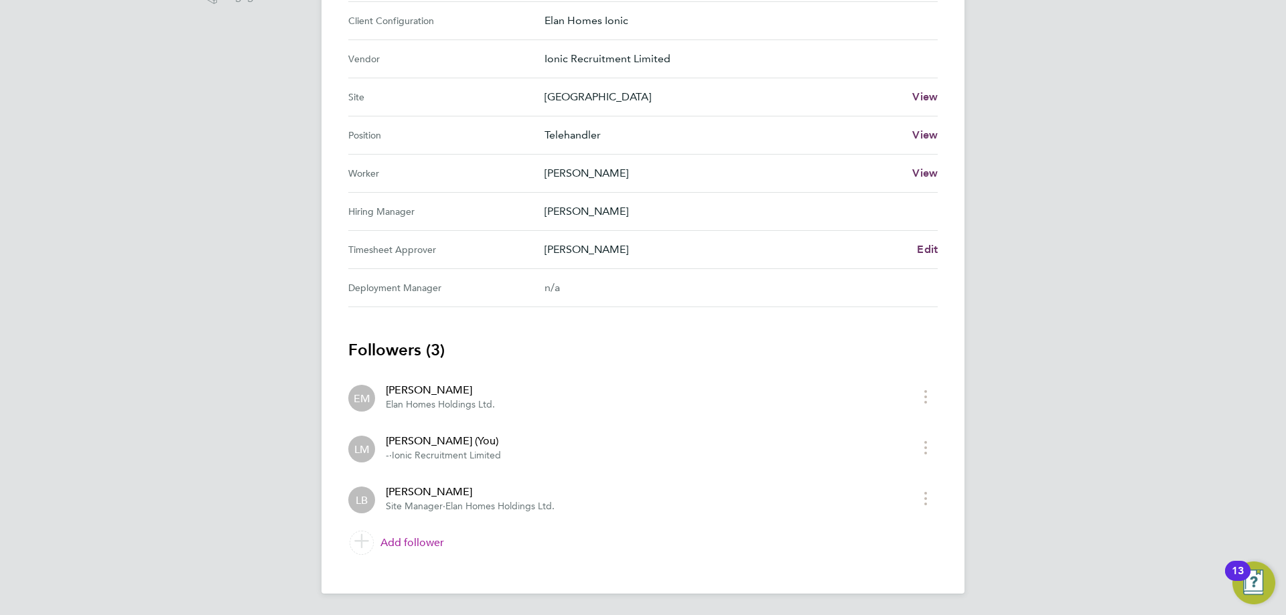
click at [421, 547] on link "Add follower" at bounding box center [642, 543] width 589 height 38
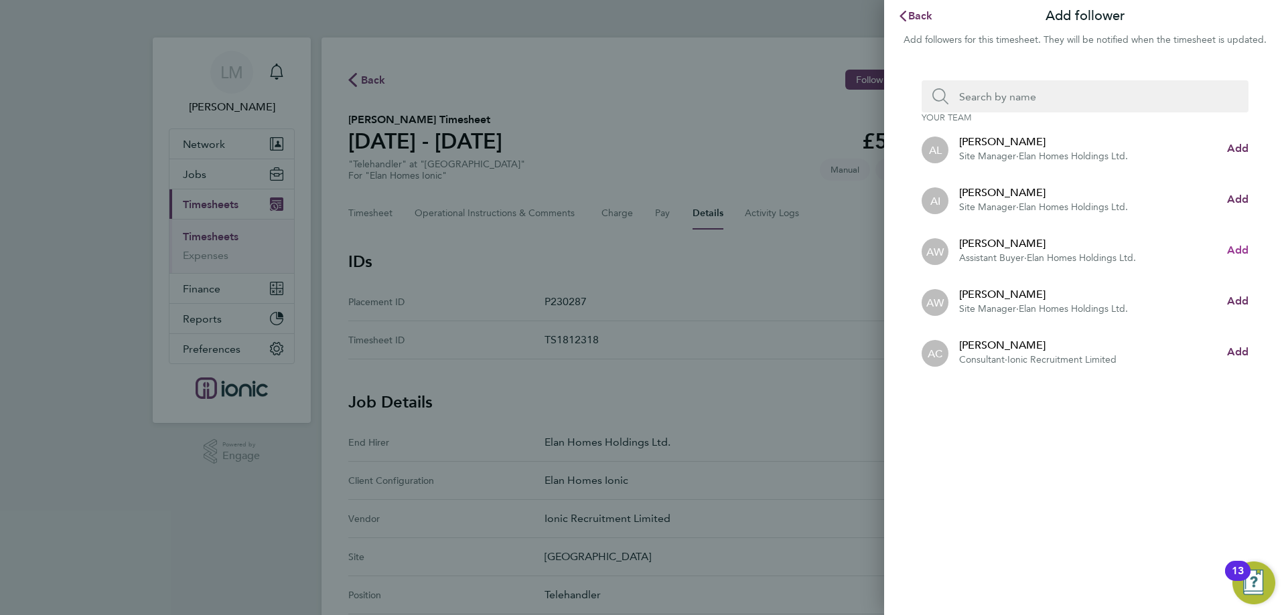
click at [1234, 248] on span "Add" at bounding box center [1237, 250] width 21 height 13
click at [1041, 98] on input "Search team member by name:" at bounding box center [1090, 96] width 284 height 32
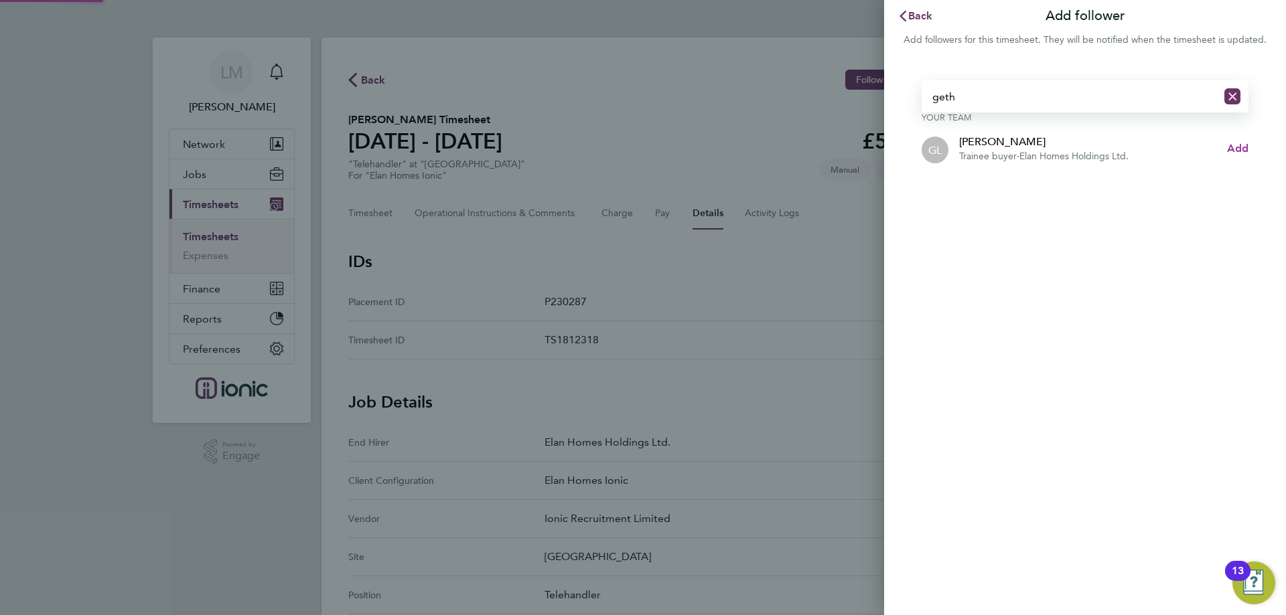
type input "geth"
click at [1240, 151] on span "Add" at bounding box center [1237, 148] width 21 height 13
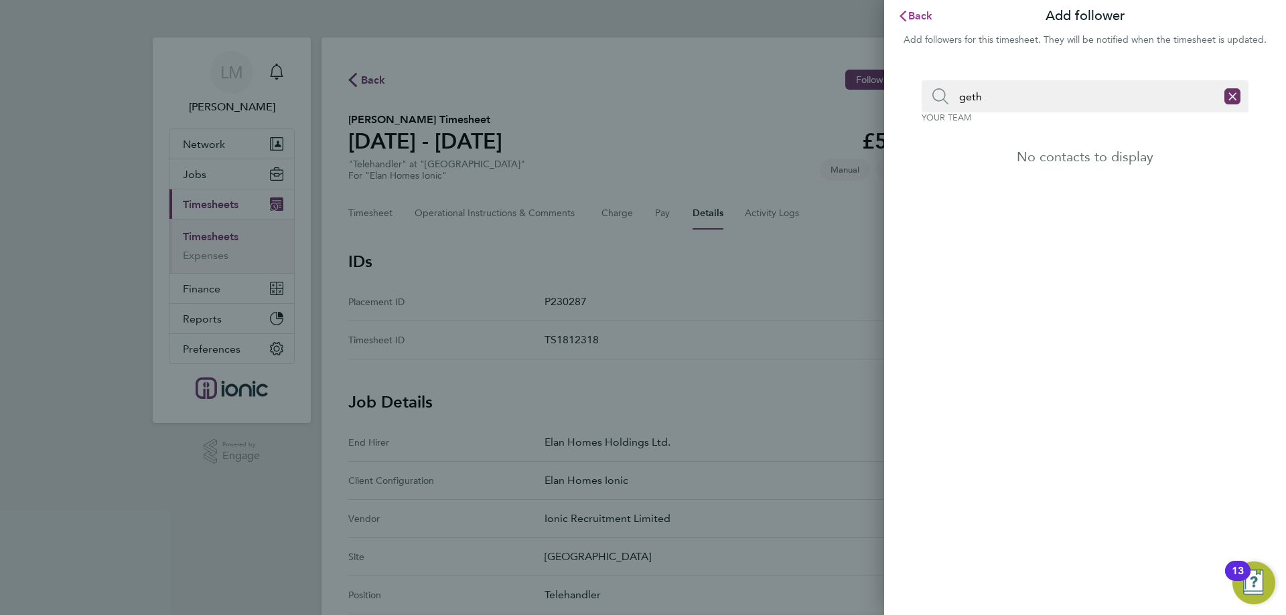
click at [920, 17] on span "Back" at bounding box center [920, 15] width 25 height 13
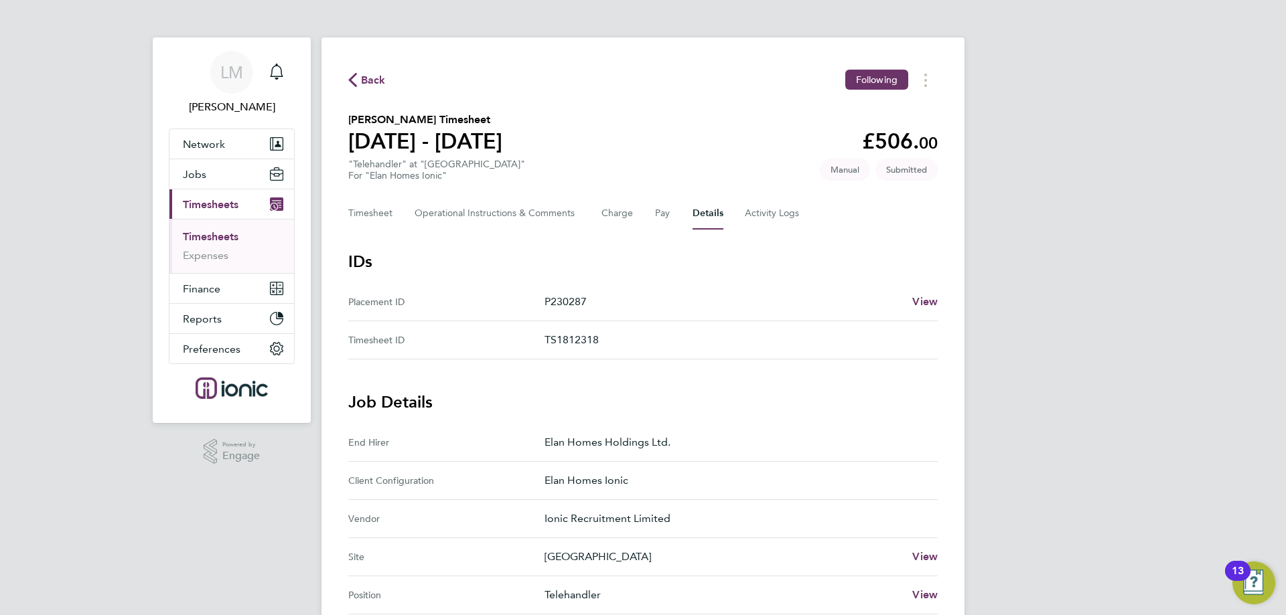
click at [365, 76] on span "Back" at bounding box center [373, 80] width 25 height 16
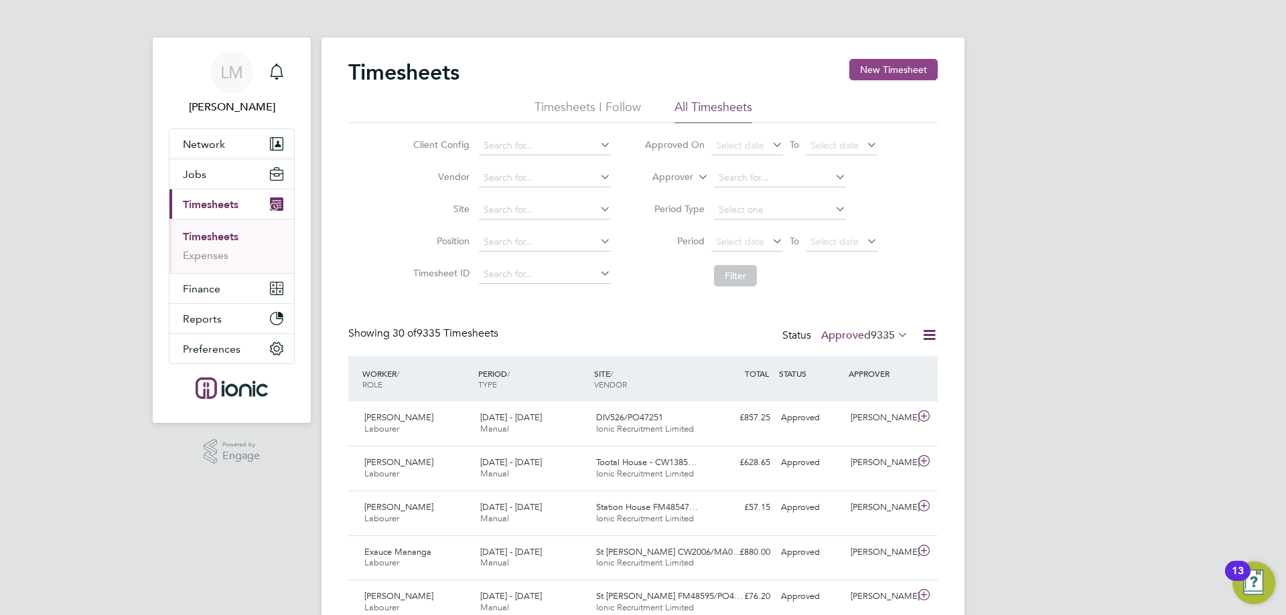
click at [905, 70] on button "New Timesheet" at bounding box center [893, 69] width 88 height 21
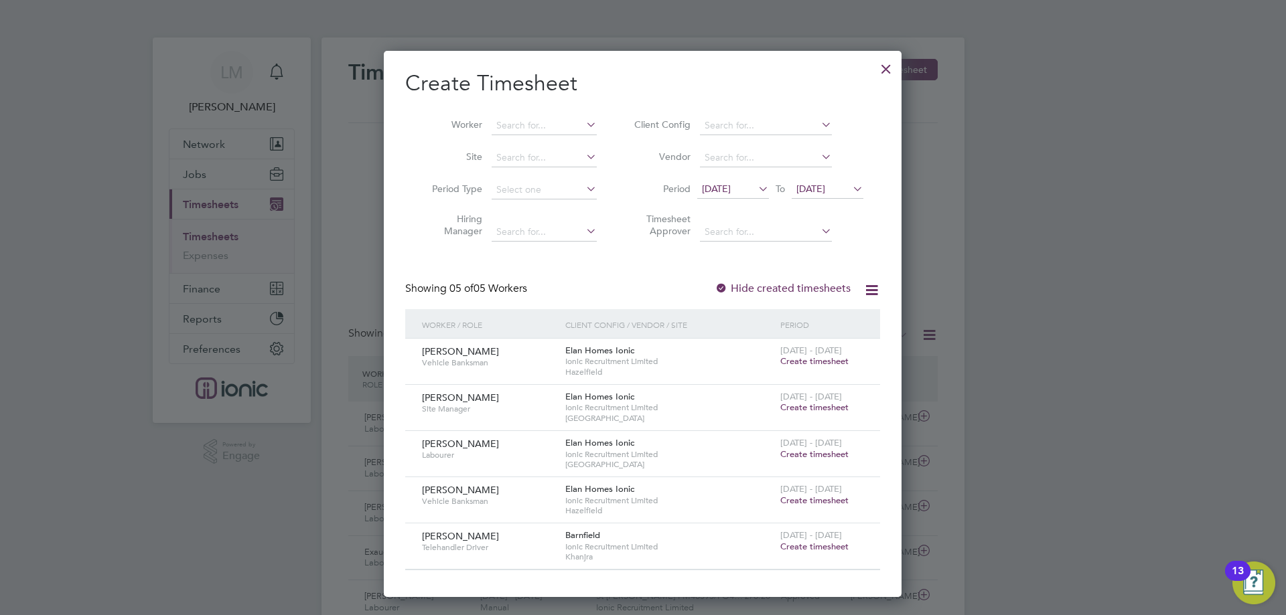
click at [824, 366] on span "Create timesheet" at bounding box center [814, 361] width 68 height 11
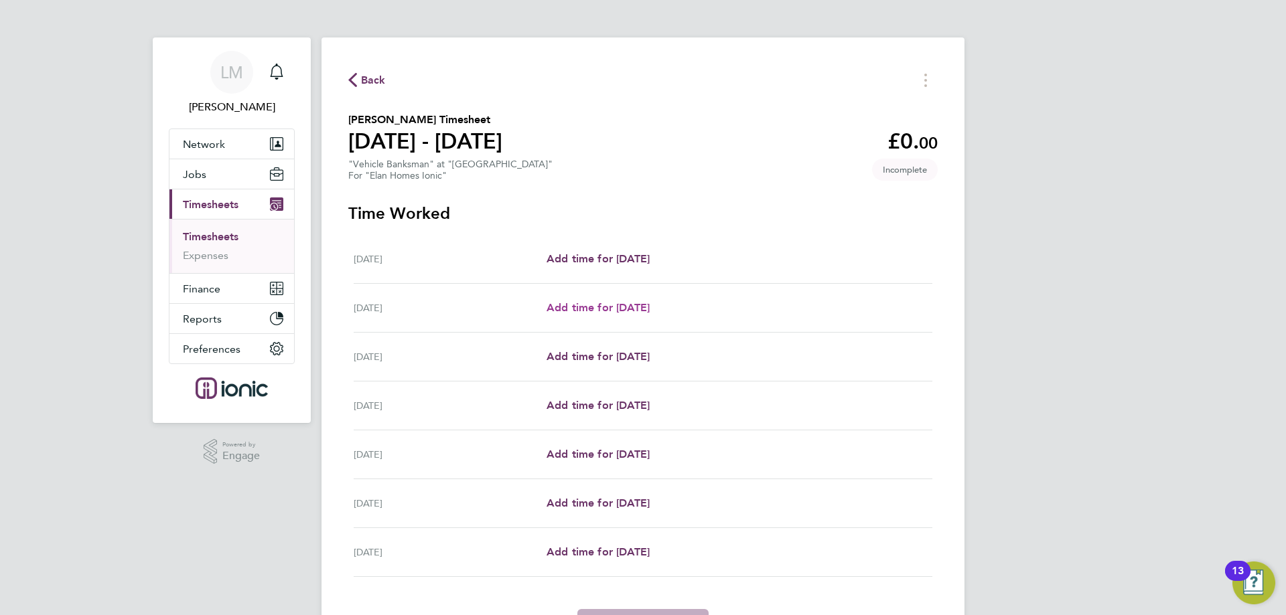
click at [617, 314] on link "Add time for [DATE]" at bounding box center [598, 308] width 103 height 16
select select "30"
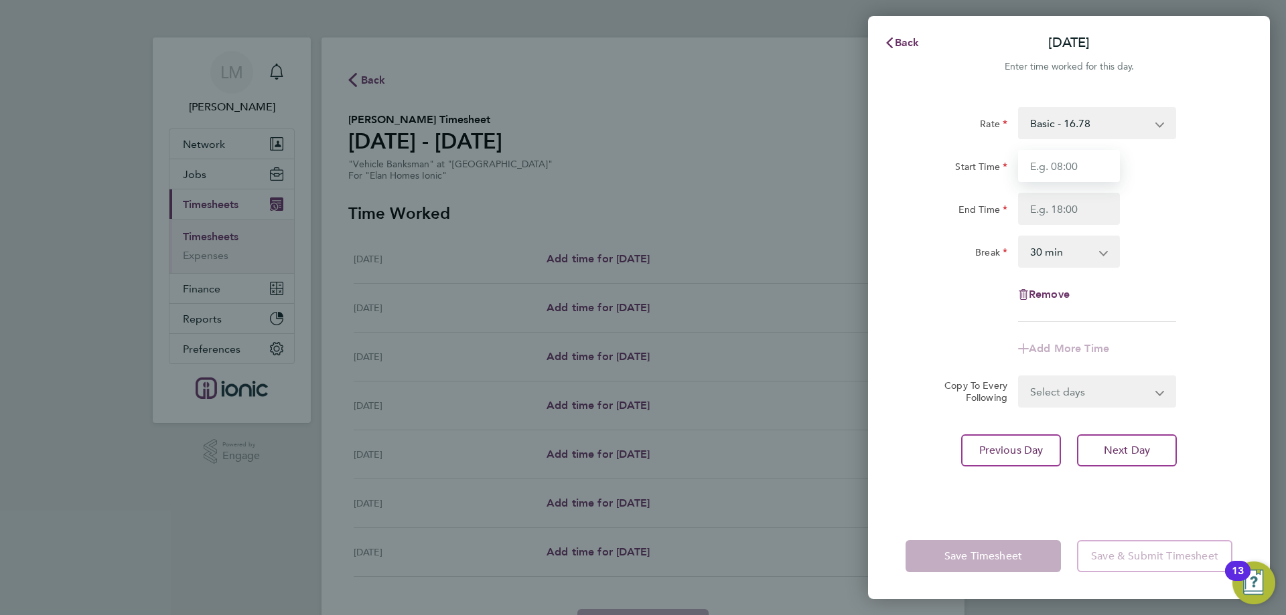
click at [1033, 158] on input "Start Time" at bounding box center [1069, 166] width 102 height 32
type input "07:00"
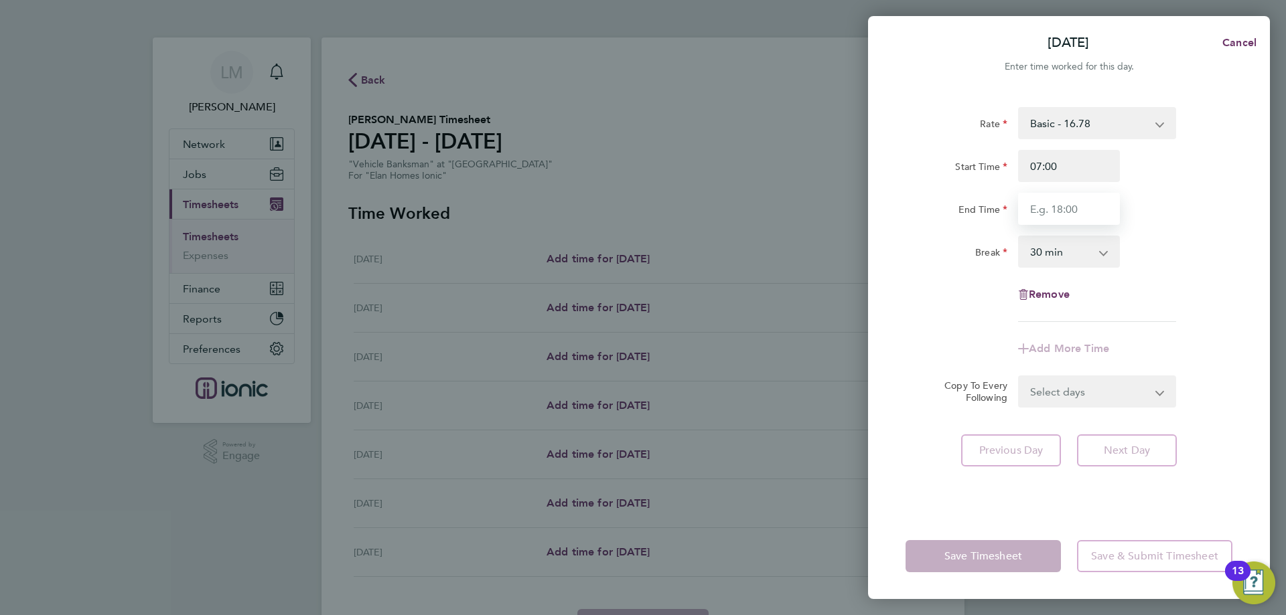
click at [1071, 207] on input "End Time" at bounding box center [1069, 209] width 102 height 32
type input "18:00"
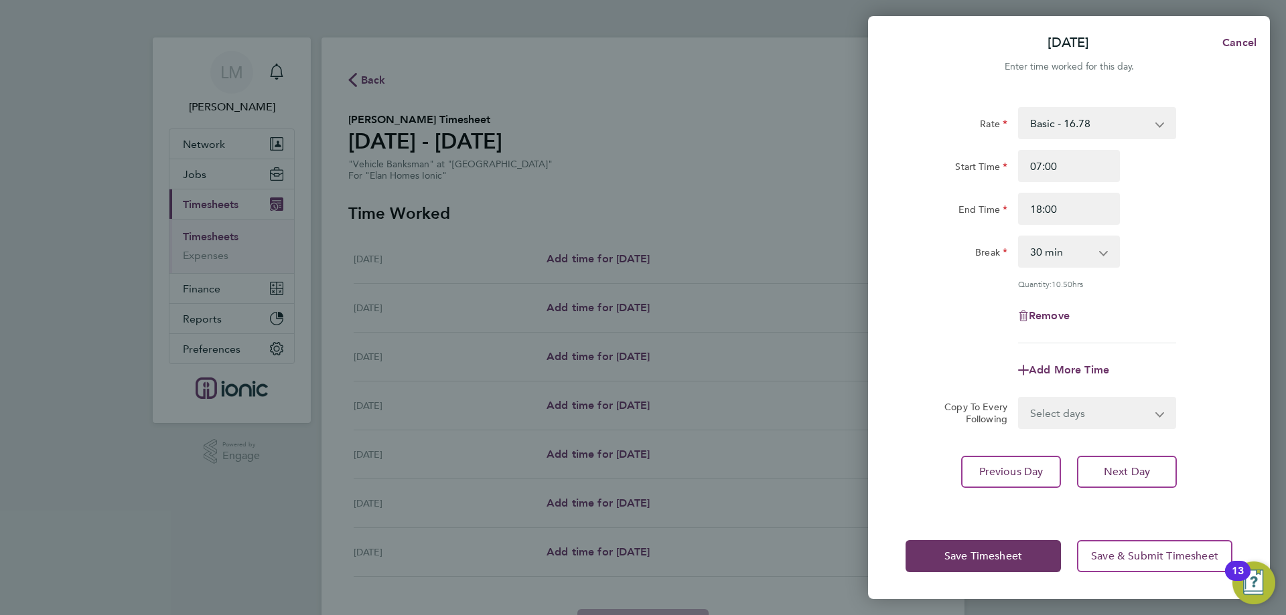
click at [1160, 302] on div "Remove" at bounding box center [1069, 316] width 338 height 32
click at [1078, 407] on select "Select days Day Weekday (Mon-Fri) Weekend (Sat-Sun) Wednesday Thursday Friday S…" at bounding box center [1089, 412] width 141 height 29
select select "WEEKDAY"
click at [1019, 398] on select "Select days Day Weekday (Mon-Fri) Weekend (Sat-Sun) Wednesday Thursday Friday S…" at bounding box center [1089, 412] width 141 height 29
select select "2025-08-31"
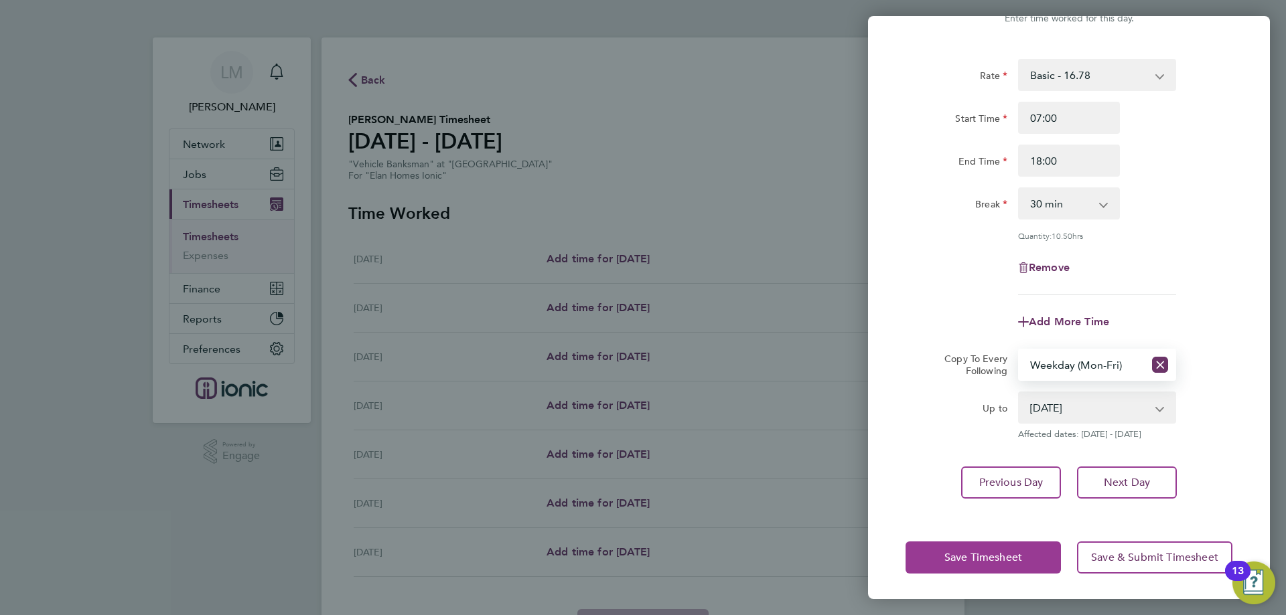
click at [985, 552] on span "Save Timesheet" at bounding box center [983, 557] width 78 height 13
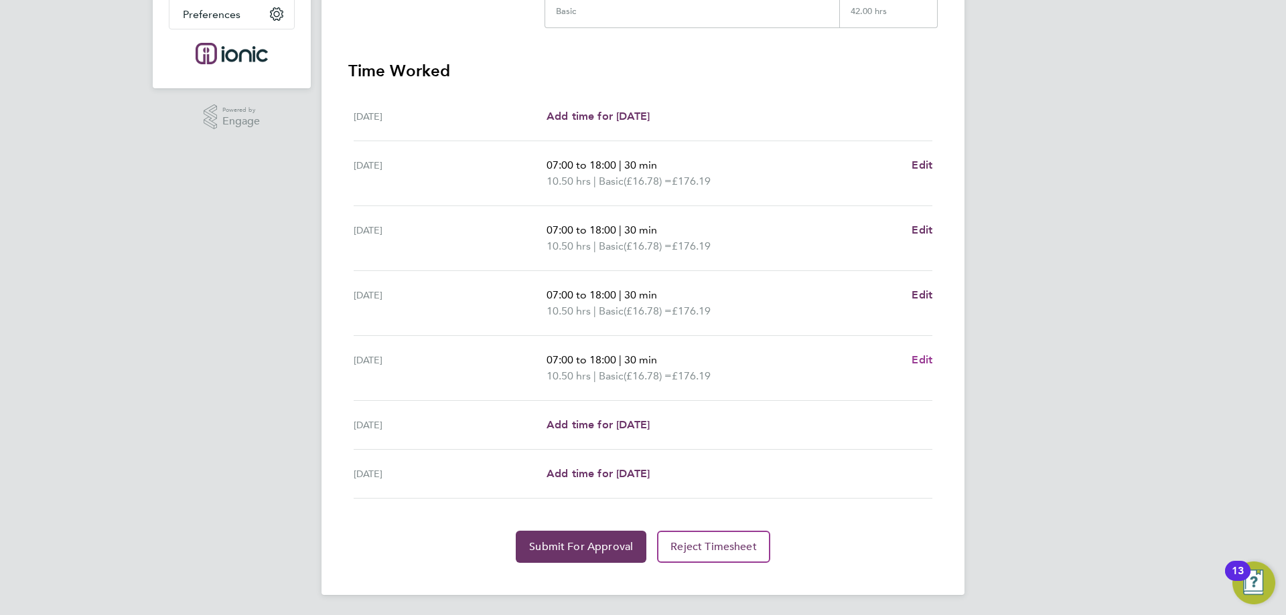
click at [924, 365] on span "Edit" at bounding box center [922, 360] width 21 height 13
select select "30"
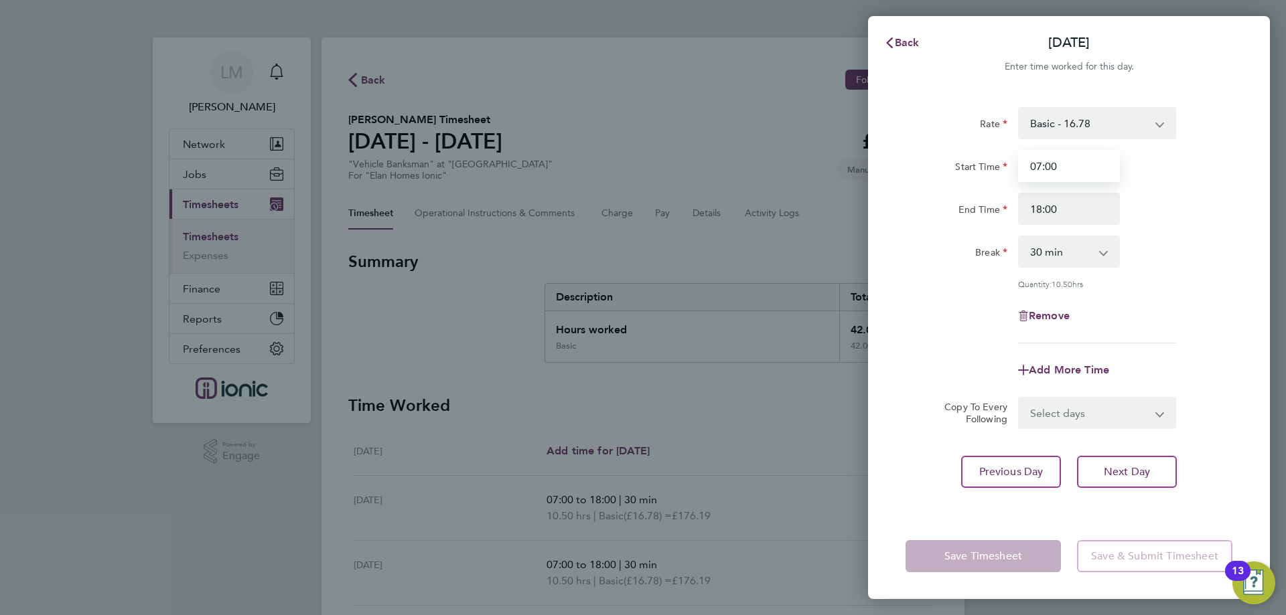
drag, startPoint x: 962, startPoint y: 165, endPoint x: 897, endPoint y: 160, distance: 65.1
click at [897, 160] on div "Rate Basic - 16.78 Start Time 07:00 End Time 18:00 Break 0 min 15 min 30 min 45…" at bounding box center [1069, 302] width 402 height 423
type input "06:00"
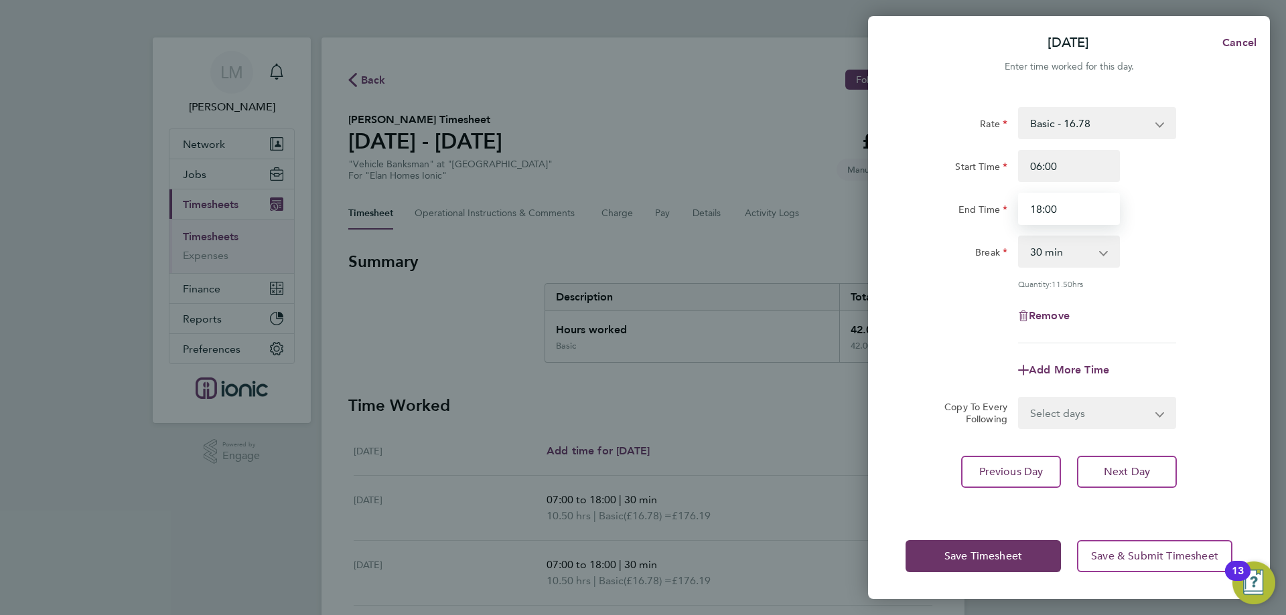
drag, startPoint x: 1088, startPoint y: 202, endPoint x: 511, endPoint y: 102, distance: 585.1
click at [511, 102] on div "Fri 29 Aug Cancel Enter time worked for this day. Rate Basic - 16.78 Start Time…" at bounding box center [643, 307] width 1286 height 615
type input "15:30"
click at [912, 300] on div "Remove" at bounding box center [1069, 316] width 338 height 32
click at [1152, 465] on button "Next Day" at bounding box center [1127, 472] width 100 height 32
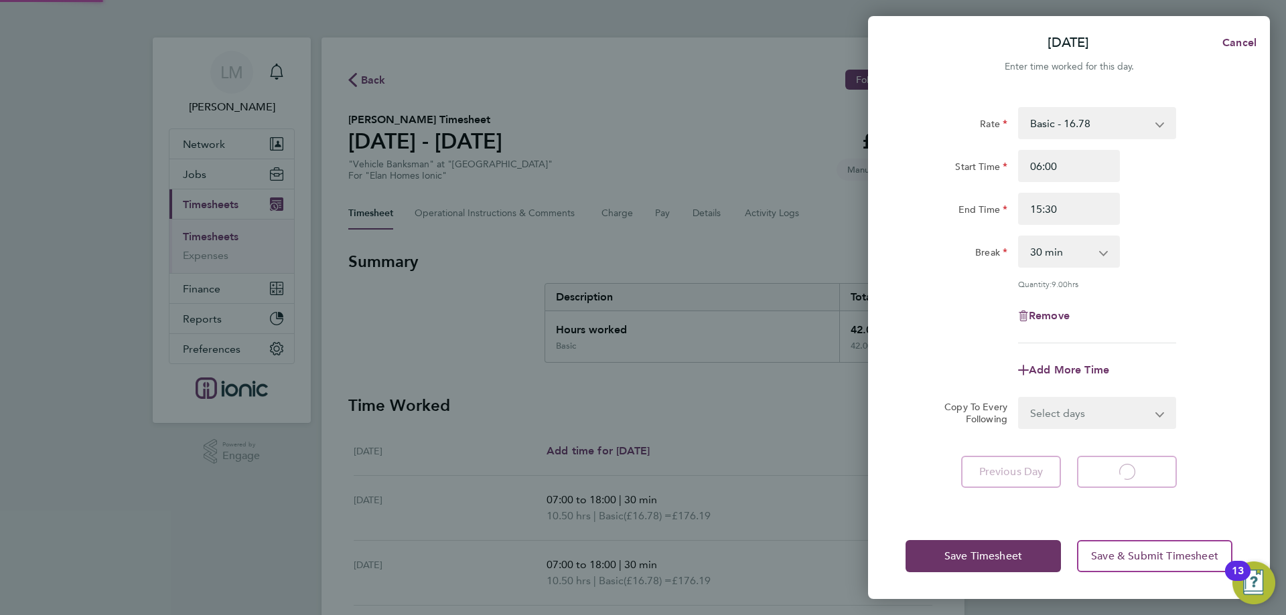
select select "30"
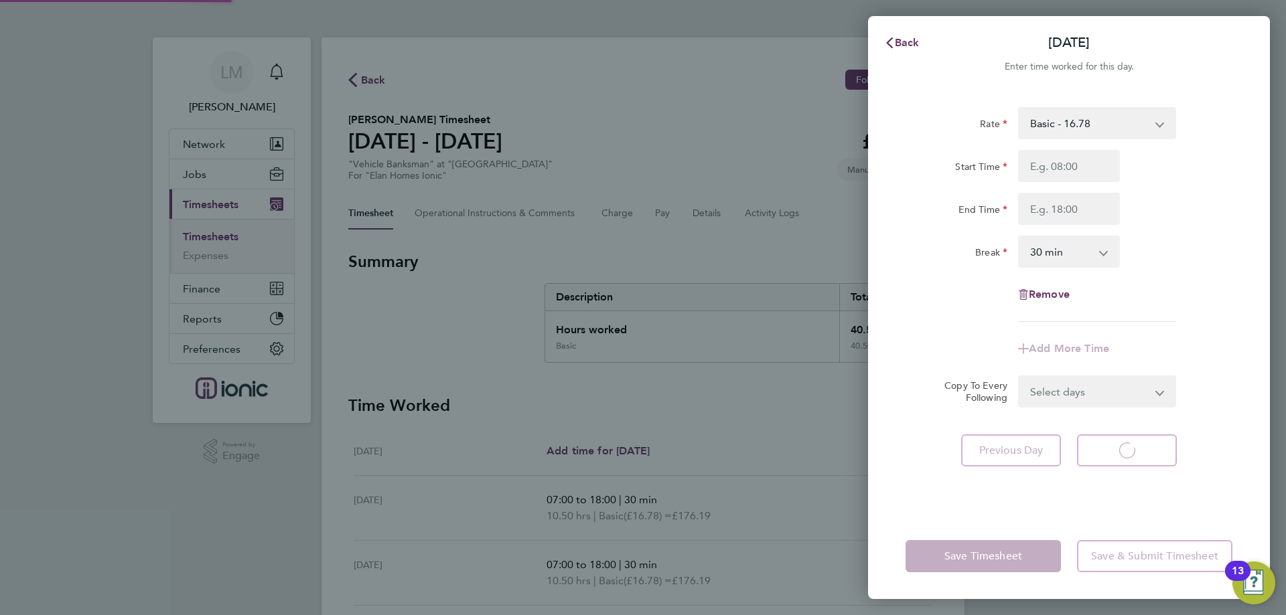
select select "30"
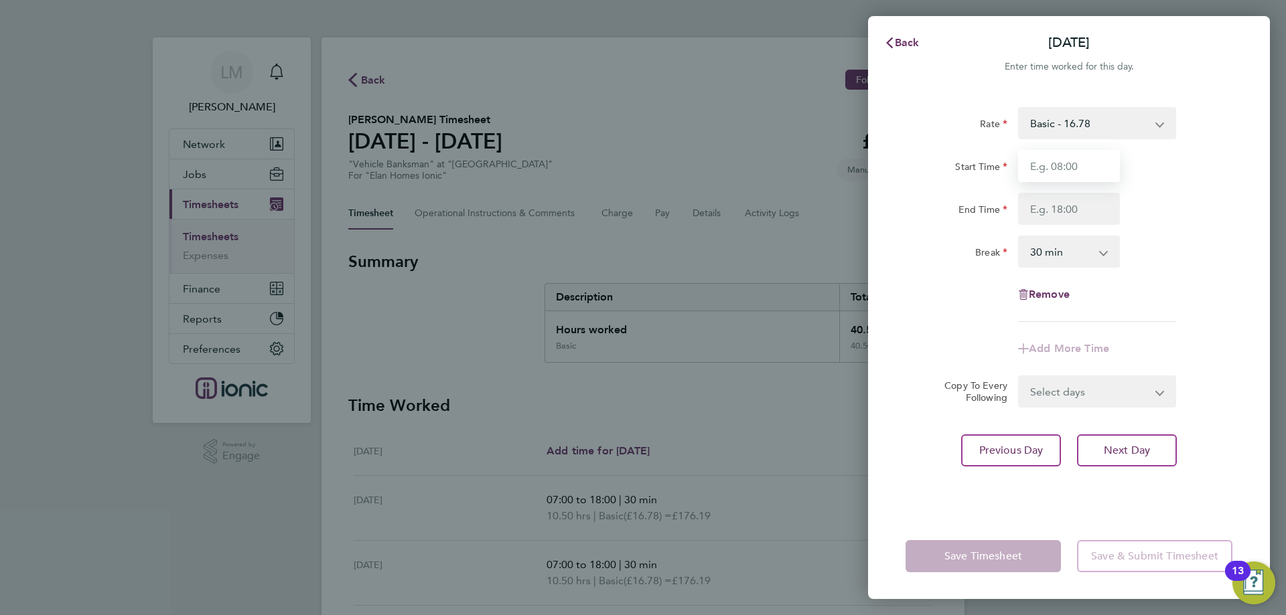
click at [1064, 176] on input "Start Time" at bounding box center [1069, 166] width 102 height 32
type input "07:00"
click at [1065, 210] on input "End Time" at bounding box center [1069, 209] width 102 height 32
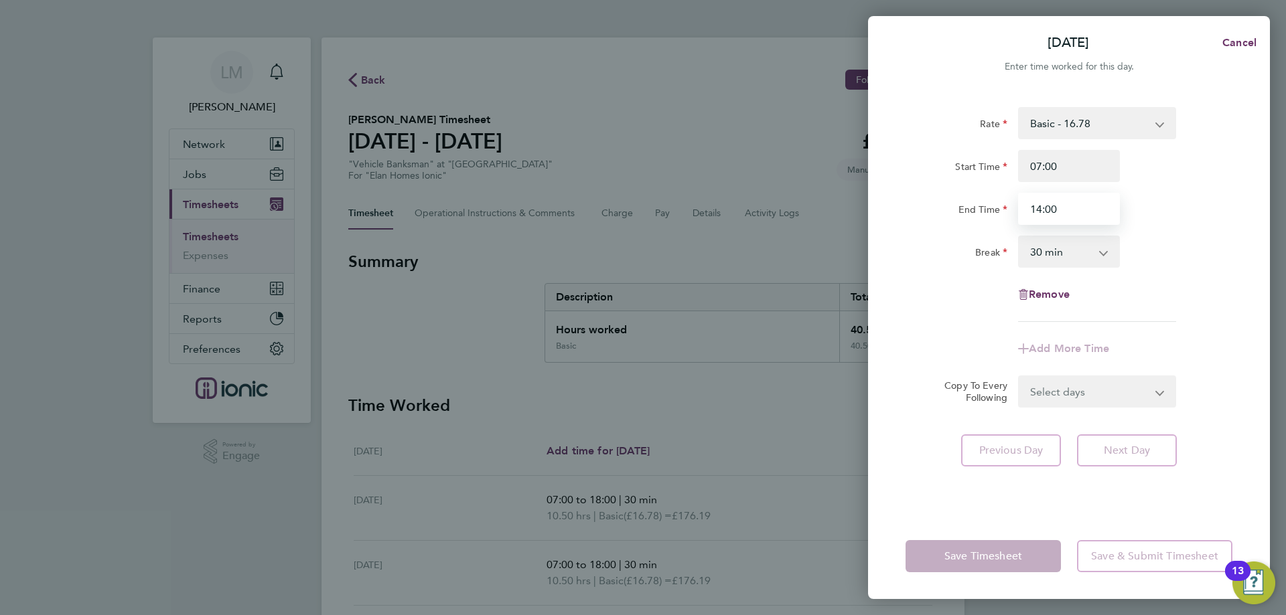
type input "14:00"
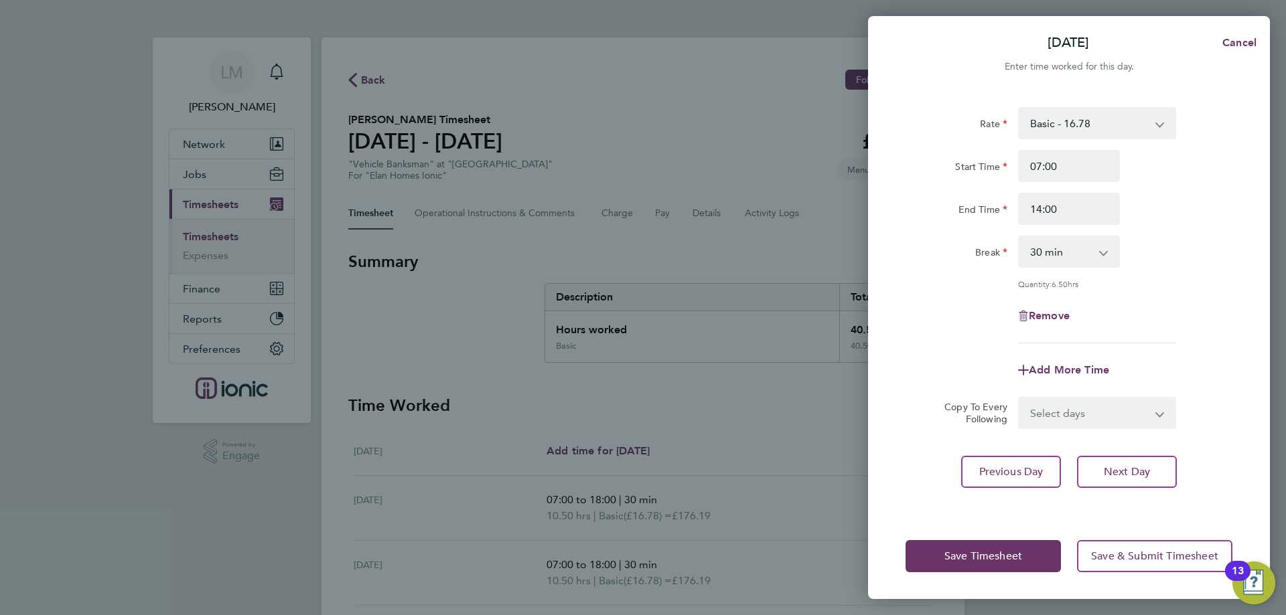
drag, startPoint x: 928, startPoint y: 282, endPoint x: 947, endPoint y: 276, distance: 19.7
click at [930, 283] on div "Rate Basic - 16.78 Start Time 07:00 End Time 14:00 Break 0 min 15 min 30 min 45…" at bounding box center [1068, 225] width 327 height 236
drag, startPoint x: 957, startPoint y: 540, endPoint x: 925, endPoint y: 561, distance: 38.3
click at [957, 541] on div "Save Timesheet Save & Submit Timesheet" at bounding box center [1069, 557] width 402 height 86
click at [938, 561] on button "Save Timesheet" at bounding box center [982, 556] width 155 height 32
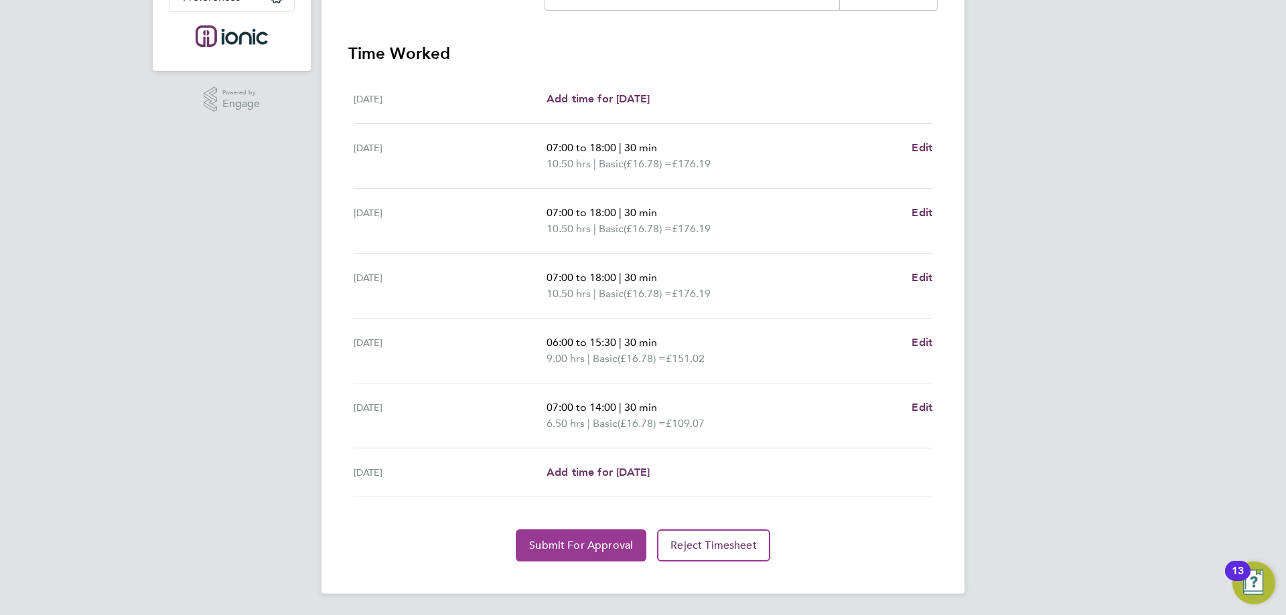
click at [572, 544] on span "Submit For Approval" at bounding box center [581, 545] width 104 height 13
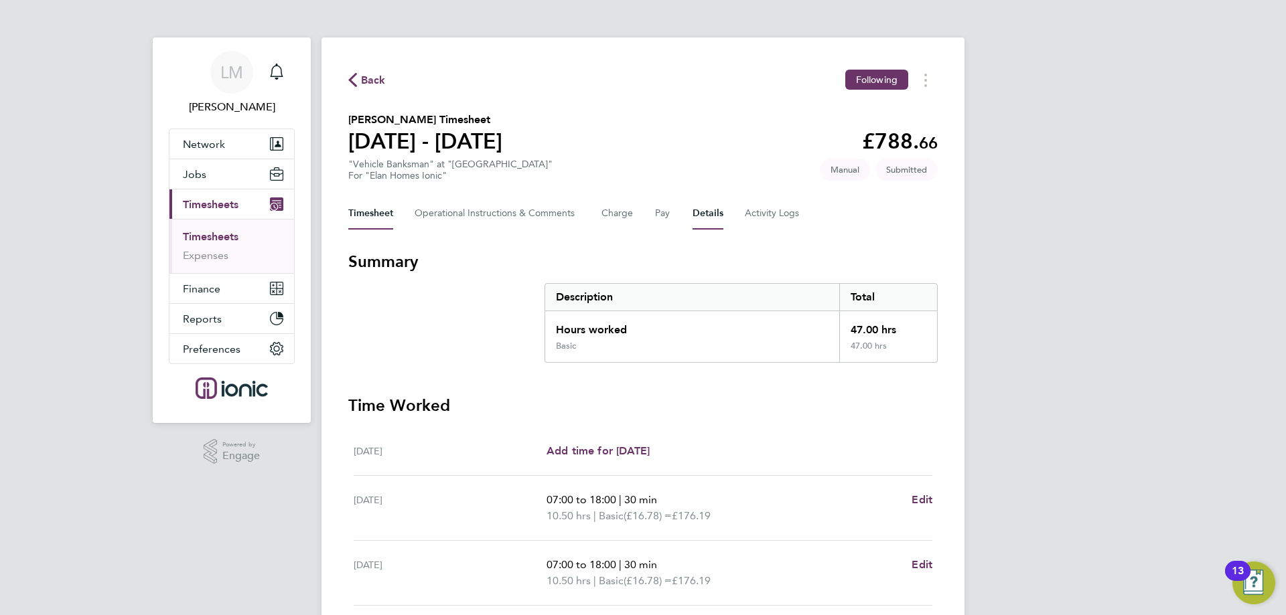
click at [699, 210] on button "Details" at bounding box center [708, 214] width 31 height 32
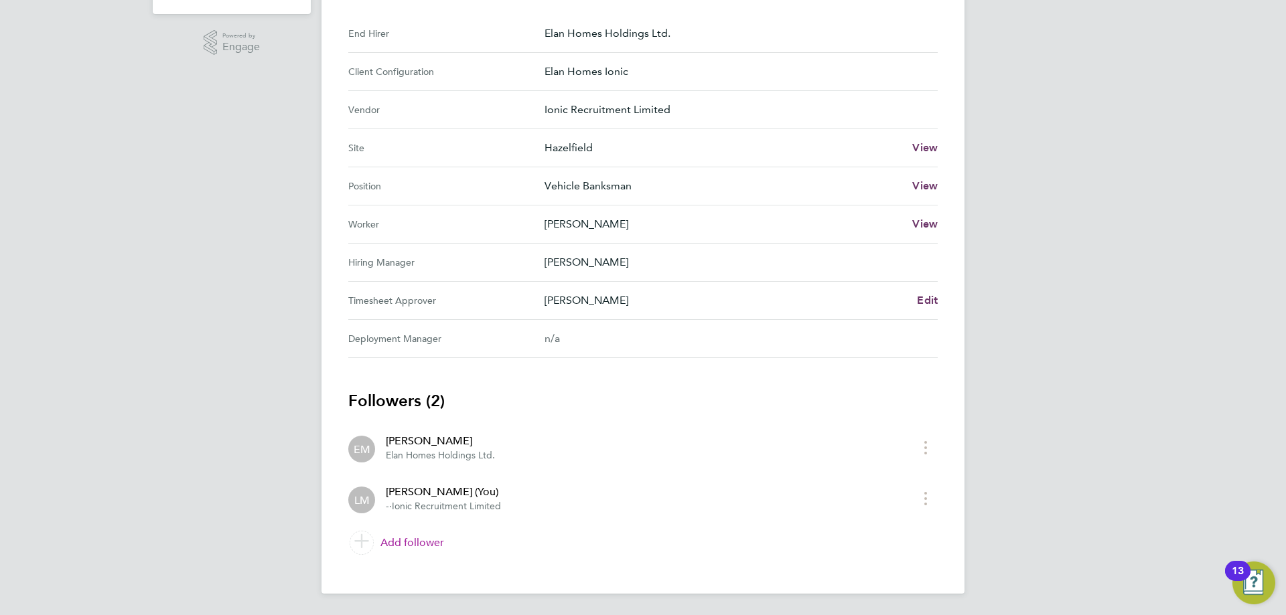
click at [403, 544] on link "Add follower" at bounding box center [642, 543] width 589 height 38
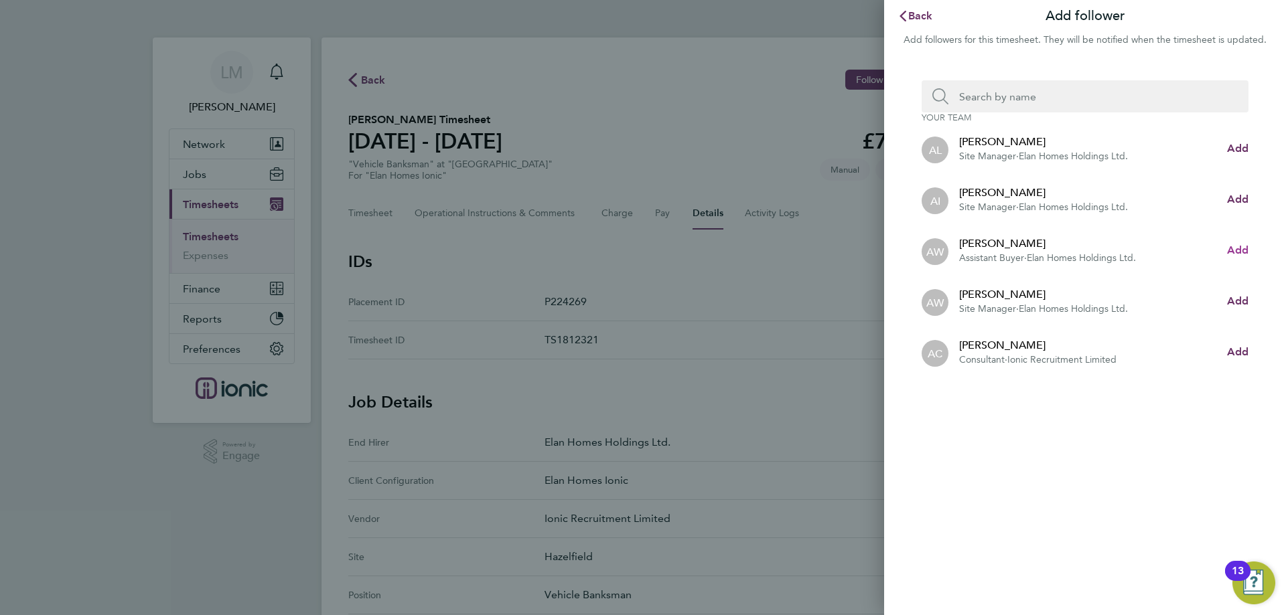
click at [1235, 243] on button "Add" at bounding box center [1237, 250] width 21 height 16
click at [1048, 102] on input "Search team member by name:" at bounding box center [1090, 96] width 284 height 32
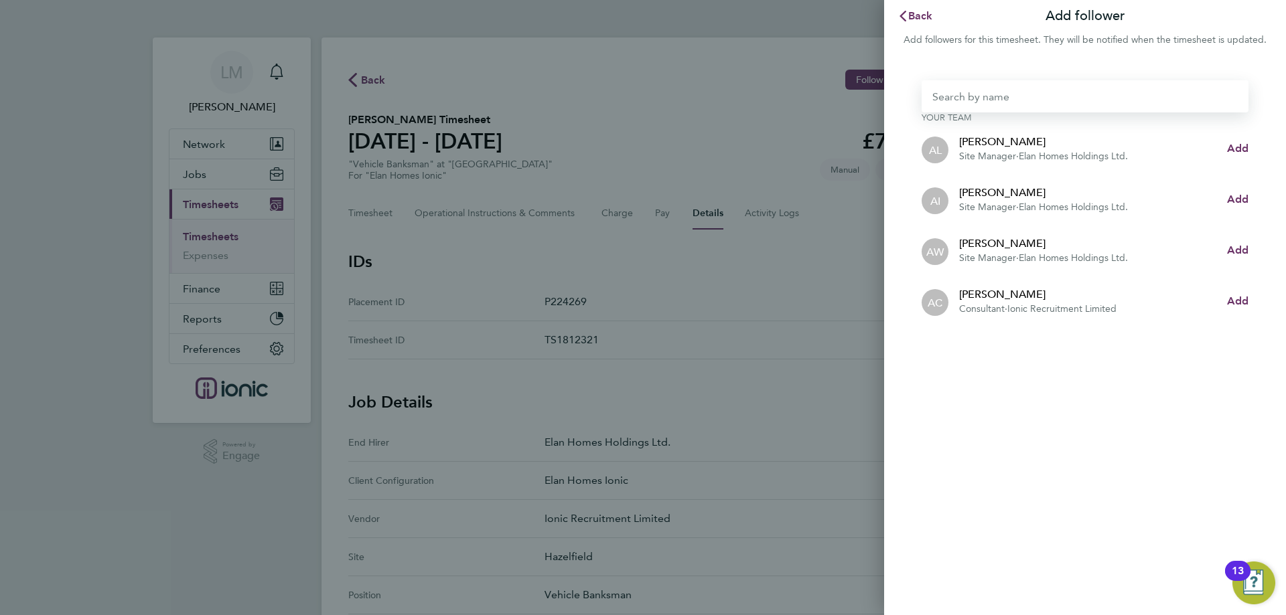
type input "b"
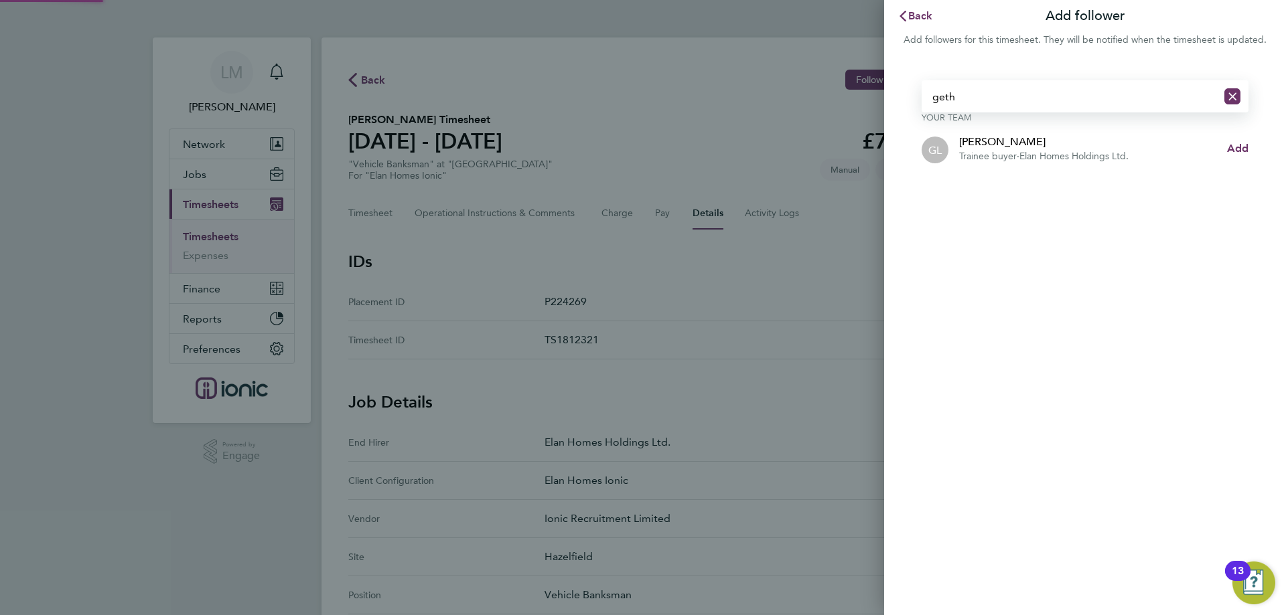
type input "geth"
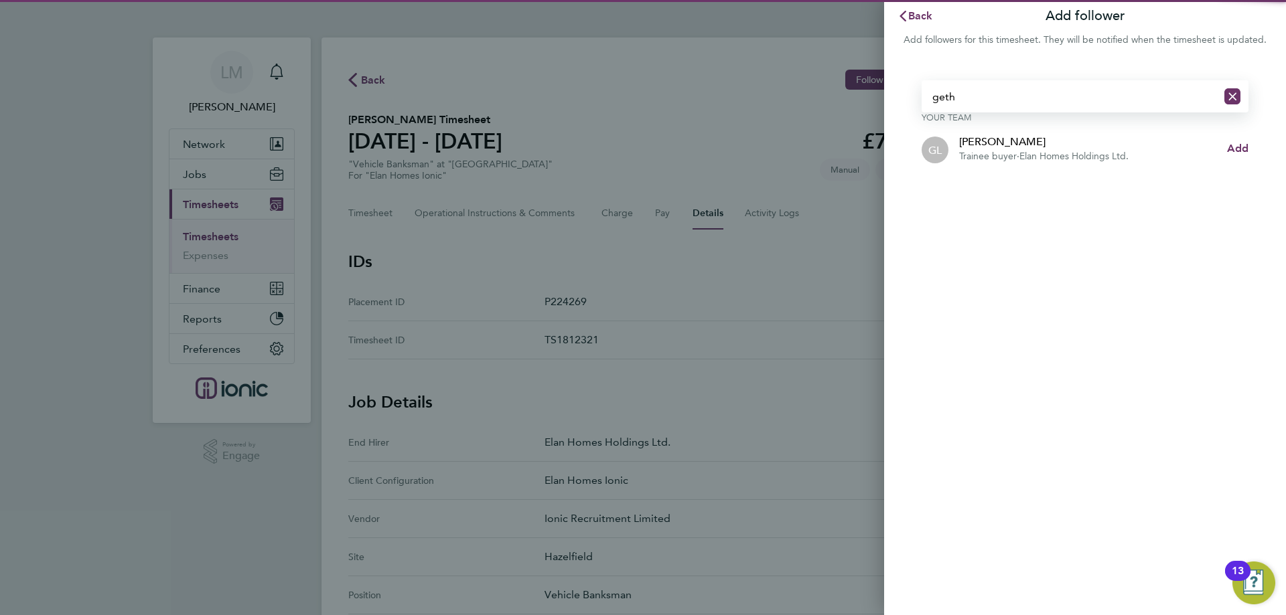
click at [1218, 143] on app-follower-row "GL Gethin Lloyd Trainee buyer · Elan Homes Holdings Ltd." at bounding box center [1074, 148] width 305 height 29
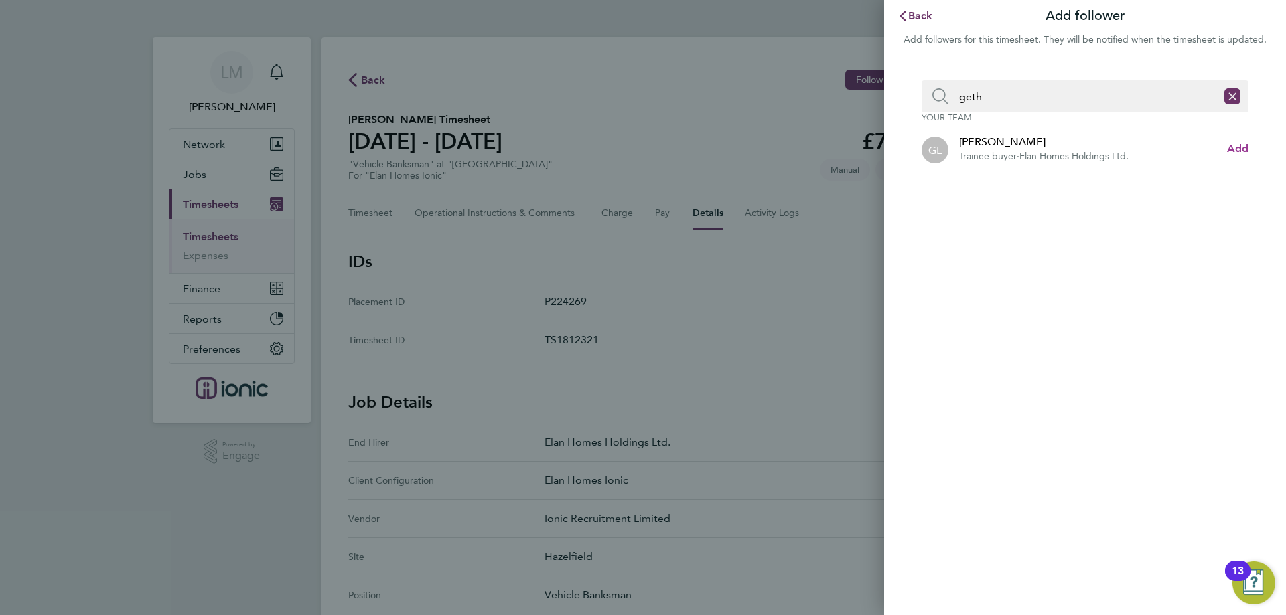
drag, startPoint x: 1233, startPoint y: 151, endPoint x: 1027, endPoint y: 53, distance: 228.0
click at [1234, 152] on span "Add" at bounding box center [1237, 148] width 21 height 13
click at [920, 13] on span "Back" at bounding box center [920, 15] width 25 height 13
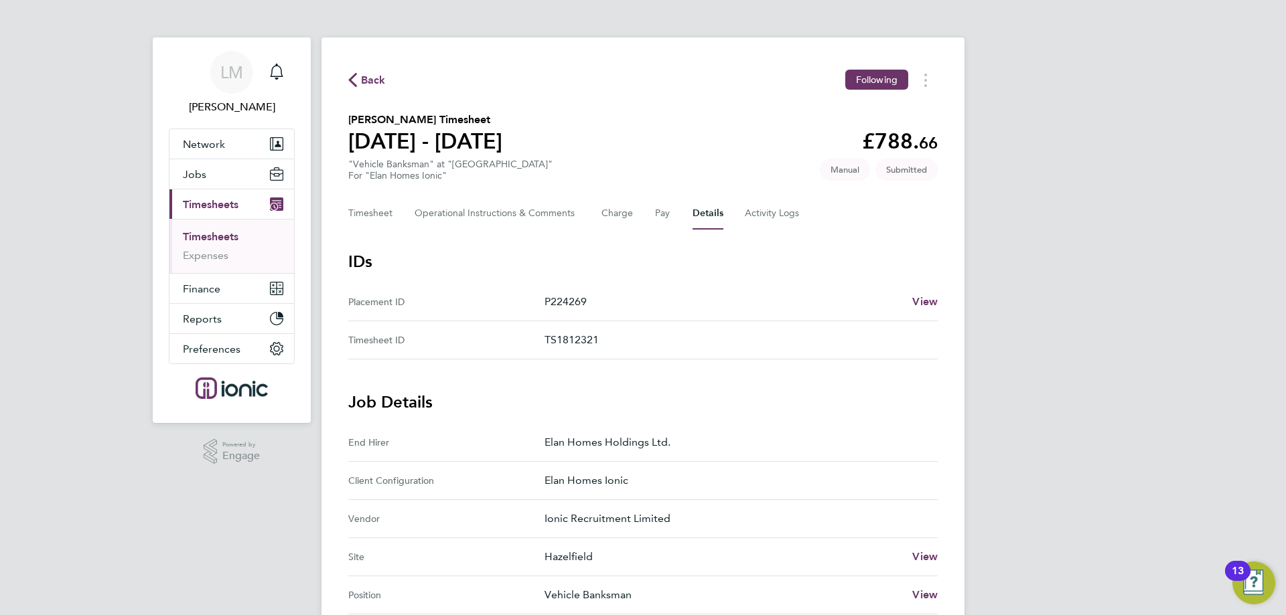
click at [358, 78] on span "Back" at bounding box center [367, 79] width 38 height 13
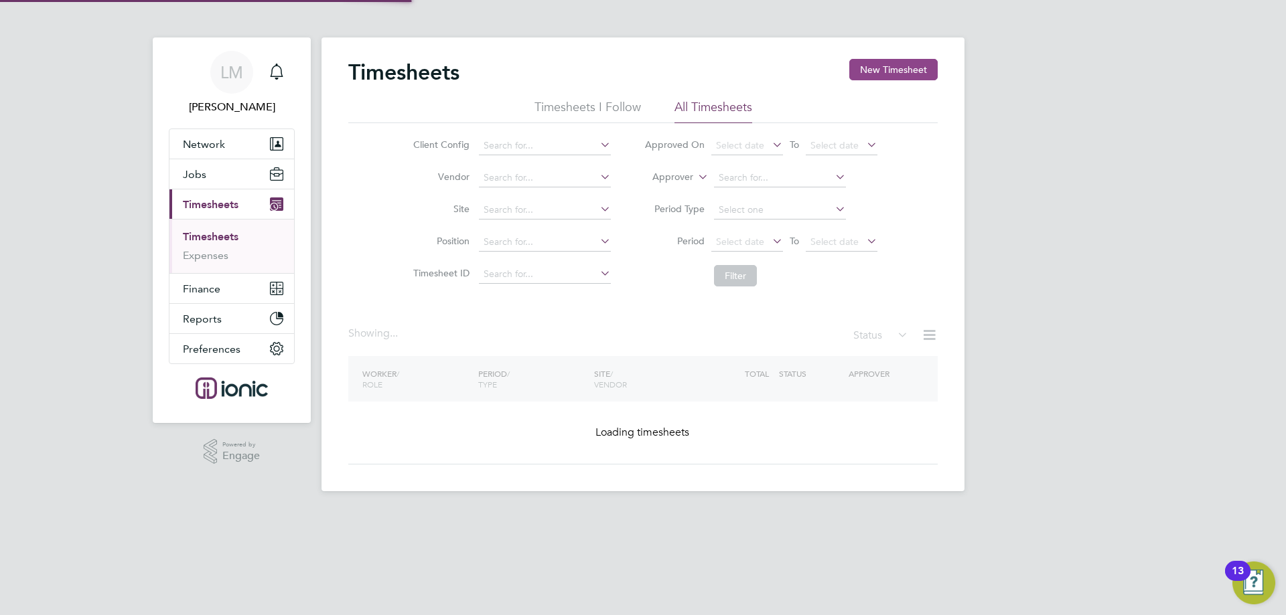
click at [881, 71] on button "New Timesheet" at bounding box center [893, 69] width 88 height 21
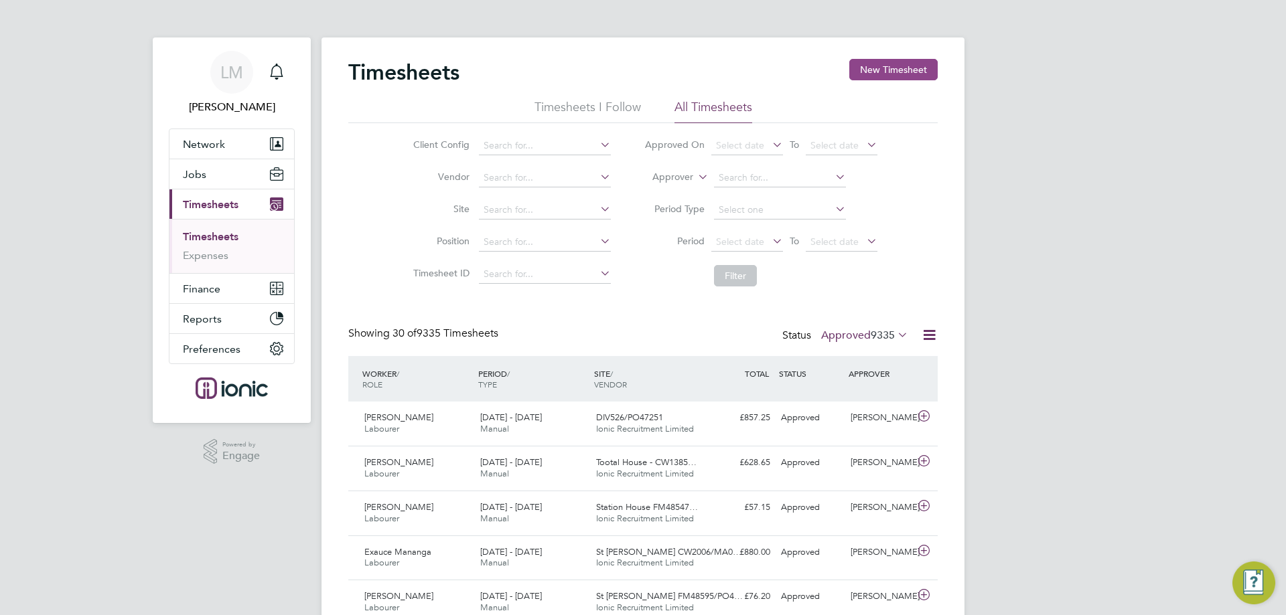
scroll to position [34, 117]
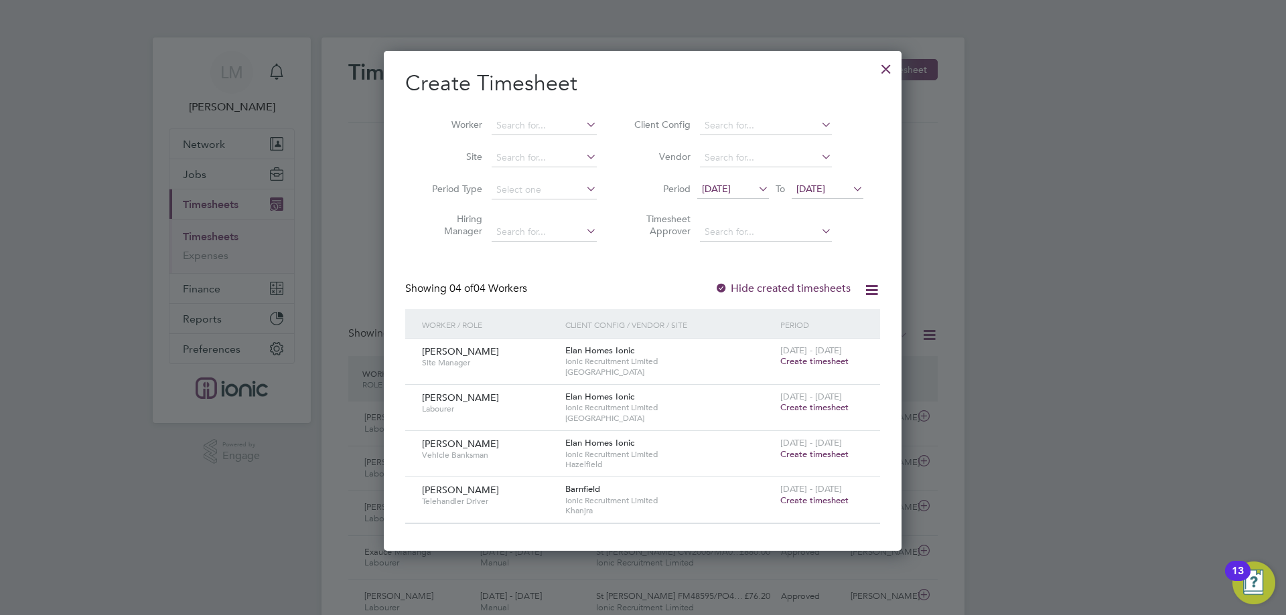
drag, startPoint x: 785, startPoint y: 455, endPoint x: 527, endPoint y: 299, distance: 301.4
click at [786, 455] on span "Create timesheet" at bounding box center [814, 454] width 68 height 11
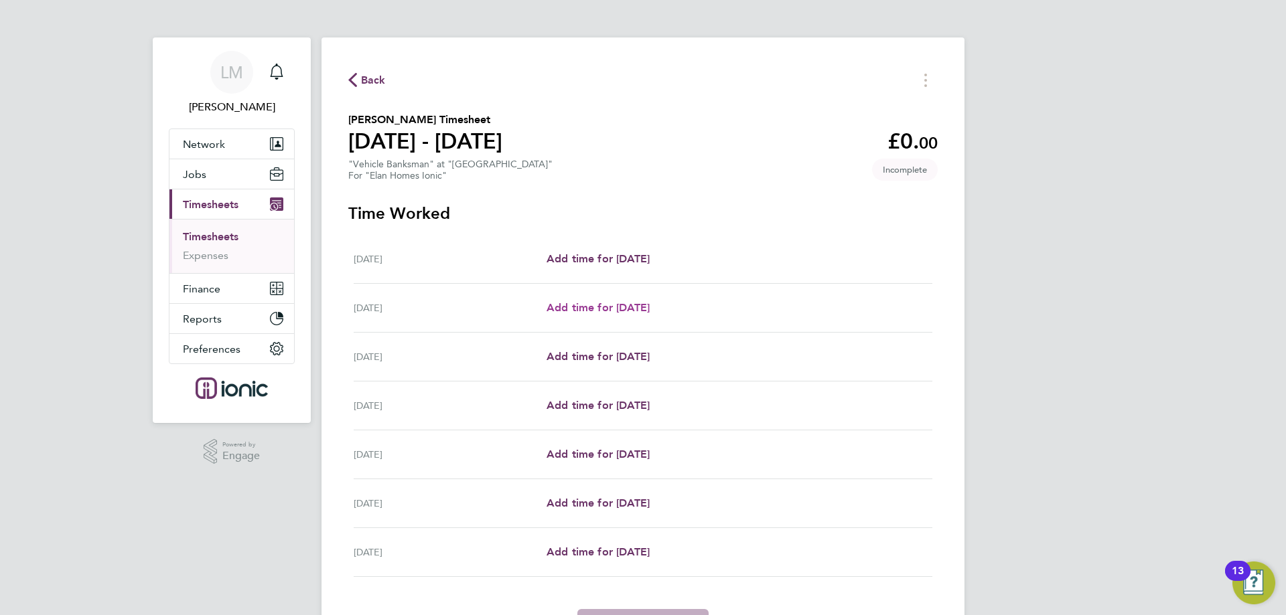
click at [638, 309] on span "Add time for [DATE]" at bounding box center [598, 307] width 103 height 13
select select "30"
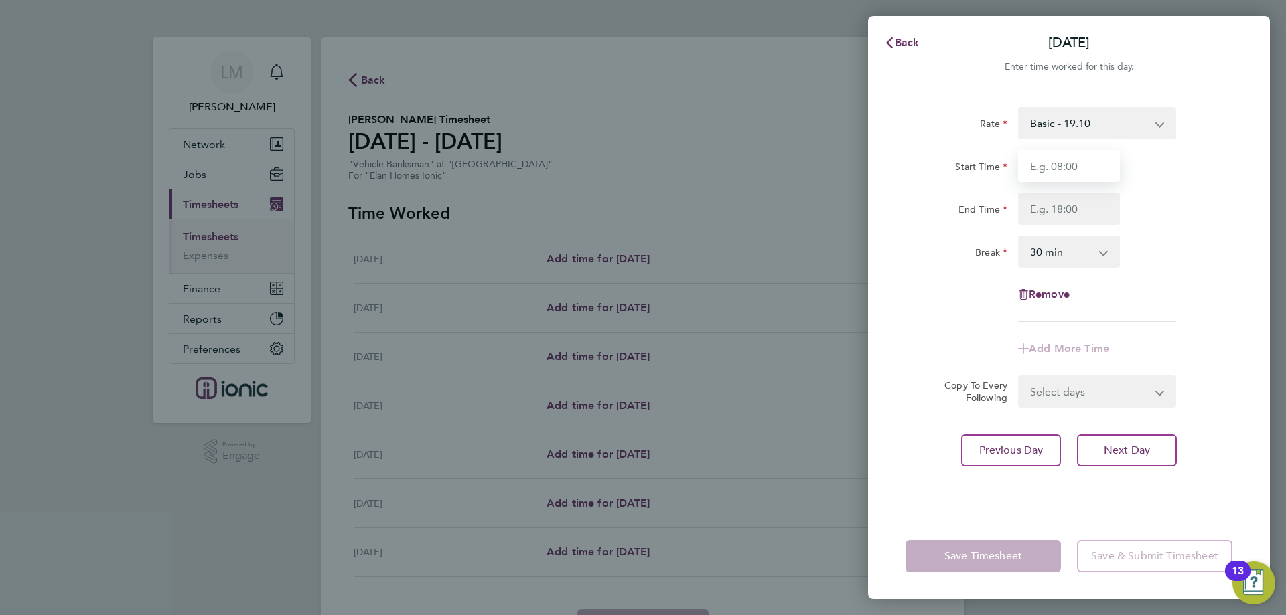
click at [1074, 169] on input "Start Time" at bounding box center [1069, 166] width 102 height 32
type input "07:30"
drag, startPoint x: 1072, startPoint y: 206, endPoint x: 1085, endPoint y: 228, distance: 24.9
click at [1072, 206] on input "End Time" at bounding box center [1069, 209] width 102 height 32
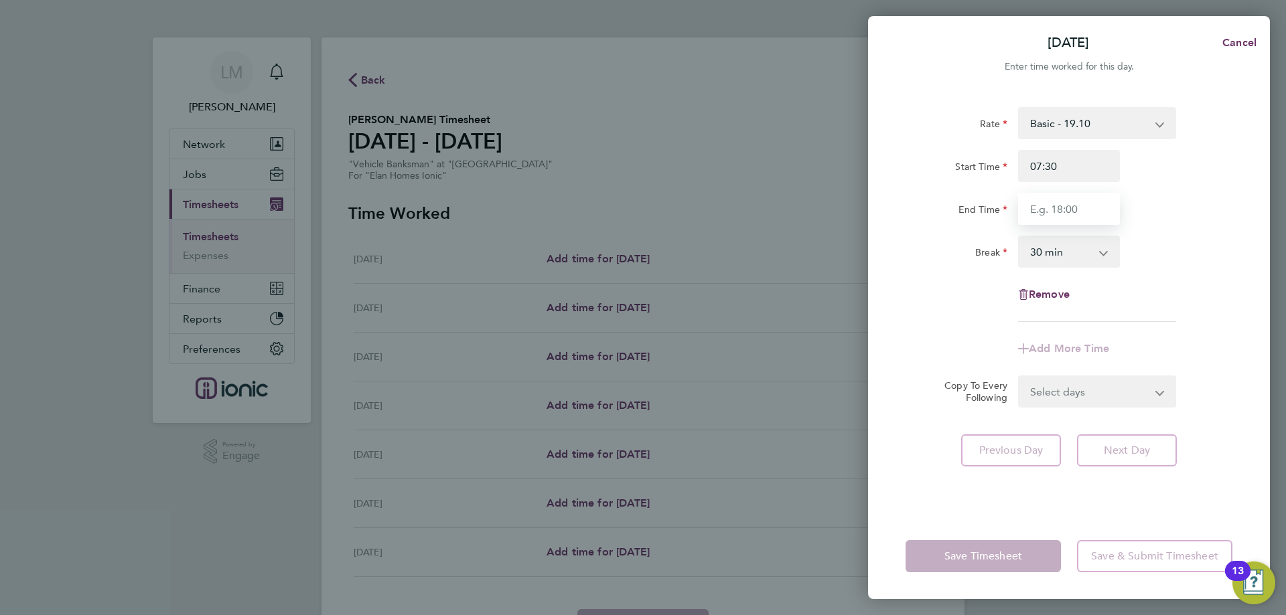
type input "16:30"
click at [1108, 389] on form "Rate Basic - 19.10 Start Time 07:30 End Time 16:30 Break 0 min 15 min 30 min 45…" at bounding box center [1068, 257] width 327 height 301
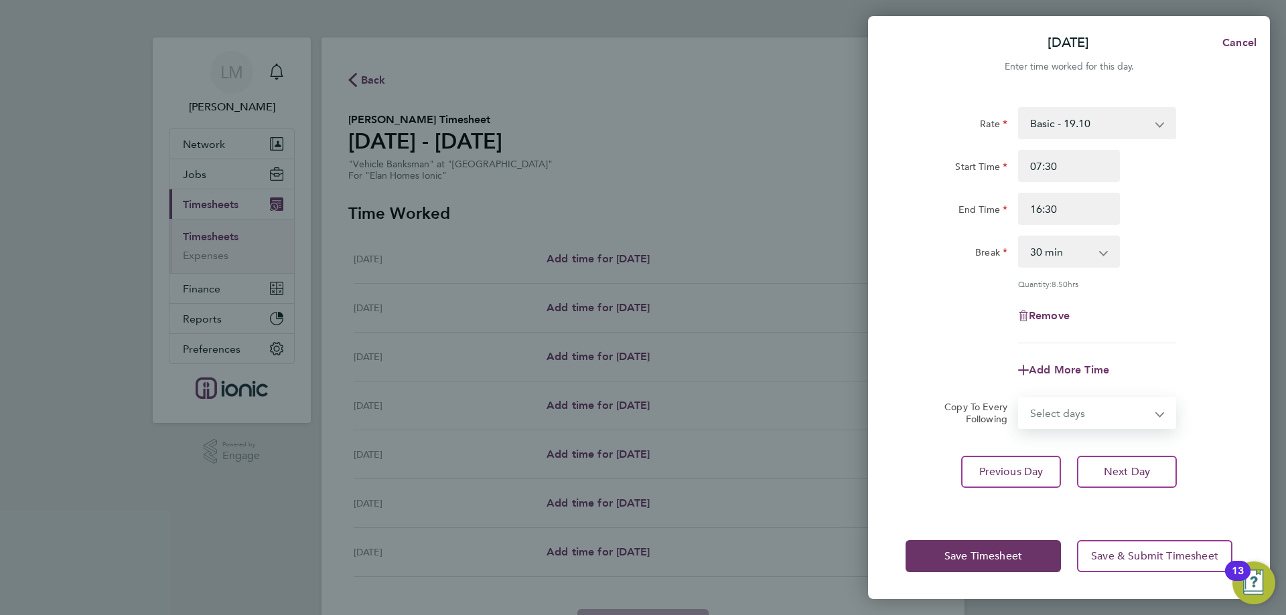
select select "WEEKDAY"
click at [1019, 398] on select "Select days Day Weekday (Mon-Fri) Weekend (Sat-Sun) Wednesday Thursday Friday S…" at bounding box center [1089, 412] width 141 height 29
select select "2025-08-31"
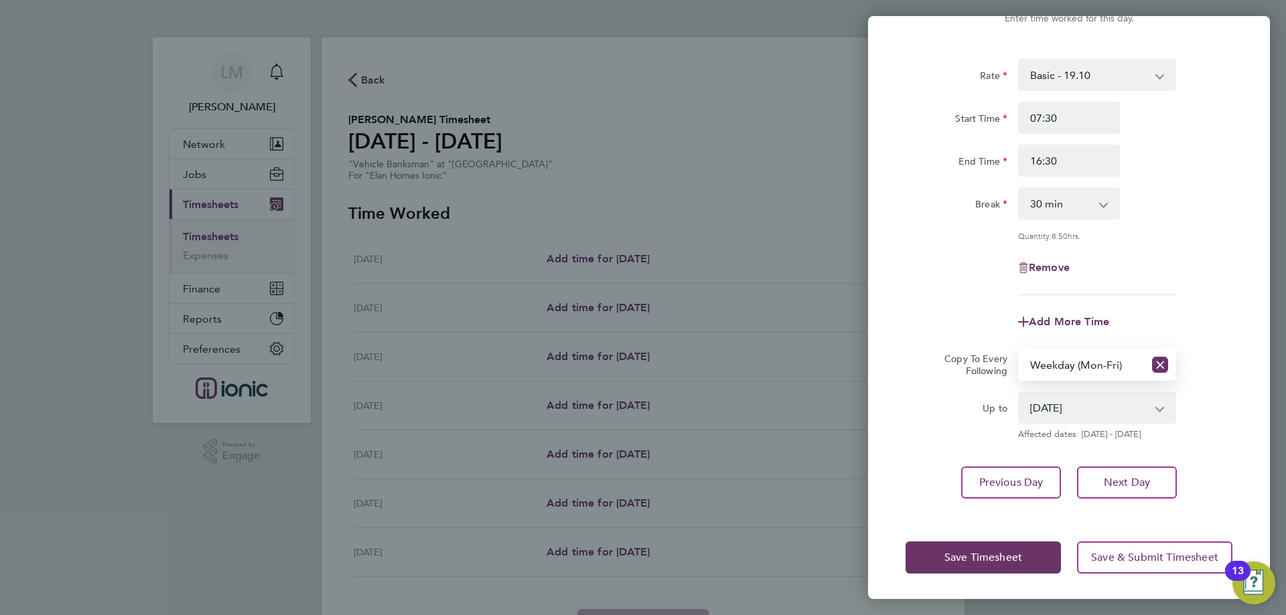
click at [966, 538] on div "Save Timesheet Save & Submit Timesheet" at bounding box center [1069, 558] width 402 height 86
click at [963, 554] on span "Save Timesheet" at bounding box center [983, 557] width 78 height 13
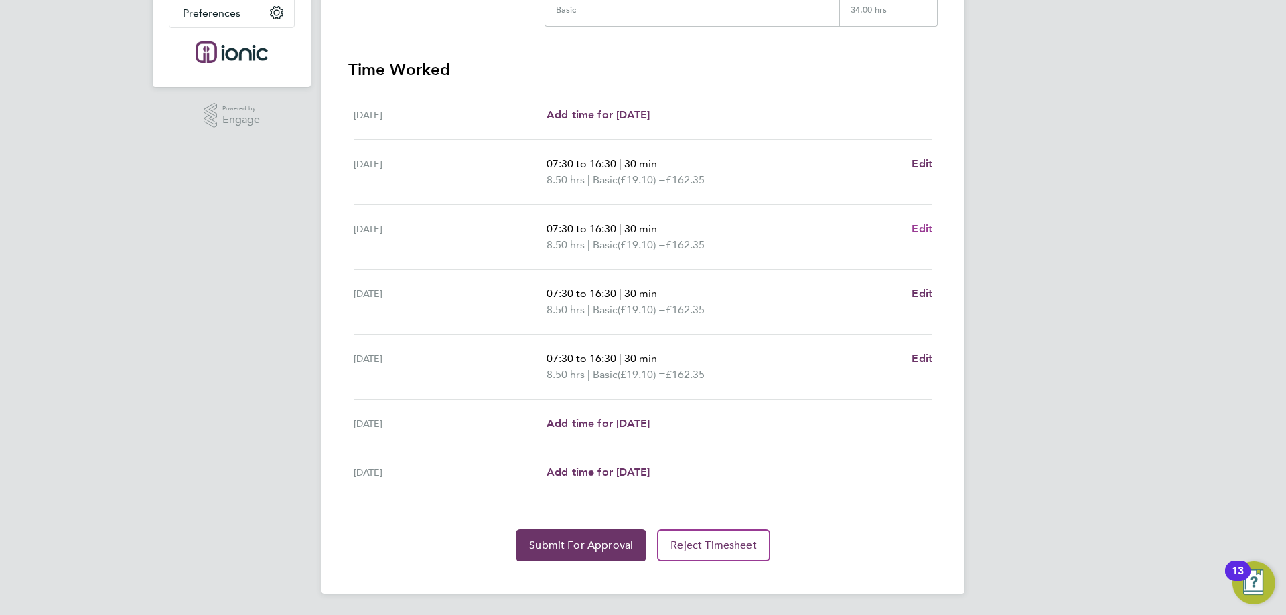
click at [922, 222] on span "Edit" at bounding box center [922, 228] width 21 height 13
select select "30"
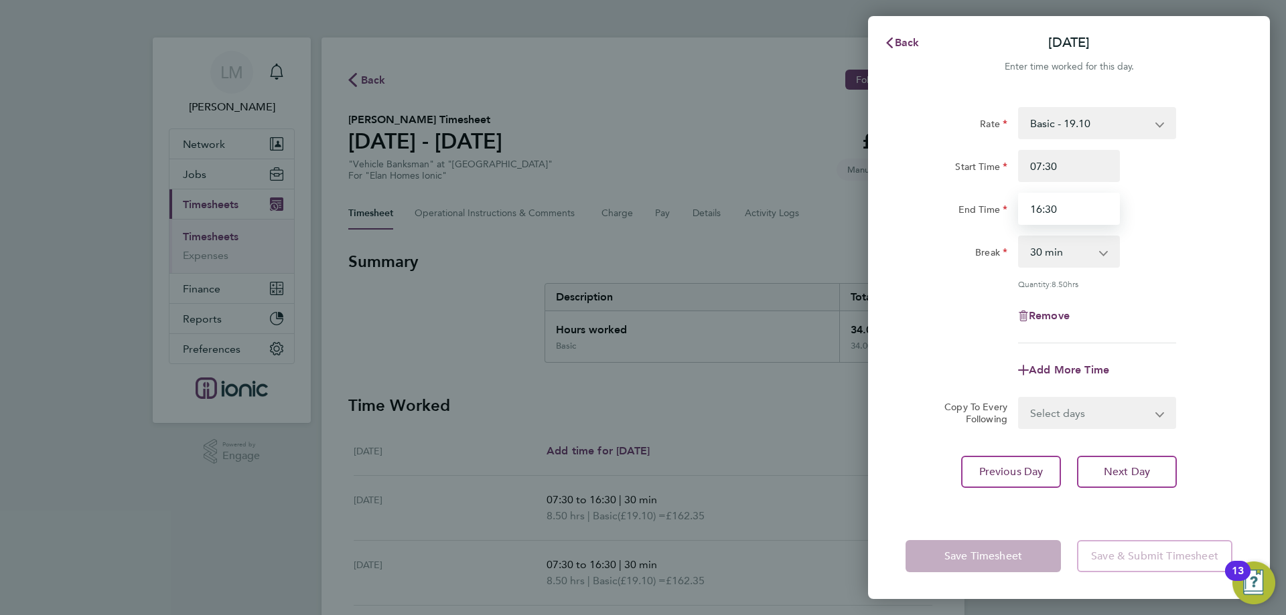
drag, startPoint x: 1079, startPoint y: 202, endPoint x: 766, endPoint y: 188, distance: 313.8
click at [766, 188] on div "Back Wed 27 Aug Enter time worked for this day. Rate Basic - 19.10 Start Time 0…" at bounding box center [643, 307] width 1286 height 615
type input "1"
type input "15:00"
drag, startPoint x: 944, startPoint y: 363, endPoint x: 942, endPoint y: 376, distance: 13.5
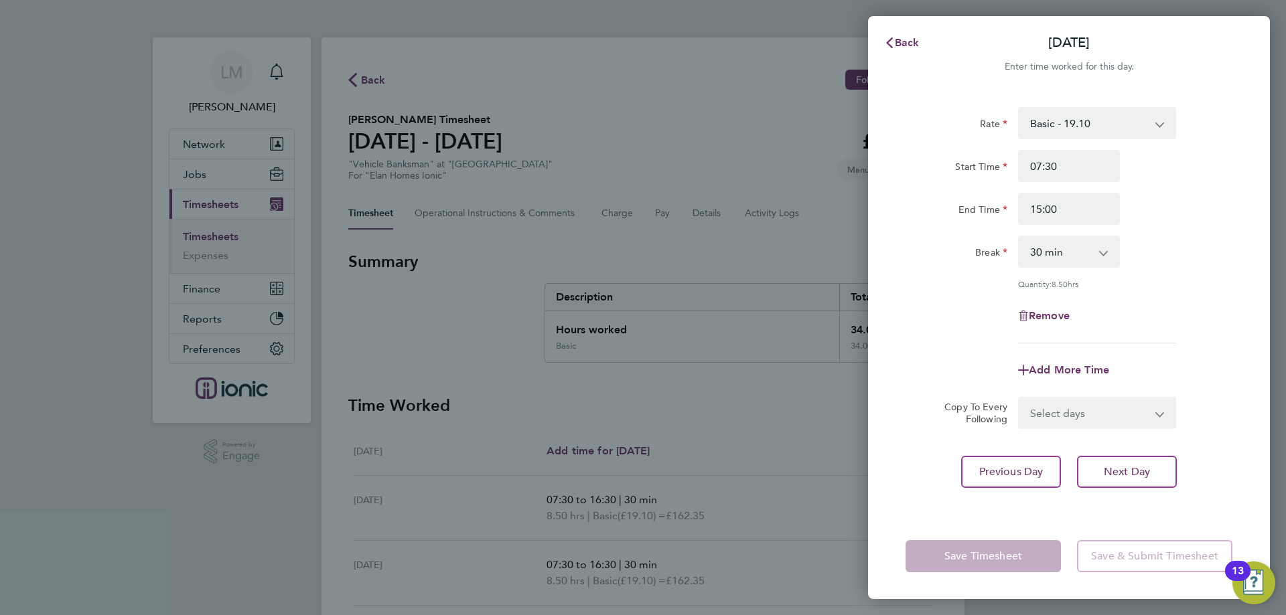
click at [944, 364] on div "Add More Time" at bounding box center [1069, 370] width 338 height 32
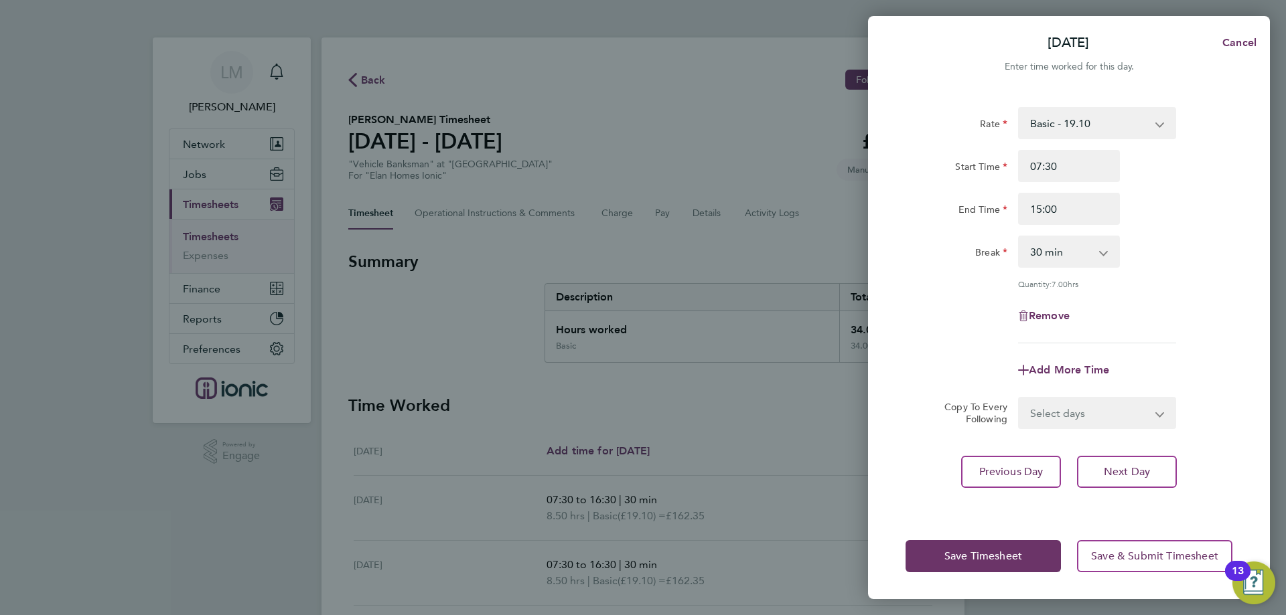
click at [990, 538] on div "Save Timesheet Save & Submit Timesheet" at bounding box center [1069, 557] width 402 height 86
click at [994, 549] on button "Save Timesheet" at bounding box center [982, 556] width 155 height 32
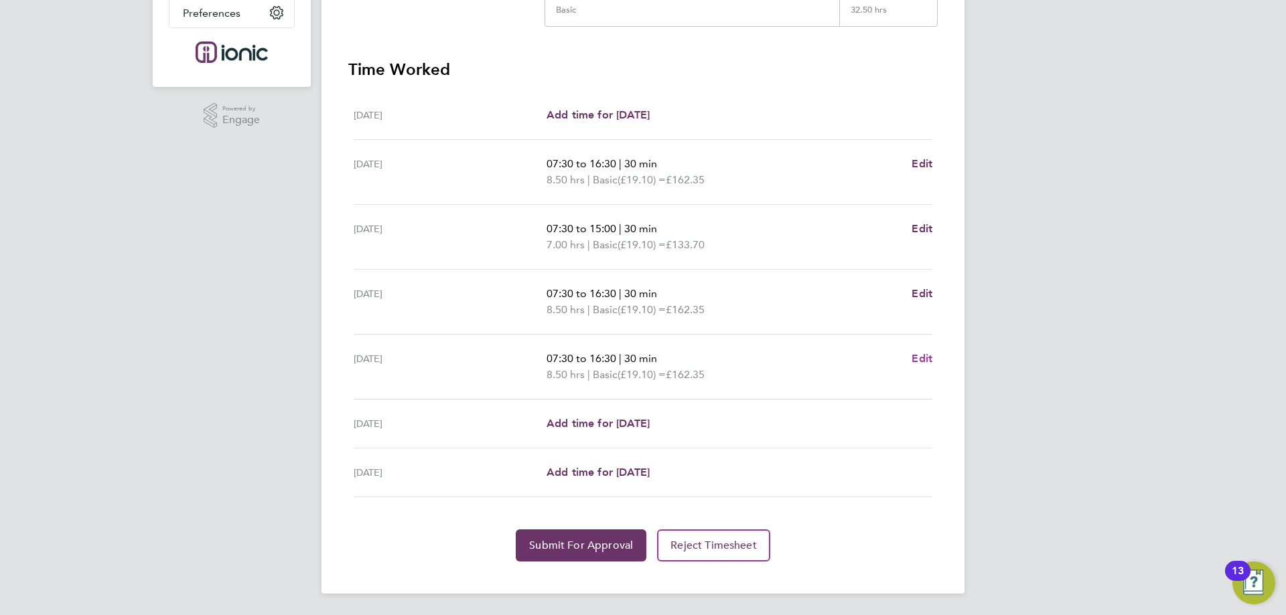
click at [926, 355] on span "Edit" at bounding box center [922, 358] width 21 height 13
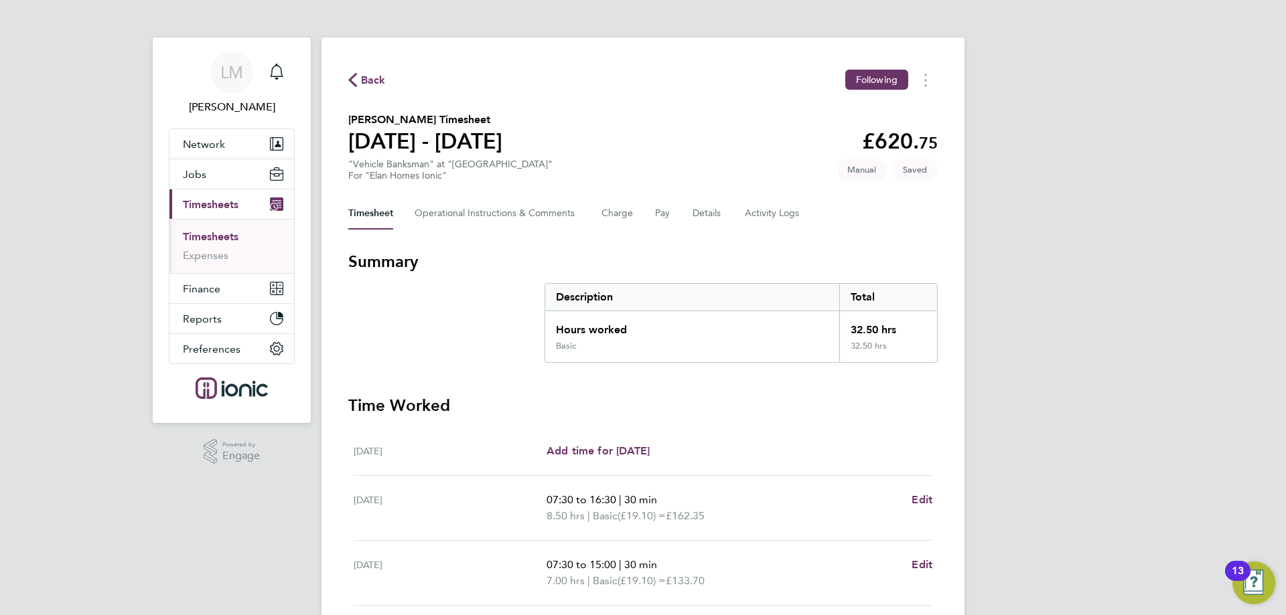
select select "30"
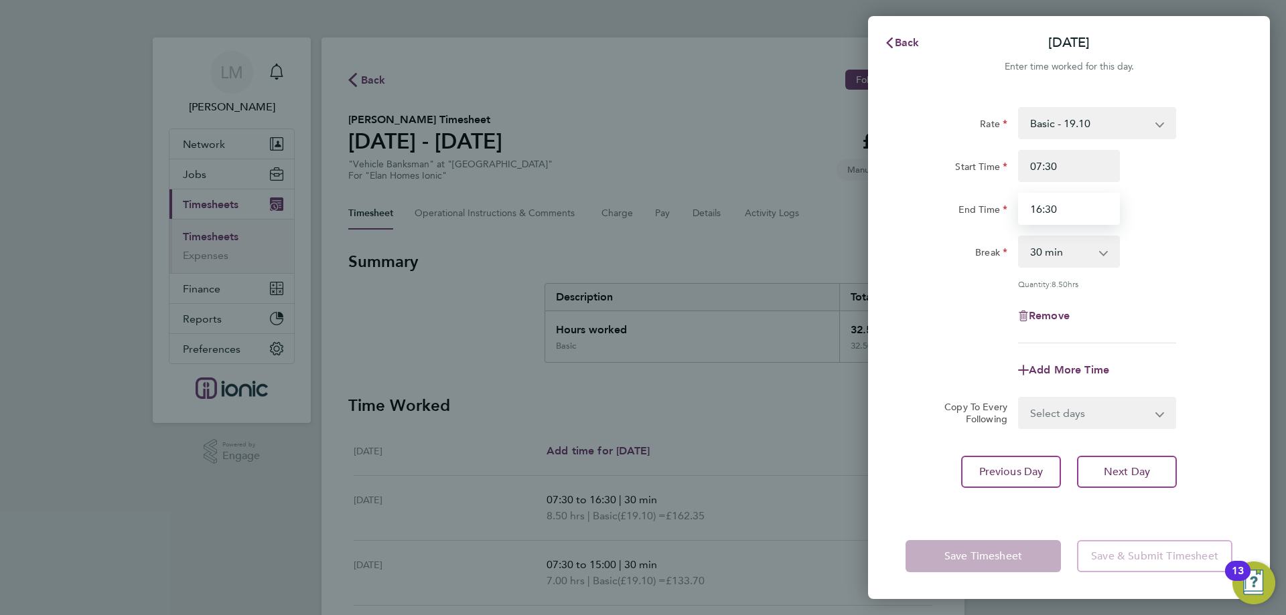
drag, startPoint x: 1047, startPoint y: 208, endPoint x: 1053, endPoint y: 212, distance: 7.2
click at [1051, 208] on input "16:30" at bounding box center [1069, 209] width 102 height 32
type input "15:30"
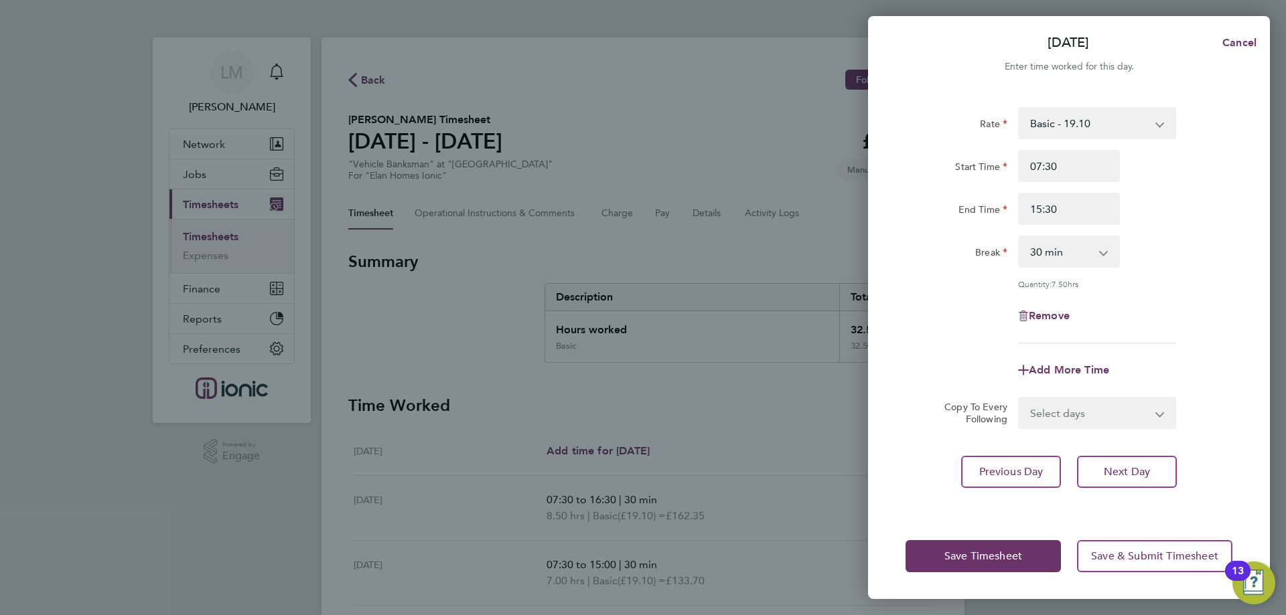
drag, startPoint x: 979, startPoint y: 327, endPoint x: 981, endPoint y: 370, distance: 42.9
click at [978, 325] on div "Remove" at bounding box center [1069, 316] width 338 height 32
click at [1004, 549] on button "Save Timesheet" at bounding box center [982, 556] width 155 height 32
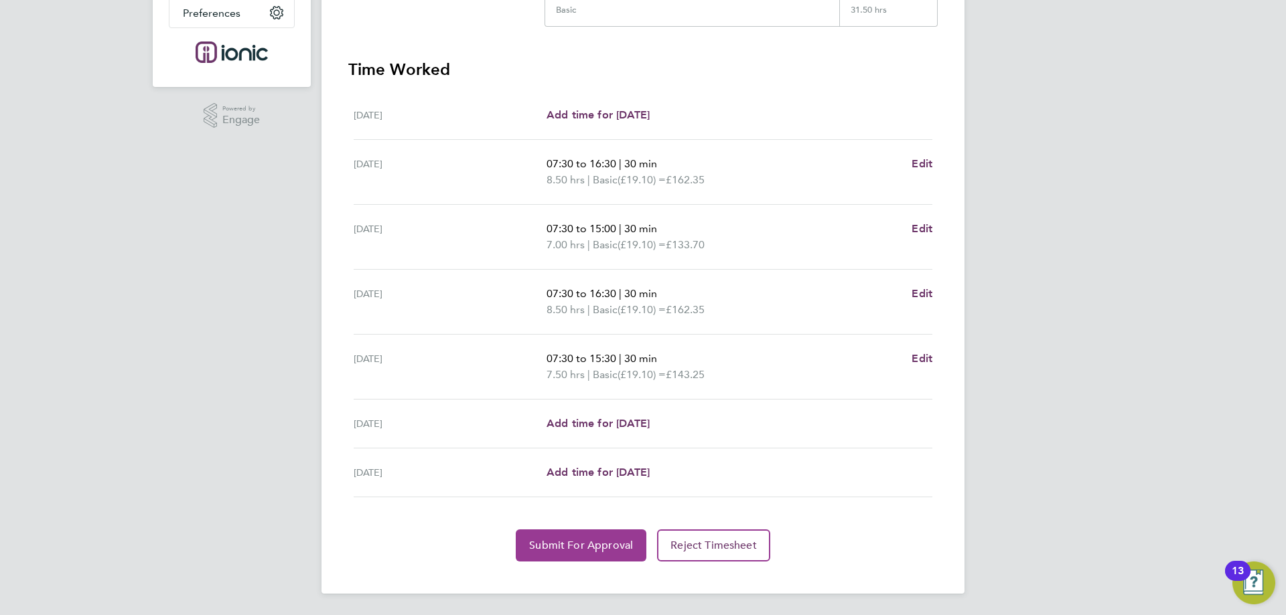
click at [569, 536] on button "Submit For Approval" at bounding box center [581, 546] width 131 height 32
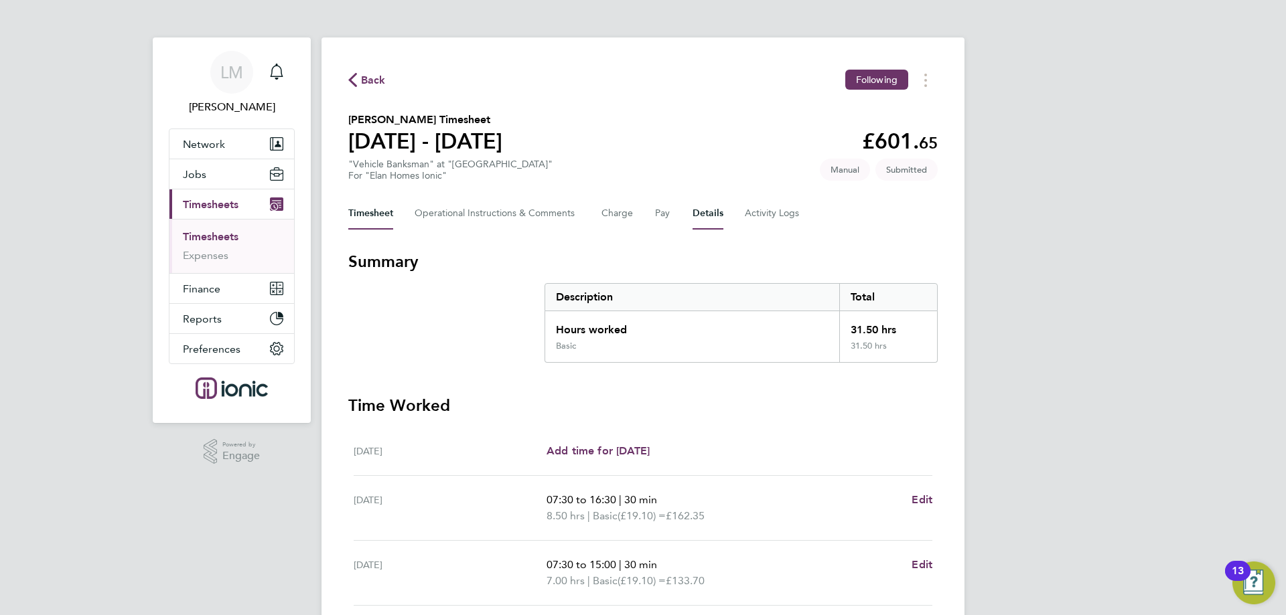
click at [712, 214] on button "Details" at bounding box center [708, 214] width 31 height 32
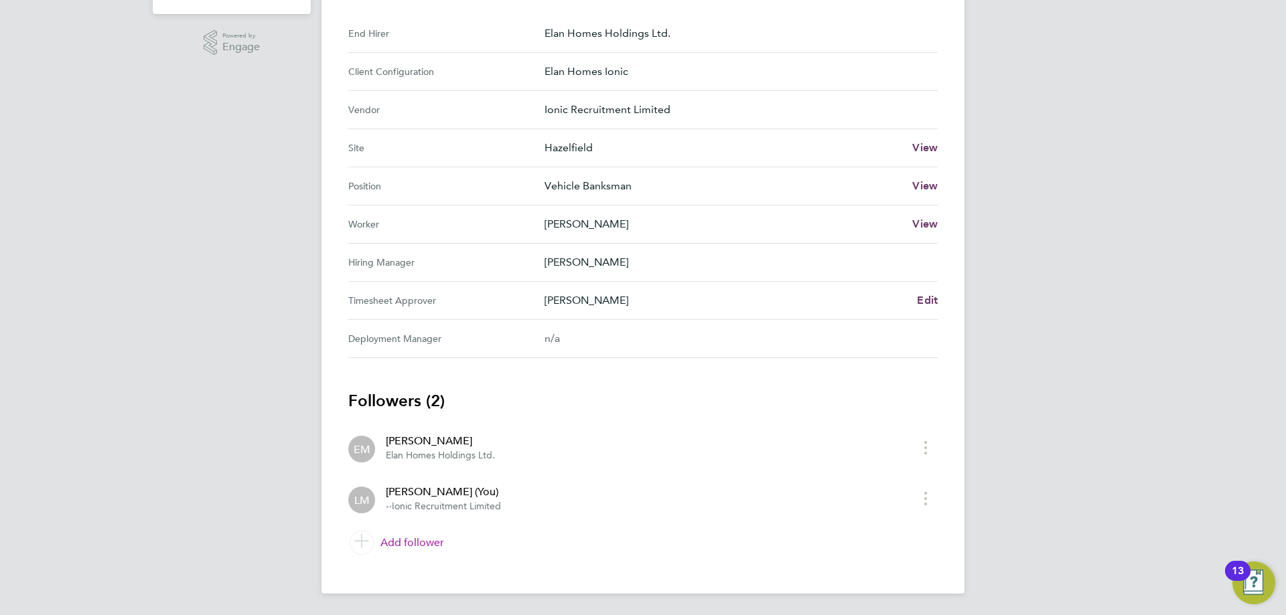
click at [425, 553] on link "Add follower" at bounding box center [642, 543] width 589 height 38
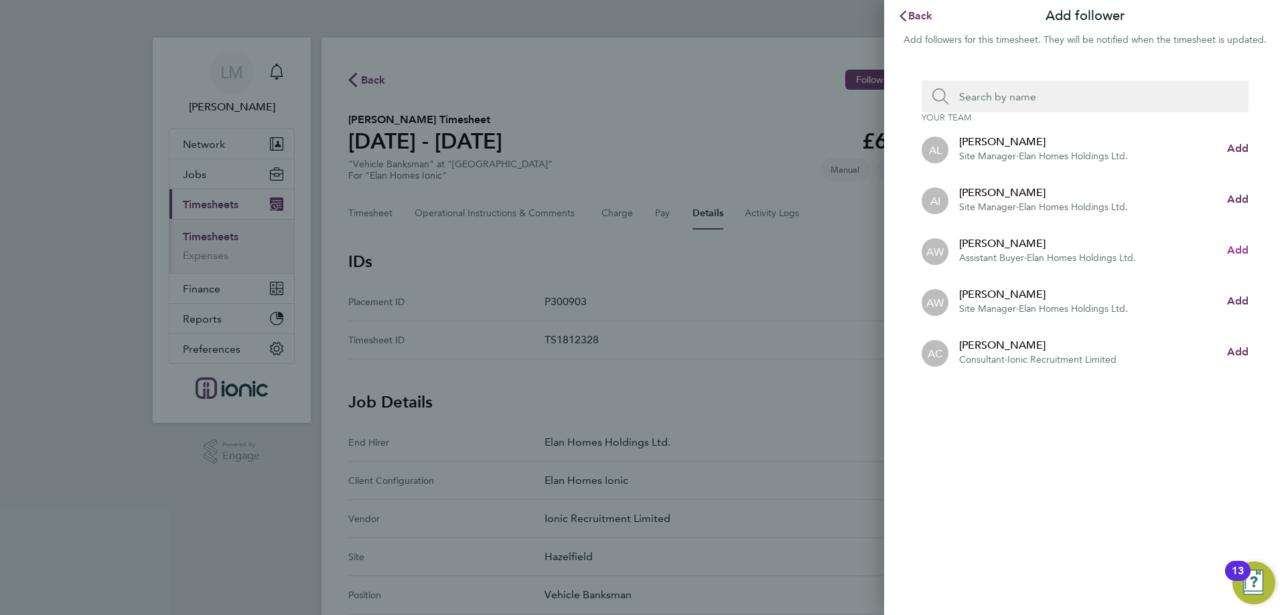
drag, startPoint x: 1237, startPoint y: 252, endPoint x: 1214, endPoint y: 222, distance: 38.2
click at [1236, 252] on span "Add" at bounding box center [1237, 250] width 21 height 13
click at [995, 100] on input "g" at bounding box center [1090, 96] width 284 height 32
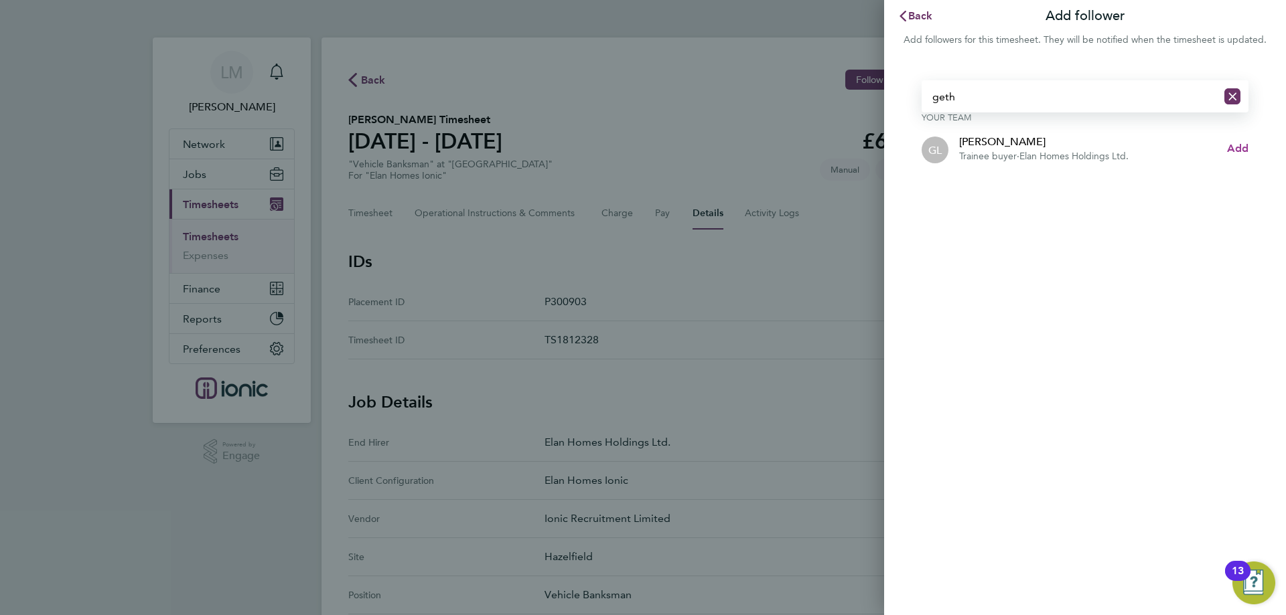
type input "geth"
click at [1234, 144] on span "Add" at bounding box center [1237, 148] width 21 height 13
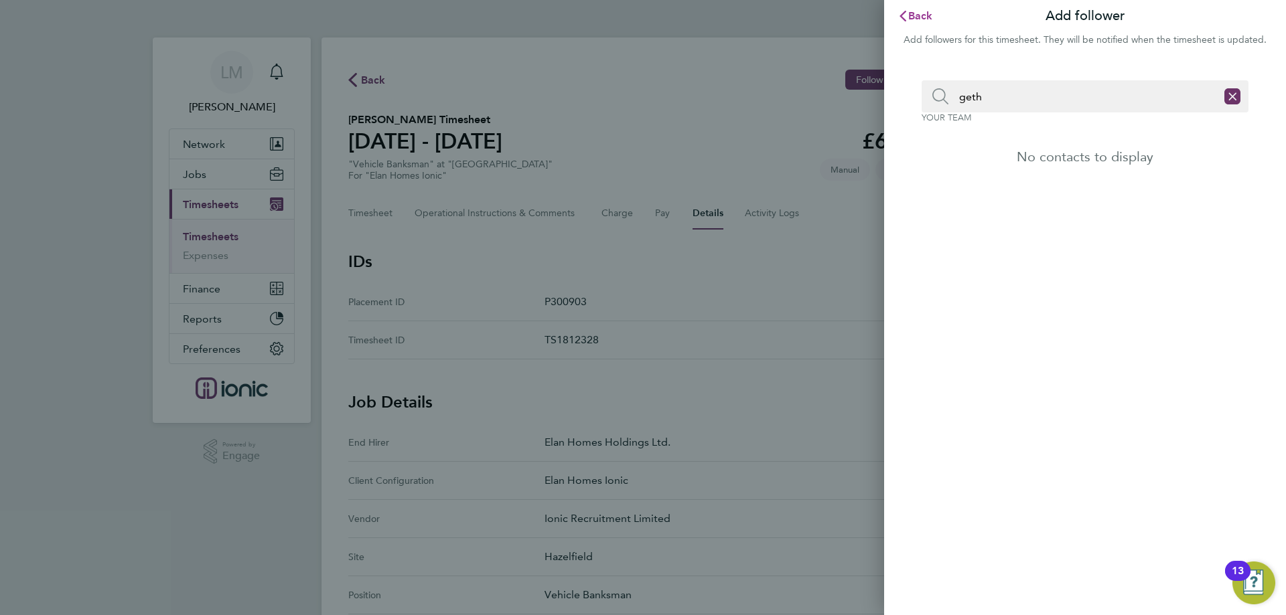
click at [918, 11] on span "Back" at bounding box center [920, 15] width 25 height 13
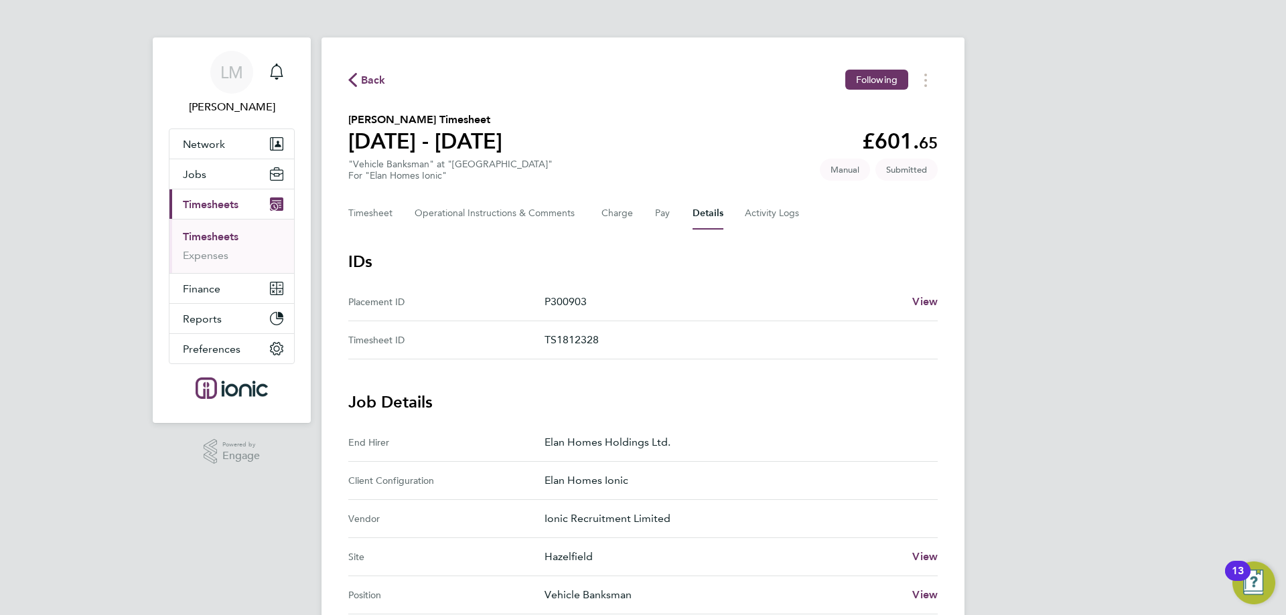
click at [204, 241] on link "Timesheets" at bounding box center [211, 236] width 56 height 13
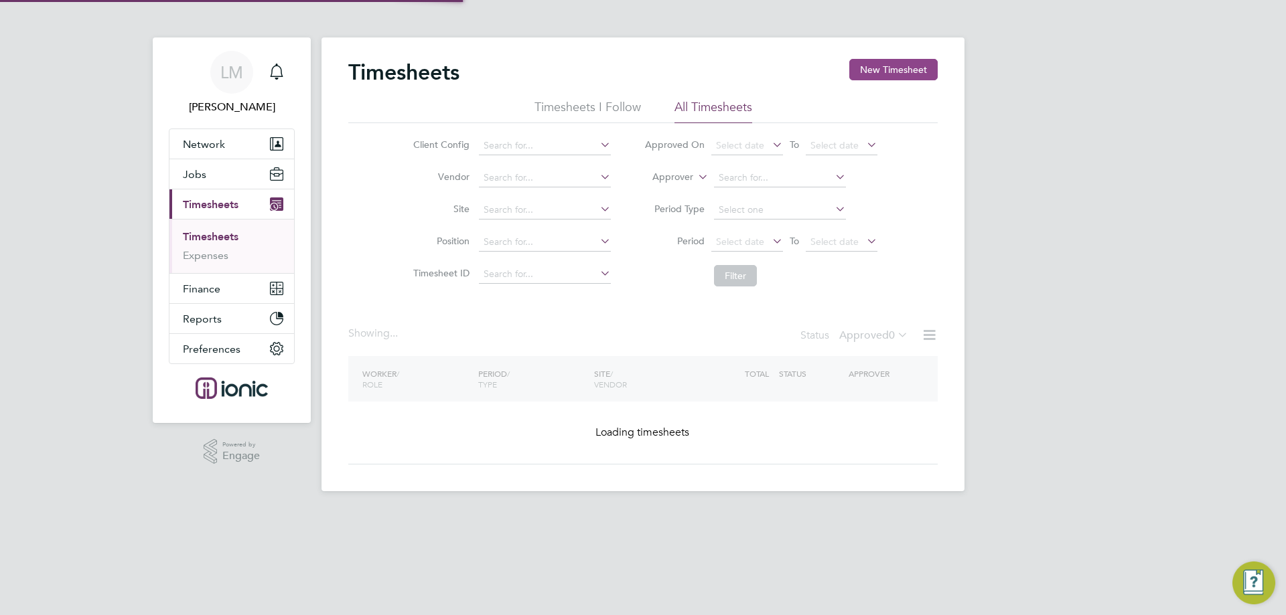
click at [879, 77] on button "New Timesheet" at bounding box center [893, 69] width 88 height 21
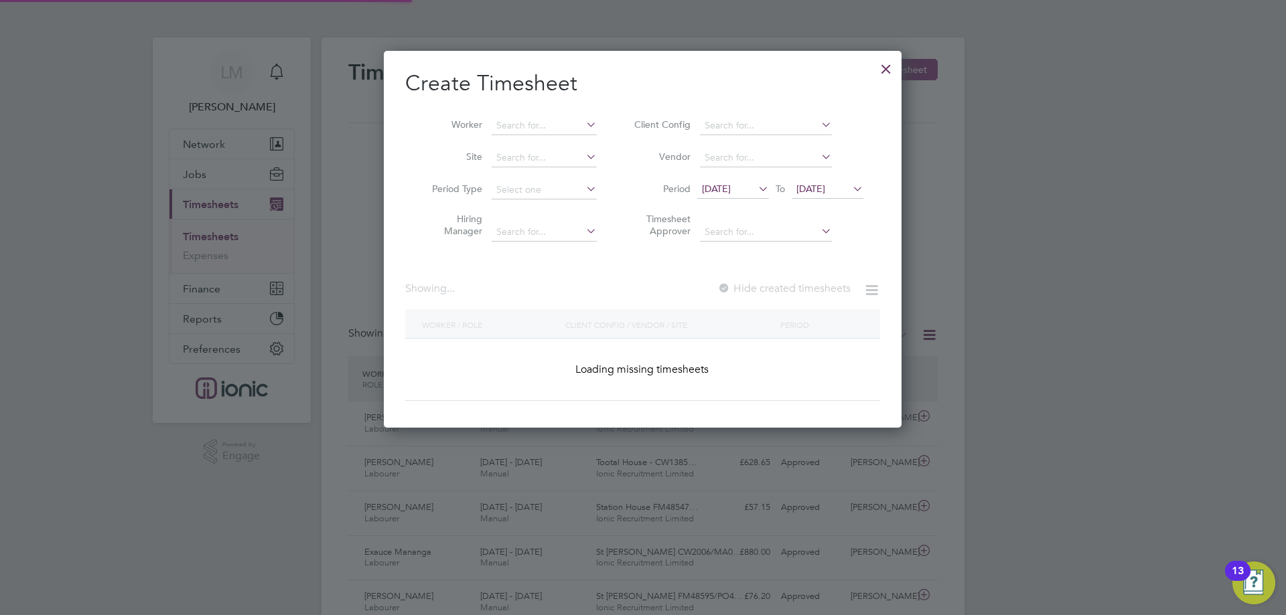
scroll to position [34, 117]
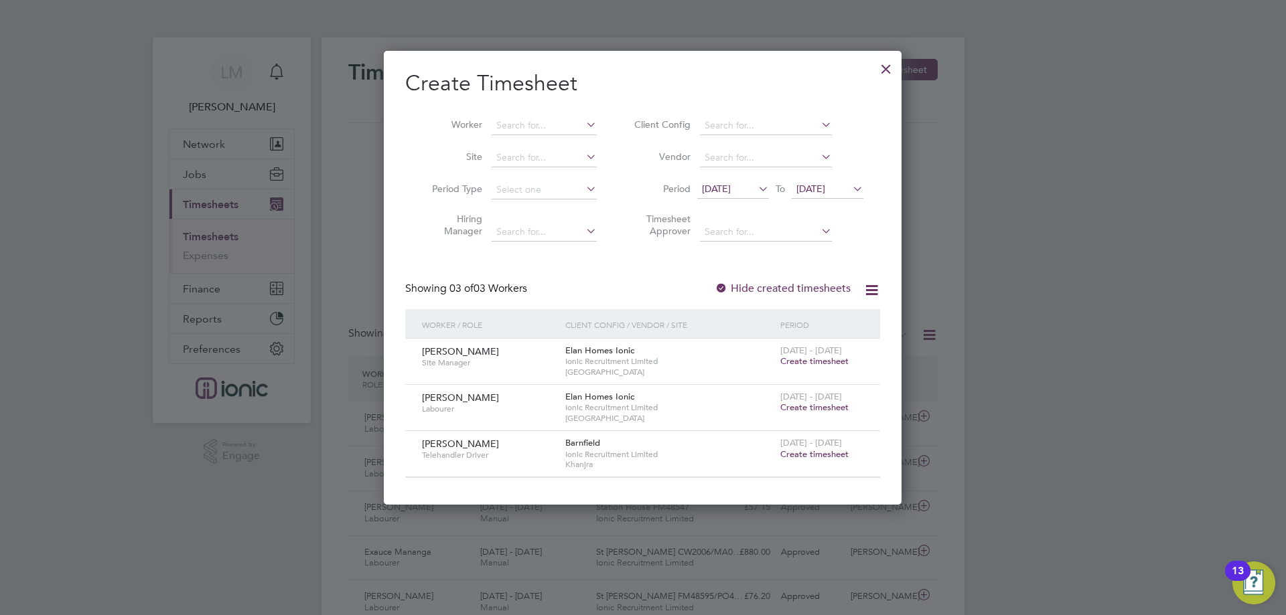
click at [731, 184] on span "[DATE]" at bounding box center [716, 189] width 29 height 12
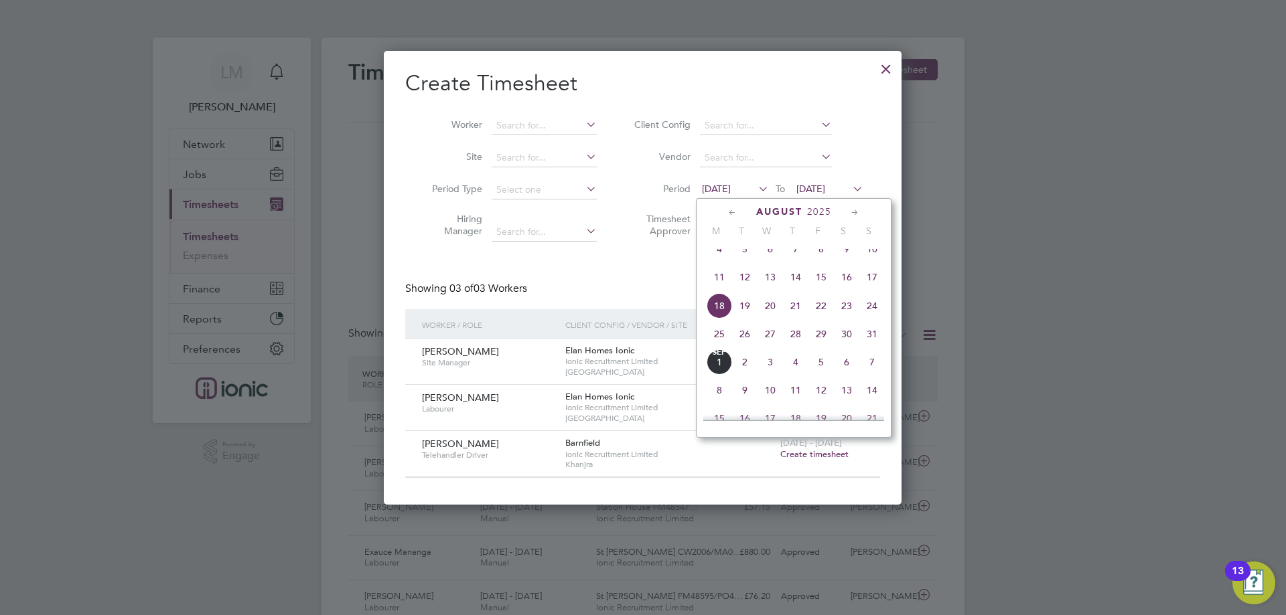
click at [717, 347] on span "25" at bounding box center [719, 333] width 25 height 25
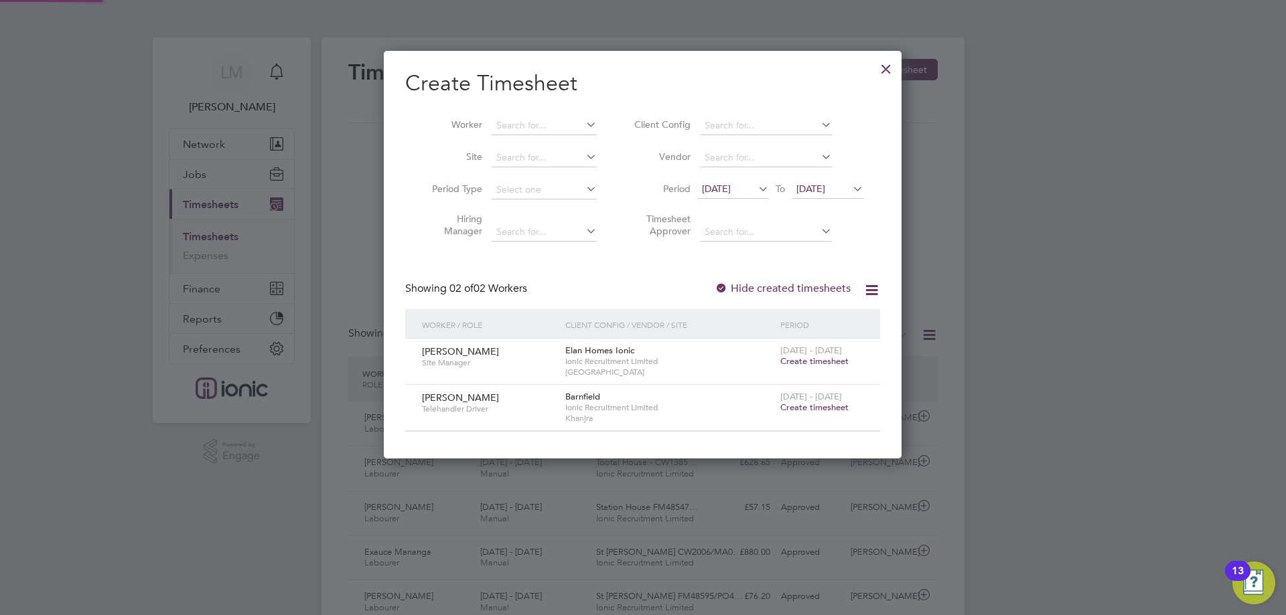
click at [825, 190] on span "[DATE]" at bounding box center [810, 189] width 29 height 12
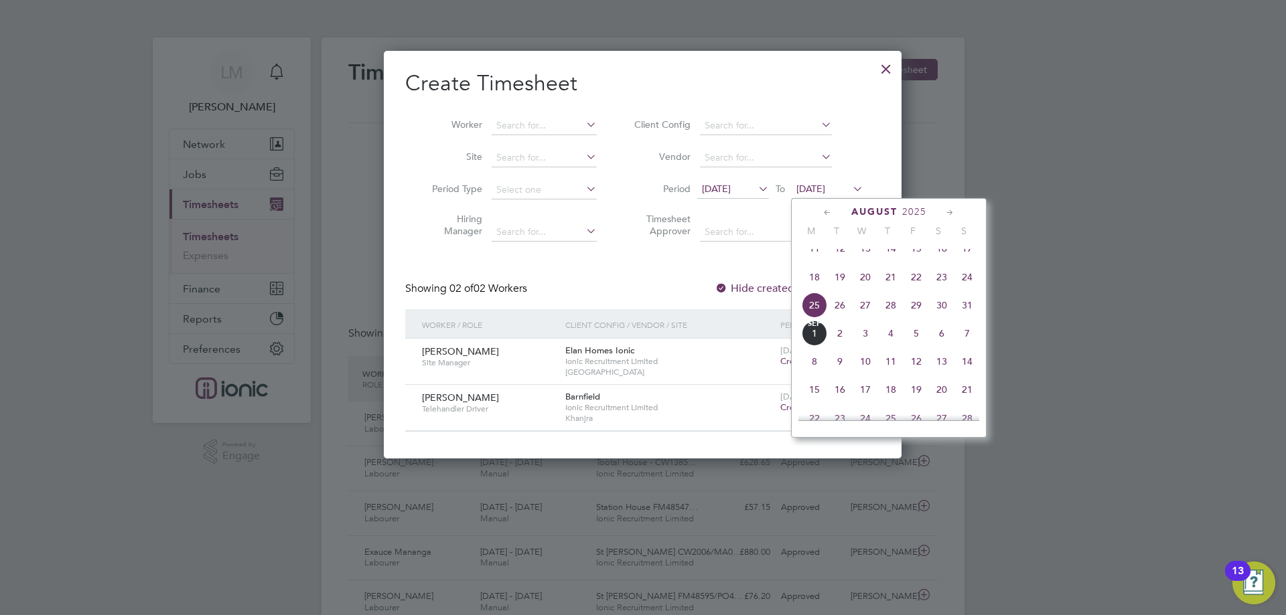
click at [964, 318] on span "31" at bounding box center [966, 305] width 25 height 25
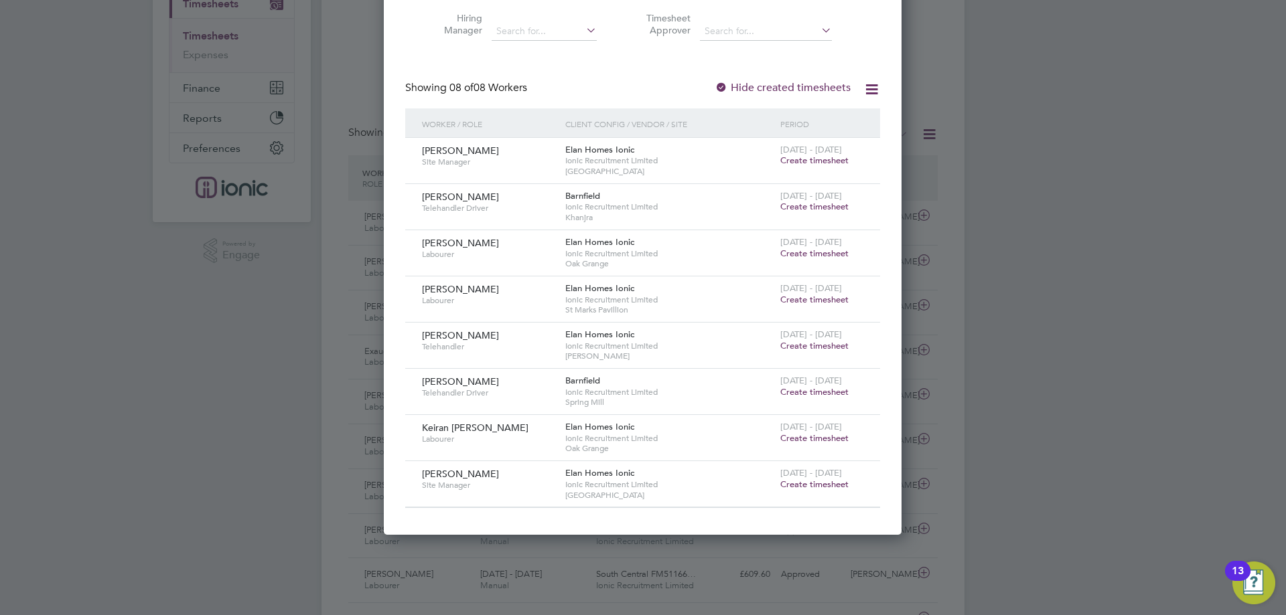
click at [815, 346] on span "Create timesheet" at bounding box center [814, 345] width 68 height 11
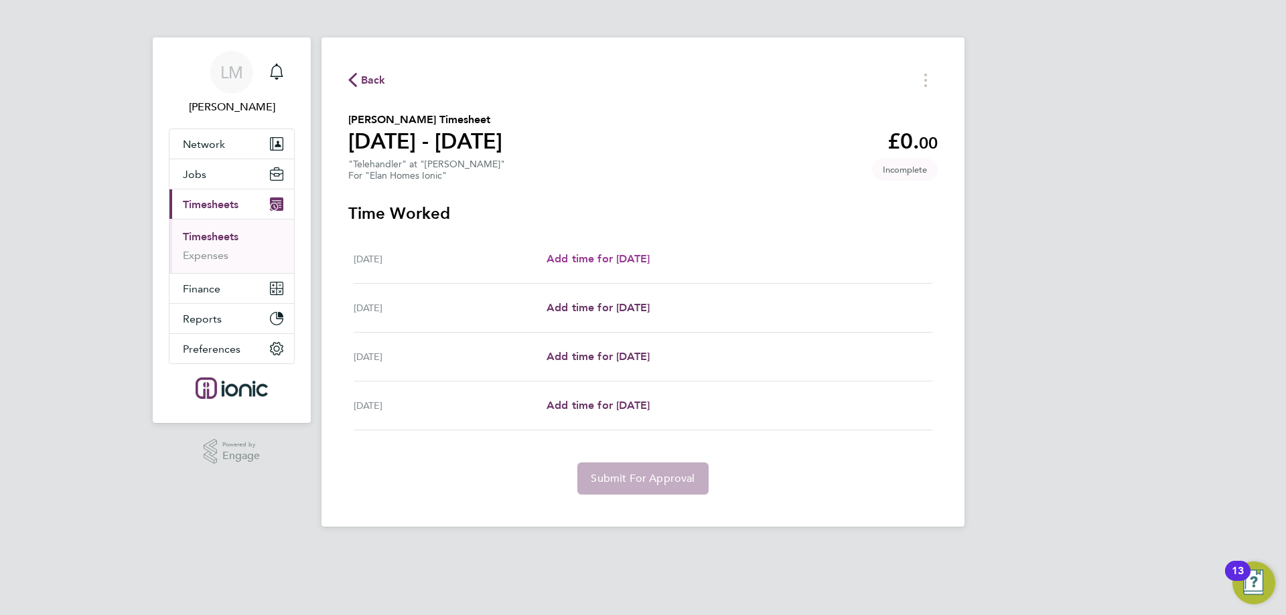
click at [620, 251] on link "Add time for [DATE]" at bounding box center [598, 259] width 103 height 16
select select "30"
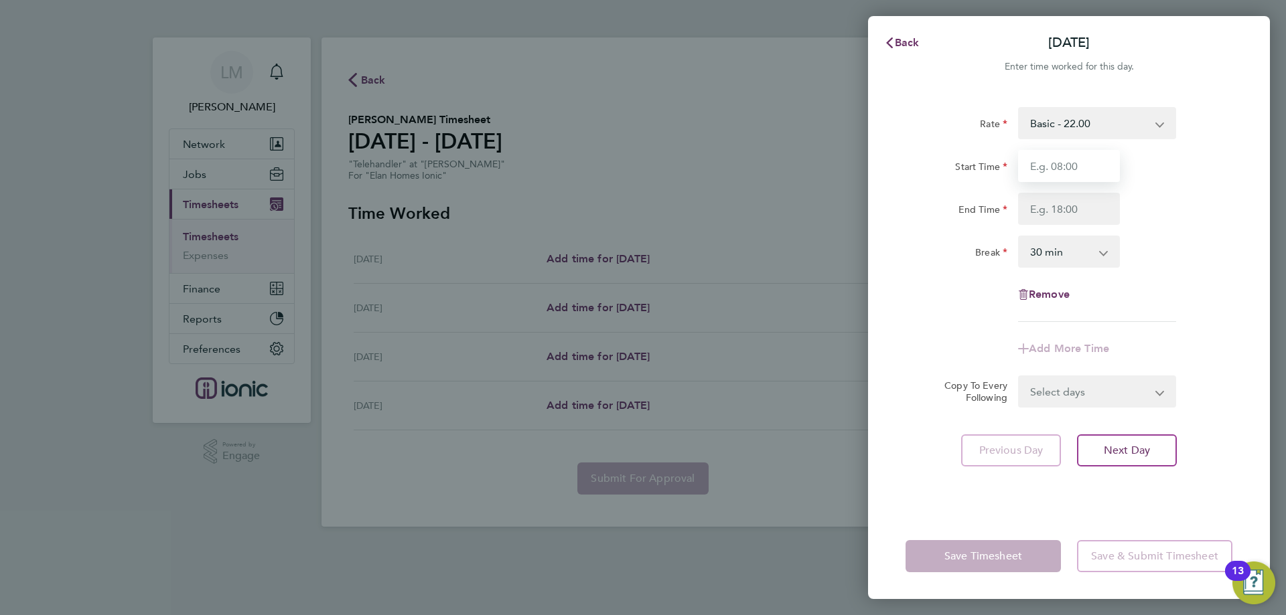
click at [1064, 169] on input "Start Time" at bounding box center [1069, 166] width 102 height 32
type input "07:30"
click at [1079, 204] on input "End Time" at bounding box center [1069, 209] width 102 height 32
type input "16:00"
click at [1079, 394] on form "Rate Basic - 22.00 Start Time 07:30 End Time 16:00 Break 0 min 15 min 30 min 45…" at bounding box center [1068, 257] width 327 height 301
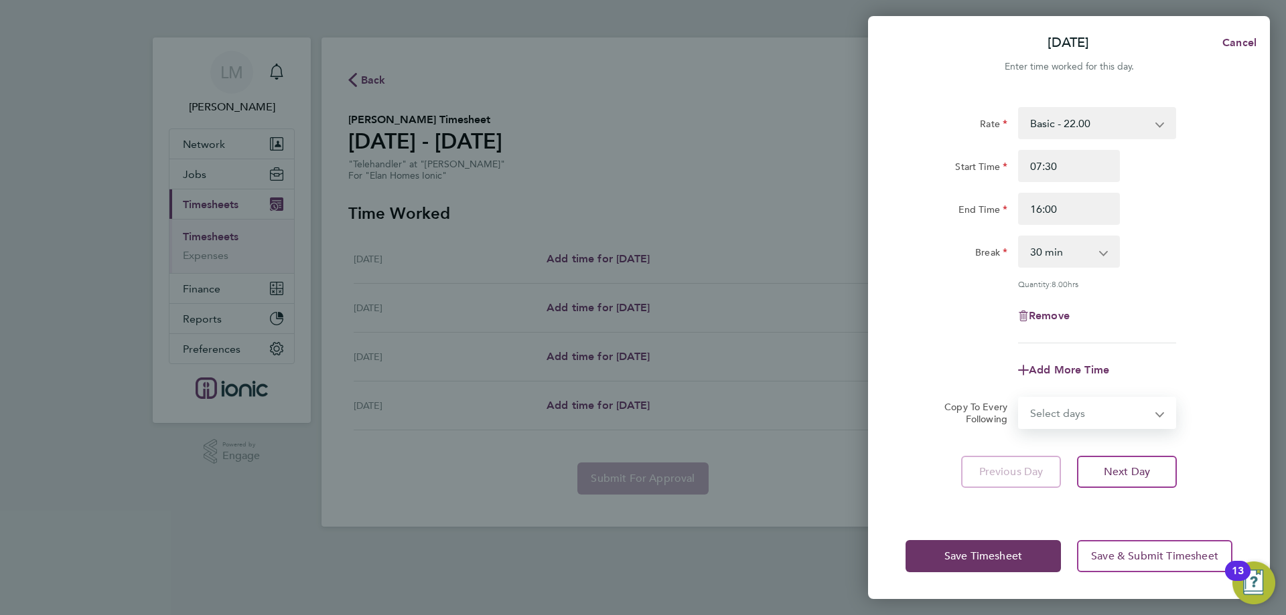
select select "WED"
click at [1019, 398] on select "Select days Day [DATE] [DATE] [DATE]" at bounding box center [1089, 412] width 141 height 29
select select "[DATE]"
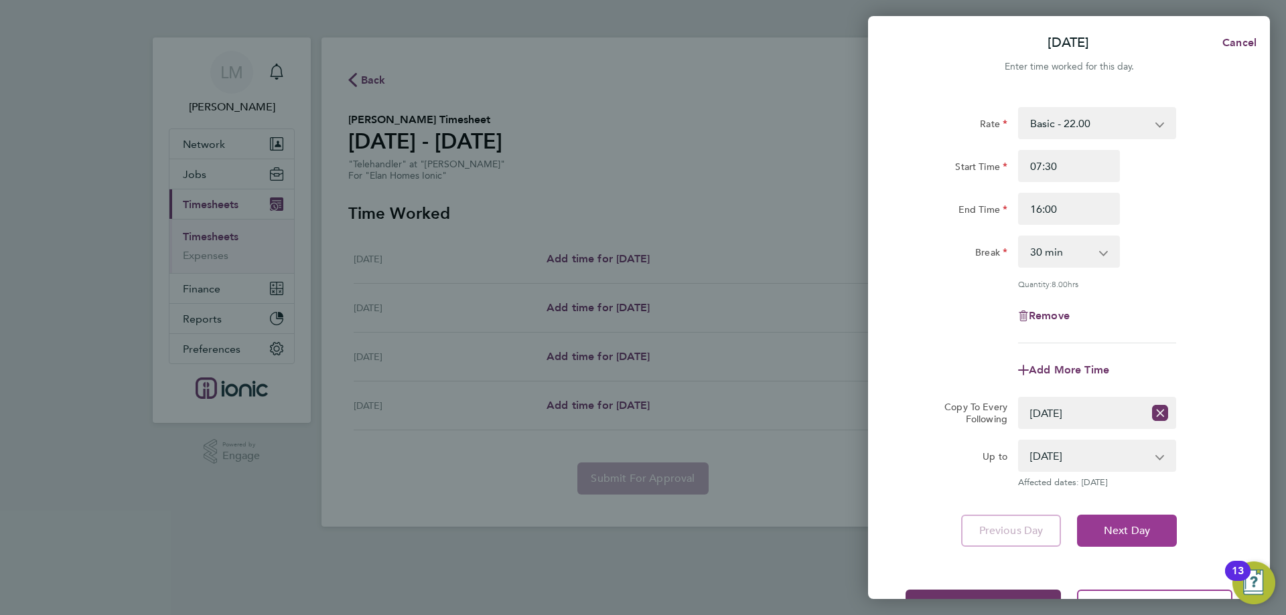
click at [1139, 538] on button "Next Day" at bounding box center [1127, 531] width 100 height 32
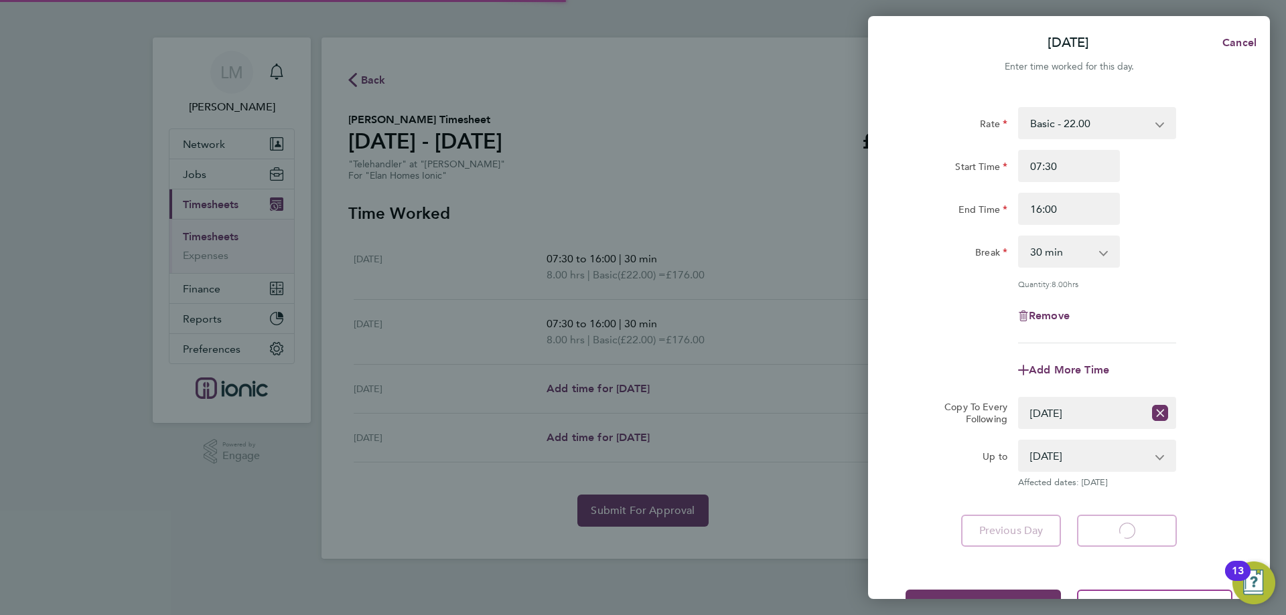
select select "30"
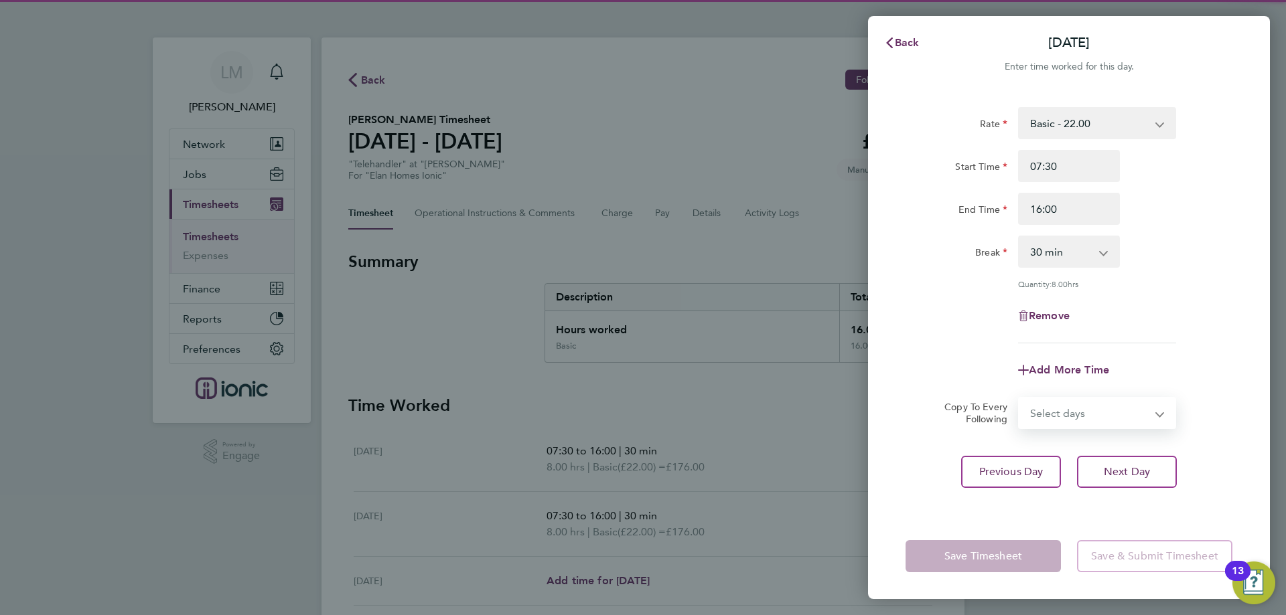
click at [1066, 413] on select "Select days Day [DATE] [DATE]" at bounding box center [1089, 412] width 141 height 29
select select "THU"
click at [1019, 398] on select "Select days Day [DATE] [DATE]" at bounding box center [1089, 412] width 141 height 29
select select "[DATE]"
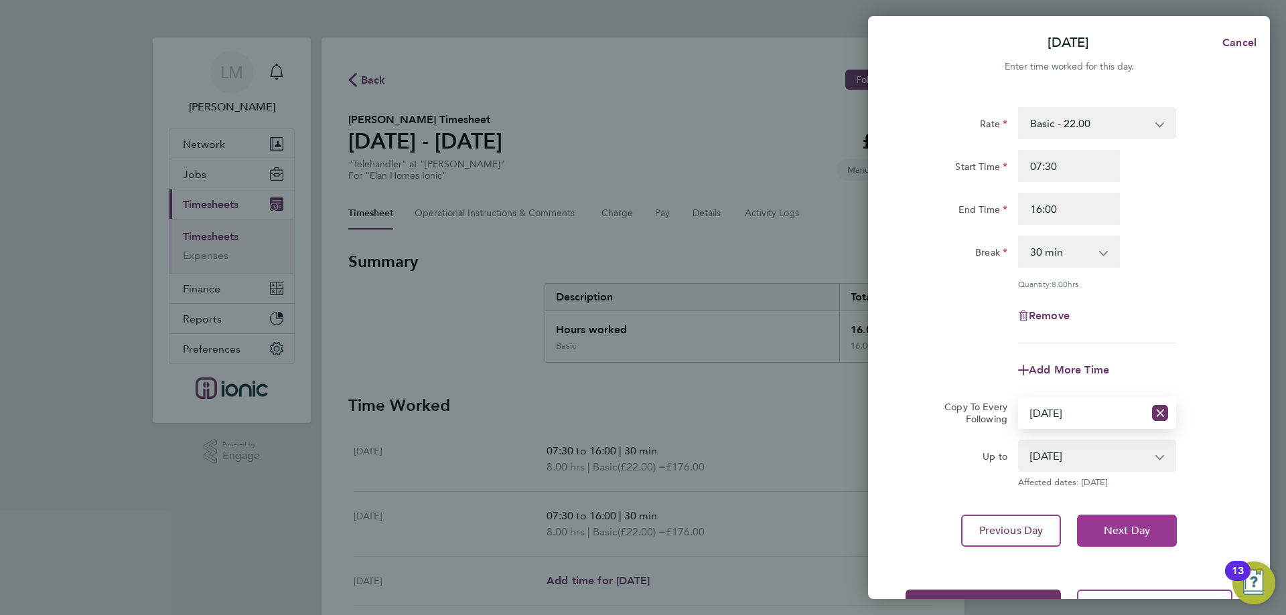
click at [1116, 528] on span "Next Day" at bounding box center [1127, 530] width 46 height 13
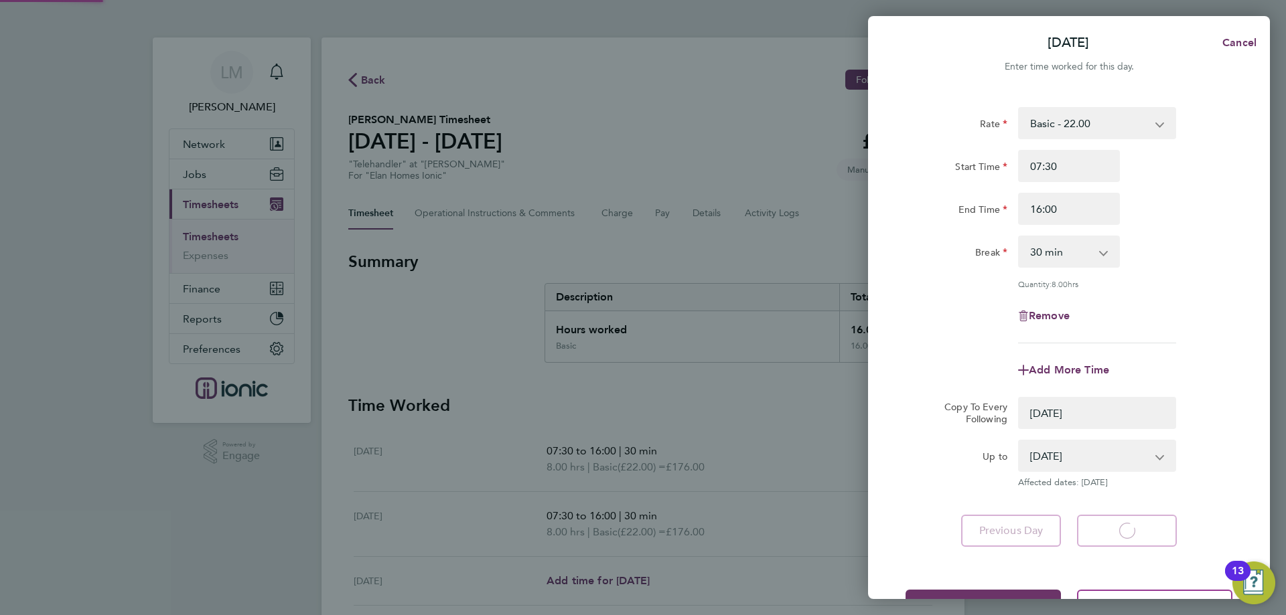
select select "0: null"
select select "30"
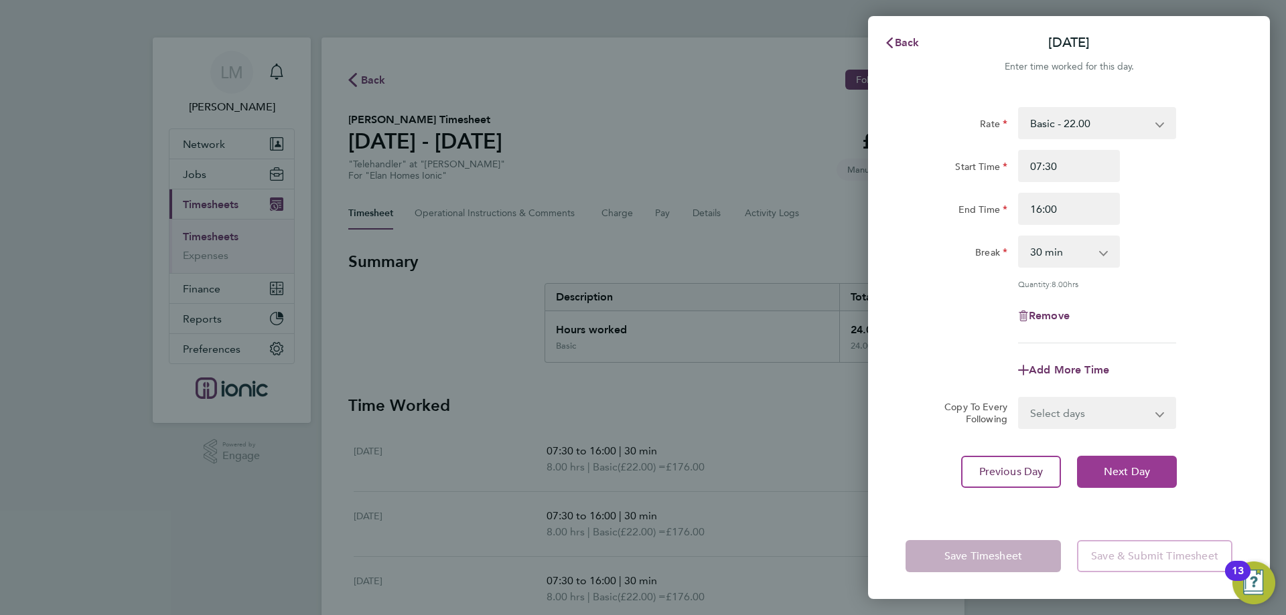
drag, startPoint x: 1112, startPoint y: 466, endPoint x: 1104, endPoint y: 411, distance: 56.2
click at [1112, 467] on span "Next Day" at bounding box center [1127, 471] width 46 height 13
select select "30"
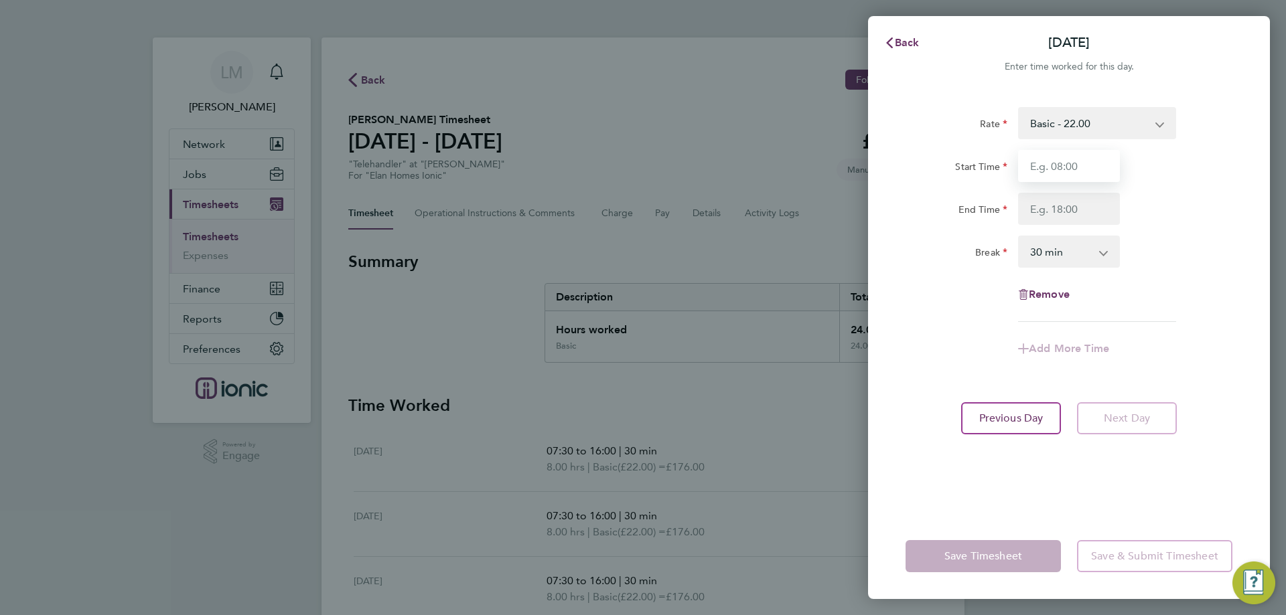
click at [1067, 174] on input "Start Time" at bounding box center [1069, 166] width 102 height 32
type input "07:30"
drag, startPoint x: 1073, startPoint y: 204, endPoint x: 1064, endPoint y: 203, distance: 8.7
click at [1072, 204] on input "End Time" at bounding box center [1069, 209] width 102 height 32
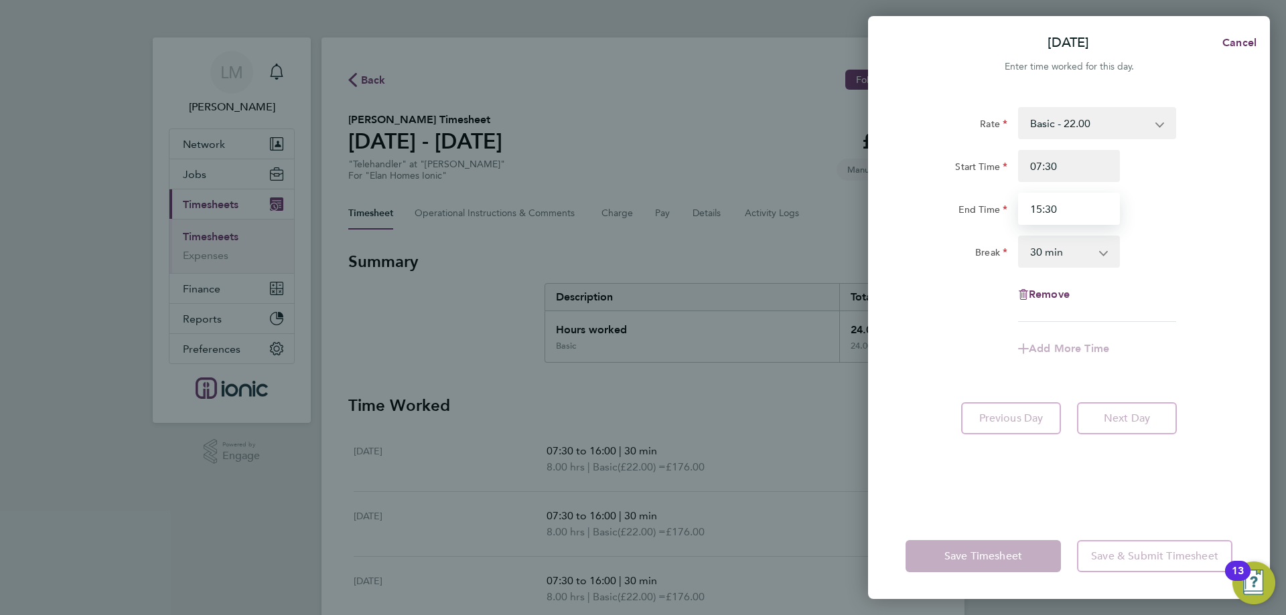
type input "15:30"
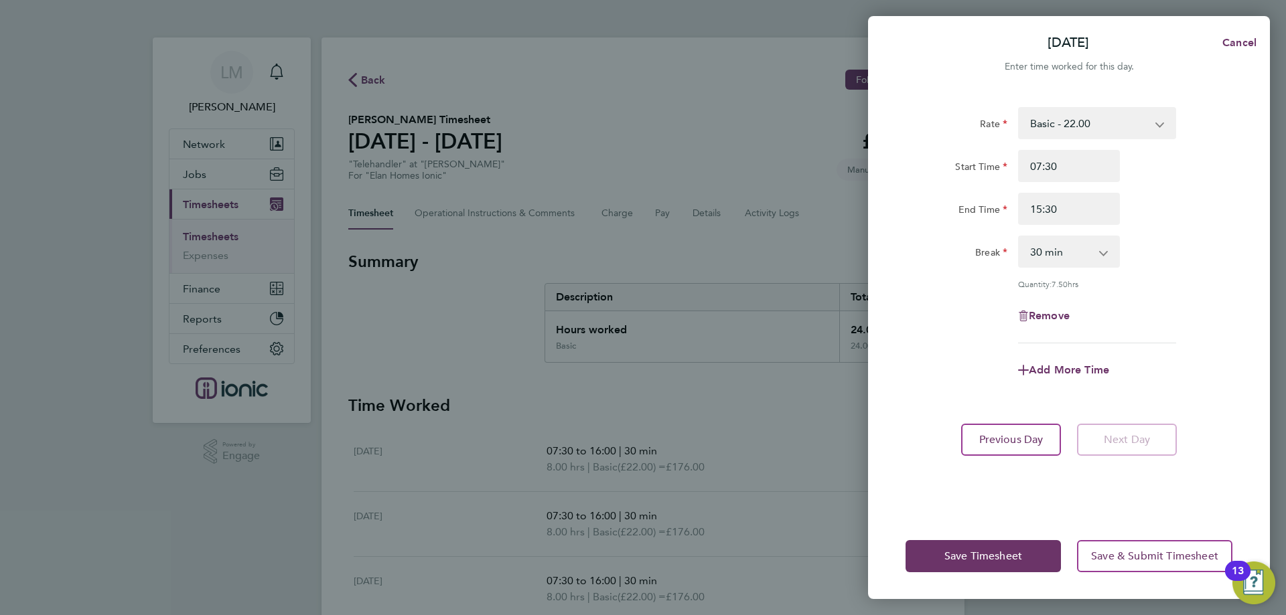
click at [1007, 532] on div "Save Timesheet Save & Submit Timesheet" at bounding box center [1069, 557] width 402 height 86
click at [992, 559] on span "Save Timesheet" at bounding box center [983, 556] width 78 height 13
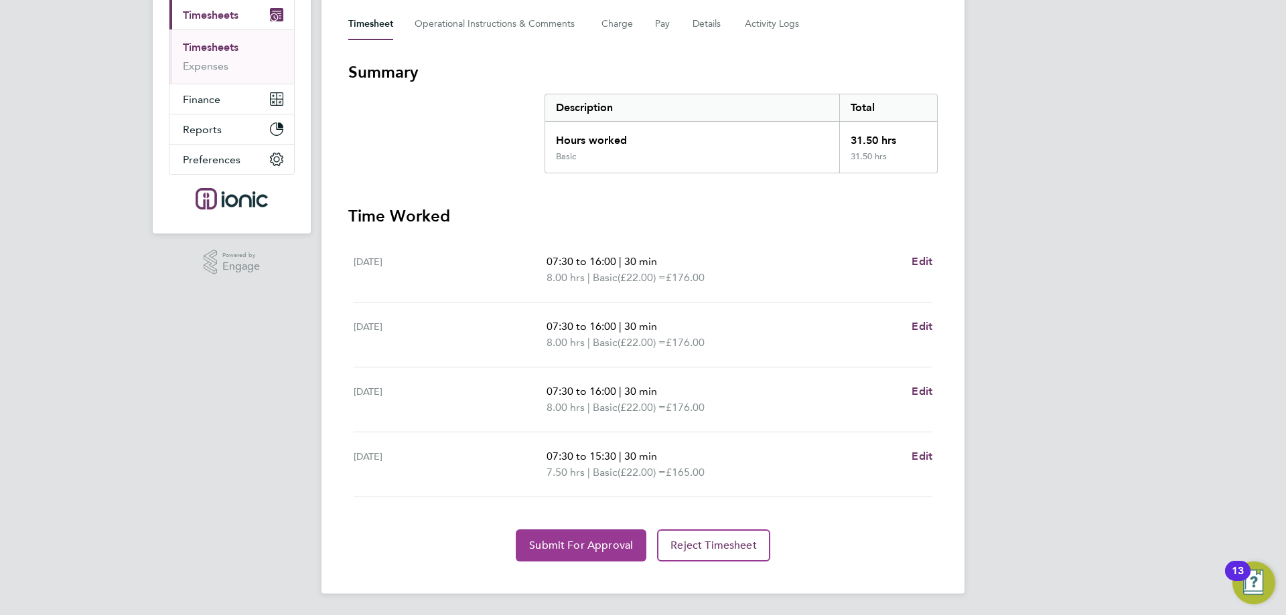
drag, startPoint x: 570, startPoint y: 555, endPoint x: 566, endPoint y: 463, distance: 92.5
click at [570, 555] on button "Submit For Approval" at bounding box center [581, 546] width 131 height 32
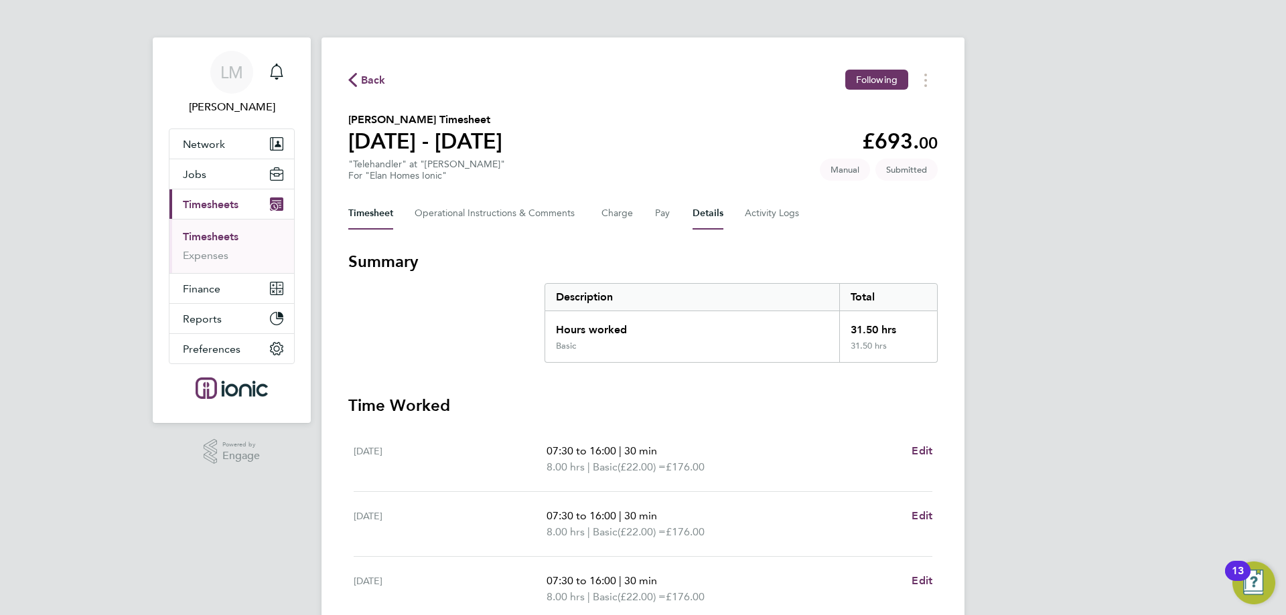
click at [706, 210] on button "Details" at bounding box center [708, 214] width 31 height 32
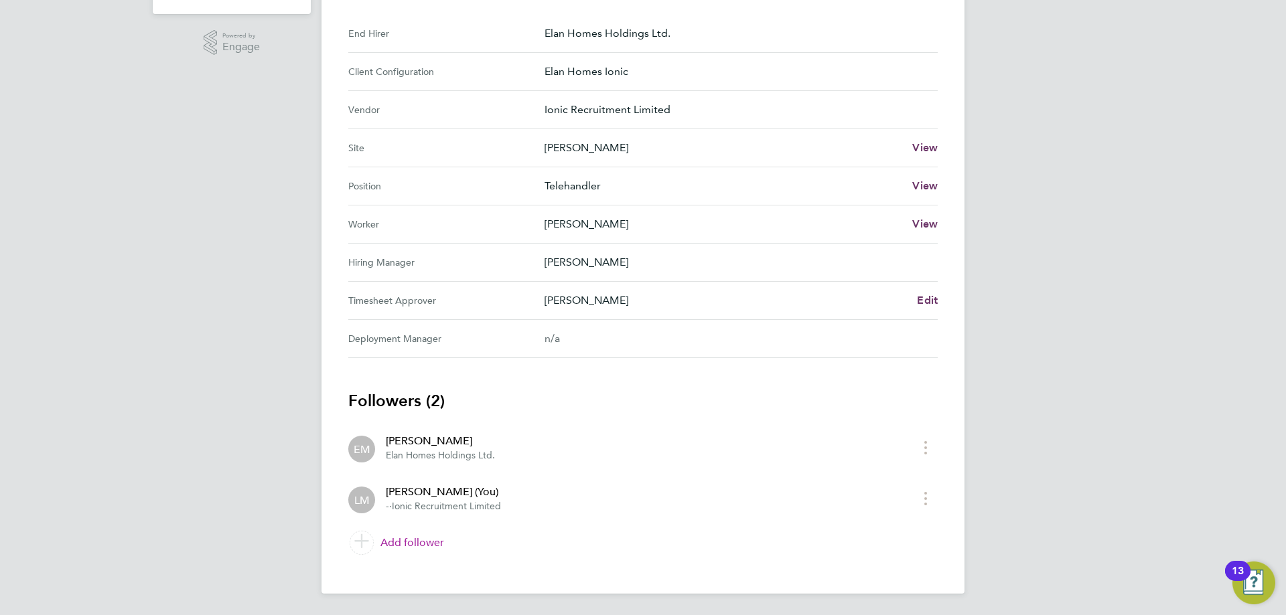
click at [425, 541] on link "Add follower" at bounding box center [642, 543] width 589 height 38
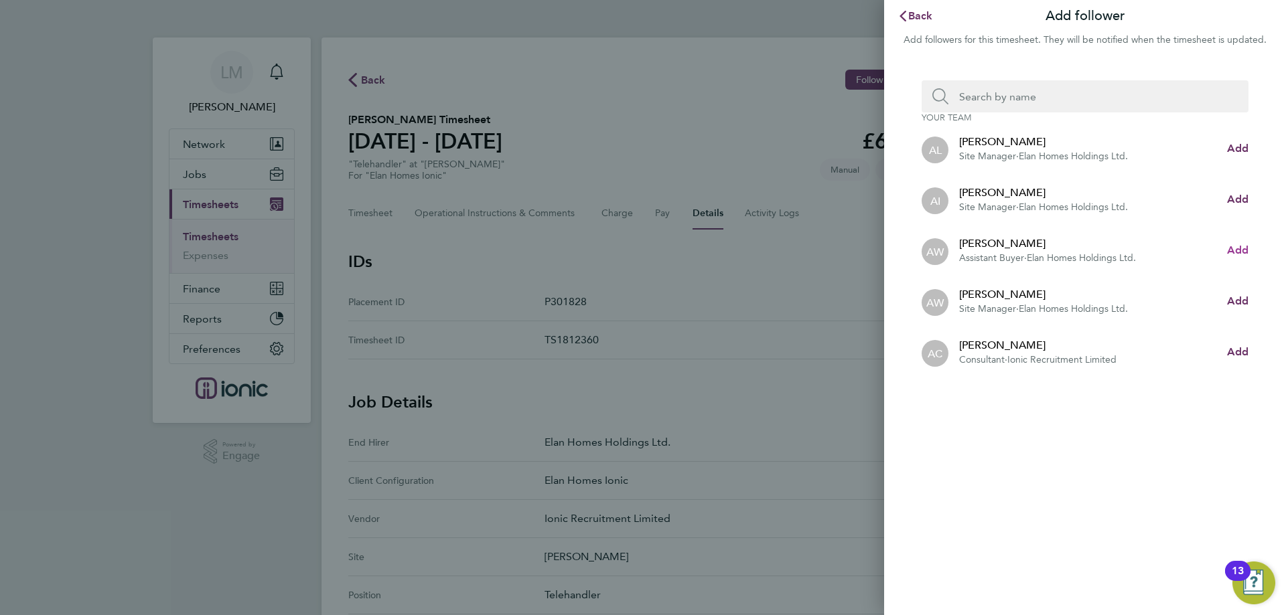
click at [1228, 249] on span "Add" at bounding box center [1237, 250] width 21 height 13
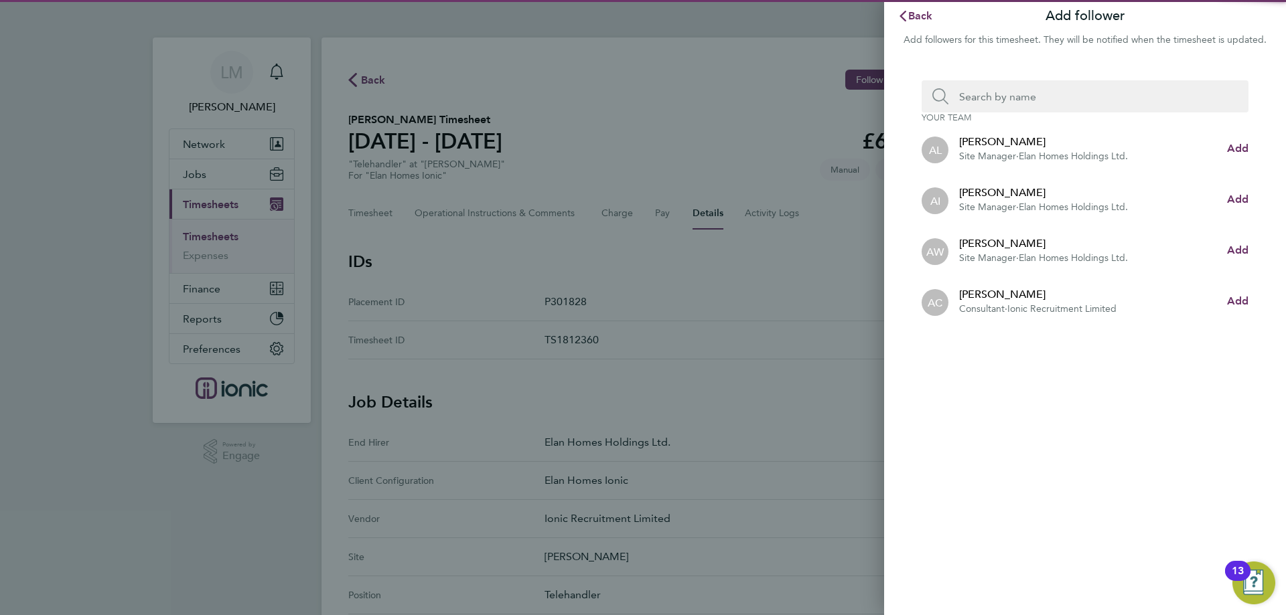
click at [1063, 100] on input "Search team member by name:" at bounding box center [1090, 96] width 284 height 32
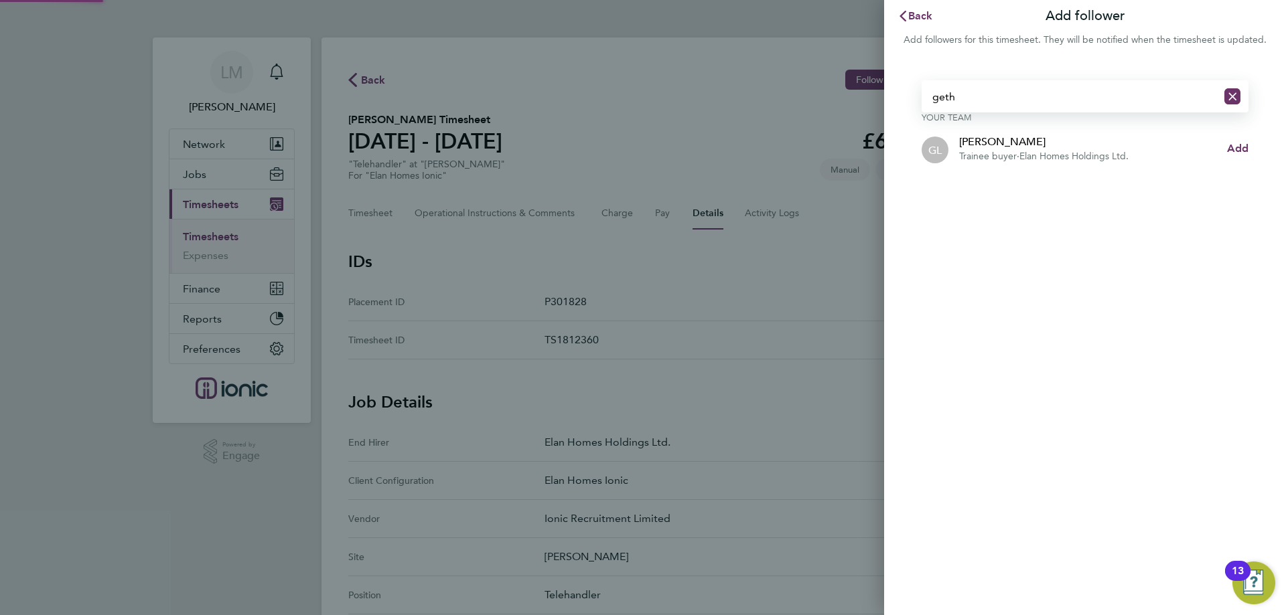
type input "geth"
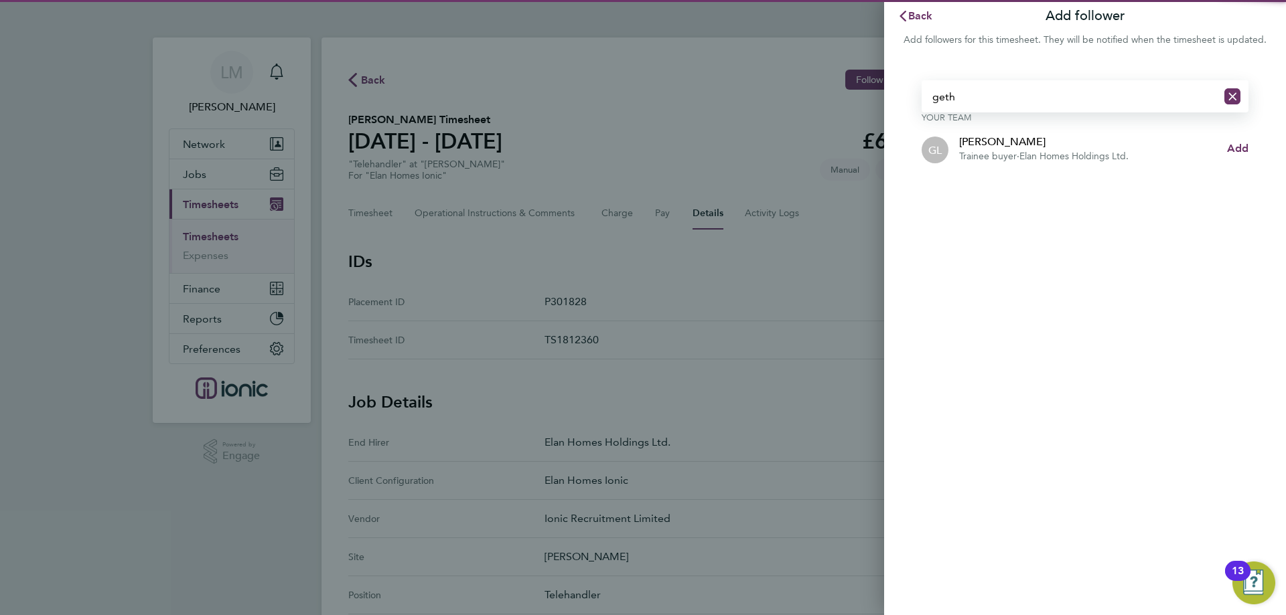
click at [1223, 153] on app-follower-row "GL Gethin Lloyd Trainee buyer · Elan Homes Holdings Ltd." at bounding box center [1074, 148] width 305 height 29
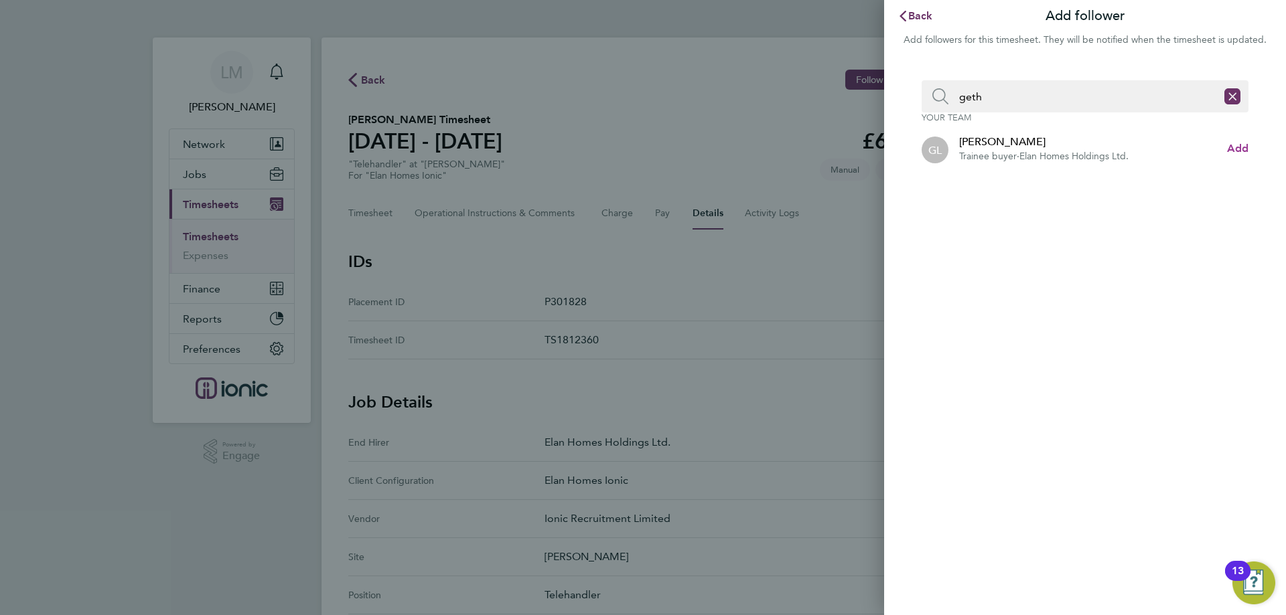
click at [1227, 150] on span "Add" at bounding box center [1237, 148] width 21 height 13
click at [914, 17] on span "Back" at bounding box center [920, 15] width 25 height 13
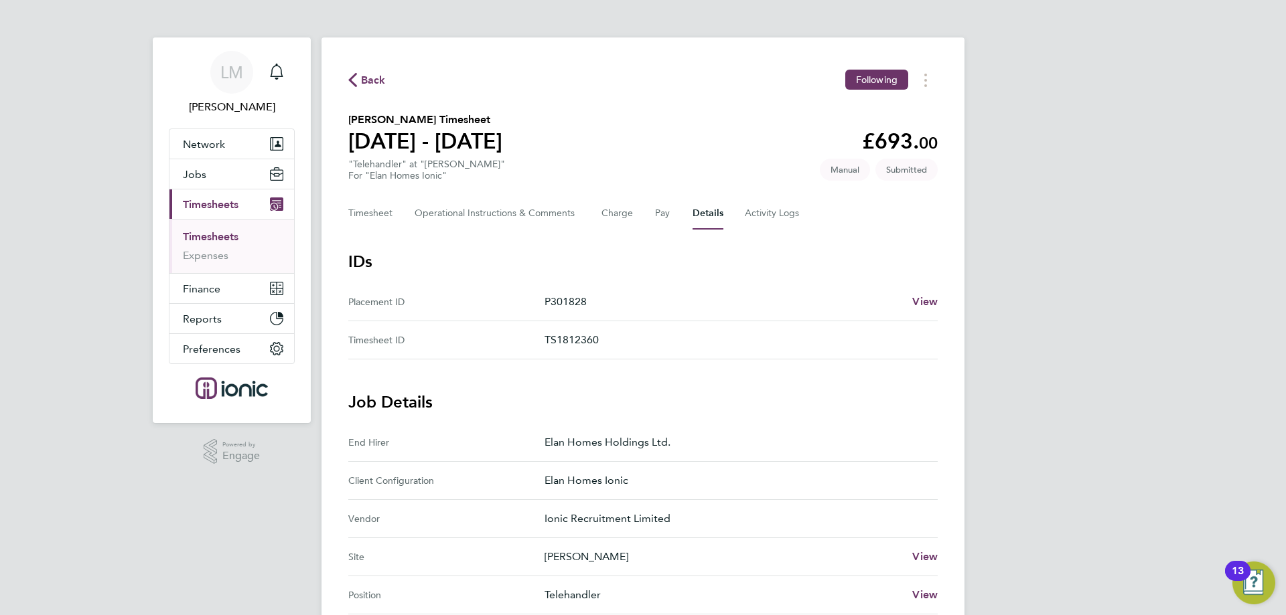
click at [373, 81] on span "Back" at bounding box center [373, 80] width 25 height 16
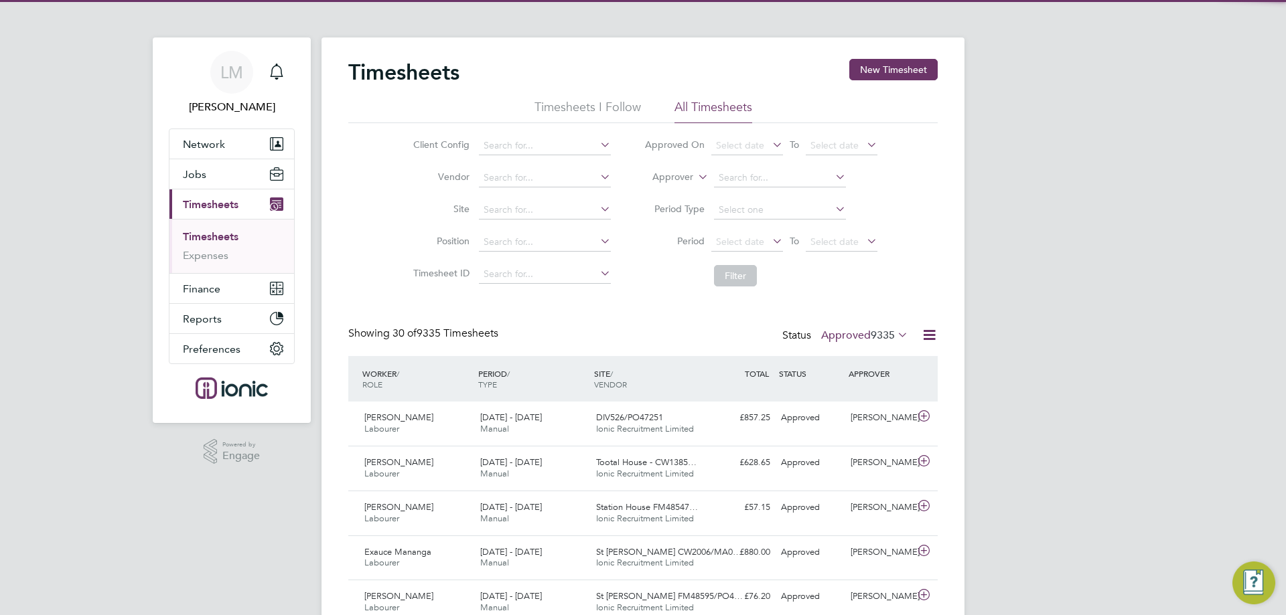
click at [891, 76] on button "New Timesheet" at bounding box center [893, 69] width 88 height 21
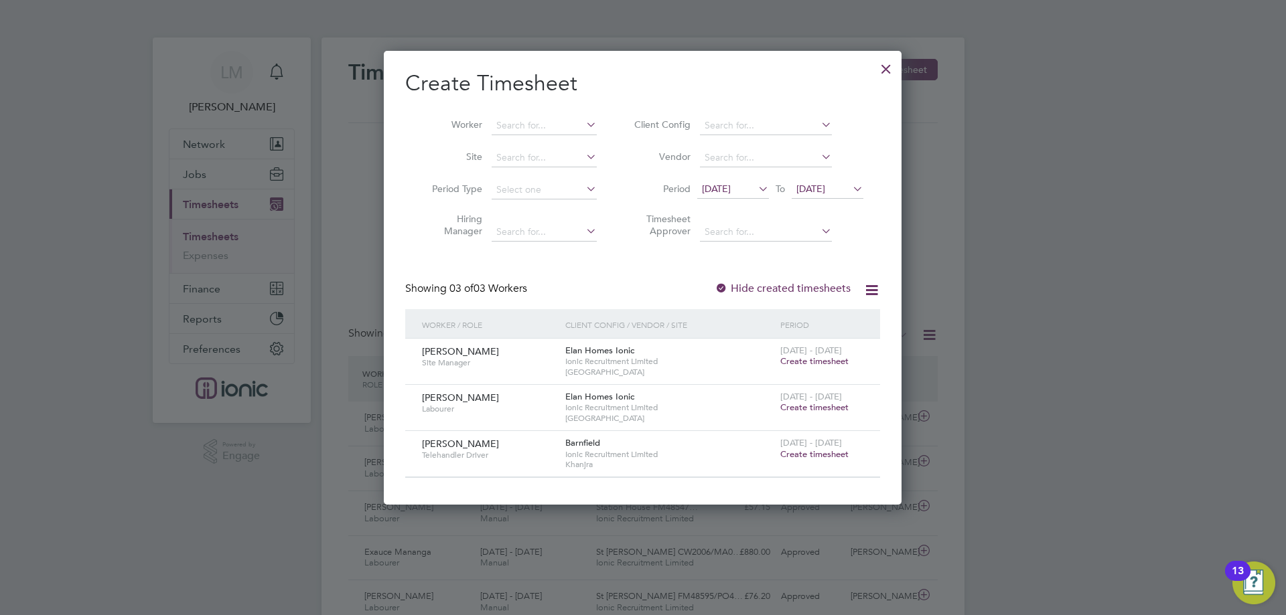
click at [717, 194] on span "[DATE]" at bounding box center [716, 189] width 29 height 12
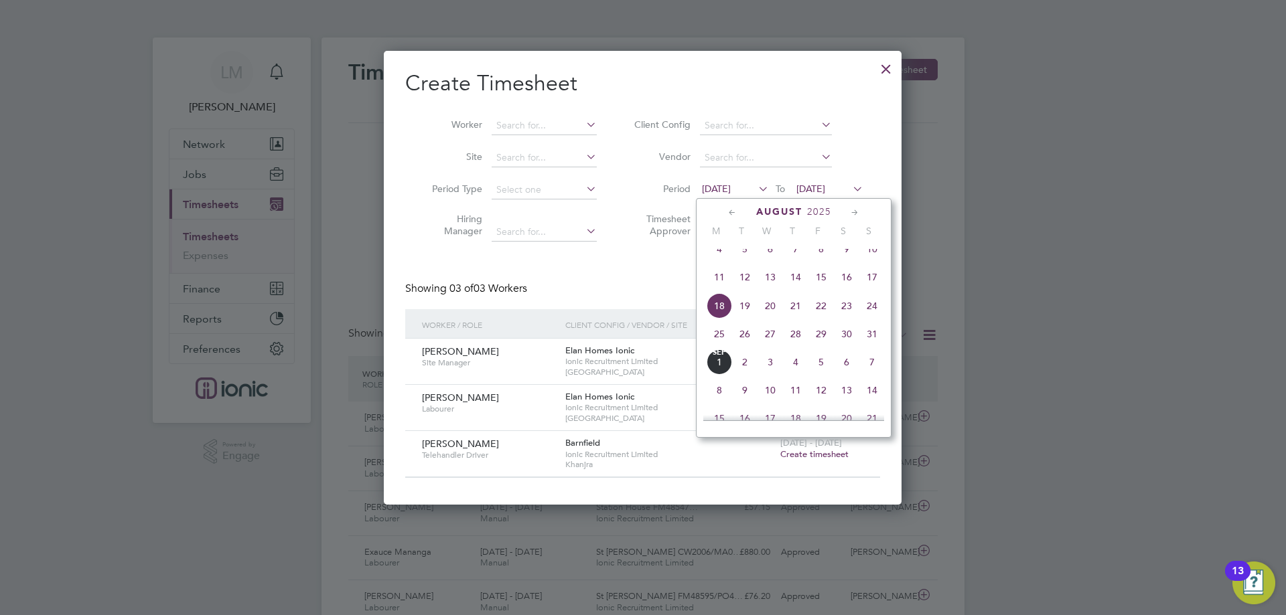
click at [717, 347] on span "25" at bounding box center [719, 333] width 25 height 25
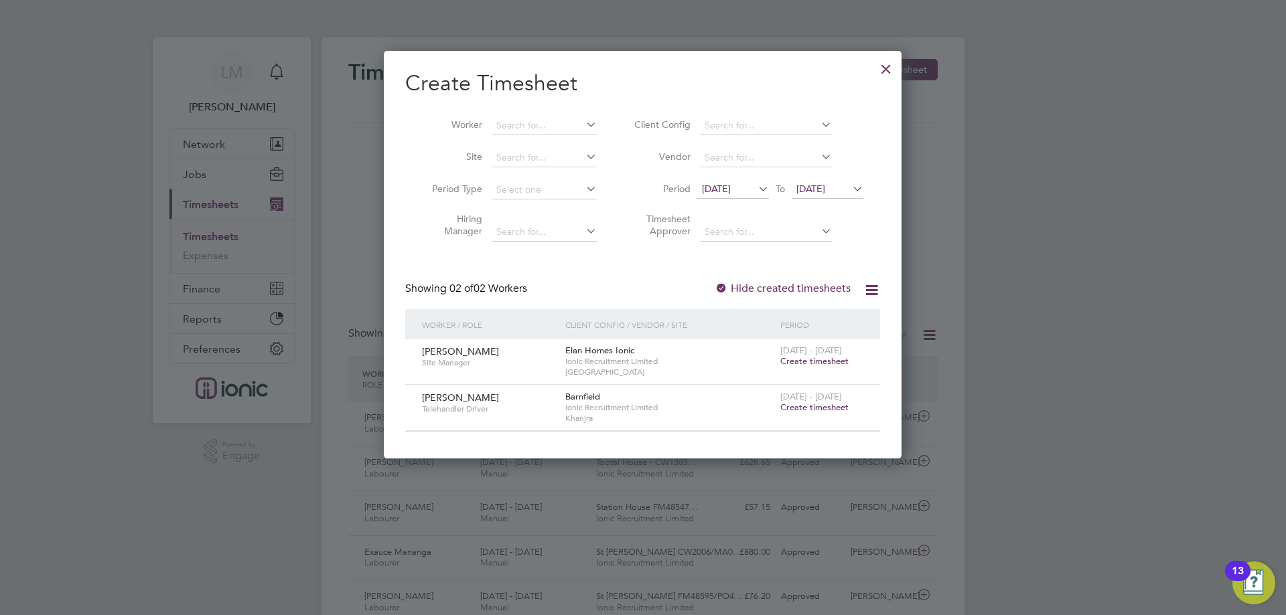
click at [831, 174] on ul "Client Config Vendor Period 25 Aug 2025 To 25 Aug 2025 Timesheet Approver" at bounding box center [746, 179] width 267 height 139
click at [825, 190] on span "[DATE]" at bounding box center [810, 189] width 29 height 12
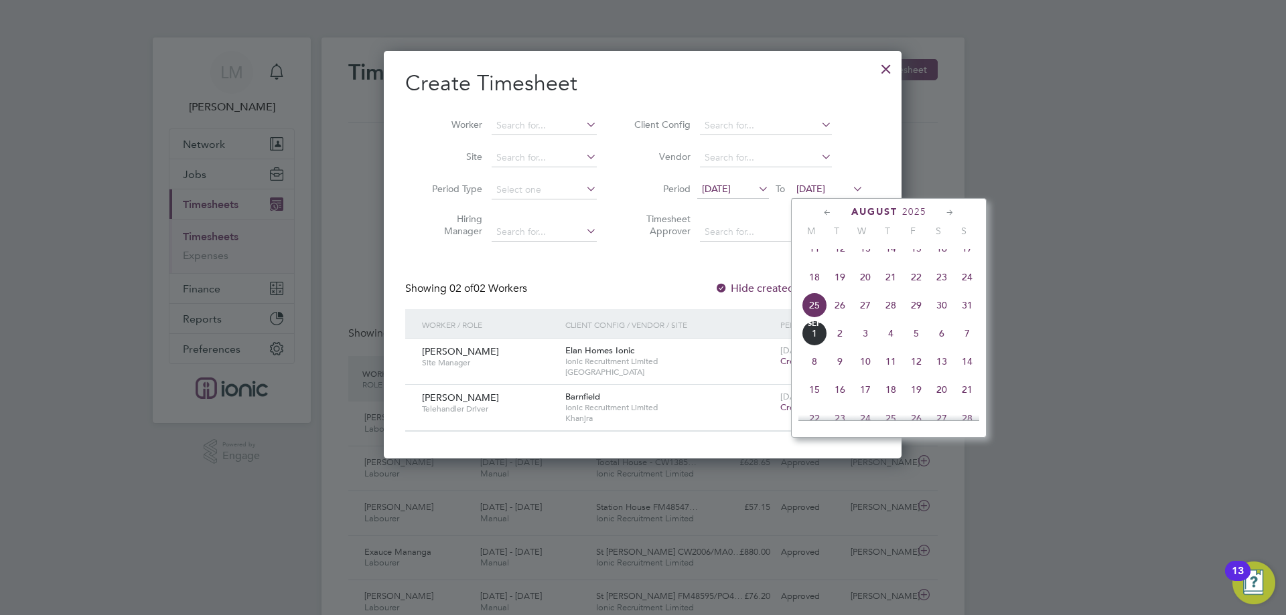
click at [964, 318] on span "31" at bounding box center [966, 305] width 25 height 25
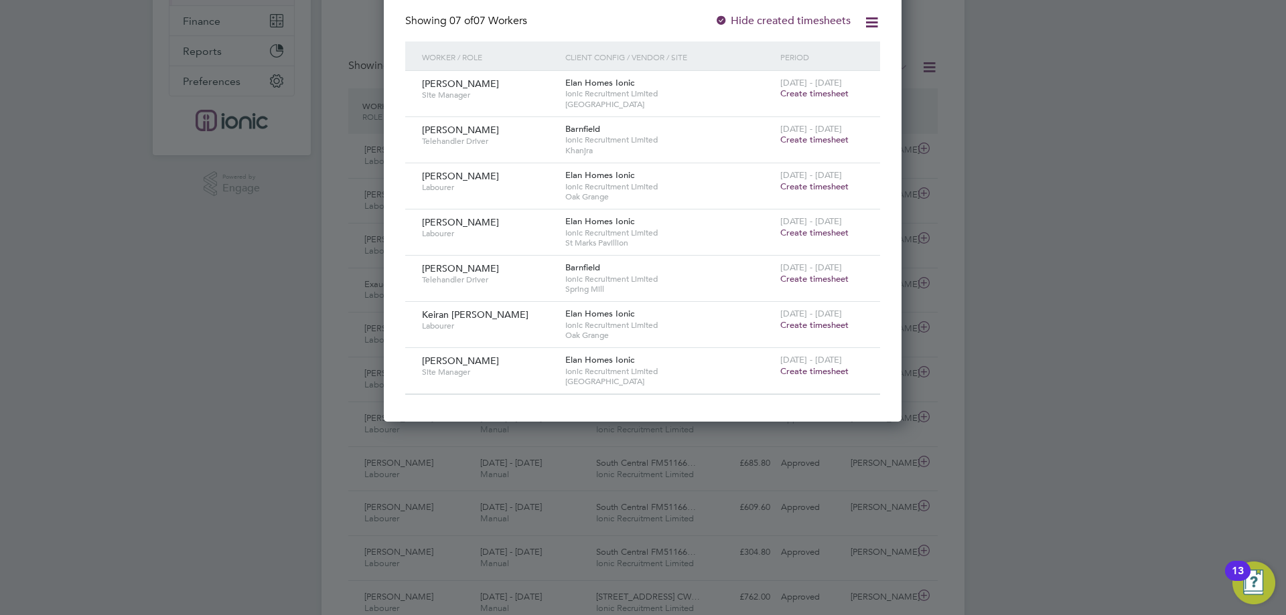
click at [805, 228] on span "Create timesheet" at bounding box center [814, 232] width 68 height 11
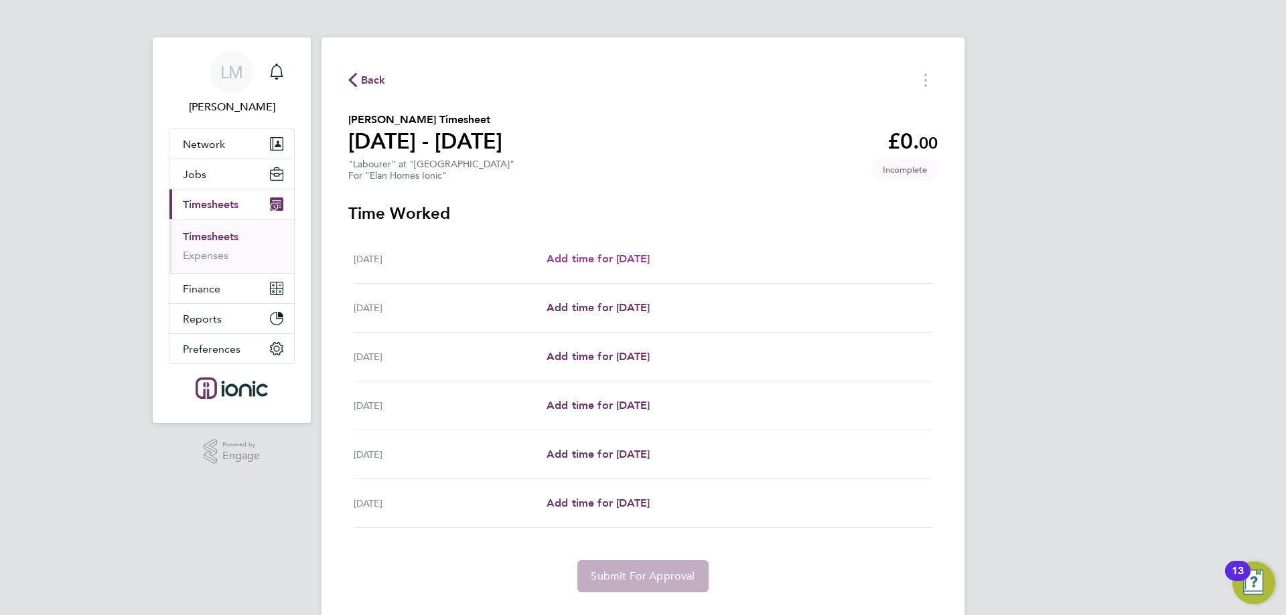
click at [636, 258] on span "Add time for [DATE]" at bounding box center [598, 258] width 103 height 13
select select "30"
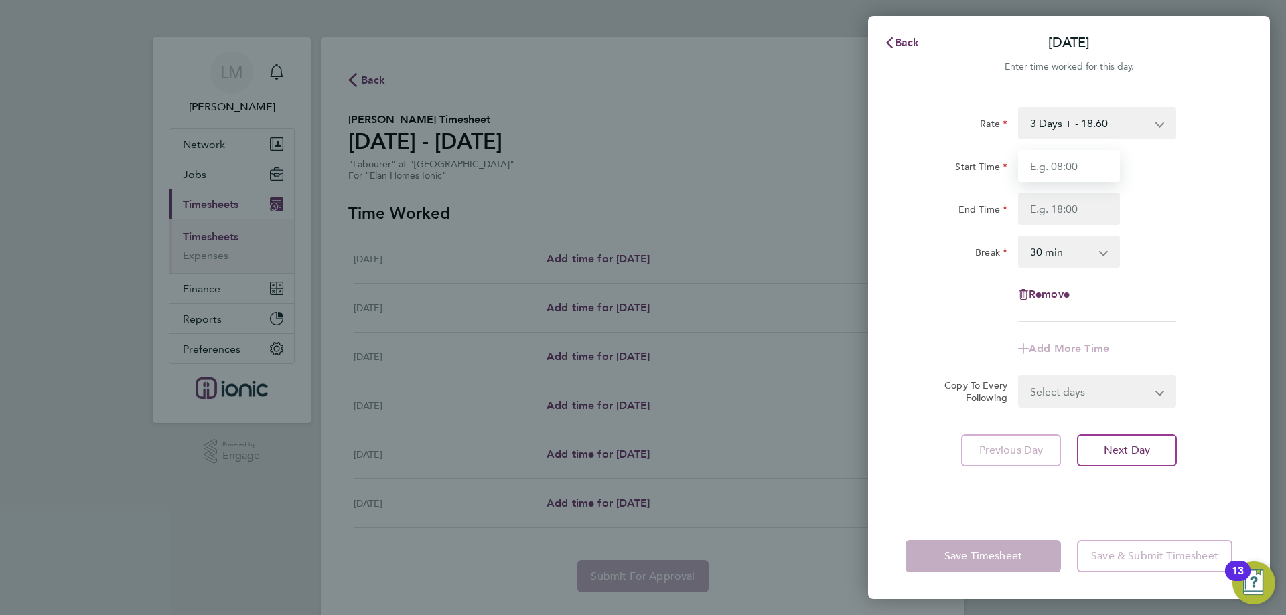
click at [1043, 166] on input "Start Time" at bounding box center [1069, 166] width 102 height 32
type input "07:30"
click at [1060, 219] on input "End Time" at bounding box center [1069, 209] width 102 height 32
type input "16:00"
drag, startPoint x: 1080, startPoint y: 390, endPoint x: 1082, endPoint y: 408, distance: 17.5
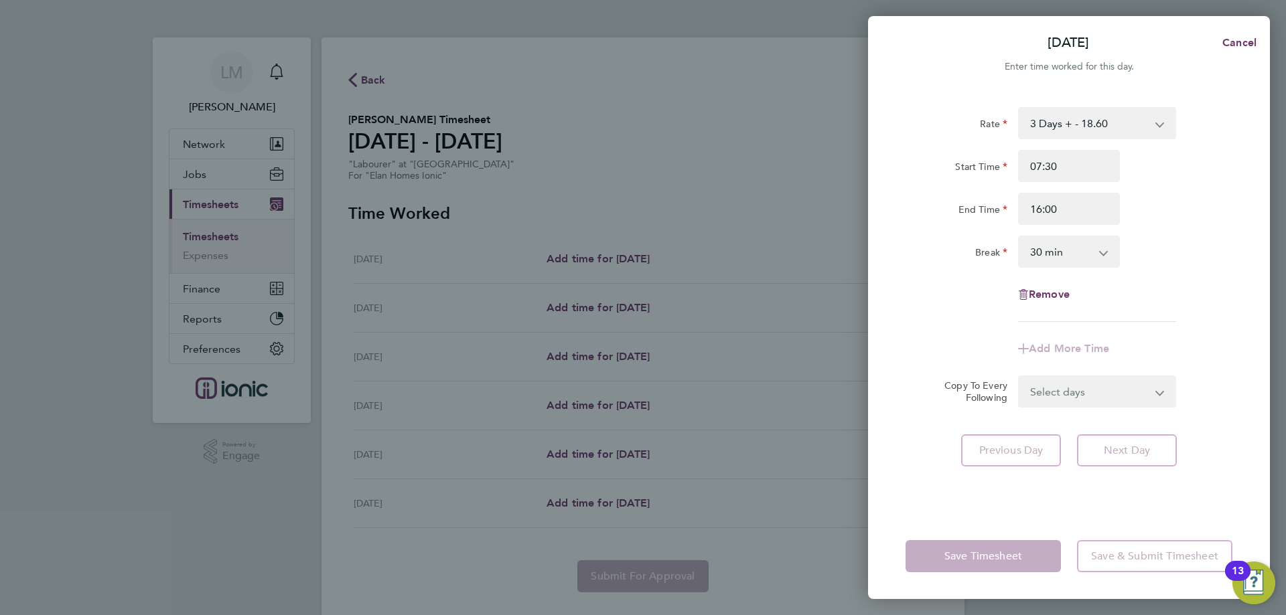
click at [1080, 390] on form "Rate 3 Days + - 18.60 3 Days - - 16.78 Start Time 07:30 End Time 16:00 Break 0 …" at bounding box center [1068, 257] width 327 height 301
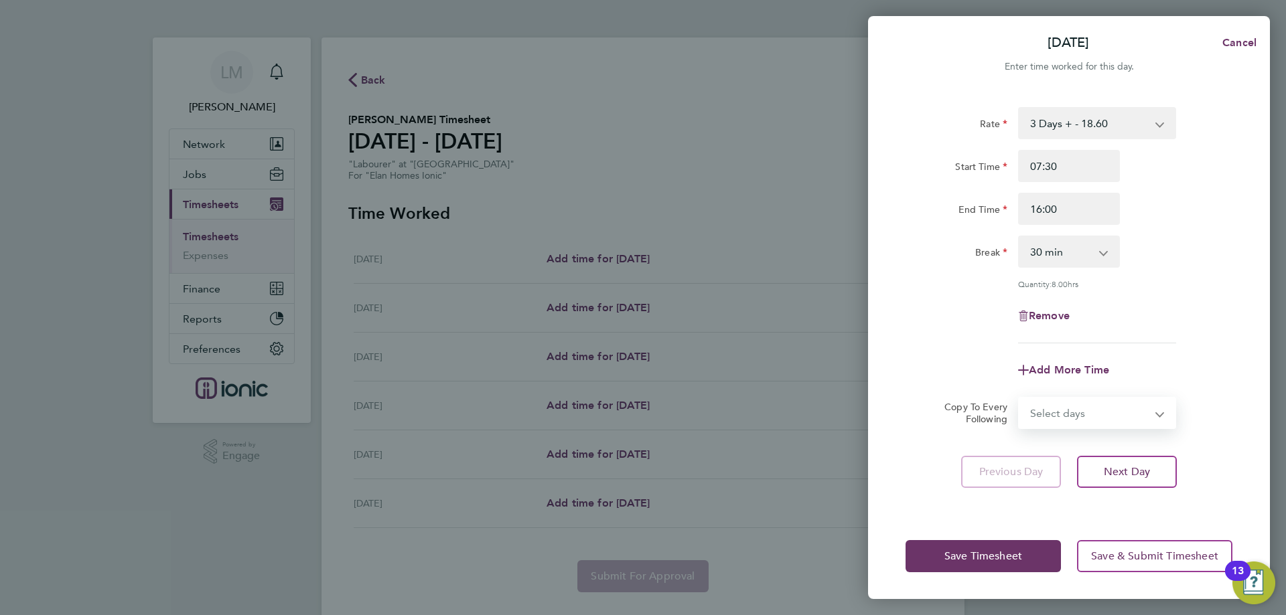
select select "WEEKDAY"
click at [1019, 398] on select "Select days Day Weekday (Mon-Fri) Weekend (Sat-Sun) Wednesday Thursday Friday S…" at bounding box center [1089, 412] width 141 height 29
select select "2025-08-31"
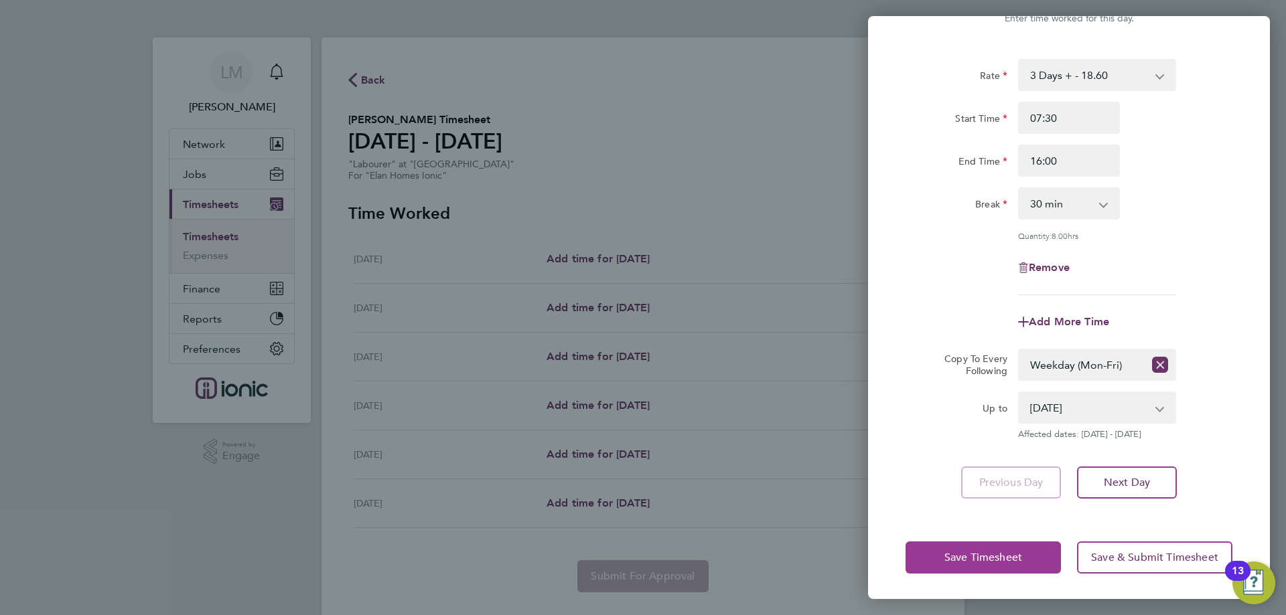
drag, startPoint x: 1014, startPoint y: 550, endPoint x: 907, endPoint y: 502, distance: 117.2
click at [1013, 551] on span "Save Timesheet" at bounding box center [983, 557] width 78 height 13
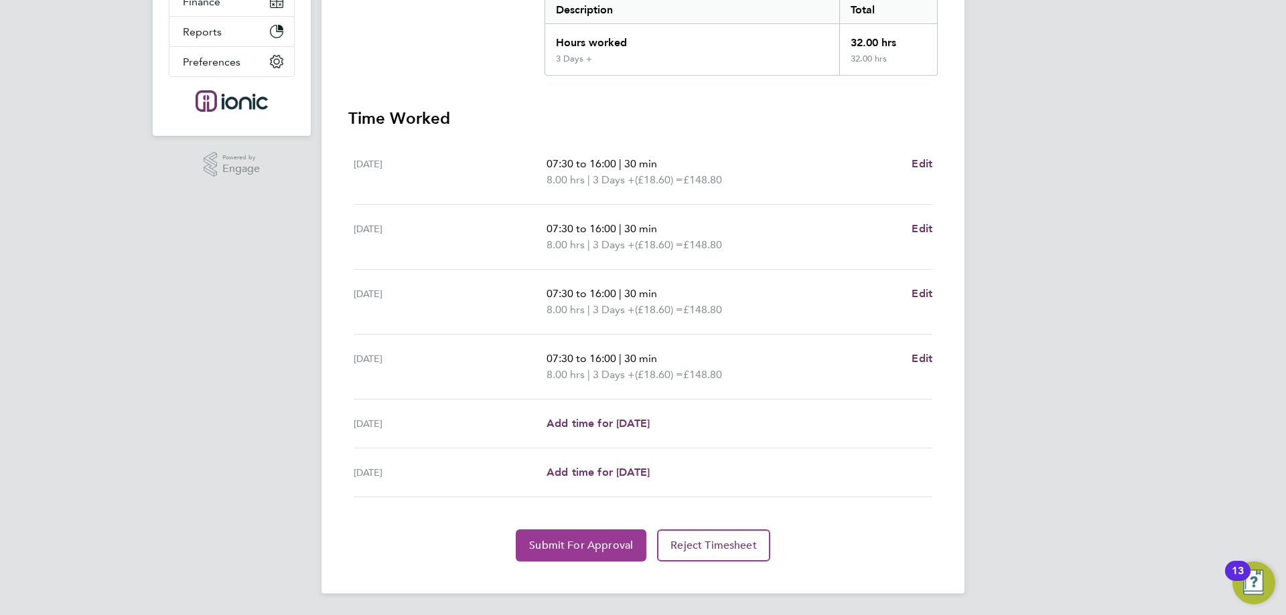
click at [573, 540] on span "Submit For Approval" at bounding box center [581, 545] width 104 height 13
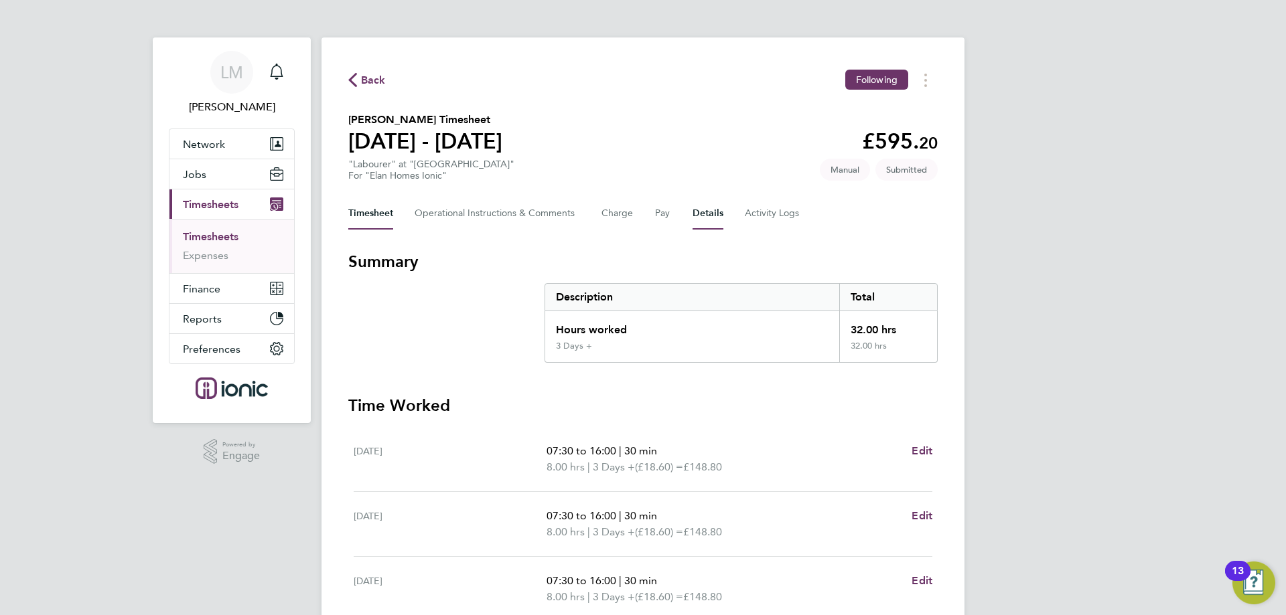
click at [697, 205] on button "Details" at bounding box center [708, 214] width 31 height 32
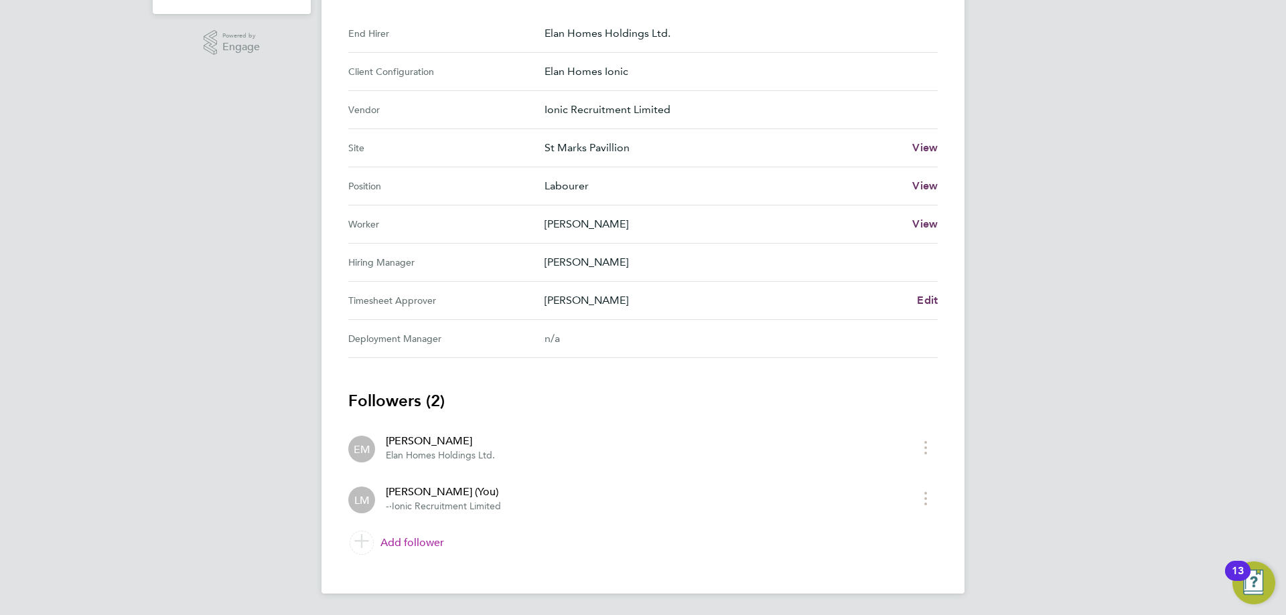
click at [430, 539] on link "Add follower" at bounding box center [642, 543] width 589 height 38
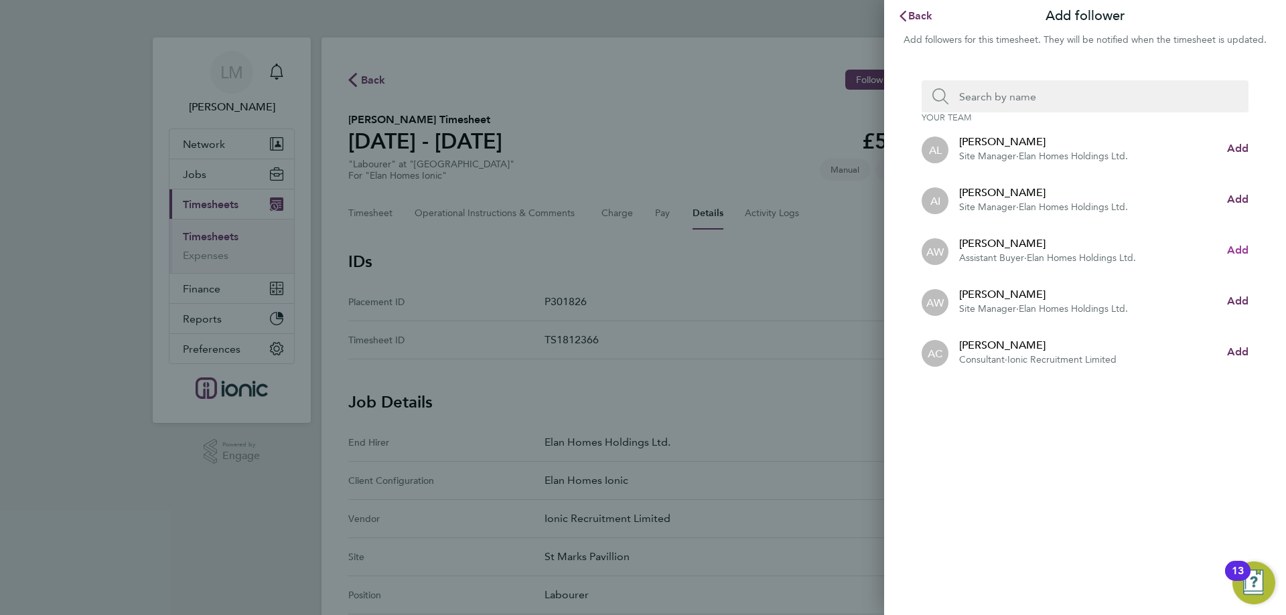
click at [1244, 247] on span "Add" at bounding box center [1237, 250] width 21 height 13
click at [1077, 126] on li "AL Adam Labno Site Manager · Elan Homes Holdings Ltd. Add" at bounding box center [1085, 148] width 327 height 51
click at [1078, 106] on input "Search team member by name:" at bounding box center [1090, 96] width 284 height 32
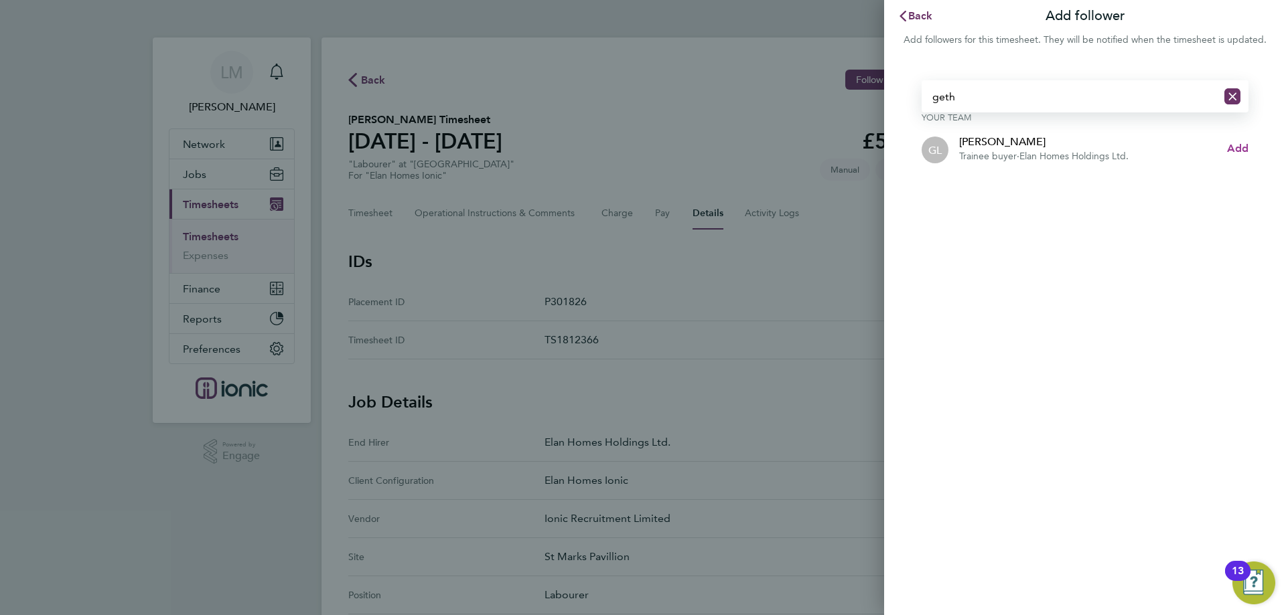
type input "geth"
click at [1230, 151] on span "Add" at bounding box center [1237, 148] width 21 height 13
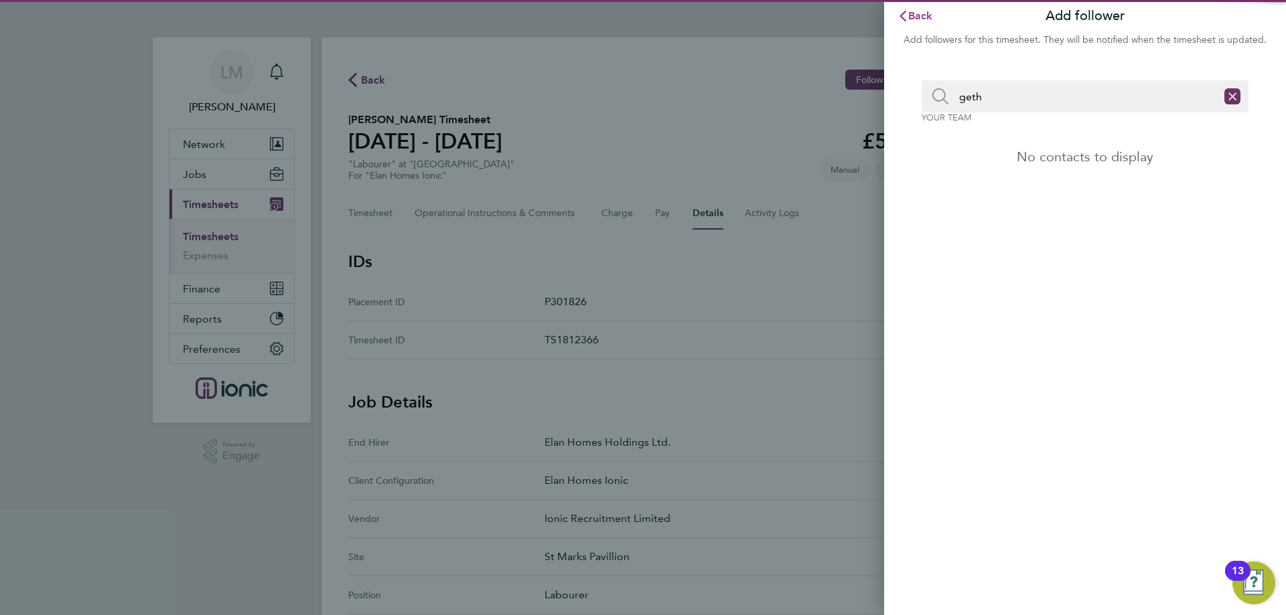
drag, startPoint x: 914, startPoint y: 10, endPoint x: 887, endPoint y: 19, distance: 29.0
click at [915, 11] on span "Back" at bounding box center [920, 15] width 25 height 13
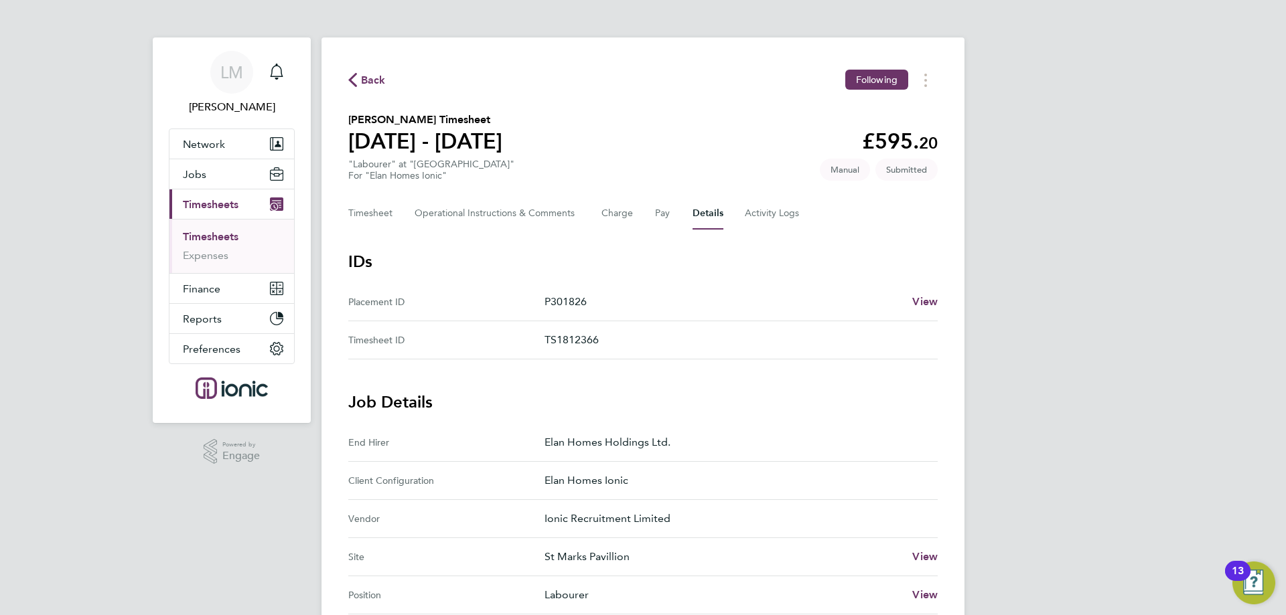
click at [380, 72] on span "Back" at bounding box center [373, 80] width 25 height 16
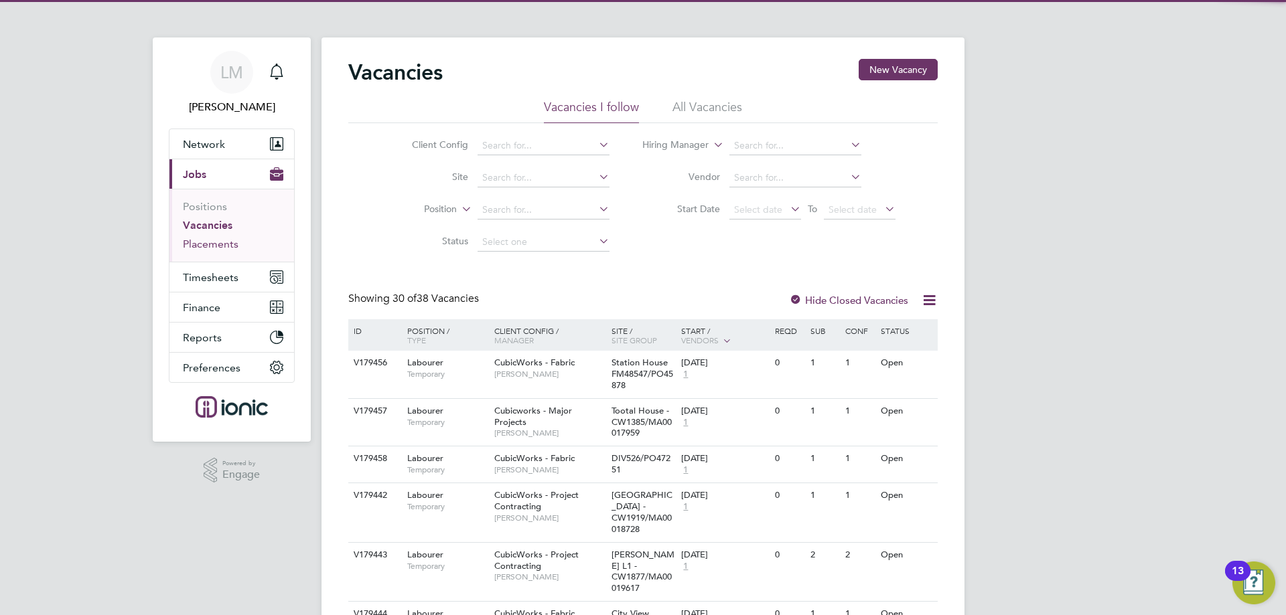
click at [212, 239] on link "Placements" at bounding box center [211, 244] width 56 height 13
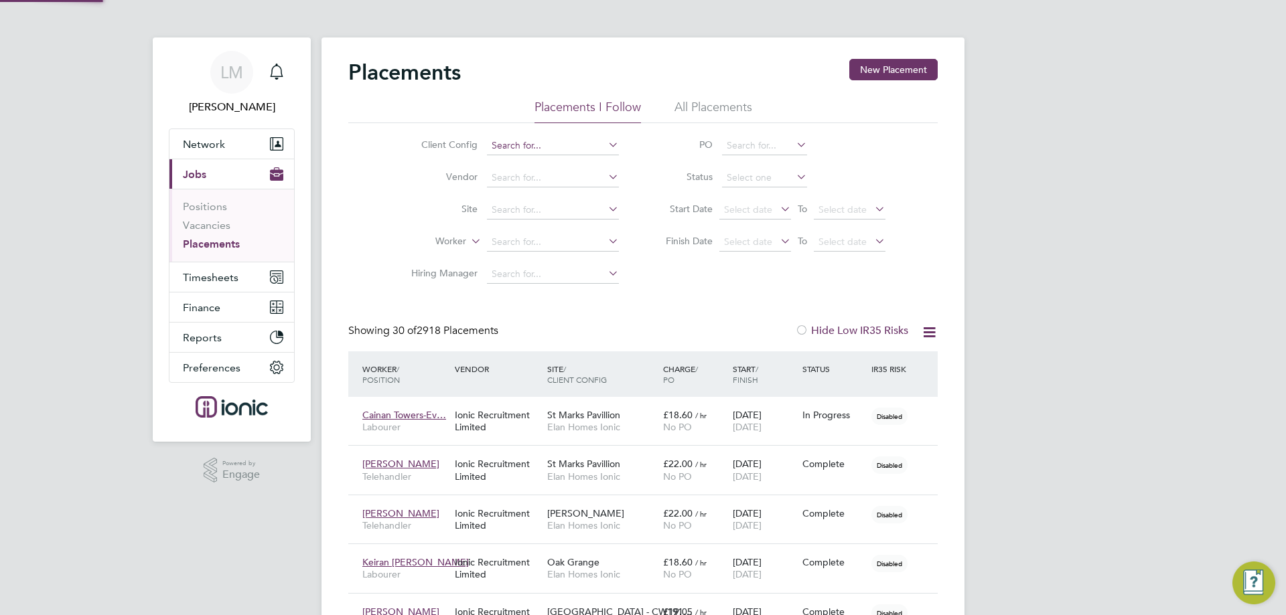
click at [532, 141] on input at bounding box center [553, 146] width 132 height 19
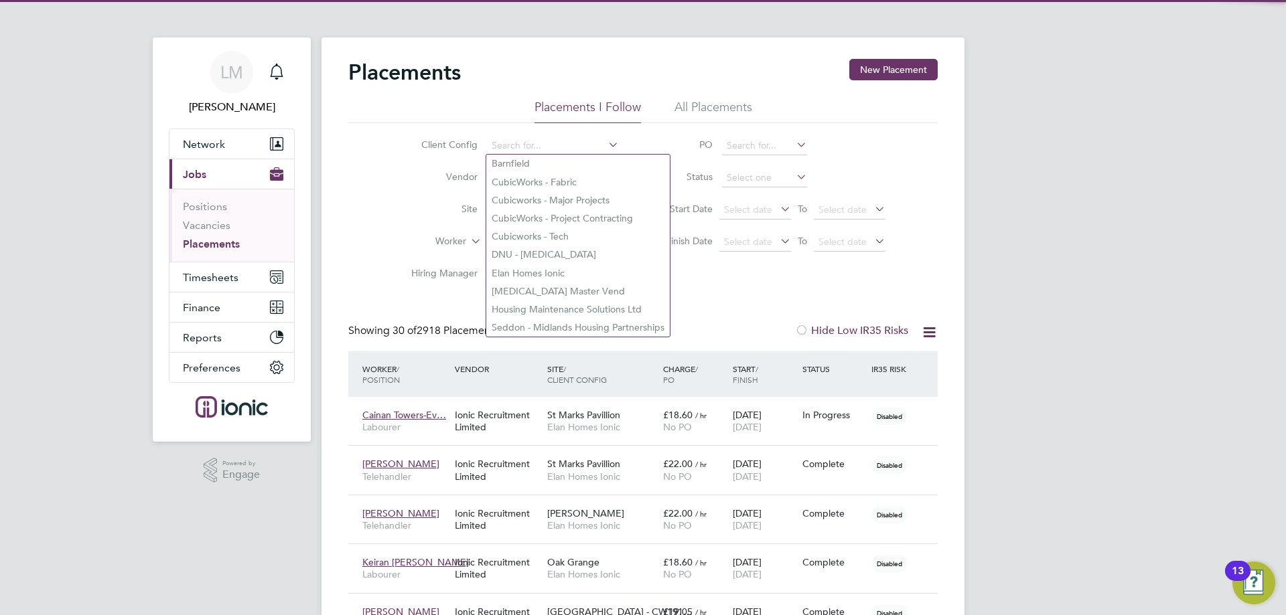
click at [396, 214] on li "Site" at bounding box center [510, 210] width 252 height 32
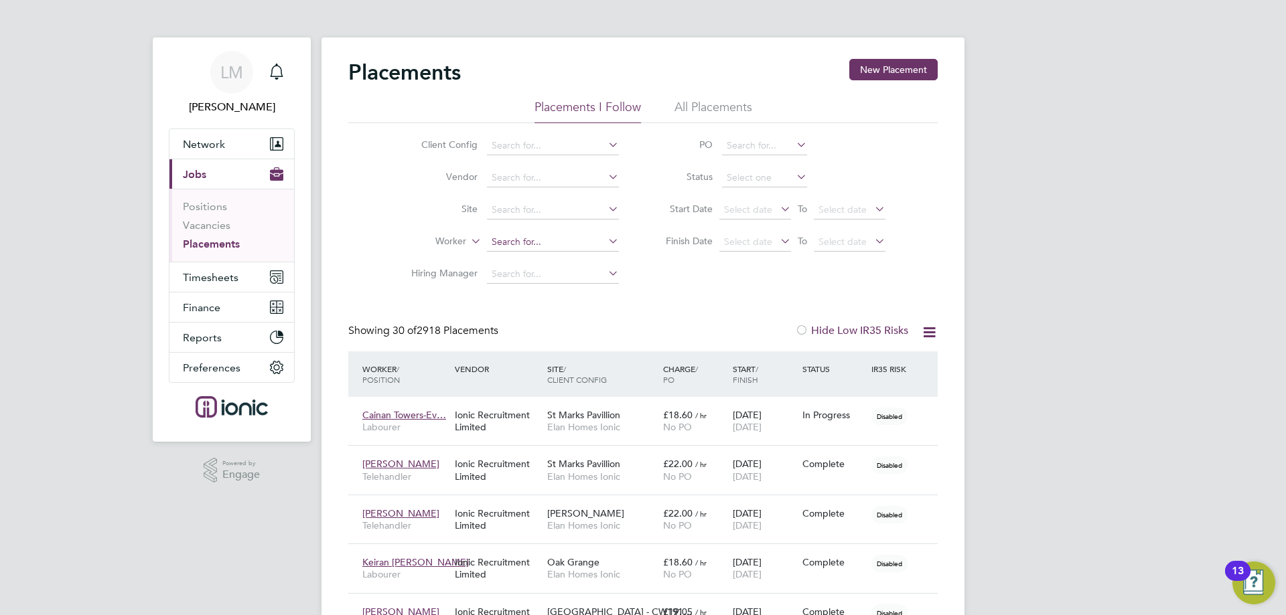
click at [569, 236] on input at bounding box center [553, 242] width 132 height 19
click at [564, 259] on li "Chris Cro all" at bounding box center [552, 260] width 133 height 18
type input "[PERSON_NAME]"
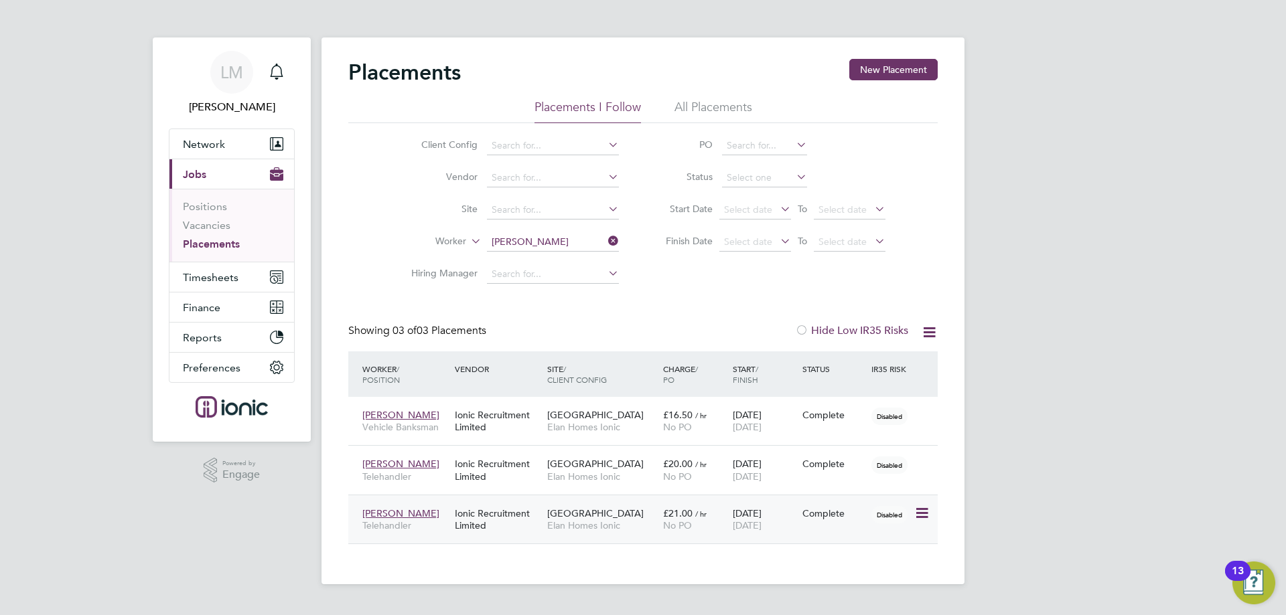
click at [688, 517] on span "£21.00" at bounding box center [677, 514] width 29 height 12
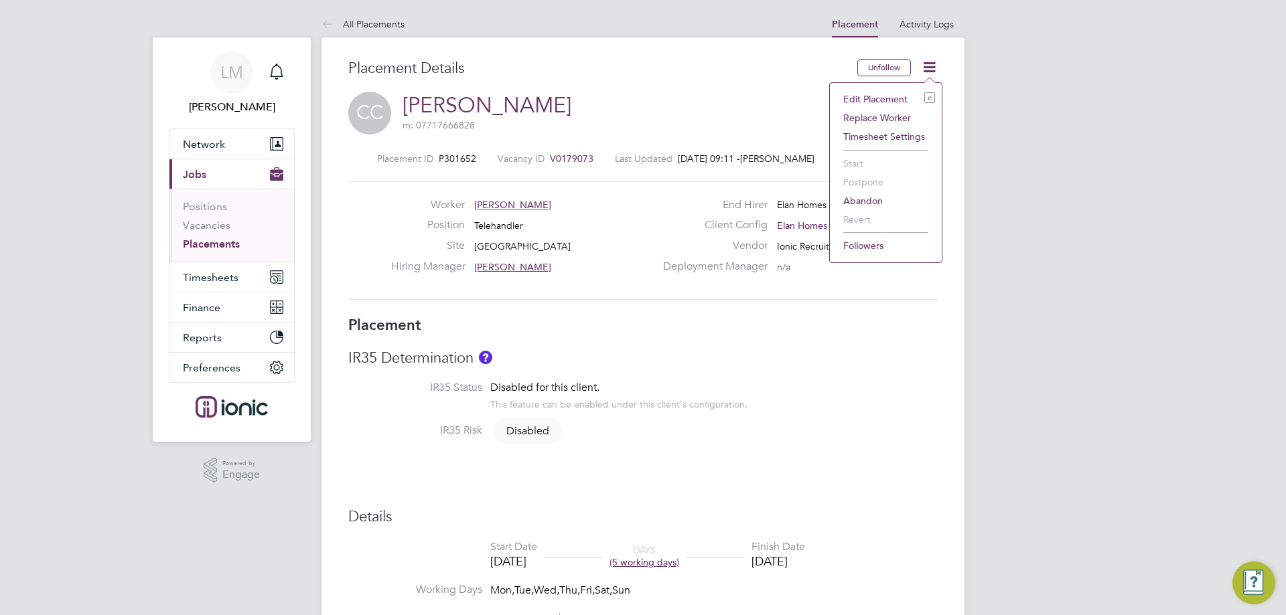
click at [888, 97] on li "Edit Placement e" at bounding box center [885, 99] width 98 height 19
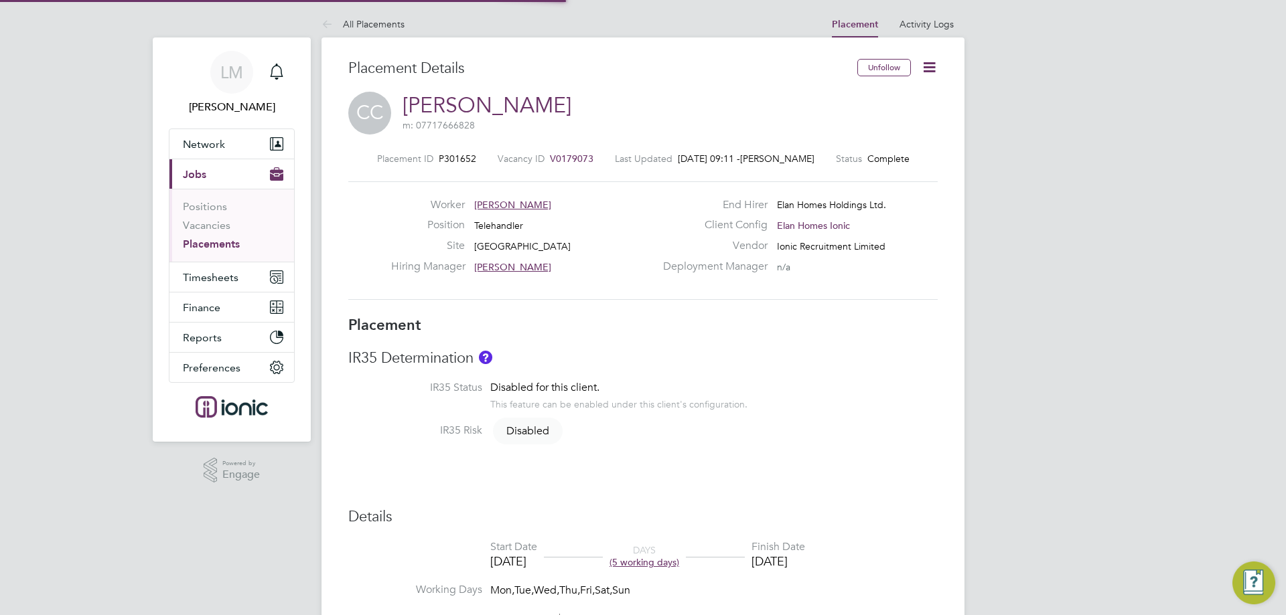
type input "[PERSON_NAME]"
type input "[DATE]"
type input "07:00"
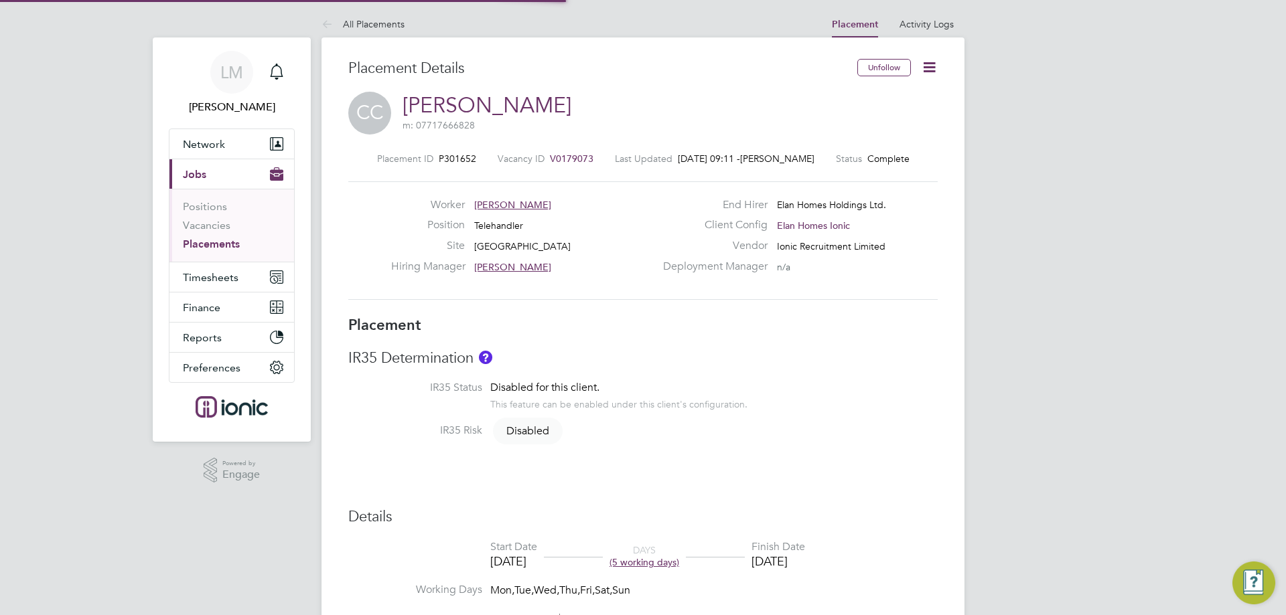
type input "18:00"
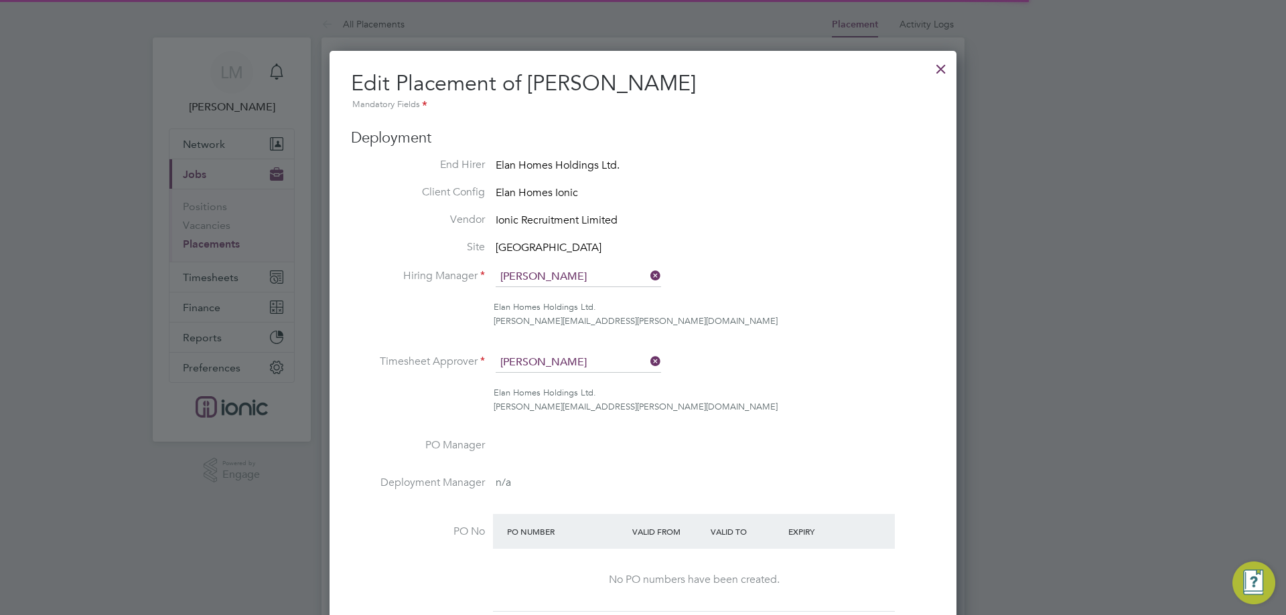
scroll to position [7, 7]
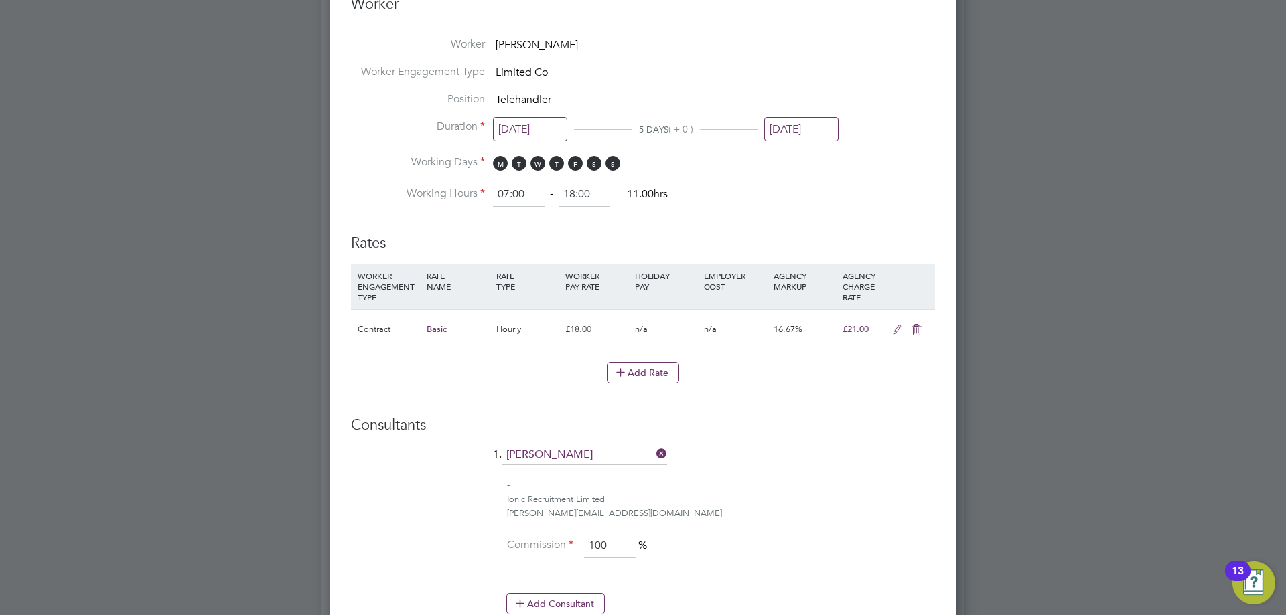
click at [810, 130] on input "[DATE]" at bounding box center [801, 129] width 74 height 25
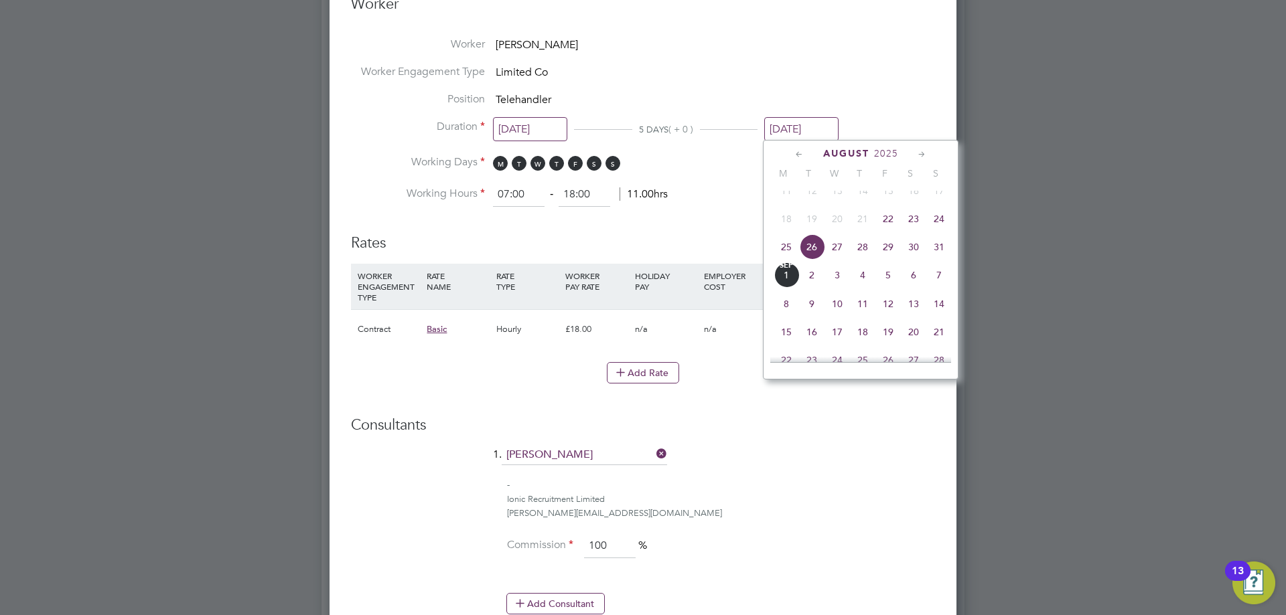
click at [886, 228] on span "22" at bounding box center [887, 218] width 25 height 25
type input "[DATE]"
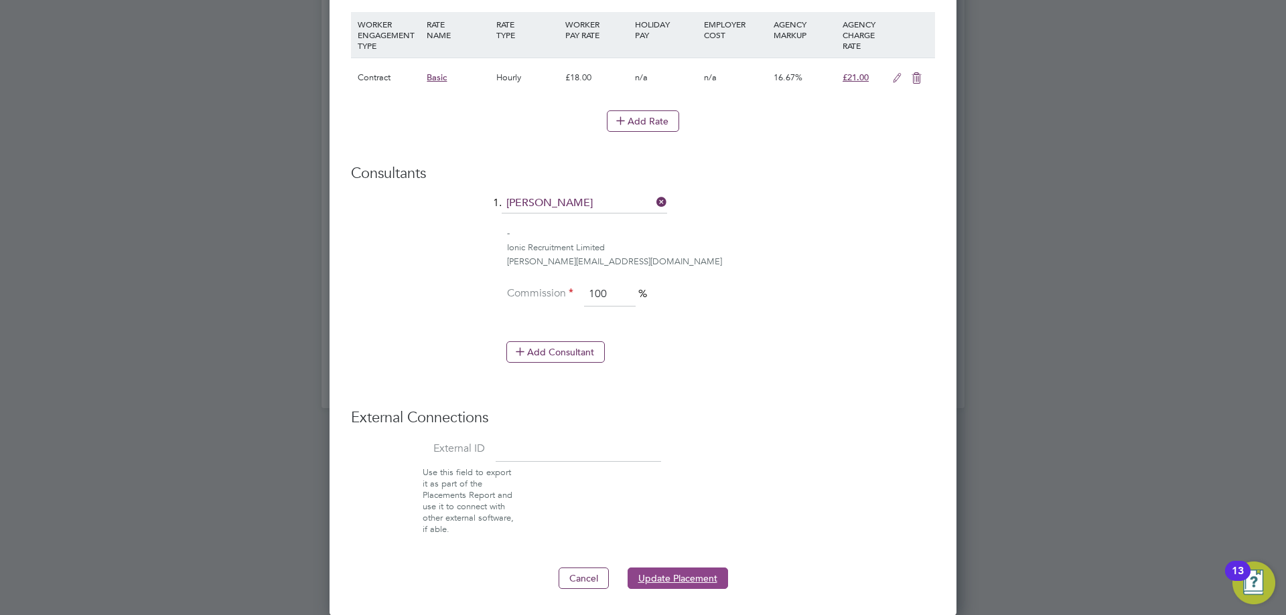
click at [682, 581] on button "Update Placement" at bounding box center [678, 578] width 100 height 21
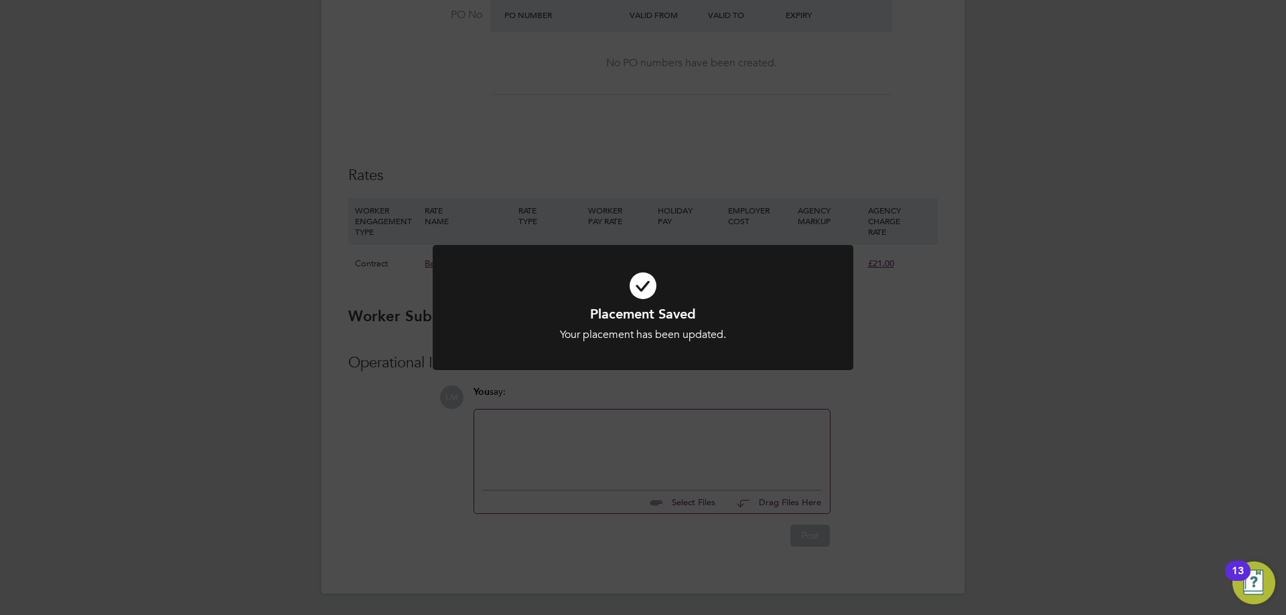
scroll to position [0, 0]
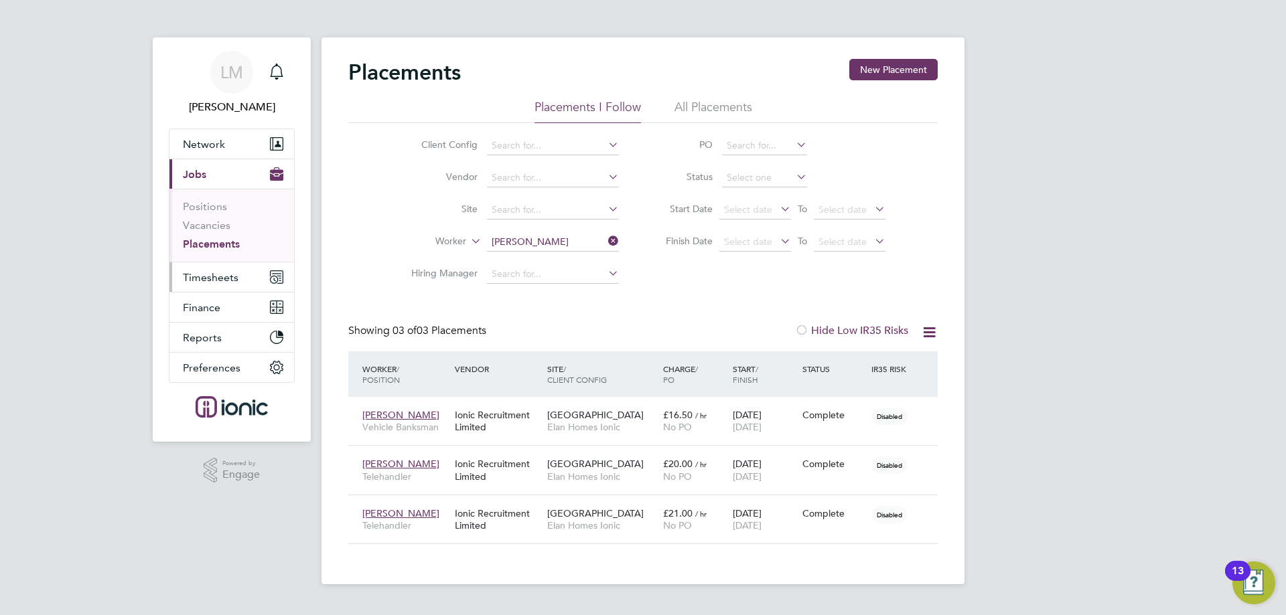
click at [212, 276] on span "Timesheets" at bounding box center [211, 277] width 56 height 13
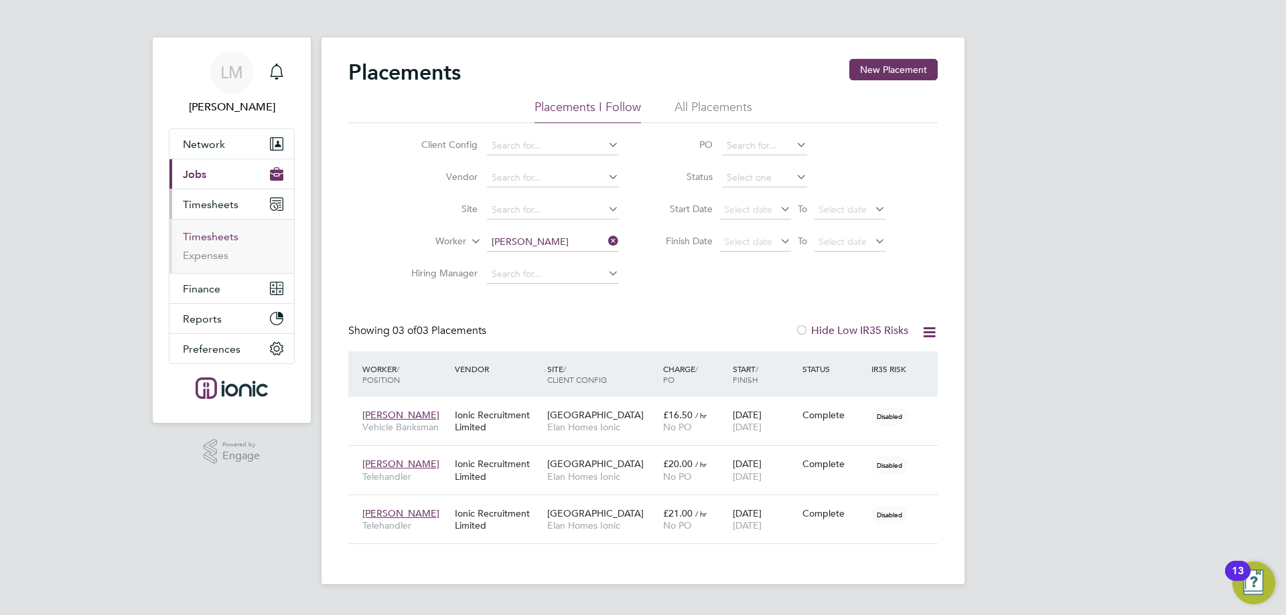
click at [220, 240] on link "Timesheets" at bounding box center [211, 236] width 56 height 13
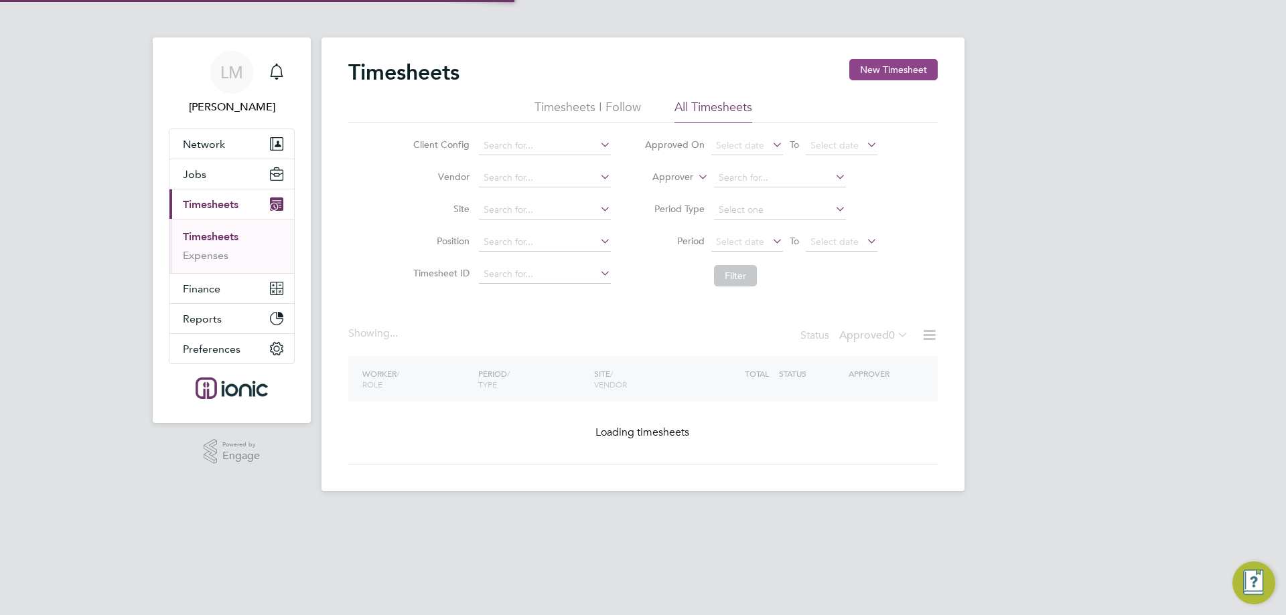
click at [904, 68] on button "New Timesheet" at bounding box center [893, 69] width 88 height 21
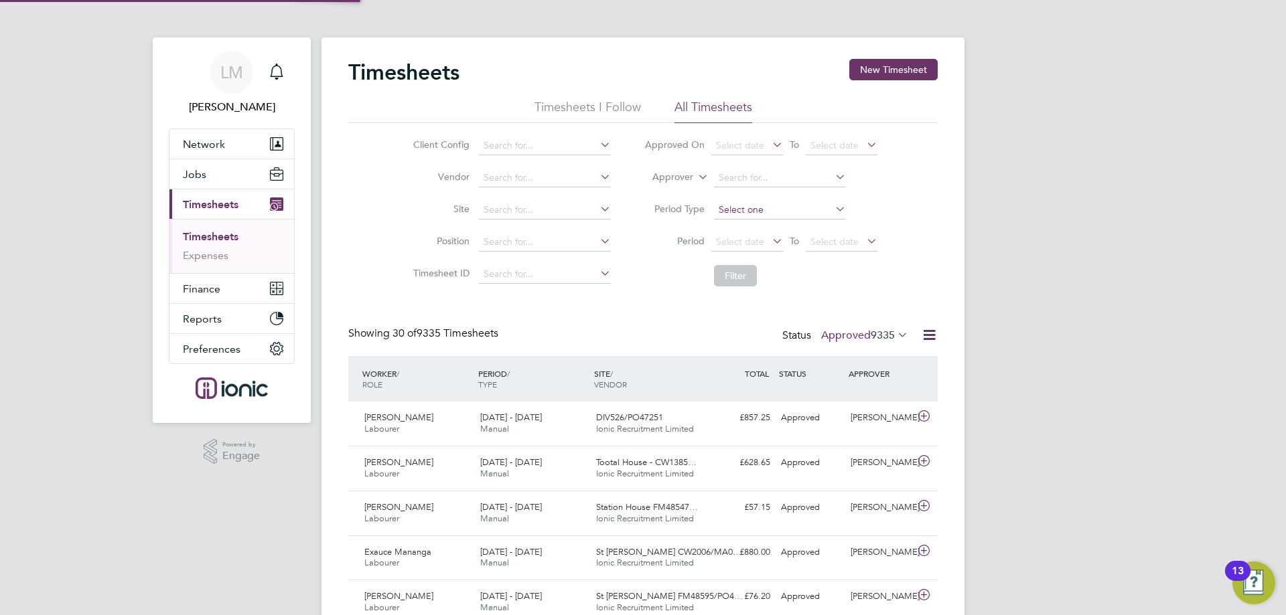
scroll to position [34, 117]
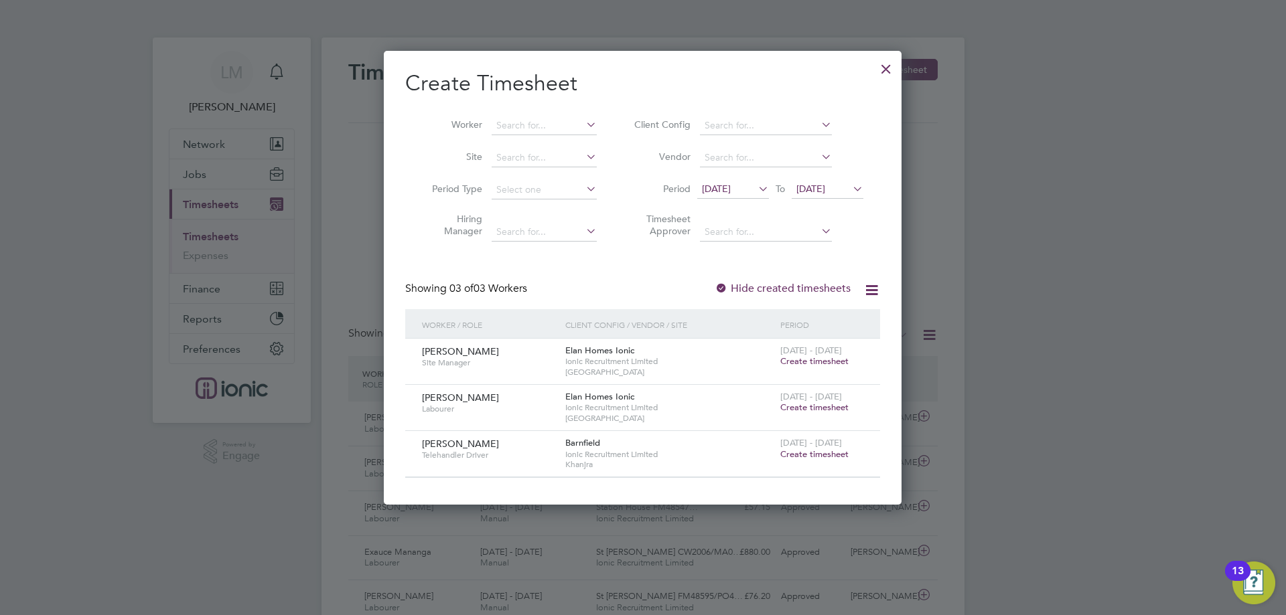
click at [729, 181] on div "18 Aug 2025 To 25 Aug 2025" at bounding box center [780, 190] width 166 height 19
click at [731, 186] on span "18 Aug 2025" at bounding box center [716, 189] width 29 height 12
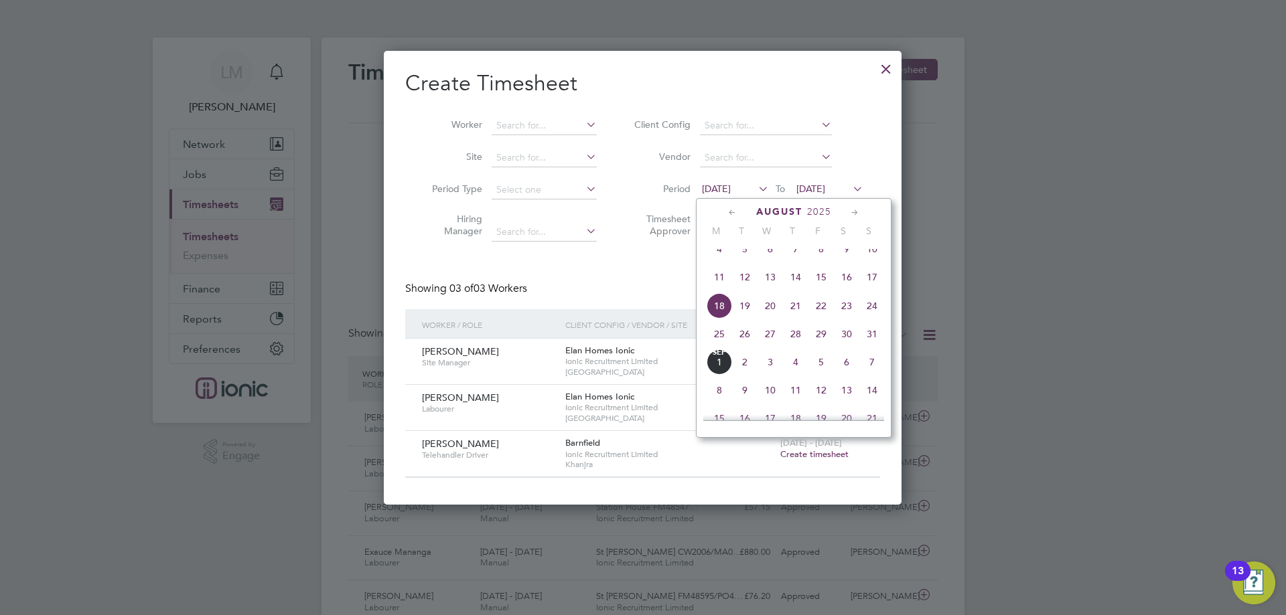
drag, startPoint x: 721, startPoint y: 346, endPoint x: 761, endPoint y: 256, distance: 98.1
click at [723, 346] on span "25" at bounding box center [719, 333] width 25 height 25
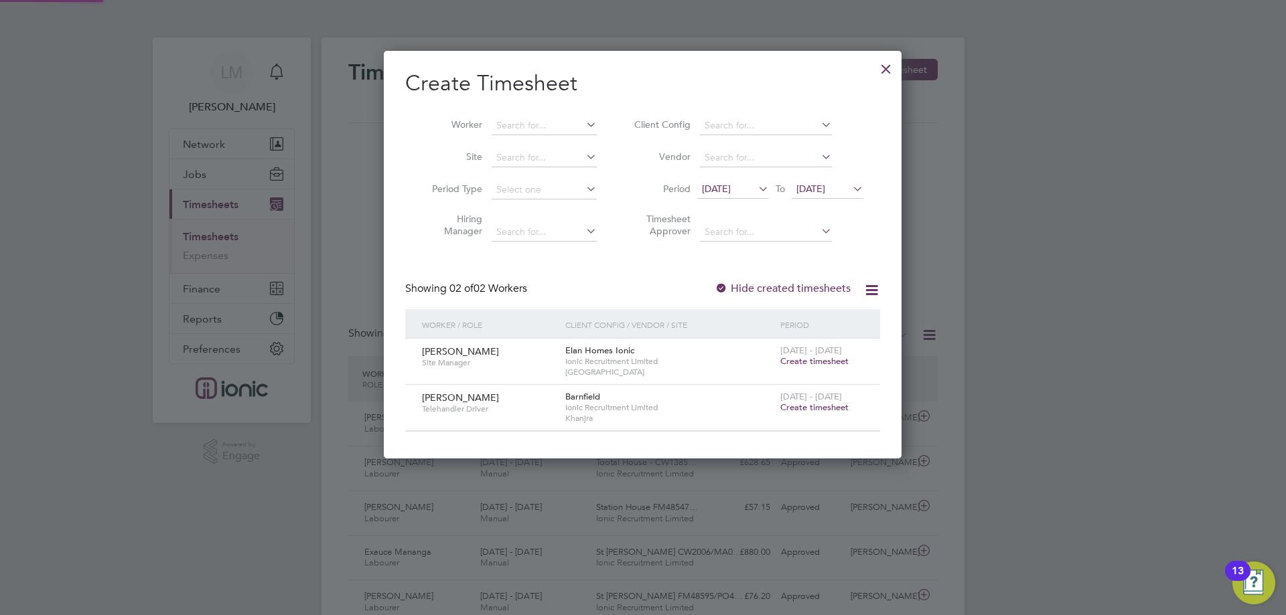
click at [847, 179] on li "Period 25 Aug 2025 To 25 Aug 2025" at bounding box center [746, 190] width 267 height 32
click at [850, 193] on icon at bounding box center [850, 188] width 0 height 19
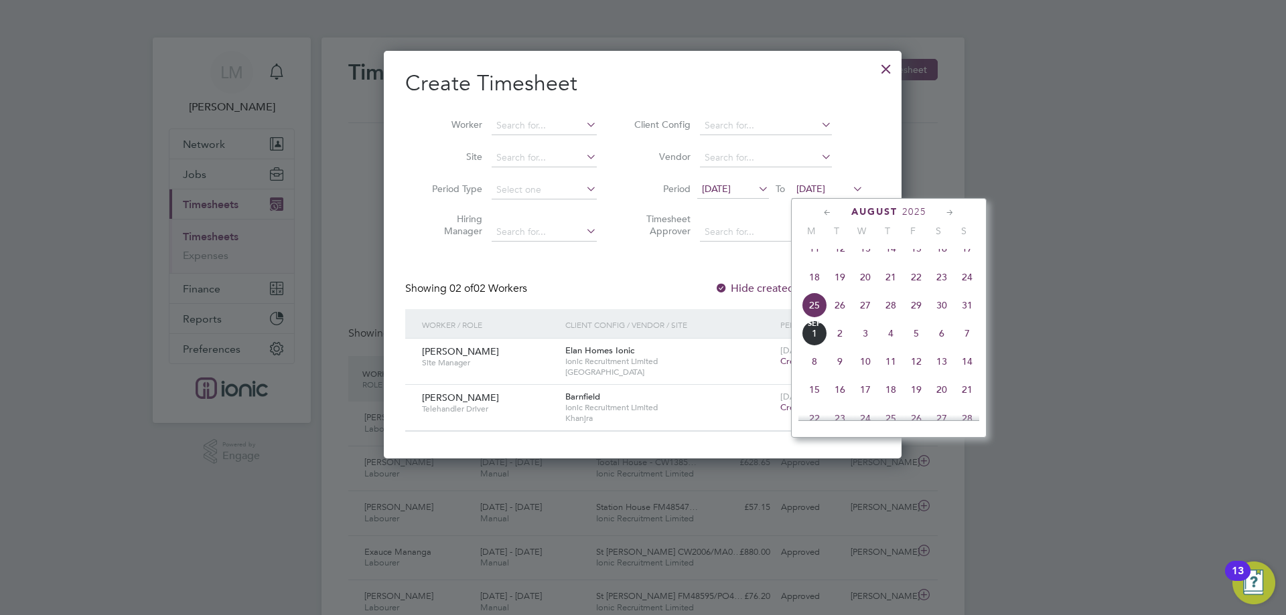
click at [966, 318] on span "31" at bounding box center [966, 305] width 25 height 25
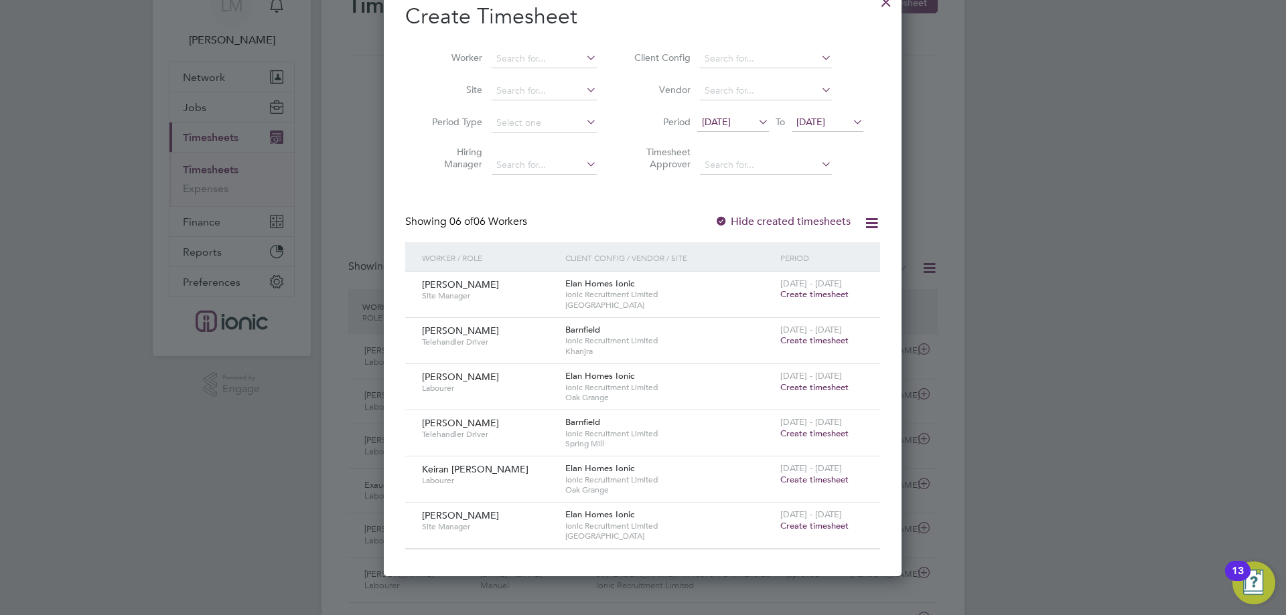
scroll to position [0, 0]
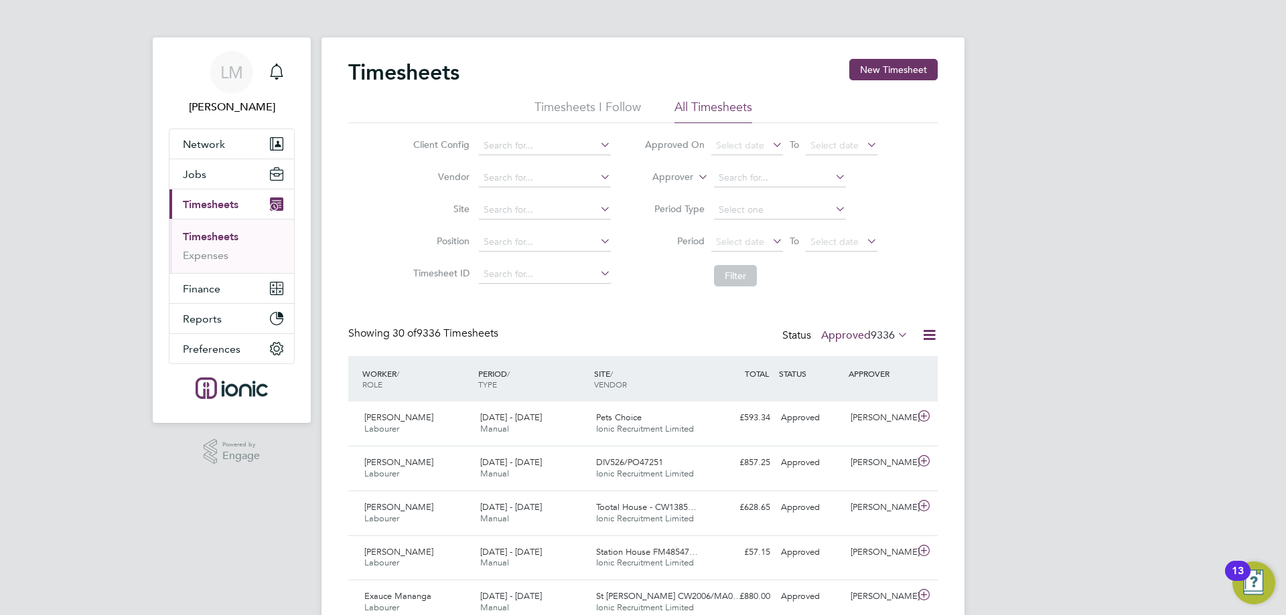
drag, startPoint x: 585, startPoint y: 318, endPoint x: 486, endPoint y: 50, distance: 286.3
click at [723, 242] on span "Select date" at bounding box center [740, 242] width 48 height 12
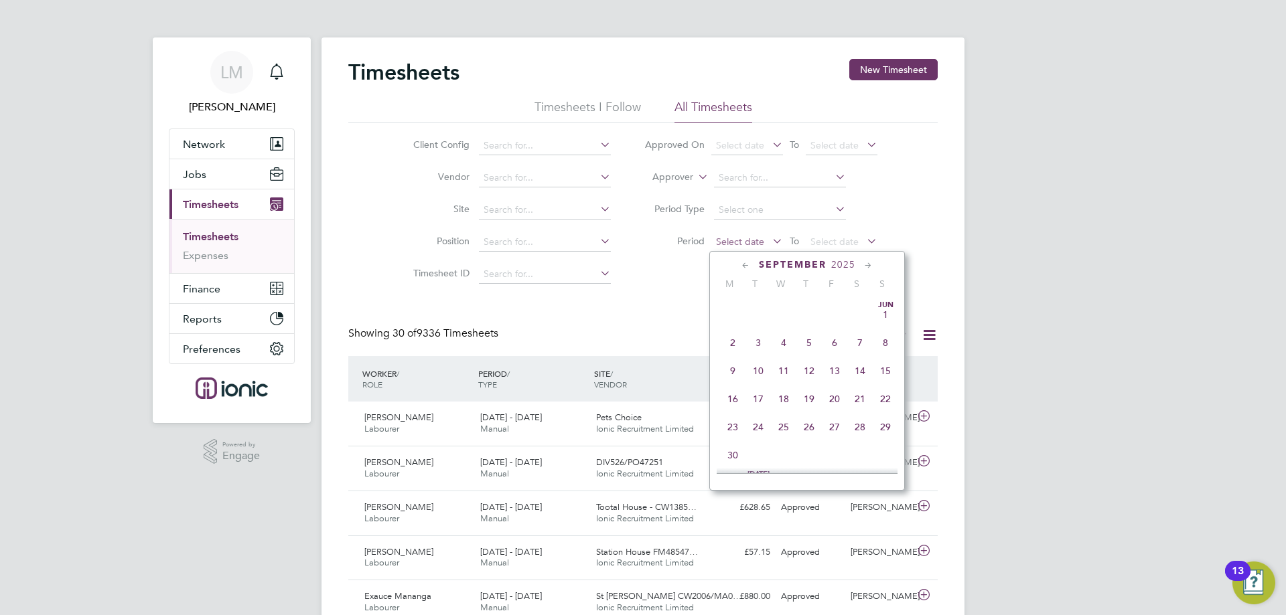
scroll to position [406, 0]
click at [922, 68] on button "New Timesheet" at bounding box center [893, 69] width 88 height 21
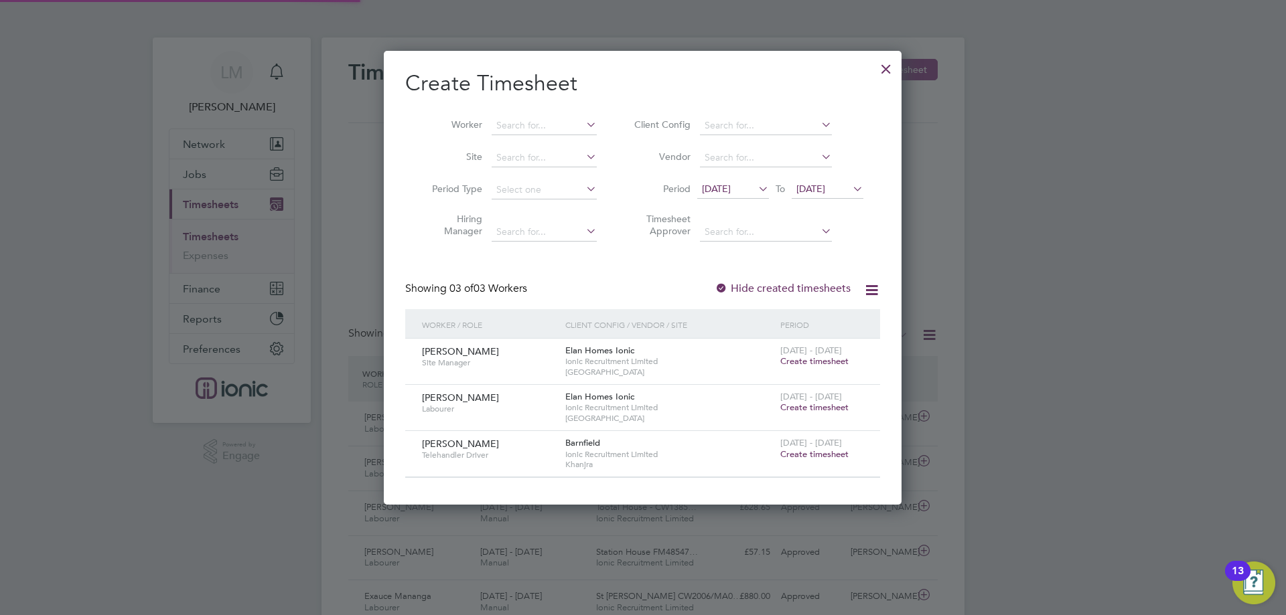
scroll to position [453, 518]
drag, startPoint x: 876, startPoint y: 73, endPoint x: 893, endPoint y: 69, distance: 17.9
click at [891, 70] on div at bounding box center [886, 66] width 24 height 24
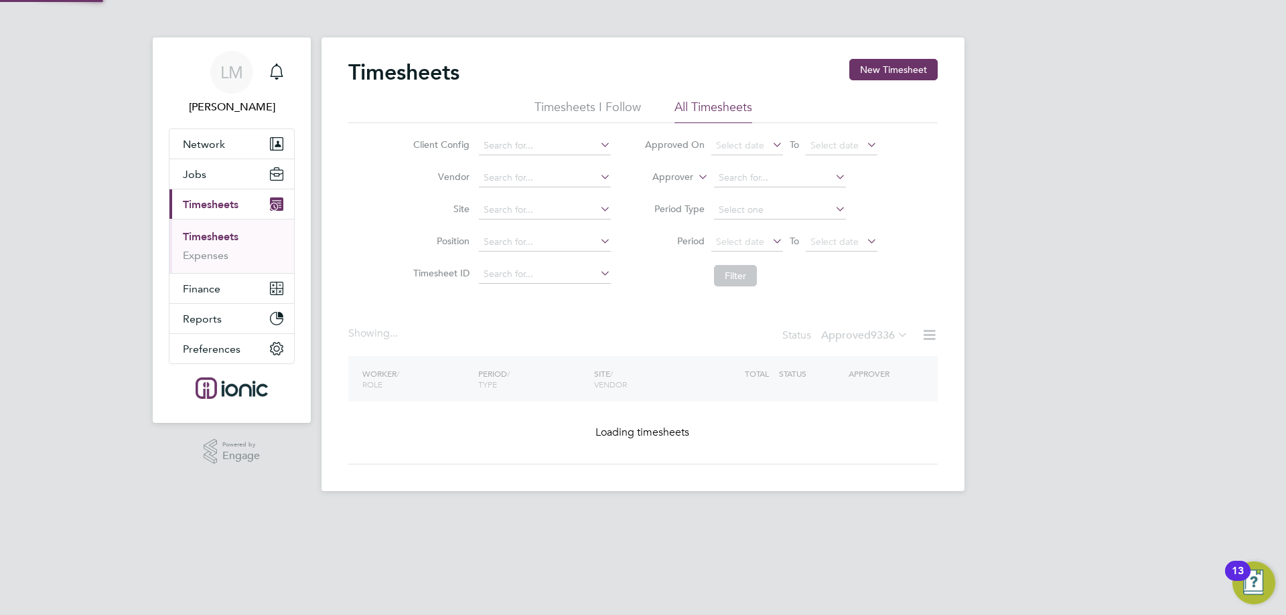
click at [893, 69] on div "Timesheets New Timesheet Timesheets I Follow All Timesheets Client Config Vendo…" at bounding box center [642, 265] width 643 height 454
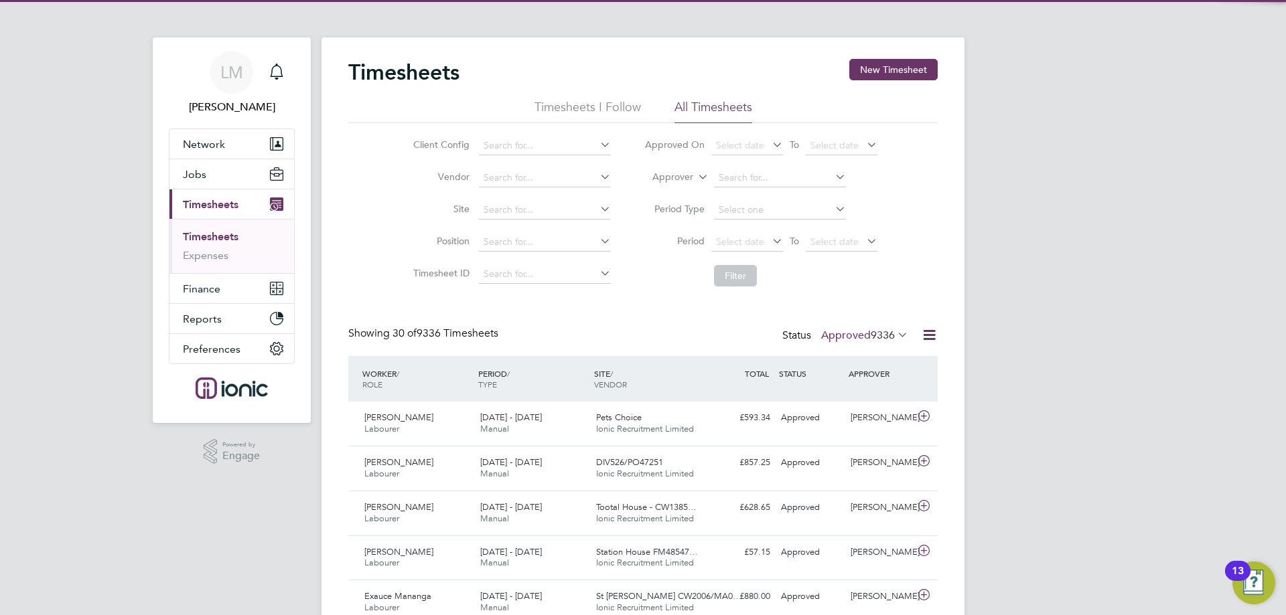
scroll to position [34, 117]
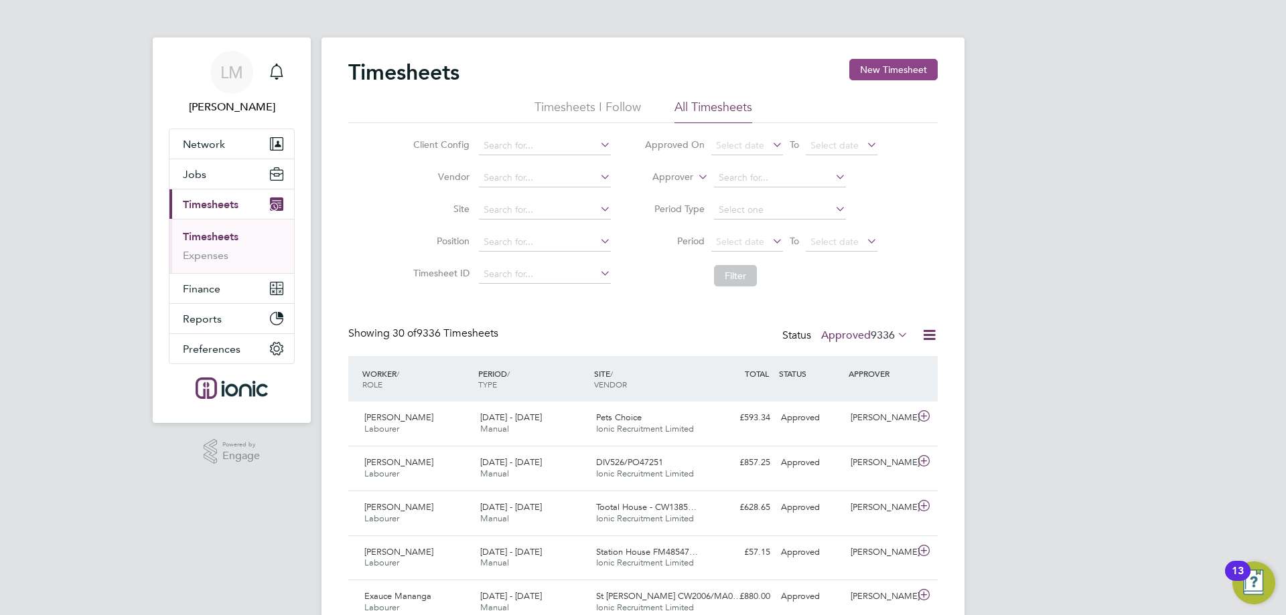
click at [897, 63] on button "New Timesheet" at bounding box center [893, 69] width 88 height 21
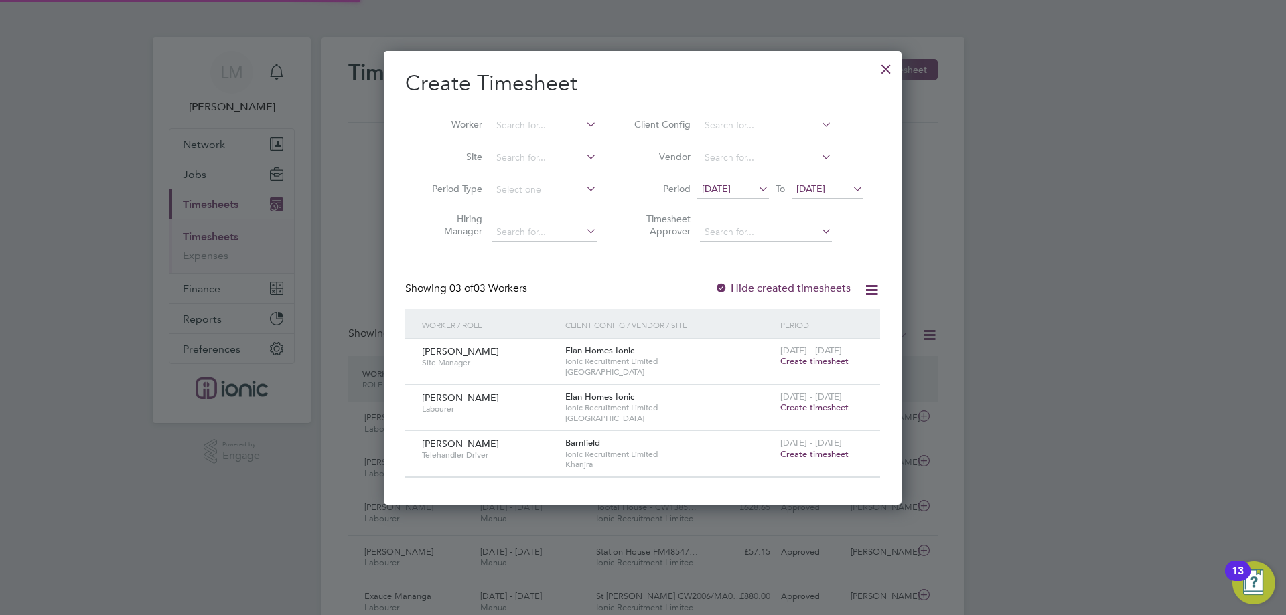
scroll to position [453, 518]
click at [725, 190] on span "[DATE]" at bounding box center [716, 189] width 29 height 12
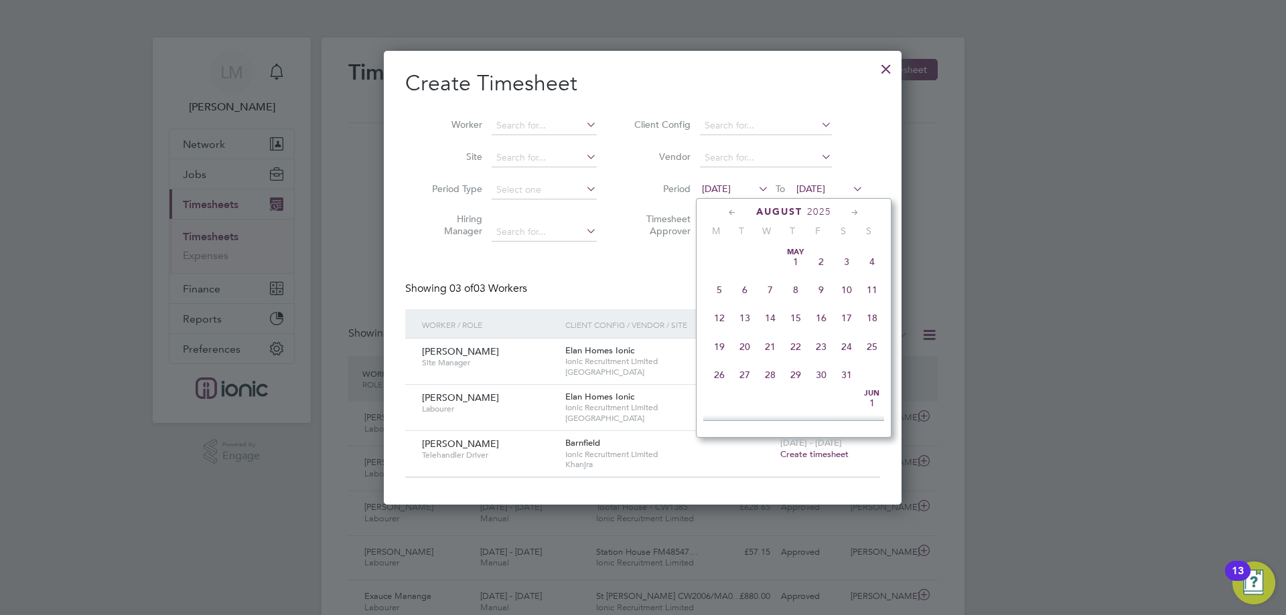
scroll to position [493, 0]
click at [725, 190] on span "[DATE]" at bounding box center [716, 189] width 29 height 12
click at [825, 188] on span "[DATE]" at bounding box center [810, 189] width 29 height 12
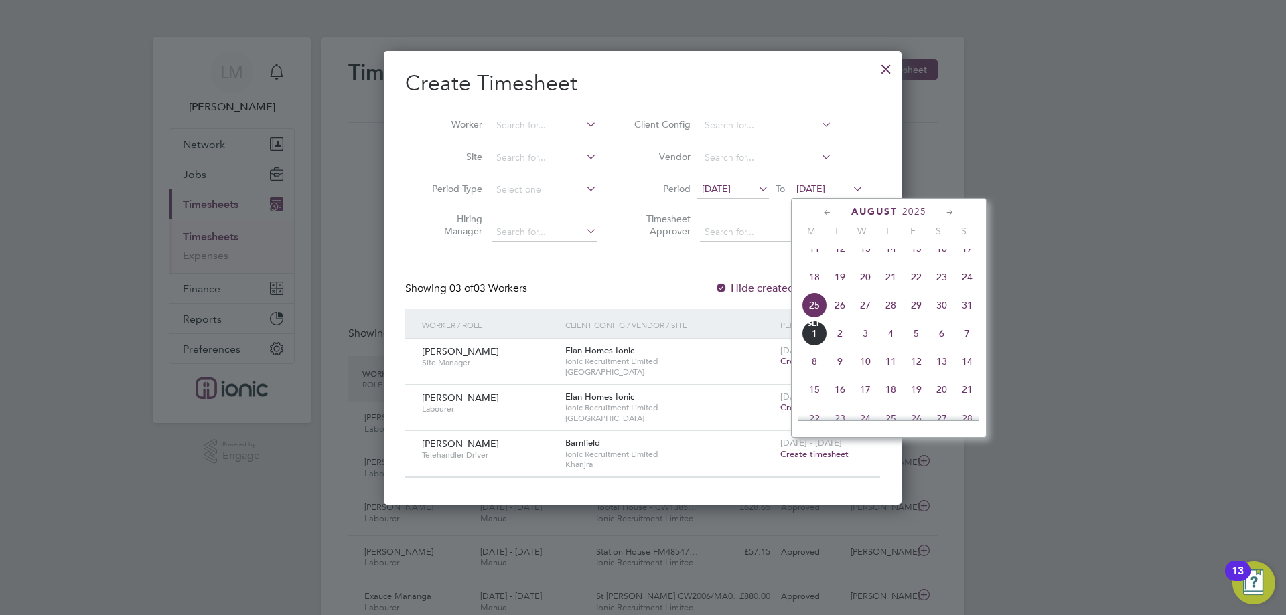
click at [946, 316] on span "30" at bounding box center [941, 305] width 25 height 25
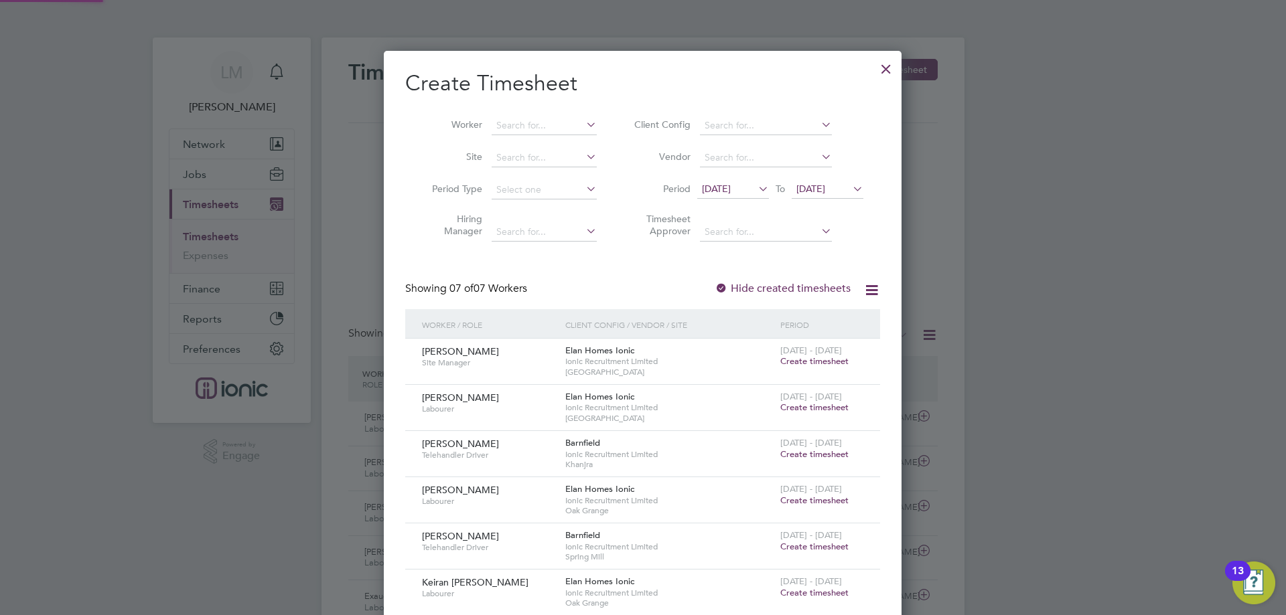
scroll to position [639, 518]
click at [731, 189] on span "[DATE]" at bounding box center [716, 189] width 29 height 12
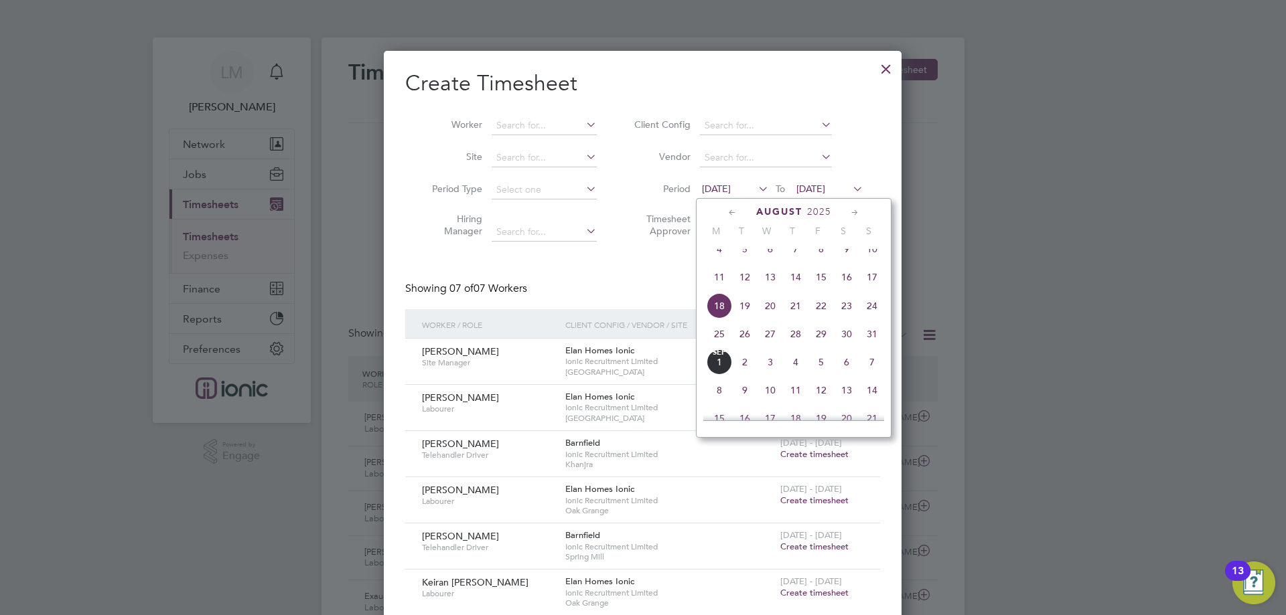
click at [729, 350] on div "[DATE] 2 3 4 5 6 7 8 9 10 11 12 13 14 15 16 17 18 19 20 21 22 23 24 25 26 27 28…" at bounding box center [802, 278] width 198 height 141
click at [723, 347] on span "25" at bounding box center [719, 333] width 25 height 25
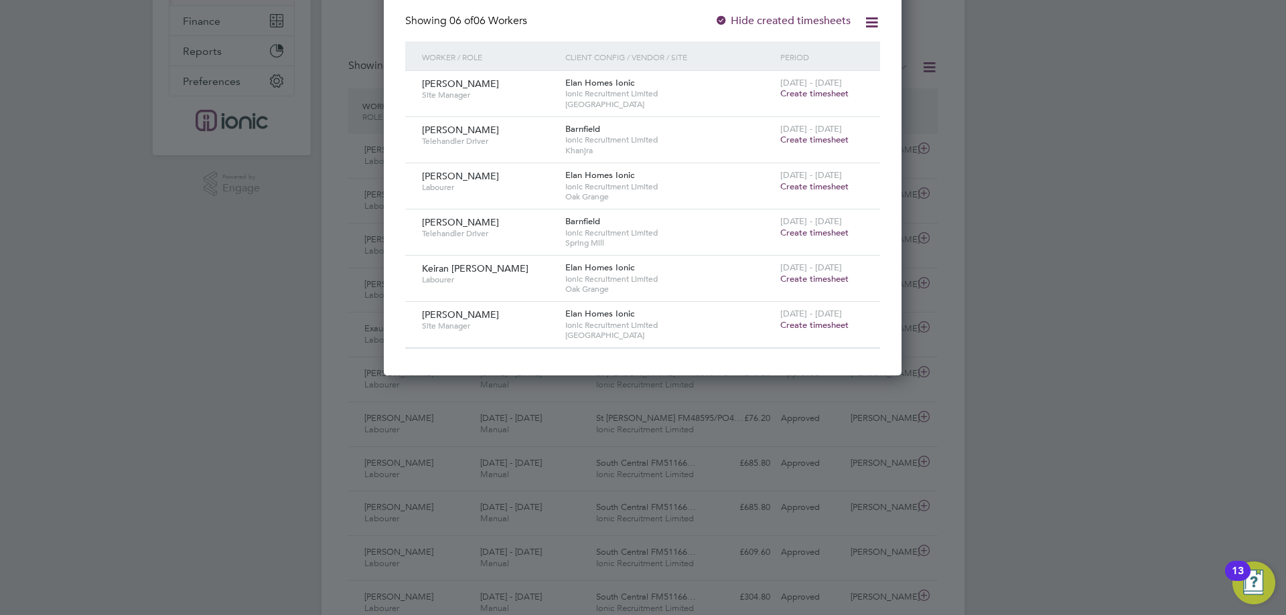
scroll to position [0, 0]
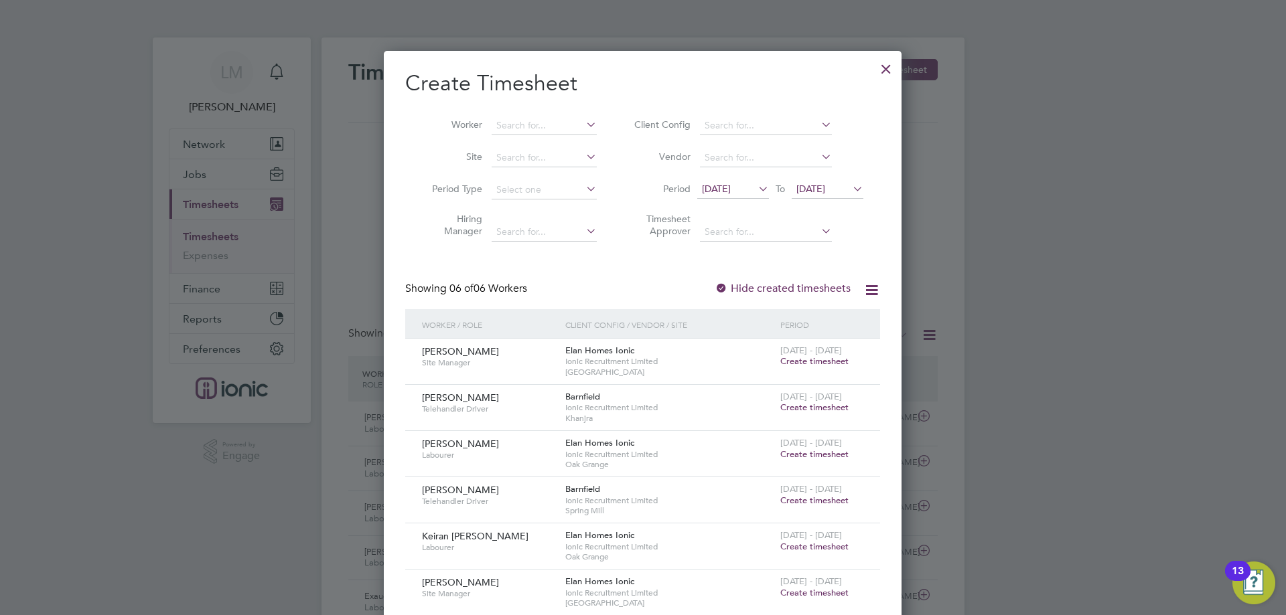
click at [797, 461] on div "[DATE] - [DATE] Create timesheet" at bounding box center [822, 449] width 90 height 36
click at [803, 457] on span "Create timesheet" at bounding box center [814, 454] width 68 height 11
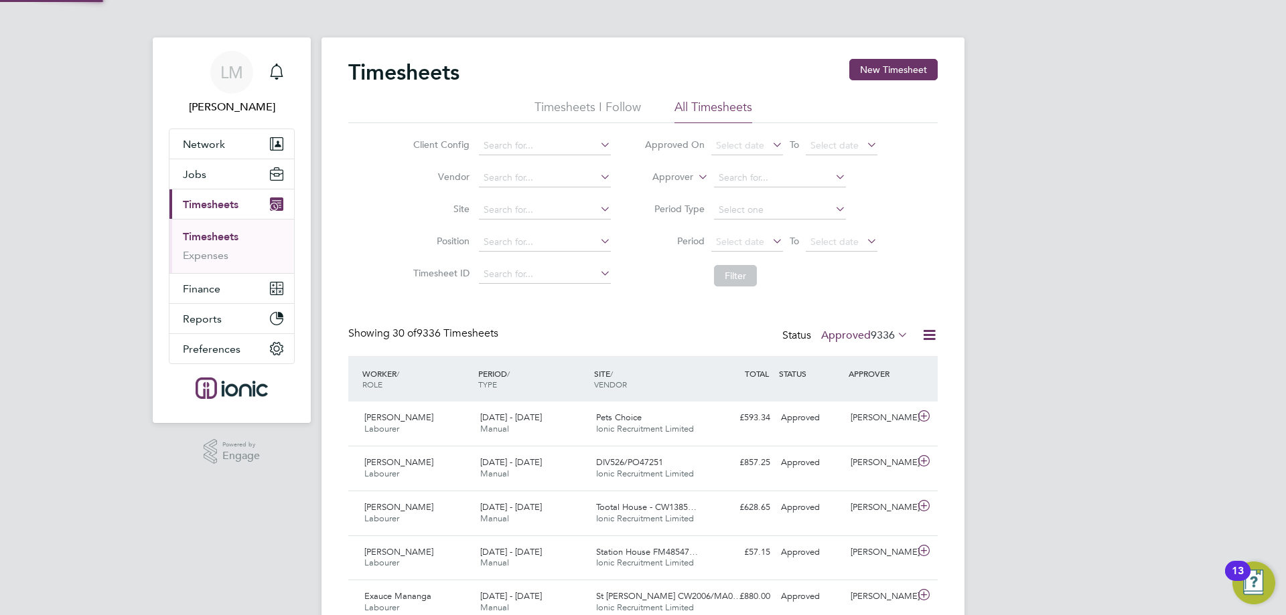
scroll to position [34, 117]
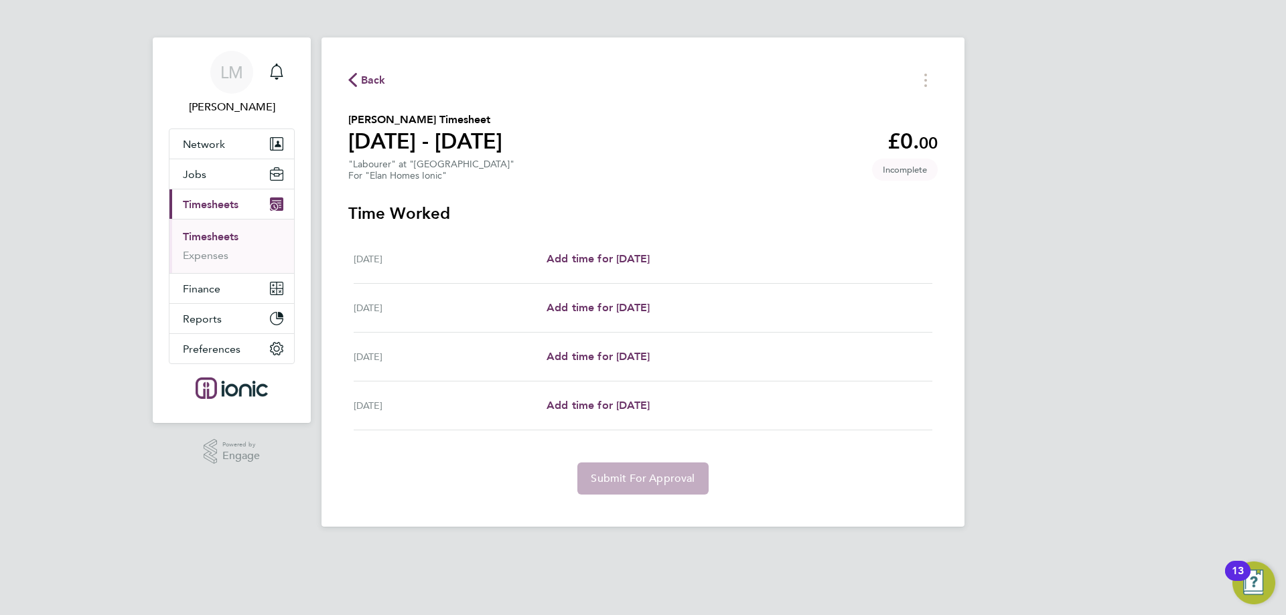
click at [610, 250] on div "[DATE] Add time for [DATE] Add time for [DATE]" at bounding box center [643, 259] width 579 height 49
click at [607, 261] on span "Add time for [DATE]" at bounding box center [598, 258] width 103 height 13
select select "30"
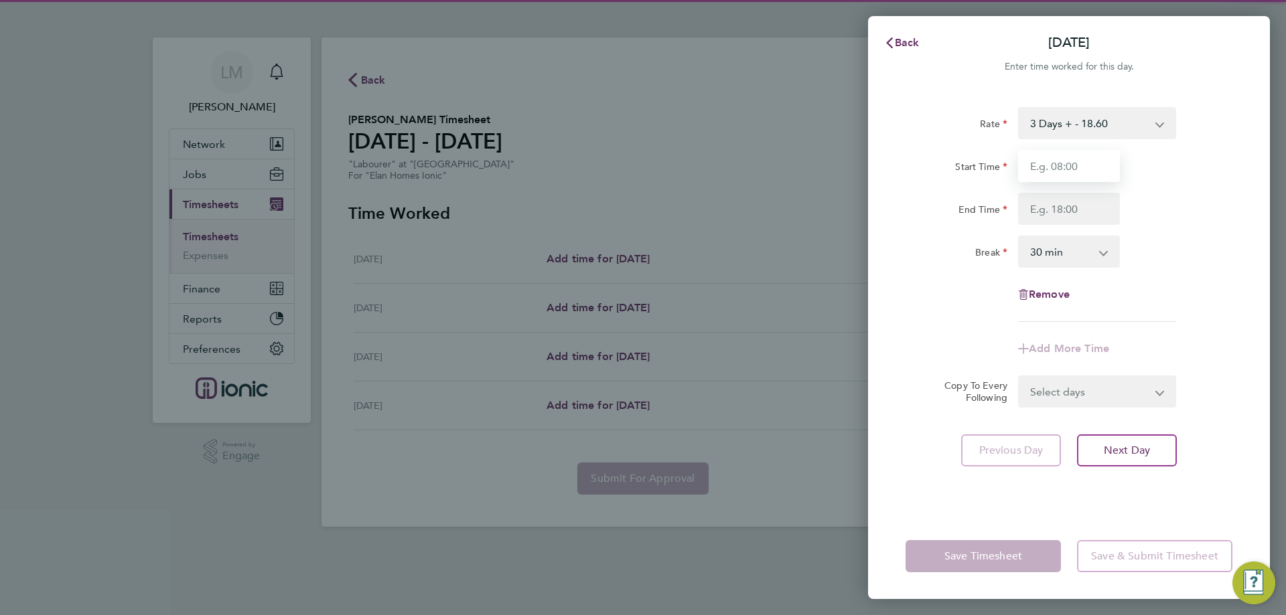
click at [1060, 173] on input "Start Time" at bounding box center [1069, 166] width 102 height 32
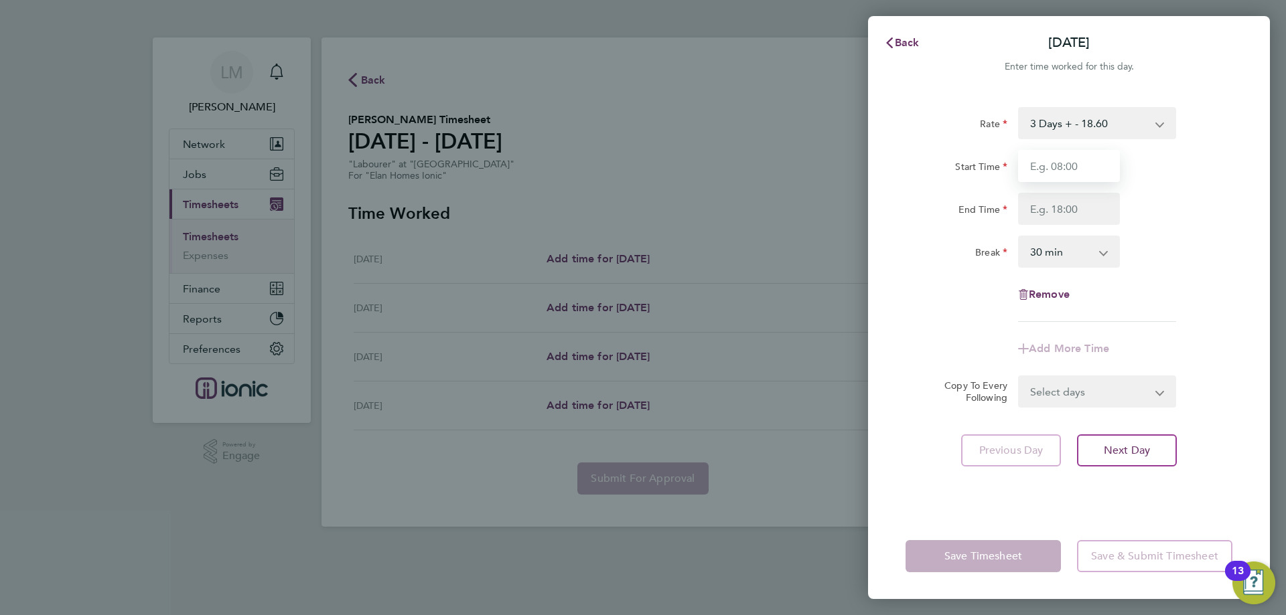
type input "07:30"
drag, startPoint x: 1059, startPoint y: 208, endPoint x: 1059, endPoint y: 216, distance: 8.0
click at [1059, 208] on input "End Time" at bounding box center [1069, 209] width 102 height 32
type input "16:30"
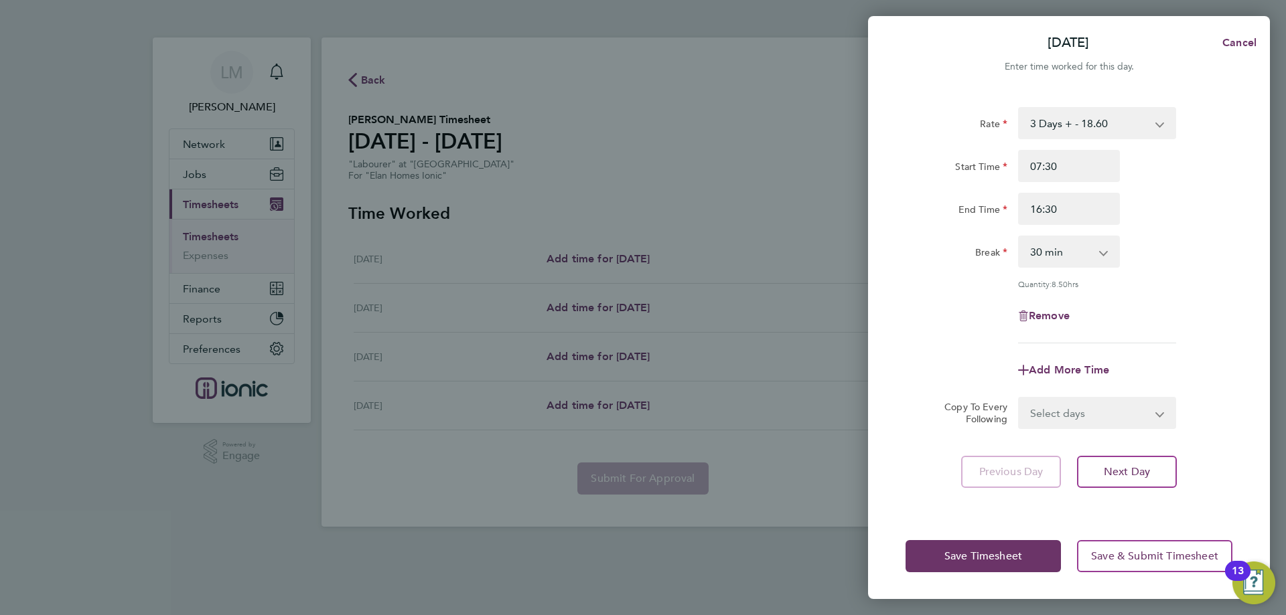
click at [1195, 358] on div "Add More Time" at bounding box center [1069, 370] width 338 height 32
click at [1106, 398] on select "Select days Day [DATE] [DATE] [DATE]" at bounding box center [1089, 412] width 141 height 29
select select "WED"
click at [1019, 398] on select "Select days Day [DATE] [DATE] [DATE]" at bounding box center [1089, 412] width 141 height 29
select select "[DATE]"
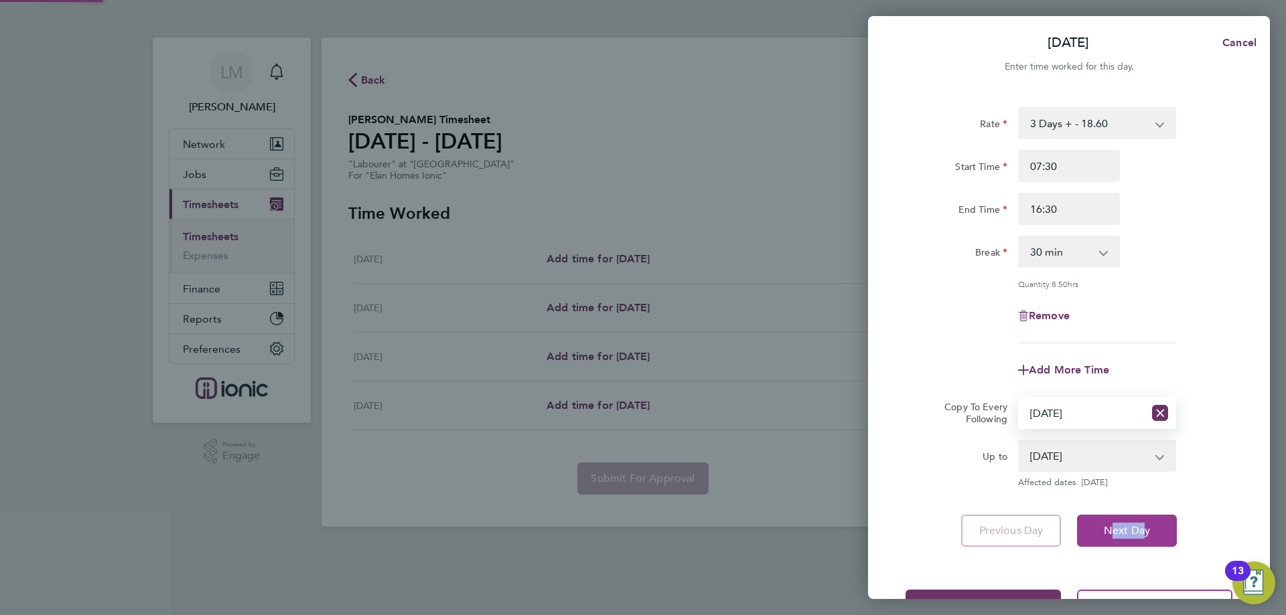
click at [1140, 523] on div "Rate 3 Days + - 18.60 3 Days - - 16.78 Start Time 07:30 End Time 16:30 Break 0 …" at bounding box center [1069, 327] width 402 height 472
click at [1141, 521] on button "Next Day" at bounding box center [1127, 531] width 100 height 32
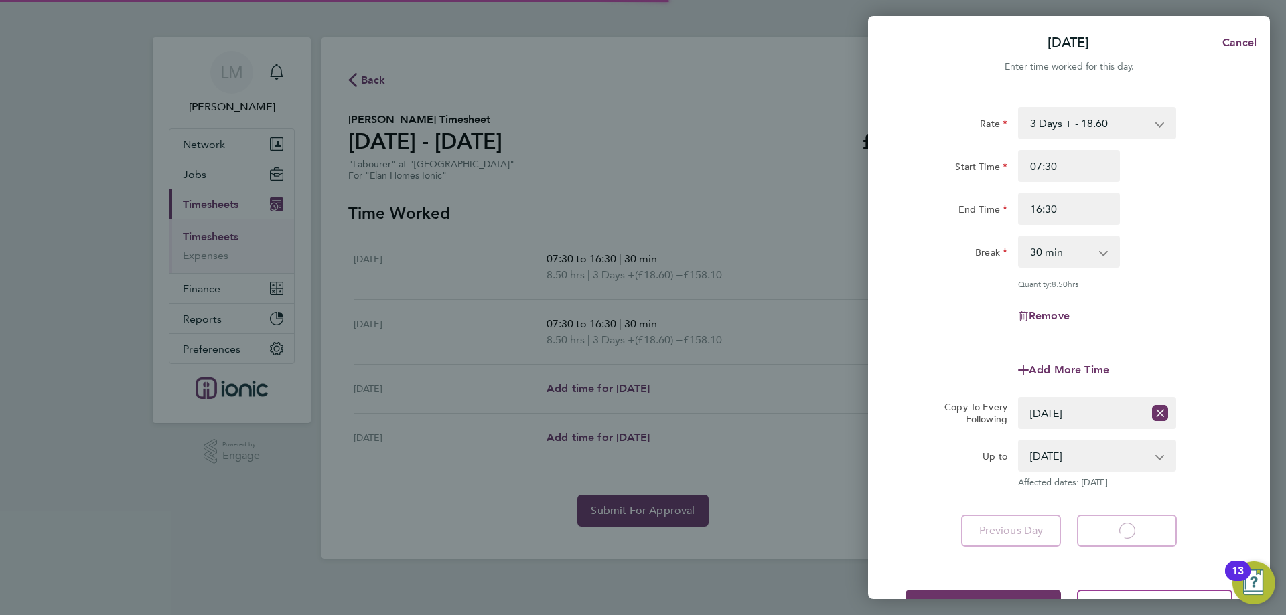
select select "30"
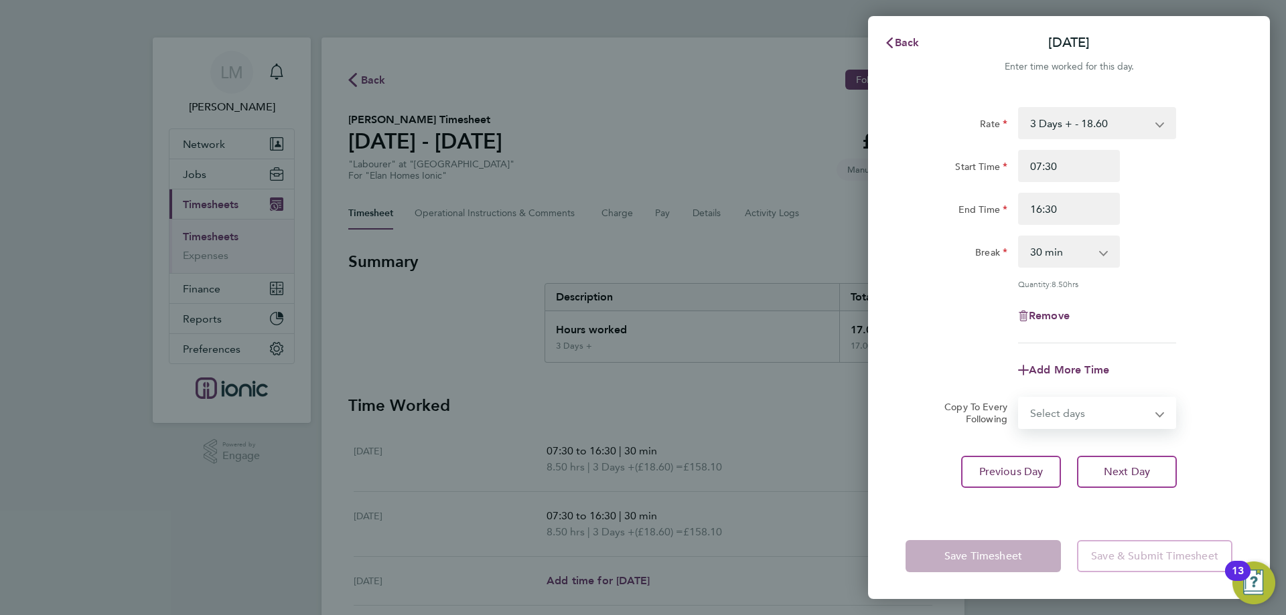
click at [1072, 417] on select "Select days Day [DATE] [DATE]" at bounding box center [1089, 412] width 141 height 29
select select "THU"
click at [1019, 398] on select "Select days Day [DATE] [DATE]" at bounding box center [1089, 412] width 141 height 29
select select "[DATE]"
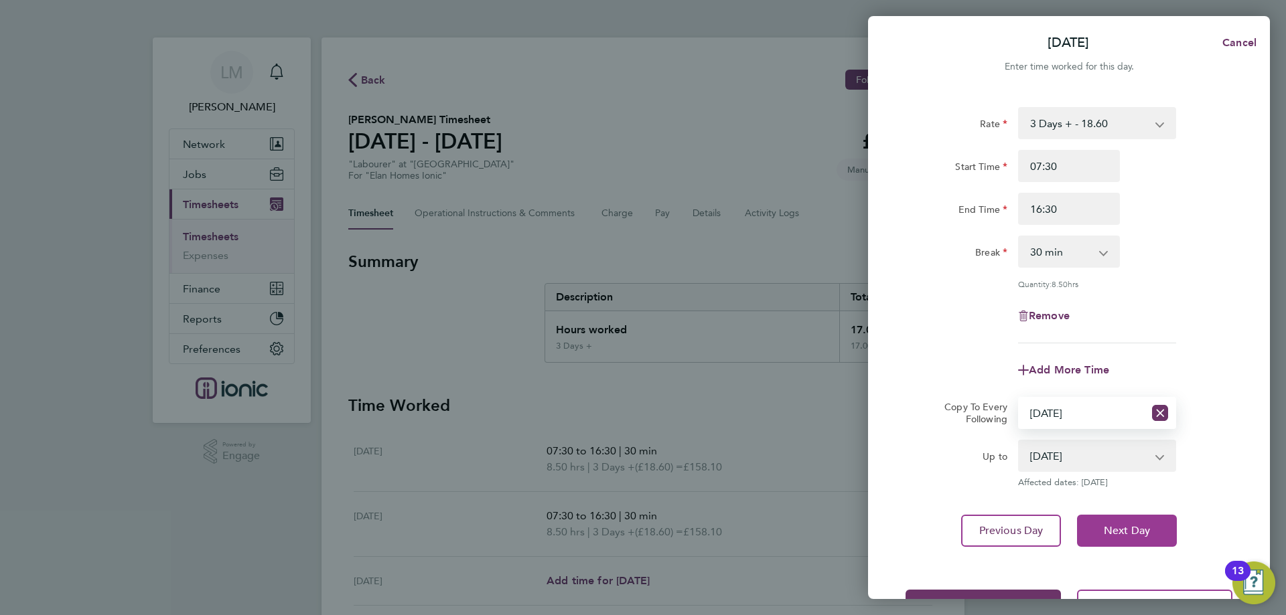
click at [1128, 528] on span "Next Day" at bounding box center [1127, 530] width 46 height 13
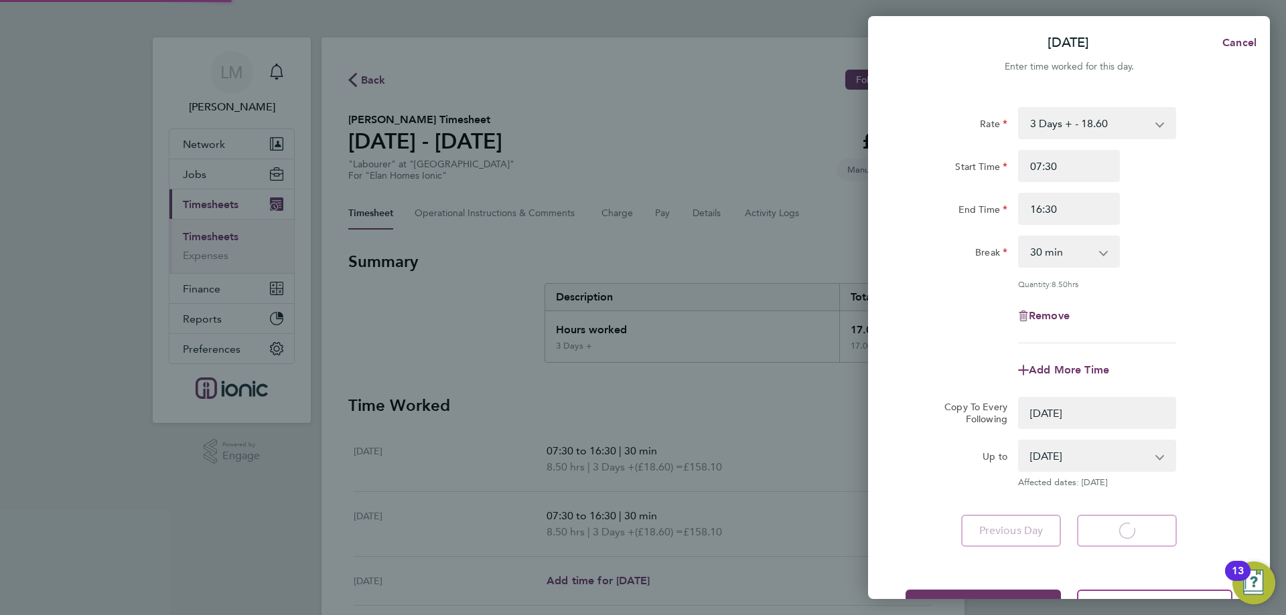
select select "0: null"
select select "30"
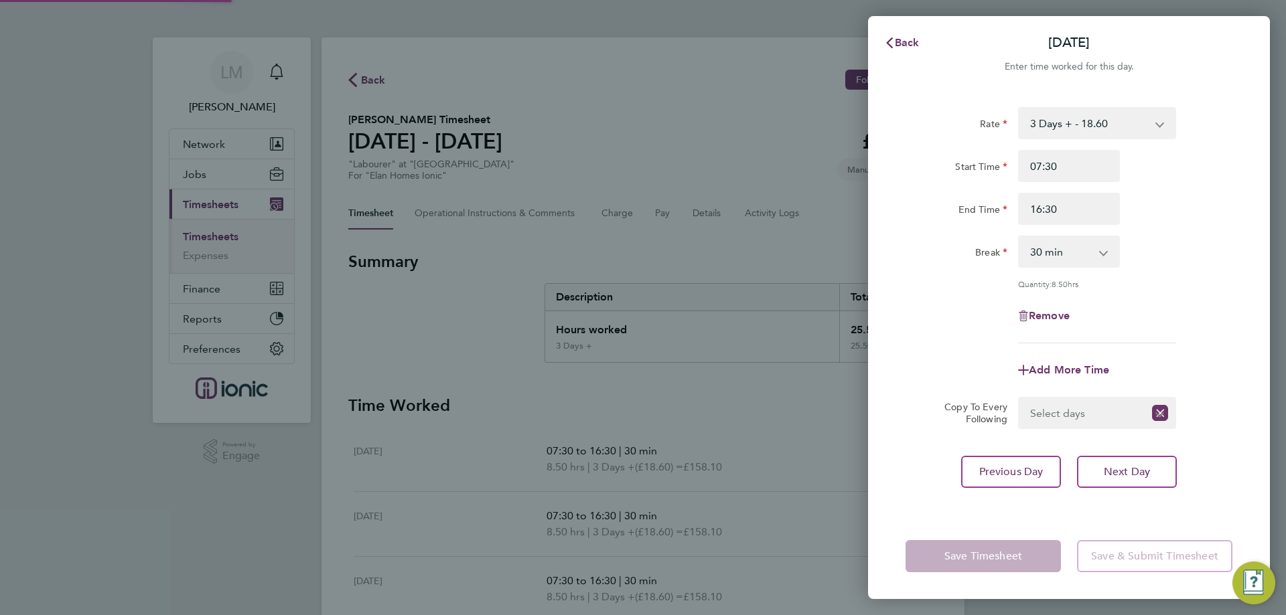
click at [1073, 416] on select "Select days [DATE]" at bounding box center [1081, 412] width 125 height 29
select select "FRI"
click at [1019, 398] on select "Select days [DATE]" at bounding box center [1089, 412] width 141 height 29
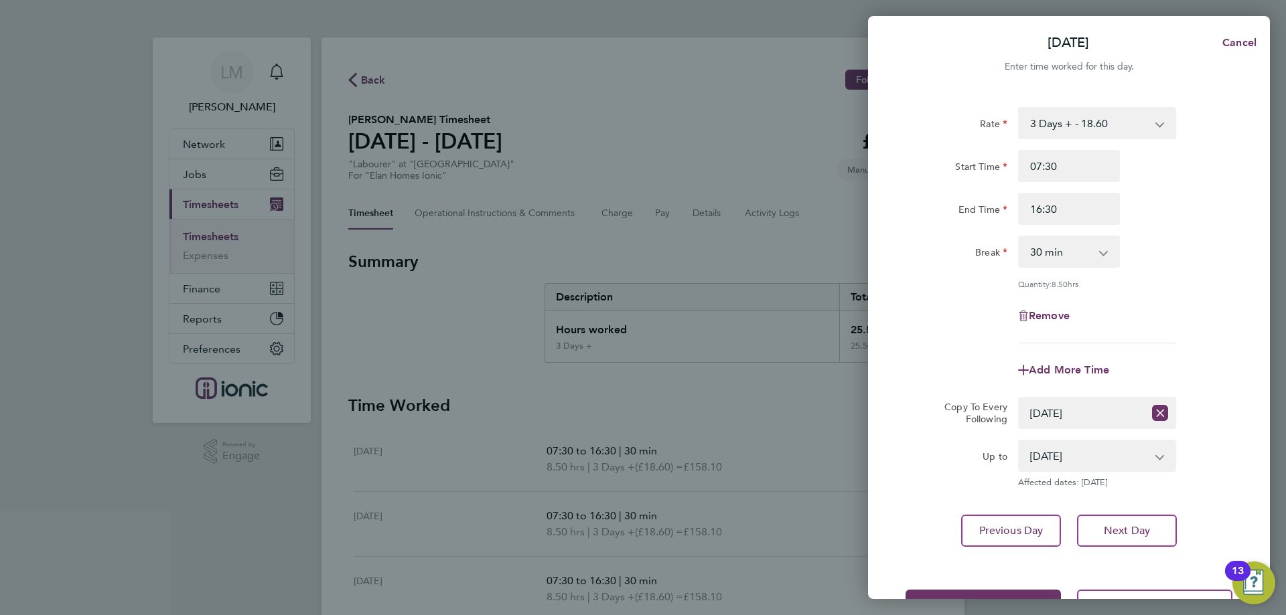
click at [954, 364] on div "Add More Time" at bounding box center [1069, 370] width 338 height 32
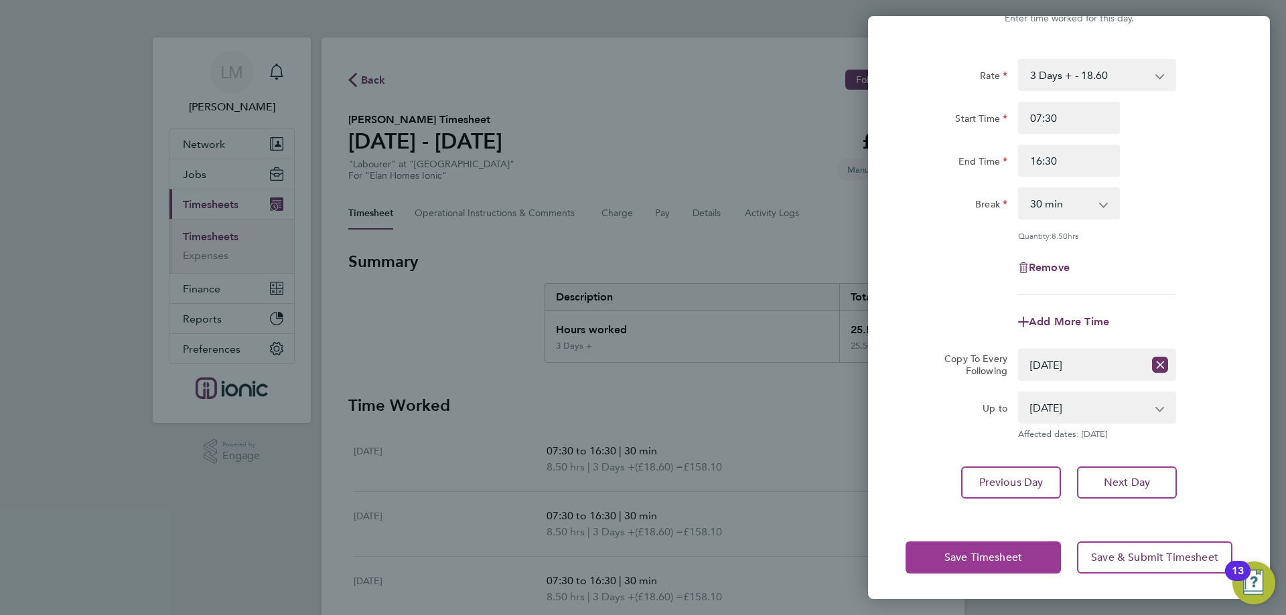
drag, startPoint x: 976, startPoint y: 549, endPoint x: 960, endPoint y: 540, distance: 18.6
click at [977, 549] on button "Save Timesheet" at bounding box center [982, 558] width 155 height 32
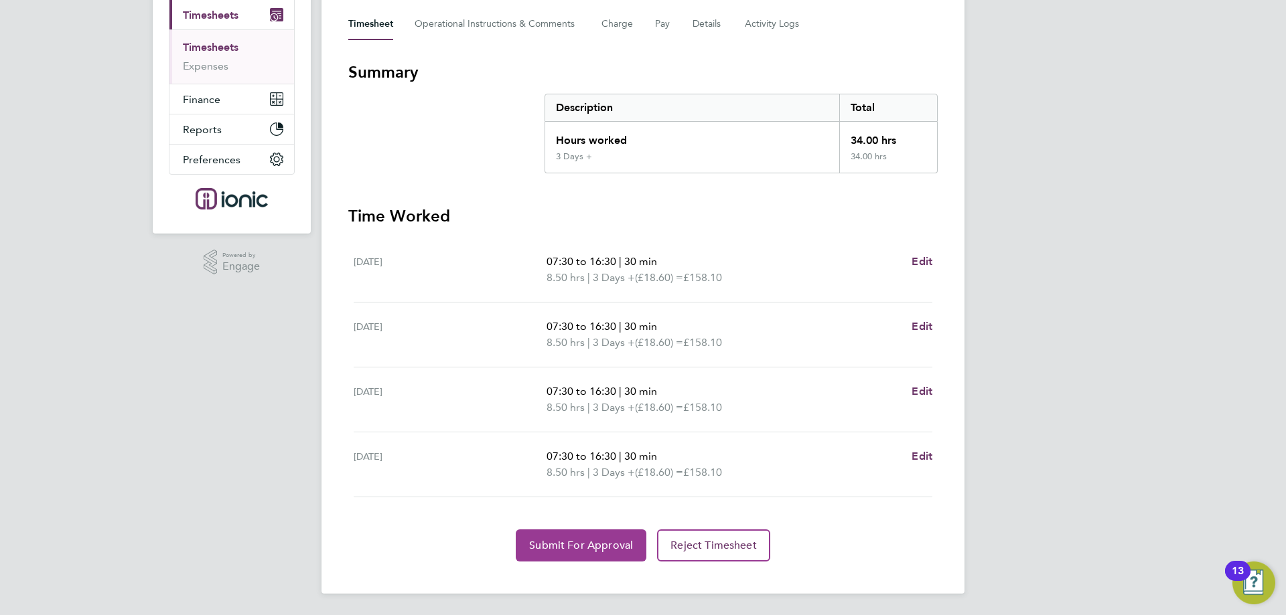
click at [573, 540] on span "Submit For Approval" at bounding box center [581, 545] width 104 height 13
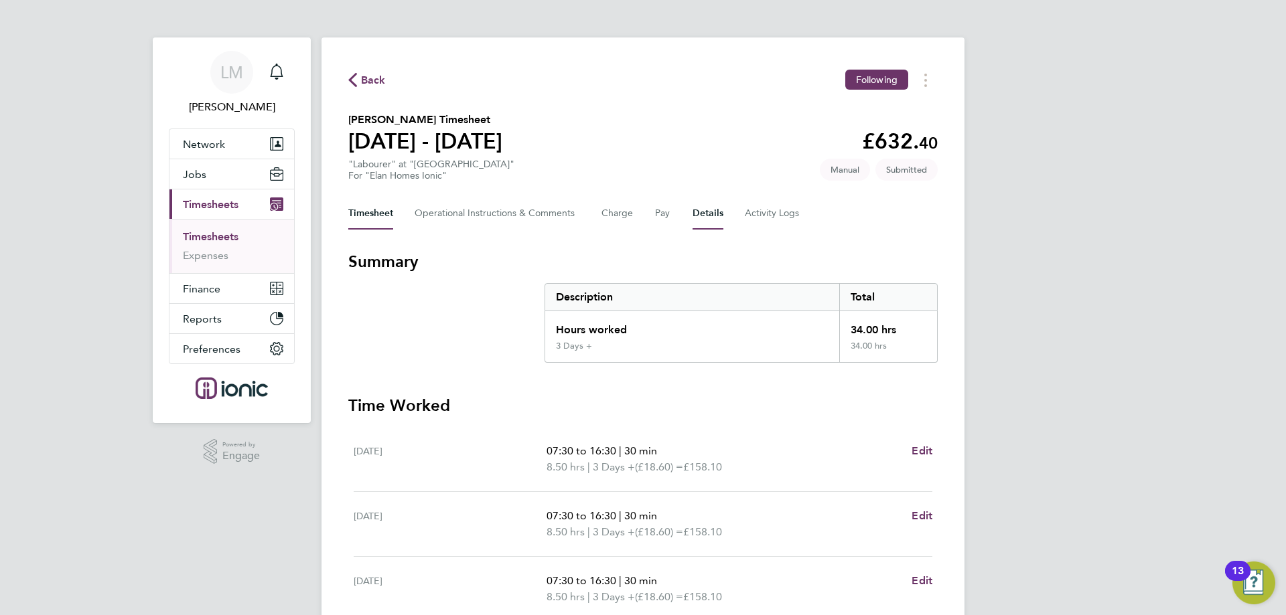
click at [712, 212] on button "Details" at bounding box center [708, 214] width 31 height 32
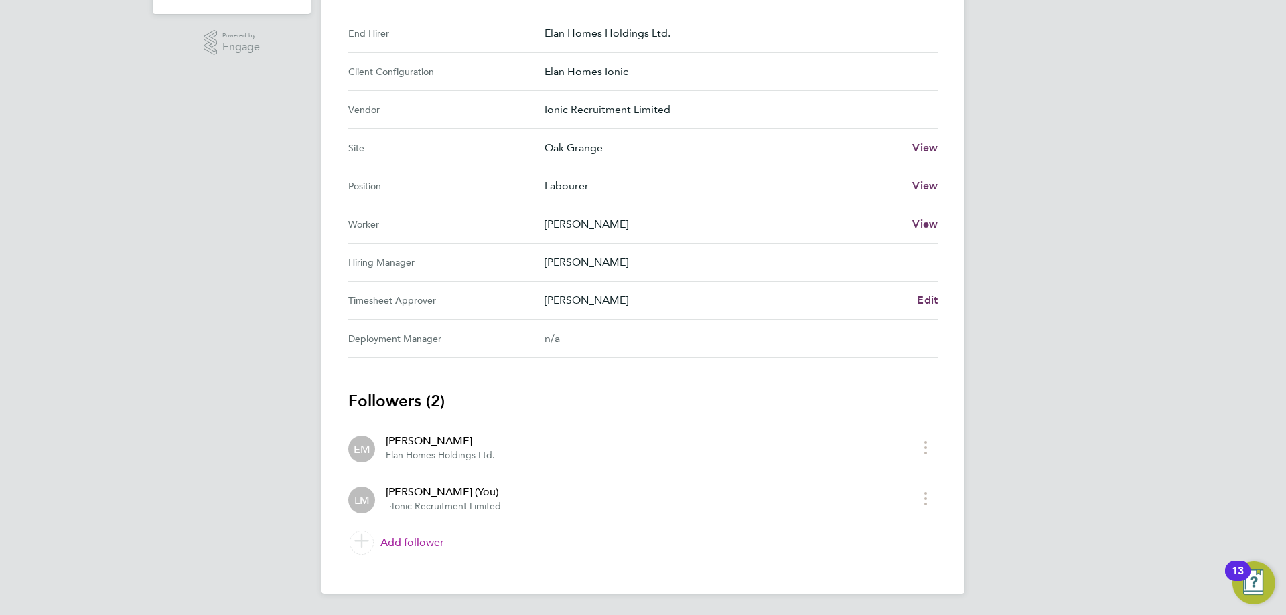
click at [427, 538] on link "Add follower" at bounding box center [642, 543] width 589 height 38
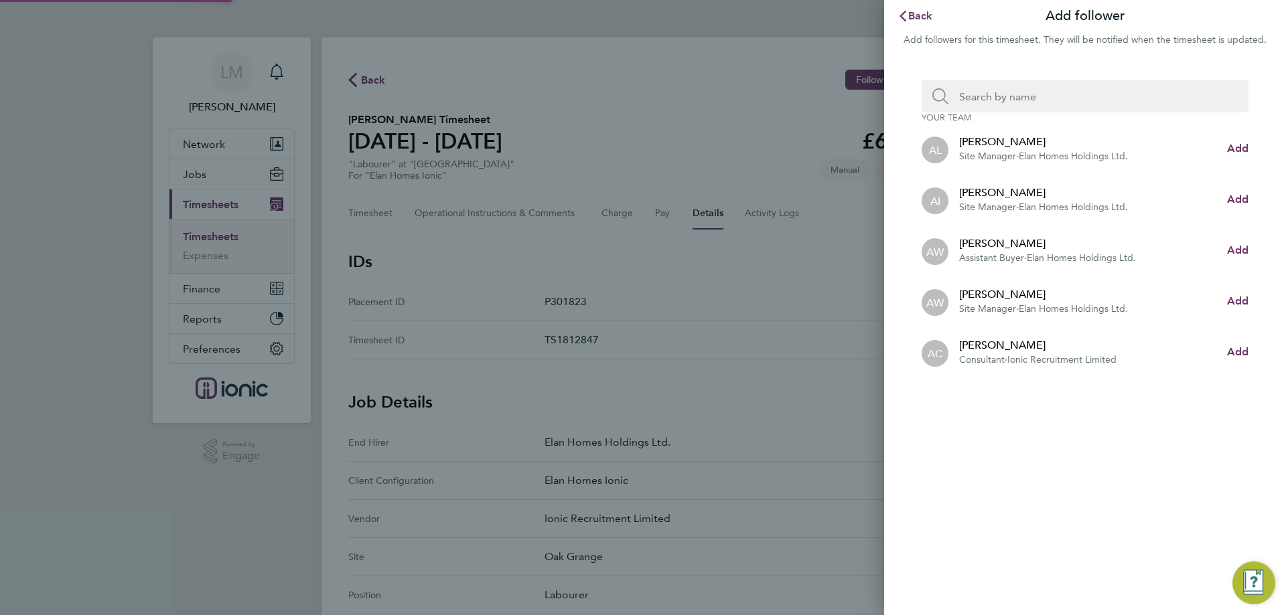
click at [1102, 104] on input "Search team member by name:" at bounding box center [1090, 96] width 284 height 32
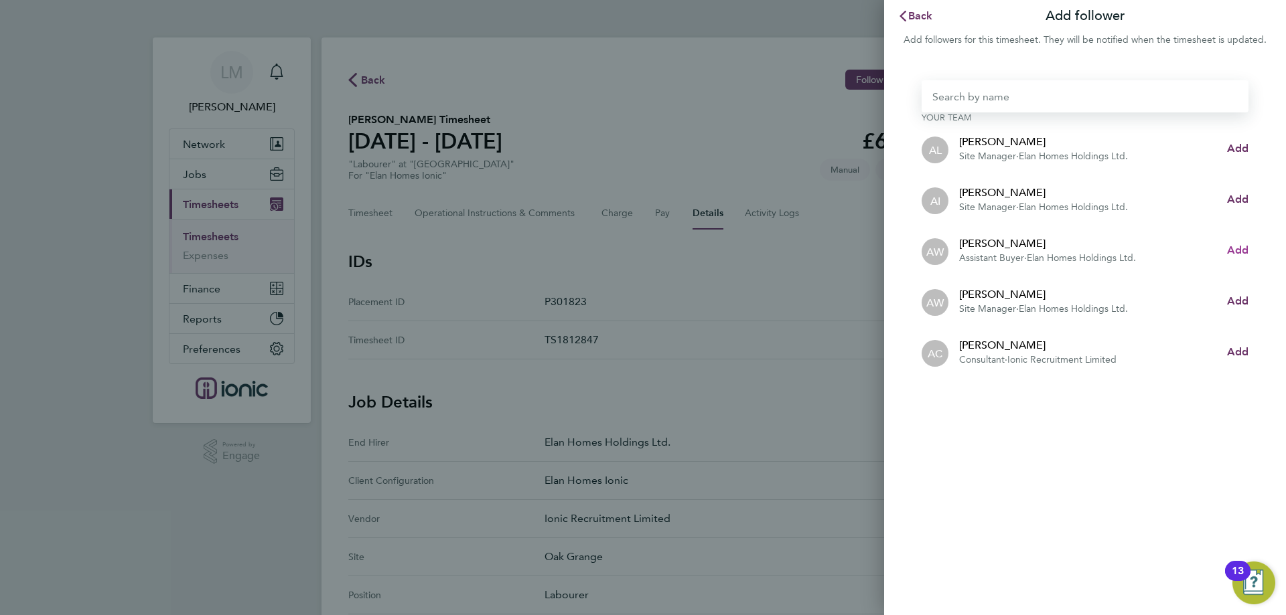
drag, startPoint x: 1242, startPoint y: 247, endPoint x: 1224, endPoint y: 213, distance: 38.3
click at [1240, 247] on span "Add" at bounding box center [1237, 250] width 21 height 13
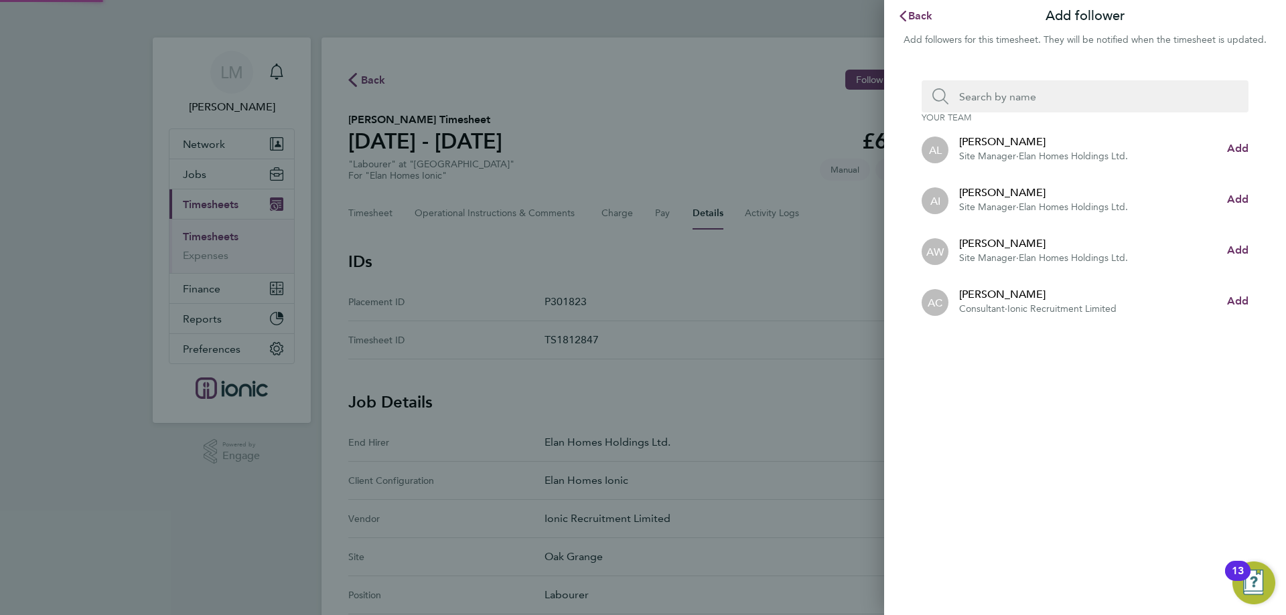
click at [1053, 98] on input "Search team member by name:" at bounding box center [1090, 96] width 284 height 32
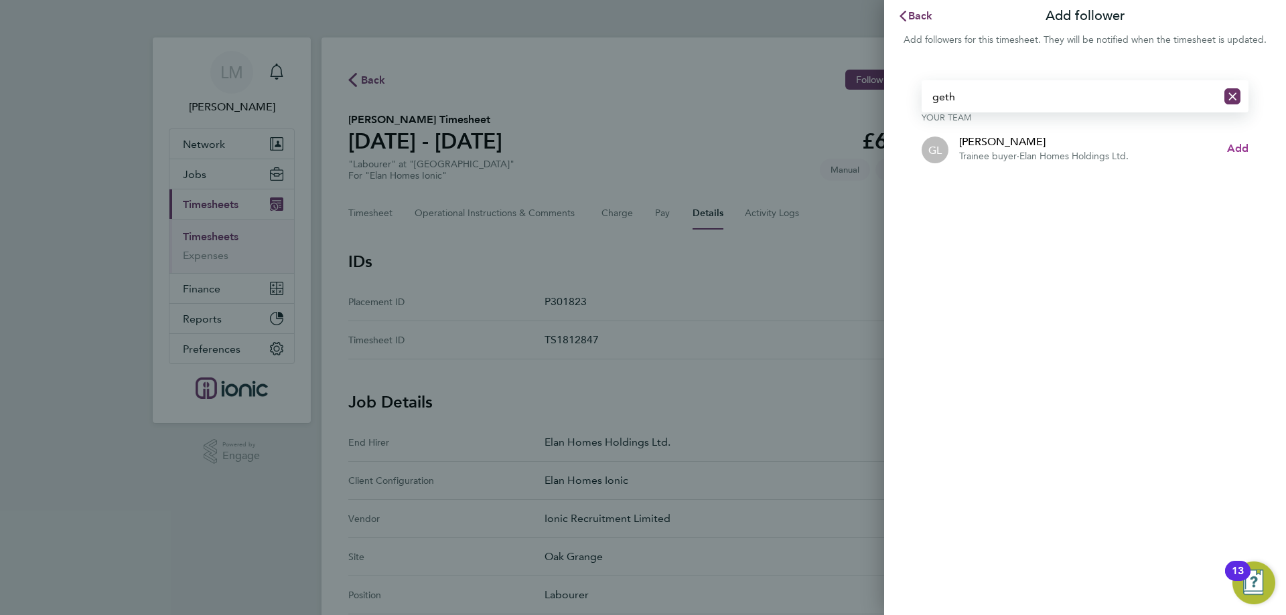
type input "geth"
click at [1231, 147] on span "Add" at bounding box center [1237, 148] width 21 height 13
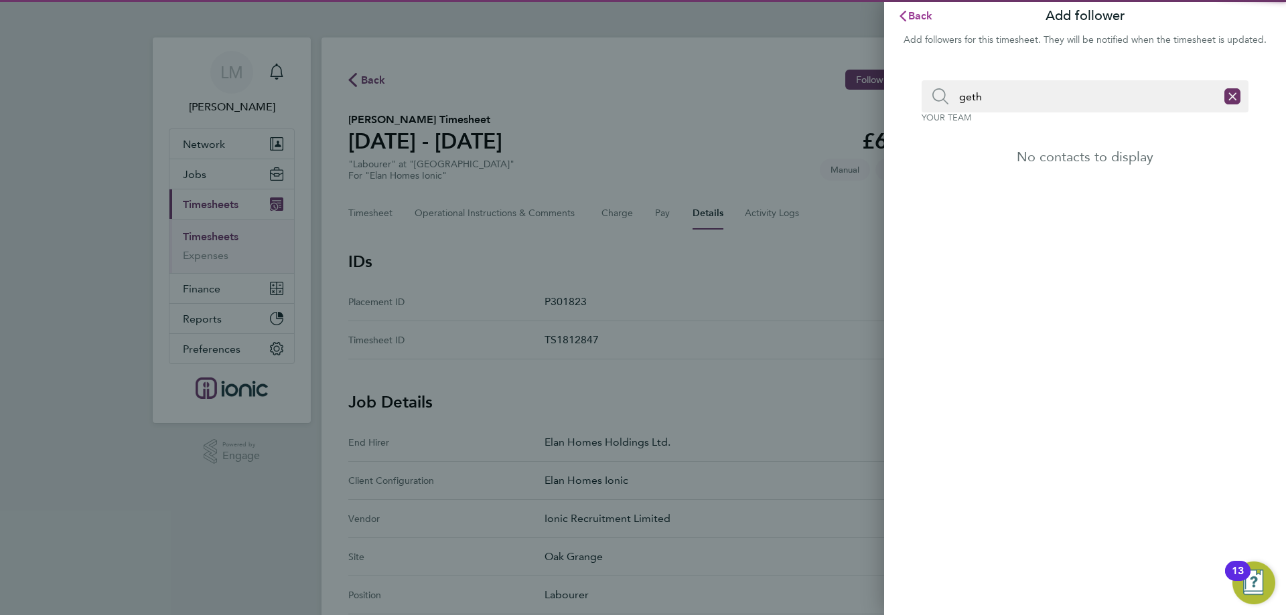
click at [923, 9] on span "Back" at bounding box center [920, 15] width 25 height 13
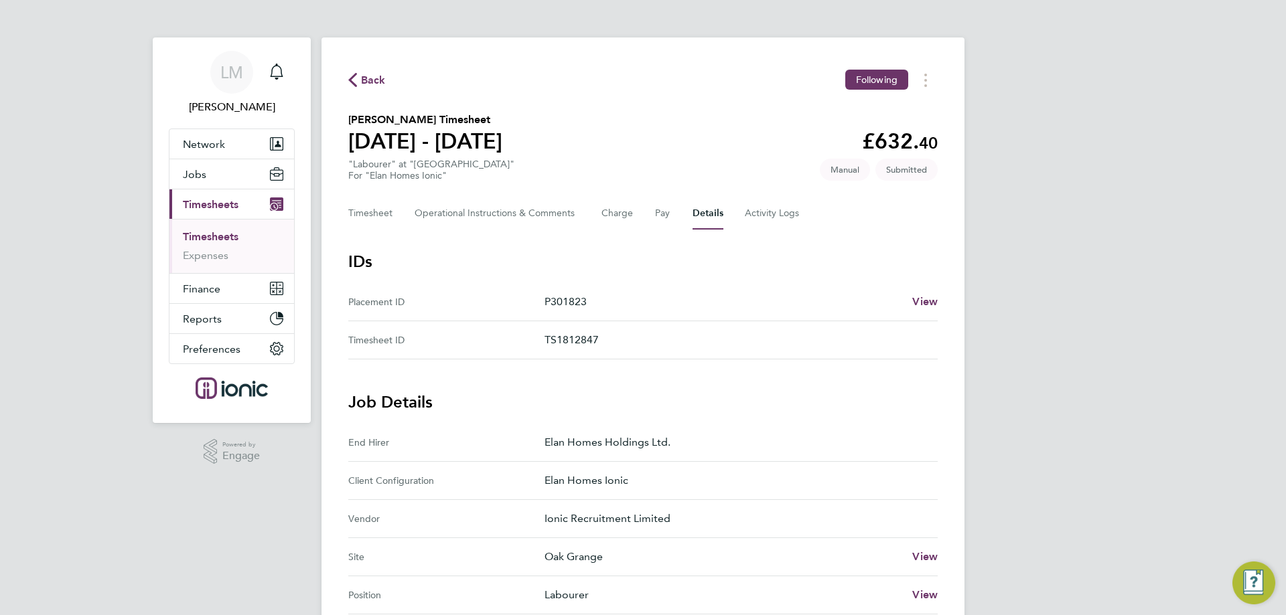
click at [370, 73] on span "Back" at bounding box center [373, 80] width 25 height 16
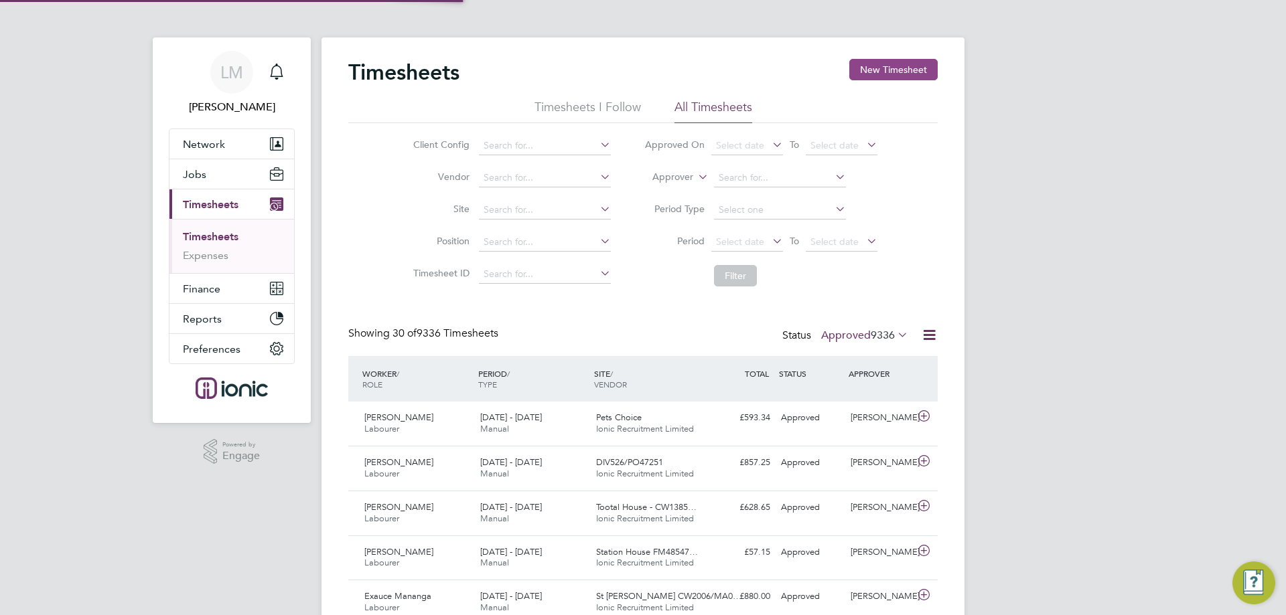
click at [878, 71] on button "New Timesheet" at bounding box center [893, 69] width 88 height 21
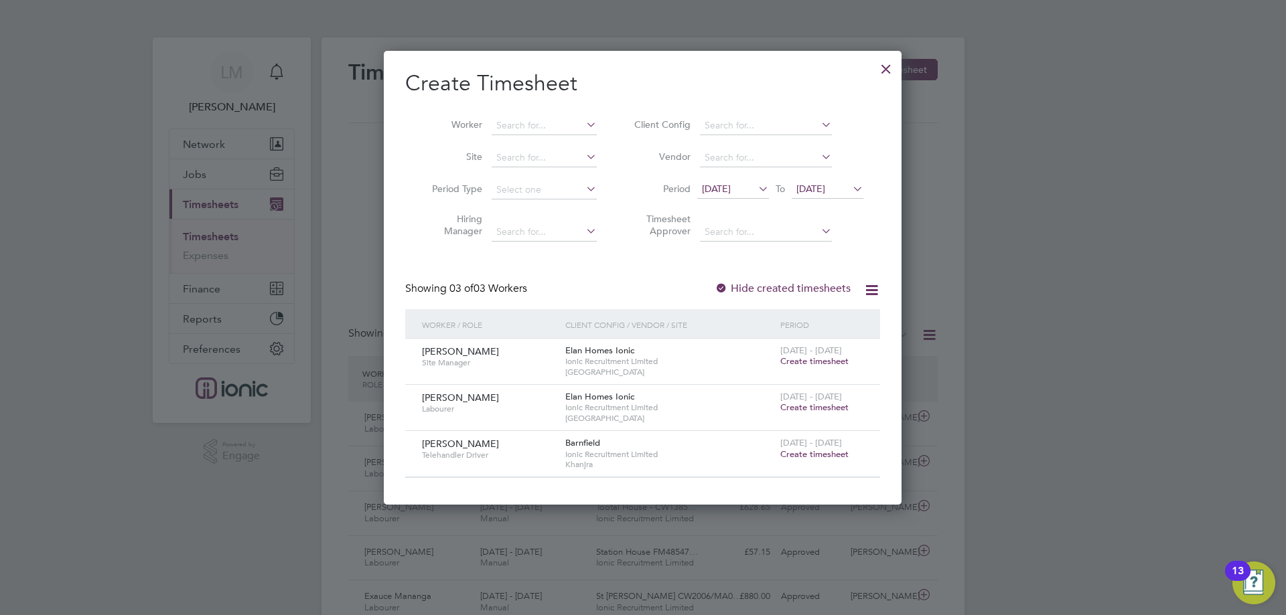
click at [864, 67] on div "Create Timesheet Worker Site Period Type Hiring Manager Client Config Vendor Pe…" at bounding box center [643, 278] width 518 height 454
click at [825, 188] on span "[DATE]" at bounding box center [810, 189] width 29 height 12
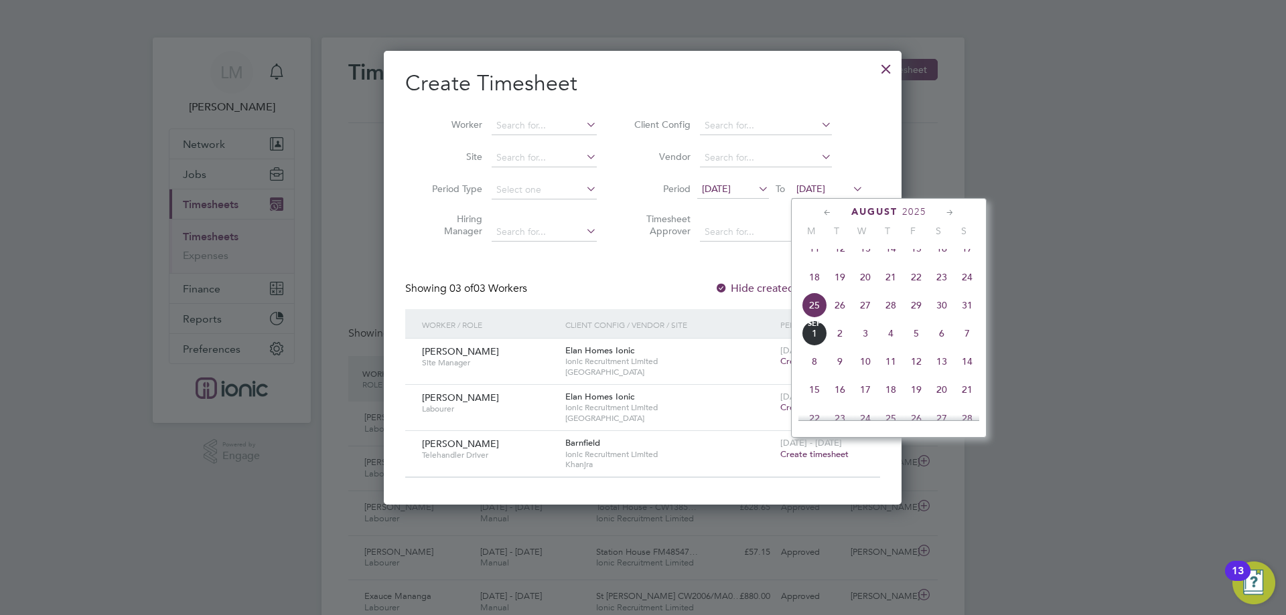
click at [885, 314] on span "28" at bounding box center [890, 305] width 25 height 25
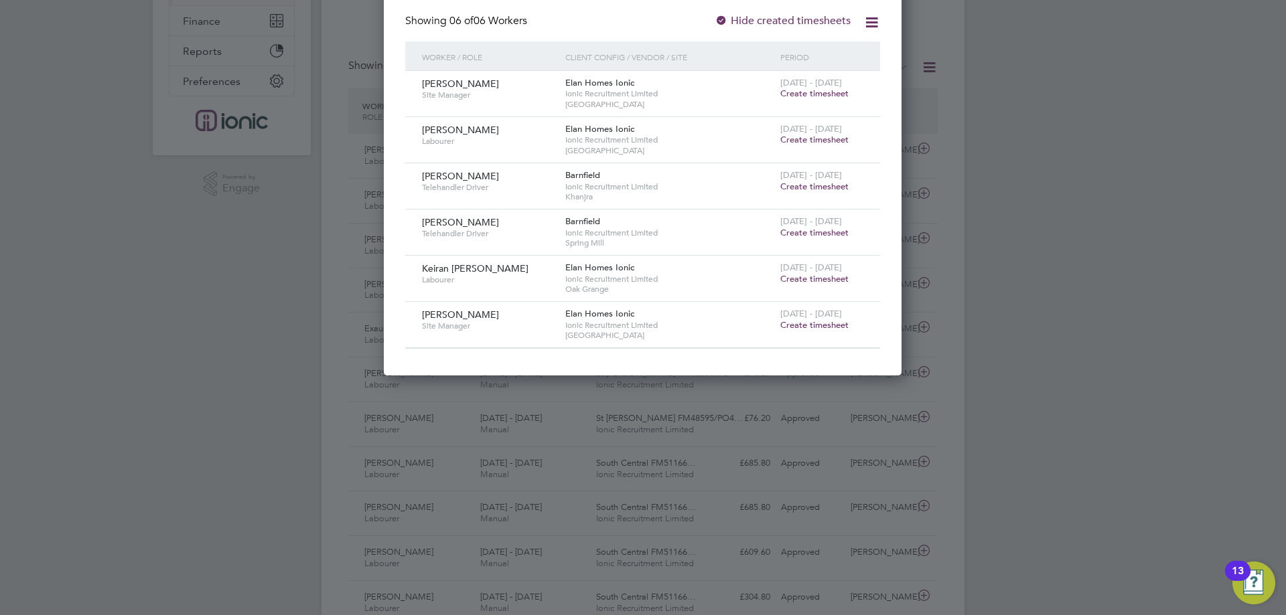
click at [798, 278] on span "Create timesheet" at bounding box center [814, 278] width 68 height 11
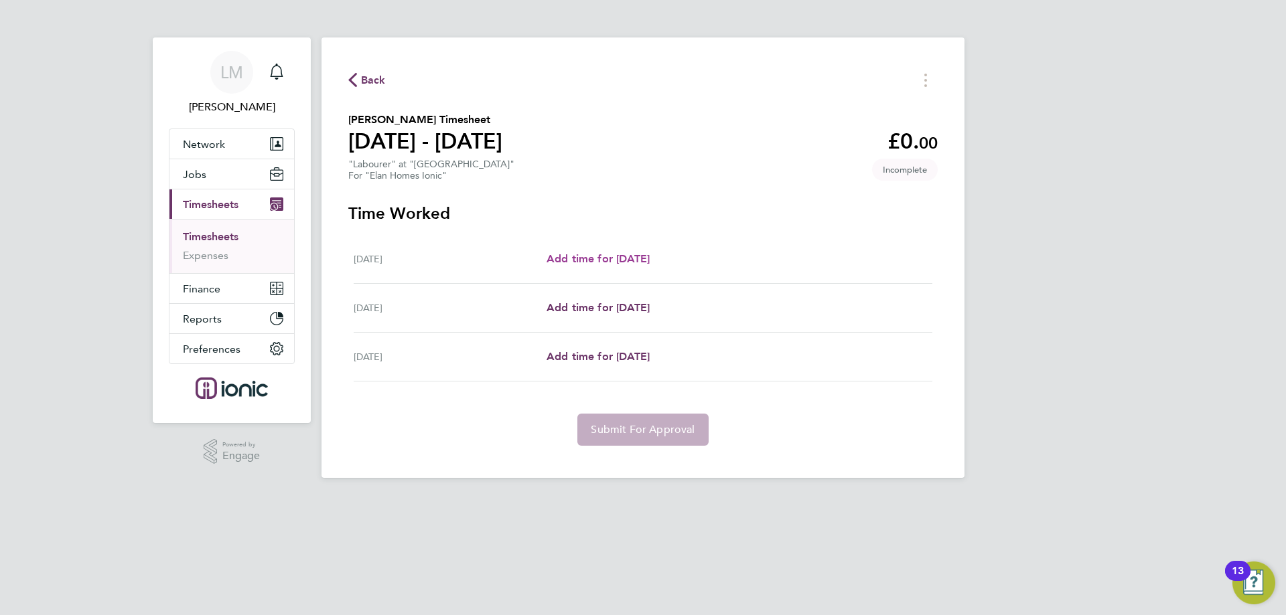
click at [639, 263] on span "Add time for [DATE]" at bounding box center [598, 258] width 103 height 13
select select "30"
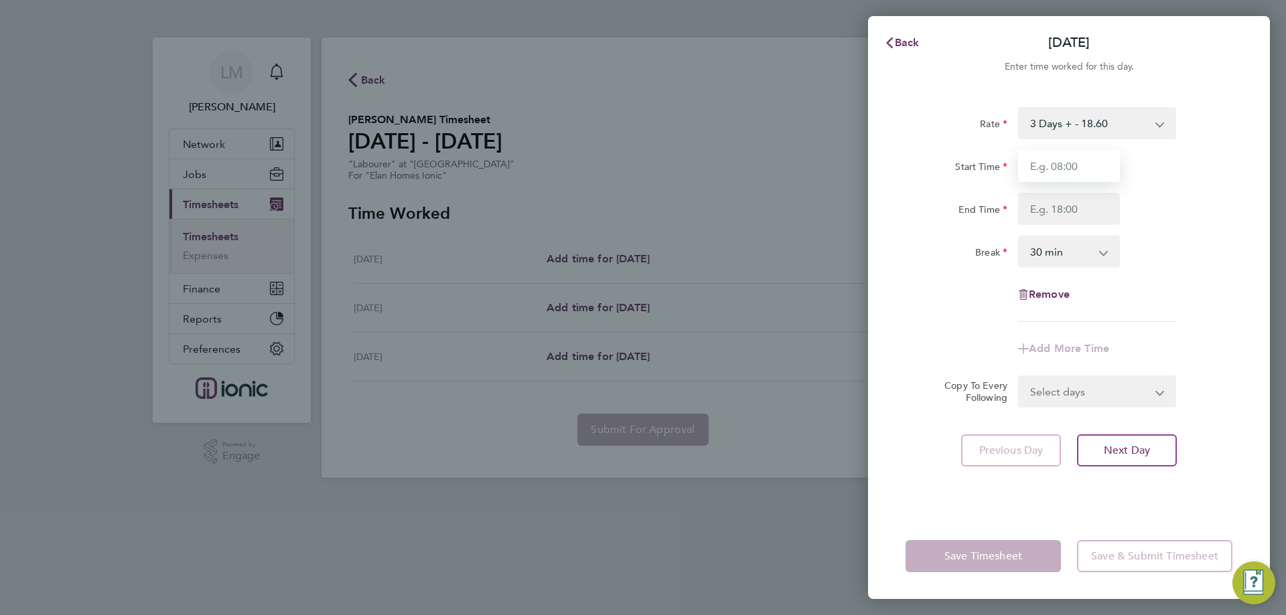
click at [1107, 165] on input "Start Time" at bounding box center [1069, 166] width 102 height 32
type input "07:30"
click at [1054, 227] on div "Rate 3 Days + - 18.60 3 Days - - 16.78 Start Time 07:30 End Time Break 0 min 15…" at bounding box center [1068, 214] width 327 height 215
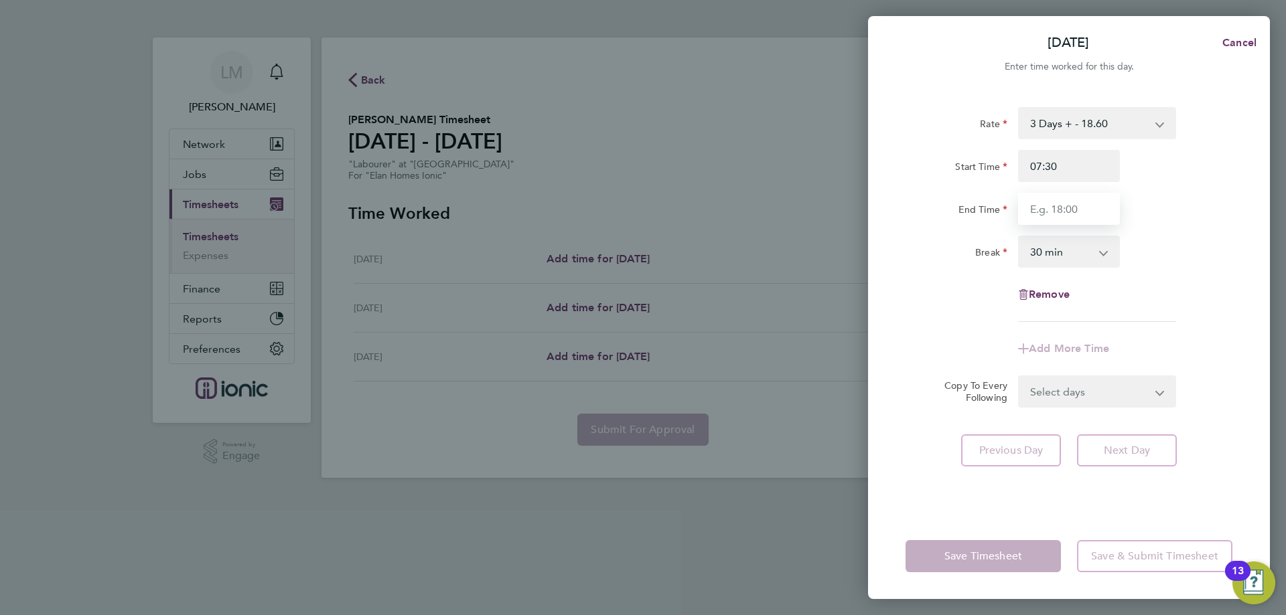
click at [1060, 212] on input "End Time" at bounding box center [1069, 209] width 102 height 32
type input "16:30"
drag, startPoint x: 1088, startPoint y: 398, endPoint x: 1084, endPoint y: 415, distance: 16.6
click at [1088, 398] on select "Select days Day [DATE] [DATE]" at bounding box center [1089, 391] width 141 height 29
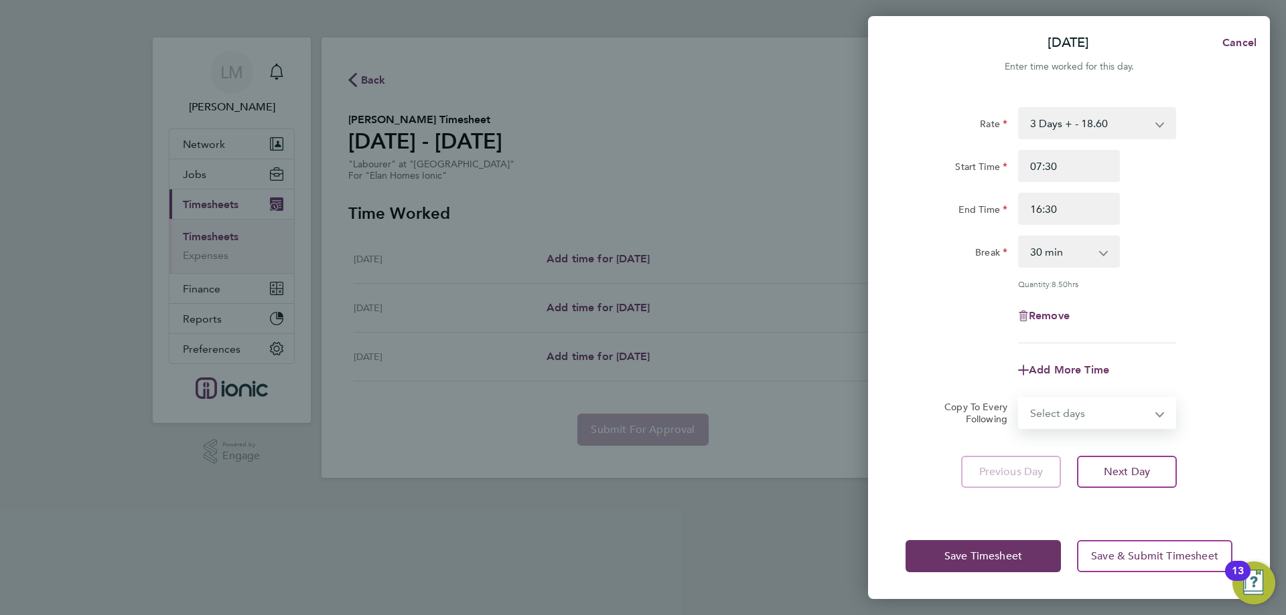
select select "THU"
click at [1019, 398] on select "Select days Day [DATE] [DATE]" at bounding box center [1089, 412] width 141 height 29
select select "[DATE]"
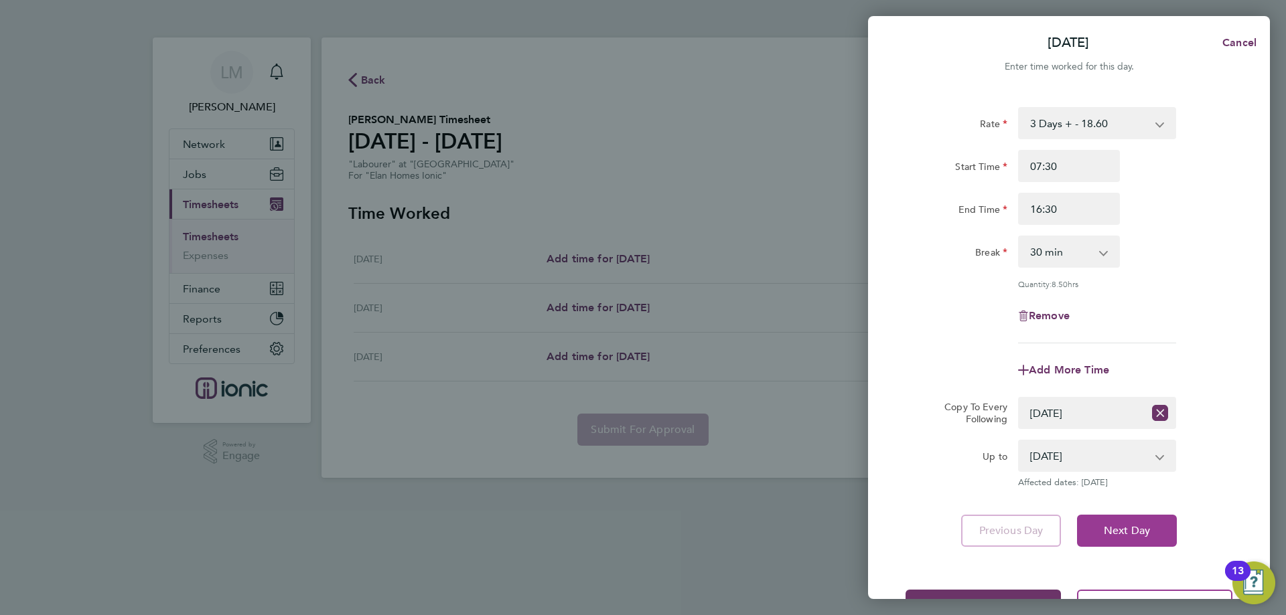
click at [1132, 519] on button "Next Day" at bounding box center [1127, 531] width 100 height 32
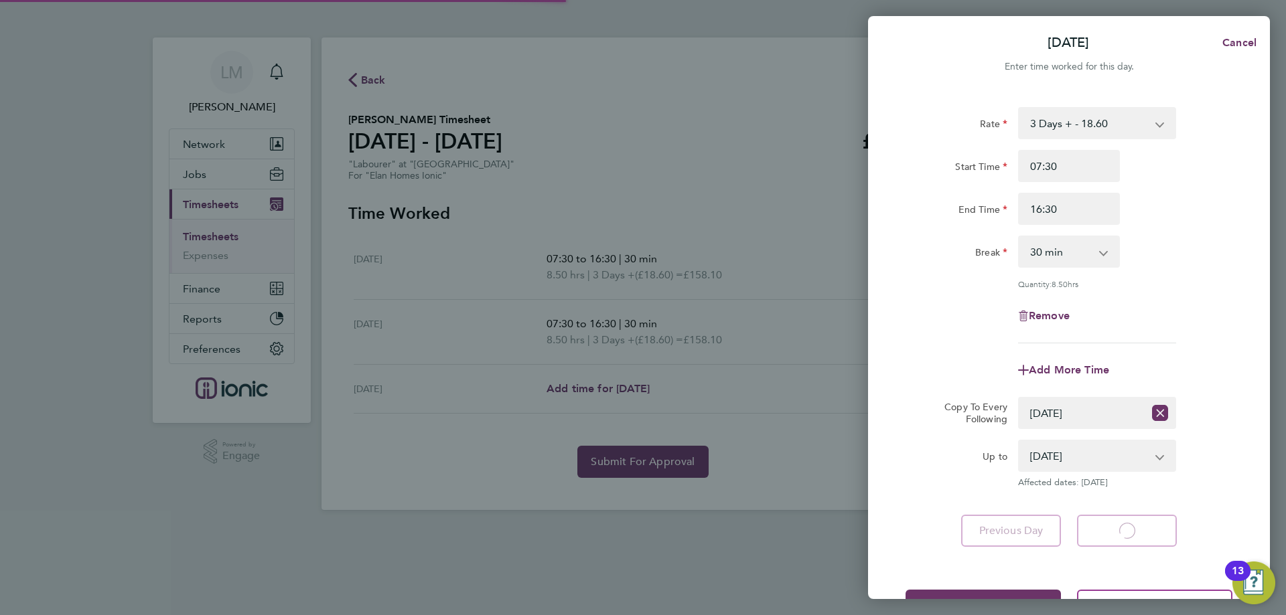
select select "30"
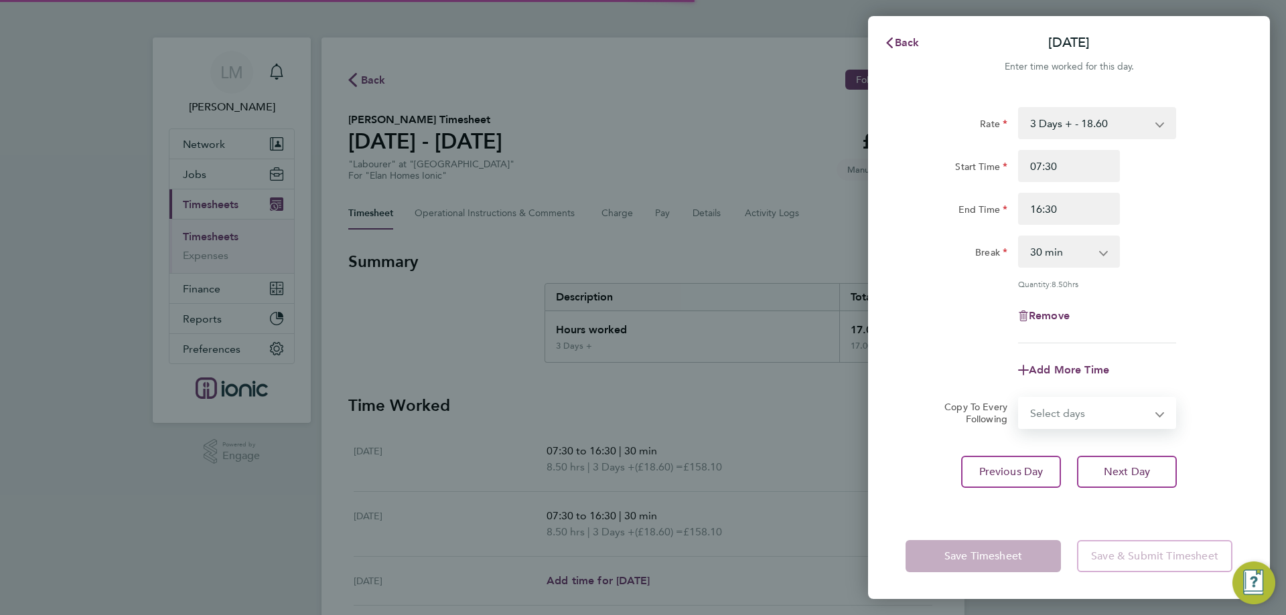
click at [1059, 418] on select "Select days [DATE]" at bounding box center [1089, 412] width 141 height 29
select select "FRI"
click at [1019, 398] on select "Select days [DATE]" at bounding box center [1089, 412] width 141 height 29
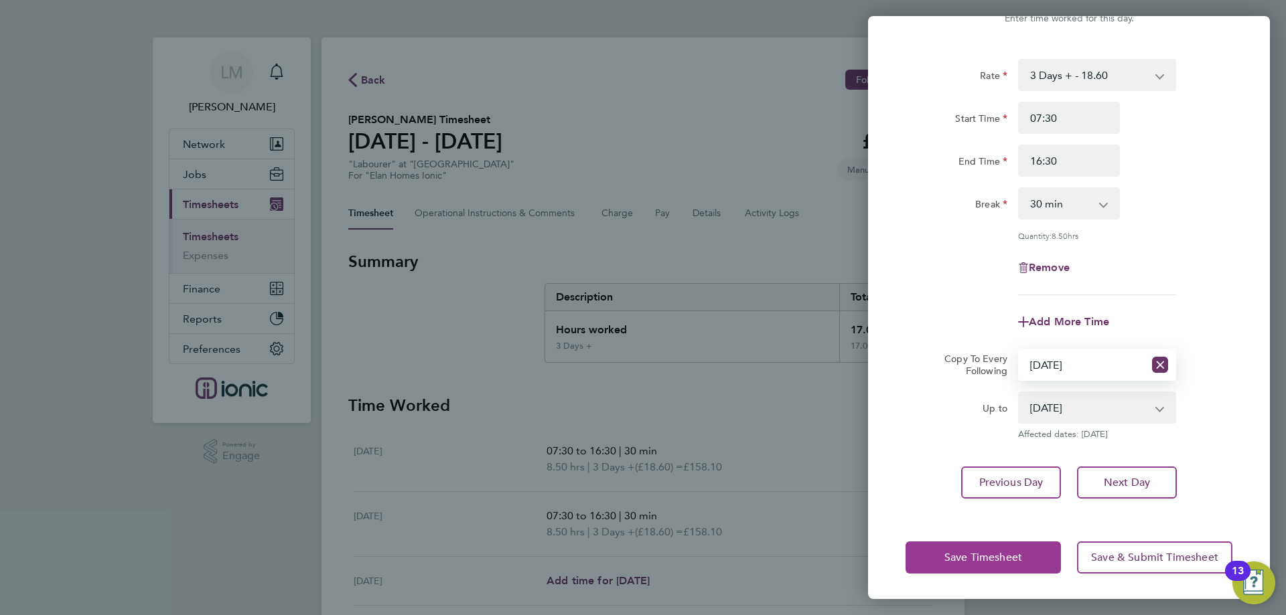
click at [998, 549] on button "Save Timesheet" at bounding box center [982, 558] width 155 height 32
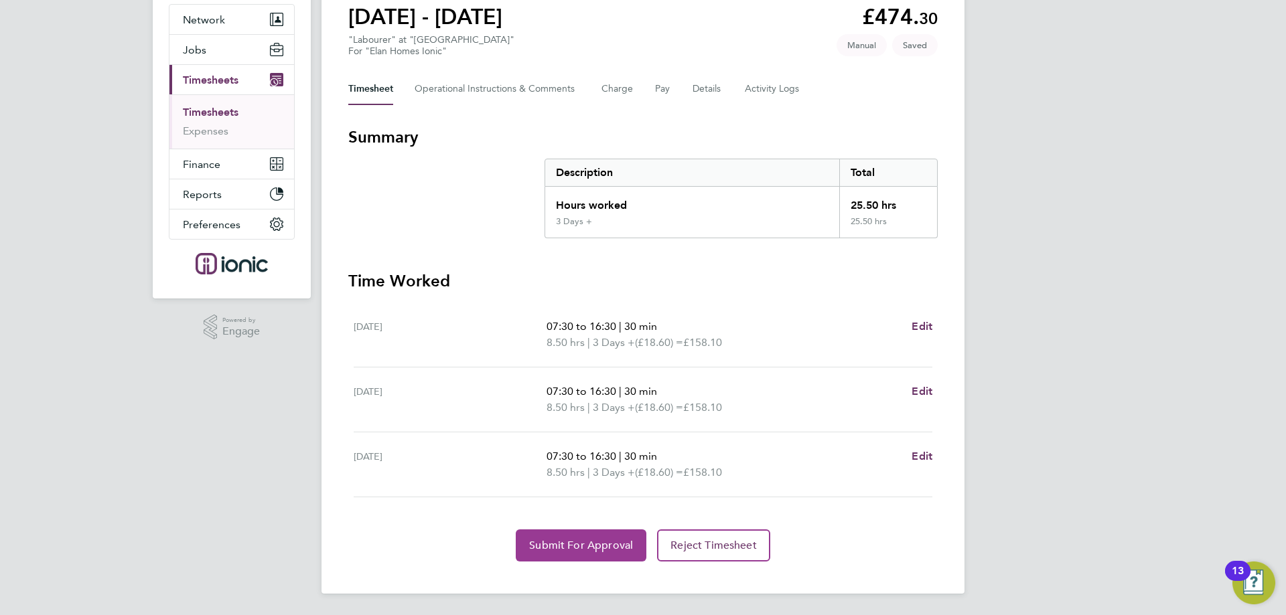
click at [554, 547] on span "Submit For Approval" at bounding box center [581, 545] width 104 height 13
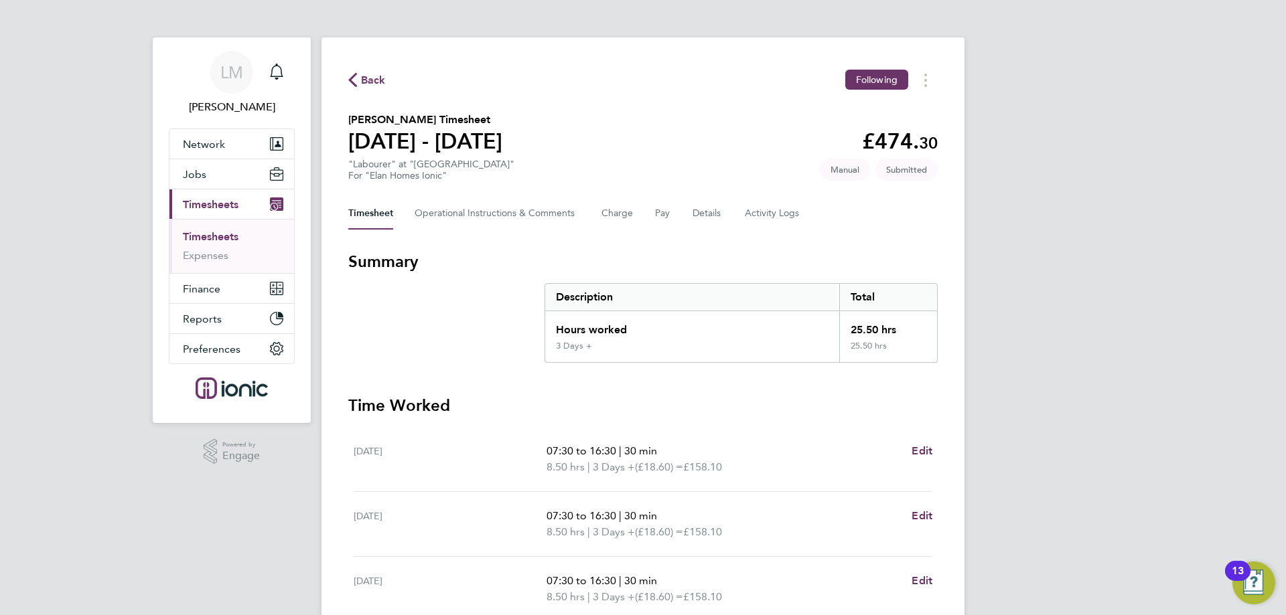
click at [691, 218] on div "Timesheet Operational Instructions & Comments Charge Pay Details Activity Logs" at bounding box center [642, 214] width 589 height 32
click at [699, 214] on button "Details" at bounding box center [708, 214] width 31 height 32
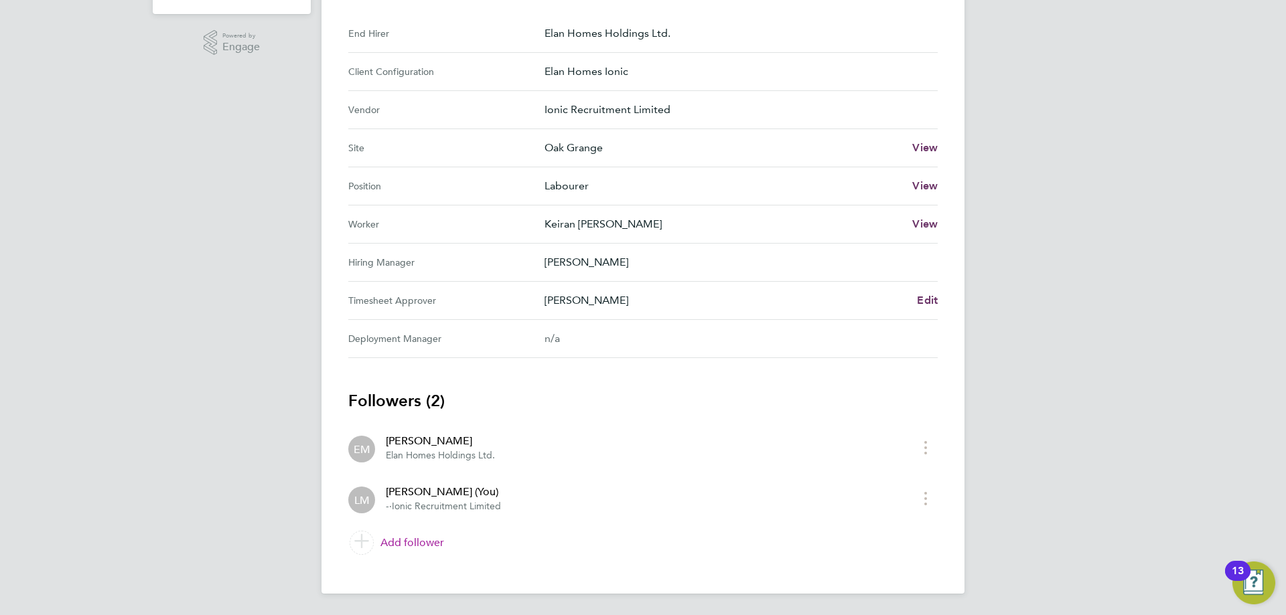
click at [403, 543] on link "Add follower" at bounding box center [642, 543] width 589 height 38
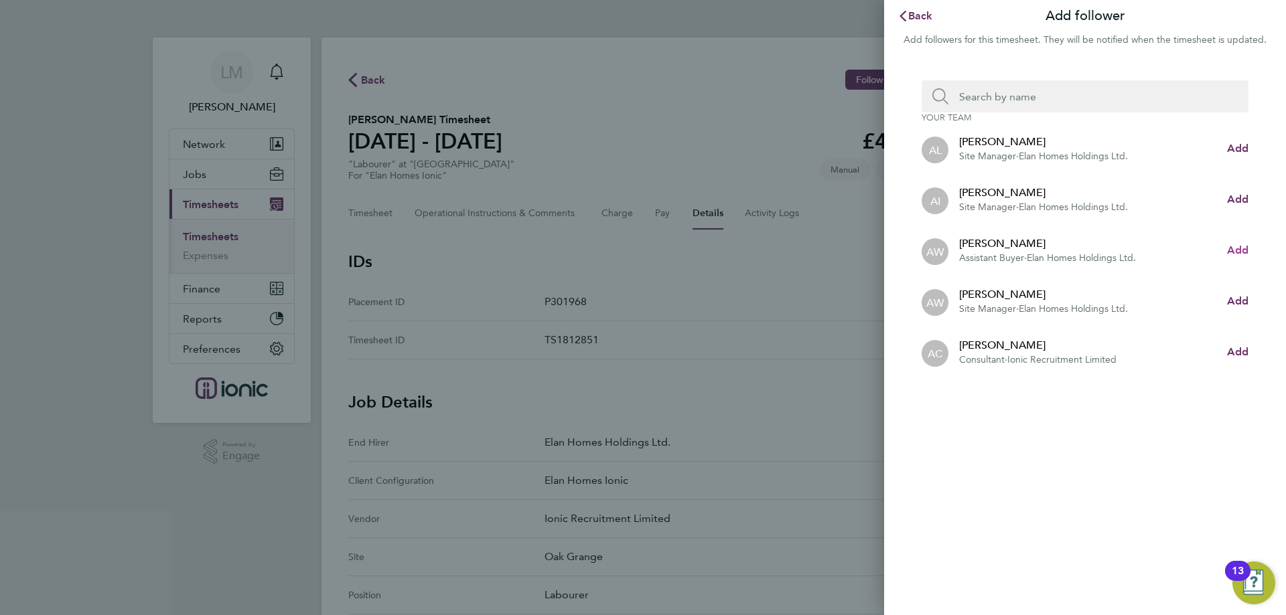
click at [1234, 246] on span "Add" at bounding box center [1237, 250] width 21 height 13
click at [1019, 98] on input "Search team member by name:" at bounding box center [1090, 96] width 284 height 32
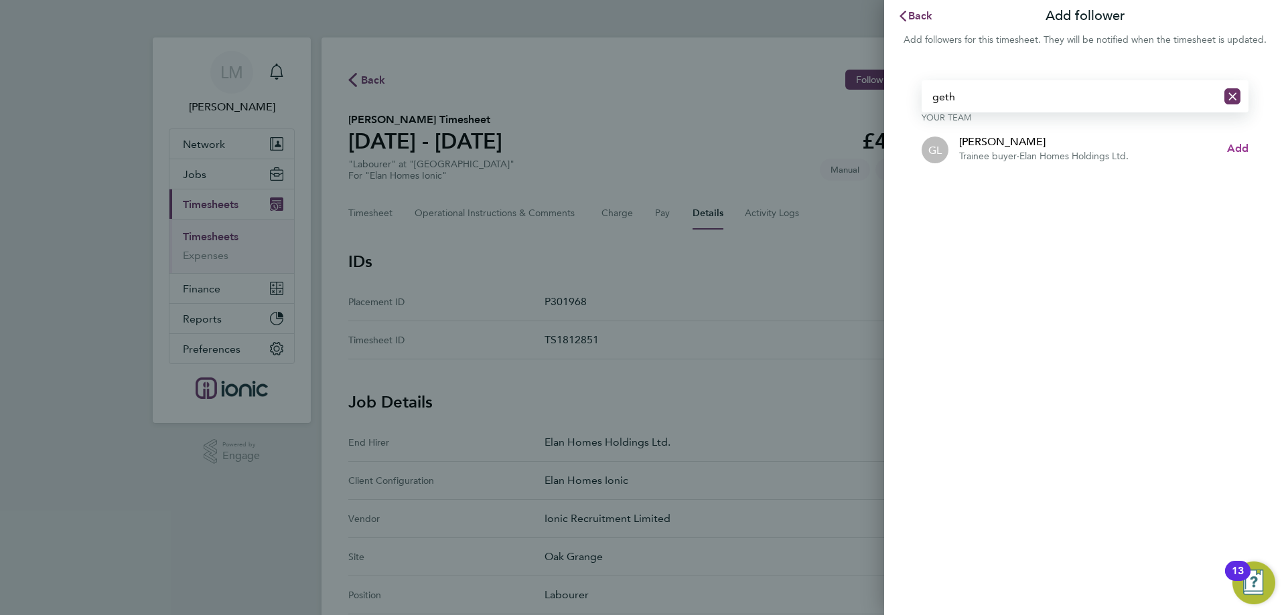
type input "geth"
click at [1234, 151] on span "Add" at bounding box center [1237, 148] width 21 height 13
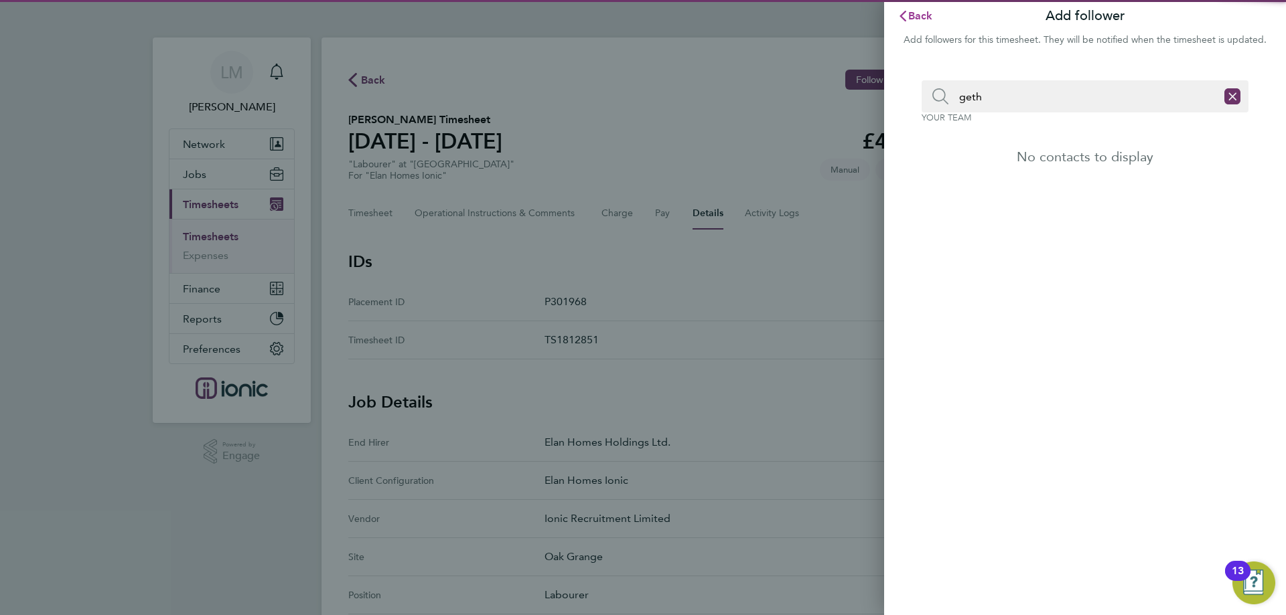
click at [916, 21] on span "Back" at bounding box center [920, 15] width 25 height 13
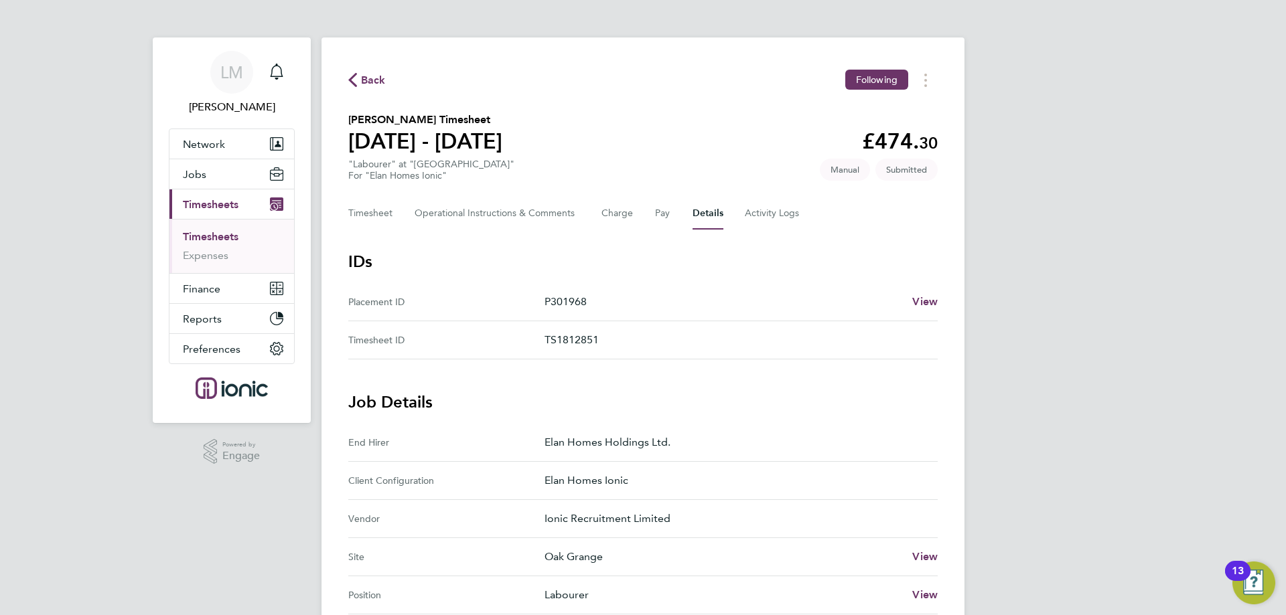
drag, startPoint x: 0, startPoint y: 639, endPoint x: 307, endPoint y: 528, distance: 326.3
click at [307, 528] on div "LM [PERSON_NAME] Notifications Applications: Network Team Members Businesses Si…" at bounding box center [643, 563] width 1286 height 1126
